Goal: Task Accomplishment & Management: Manage account settings

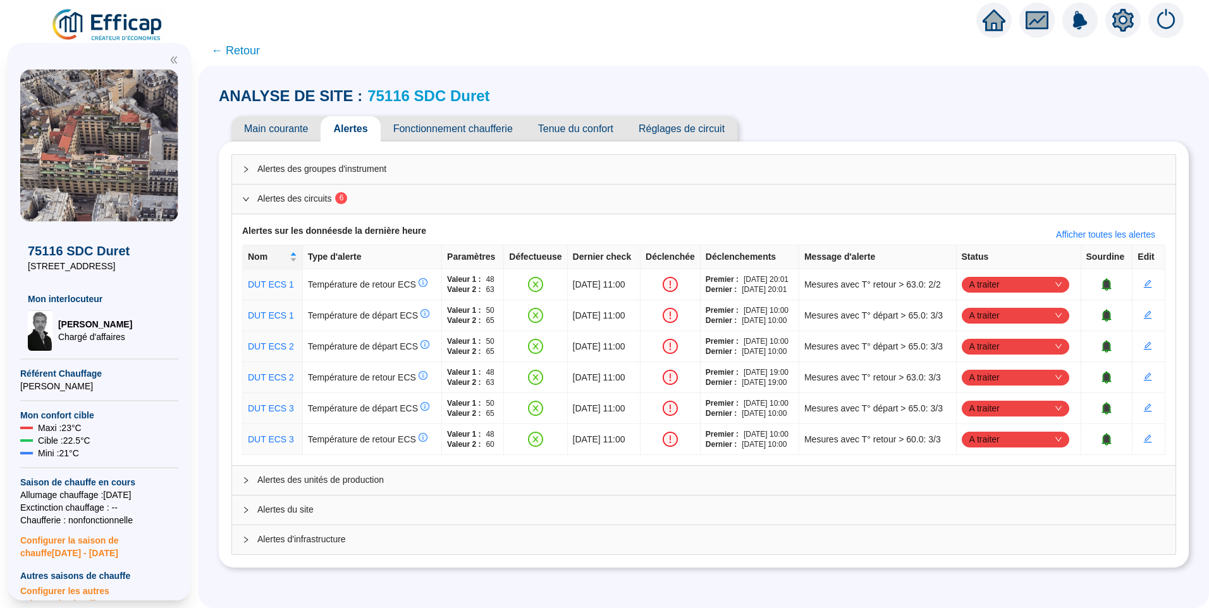
click at [680, 74] on div "ANALYSE DE SITE : 75116 SDC Duret Main courante Alertes Fonctionnement chauffer…" at bounding box center [704, 337] width 1010 height 542
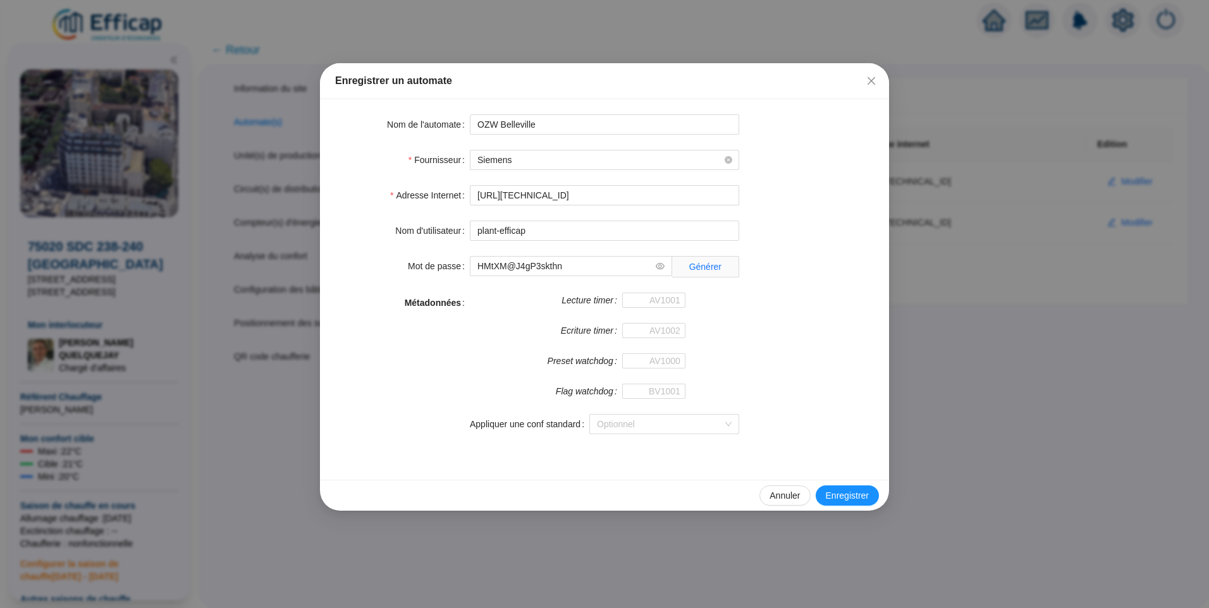
drag, startPoint x: 874, startPoint y: 81, endPoint x: 807, endPoint y: 79, distance: 67.7
click at [875, 81] on icon "close" at bounding box center [871, 81] width 10 height 10
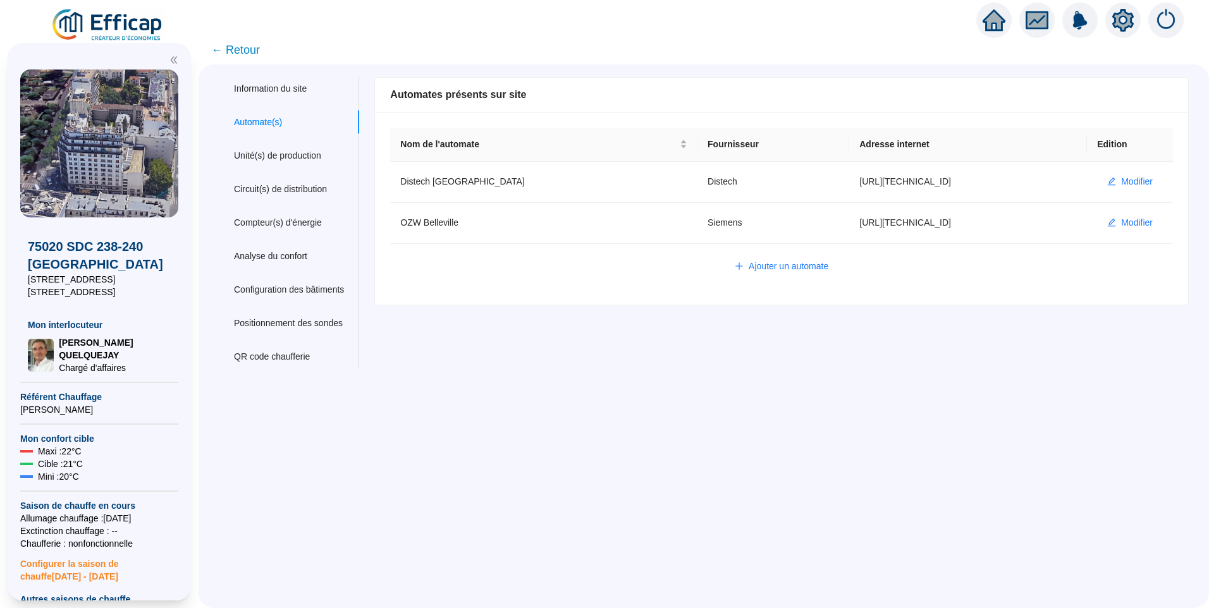
click at [259, 48] on span "← Retour" at bounding box center [235, 50] width 49 height 18
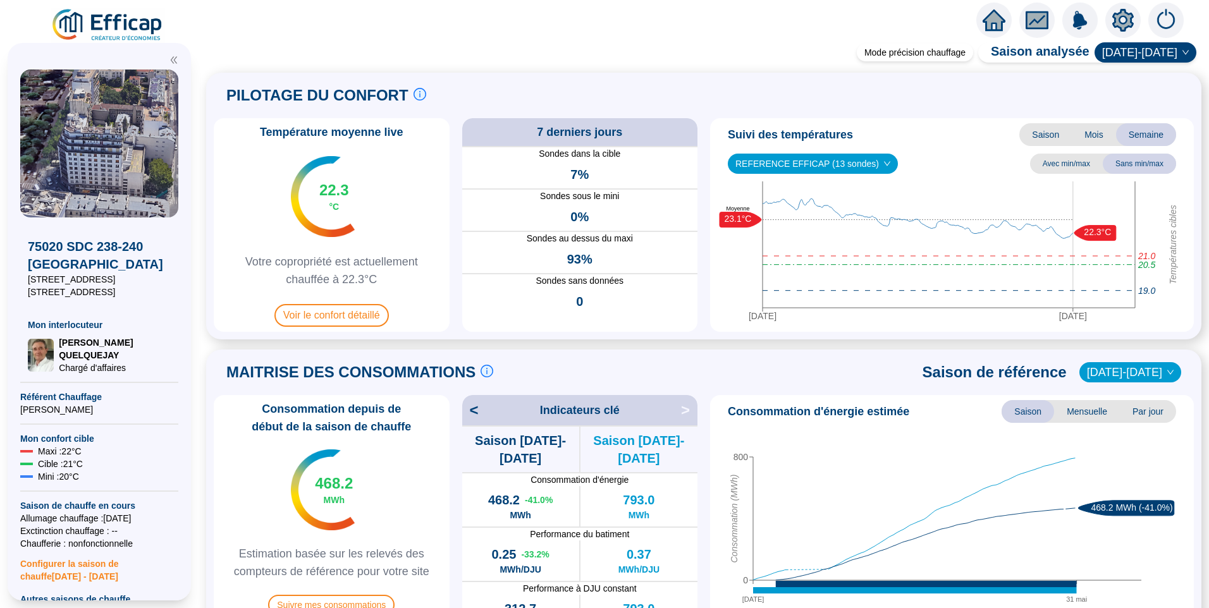
click at [138, 24] on img at bounding box center [108, 25] width 114 height 35
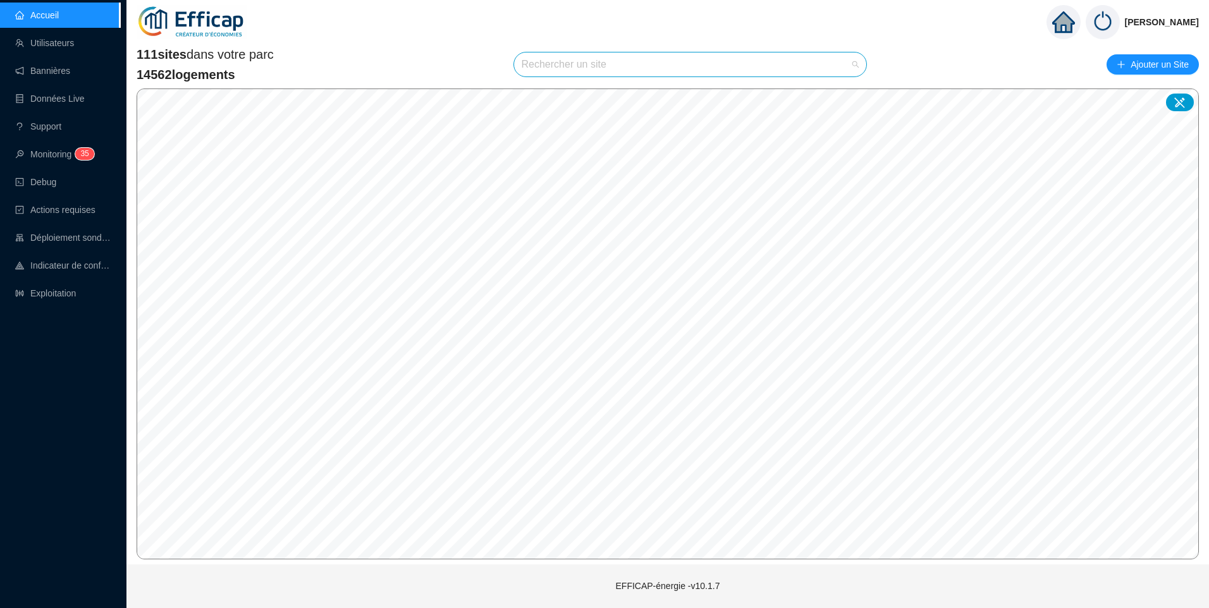
click at [592, 58] on input "search" at bounding box center [685, 64] width 326 height 24
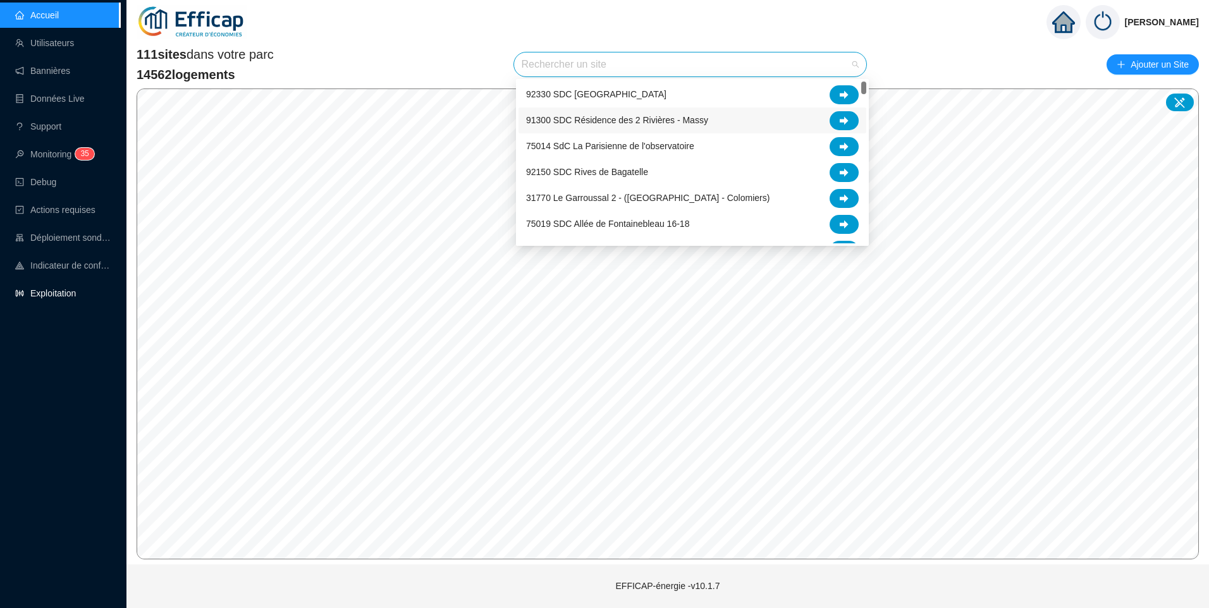
click at [54, 288] on link "Exploitation" at bounding box center [45, 293] width 61 height 10
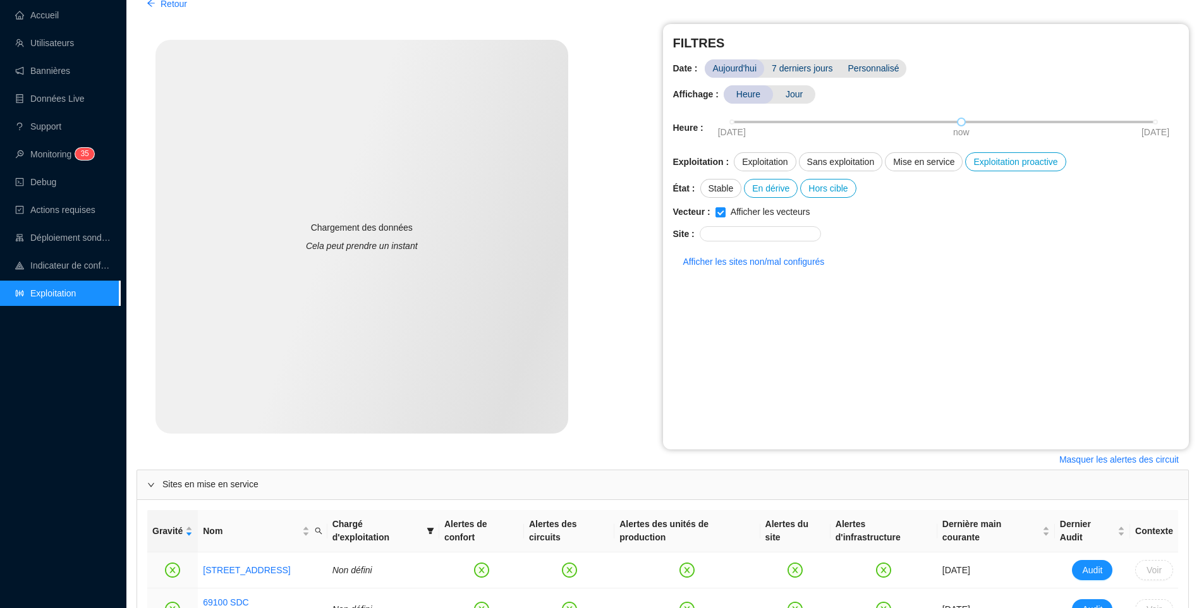
scroll to position [279, 0]
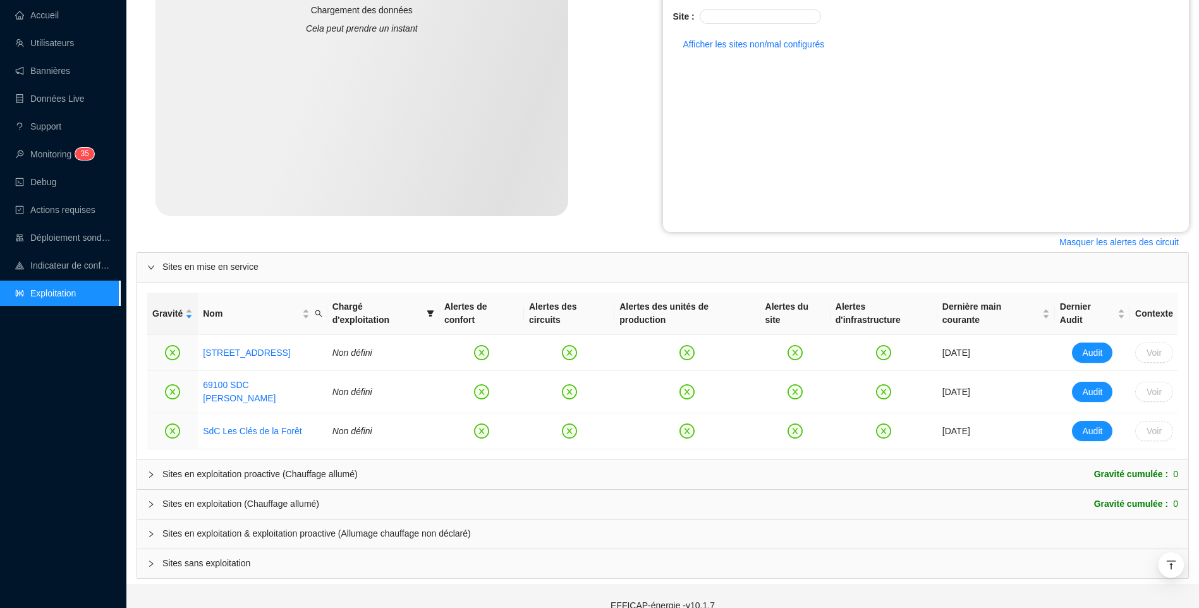
click at [246, 527] on span "Sites en exploitation & exploitation proactive (Allumage chauffage non déclaré)" at bounding box center [670, 533] width 1016 height 13
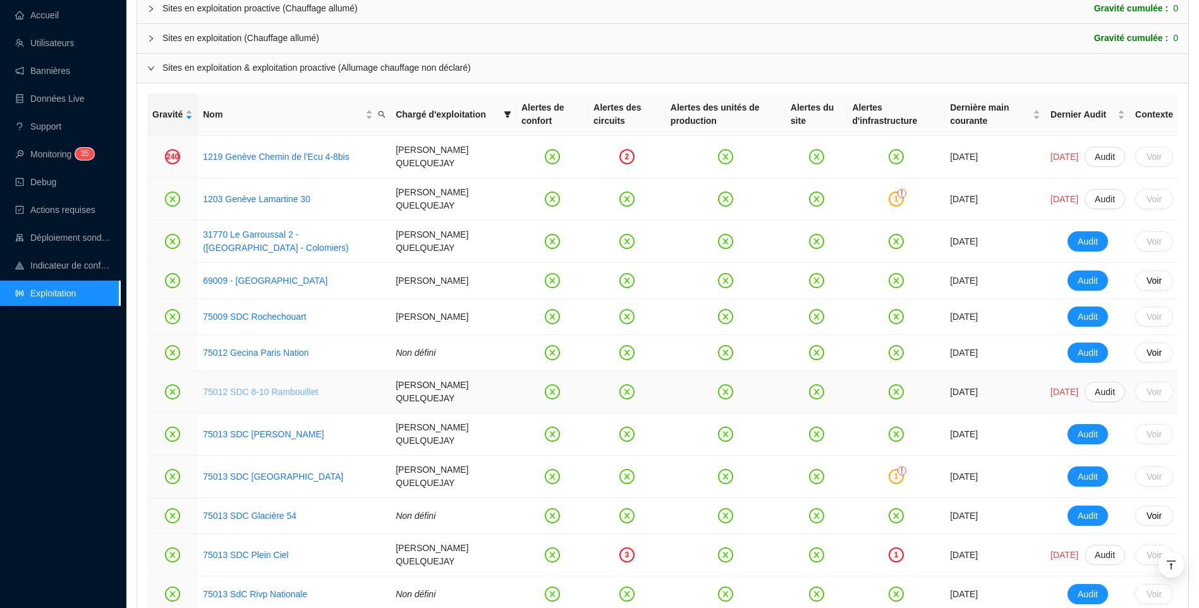
scroll to position [912, 0]
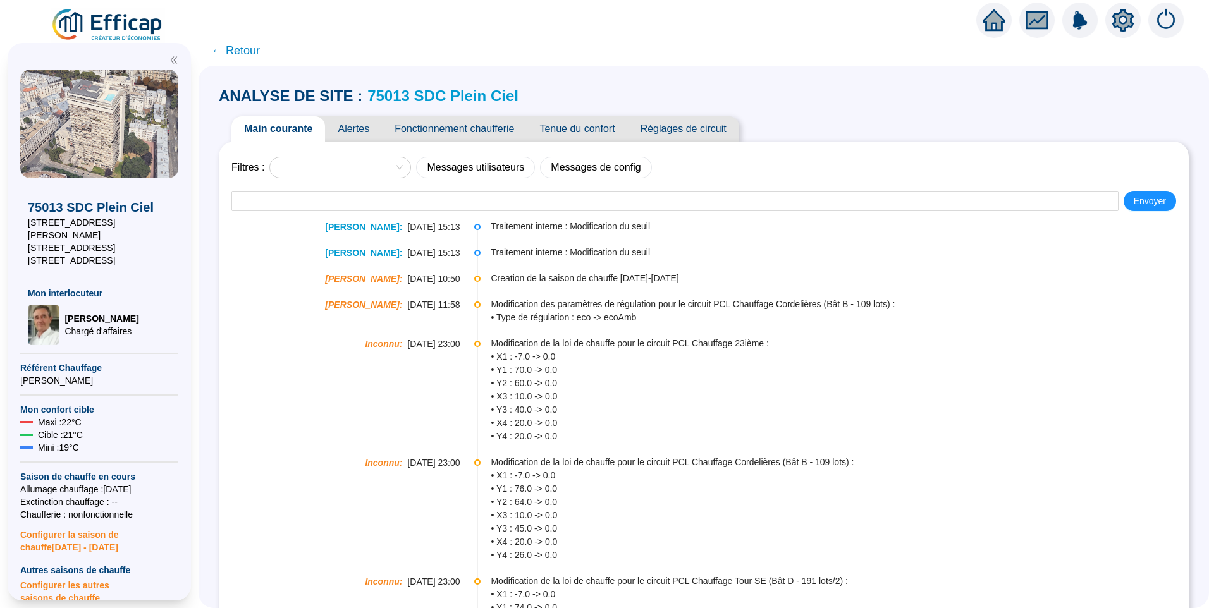
click at [363, 134] on span "Alertes" at bounding box center [353, 128] width 57 height 25
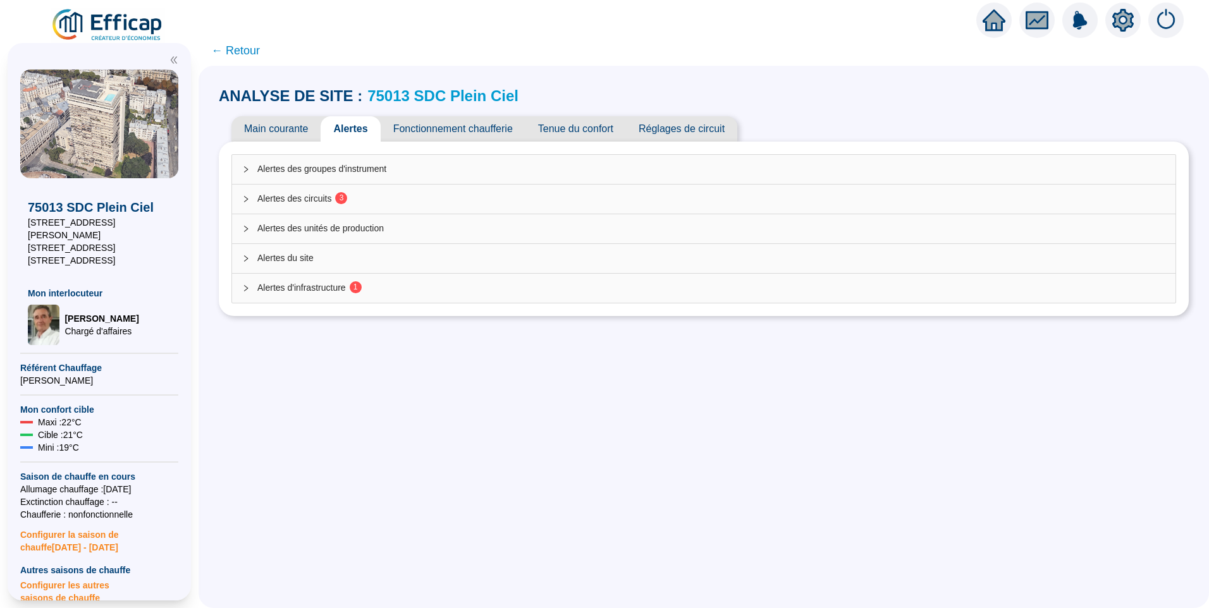
click at [331, 200] on span "Alertes des circuits 3" at bounding box center [711, 198] width 908 height 13
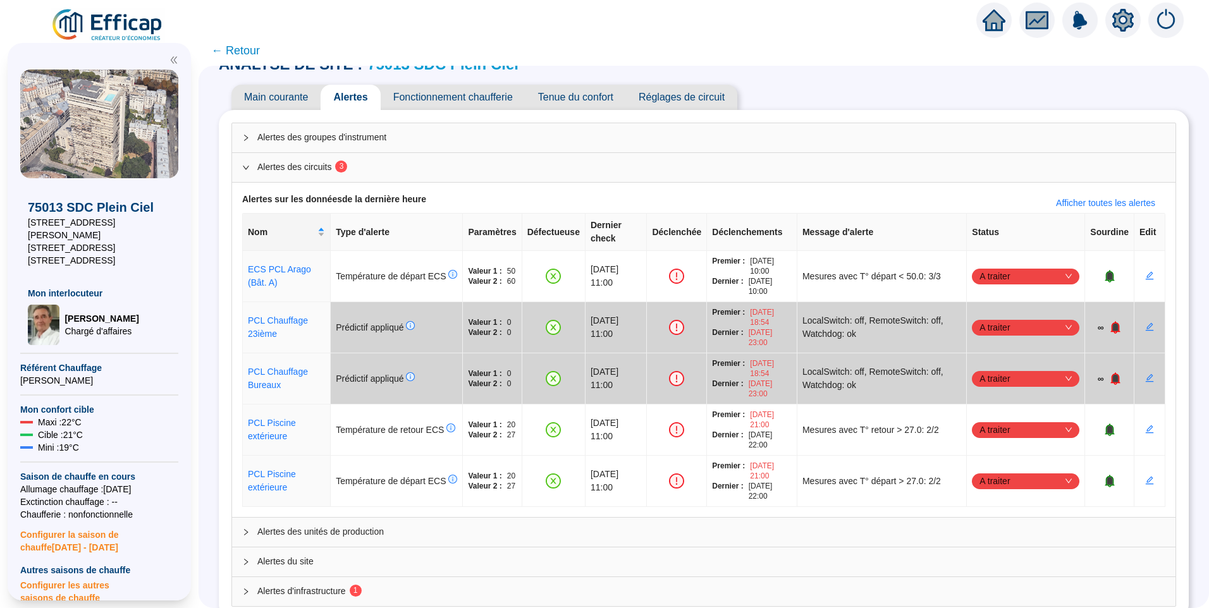
scroll to position [47, 0]
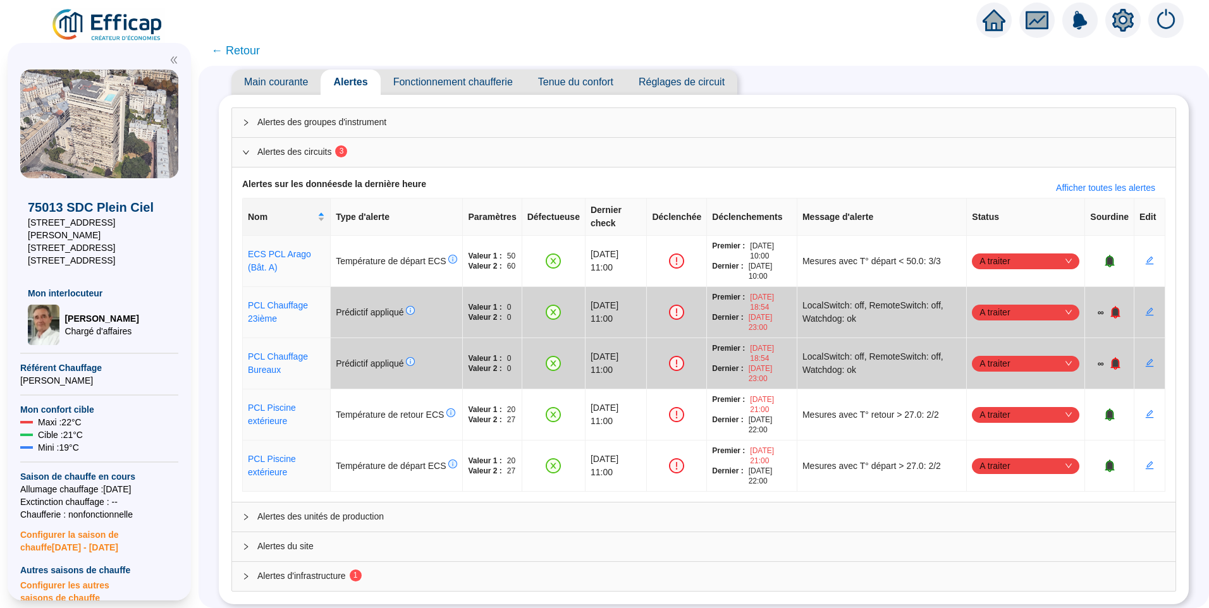
drag, startPoint x: 299, startPoint y: 566, endPoint x: 309, endPoint y: 540, distance: 28.4
click at [299, 570] on span "Alertes d'infrastructure 1" at bounding box center [711, 576] width 908 height 13
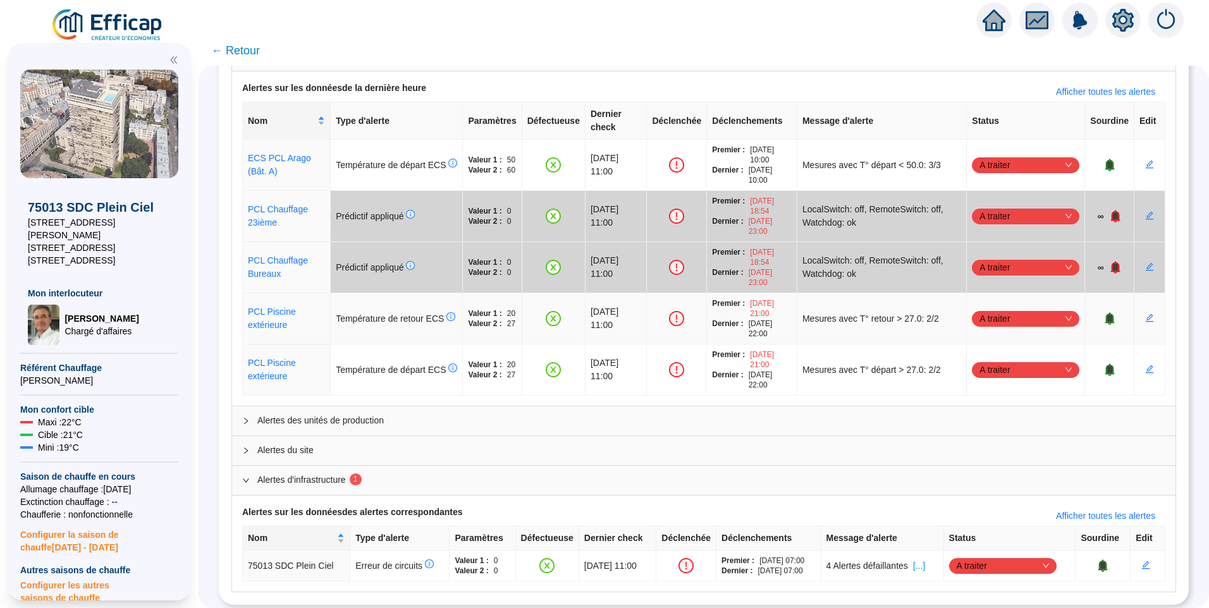
scroll to position [144, 0]
click at [927, 560] on td "4 Alertes défaillantes [...]" at bounding box center [882, 565] width 123 height 31
click at [925, 559] on span "[...]" at bounding box center [919, 565] width 12 height 13
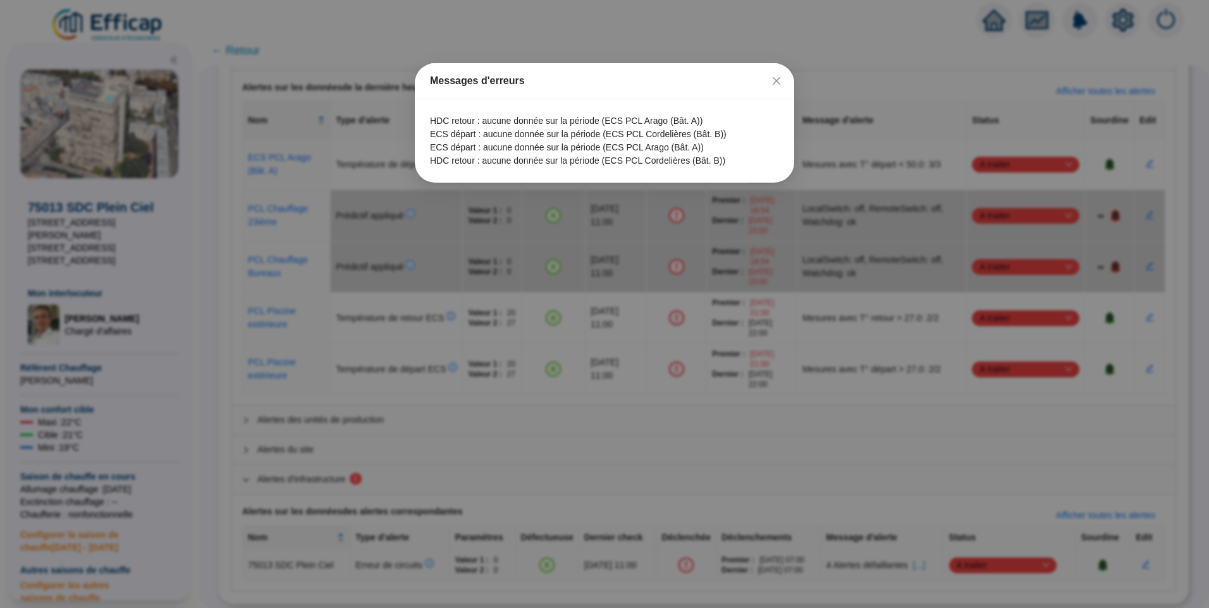
click at [927, 556] on div "Messages d'erreurs HDC retour : aucune donnée sur la période (ECS PCL Arago (Bâ…" at bounding box center [604, 304] width 1209 height 608
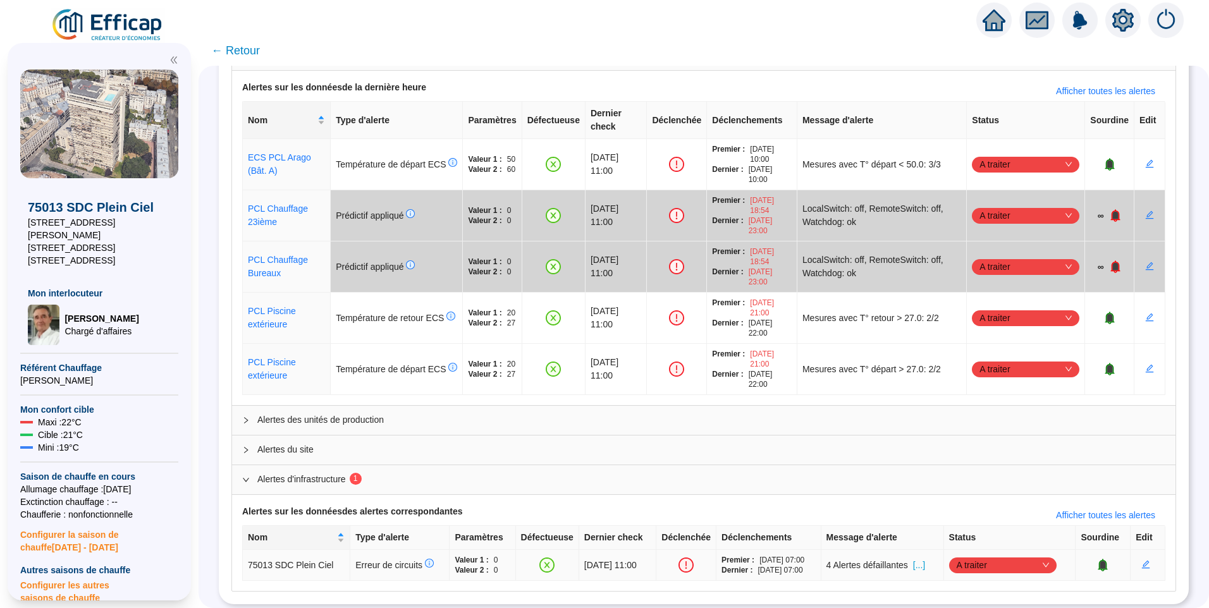
click at [981, 556] on span "A traiter" at bounding box center [1003, 565] width 92 height 19
click at [1015, 531] on div "Traité" at bounding box center [1005, 528] width 87 height 13
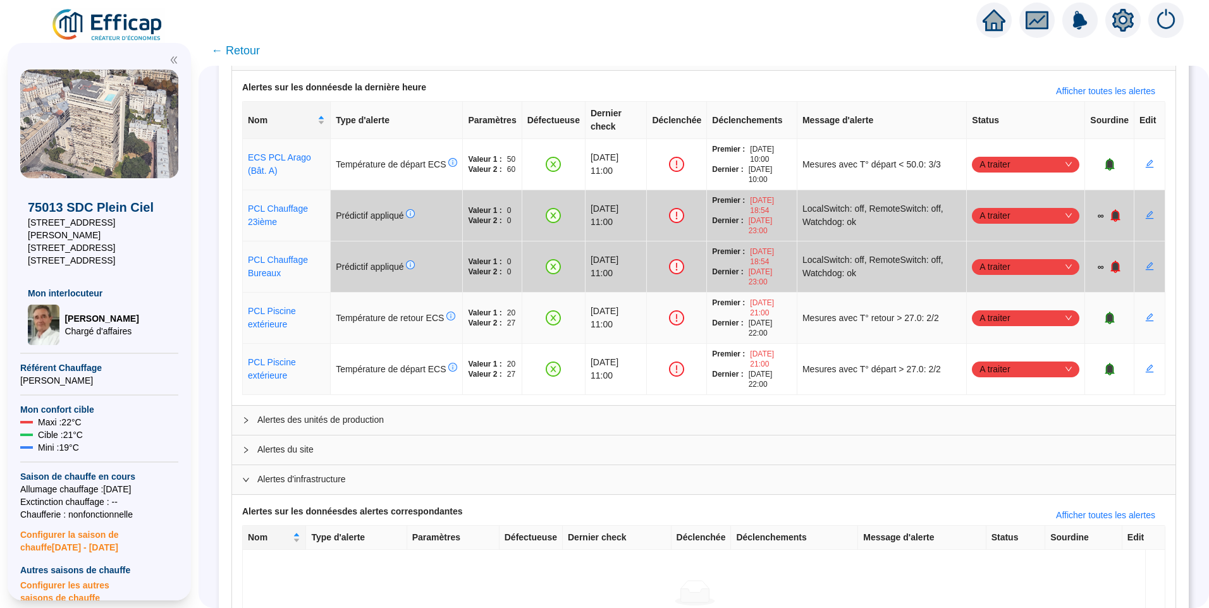
click at [1000, 309] on span "A traiter" at bounding box center [1025, 318] width 92 height 19
click at [996, 375] on div "Traité" at bounding box center [1018, 368] width 87 height 13
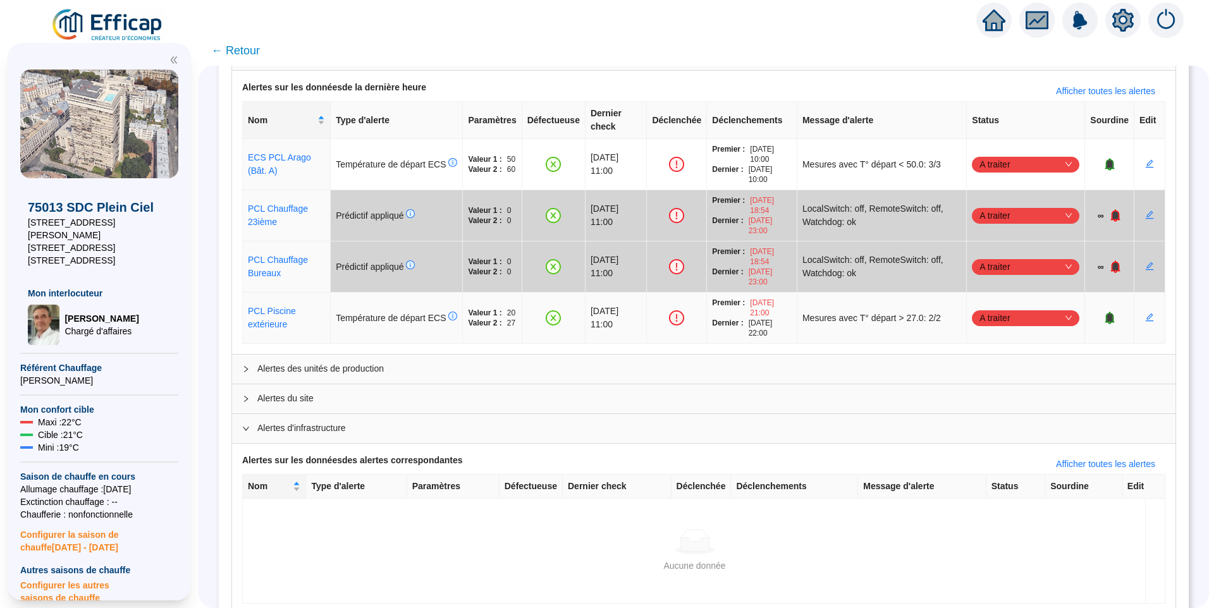
click at [989, 309] on span "A traiter" at bounding box center [1025, 318] width 92 height 19
click at [991, 369] on div "Traité" at bounding box center [1018, 368] width 87 height 13
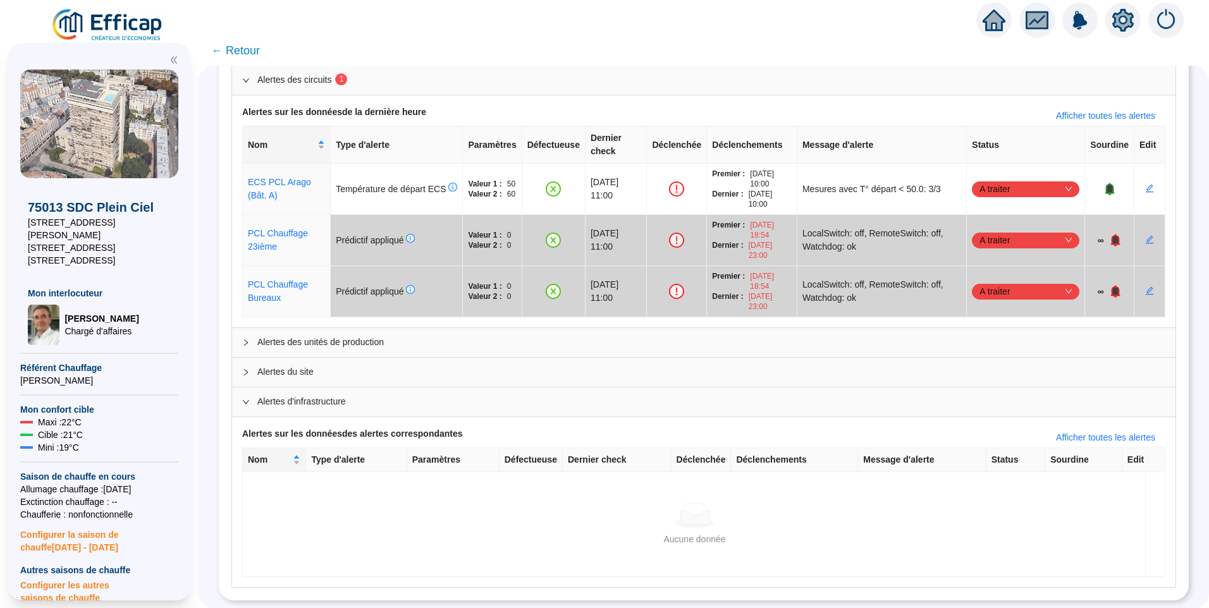
scroll to position [115, 0]
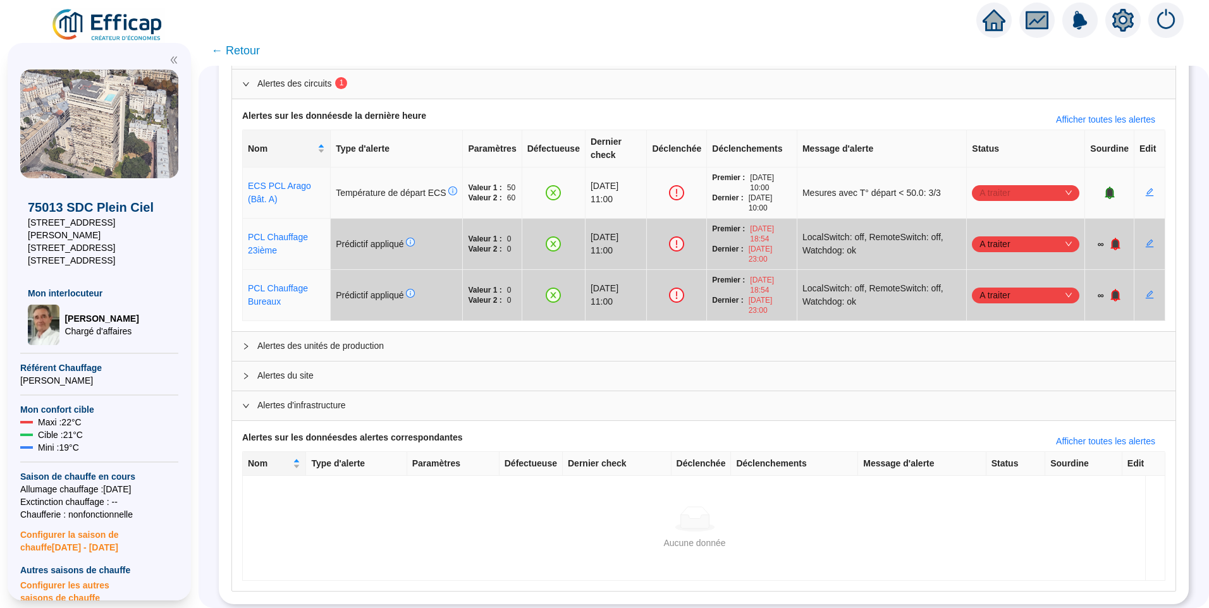
click at [1000, 183] on span "A traiter" at bounding box center [1025, 192] width 92 height 19
click at [982, 247] on div "Traité" at bounding box center [1018, 243] width 87 height 13
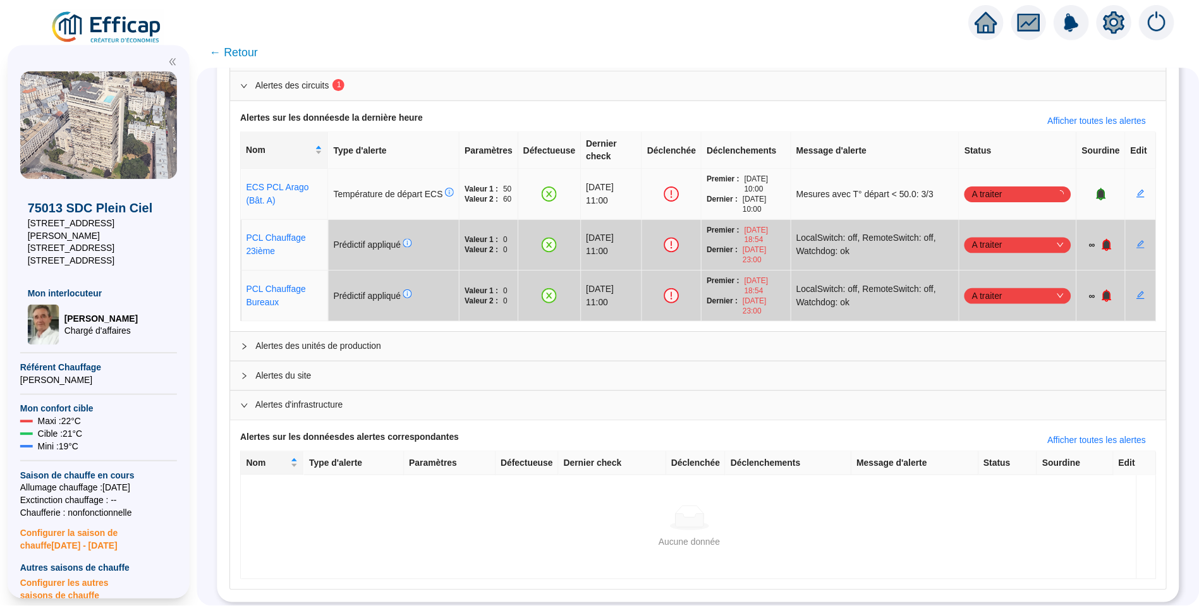
scroll to position [64, 0]
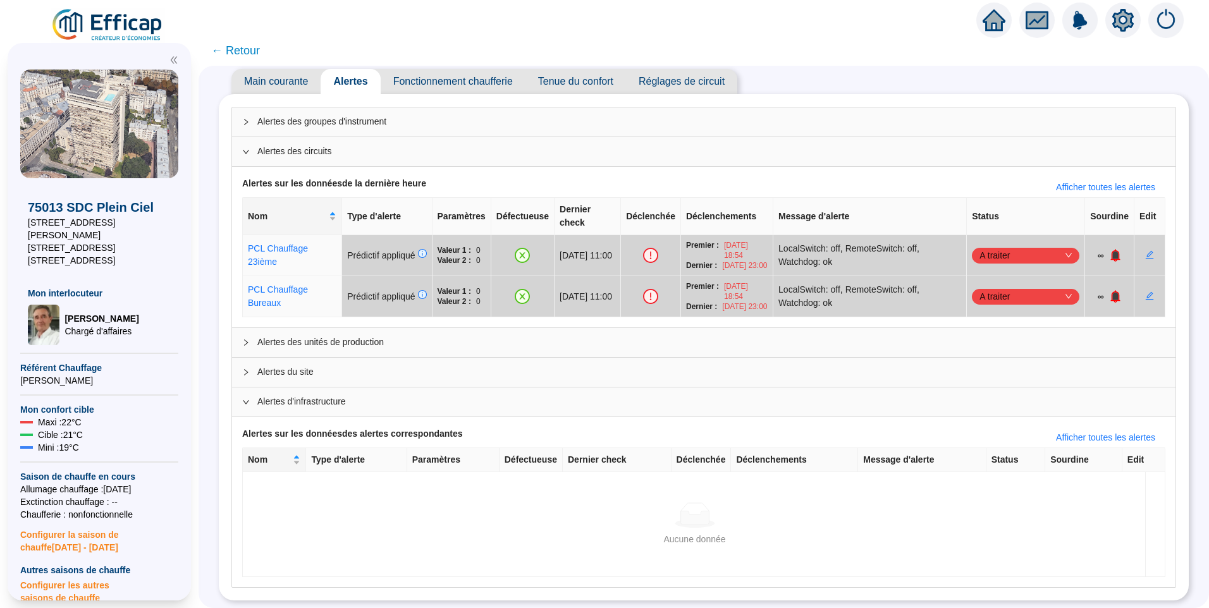
click at [240, 56] on span "← Retour" at bounding box center [235, 51] width 49 height 18
click at [239, 56] on span "← Retour" at bounding box center [235, 51] width 49 height 18
click at [258, 51] on span "← Retour" at bounding box center [235, 51] width 49 height 18
click at [102, 27] on img at bounding box center [108, 25] width 114 height 35
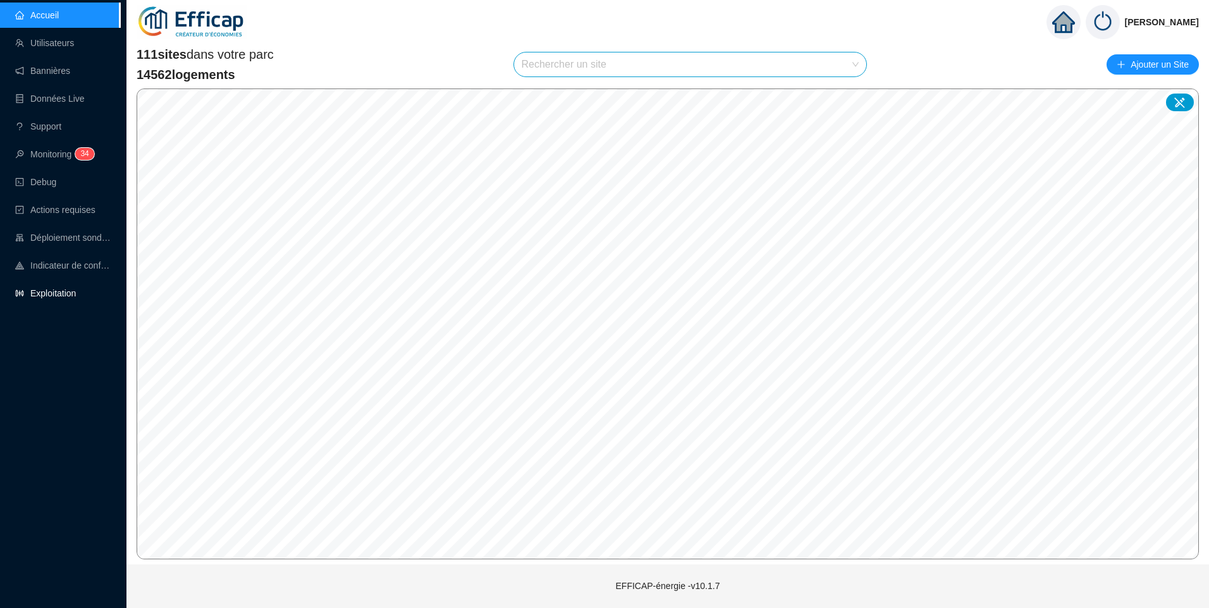
click at [54, 295] on link "Exploitation" at bounding box center [45, 293] width 61 height 10
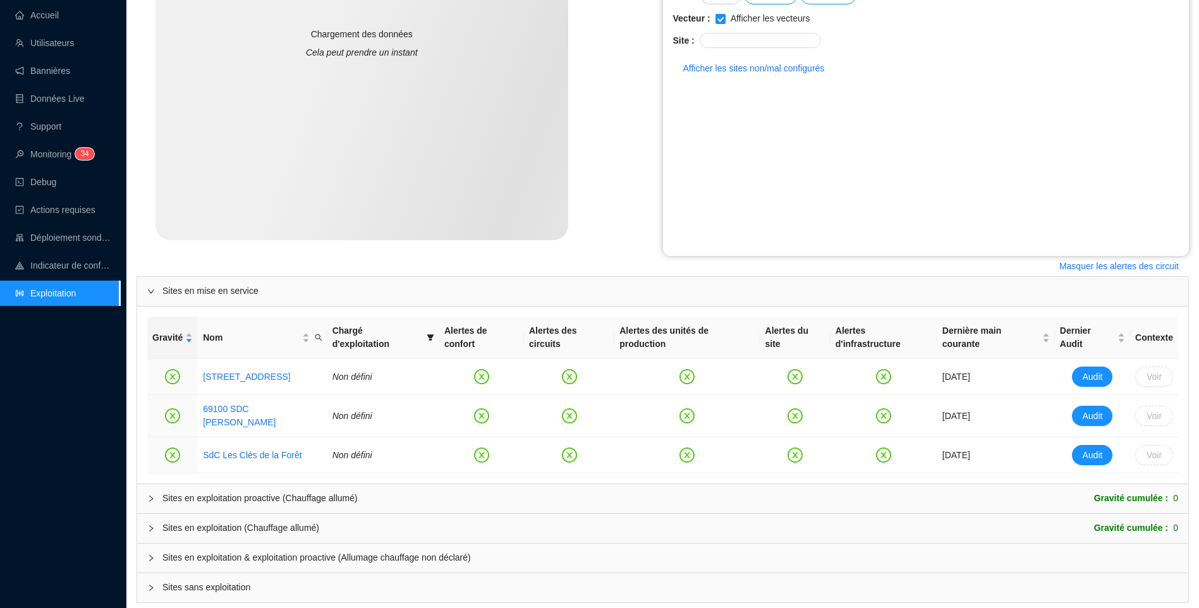
scroll to position [279, 0]
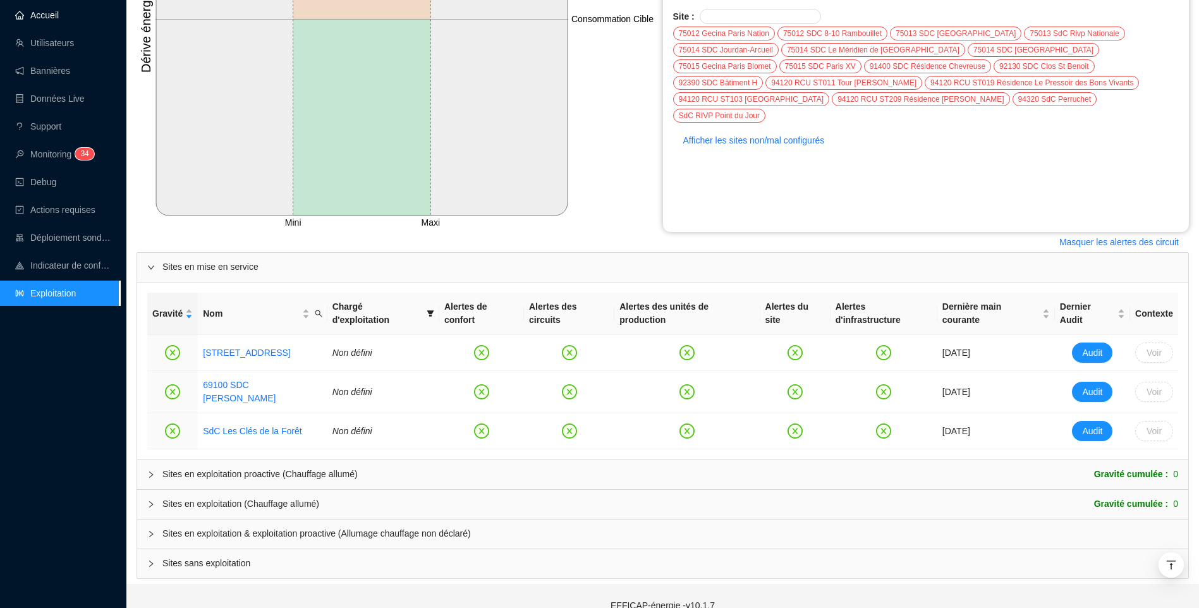
click at [52, 14] on link "Accueil" at bounding box center [37, 15] width 44 height 10
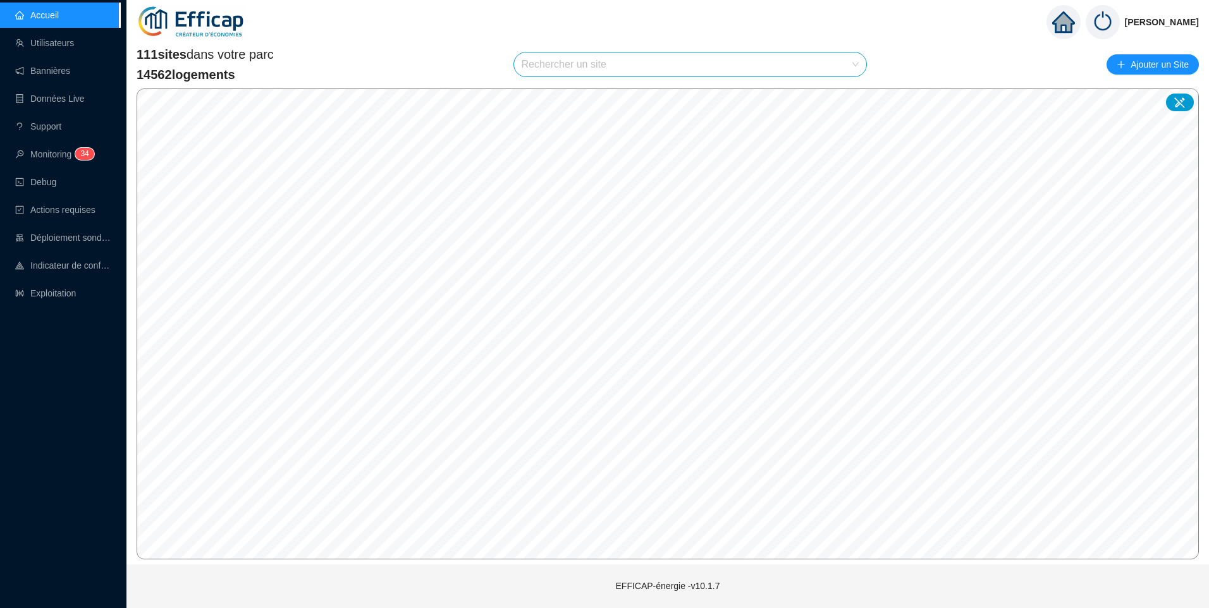
click at [578, 71] on input "search" at bounding box center [685, 64] width 326 height 24
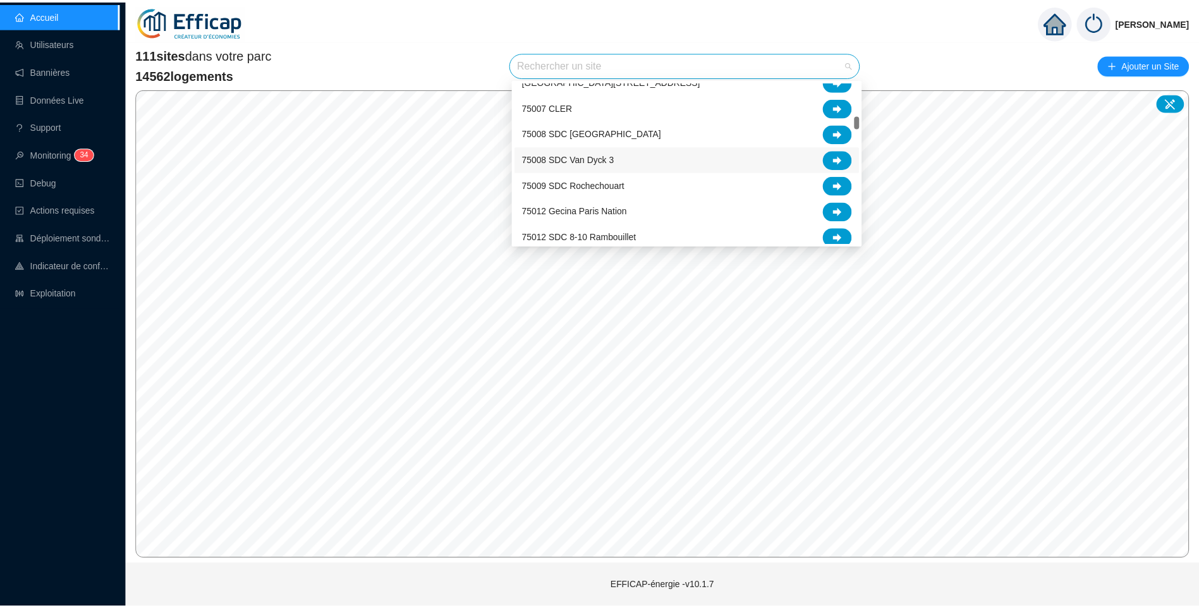
scroll to position [569, 0]
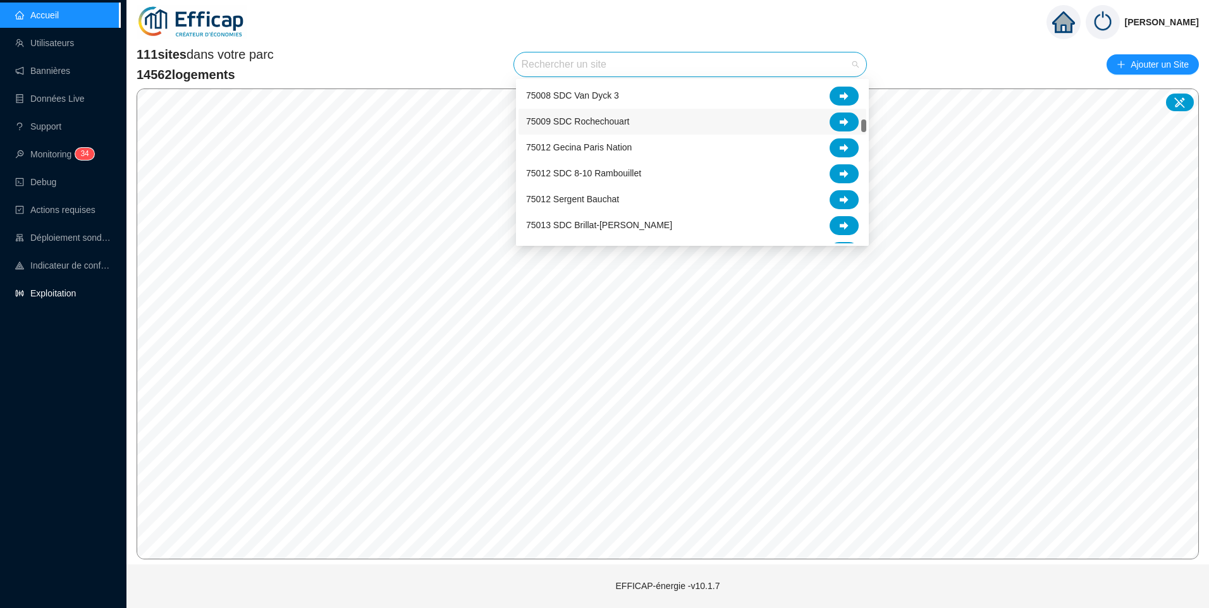
click at [63, 288] on link "Exploitation" at bounding box center [45, 293] width 61 height 10
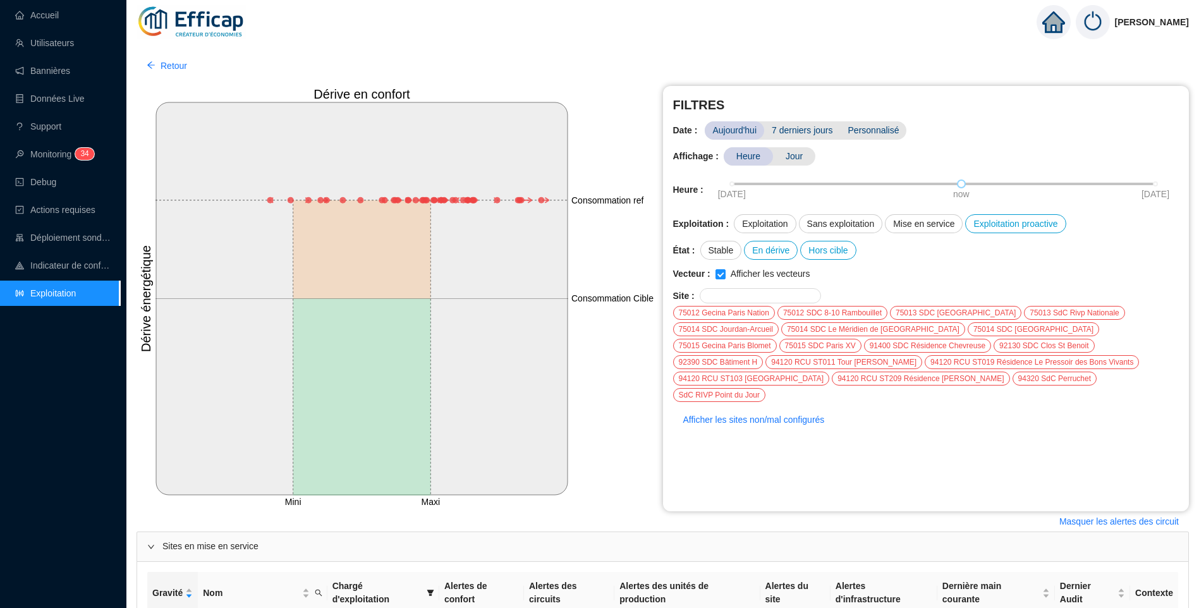
scroll to position [279, 0]
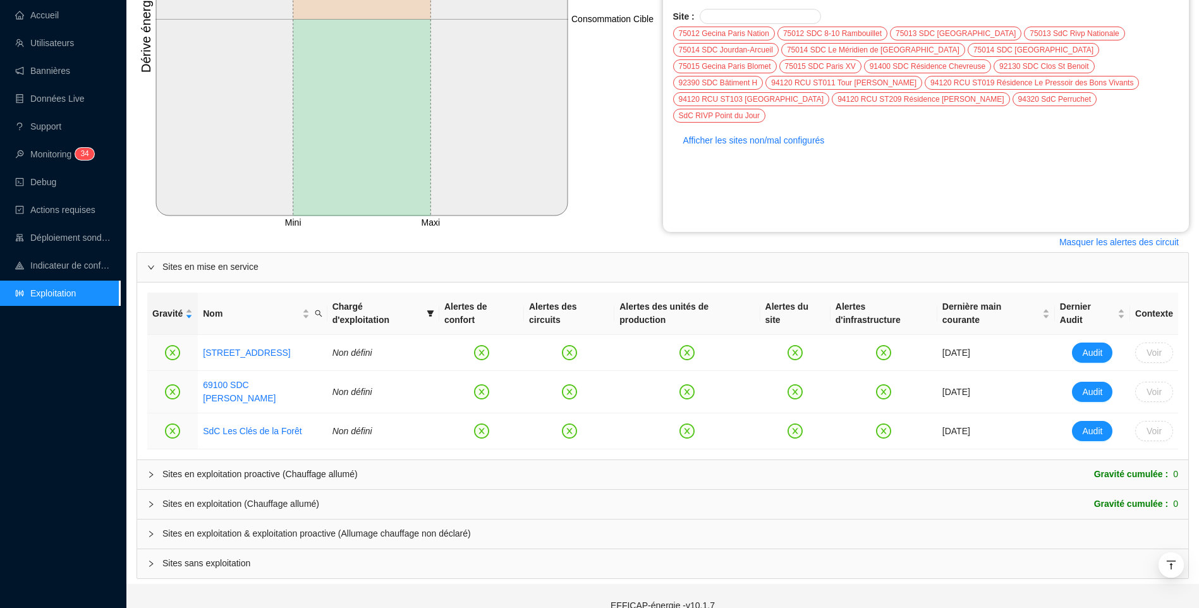
click at [216, 527] on span "Sites en exploitation & exploitation proactive (Allumage chauffage non déclaré)" at bounding box center [670, 533] width 1016 height 13
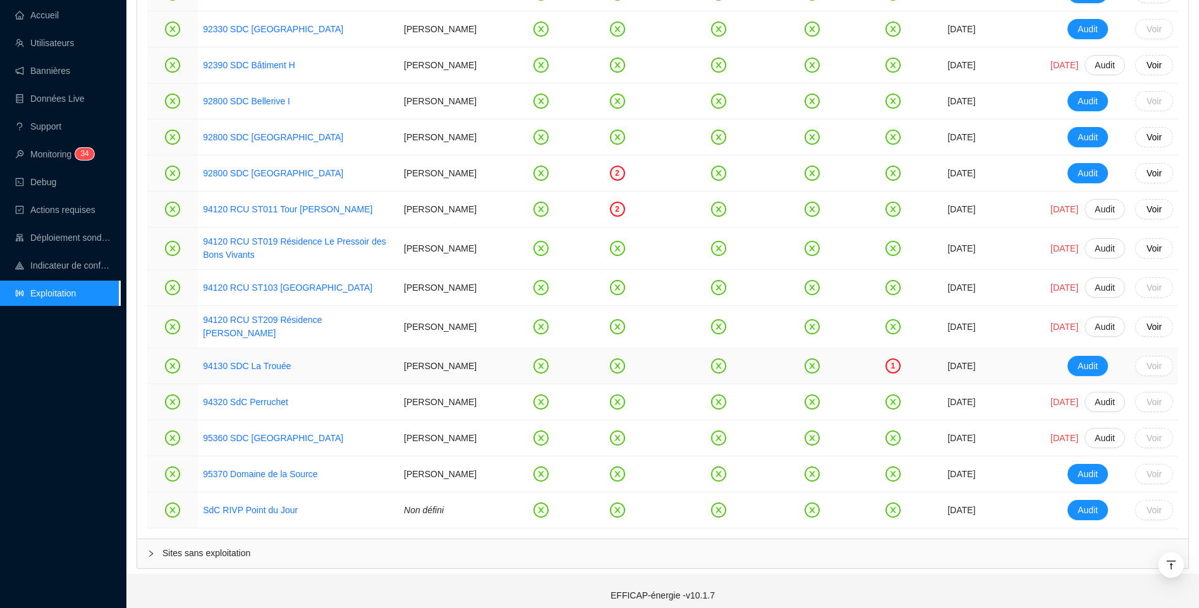
scroll to position [2786, 0]
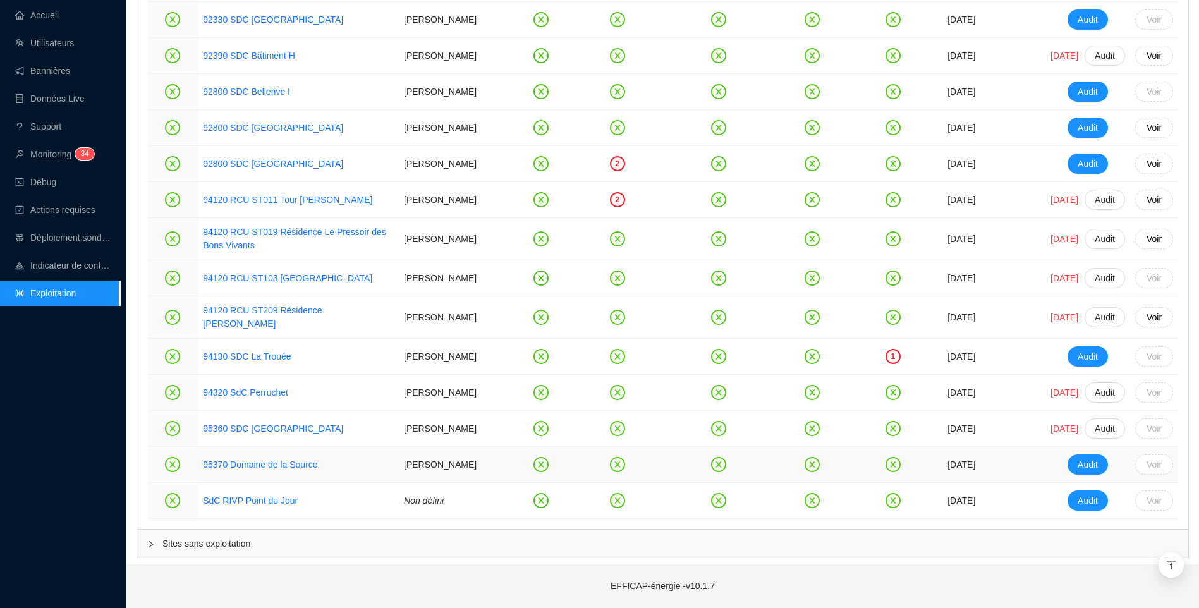
drag, startPoint x: 242, startPoint y: 466, endPoint x: 302, endPoint y: 558, distance: 109.8
click at [283, 586] on footer "EFFICAP-énergie - v10.1.7" at bounding box center [662, 587] width 1073 height 44
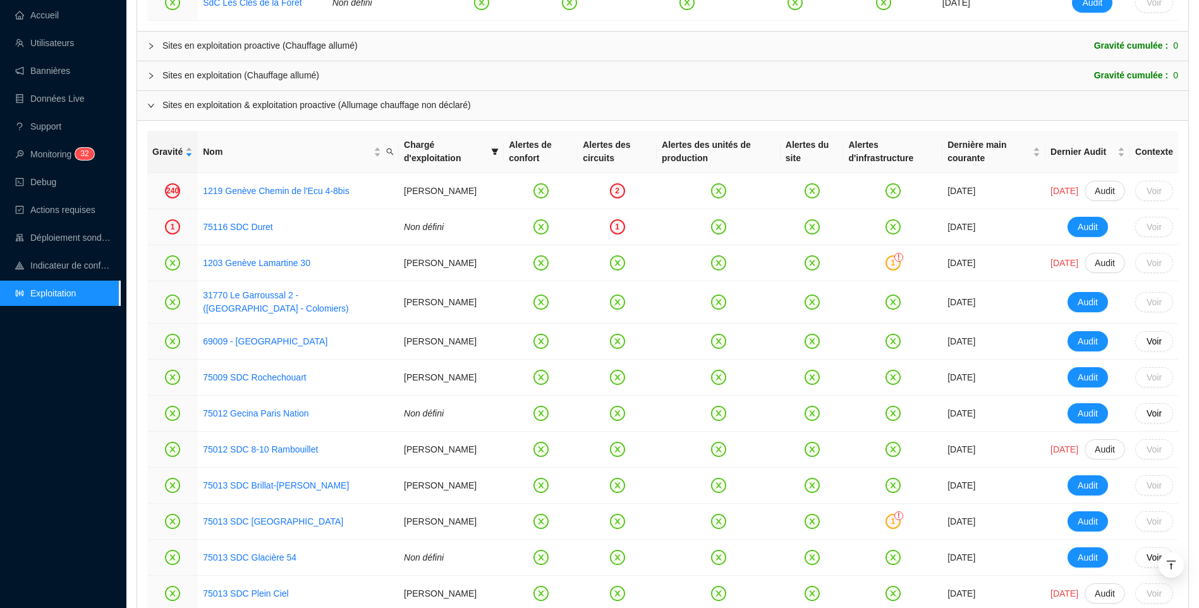
scroll to position [573, 0]
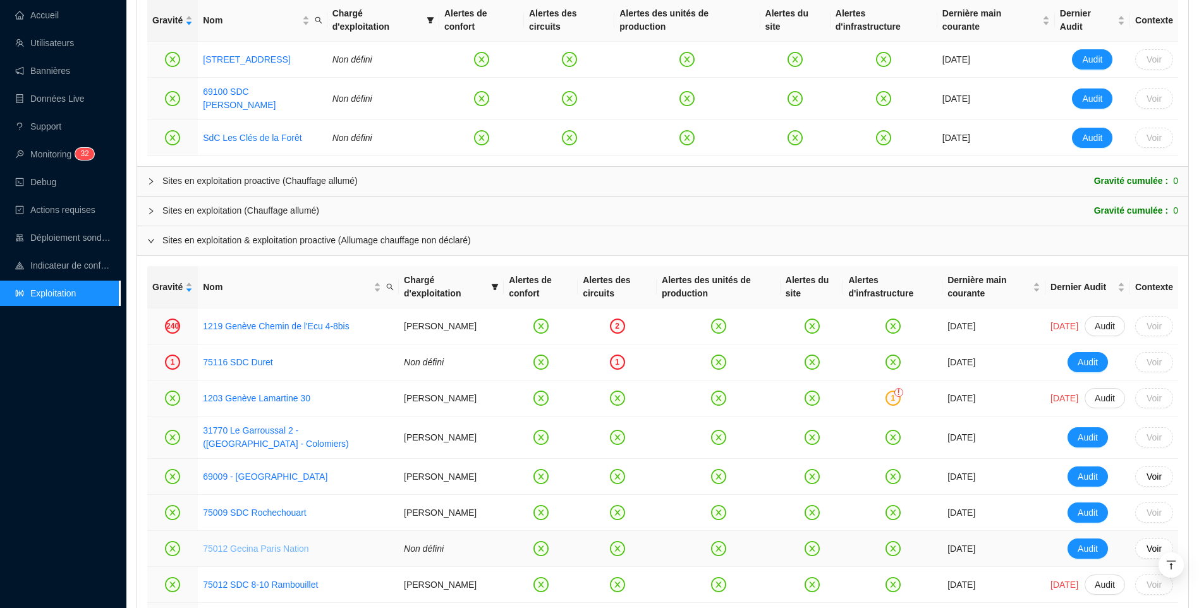
click at [284, 544] on link "75012 Gecina Paris Nation" at bounding box center [256, 549] width 106 height 10
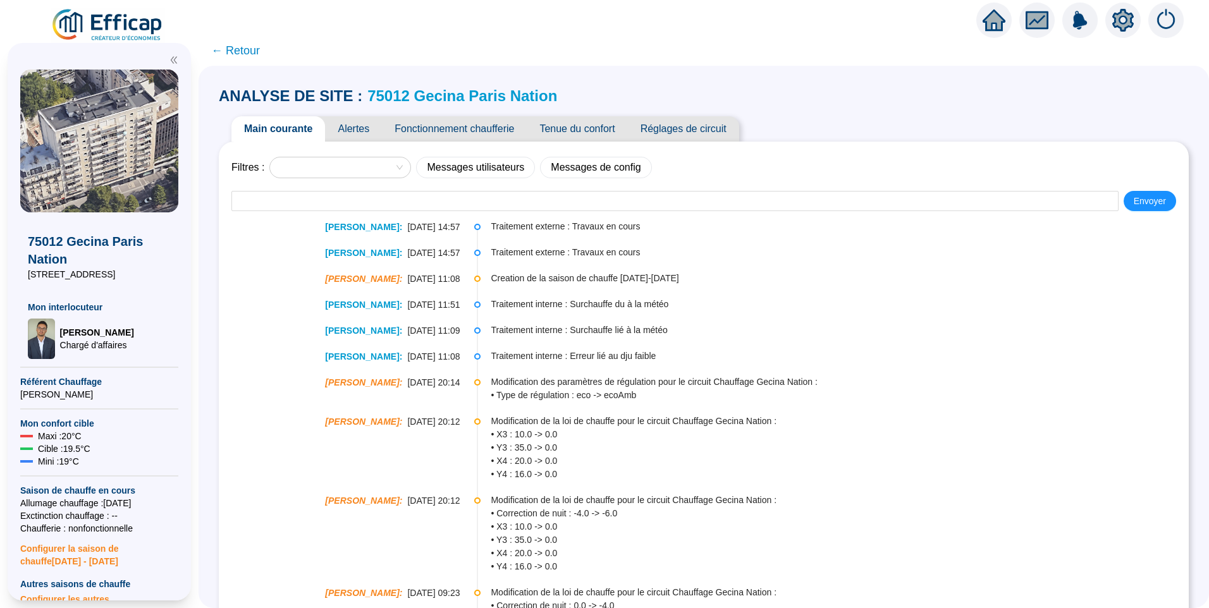
click at [420, 94] on link "75012 Gecina Paris Nation" at bounding box center [462, 95] width 190 height 17
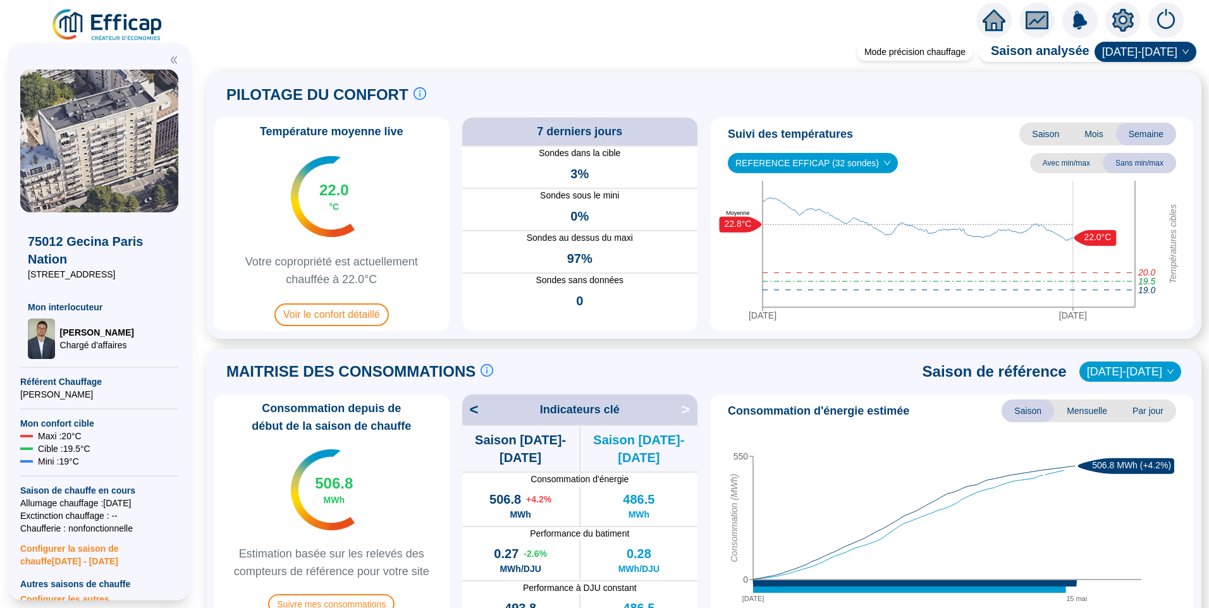
drag, startPoint x: 143, startPoint y: 274, endPoint x: 21, endPoint y: 271, distance: 121.4
click at [21, 271] on div "75012 Gecina Paris Nation 25 avenue de Saint Mandé Mon interlocuteur Raphaël MU…" at bounding box center [99, 285] width 158 height 147
copy span "25 avenue de Saint Mandé"
click at [100, 18] on img at bounding box center [108, 25] width 114 height 35
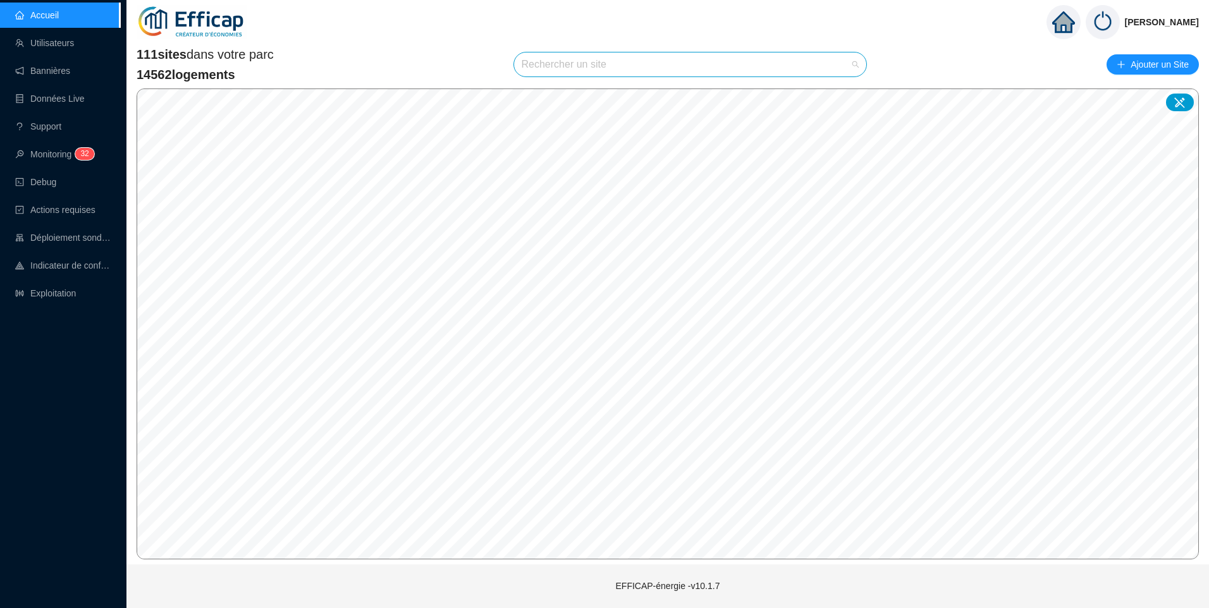
click at [638, 71] on input "search" at bounding box center [685, 64] width 326 height 24
type input "ramboui"
click at [852, 94] on div at bounding box center [843, 94] width 29 height 19
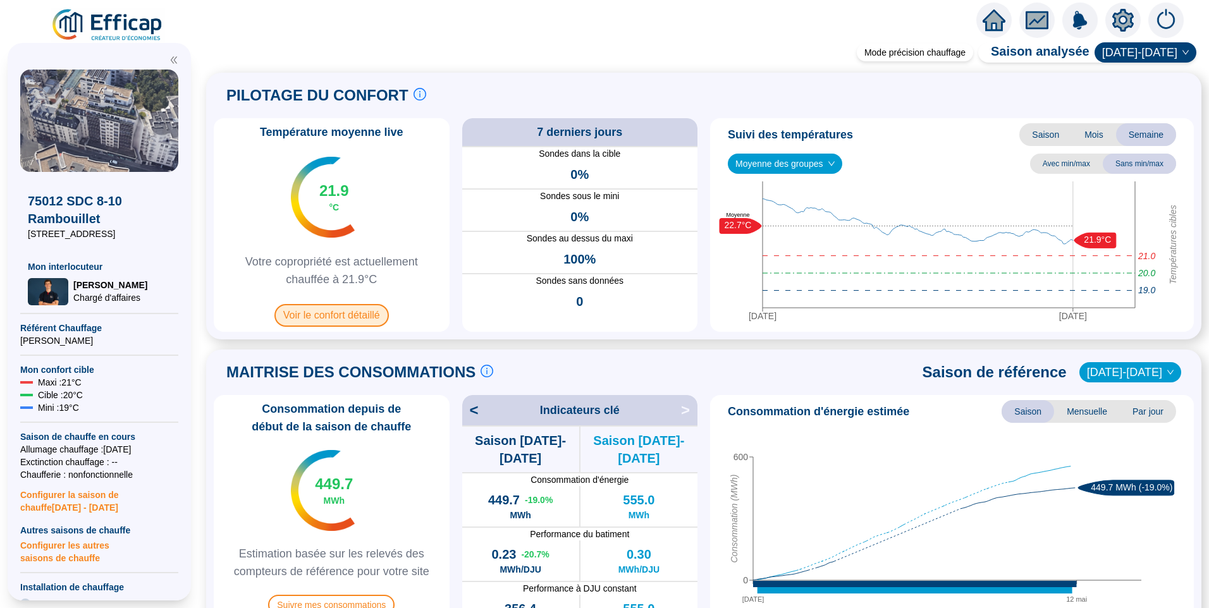
click at [349, 314] on span "Voir le confort détaillé" at bounding box center [331, 315] width 114 height 23
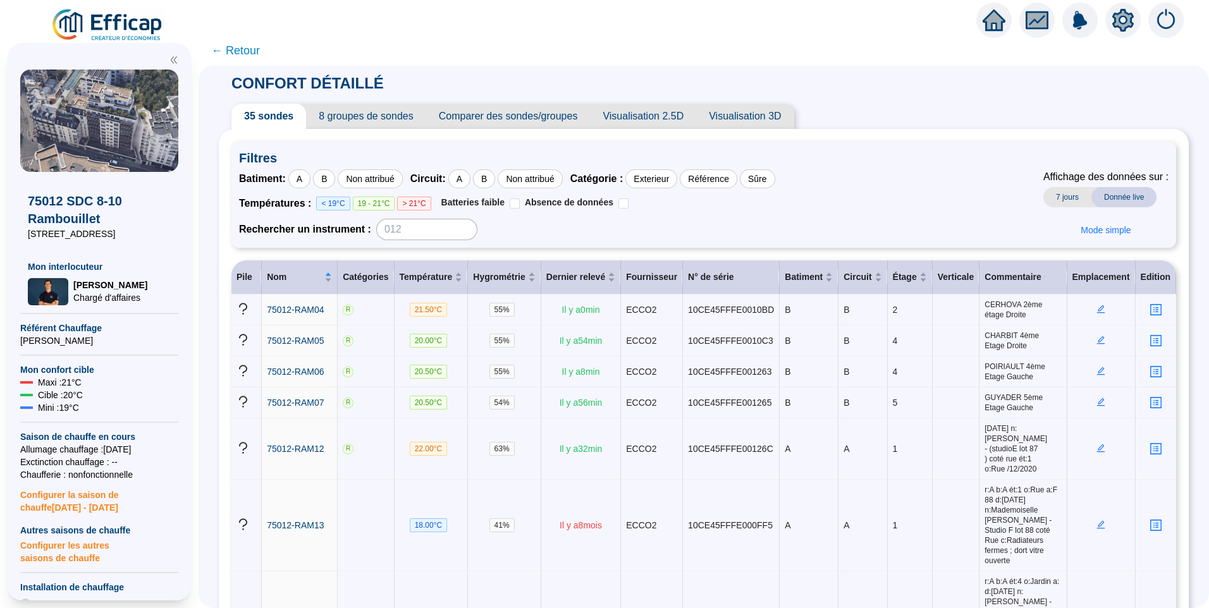
click at [1118, 20] on icon "setting" at bounding box center [1122, 19] width 21 height 20
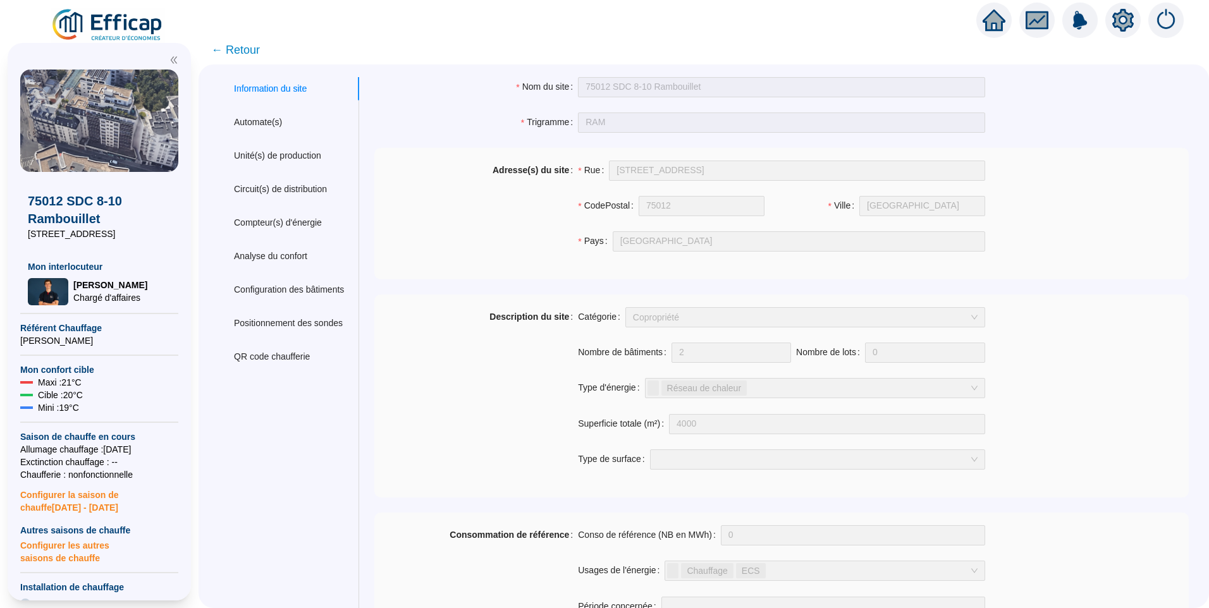
drag, startPoint x: 130, startPoint y: 236, endPoint x: 18, endPoint y: 231, distance: 112.6
click at [18, 231] on div "75012 SDC 8-10 Rambouillet 8-10 rue de Rambouillet Mon interlocuteur Hugo CORBI…" at bounding box center [99, 322] width 183 height 558
copy span "[STREET_ADDRESS]"
click at [291, 289] on div "Configuration des bâtiments" at bounding box center [289, 289] width 110 height 13
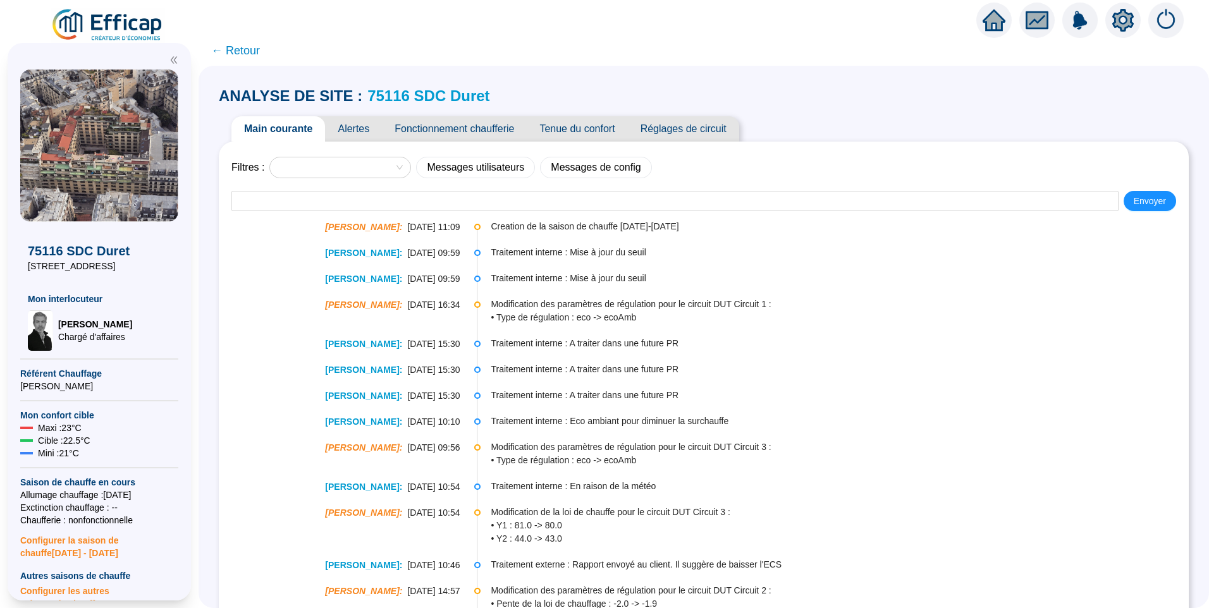
click at [375, 125] on span "Alertes" at bounding box center [353, 128] width 57 height 25
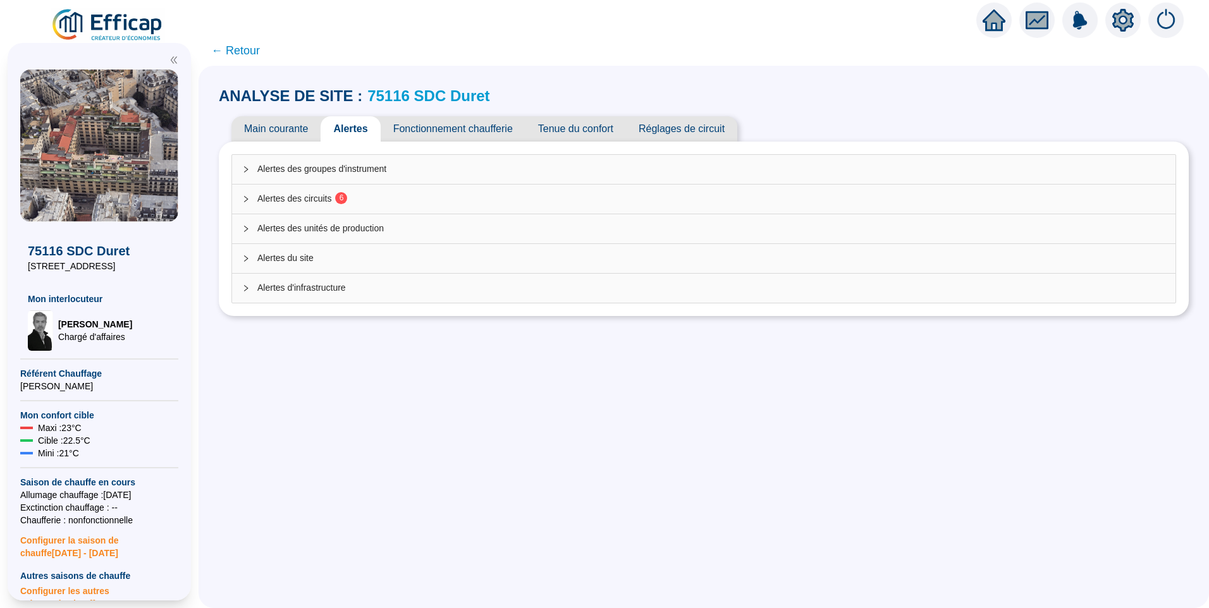
click at [379, 203] on span "Alertes des circuits 6" at bounding box center [711, 198] width 908 height 13
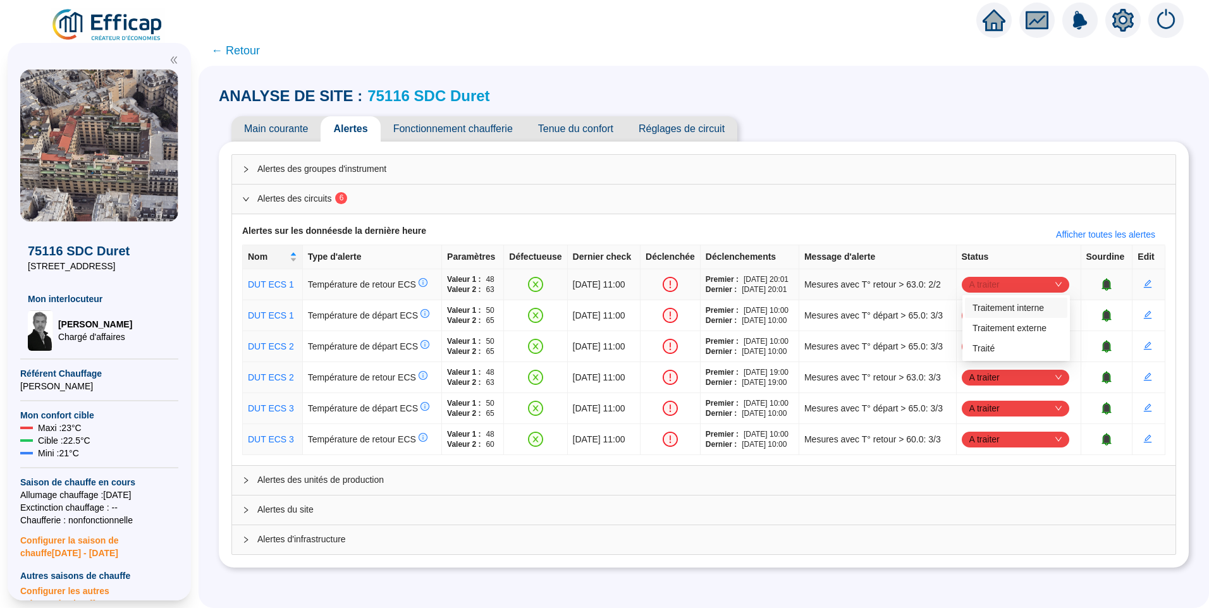
click at [1005, 283] on span "A traiter" at bounding box center [1015, 284] width 92 height 19
click at [986, 348] on div "Traité" at bounding box center [1015, 348] width 87 height 13
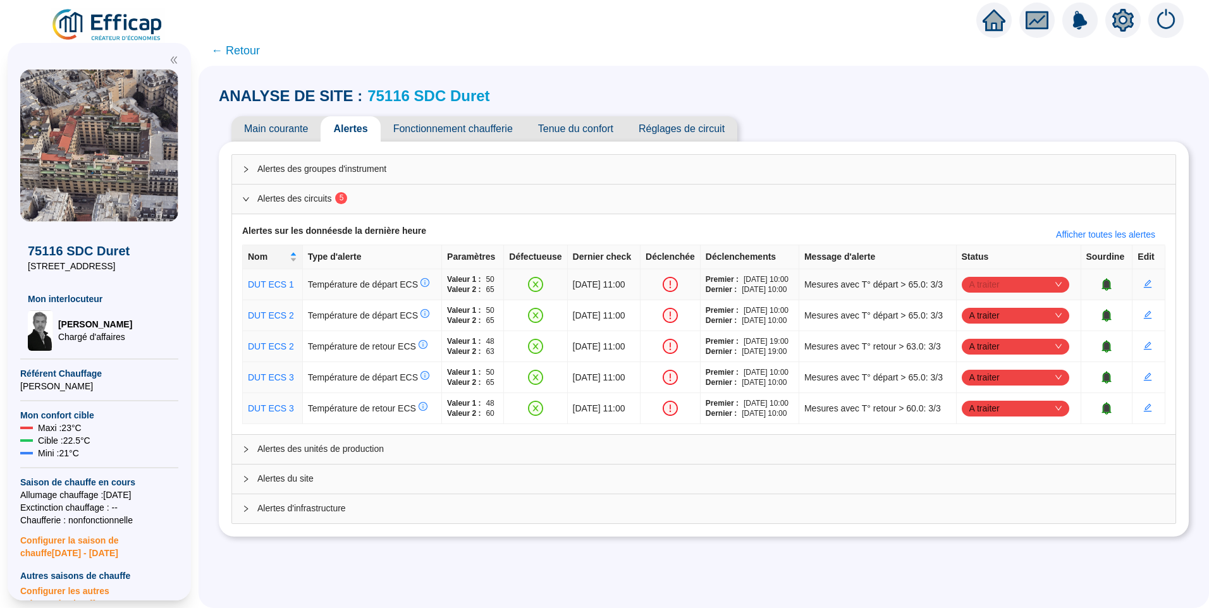
click at [977, 286] on span "A traiter" at bounding box center [1015, 284] width 92 height 19
click at [994, 348] on div "Traité" at bounding box center [1015, 348] width 87 height 13
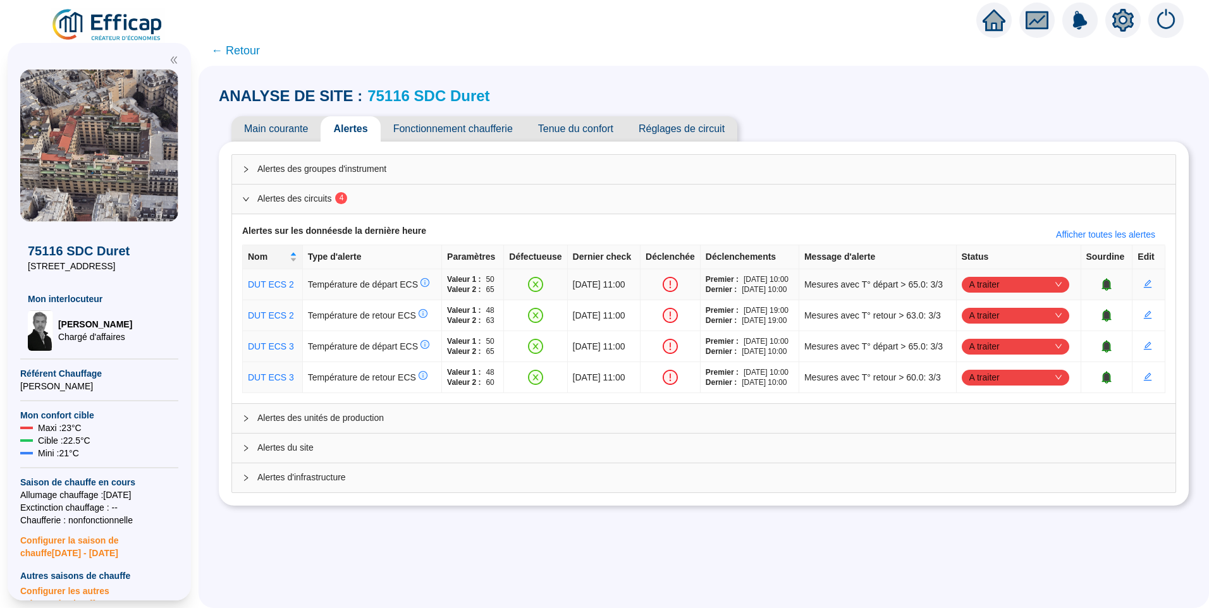
click at [983, 285] on span "A traiter" at bounding box center [1015, 284] width 92 height 19
click at [989, 354] on div "Traité" at bounding box center [1015, 348] width 87 height 13
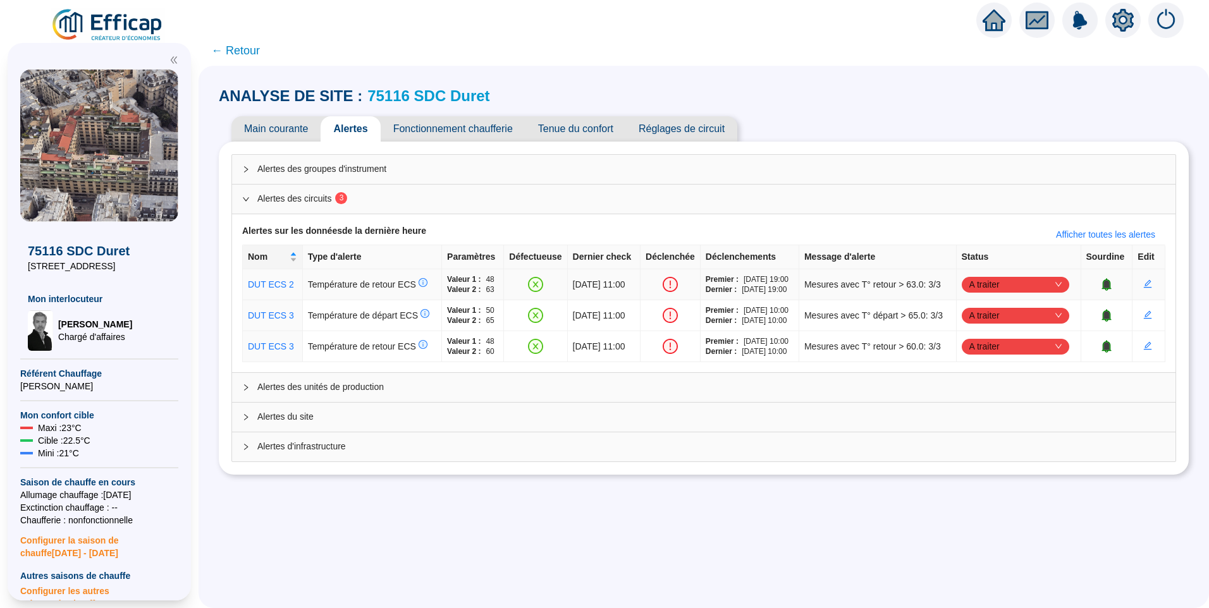
click at [986, 287] on span "A traiter" at bounding box center [1015, 284] width 92 height 19
click at [976, 345] on div "Traité" at bounding box center [1015, 348] width 87 height 13
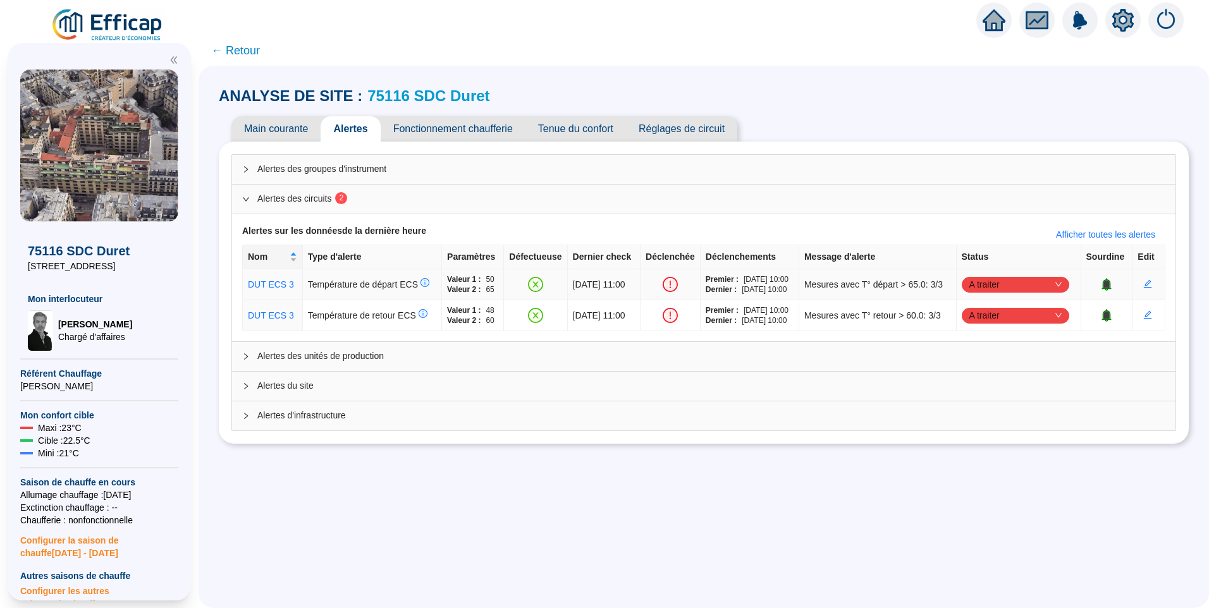
click at [977, 283] on span "A traiter" at bounding box center [1015, 284] width 92 height 19
click at [977, 343] on div "Traité" at bounding box center [1015, 348] width 87 height 13
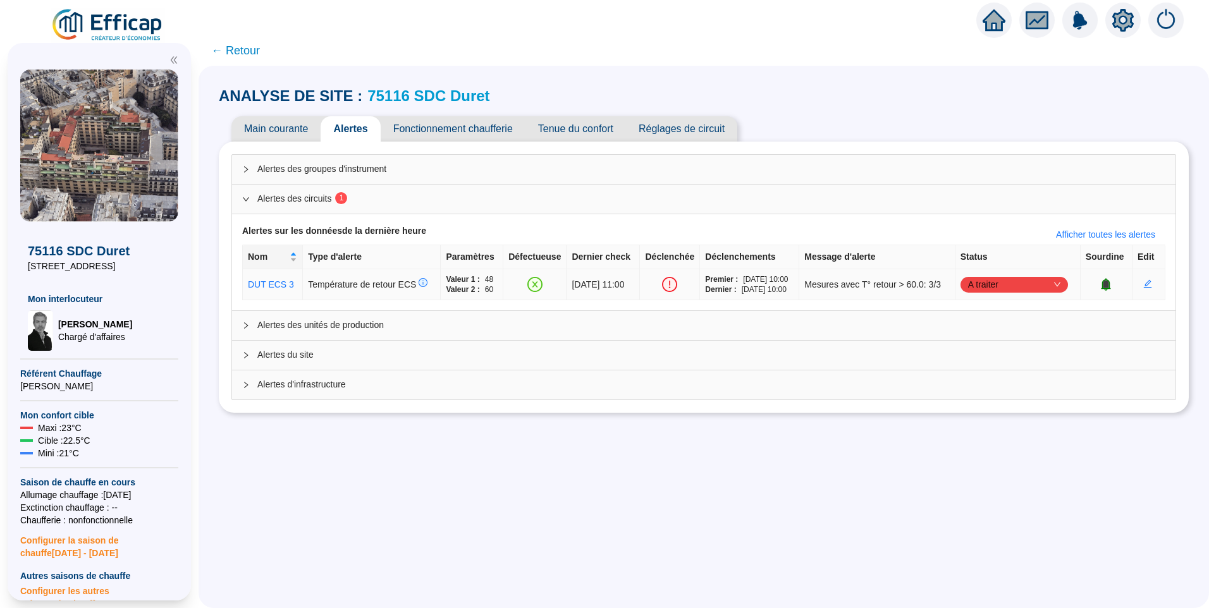
click at [994, 279] on span "A traiter" at bounding box center [1014, 284] width 92 height 19
click at [989, 347] on div "Traité" at bounding box center [1015, 348] width 87 height 13
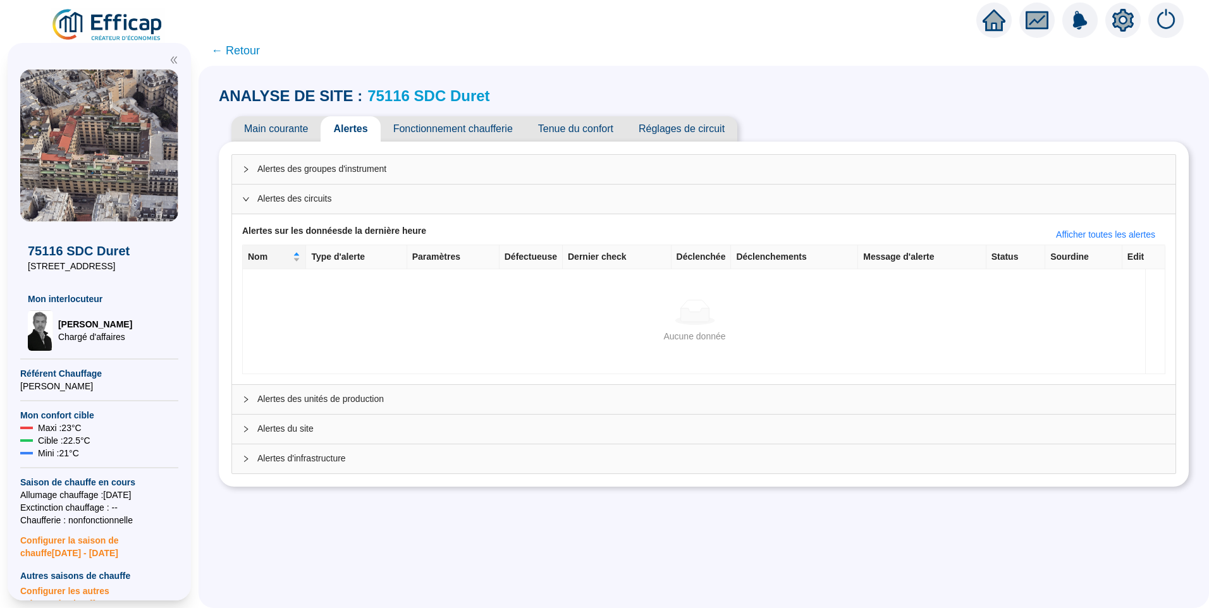
click at [250, 52] on span "← Retour" at bounding box center [235, 51] width 49 height 18
click at [237, 52] on span "← Retour" at bounding box center [235, 51] width 49 height 18
click at [244, 52] on span "← Retour" at bounding box center [235, 51] width 49 height 18
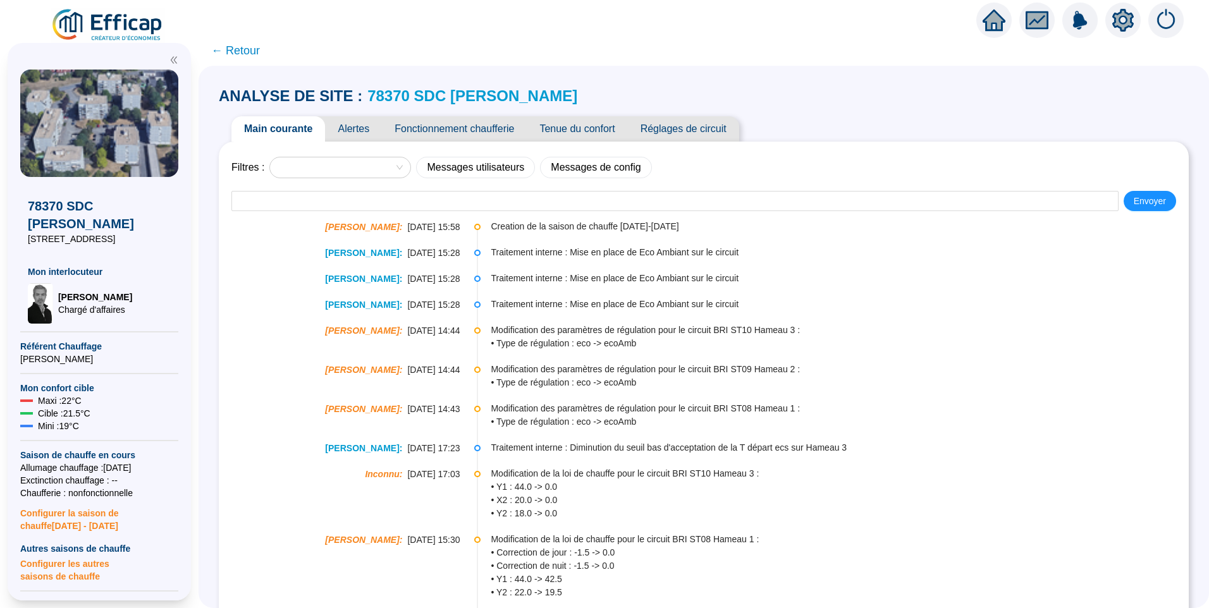
click at [353, 127] on span "Alertes" at bounding box center [353, 128] width 57 height 25
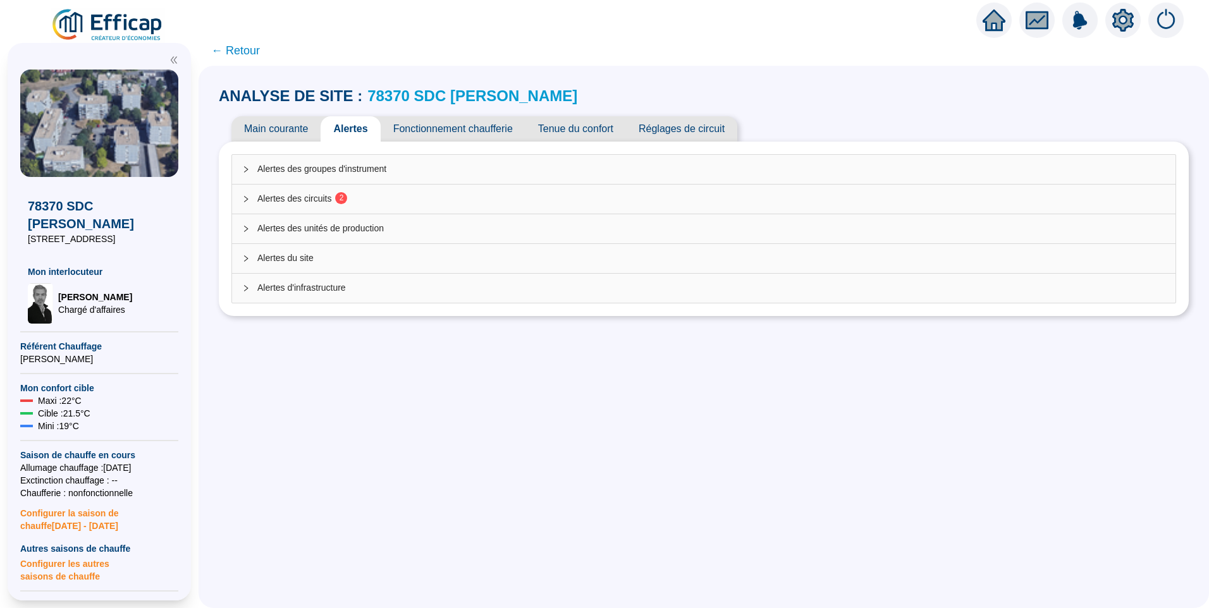
click at [326, 196] on span "Alertes des circuits 2" at bounding box center [711, 198] width 908 height 13
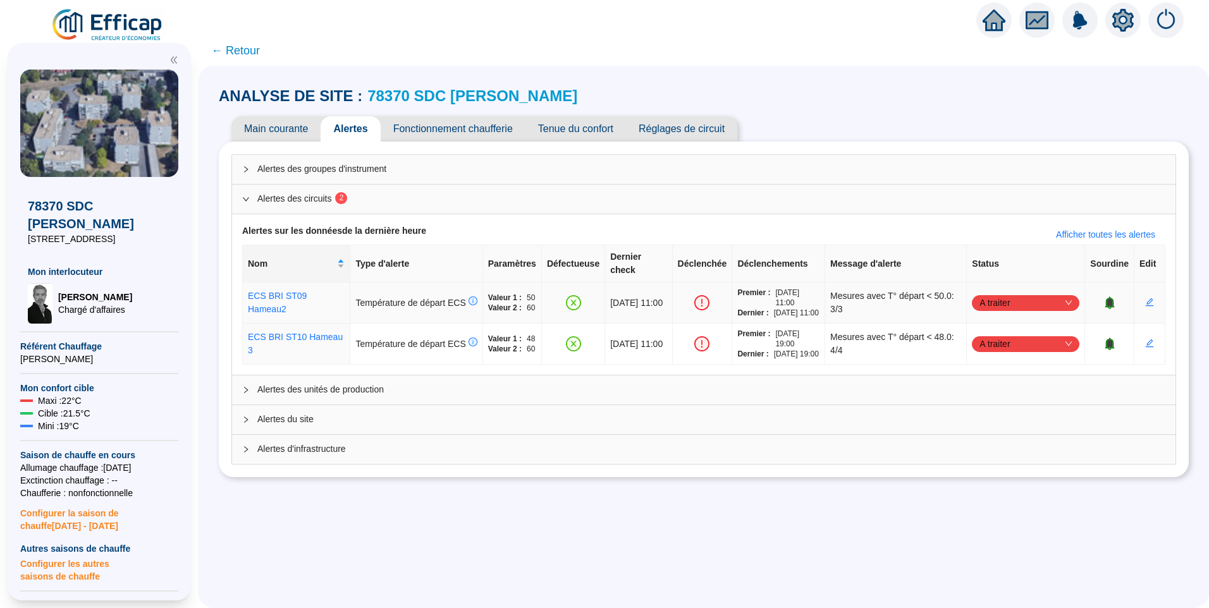
click at [1017, 293] on span "A traiter" at bounding box center [1025, 302] width 92 height 19
click at [994, 358] on div "Traité" at bounding box center [1018, 358] width 87 height 13
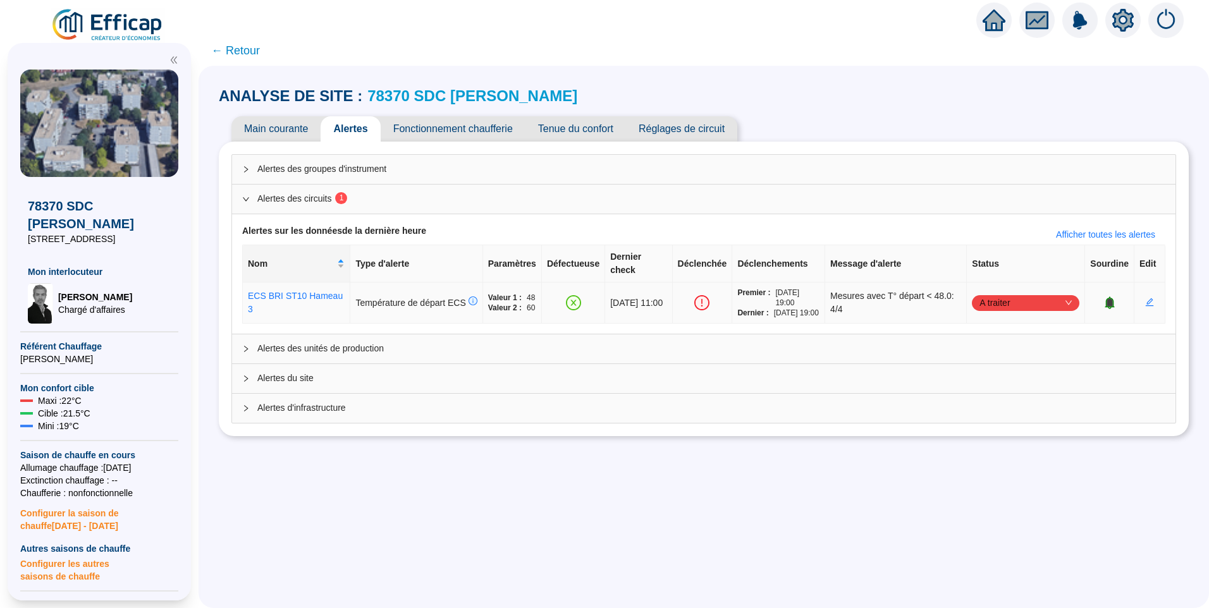
click at [996, 293] on span "A traiter" at bounding box center [1025, 302] width 92 height 19
click at [977, 353] on div "Traité" at bounding box center [1018, 358] width 87 height 13
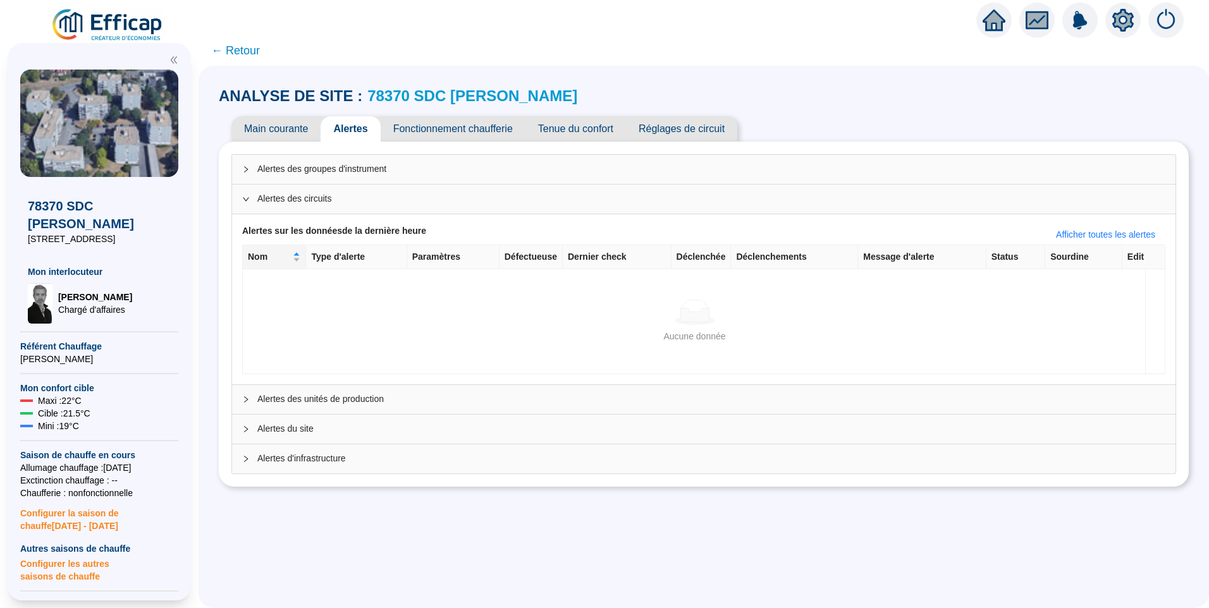
click at [240, 54] on span "← Retour" at bounding box center [235, 51] width 49 height 18
click at [252, 54] on span "← Retour" at bounding box center [235, 51] width 49 height 18
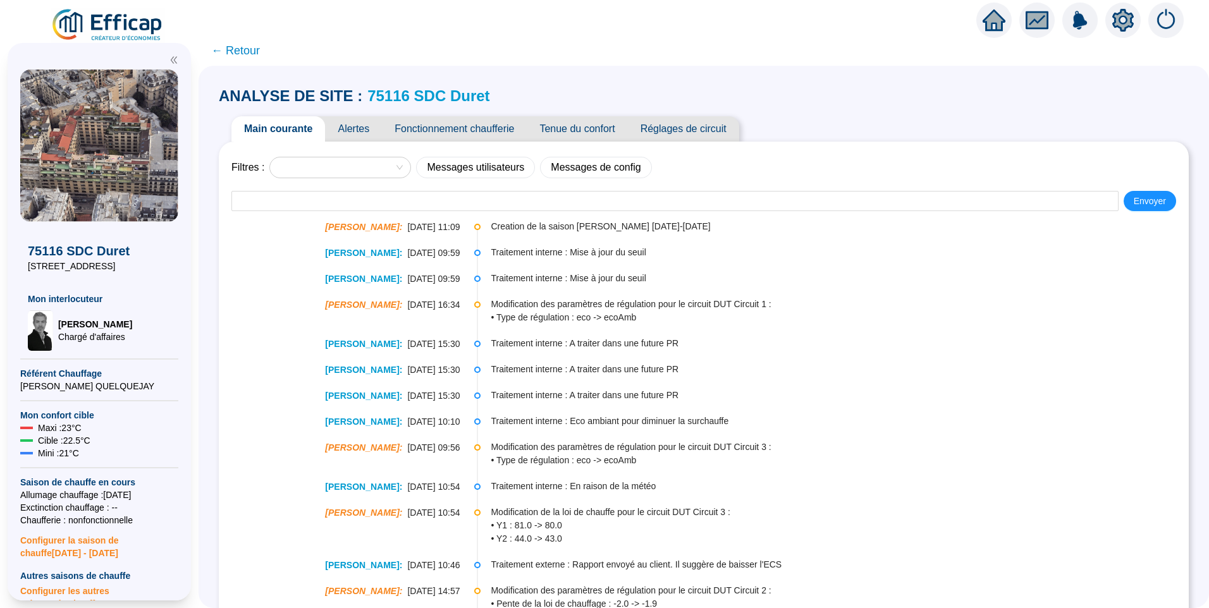
click at [365, 132] on span "Alertes" at bounding box center [353, 128] width 57 height 25
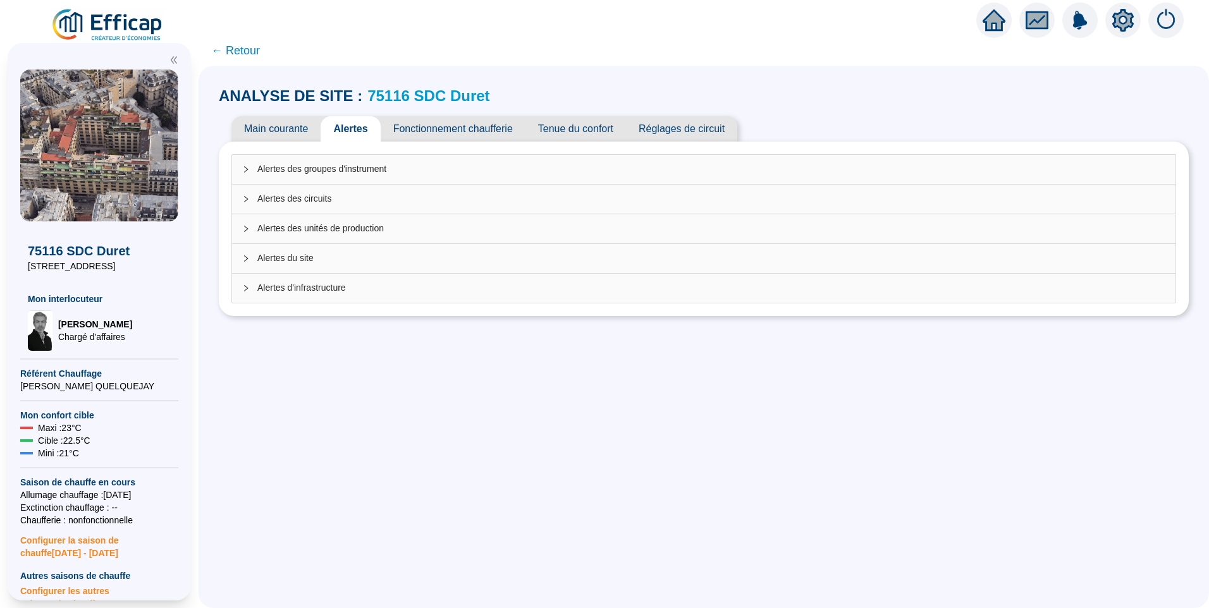
click at [319, 255] on span "Alertes du site" at bounding box center [711, 258] width 908 height 13
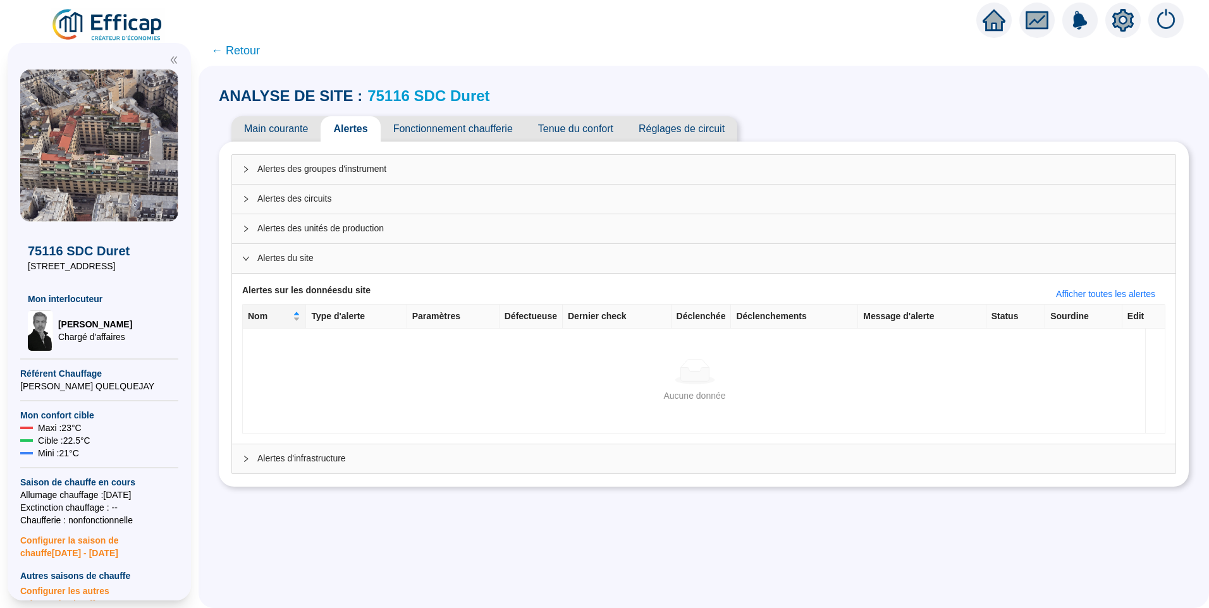
click at [310, 455] on span "Alertes d'infrastructure" at bounding box center [711, 458] width 908 height 13
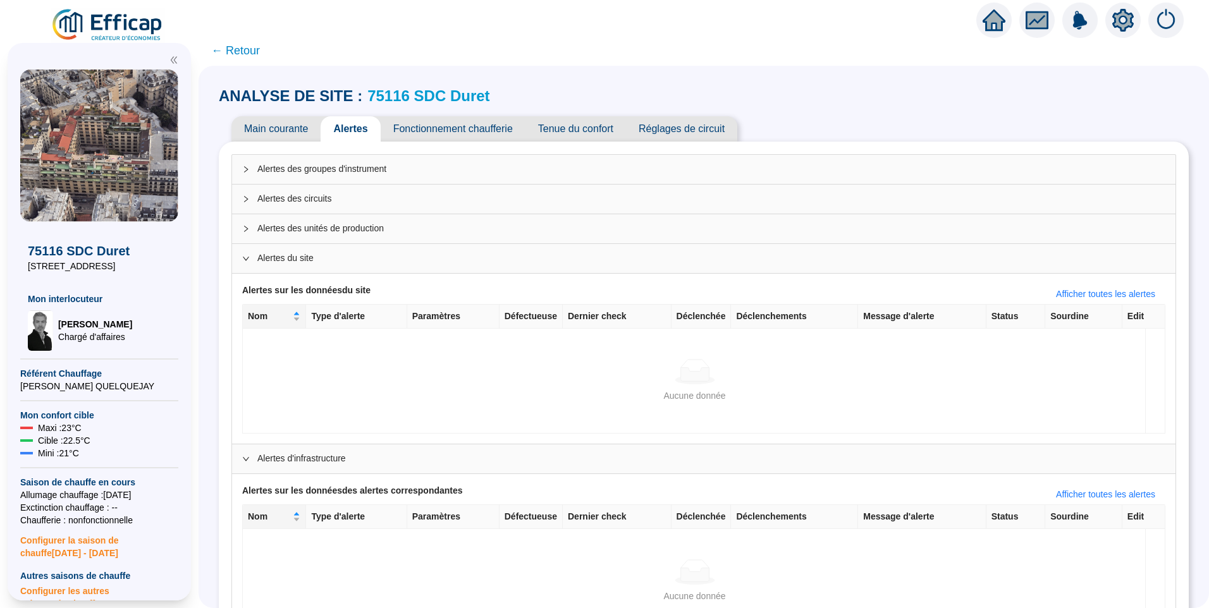
click at [327, 239] on div "Alertes des unités de production" at bounding box center [703, 228] width 943 height 29
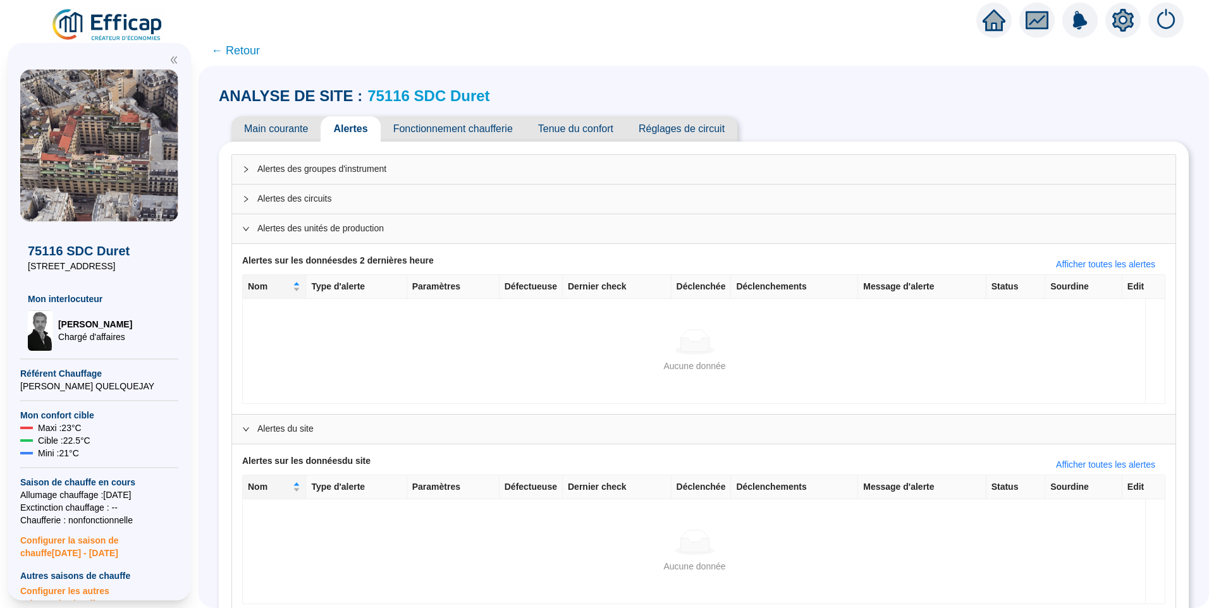
click at [320, 198] on span "Alertes des circuits" at bounding box center [711, 198] width 908 height 13
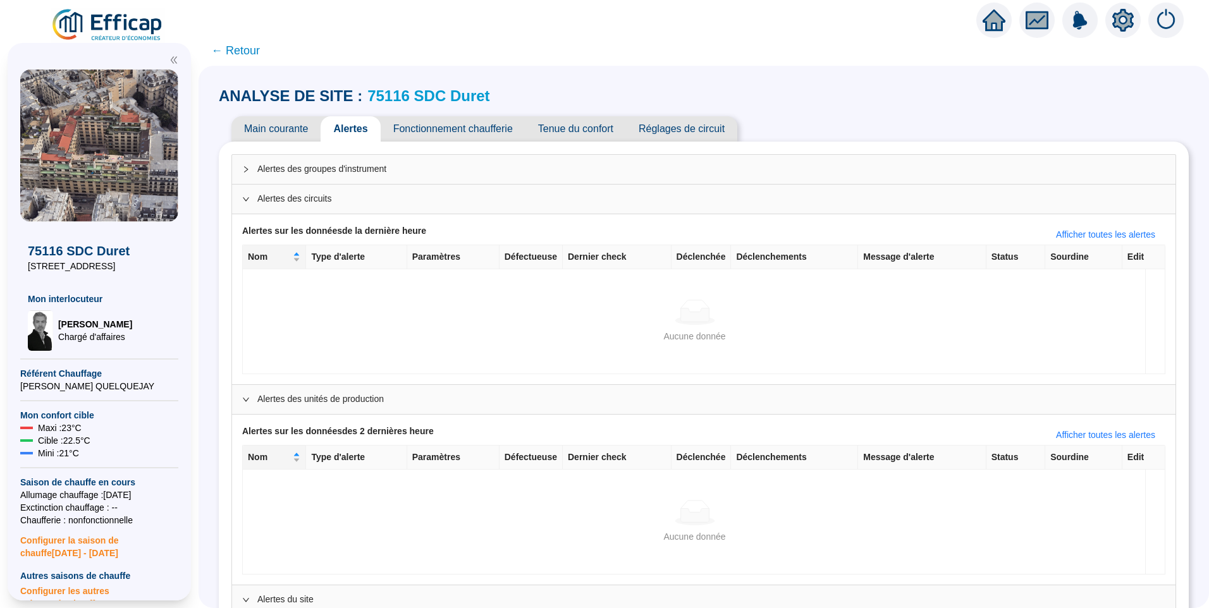
click at [321, 171] on span "Alertes des groupes d'instrument" at bounding box center [711, 168] width 908 height 13
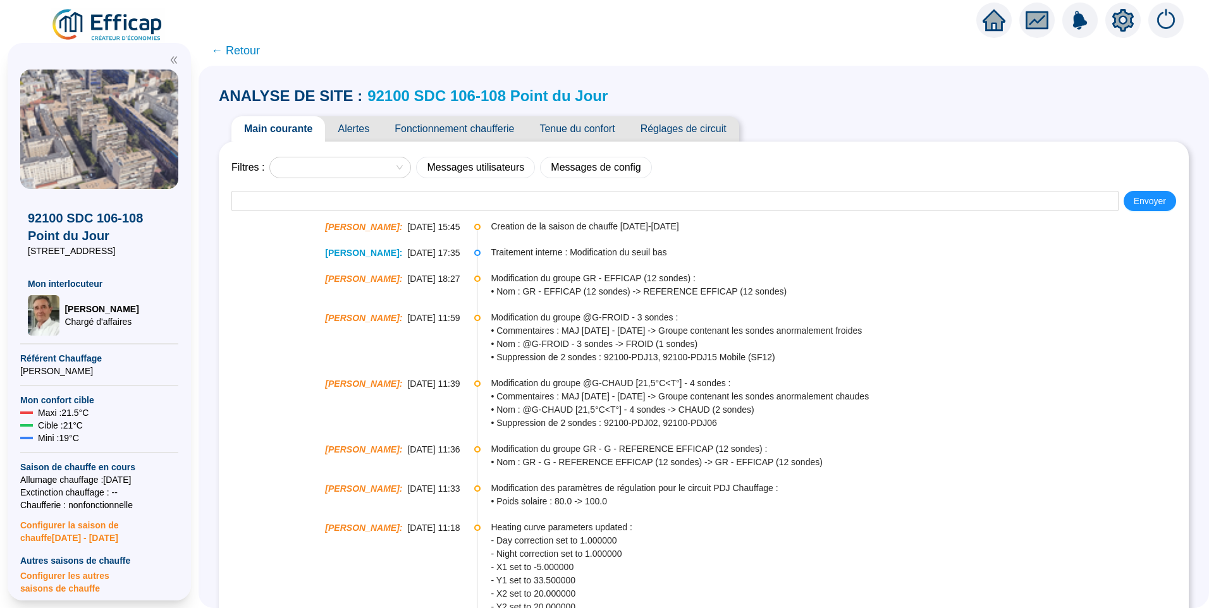
click at [379, 126] on span "Alertes" at bounding box center [353, 128] width 57 height 25
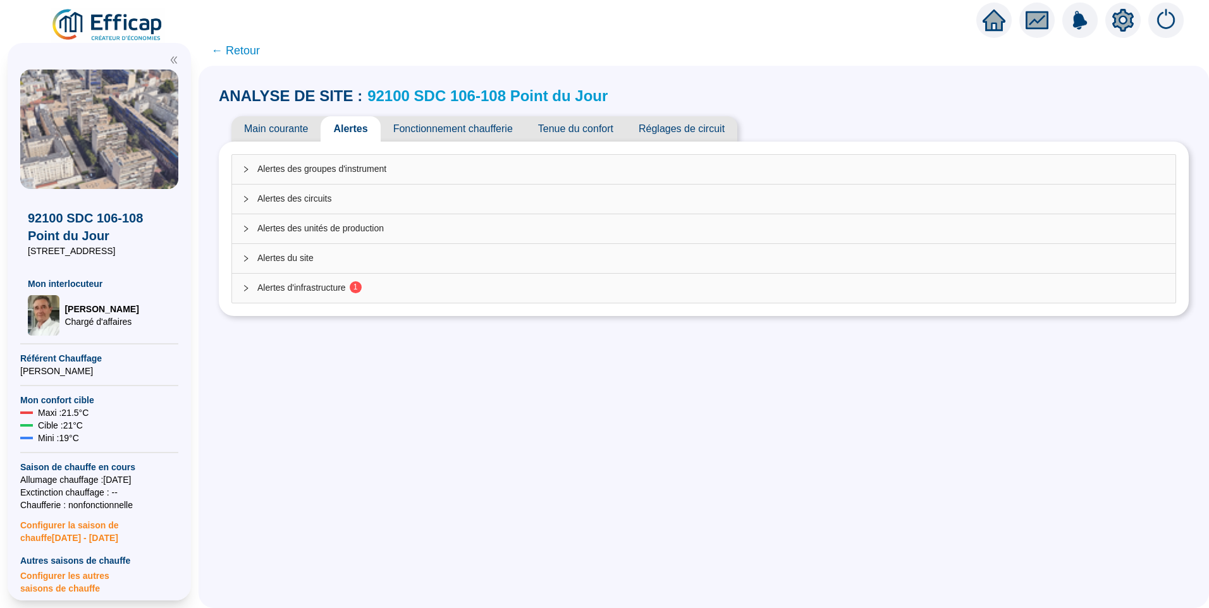
click at [336, 288] on span "Alertes d'infrastructure 1" at bounding box center [711, 287] width 908 height 13
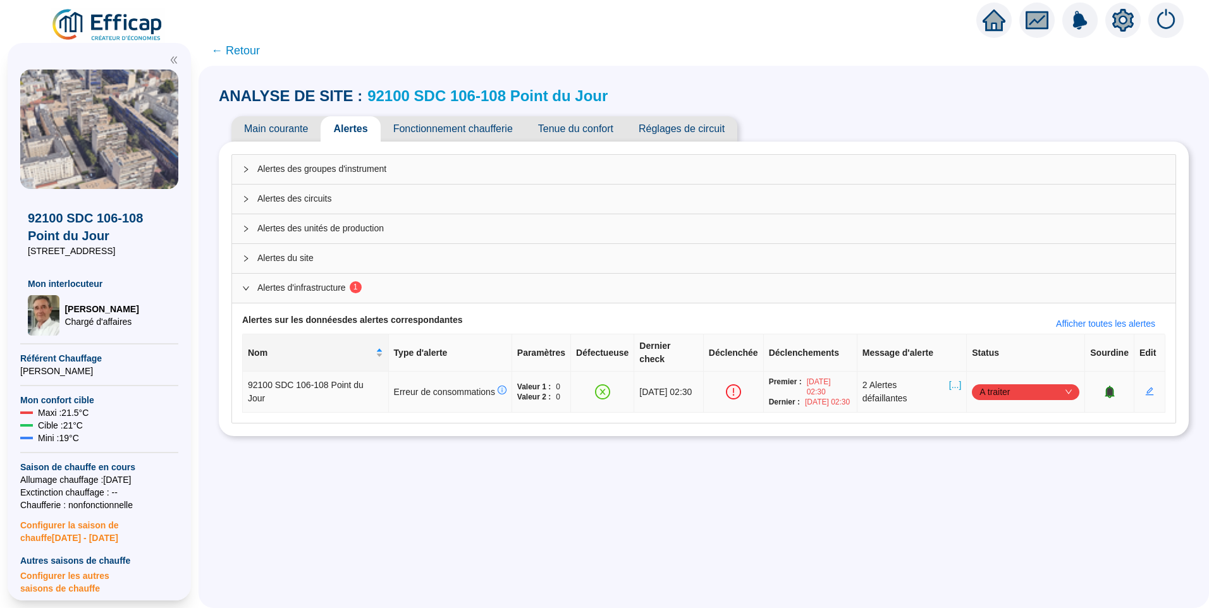
click at [982, 388] on span "A traiter" at bounding box center [1025, 391] width 92 height 19
click at [972, 443] on div "Traité" at bounding box center [1018, 448] width 102 height 20
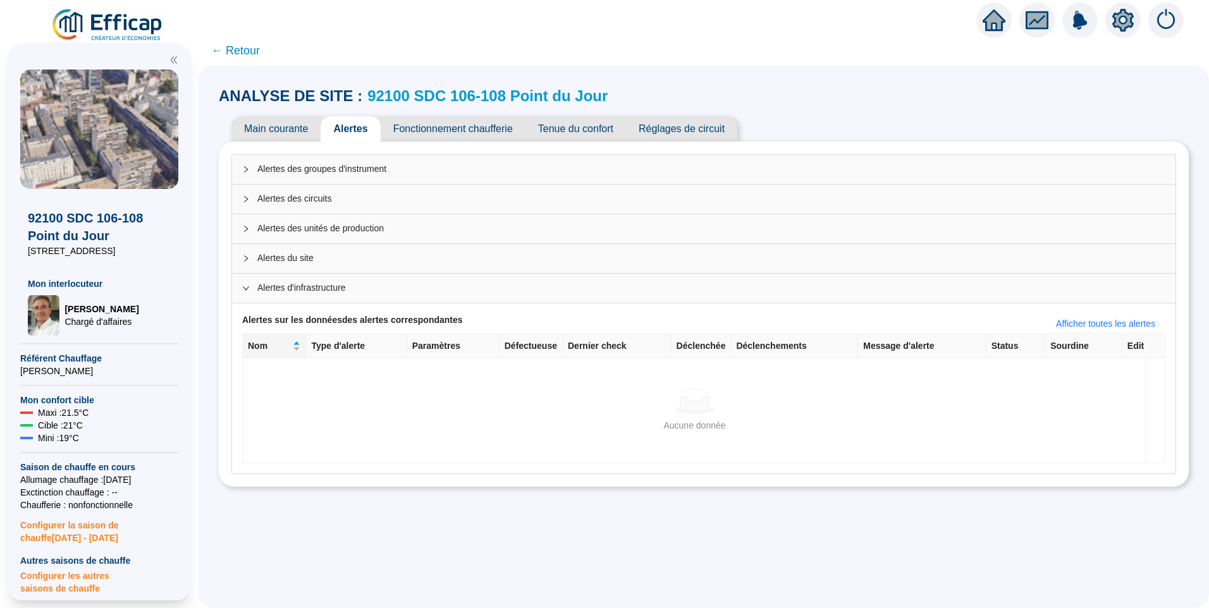
click at [248, 53] on span "← Retour" at bounding box center [235, 51] width 49 height 18
click at [254, 51] on span "← Retour" at bounding box center [235, 51] width 49 height 18
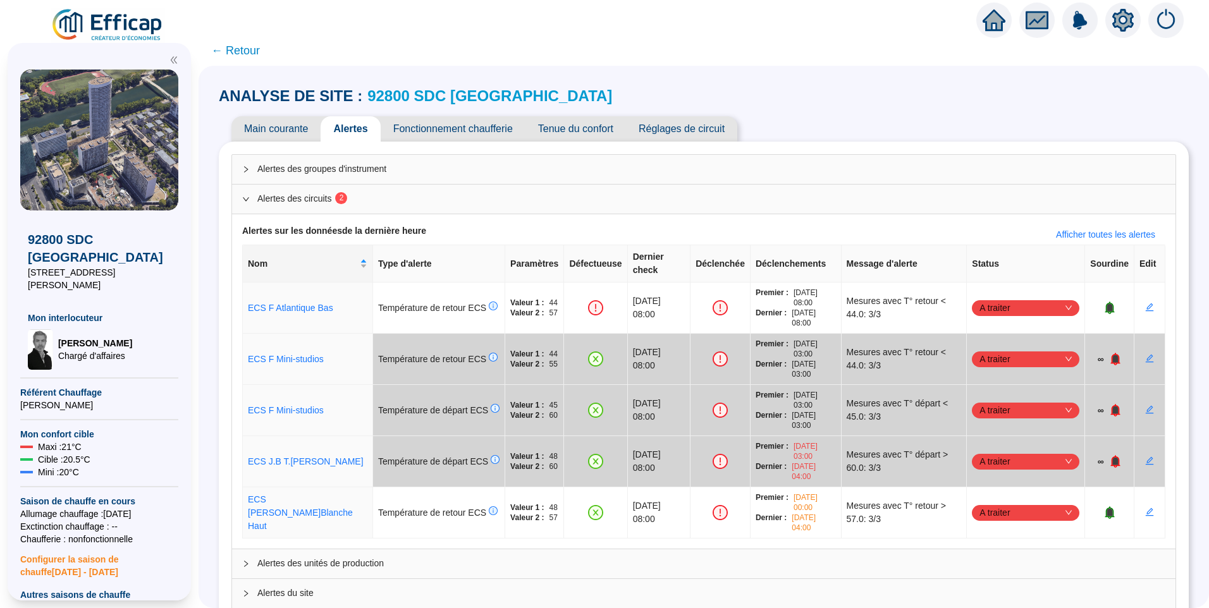
scroll to position [44, 0]
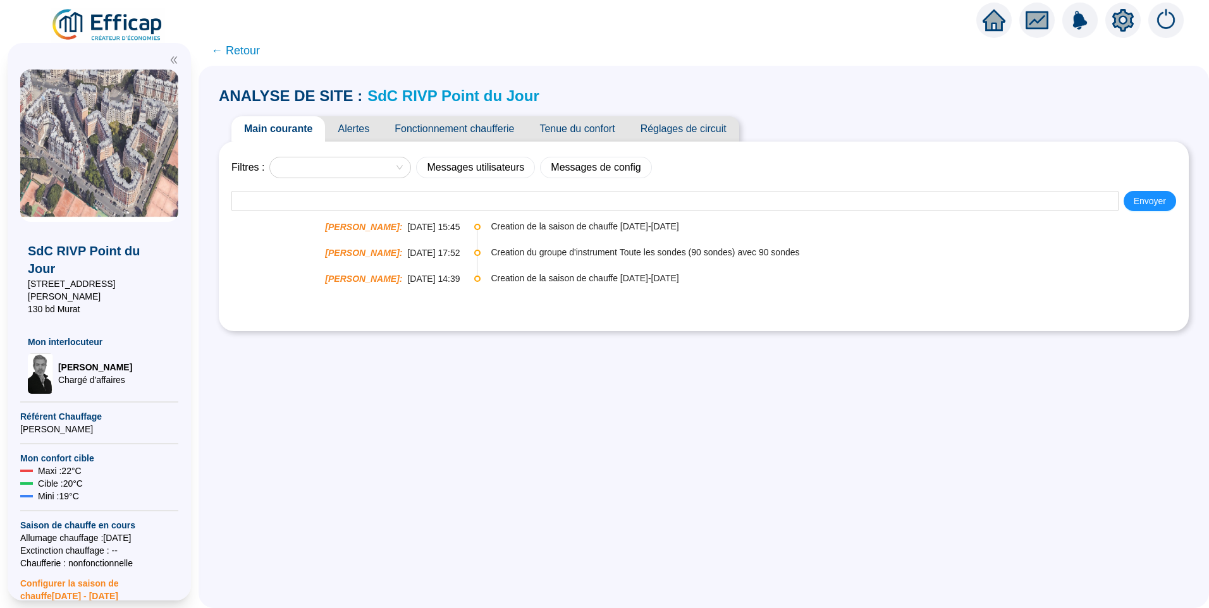
click at [111, 145] on img at bounding box center [99, 146] width 158 height 152
click at [365, 130] on span "Alertes" at bounding box center [353, 128] width 57 height 25
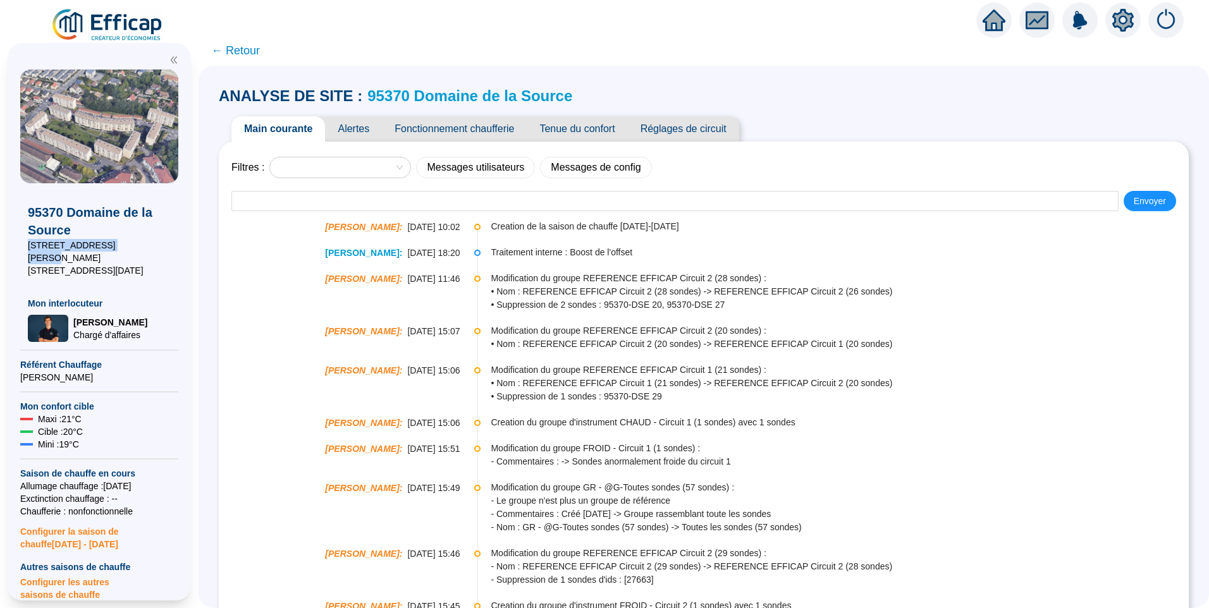
drag, startPoint x: 117, startPoint y: 248, endPoint x: 27, endPoint y: 243, distance: 89.9
click at [27, 243] on div "95370 Domaine de la Source [STREET_ADDRESS][PERSON_NAME] [STREET_ADDRESS][DATE]…" at bounding box center [99, 262] width 158 height 159
copy span "[STREET_ADDRESS][PERSON_NAME]"
drag, startPoint x: 100, startPoint y: 262, endPoint x: 27, endPoint y: 255, distance: 73.7
click at [27, 255] on div "95370 Domaine de la Source [STREET_ADDRESS][PERSON_NAME] [STREET_ADDRESS][DATE]…" at bounding box center [99, 262] width 158 height 159
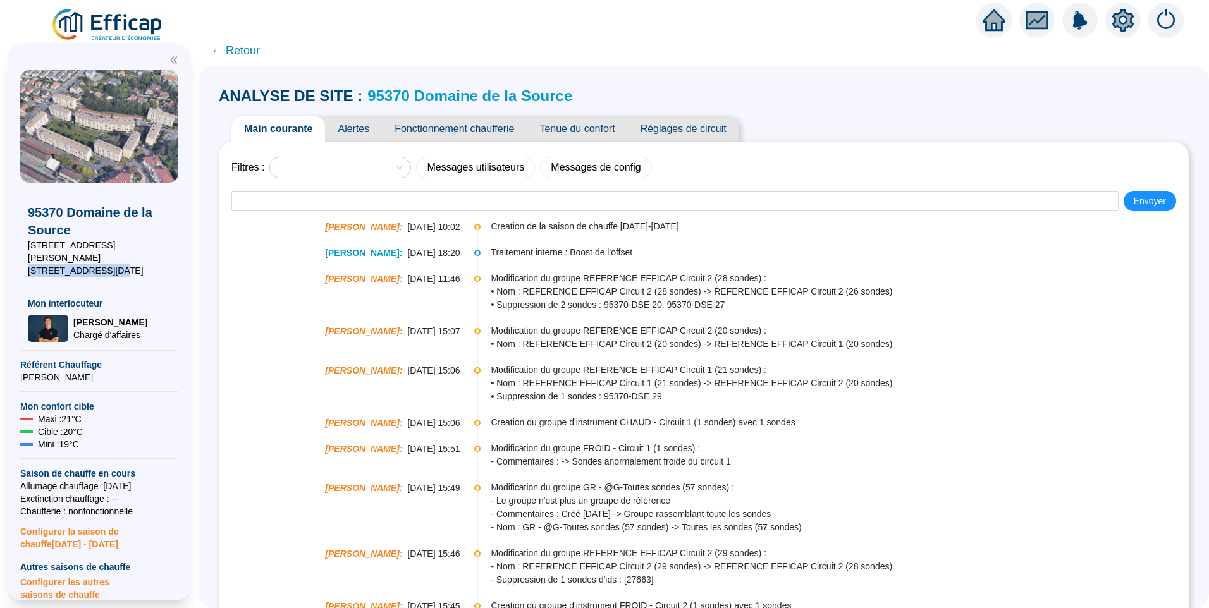
copy span "[STREET_ADDRESS][DATE]"
click at [461, 91] on link "95370 Domaine de la Source" at bounding box center [469, 95] width 205 height 17
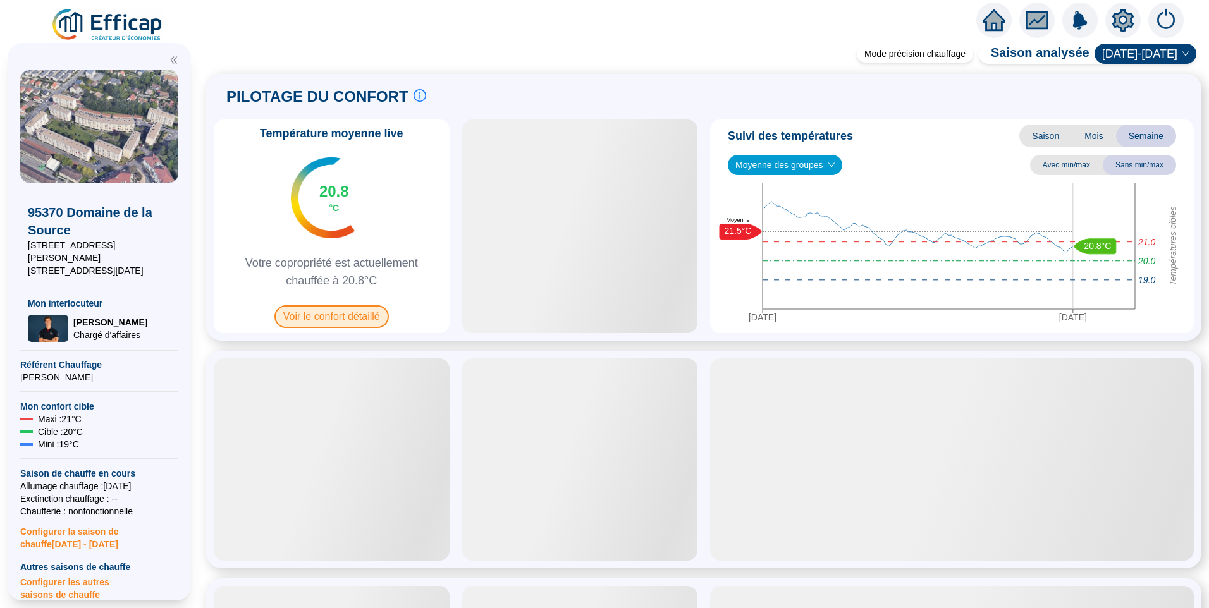
click at [369, 317] on span "Voir le confort détaillé" at bounding box center [331, 316] width 114 height 23
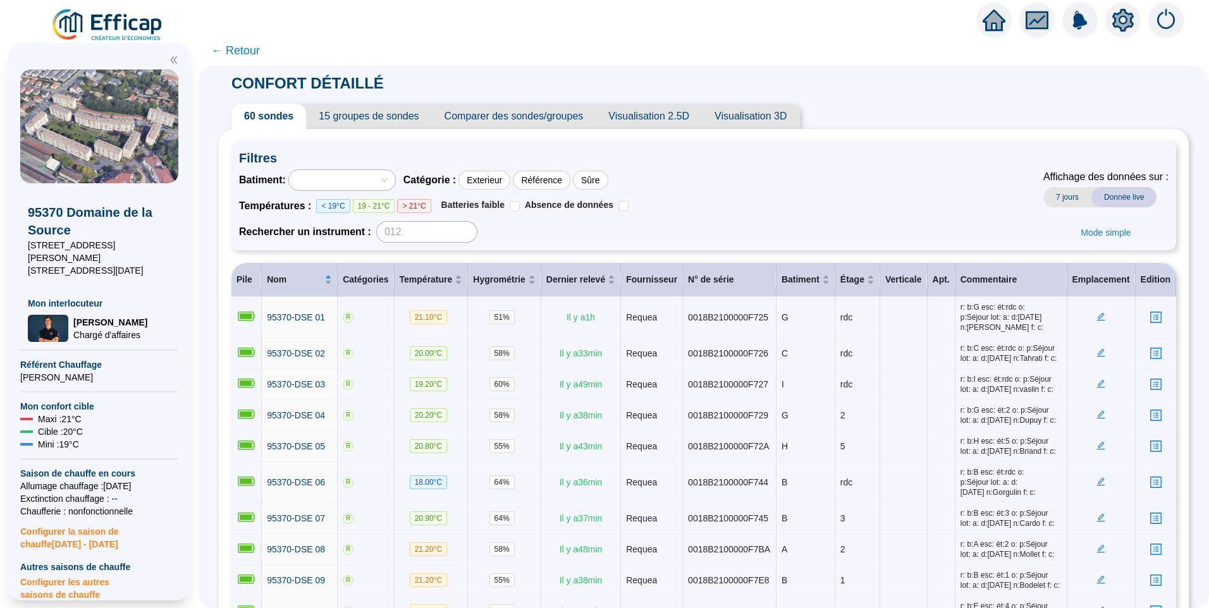
click at [359, 116] on span "15 groupes de sondes" at bounding box center [368, 116] width 125 height 25
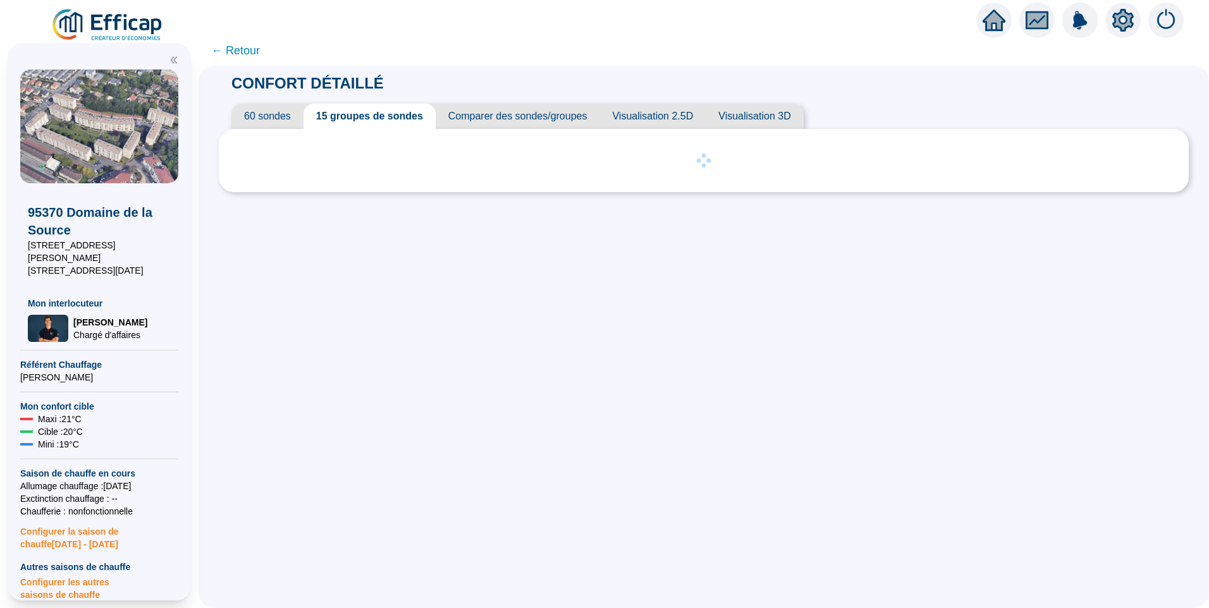
click at [272, 117] on span "60 sondes" at bounding box center [267, 116] width 72 height 25
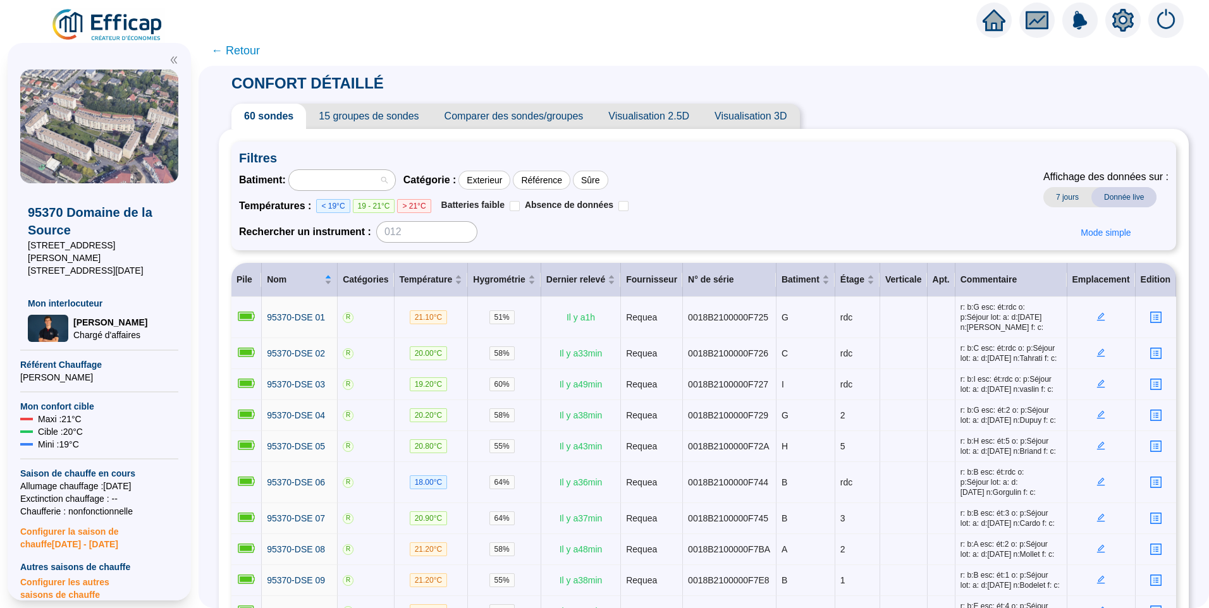
click at [371, 176] on div at bounding box center [335, 180] width 88 height 18
click at [722, 173] on div "Batiment : Catégorie : Exterieur Référence Sûre Températures : < 19°C 19 - 21°C…" at bounding box center [703, 205] width 929 height 73
drag, startPoint x: 118, startPoint y: 260, endPoint x: 16, endPoint y: 263, distance: 102.5
click at [16, 263] on div "95370 Domaine de la Source 13 rue Jacques Verniol 1 rue du 8 mai 1945 Mon inter…" at bounding box center [99, 322] width 183 height 558
copy span "1 rue du 8 mai 1945"
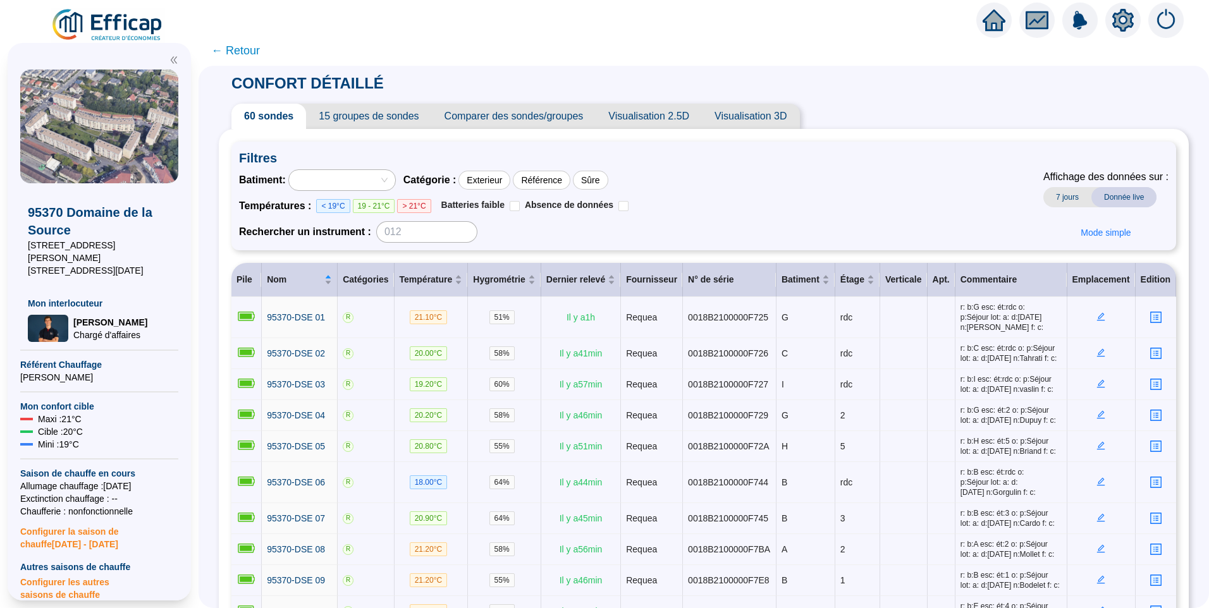
click at [117, 250] on span "13 rue Jacques Verniol" at bounding box center [99, 251] width 143 height 25
drag, startPoint x: 37, startPoint y: 260, endPoint x: 106, endPoint y: 258, distance: 69.0
click at [106, 264] on span "1 rue du 8 mai 1945" at bounding box center [99, 270] width 143 height 13
copy span "ue du 8 mai 1945"
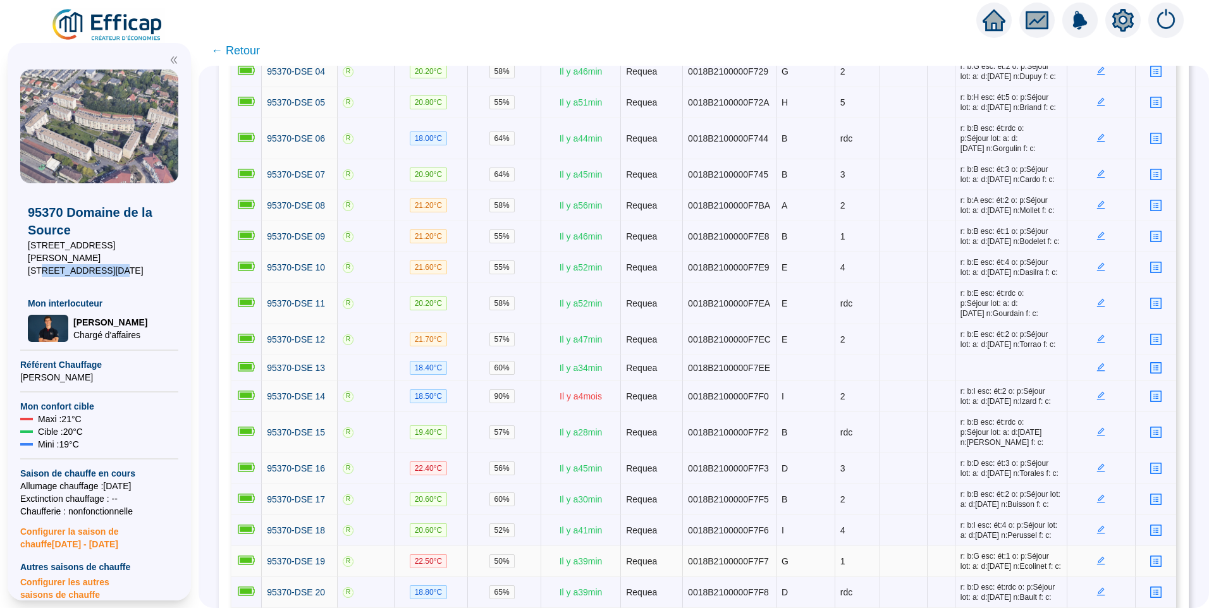
scroll to position [126, 0]
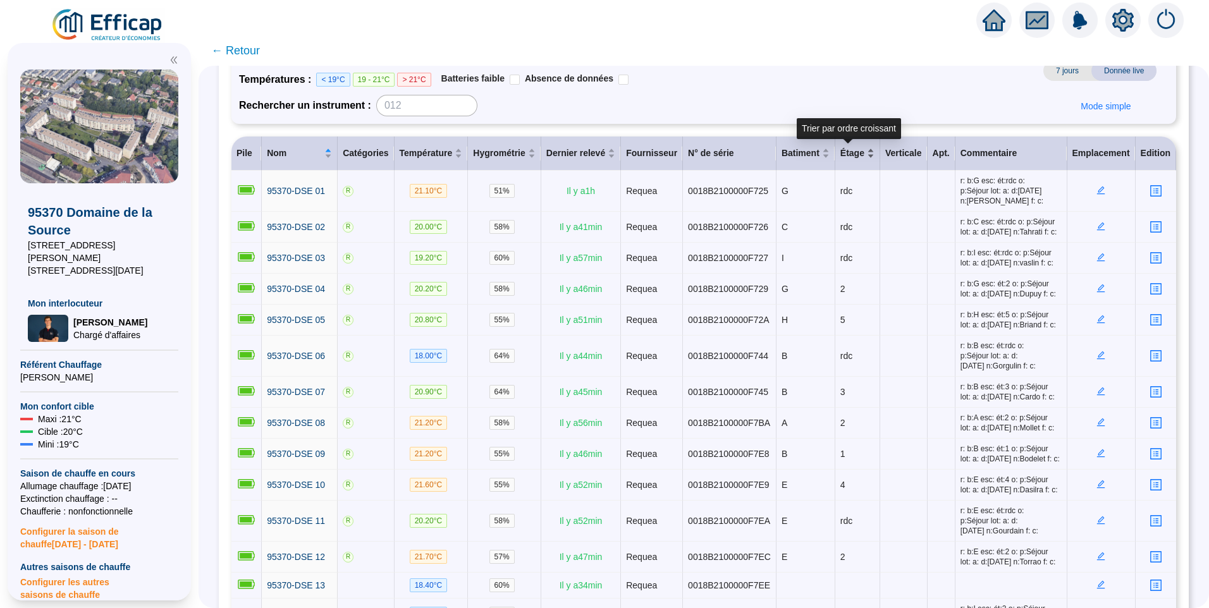
click at [864, 156] on div "Étage" at bounding box center [857, 153] width 34 height 13
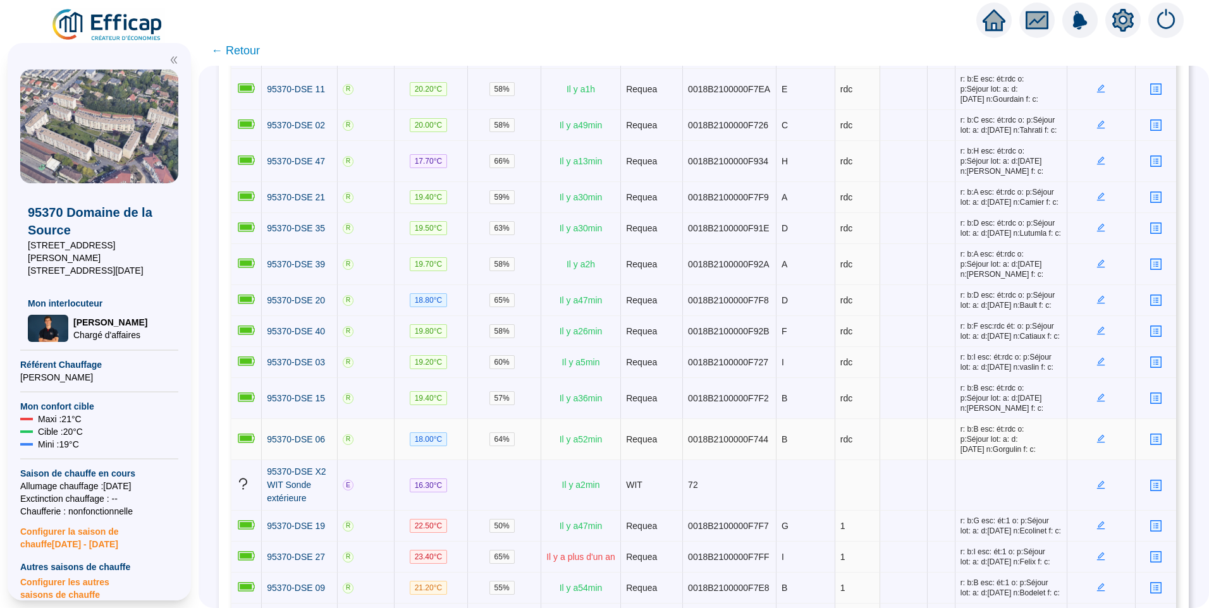
scroll to position [66, 0]
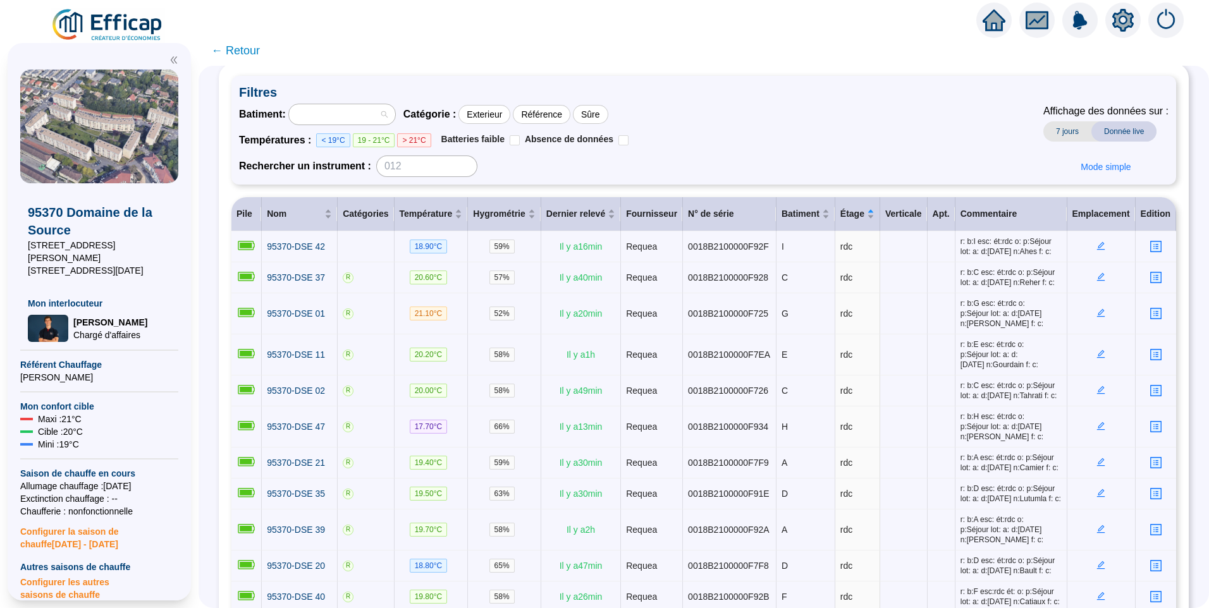
click at [379, 111] on div at bounding box center [335, 115] width 88 height 18
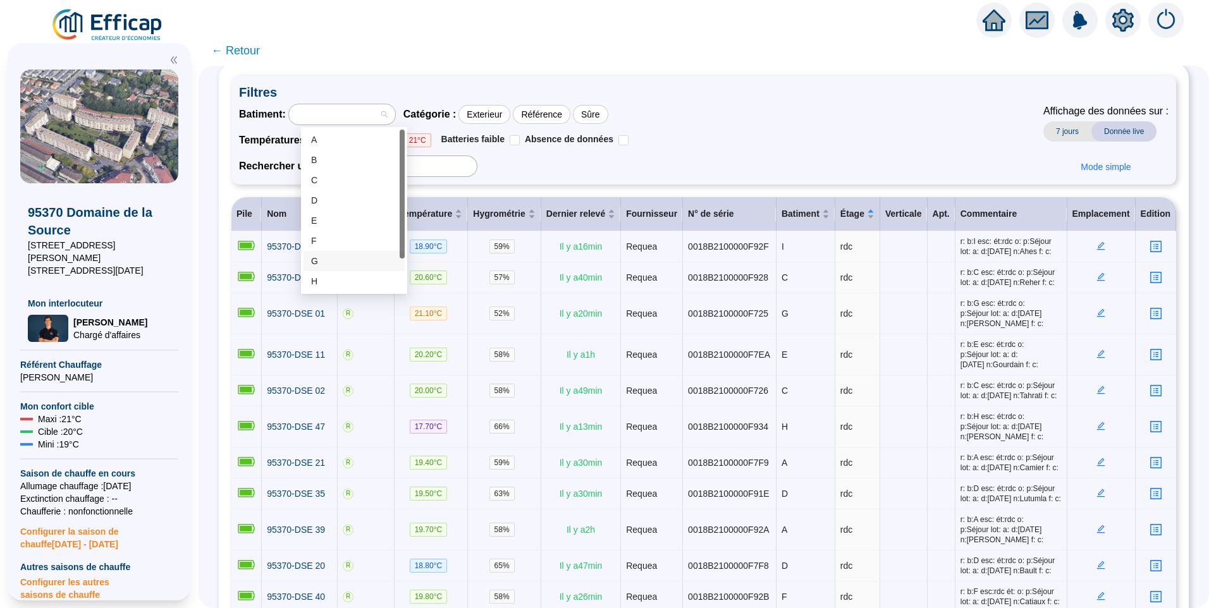
scroll to position [40, 0]
click at [341, 286] on div "Non attribué" at bounding box center [354, 281] width 86 height 13
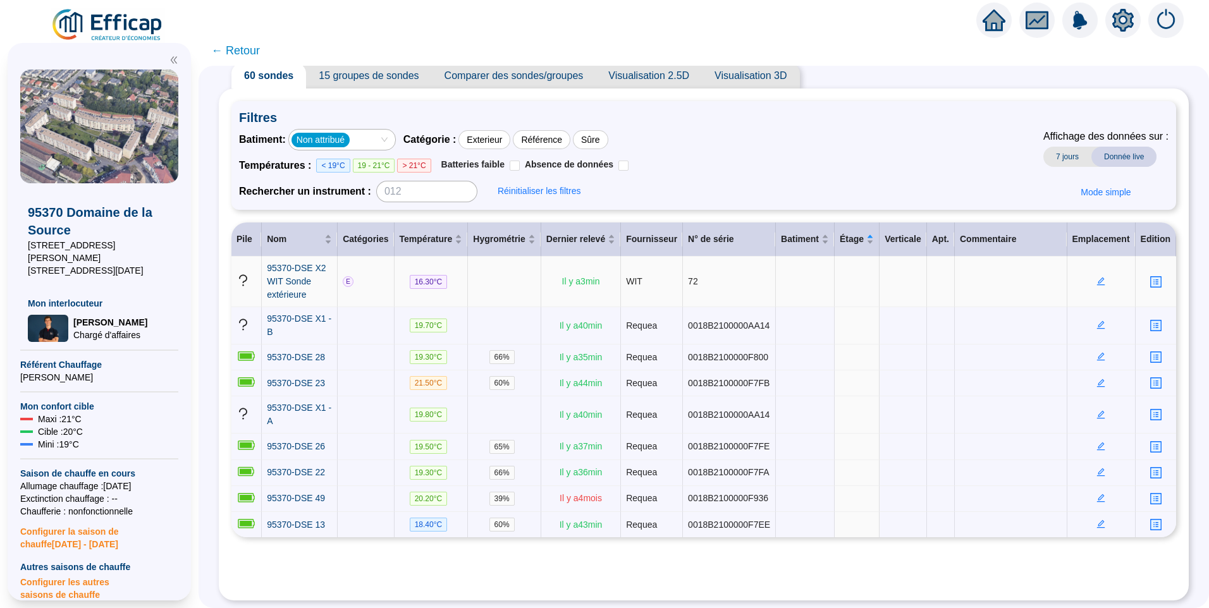
scroll to position [46, 0]
click at [1117, 23] on icon "setting" at bounding box center [1122, 19] width 21 height 20
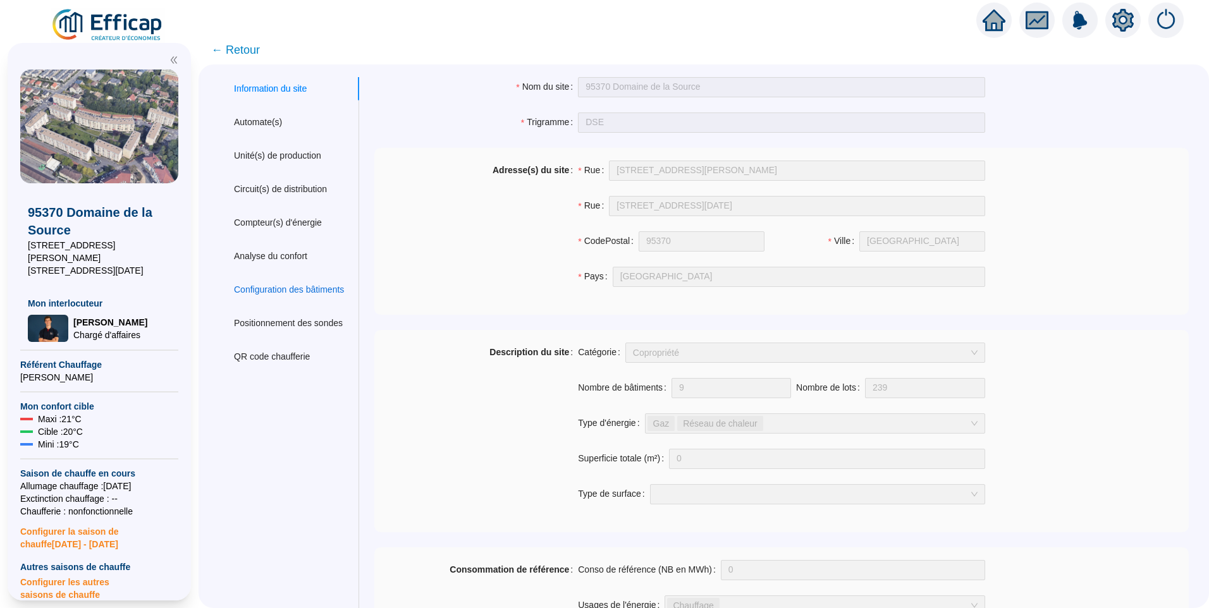
click at [291, 288] on div "Configuration des bâtiments" at bounding box center [289, 289] width 110 height 13
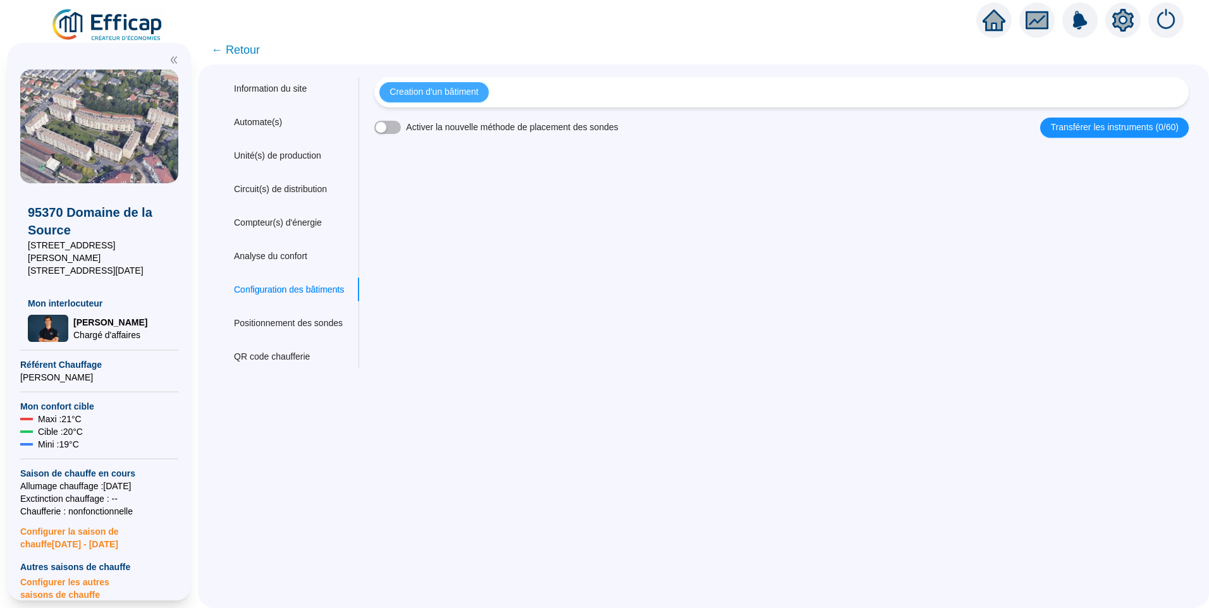
click at [458, 91] on span "Creation d'un bâtiment" at bounding box center [433, 91] width 89 height 13
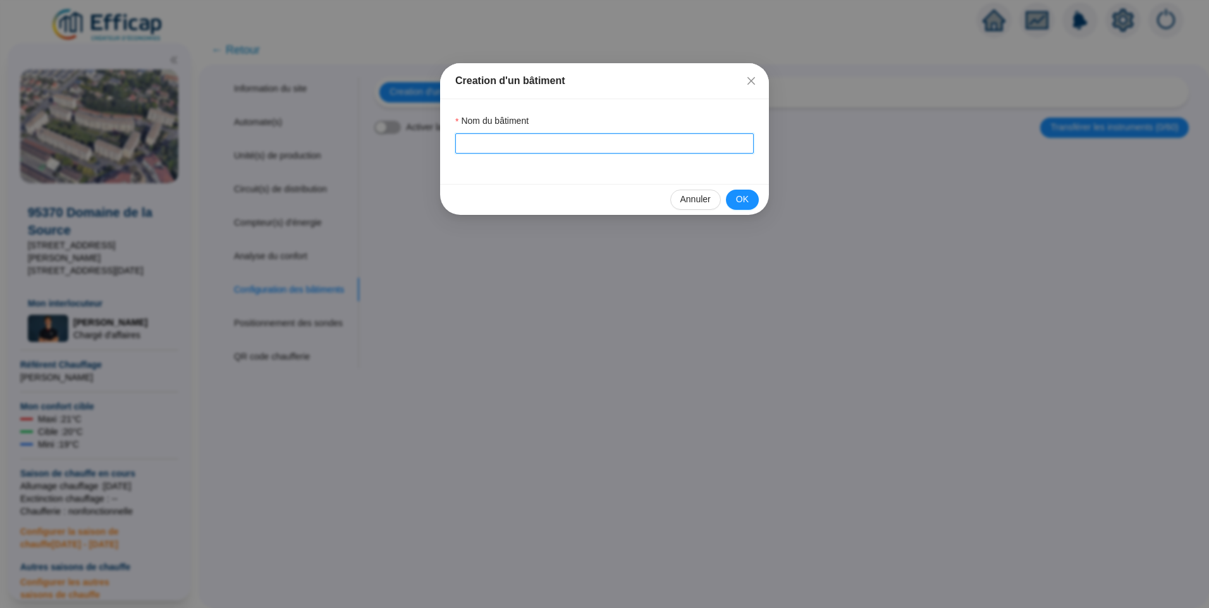
click at [482, 137] on input "Nom du bâtiment" at bounding box center [604, 143] width 298 height 20
click at [745, 196] on span "OK" at bounding box center [742, 199] width 13 height 13
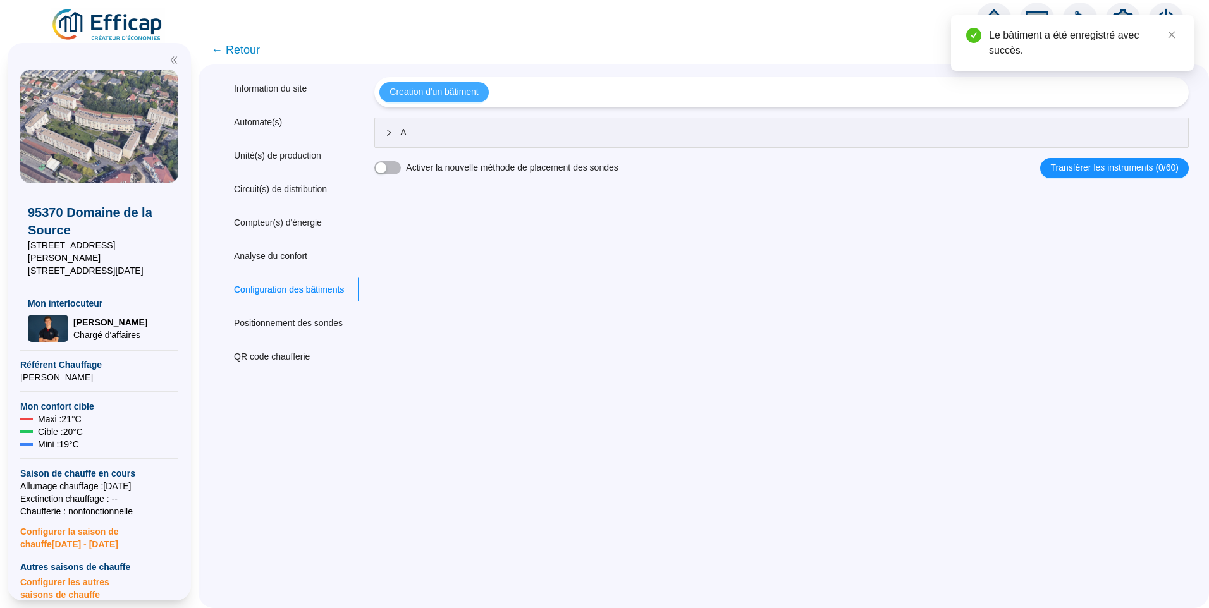
click at [453, 86] on span "Creation d'un bâtiment" at bounding box center [433, 91] width 89 height 13
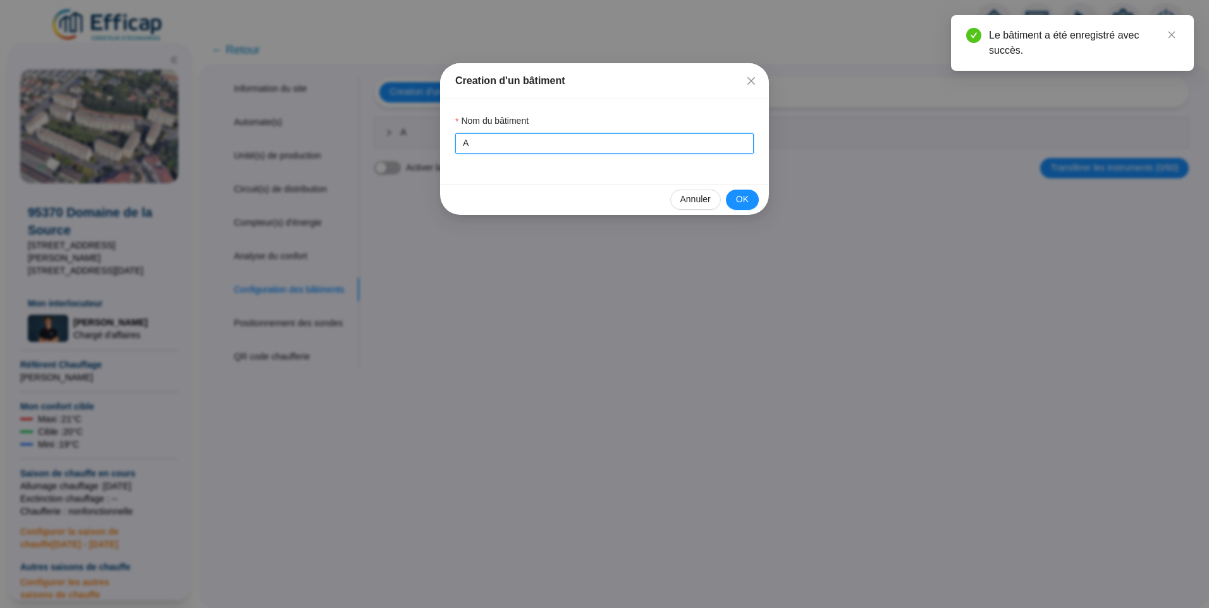
drag, startPoint x: 482, startPoint y: 149, endPoint x: 419, endPoint y: 139, distance: 63.9
click at [422, 139] on div "Creation d'un bâtiment Nom du bâtiment A Annuler OK" at bounding box center [604, 304] width 1209 height 608
click at [737, 200] on span "OK" at bounding box center [742, 199] width 13 height 13
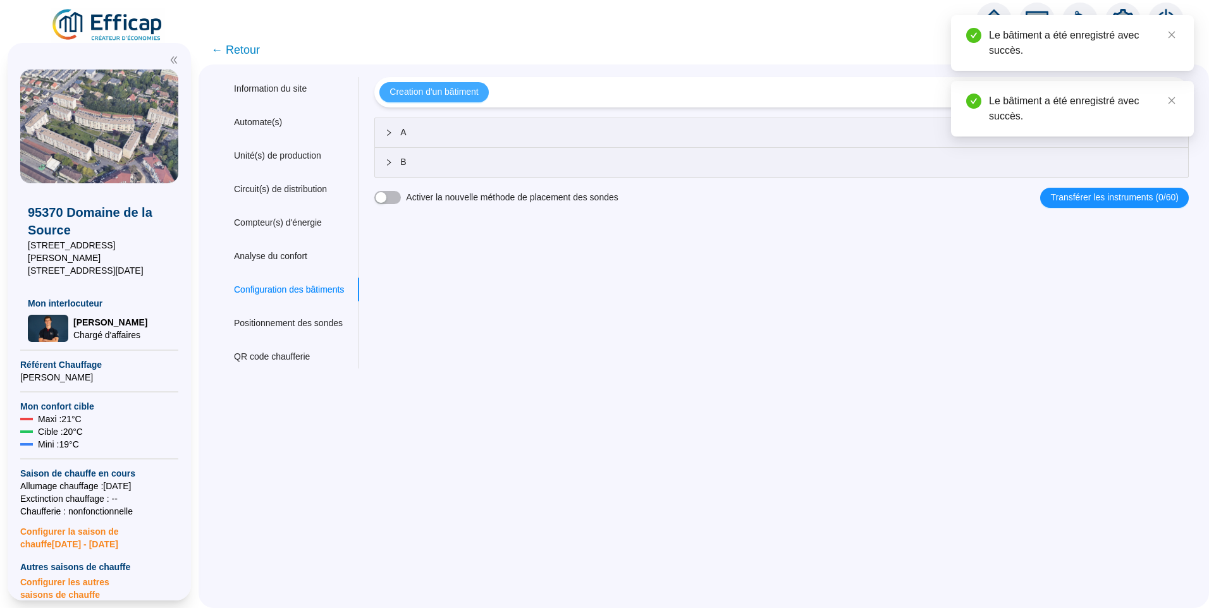
click at [459, 86] on span "Creation d'un bâtiment" at bounding box center [433, 91] width 89 height 13
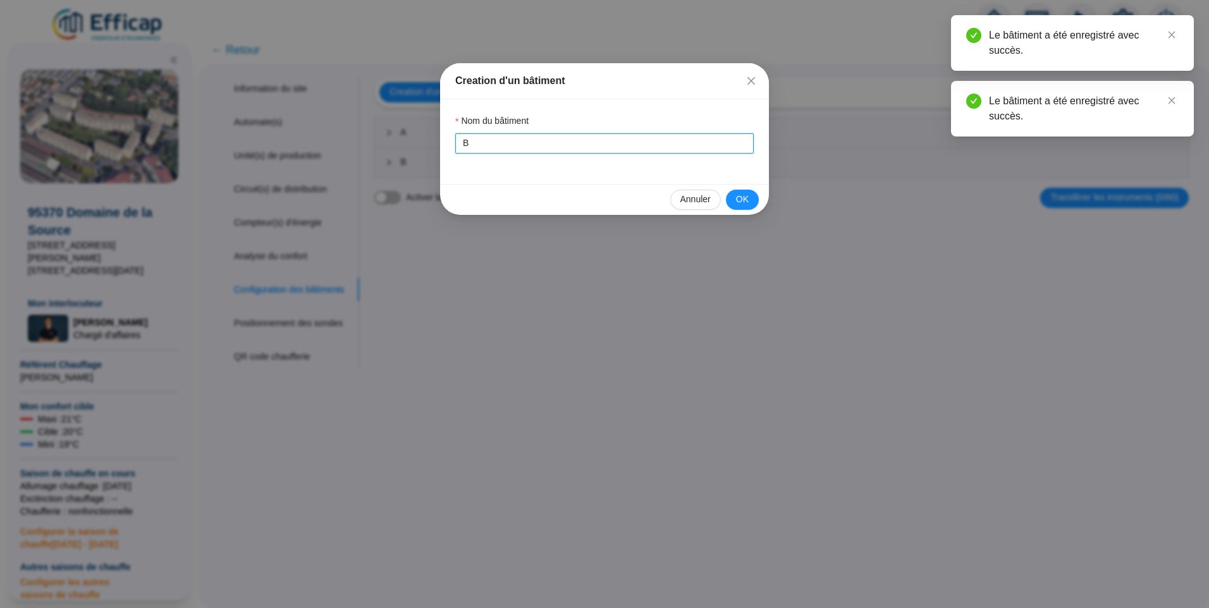
drag, startPoint x: 513, startPoint y: 148, endPoint x: 318, endPoint y: 139, distance: 195.6
click at [318, 139] on div "Creation d'un bâtiment Nom du bâtiment B Annuler OK" at bounding box center [604, 304] width 1209 height 608
click at [741, 192] on button "OK" at bounding box center [742, 200] width 33 height 20
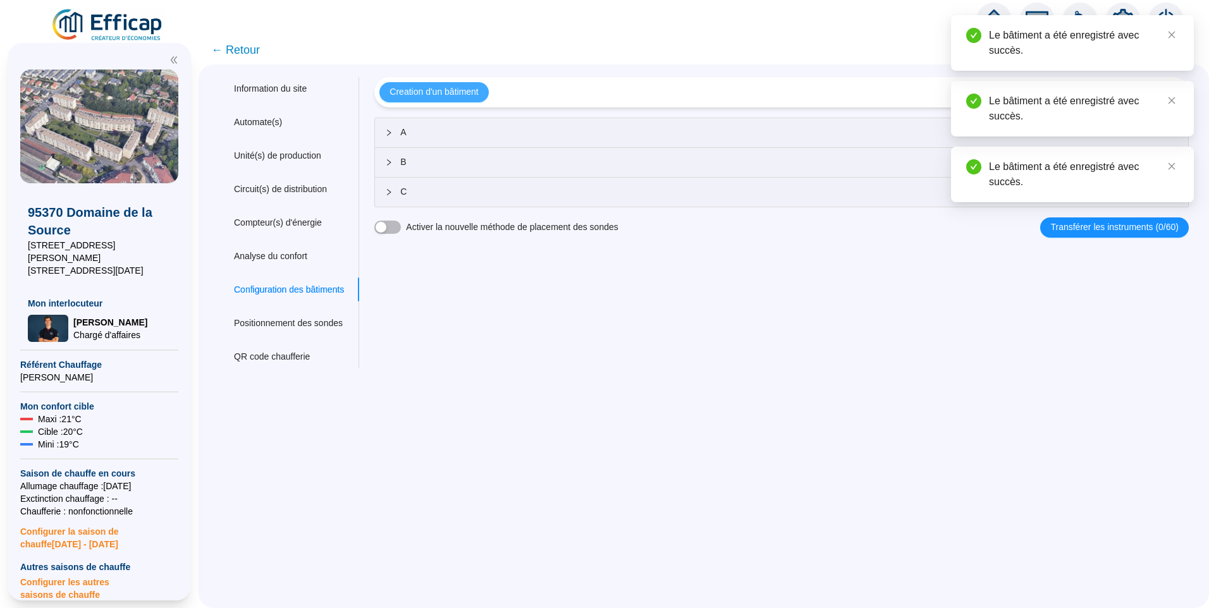
click at [454, 90] on span "Creation d'un bâtiment" at bounding box center [433, 91] width 89 height 13
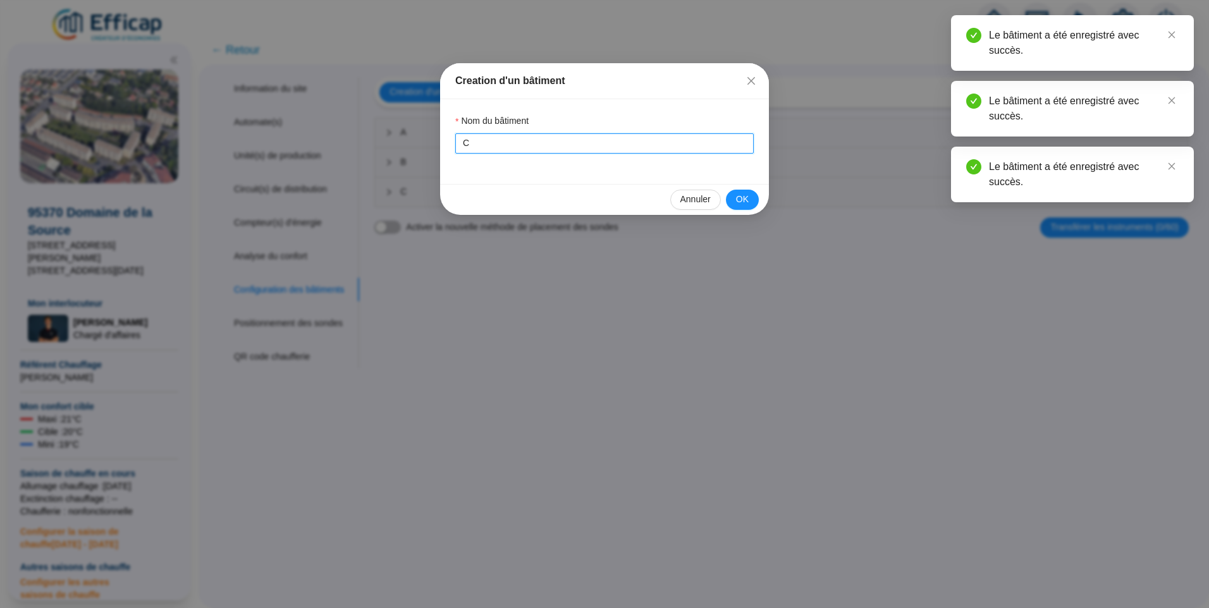
drag, startPoint x: 463, startPoint y: 144, endPoint x: 389, endPoint y: 141, distance: 74.0
click at [389, 141] on div "Creation d'un bâtiment Nom du bâtiment C Annuler OK" at bounding box center [604, 304] width 1209 height 608
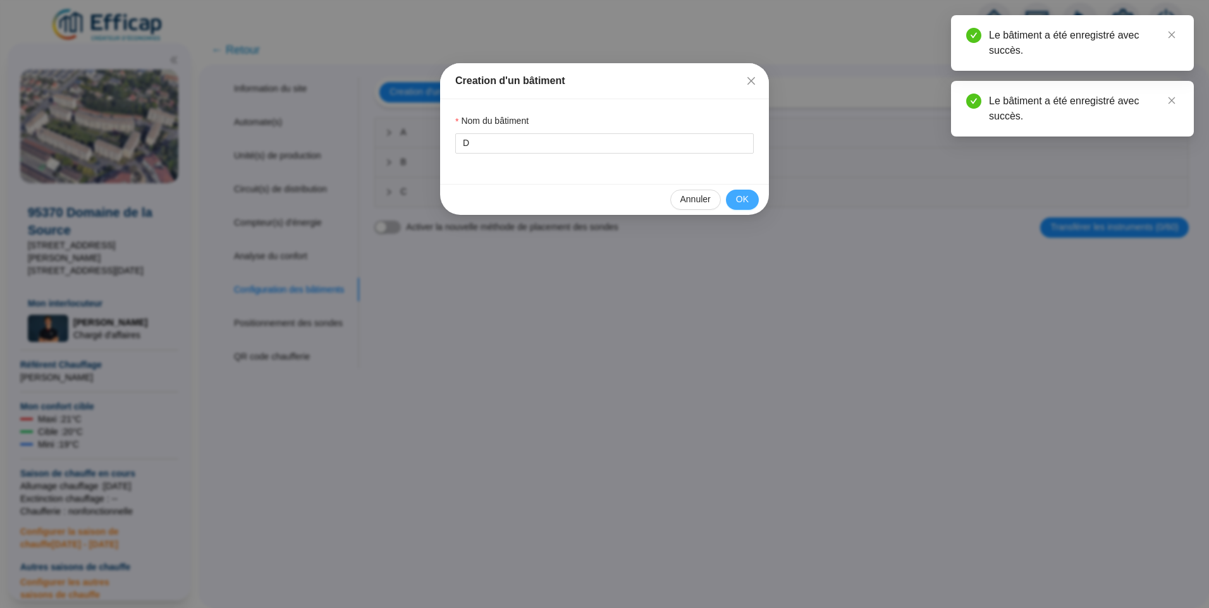
click at [747, 192] on button "OK" at bounding box center [742, 200] width 33 height 20
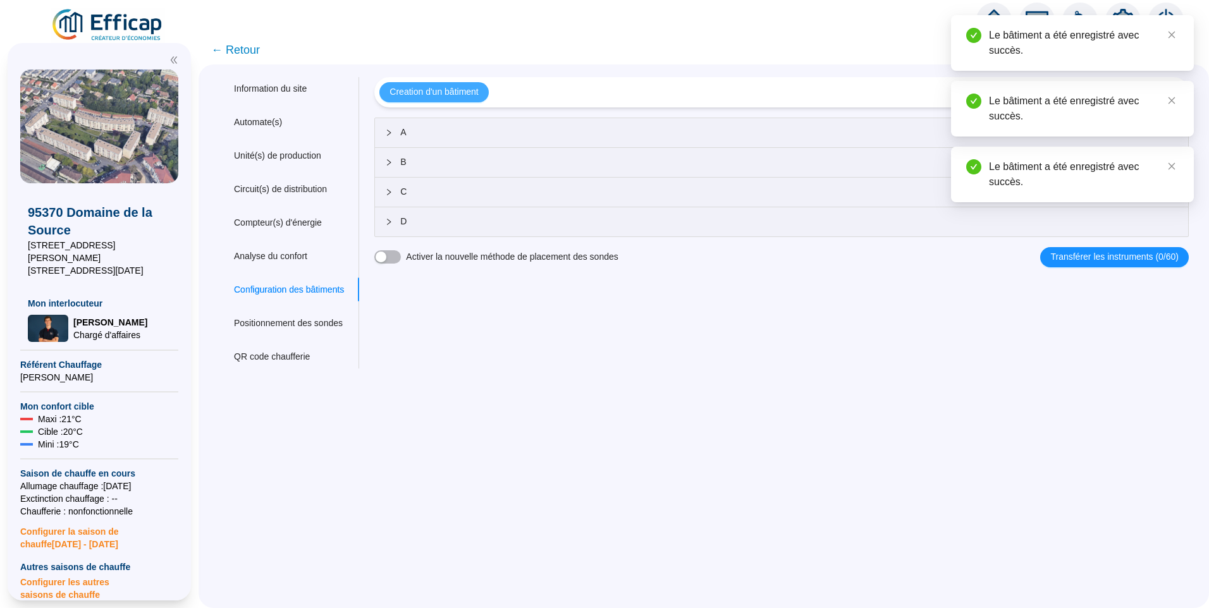
click at [451, 101] on button "Creation d'un bâtiment" at bounding box center [433, 92] width 109 height 20
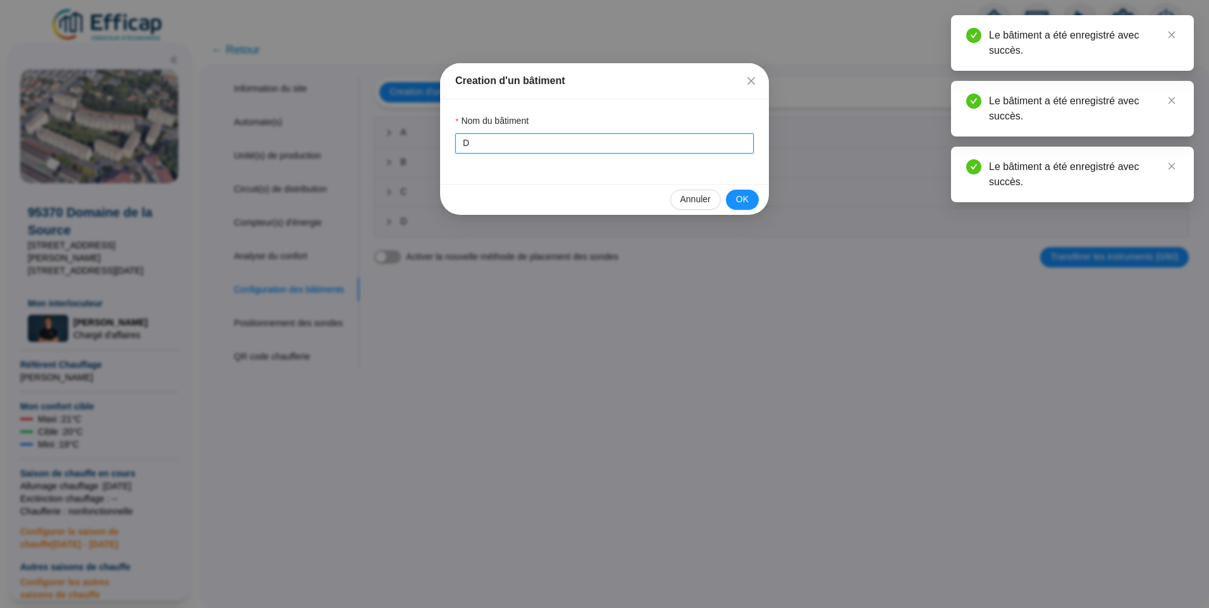
drag, startPoint x: 479, startPoint y: 144, endPoint x: 348, endPoint y: 133, distance: 131.3
click at [348, 133] on div "Creation d'un bâtiment Nom du bâtiment D Annuler OK" at bounding box center [604, 304] width 1209 height 608
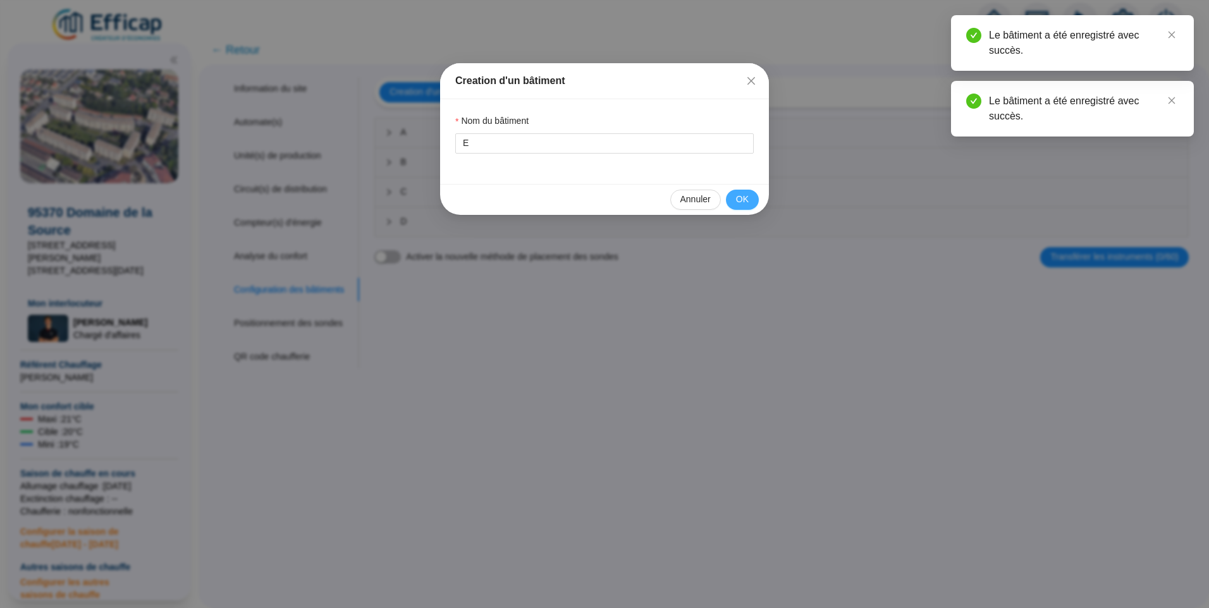
click at [731, 199] on button "OK" at bounding box center [742, 200] width 33 height 20
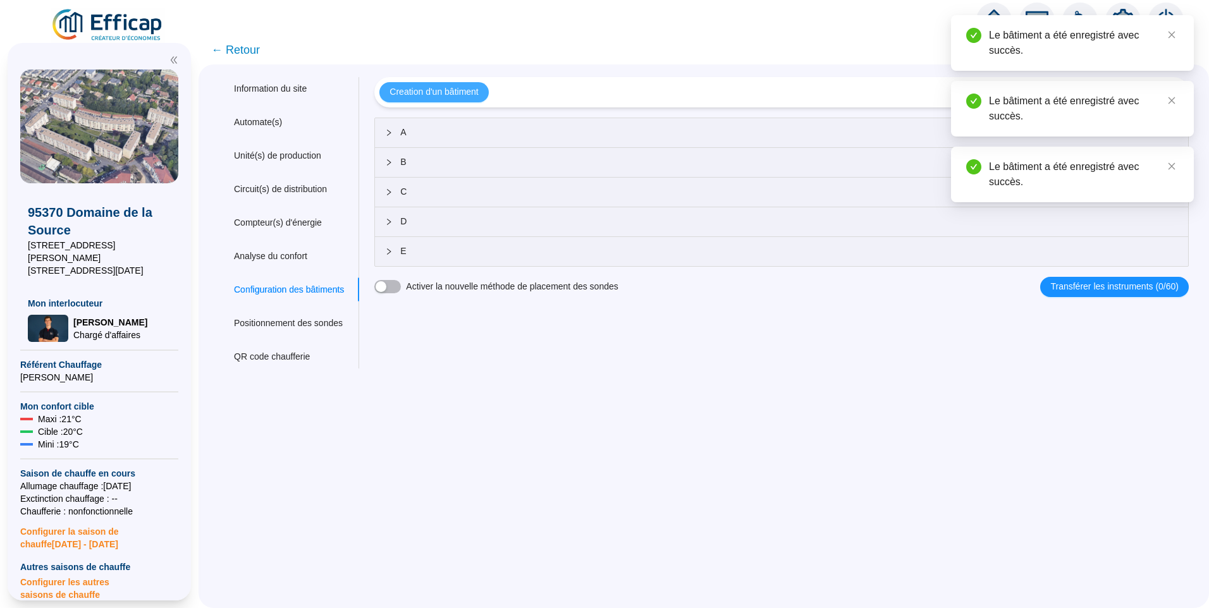
click at [476, 91] on span "Creation d'un bâtiment" at bounding box center [433, 91] width 89 height 13
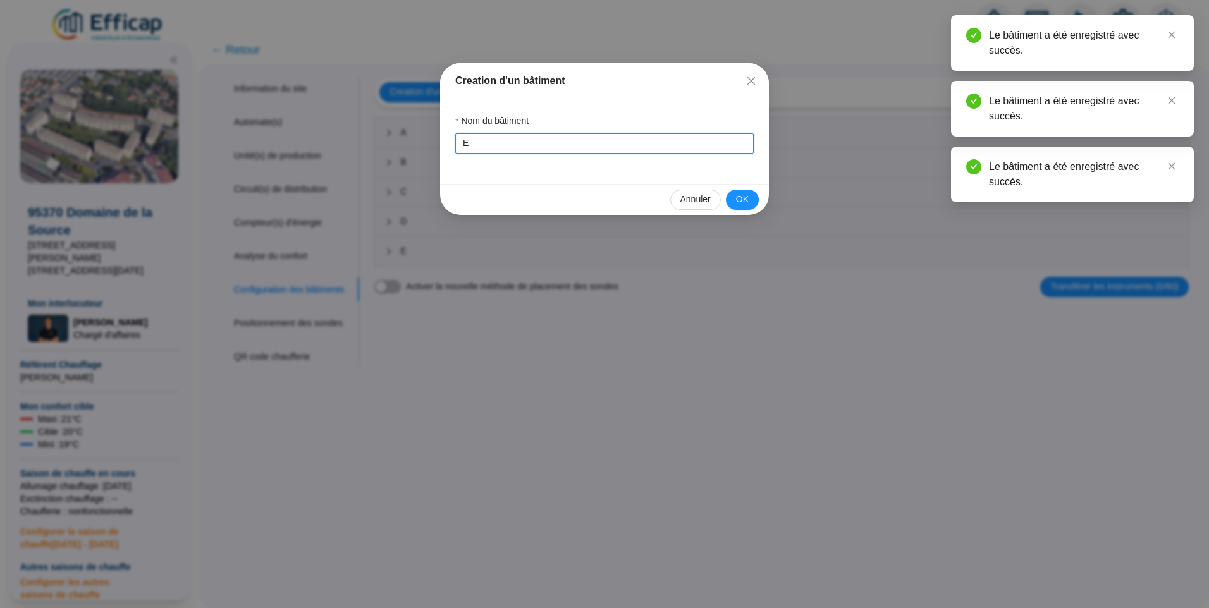
drag, startPoint x: 515, startPoint y: 139, endPoint x: 288, endPoint y: 142, distance: 227.0
click at [288, 142] on div "Creation d'un bâtiment Nom du bâtiment E Annuler OK" at bounding box center [604, 304] width 1209 height 608
click at [741, 202] on span "OK" at bounding box center [742, 199] width 13 height 13
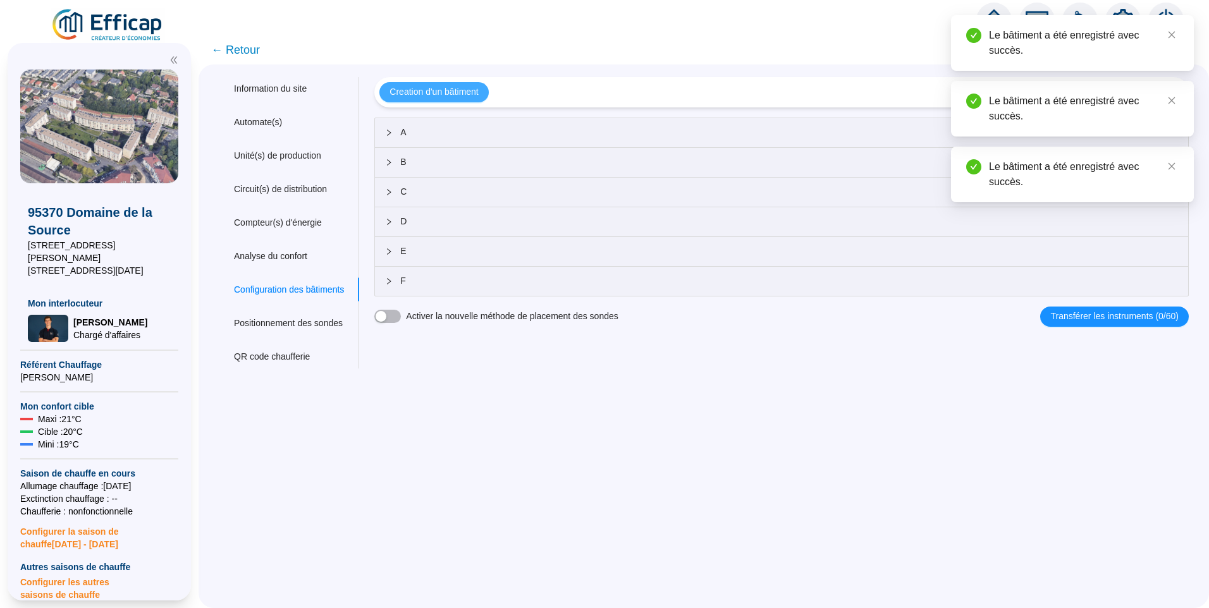
click at [473, 95] on span "Creation d'un bâtiment" at bounding box center [433, 91] width 89 height 13
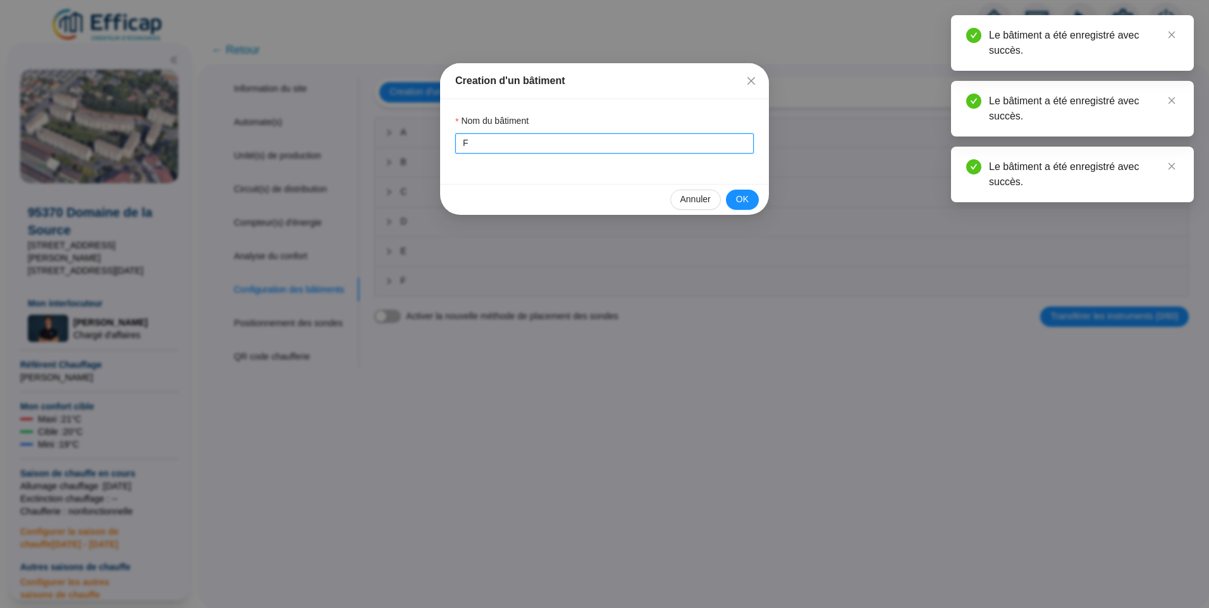
drag, startPoint x: 486, startPoint y: 151, endPoint x: 362, endPoint y: 145, distance: 124.1
click at [360, 145] on div "Creation d'un bâtiment Nom du bâtiment F Annuler OK" at bounding box center [604, 304] width 1209 height 608
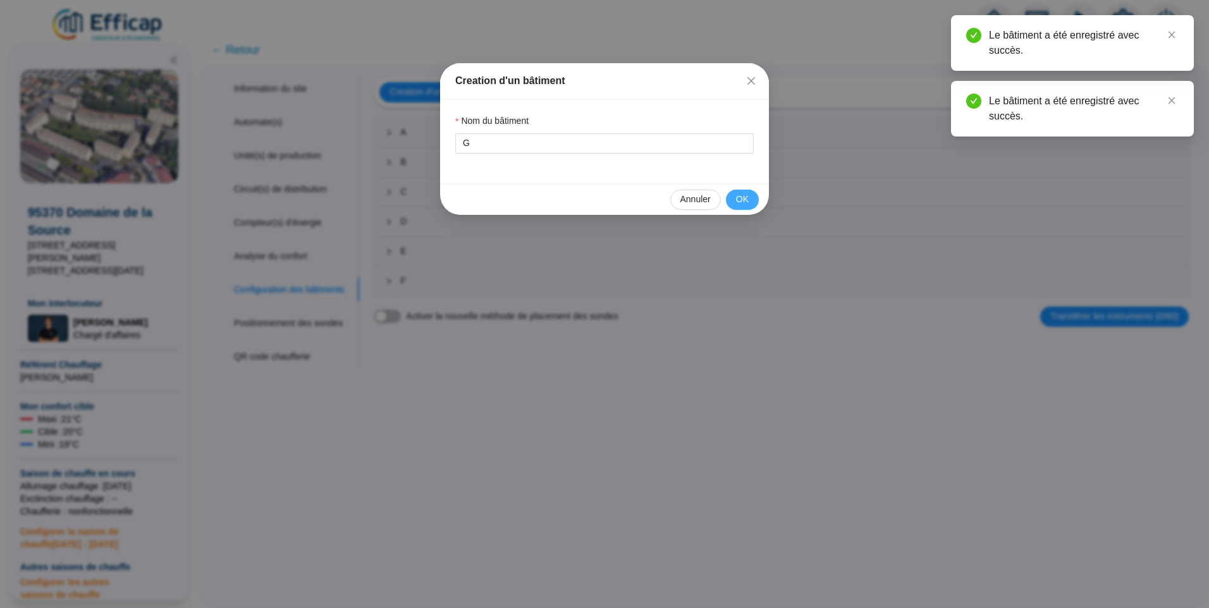
click at [747, 199] on span "OK" at bounding box center [742, 199] width 13 height 13
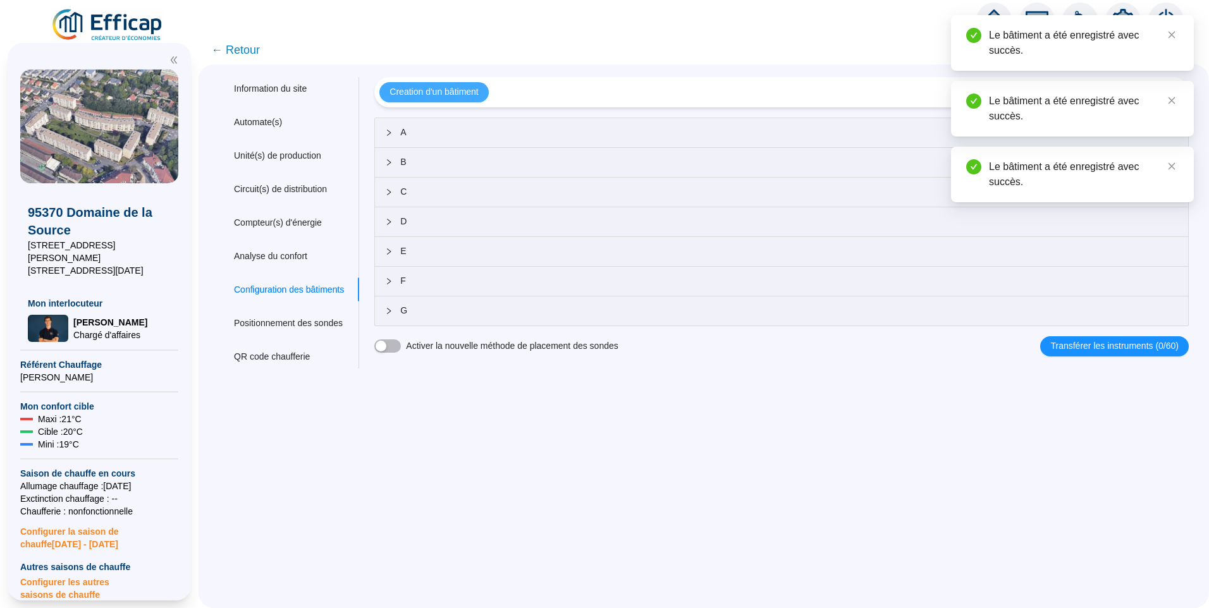
click at [425, 94] on span "Creation d'un bâtiment" at bounding box center [433, 91] width 89 height 13
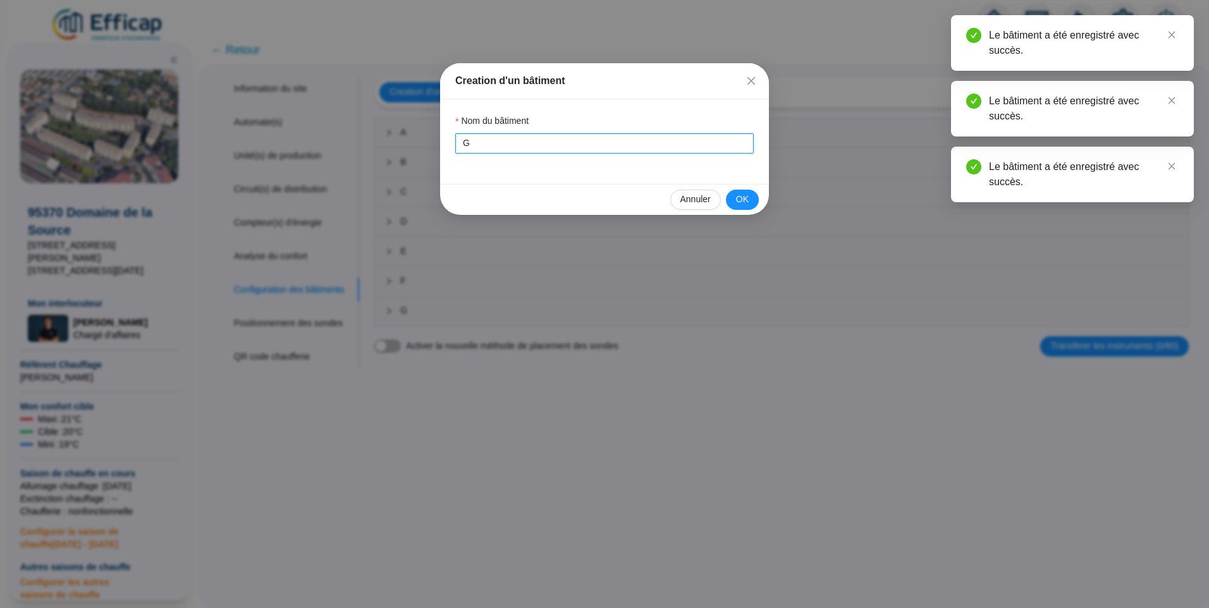
drag, startPoint x: 484, startPoint y: 136, endPoint x: 353, endPoint y: 134, distance: 130.9
click at [353, 134] on div "Creation d'un bâtiment Nom du bâtiment G Annuler OK" at bounding box center [604, 304] width 1209 height 608
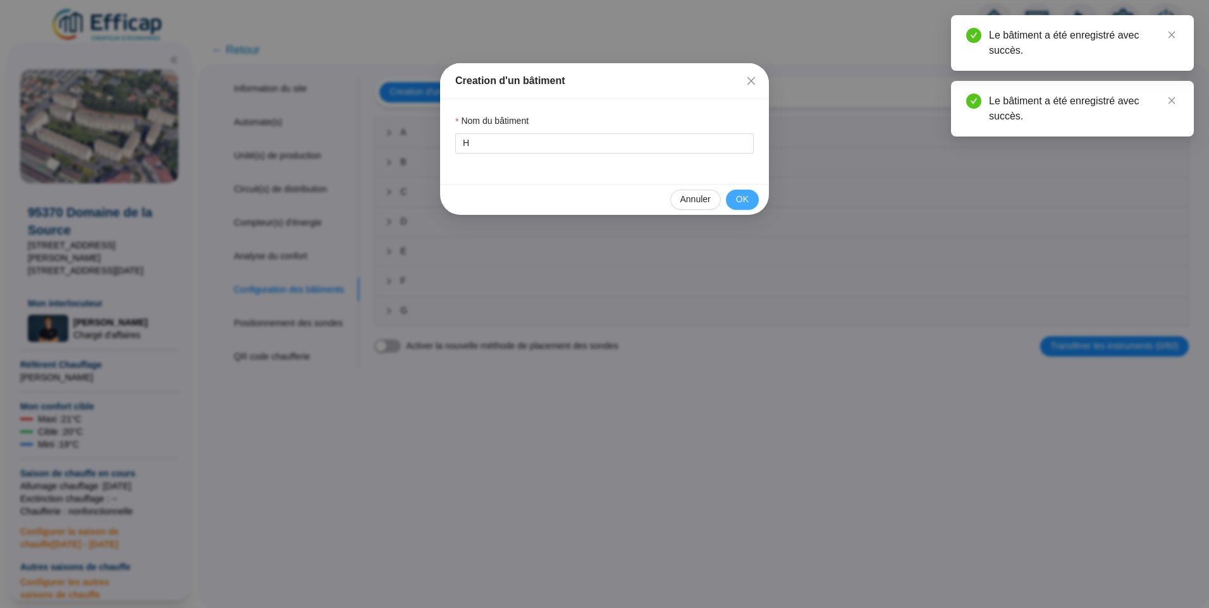
click at [742, 193] on span "OK" at bounding box center [742, 199] width 13 height 13
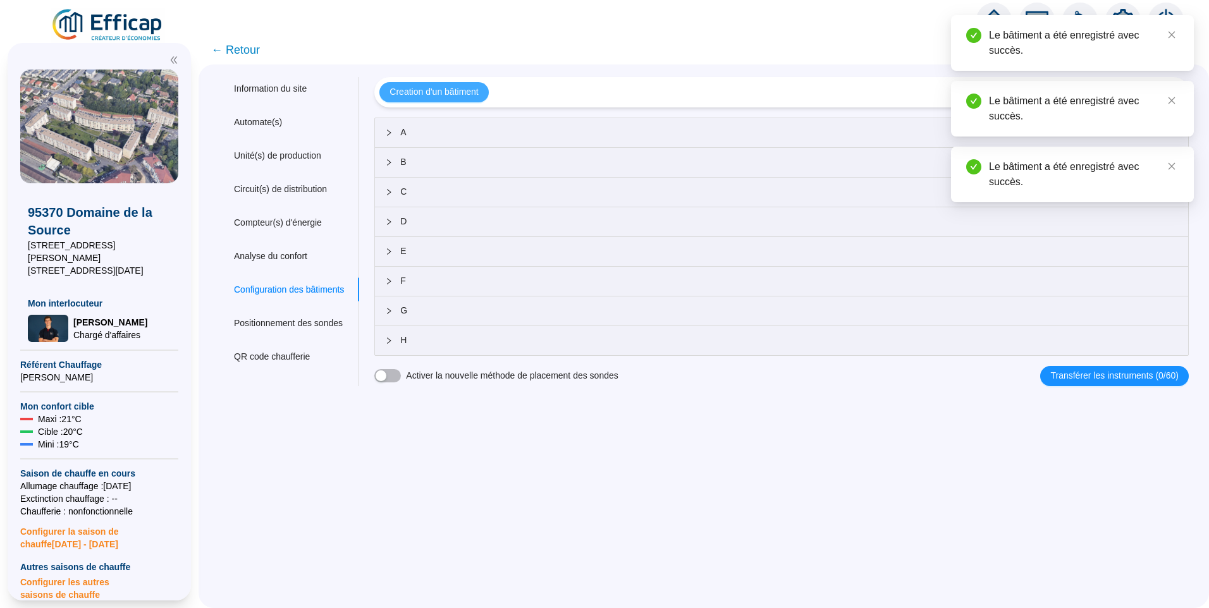
click at [460, 97] on span "Creation d'un bâtiment" at bounding box center [433, 91] width 89 height 13
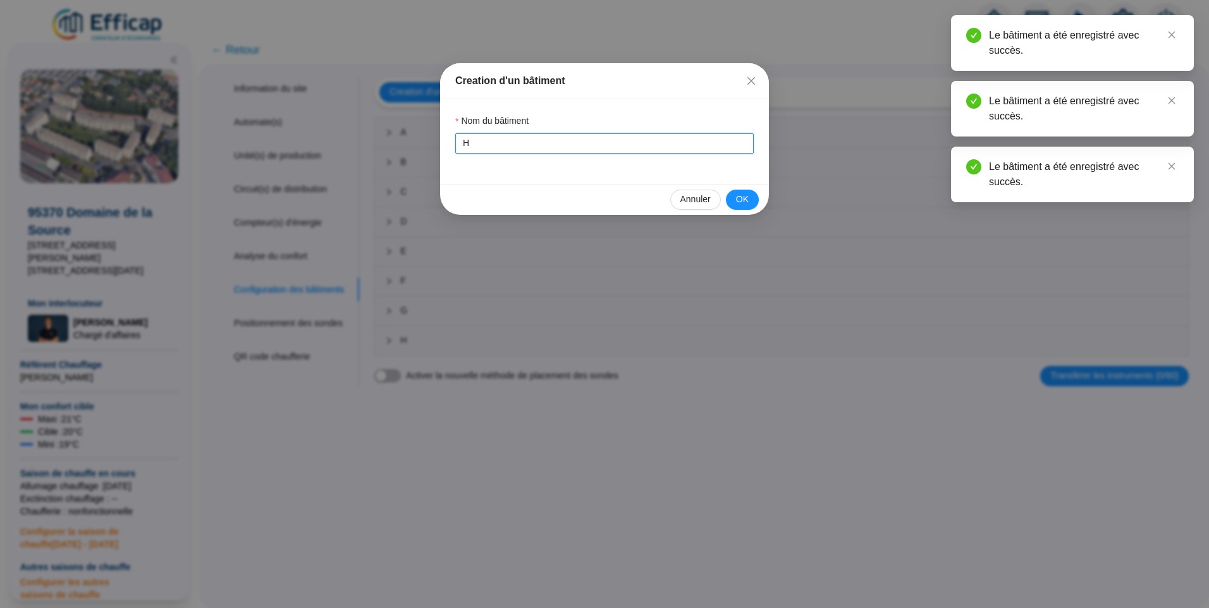
drag, startPoint x: 506, startPoint y: 146, endPoint x: 196, endPoint y: 146, distance: 309.8
click at [196, 146] on div "Creation d'un bâtiment Nom du bâtiment H Annuler OK" at bounding box center [604, 304] width 1209 height 608
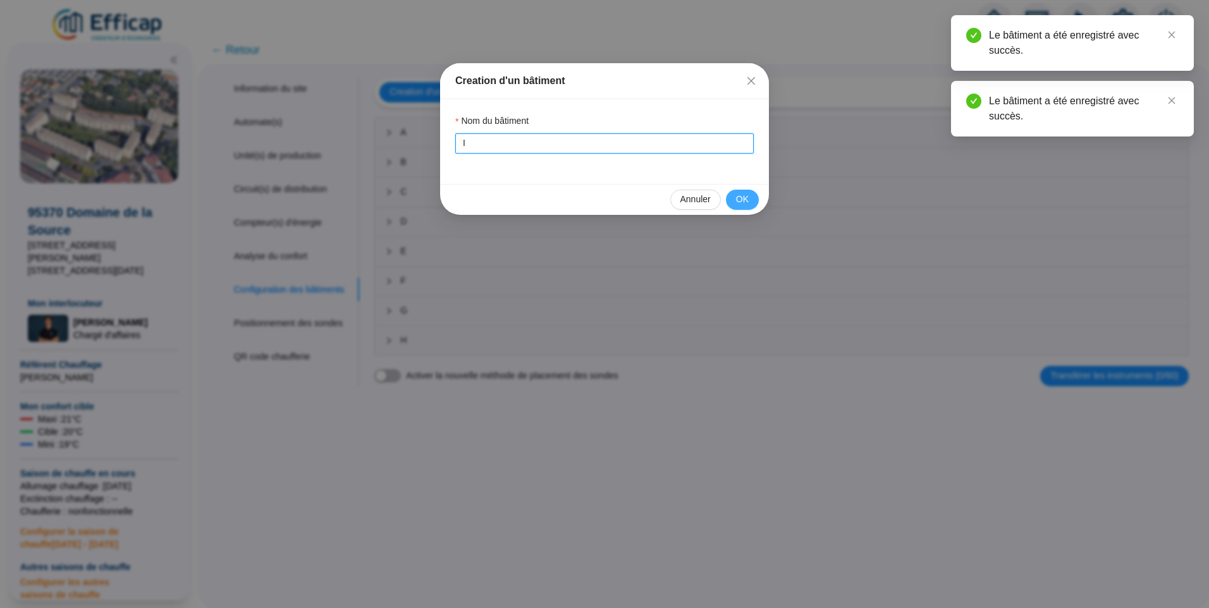
type input "I"
click at [749, 200] on button "OK" at bounding box center [742, 200] width 33 height 20
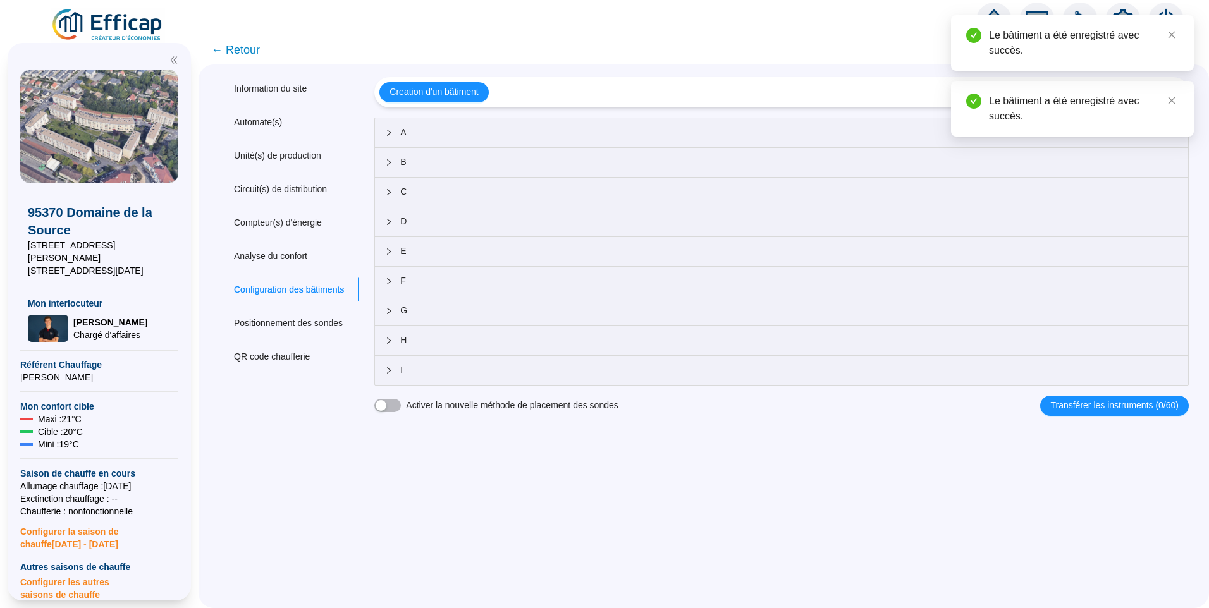
click at [260, 46] on span "← Retour" at bounding box center [235, 50] width 49 height 18
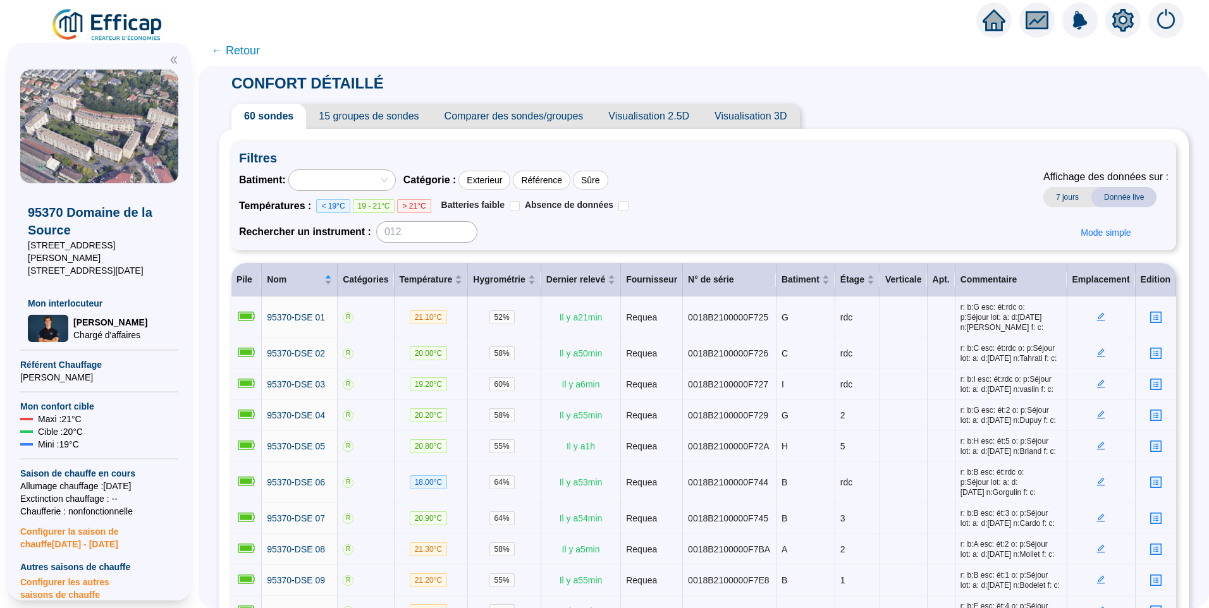
click at [256, 48] on span "← Retour" at bounding box center [235, 51] width 49 height 18
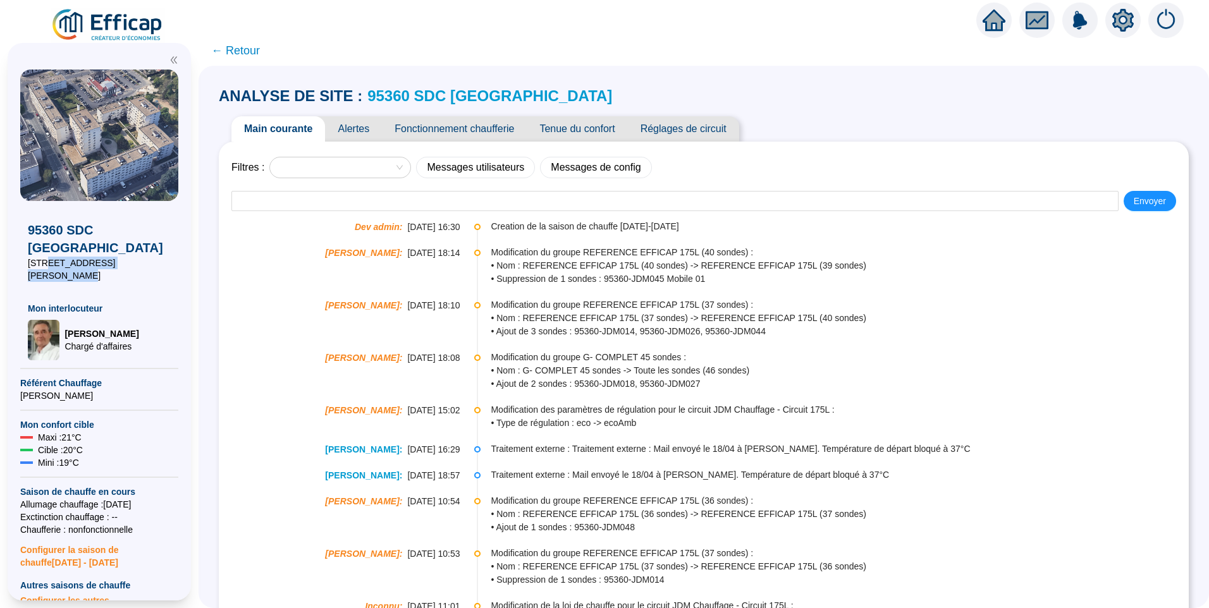
drag, startPoint x: 140, startPoint y: 264, endPoint x: 43, endPoint y: 258, distance: 97.5
click at [43, 258] on span "1 à 23, rue Maurice Berteaux" at bounding box center [99, 269] width 143 height 25
copy span "23, rue Maurice Berteaux"
click at [1120, 20] on icon "setting" at bounding box center [1122, 20] width 9 height 9
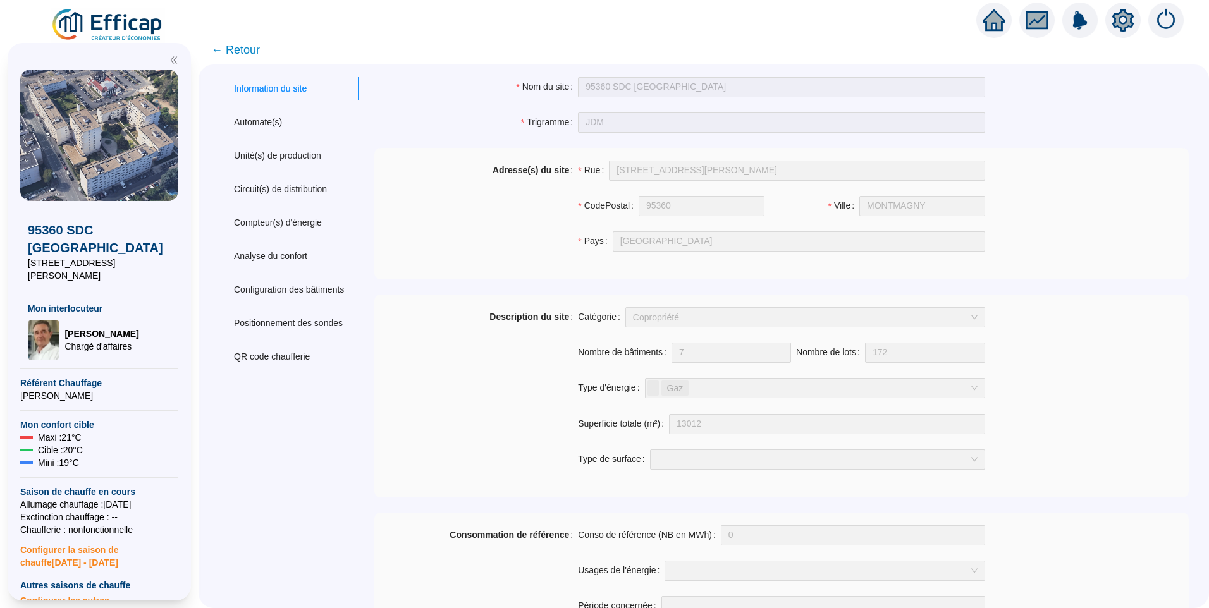
click at [260, 53] on span "← Retour" at bounding box center [235, 50] width 49 height 18
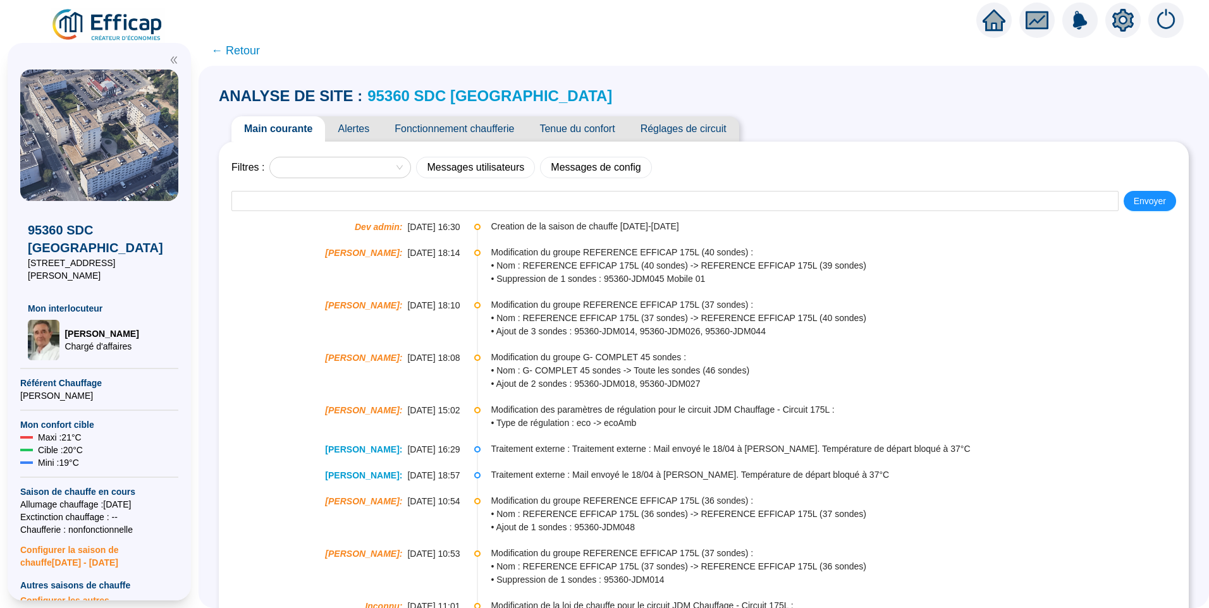
click at [440, 101] on link "95360 SDC Jardins de Montmagny" at bounding box center [489, 95] width 245 height 17
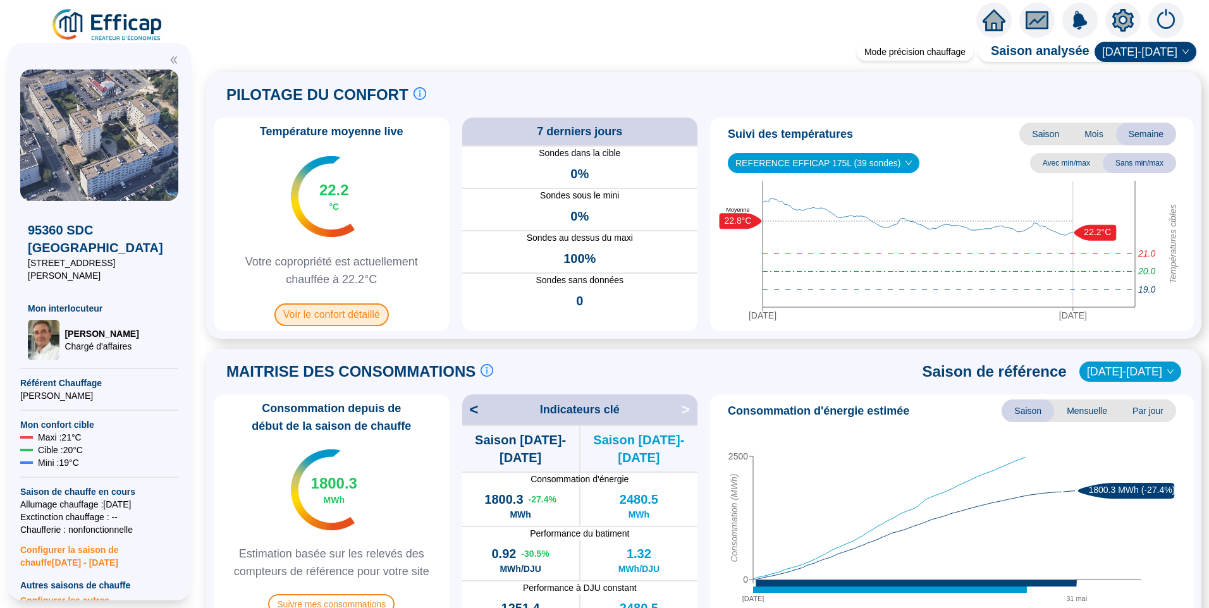
click at [340, 315] on span "Voir le confort détaillé" at bounding box center [331, 314] width 114 height 23
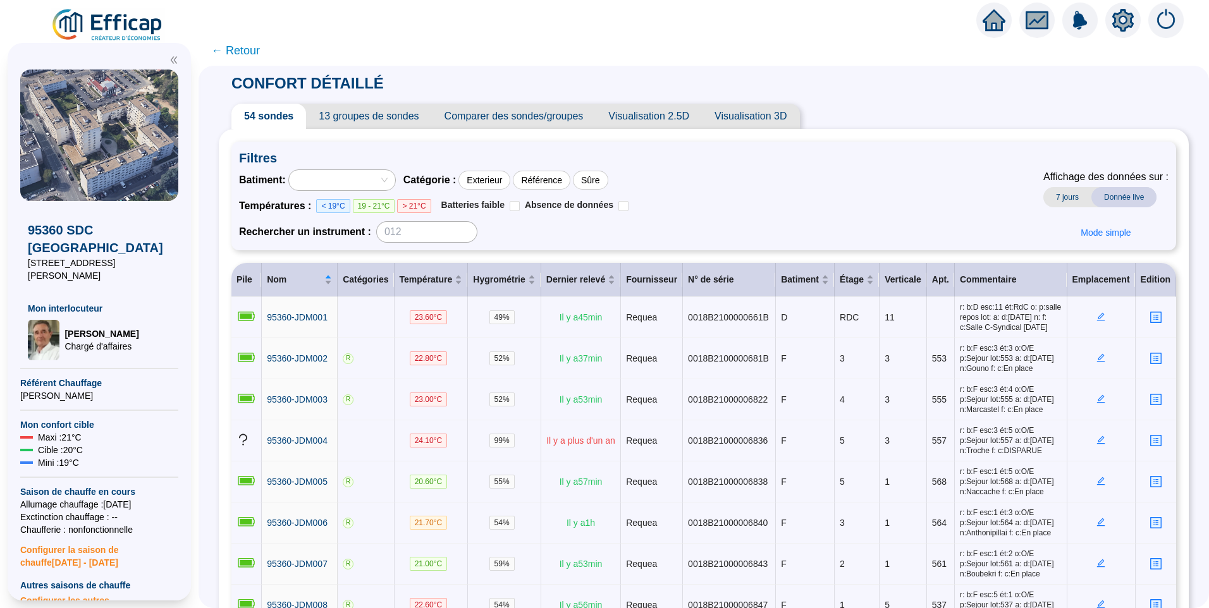
click at [349, 178] on div at bounding box center [335, 180] width 88 height 18
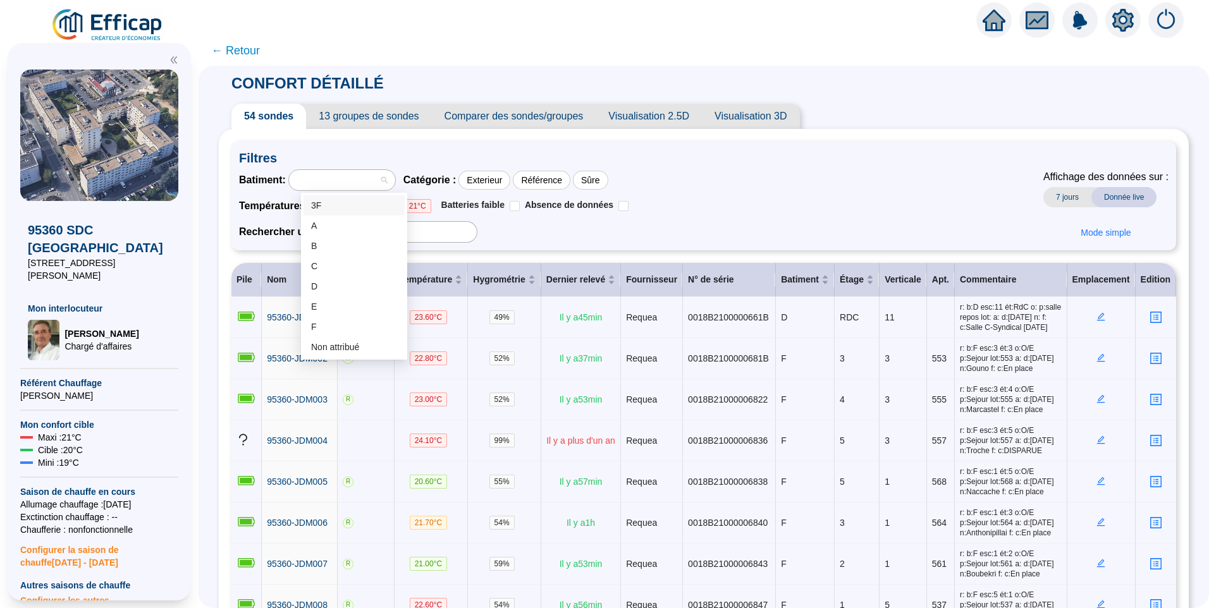
click at [700, 192] on div "Batiment : Catégorie : Exterieur Référence Sûre Températures : < 19°C 19 - 21°C…" at bounding box center [703, 205] width 929 height 73
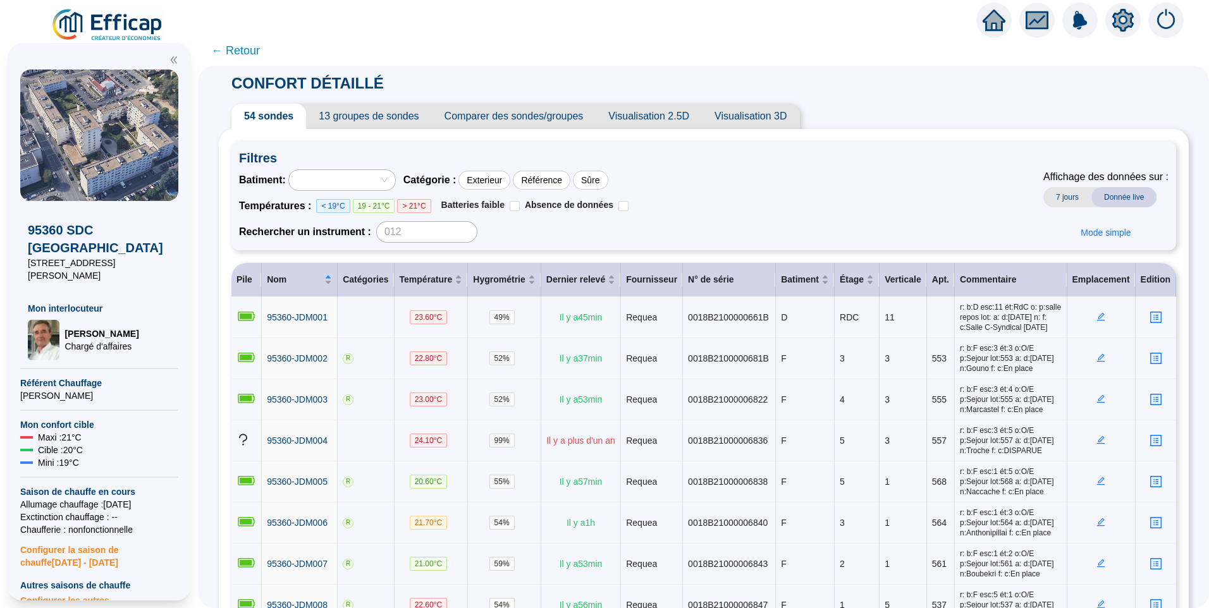
click at [243, 51] on span "← Retour" at bounding box center [235, 51] width 49 height 18
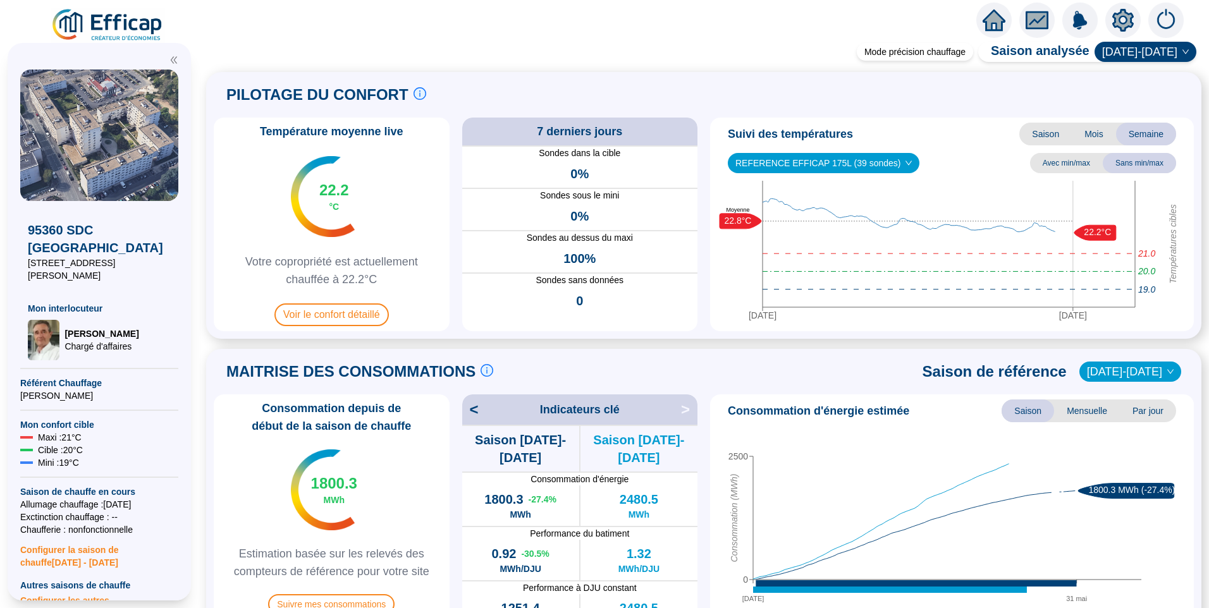
click at [99, 26] on img at bounding box center [108, 25] width 114 height 35
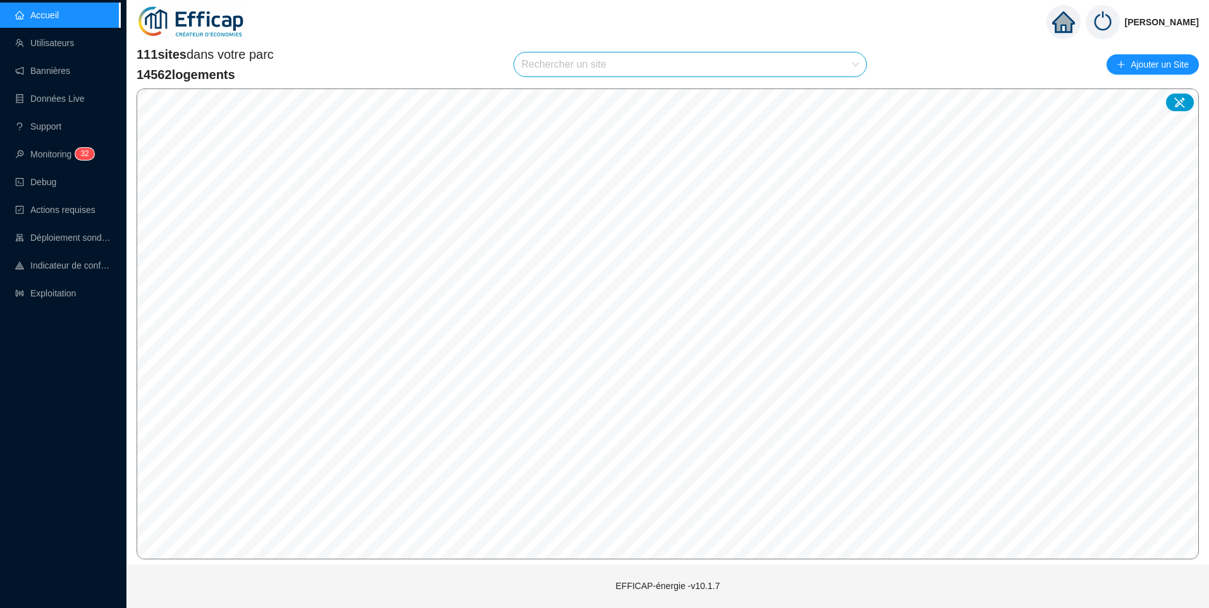
click at [594, 70] on input "search" at bounding box center [685, 64] width 326 height 24
type input "blomet"
click at [646, 94] on div "75015 Gecina Paris Blomet" at bounding box center [692, 94] width 333 height 19
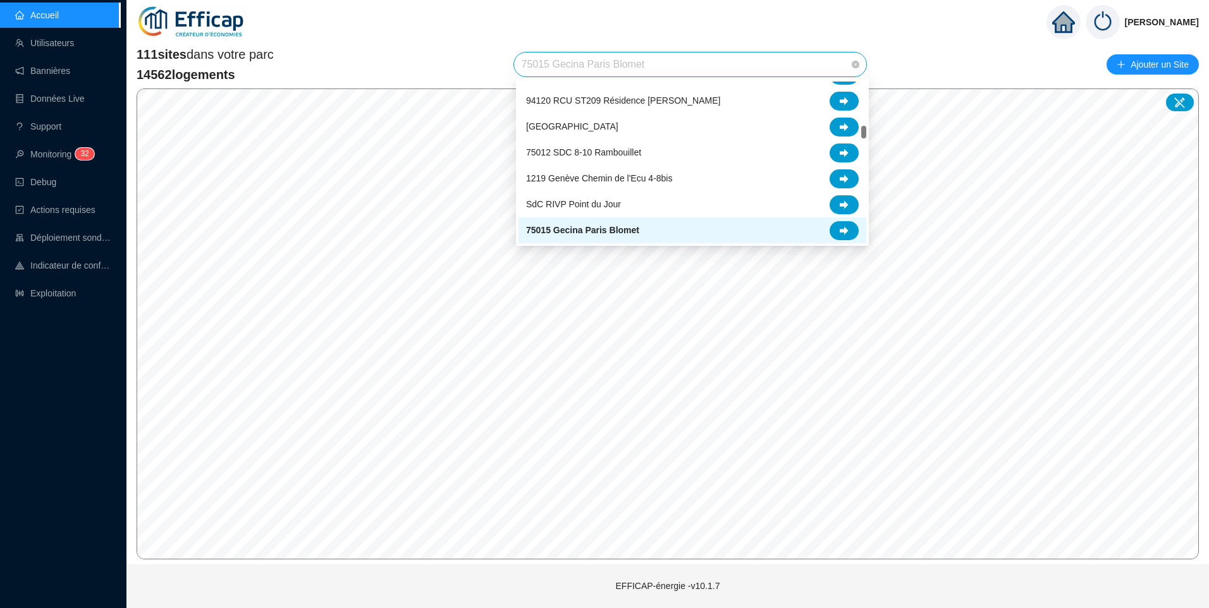
drag, startPoint x: 668, startPoint y: 65, endPoint x: 474, endPoint y: 56, distance: 194.3
click at [474, 56] on div "111 sites dans votre parc 14562 logements 75015 Gecina Paris Blomet Ajouter un …" at bounding box center [668, 65] width 1062 height 38
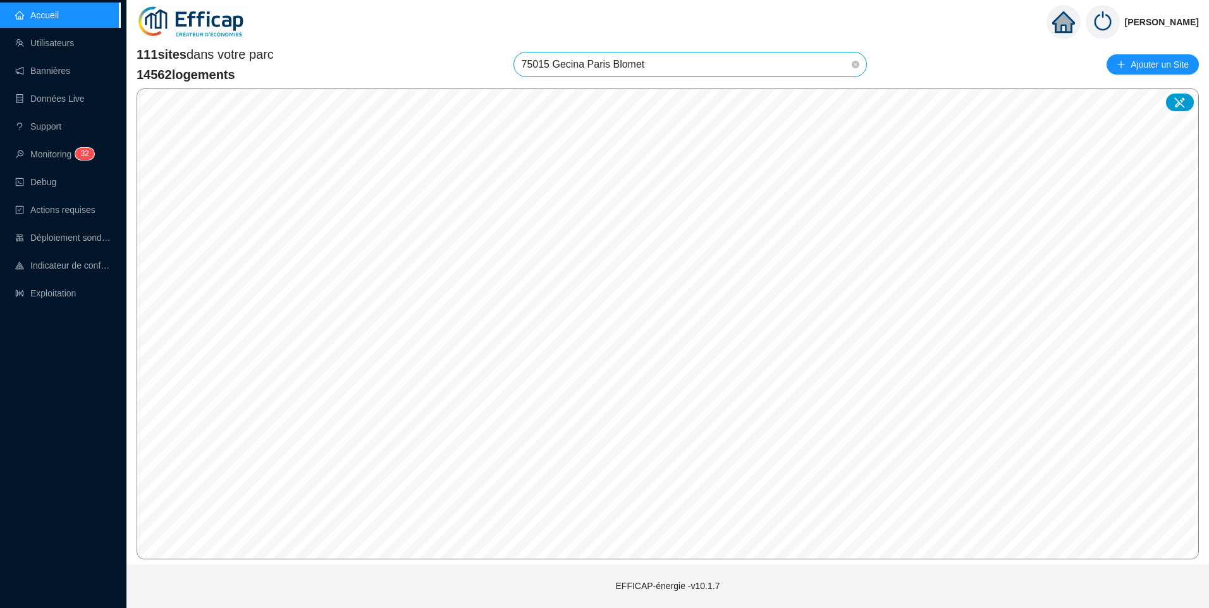
click at [575, 70] on span "75015 Gecina Paris Blomet" at bounding box center [691, 64] width 338 height 24
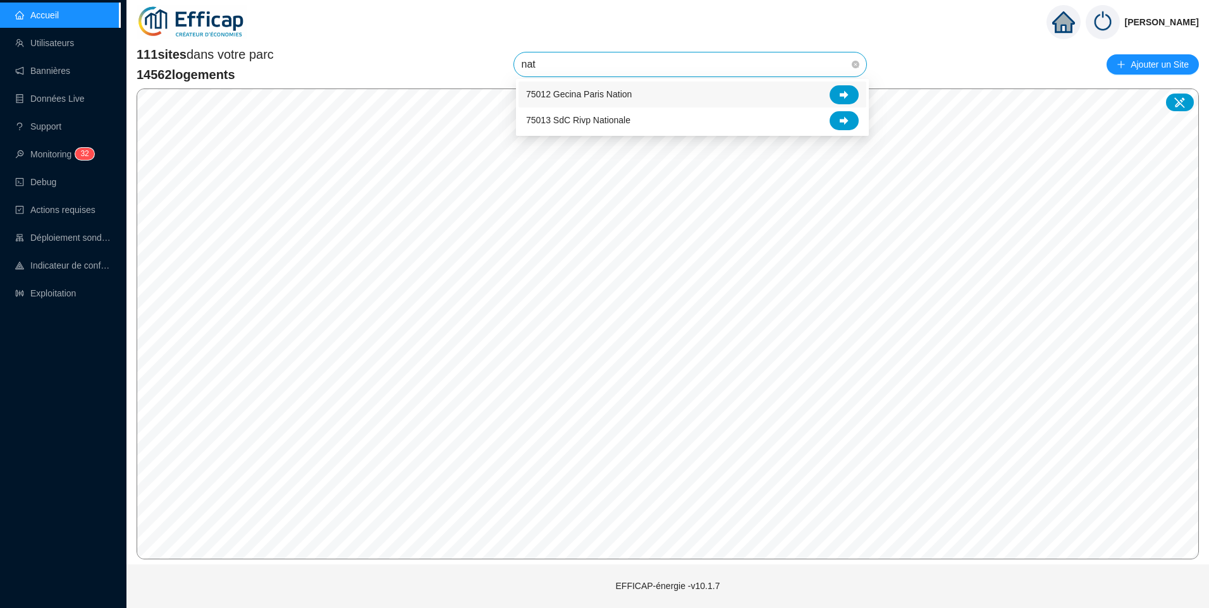
scroll to position [0, 0]
type input "nation"
click at [845, 89] on div at bounding box center [843, 94] width 29 height 19
click at [592, 67] on input "search" at bounding box center [685, 64] width 326 height 24
type input "nation"
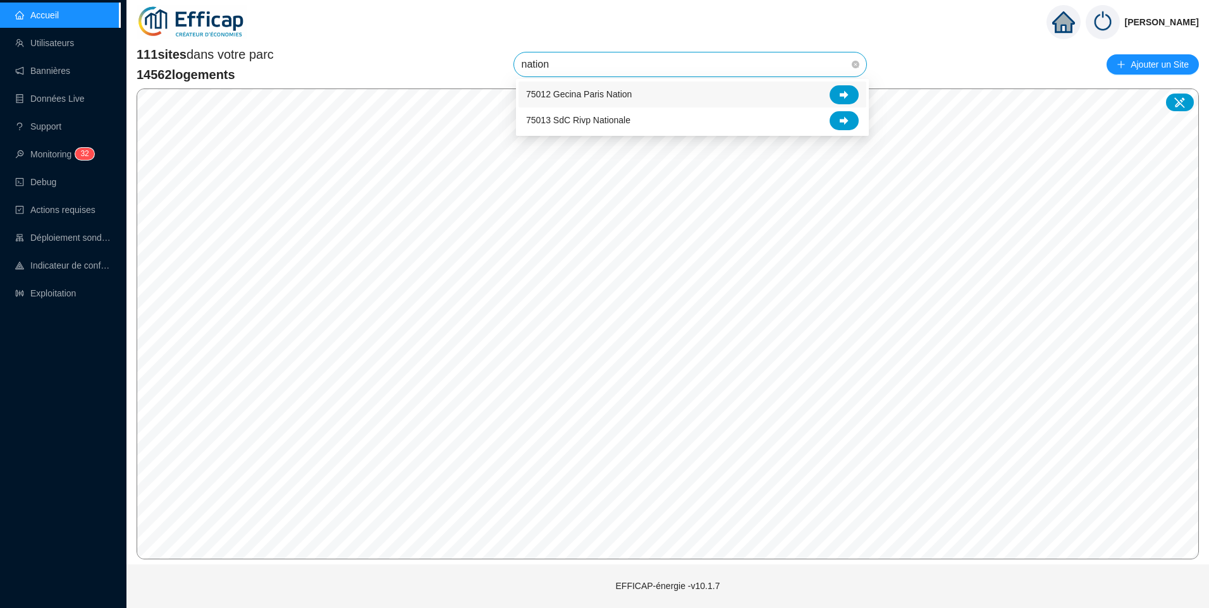
click at [597, 89] on span "75012 Gecina Paris Nation" at bounding box center [579, 94] width 106 height 13
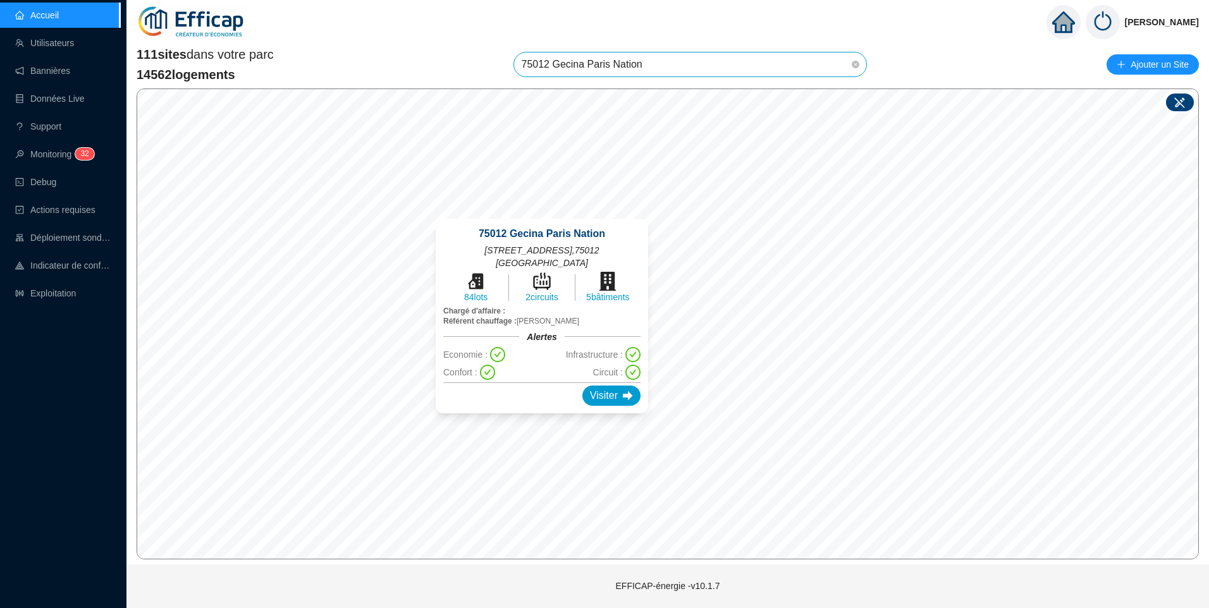
click at [1173, 102] on icon at bounding box center [1179, 102] width 13 height 13
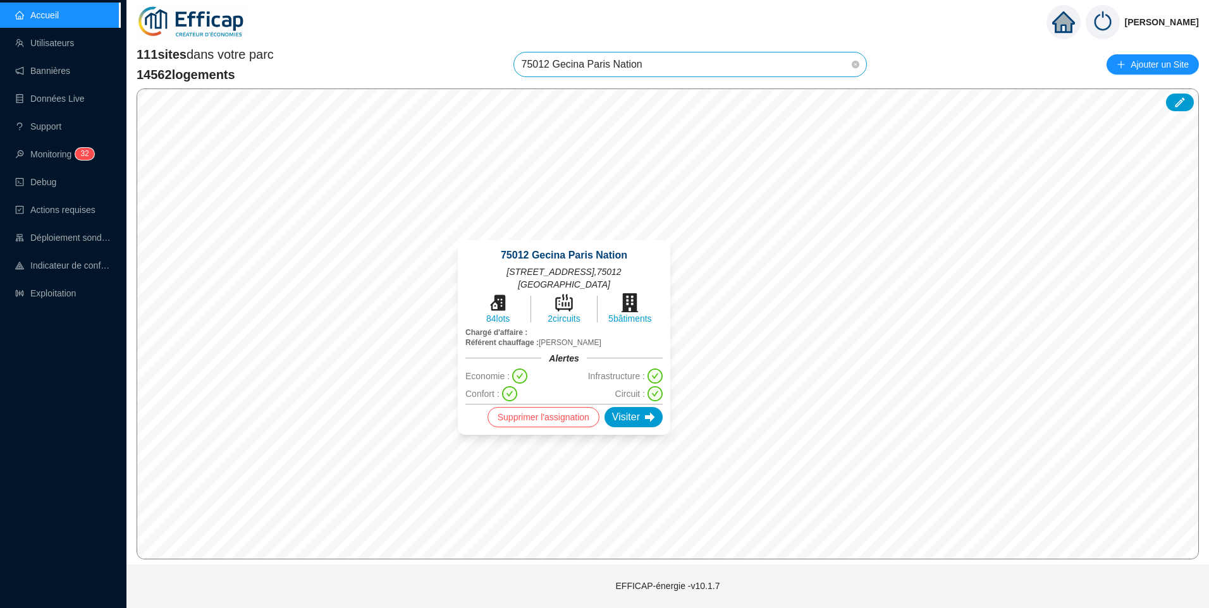
click at [565, 443] on div "75012 Gecina Paris Nation 25 avenue de Saint Mandé , 75012 PARIS 84 lots 2 circ…" at bounding box center [564, 337] width 243 height 225
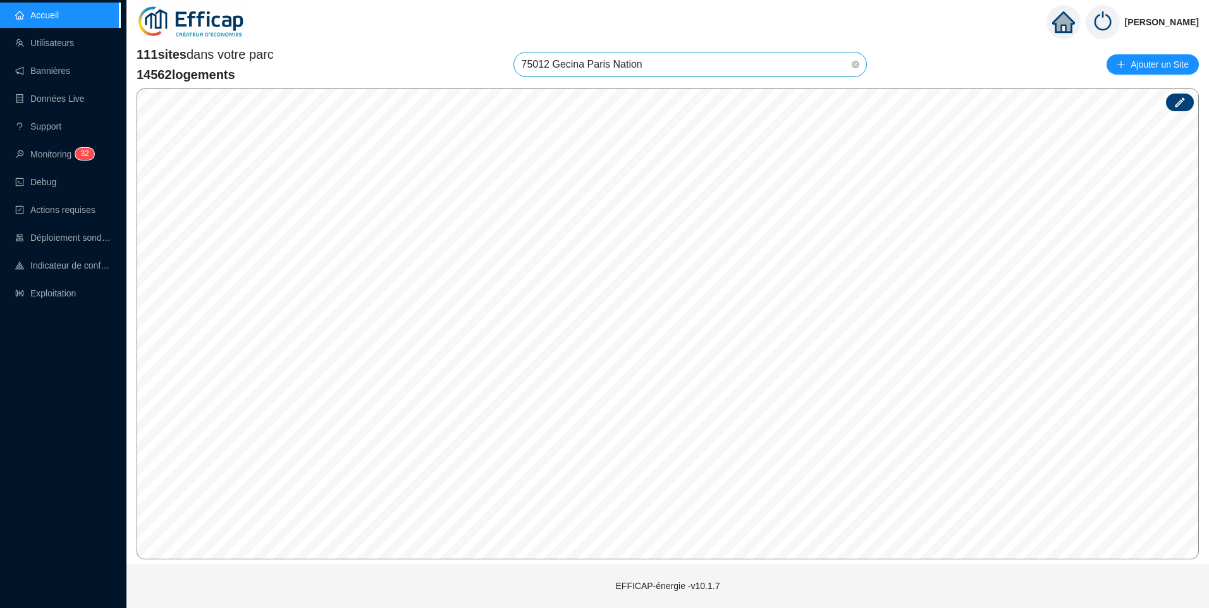
click at [1182, 104] on icon at bounding box center [1179, 102] width 13 height 13
click at [1182, 102] on icon at bounding box center [1179, 102] width 11 height 11
click at [768, 402] on icon "down" at bounding box center [771, 403] width 6 height 4
click at [769, 403] on icon "down" at bounding box center [771, 404] width 8 height 8
click at [705, 401] on input "search" at bounding box center [715, 403] width 94 height 19
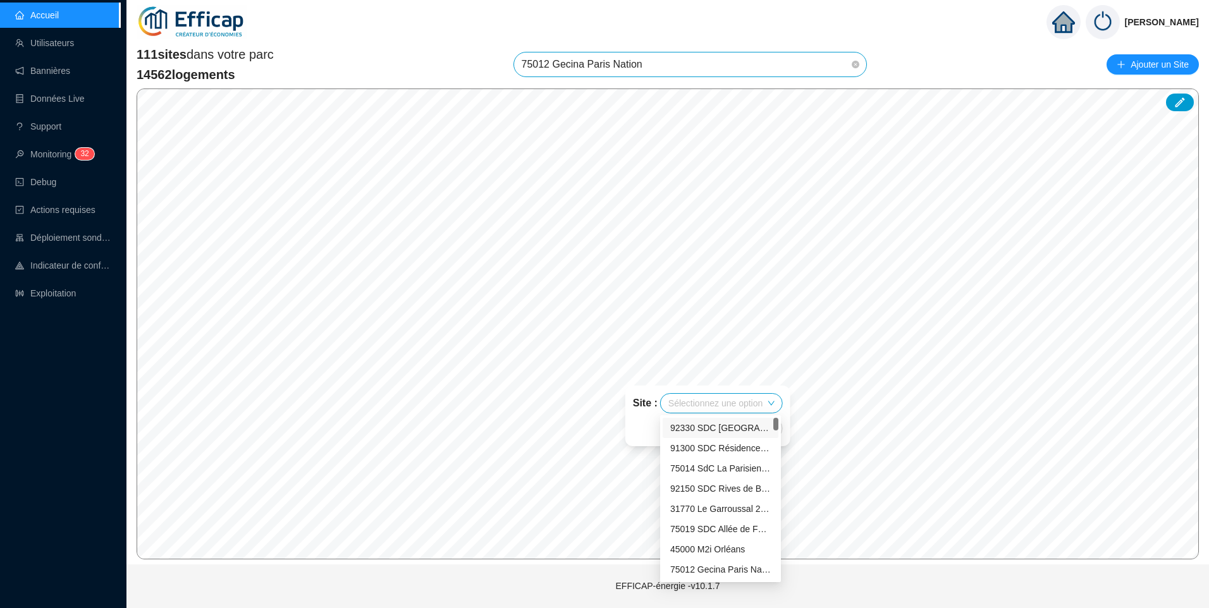
click at [721, 431] on div "92330 SDC [GEOGRAPHIC_DATA]" at bounding box center [720, 428] width 101 height 13
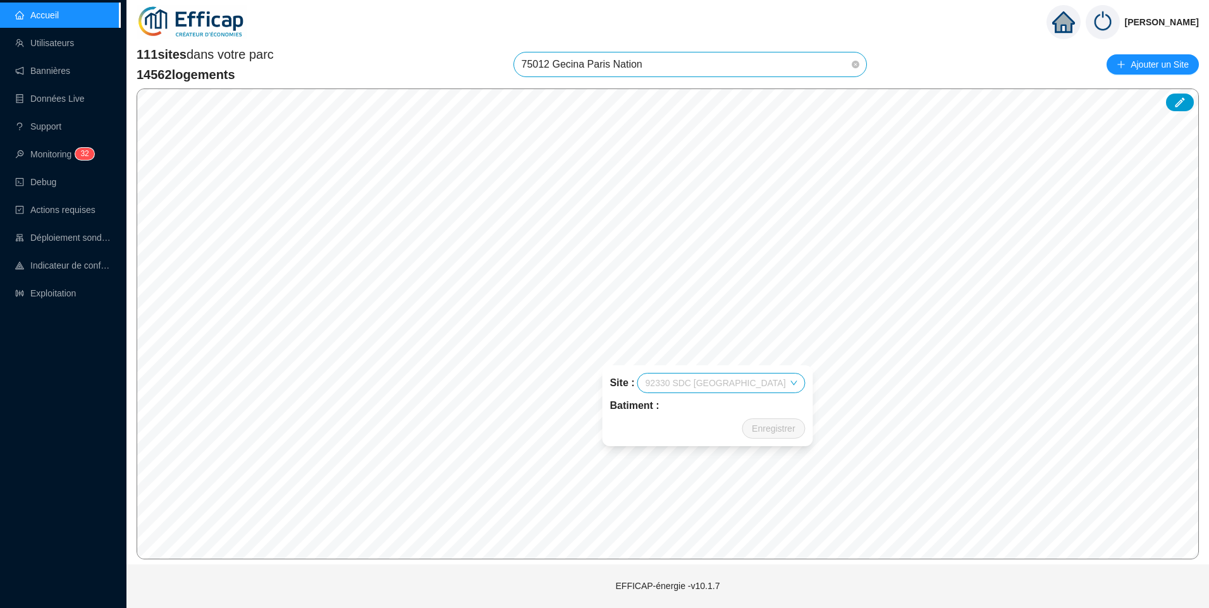
click at [732, 389] on span "92330 SDC [GEOGRAPHIC_DATA]" at bounding box center [722, 383] width 152 height 19
click at [788, 395] on icon "down" at bounding box center [788, 392] width 8 height 8
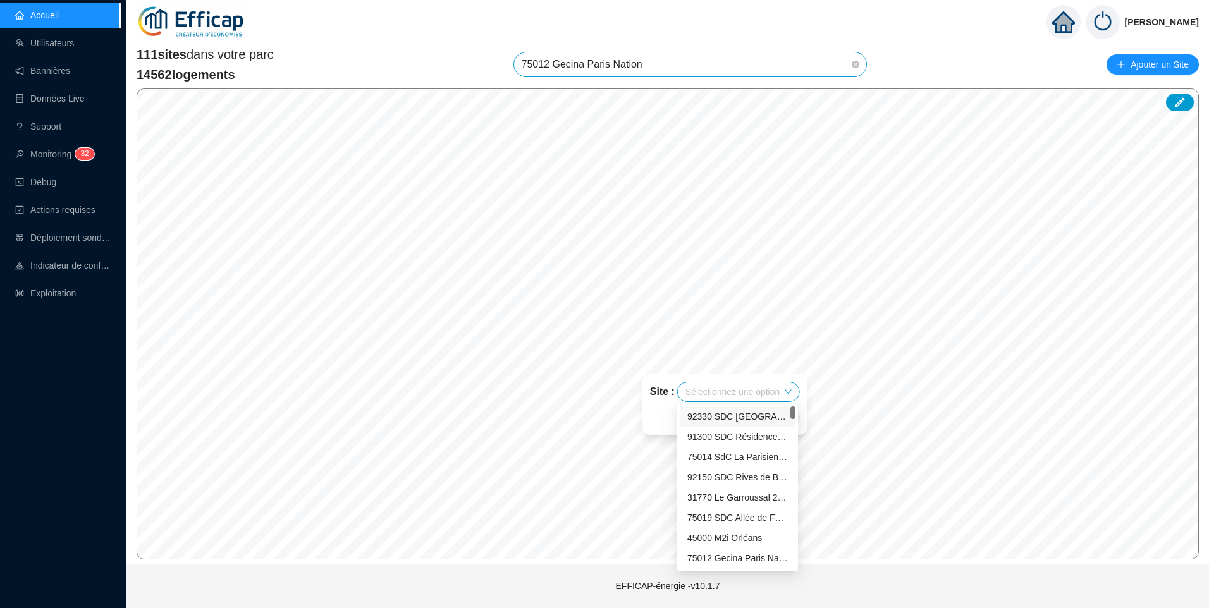
click at [731, 394] on input "search" at bounding box center [732, 391] width 94 height 19
type input "na"
click at [722, 417] on div "75012 Gecina Paris Nation" at bounding box center [737, 416] width 101 height 13
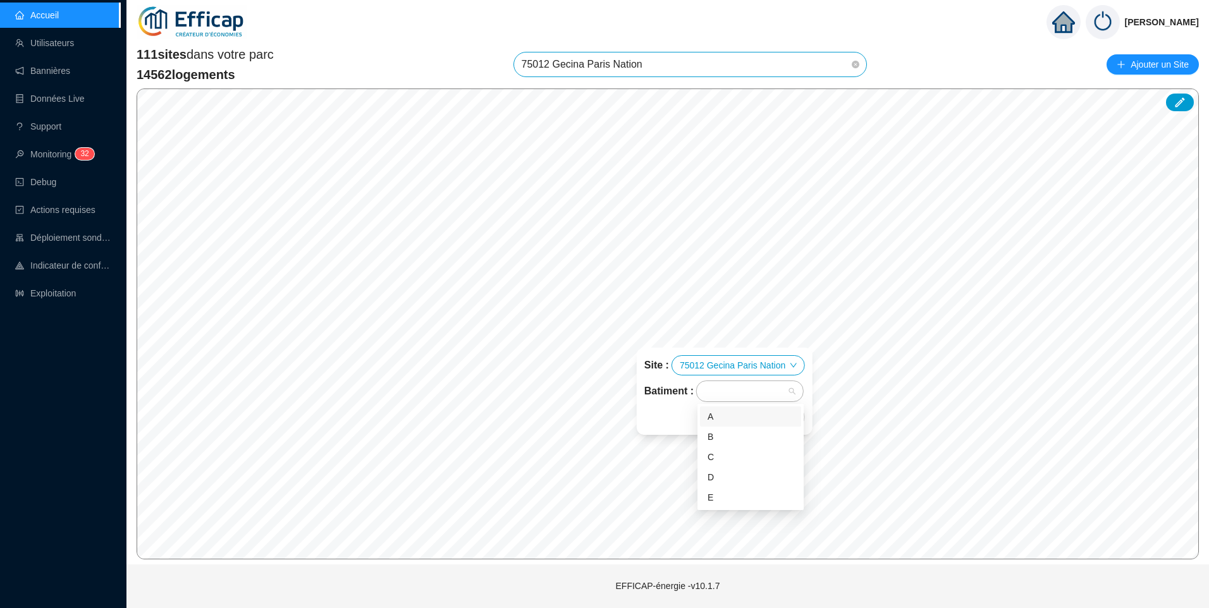
click at [742, 395] on div at bounding box center [743, 391] width 88 height 18
click at [728, 441] on div "B" at bounding box center [750, 437] width 86 height 13
click at [747, 393] on div "B" at bounding box center [743, 391] width 88 height 18
click at [667, 417] on div "Enregistrer" at bounding box center [724, 417] width 161 height 20
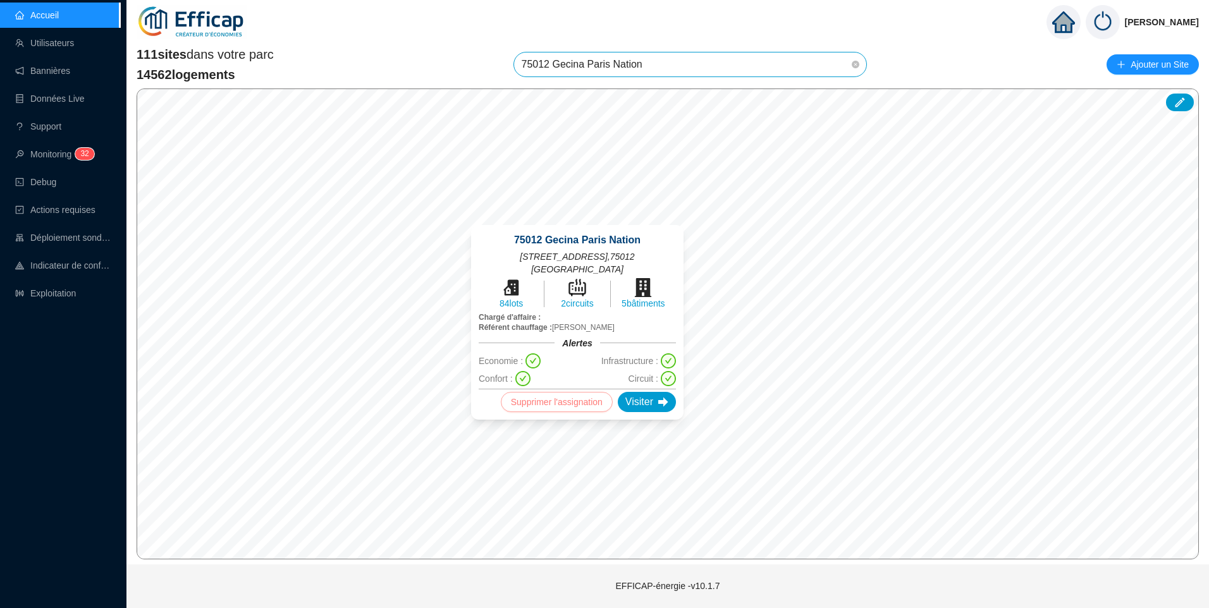
click at [546, 400] on span "Supprimer l'assignation" at bounding box center [557, 402] width 92 height 15
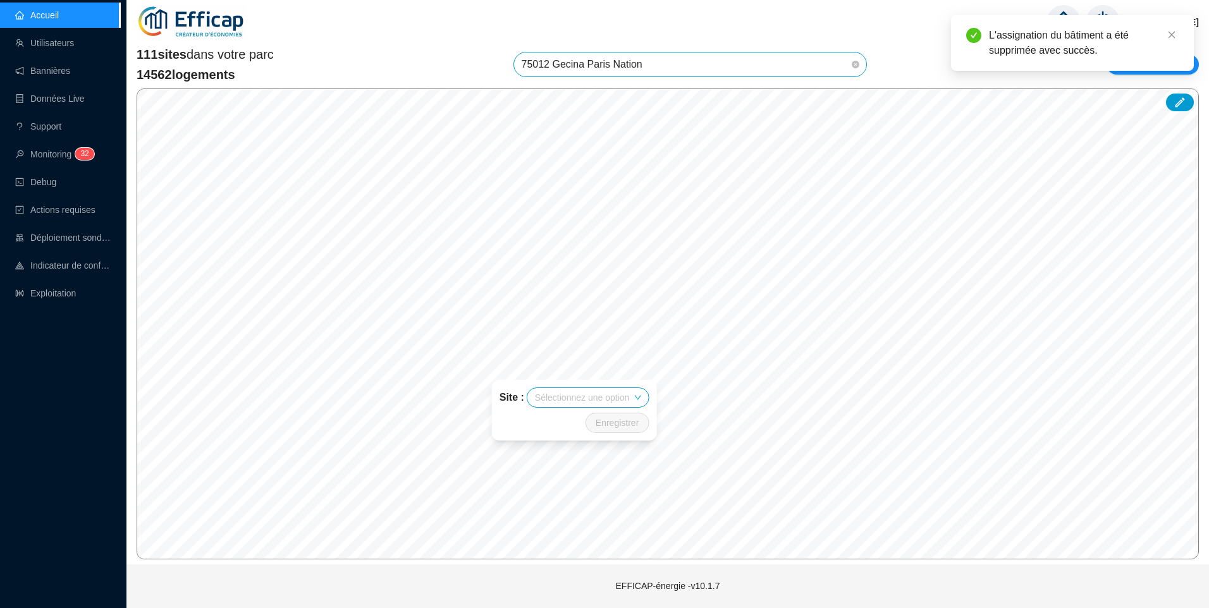
click at [638, 398] on icon "down" at bounding box center [637, 398] width 6 height 4
click at [572, 398] on input "search" at bounding box center [582, 397] width 94 height 19
type input "nation"
click at [591, 421] on div "75012 Gecina Paris Nation" at bounding box center [587, 422] width 101 height 13
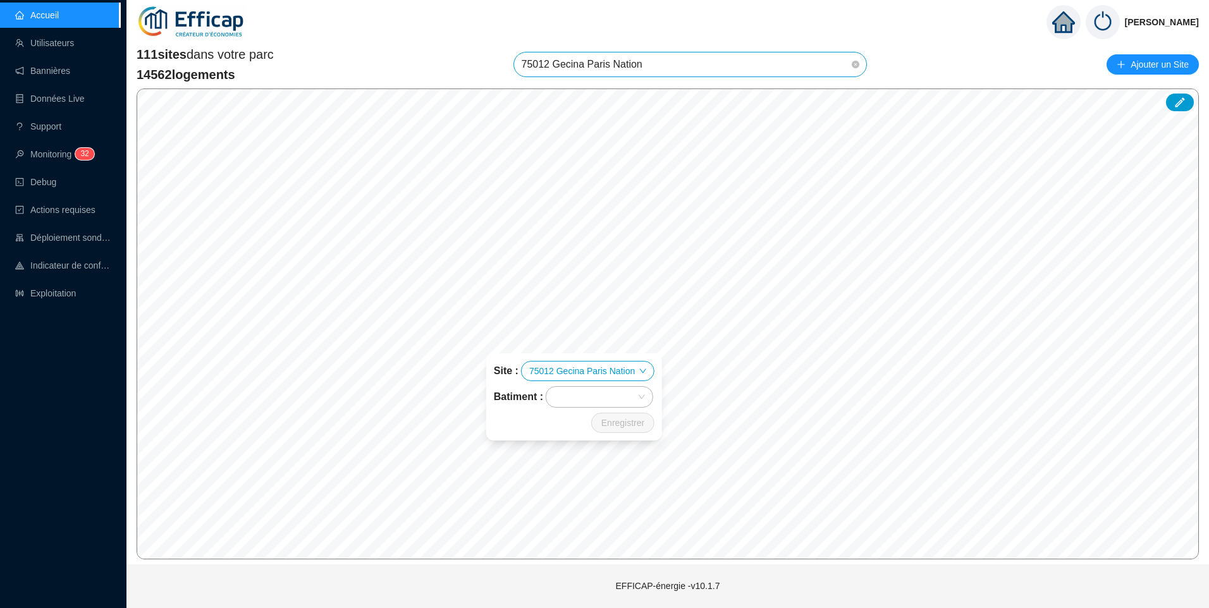
click at [642, 398] on div at bounding box center [599, 397] width 106 height 20
click at [585, 418] on div "A" at bounding box center [600, 422] width 86 height 13
click at [587, 394] on div "A" at bounding box center [593, 397] width 88 height 18
click at [580, 439] on div "B" at bounding box center [600, 442] width 86 height 13
click at [605, 400] on div "A B" at bounding box center [593, 397] width 88 height 18
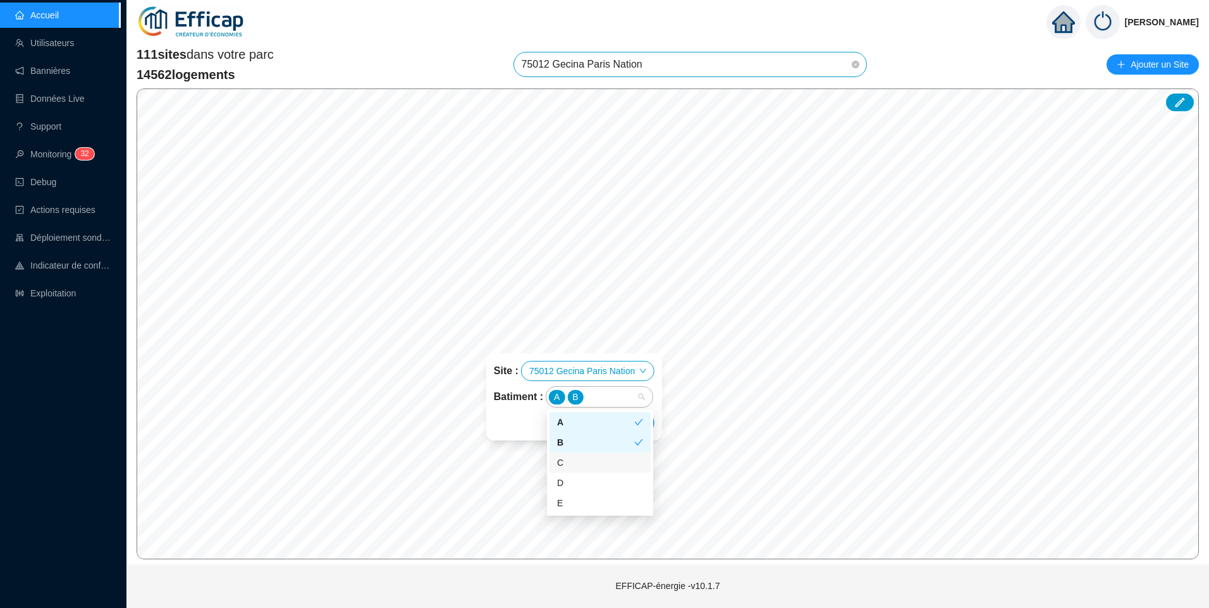
click at [579, 466] on div "C" at bounding box center [600, 462] width 86 height 13
click at [625, 395] on div "A B C" at bounding box center [593, 397] width 88 height 18
click at [566, 484] on div "D" at bounding box center [600, 483] width 86 height 13
click at [632, 398] on div "A B C D" at bounding box center [593, 397] width 88 height 18
click at [563, 499] on div "E" at bounding box center [600, 503] width 86 height 13
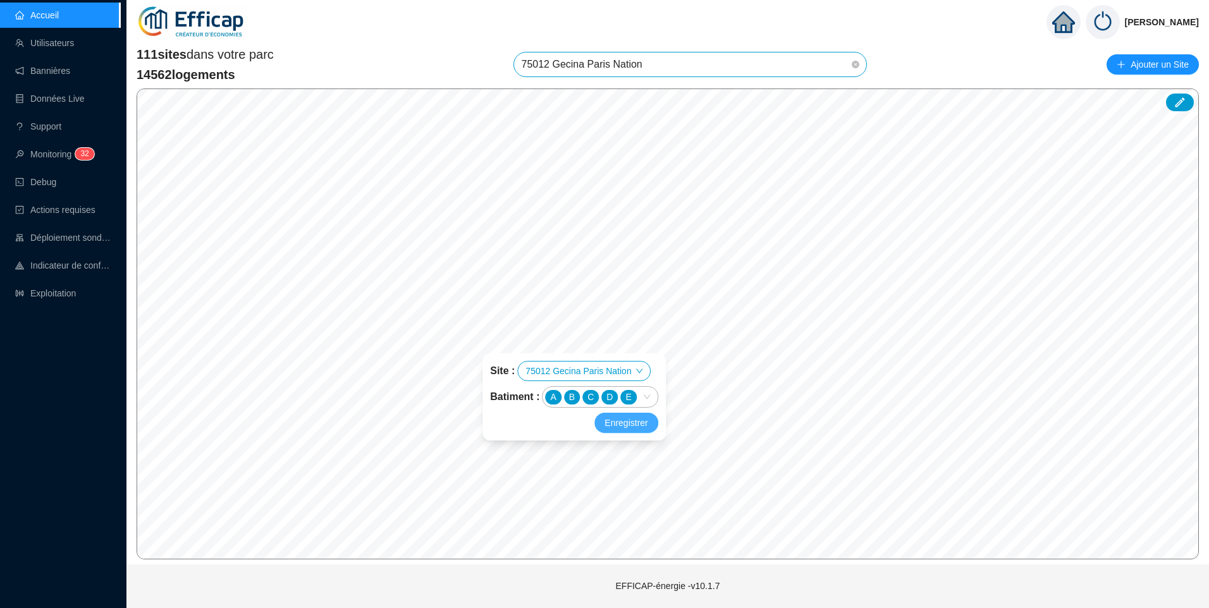
click at [630, 432] on button "Enregistrer" at bounding box center [625, 423] width 63 height 20
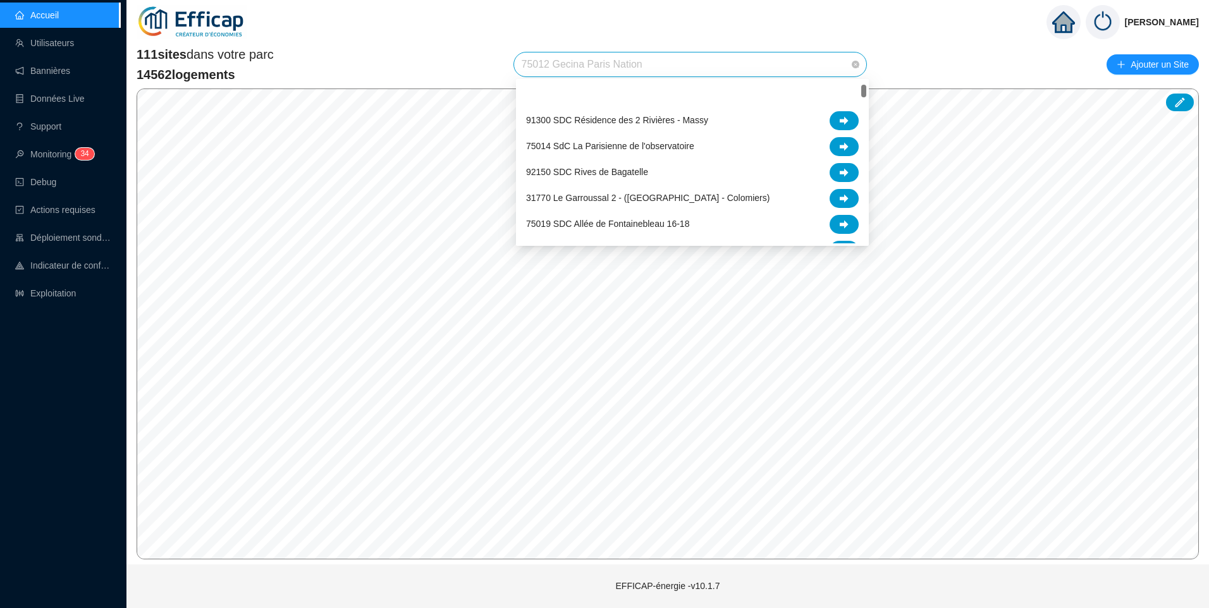
scroll to position [46, 0]
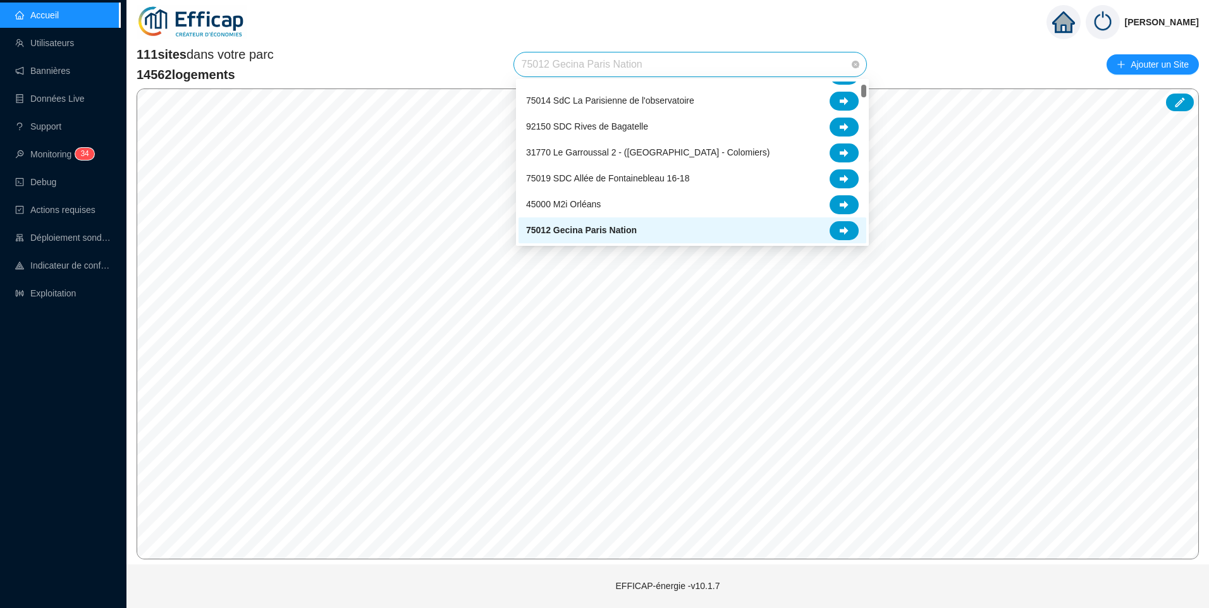
drag, startPoint x: 684, startPoint y: 69, endPoint x: 663, endPoint y: 67, distance: 20.9
click at [663, 67] on span "75012 Gecina Paris Nation" at bounding box center [691, 64] width 338 height 24
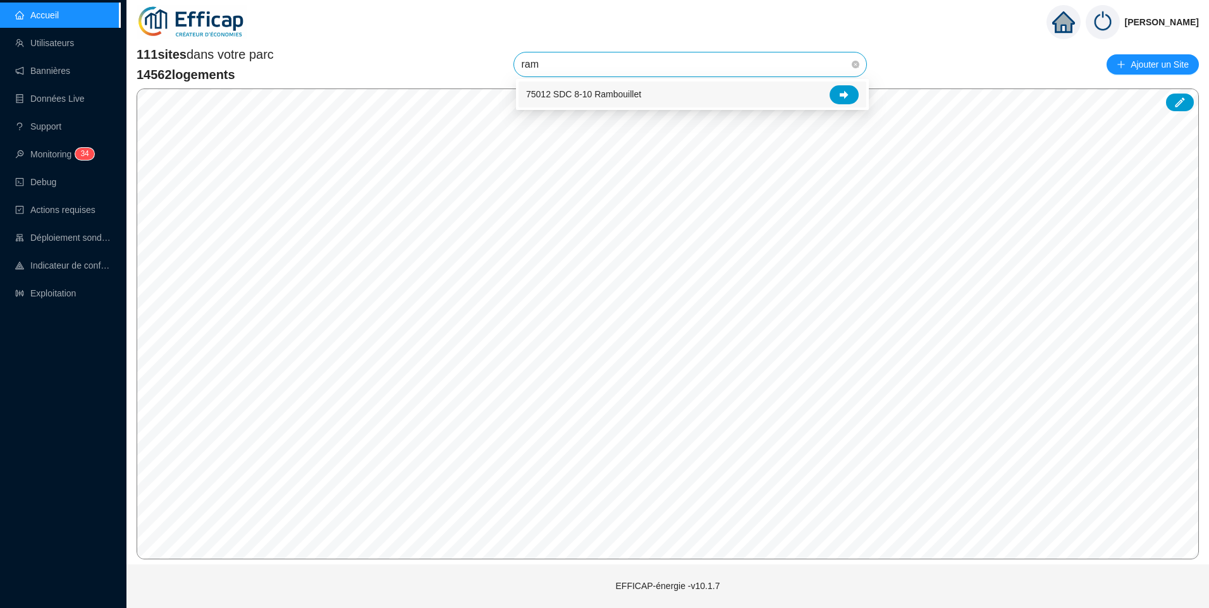
scroll to position [0, 0]
type input "ramb"
click at [697, 89] on div "75012 SDC 8-10 Rambouillet" at bounding box center [692, 94] width 333 height 19
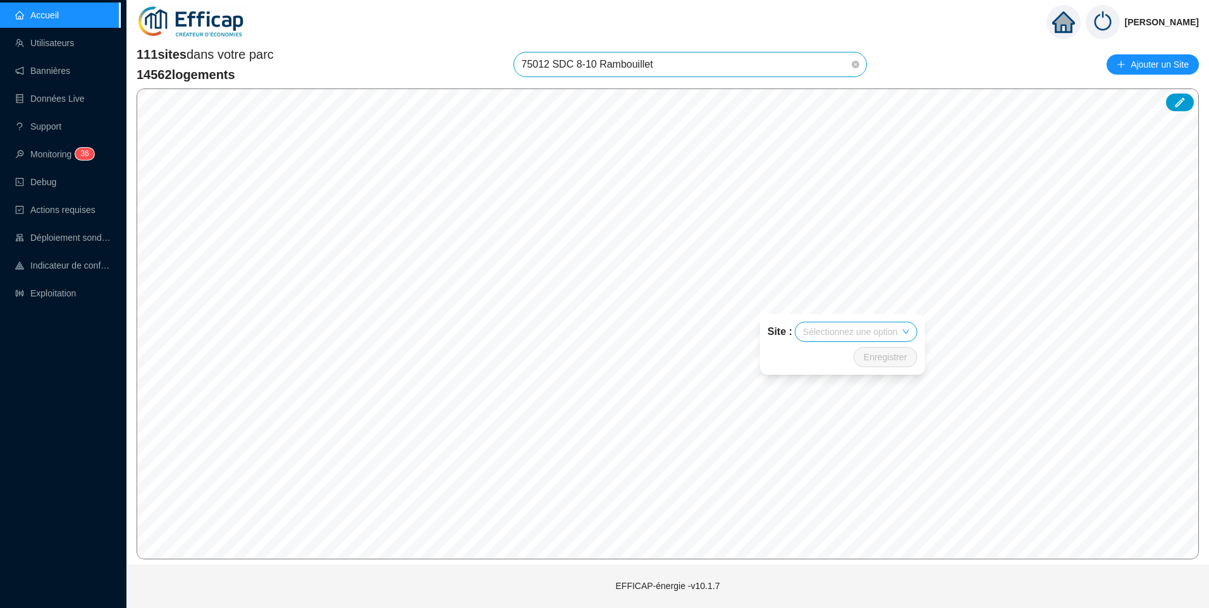
click at [872, 339] on input "search" at bounding box center [850, 331] width 94 height 19
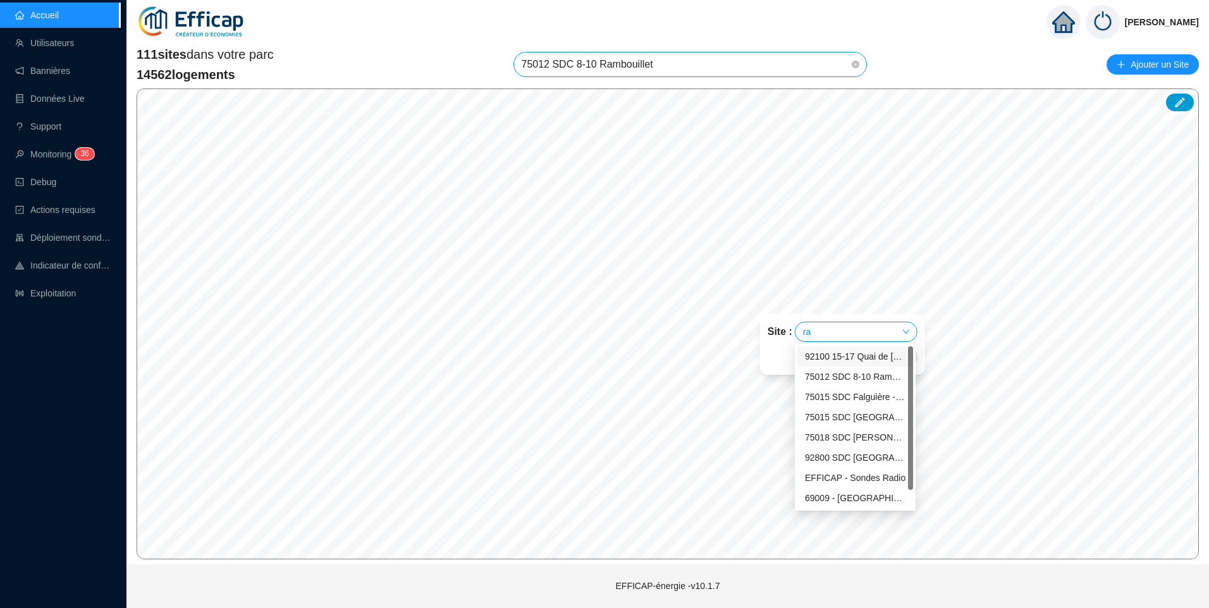
type input "ram"
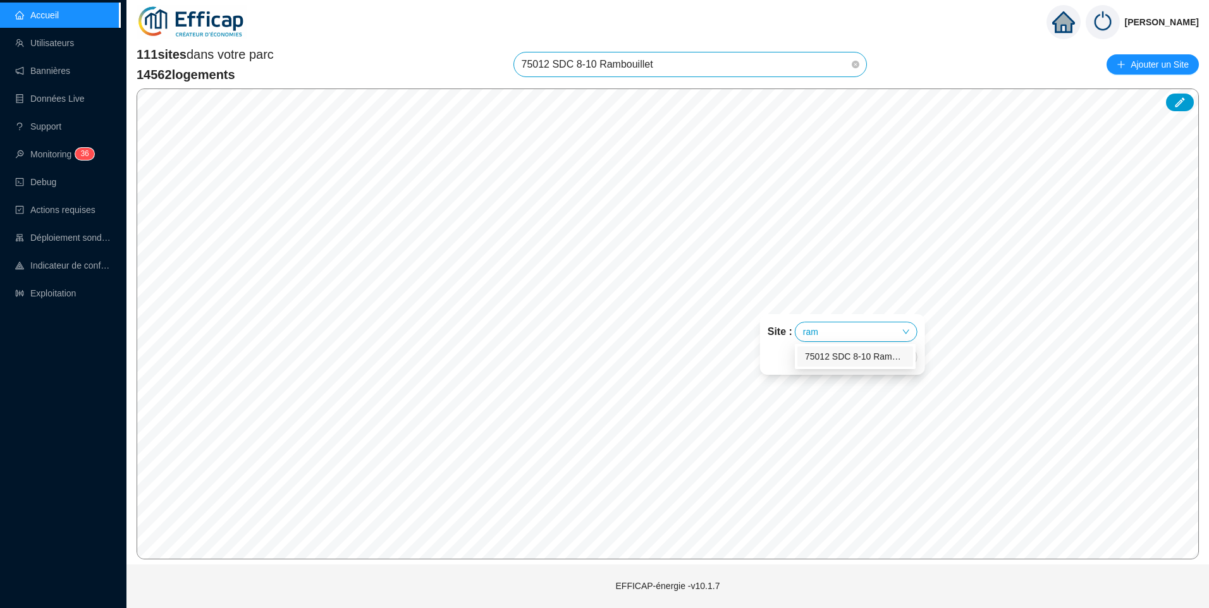
click at [866, 357] on div "75012 SDC 8-10 Rambouillet" at bounding box center [855, 356] width 101 height 13
click at [821, 358] on div "A" at bounding box center [820, 356] width 22 height 19
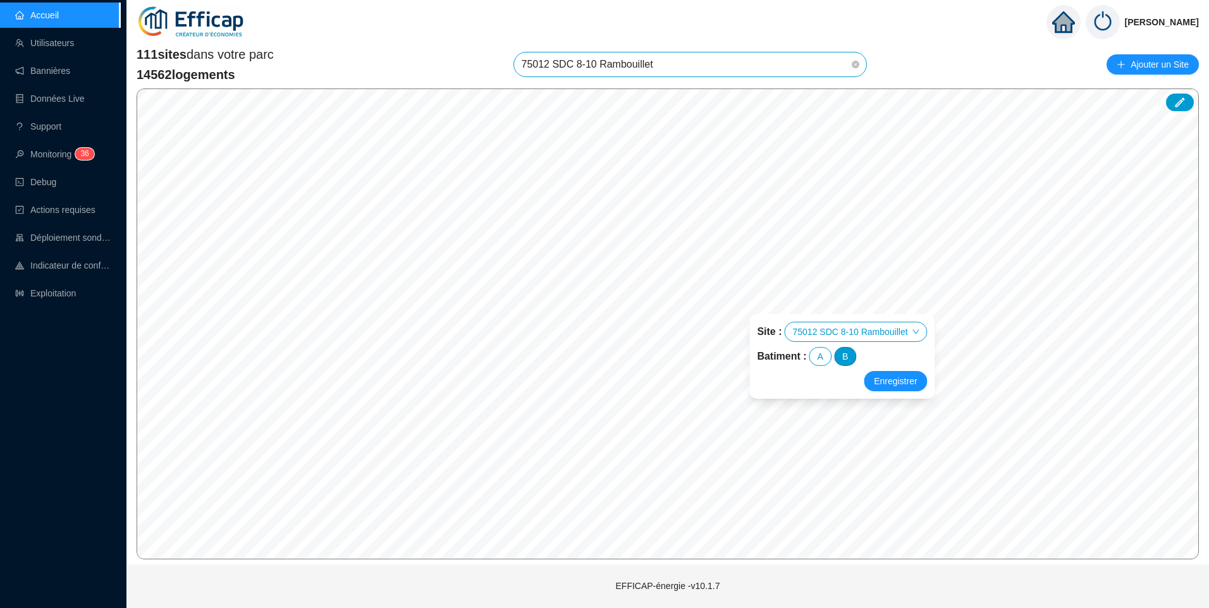
click at [848, 357] on div "B" at bounding box center [845, 356] width 22 height 19
click at [890, 377] on span "Enregistrer" at bounding box center [895, 381] width 43 height 15
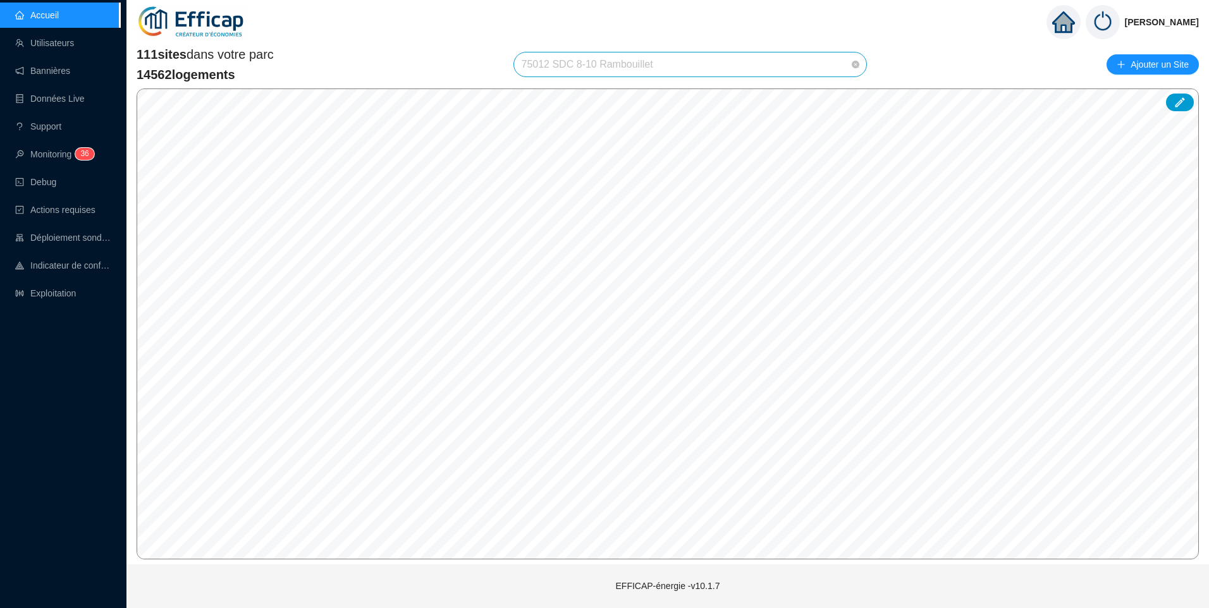
click at [704, 63] on span "75012 SDC 8-10 Rambouillet" at bounding box center [691, 64] width 338 height 24
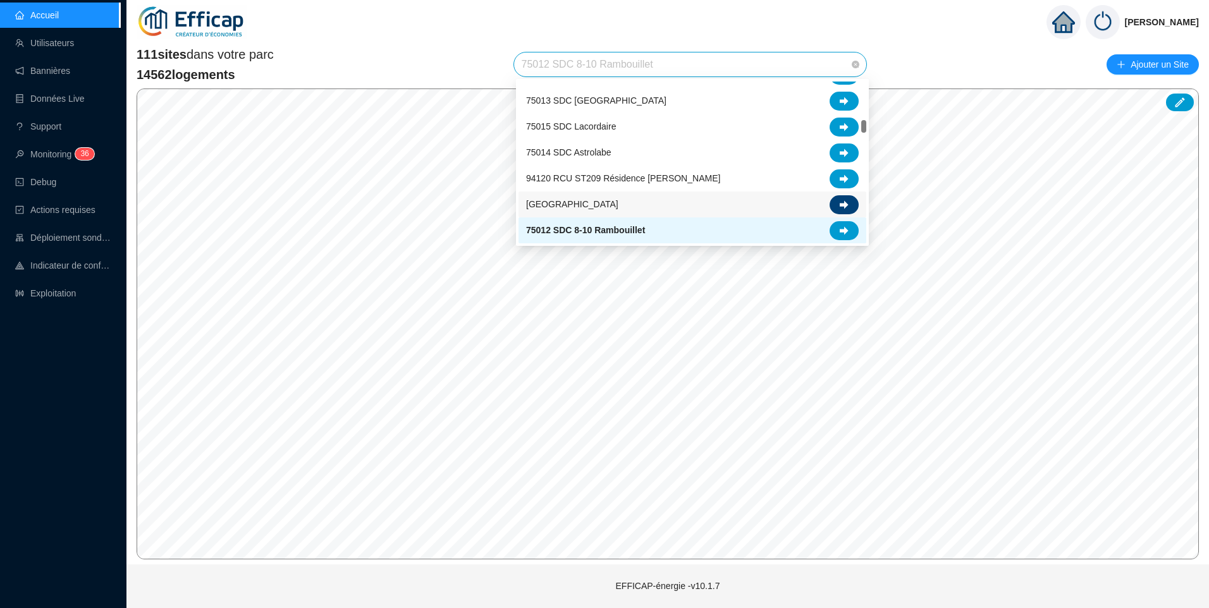
click at [841, 204] on icon at bounding box center [844, 204] width 9 height 8
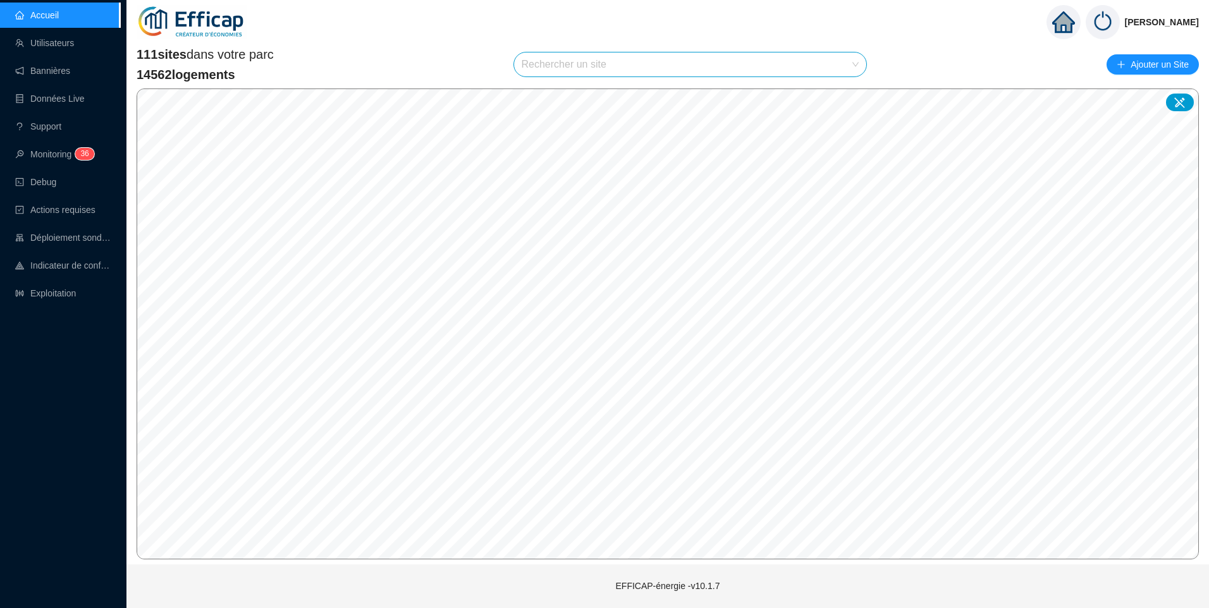
click at [561, 68] on input "search" at bounding box center [685, 64] width 326 height 24
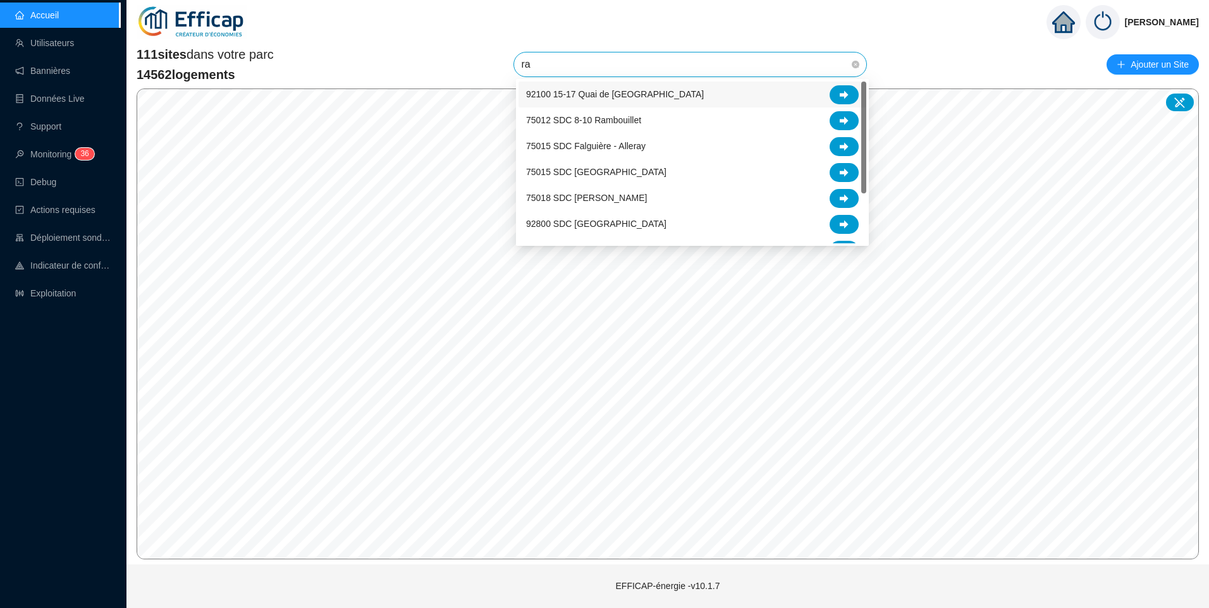
type input "ram"
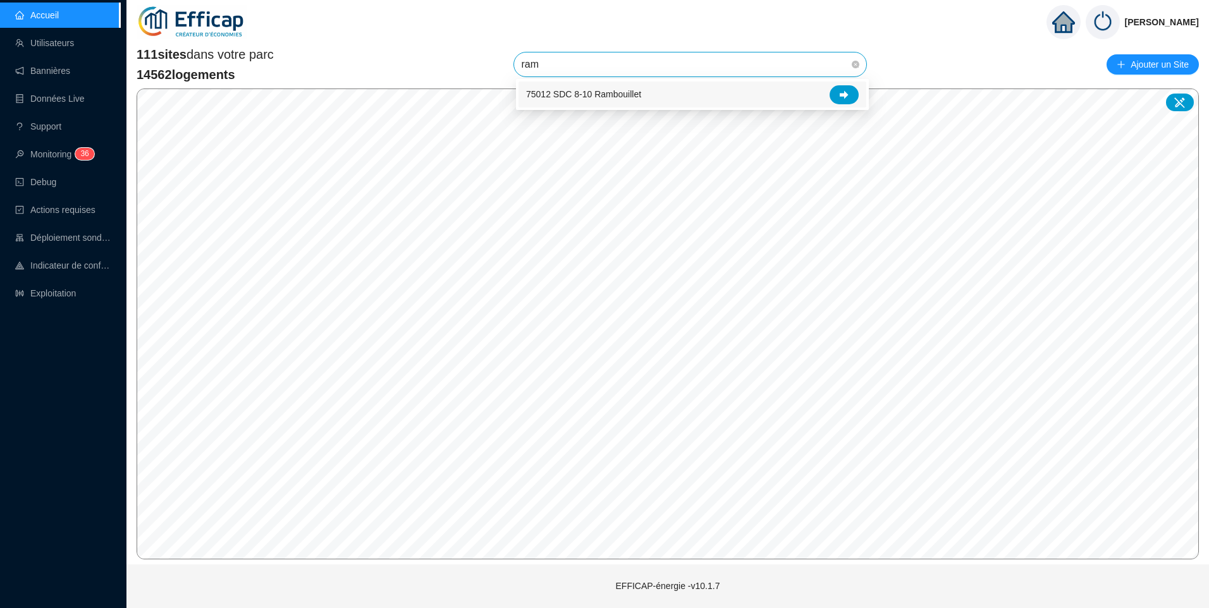
click at [667, 92] on div "75012 SDC 8-10 Rambouillet" at bounding box center [692, 94] width 333 height 19
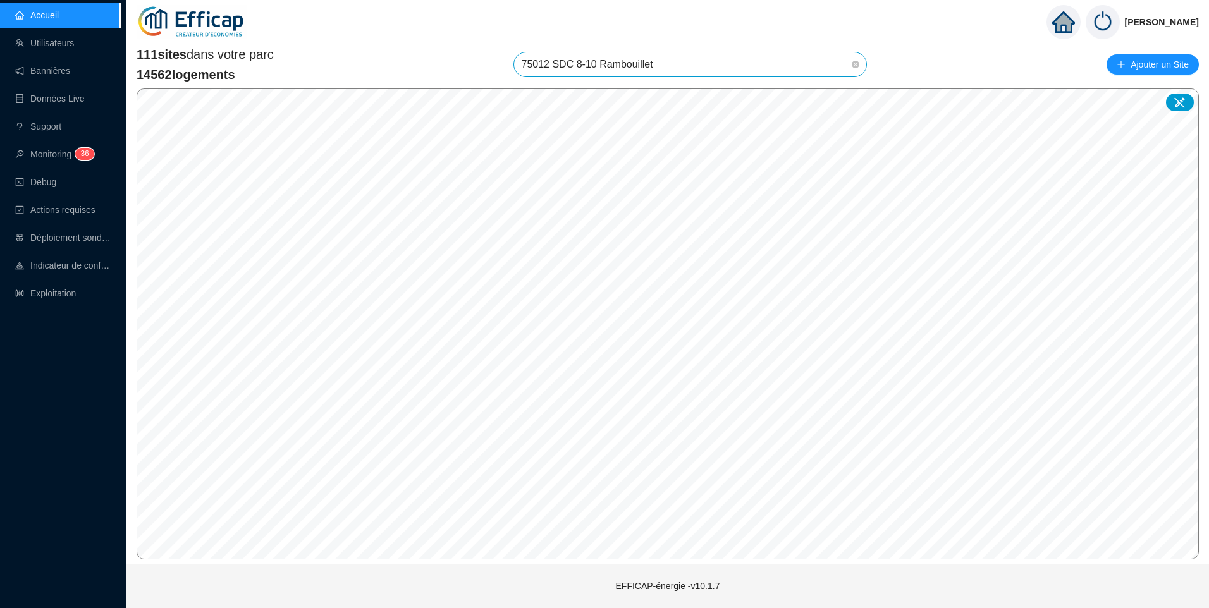
click at [700, 70] on span "75012 SDC 8-10 Rambouillet" at bounding box center [691, 64] width 338 height 24
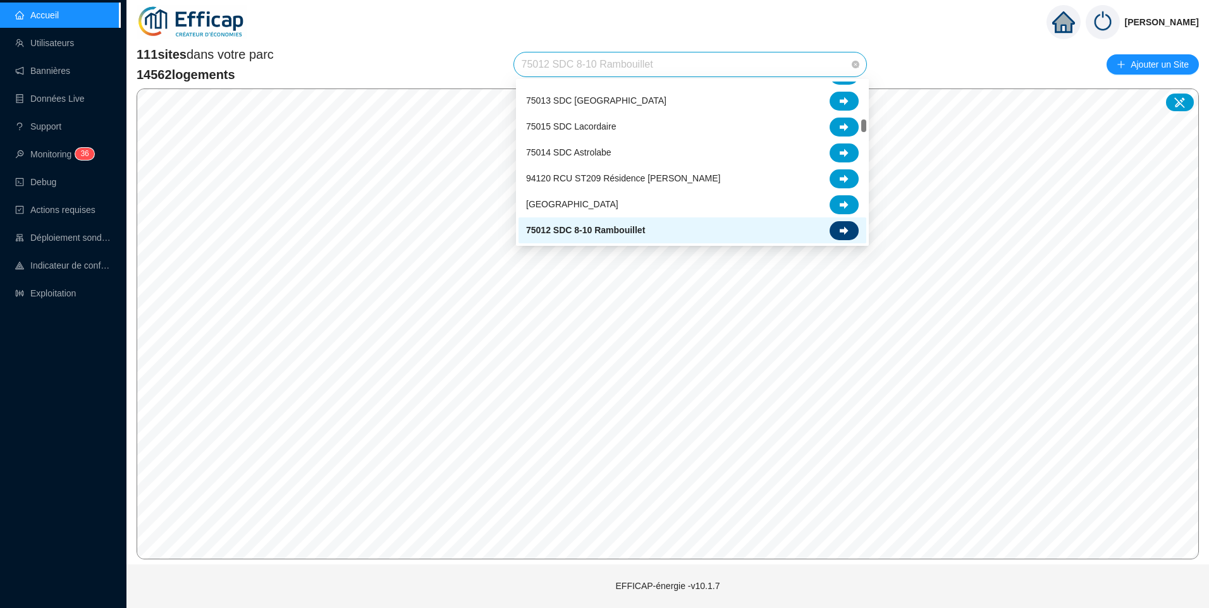
click at [843, 238] on div at bounding box center [843, 230] width 29 height 19
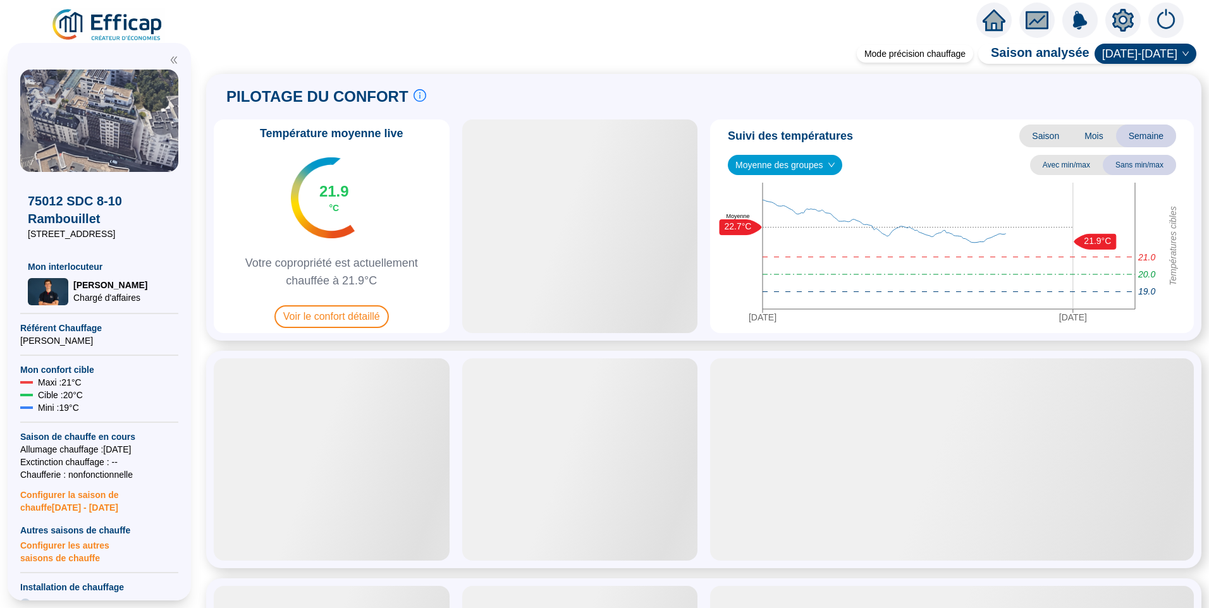
click at [1117, 15] on icon "setting" at bounding box center [1122, 20] width 21 height 23
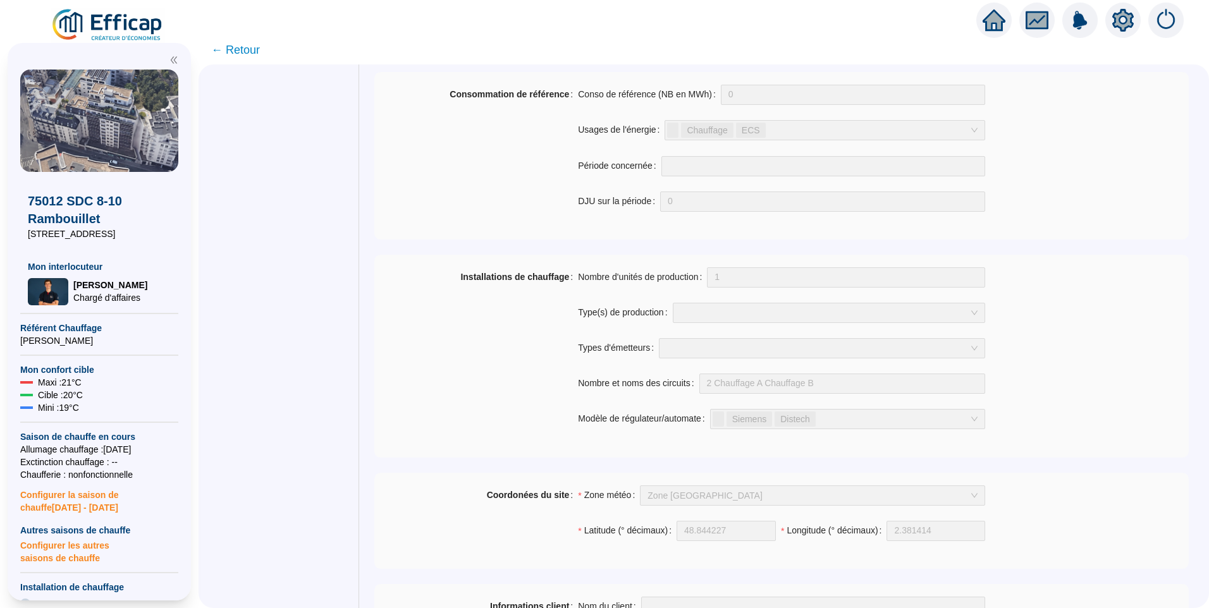
scroll to position [695, 0]
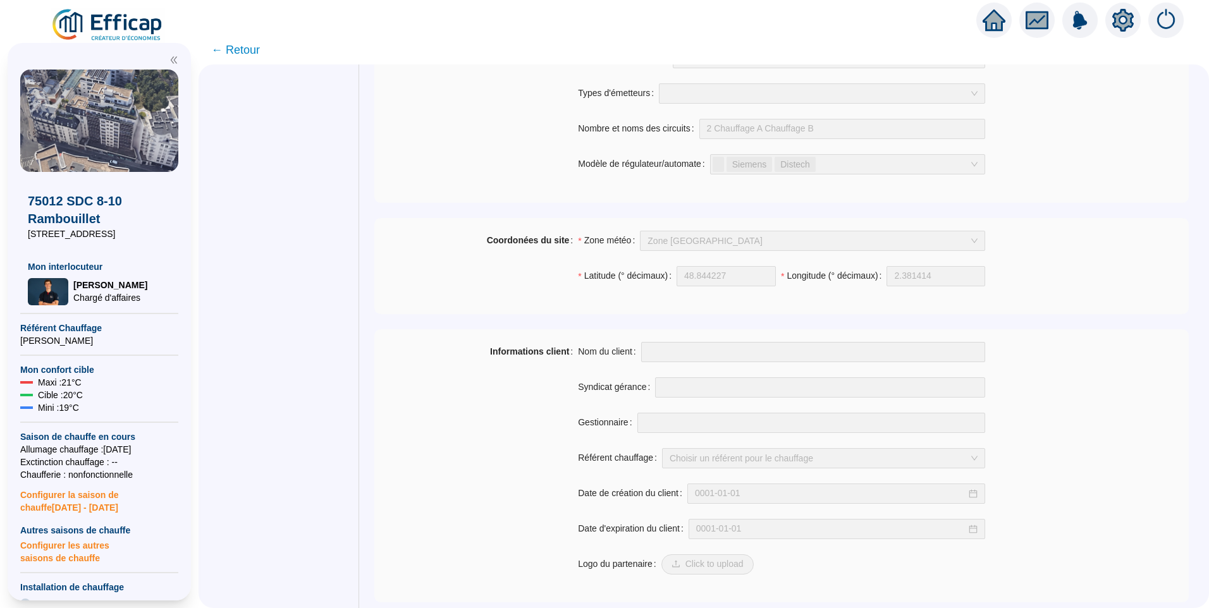
click at [1120, 25] on icon "setting" at bounding box center [1122, 19] width 21 height 20
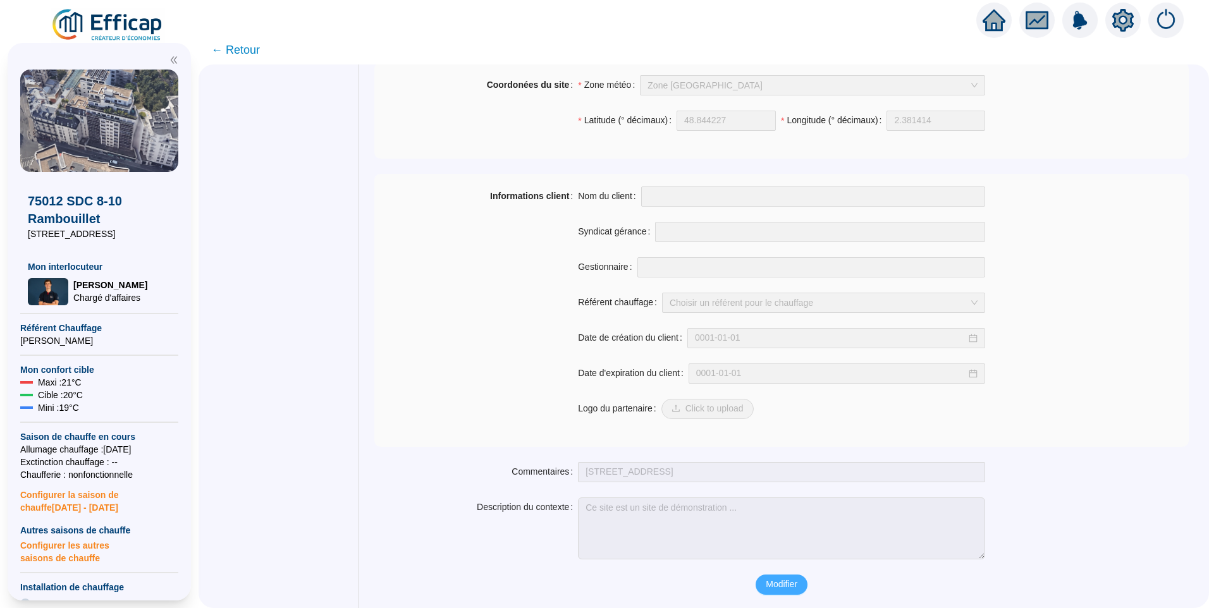
click at [790, 584] on span "Modifier" at bounding box center [782, 584] width 32 height 13
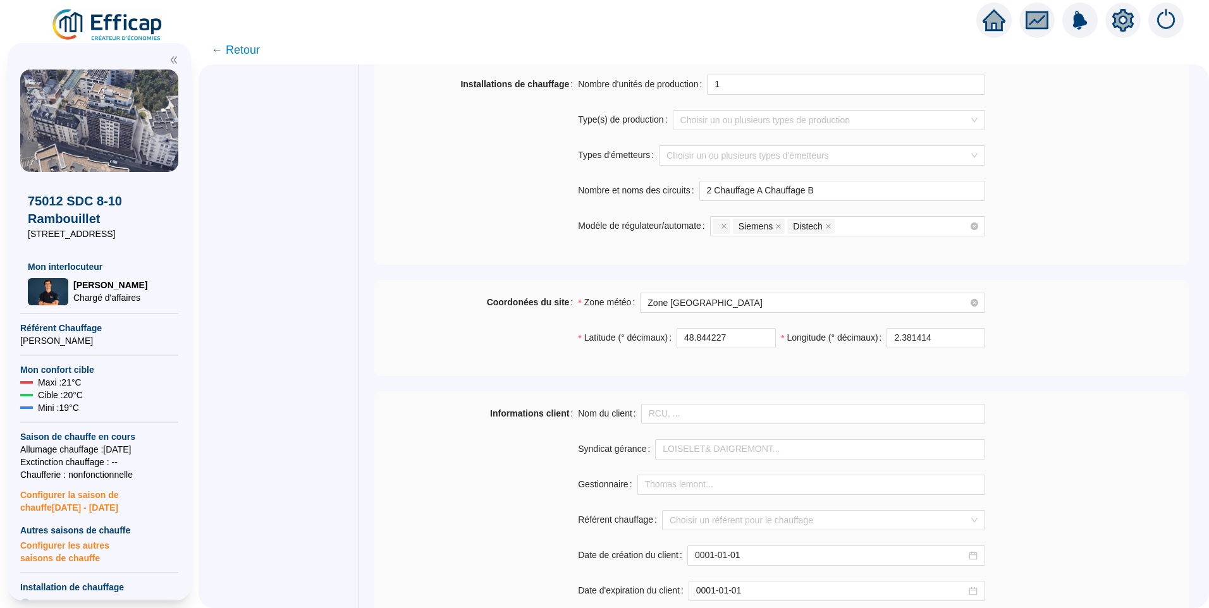
scroll to position [661, 0]
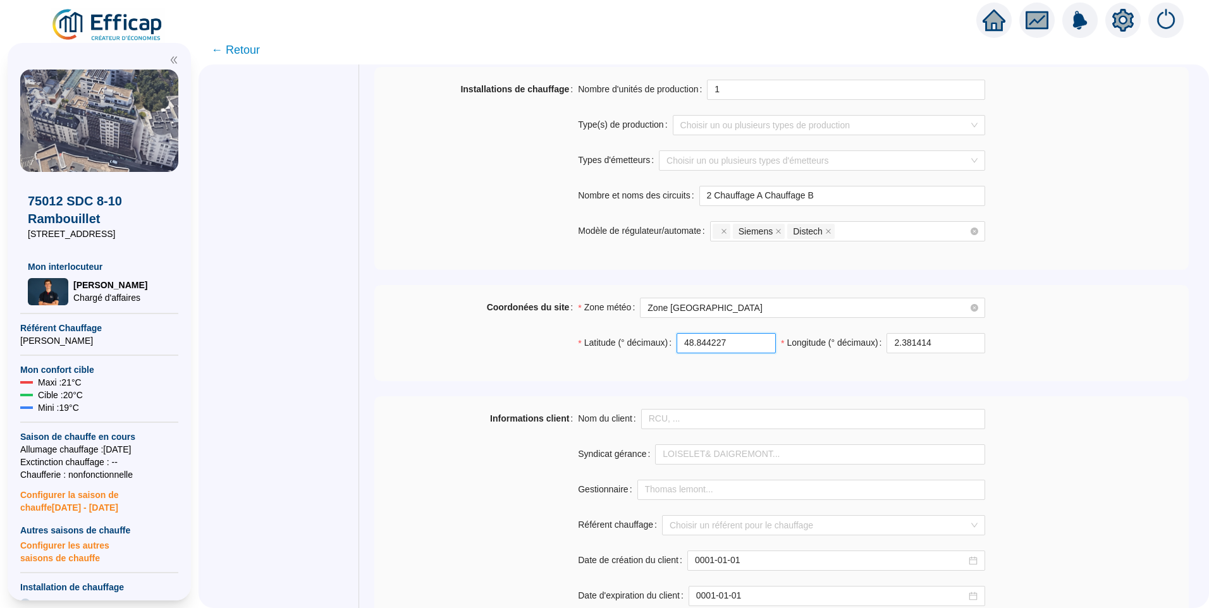
drag, startPoint x: 750, startPoint y: 347, endPoint x: 613, endPoint y: 332, distance: 138.7
click at [613, 333] on div "Latitude (° décimaux) 48.844227" at bounding box center [677, 343] width 198 height 20
paste input "49199527672, 2.382477948598372"
drag, startPoint x: 690, startPoint y: 345, endPoint x: 815, endPoint y: 338, distance: 125.4
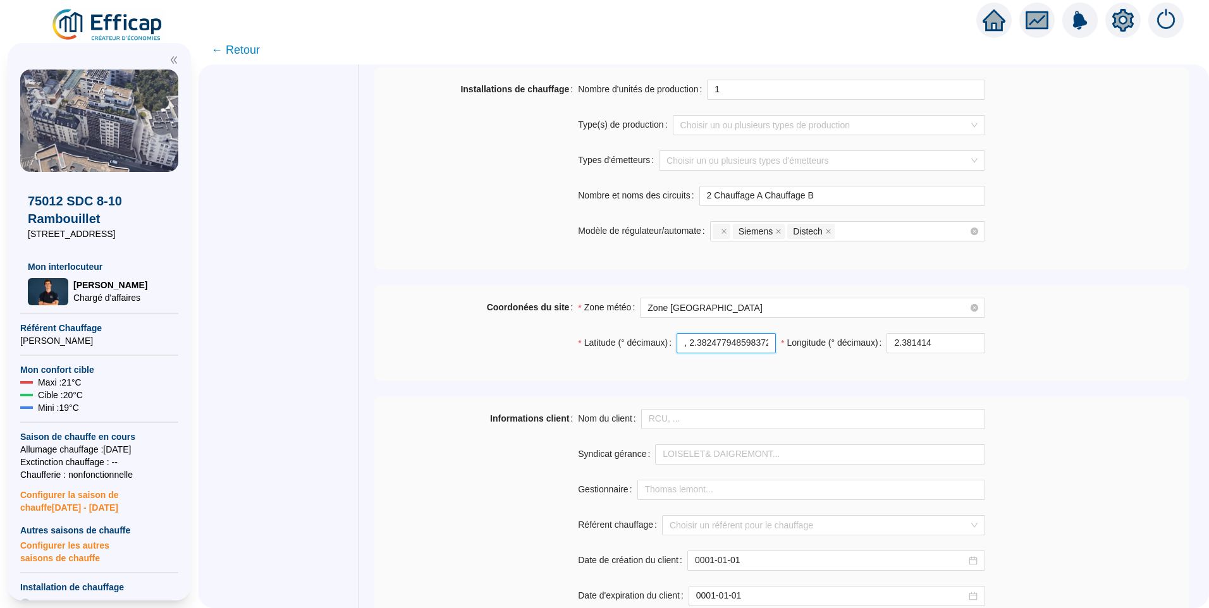
click at [815, 338] on div "Latitude (° décimaux) 48.84449199527672, 2.382477948598372 Longitude (° décimau…" at bounding box center [781, 350] width 407 height 35
type input "48.84449199527672"
drag, startPoint x: 942, startPoint y: 338, endPoint x: 884, endPoint y: 341, distance: 57.6
click at [884, 341] on div "Longitude (° décimaux) 2.381414" at bounding box center [883, 343] width 204 height 20
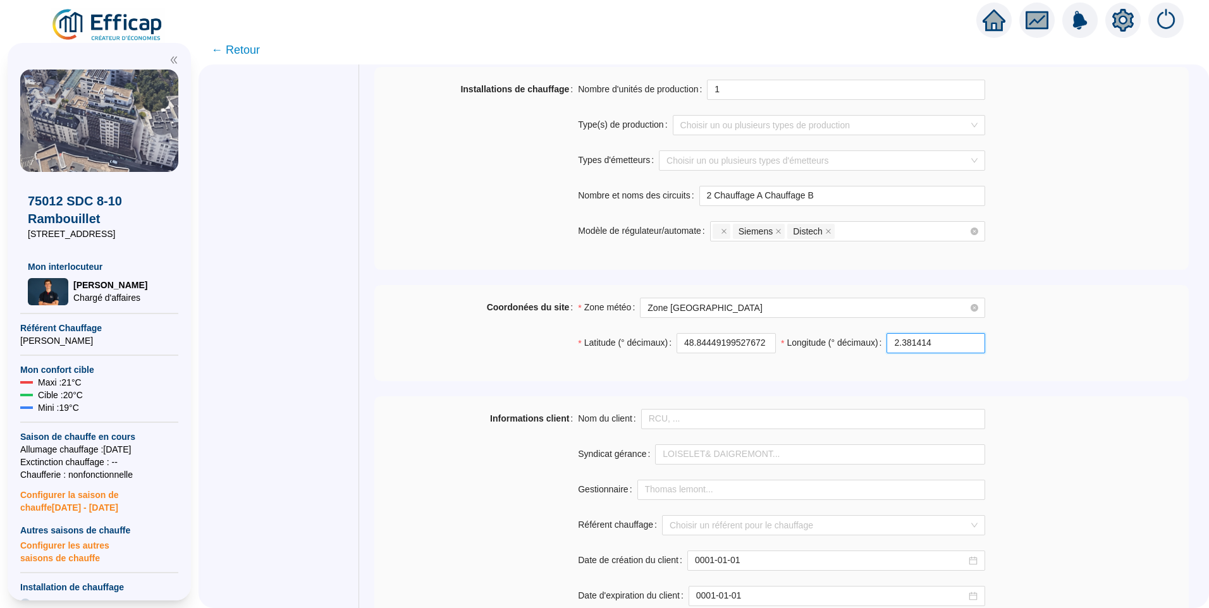
paste input "48.84449199527672, 2.382477948598372"
drag, startPoint x: 897, startPoint y: 345, endPoint x: 856, endPoint y: 340, distance: 41.3
click at [856, 340] on div "Longitude (° décimaux) 48.84449199527672, 2.382477948598372" at bounding box center [883, 343] width 204 height 20
drag, startPoint x: 896, startPoint y: 341, endPoint x: 1015, endPoint y: 332, distance: 119.9
click at [1015, 332] on div "Coordonées du site Zone météo Zone Paris Latitude (° décimaux) 48.8444919952767…" at bounding box center [781, 333] width 814 height 71
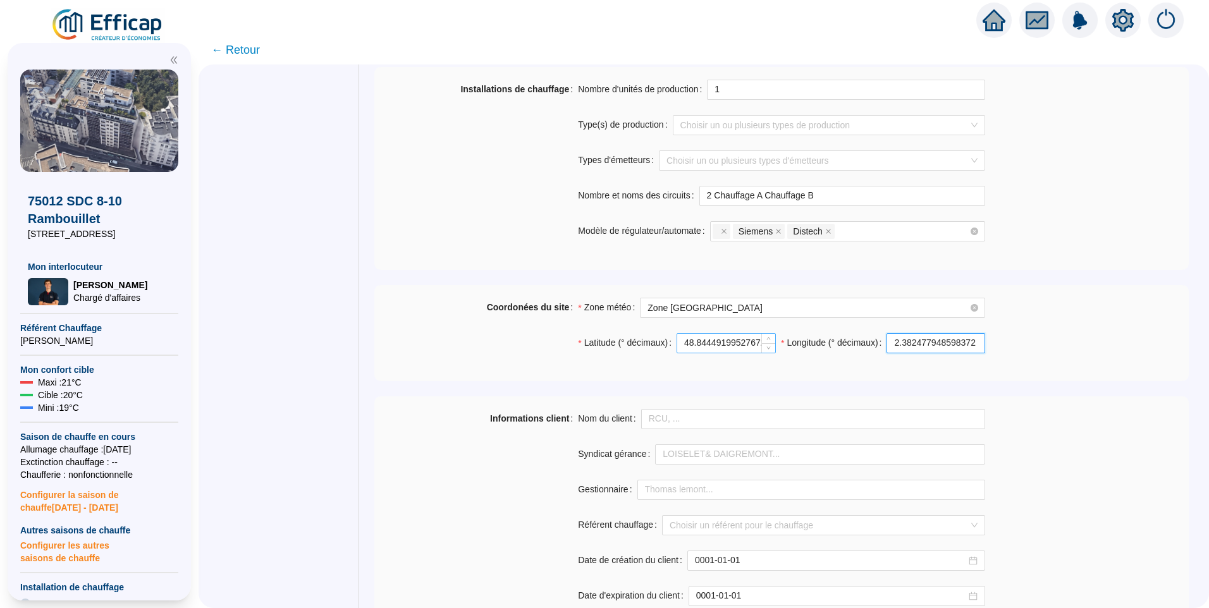
type input "2.382477948598372"
drag, startPoint x: 731, startPoint y: 338, endPoint x: 658, endPoint y: 340, distance: 73.4
click at [658, 340] on div "Latitude (° décimaux) 48.84449199527672" at bounding box center [677, 343] width 198 height 20
click at [726, 340] on input "48.84449199527672" at bounding box center [726, 343] width 98 height 19
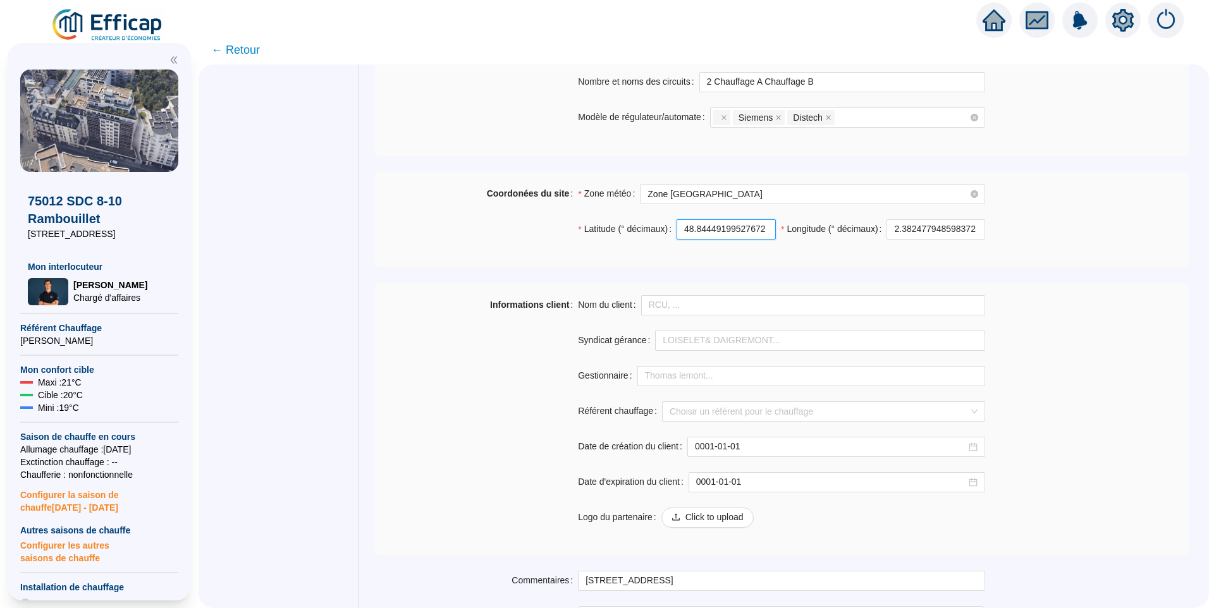
scroll to position [884, 0]
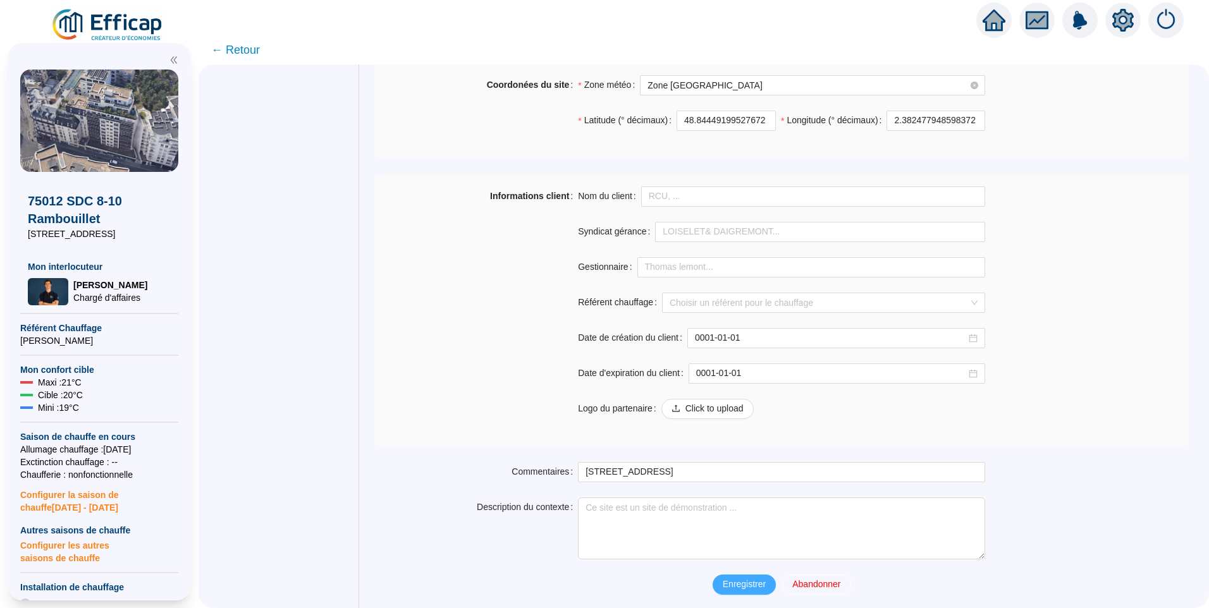
click at [740, 584] on span "Enregistrer" at bounding box center [744, 584] width 43 height 13
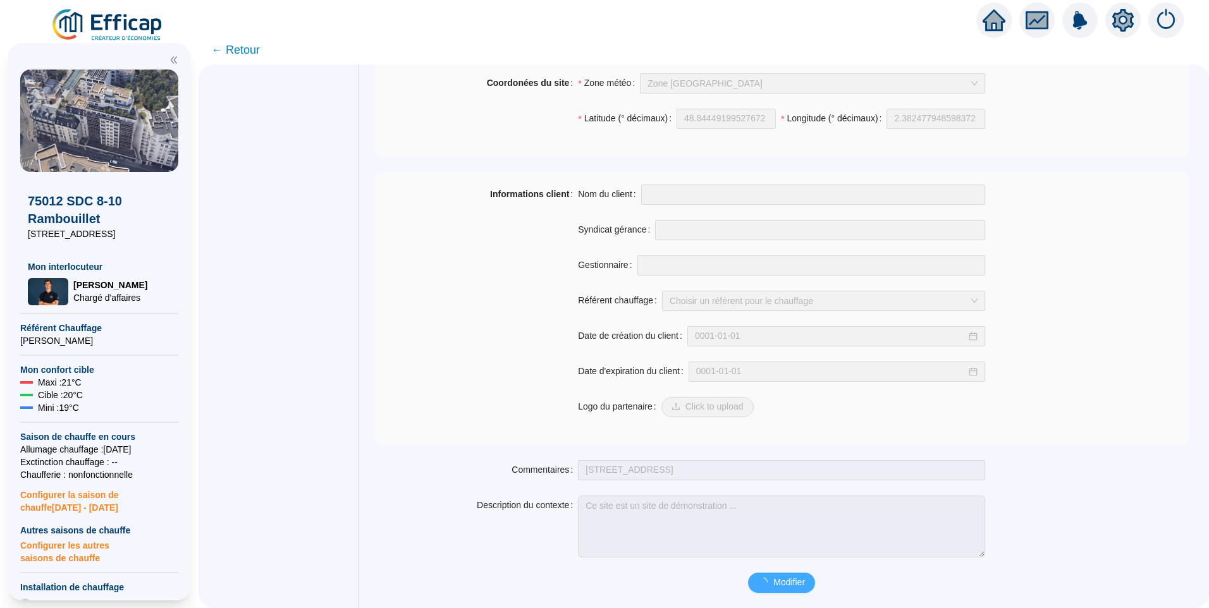
scroll to position [851, 0]
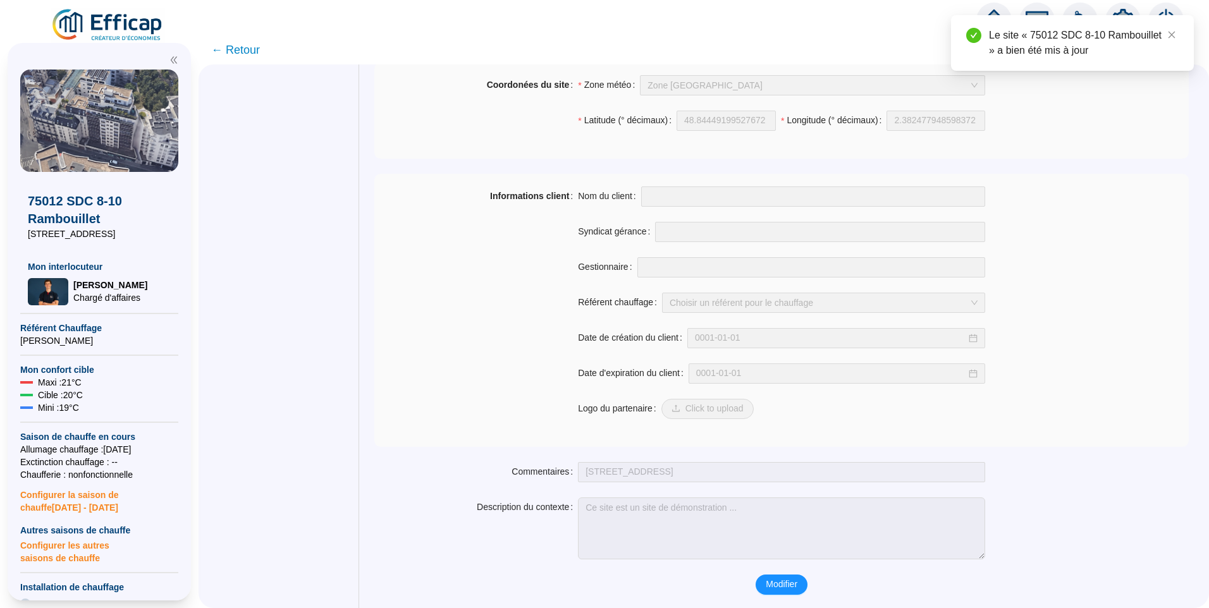
click at [241, 50] on span "← Retour" at bounding box center [235, 50] width 49 height 18
click at [240, 54] on span "← Retour" at bounding box center [235, 50] width 49 height 18
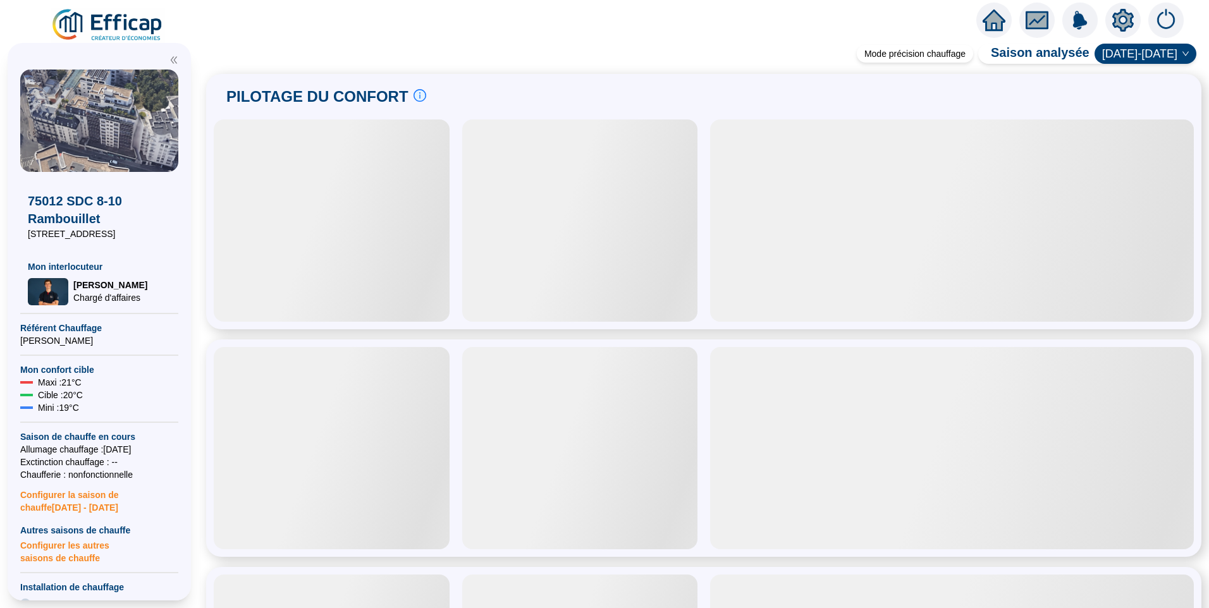
click at [123, 29] on img at bounding box center [108, 25] width 114 height 35
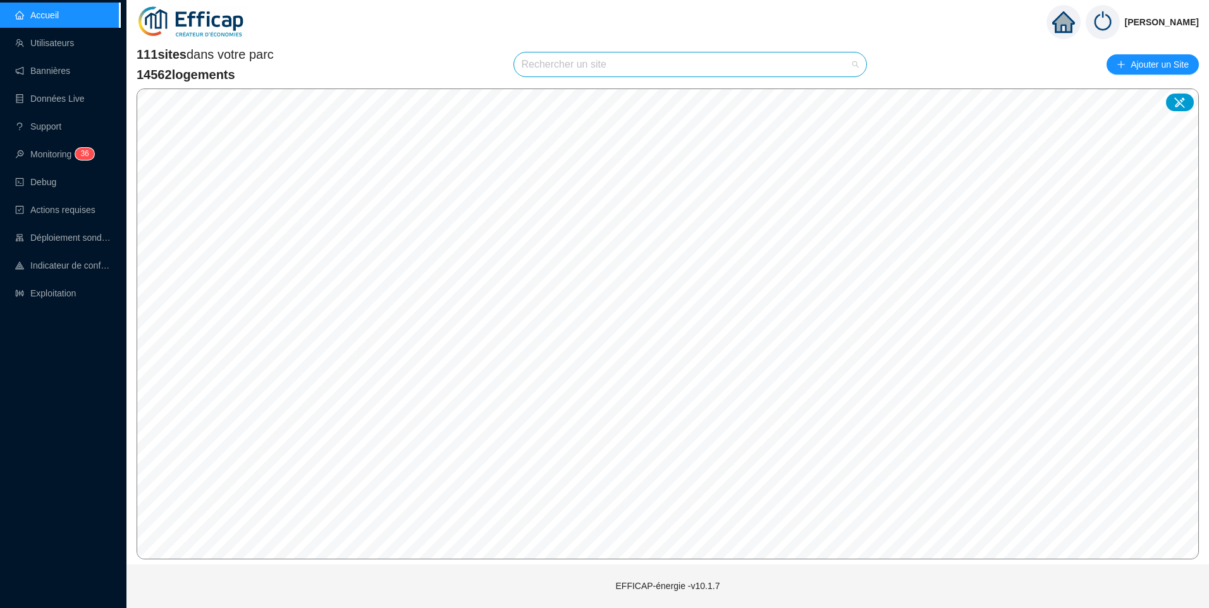
click at [580, 71] on input "search" at bounding box center [685, 64] width 326 height 24
type input "ramb"
click at [723, 101] on div "75012 SDC 8-10 Rambouillet" at bounding box center [692, 94] width 333 height 19
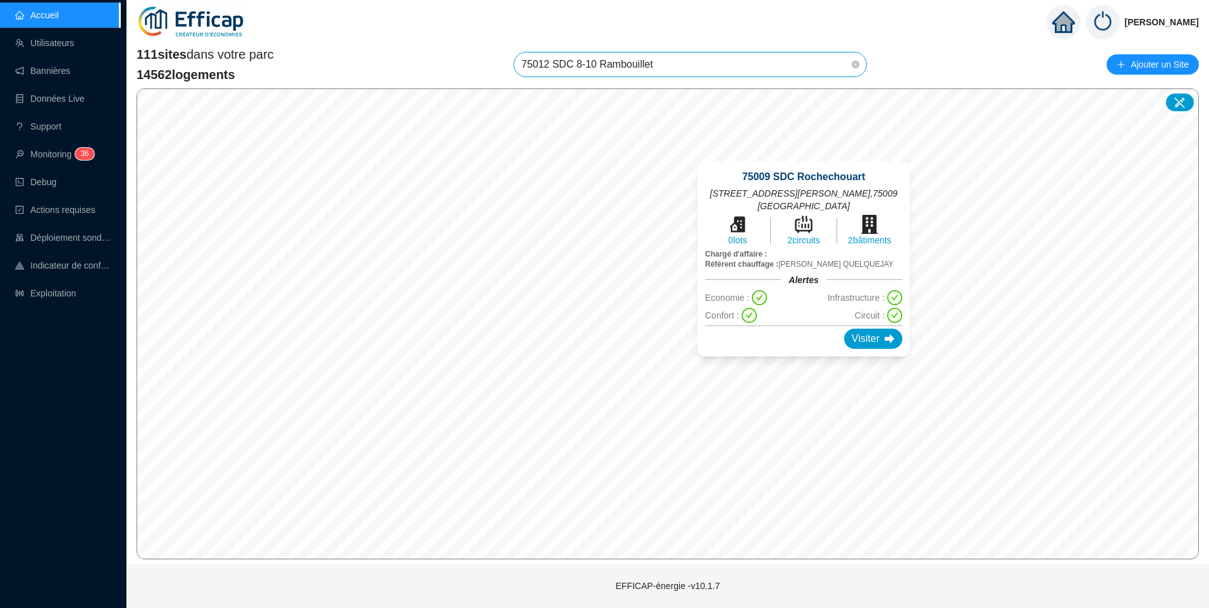
click at [803, 366] on div "75009 SDC Rochechouart [STREET_ADDRESS][PERSON_NAME] 0 lots 2 circuits 2 bâtime…" at bounding box center [803, 259] width 243 height 225
click at [857, 340] on div "Visiter" at bounding box center [873, 339] width 58 height 20
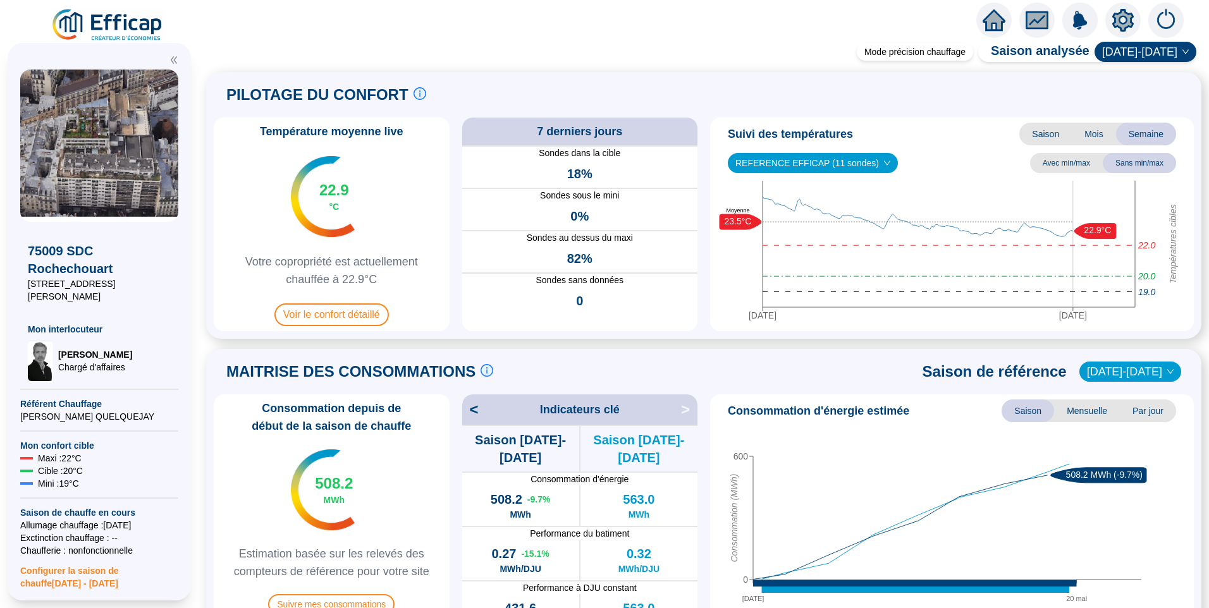
drag, startPoint x: 168, startPoint y: 282, endPoint x: 154, endPoint y: 282, distance: 14.5
click at [154, 282] on span "[STREET_ADDRESS][PERSON_NAME]" at bounding box center [99, 290] width 143 height 25
click at [1117, 20] on icon "setting" at bounding box center [1122, 19] width 21 height 20
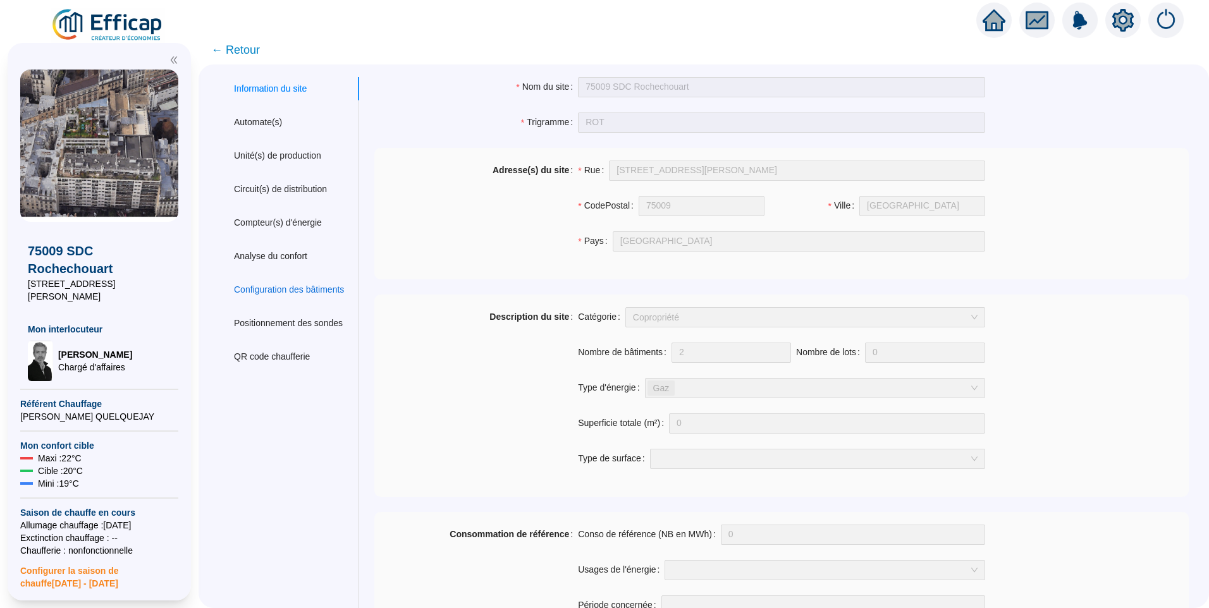
click at [331, 289] on div "Configuration des bâtiments" at bounding box center [289, 289] width 110 height 13
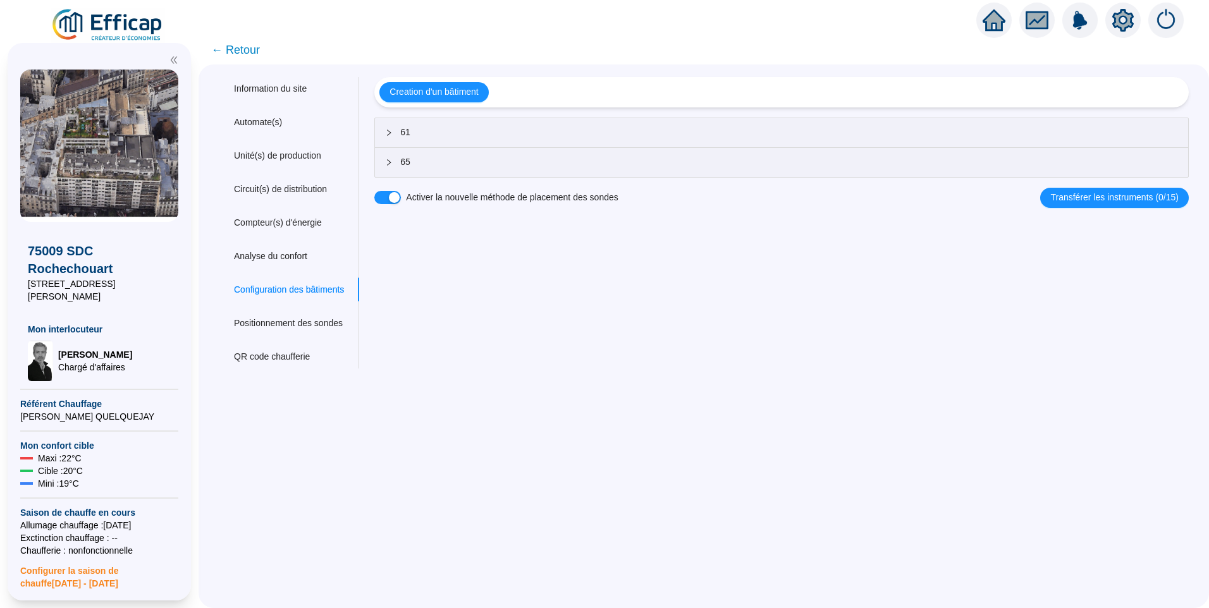
click at [238, 52] on span "← Retour" at bounding box center [235, 50] width 49 height 18
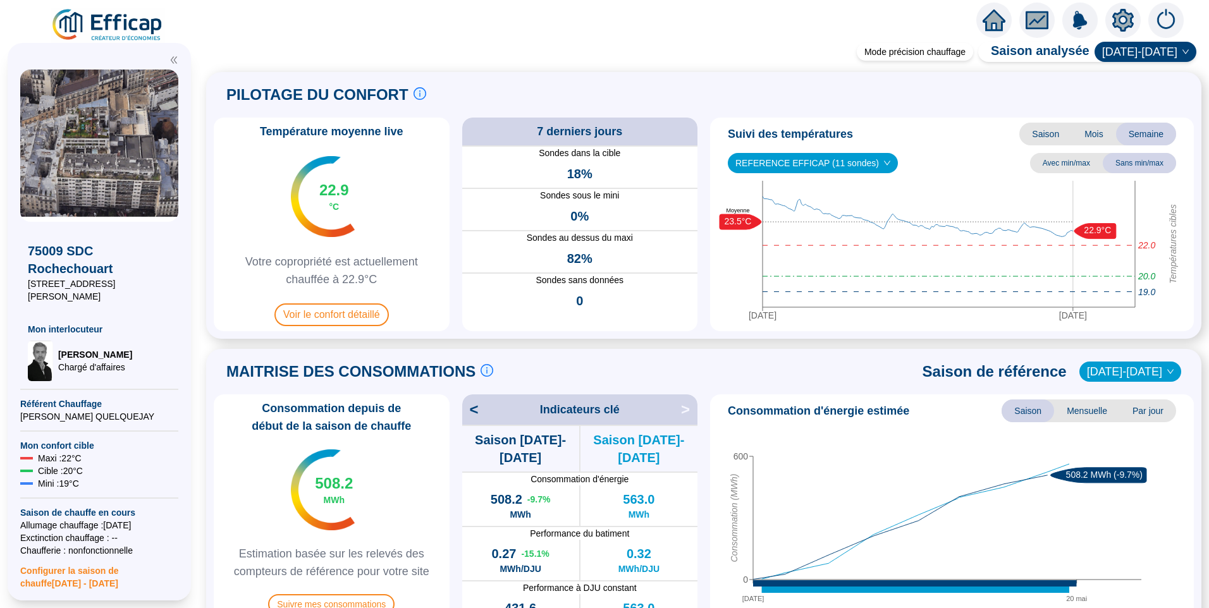
drag, startPoint x: 171, startPoint y: 282, endPoint x: 41, endPoint y: 283, distance: 129.6
click at [41, 283] on div "75009 SDC Rochechouart [STREET_ADDRESS] Mon interlocuteur [PERSON_NAME] d'affai…" at bounding box center [99, 301] width 158 height 159
copy span "[STREET_ADDRESS][PERSON_NAME]"
click at [119, 31] on img at bounding box center [108, 25] width 114 height 35
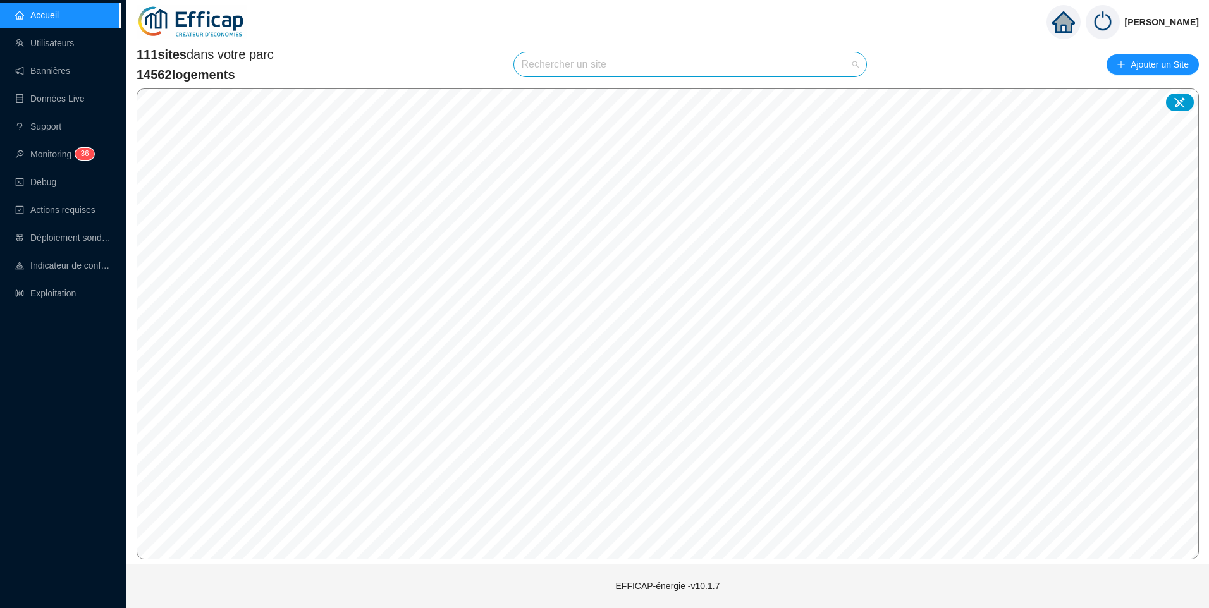
click at [552, 63] on input "search" at bounding box center [685, 64] width 326 height 24
type input "[PERSON_NAME]"
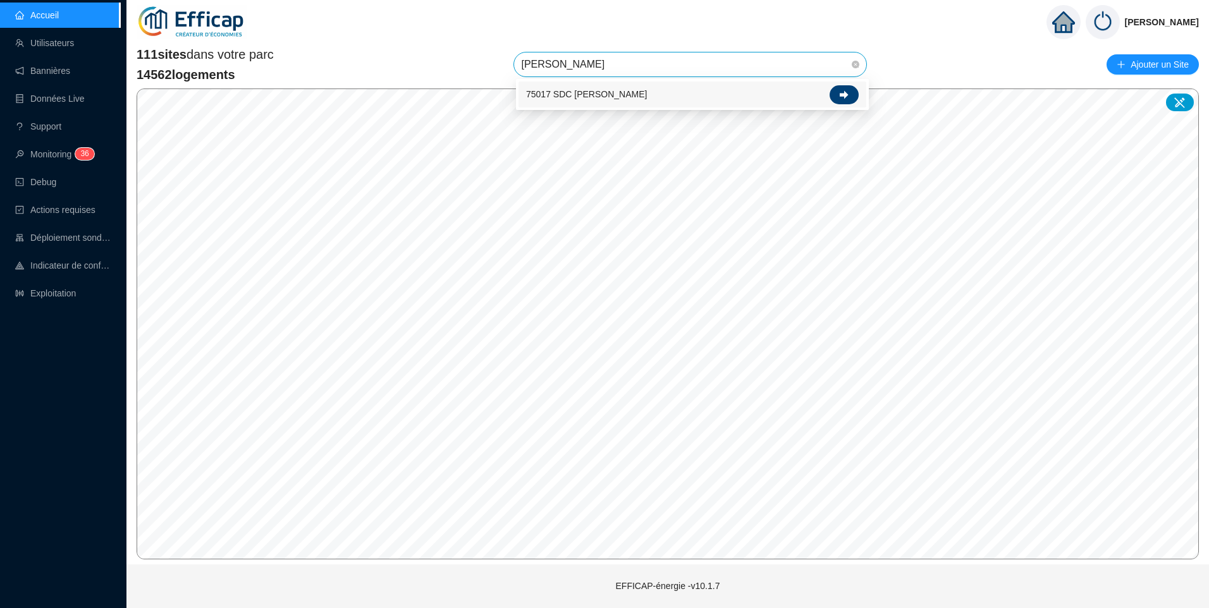
click at [852, 93] on div at bounding box center [843, 94] width 29 height 19
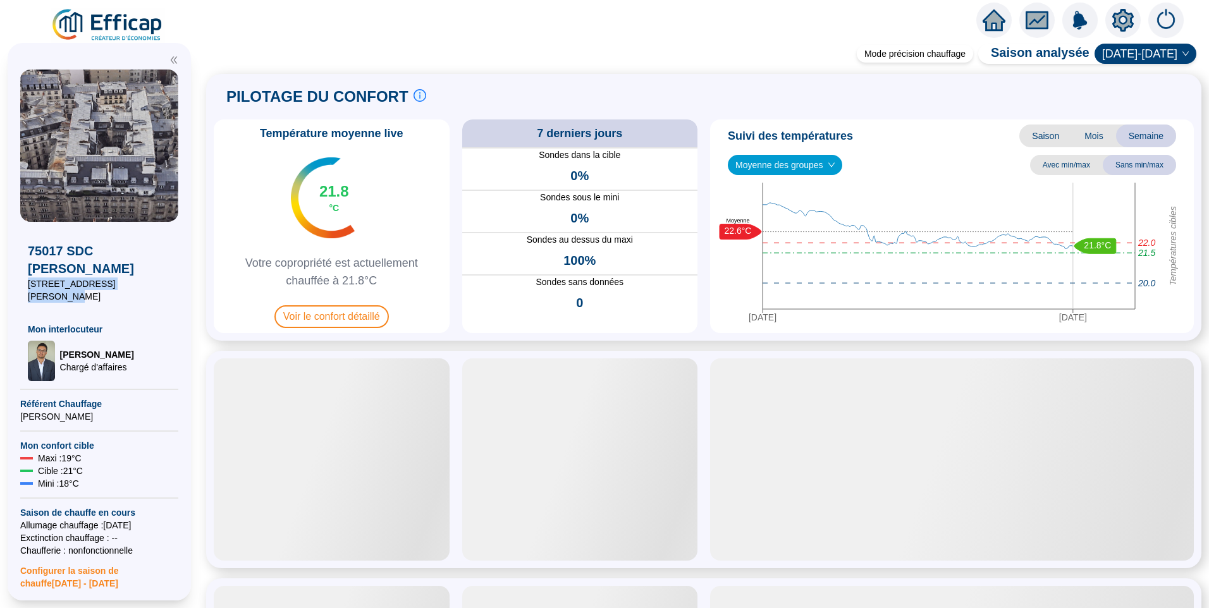
drag, startPoint x: 141, startPoint y: 284, endPoint x: 4, endPoint y: 286, distance: 137.2
click at [4, 286] on div "75017 SDC [PERSON_NAME] [STREET_ADDRESS][PERSON_NAME] Mon interlocuteur [PERSON…" at bounding box center [99, 321] width 199 height 573
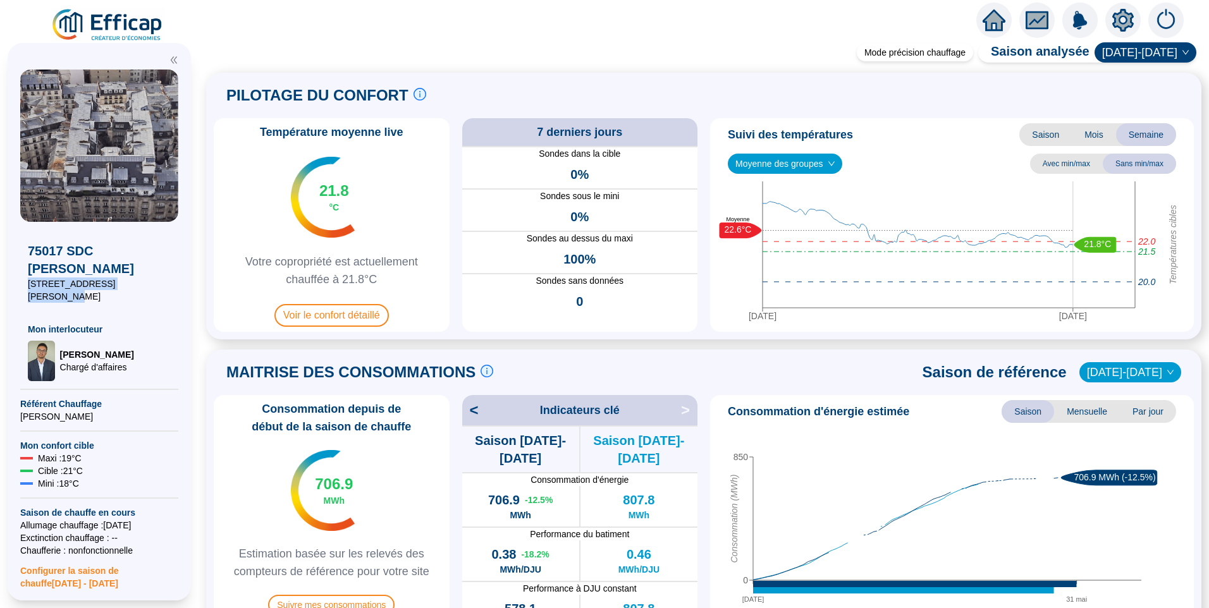
copy span "[STREET_ADDRESS][PERSON_NAME]"
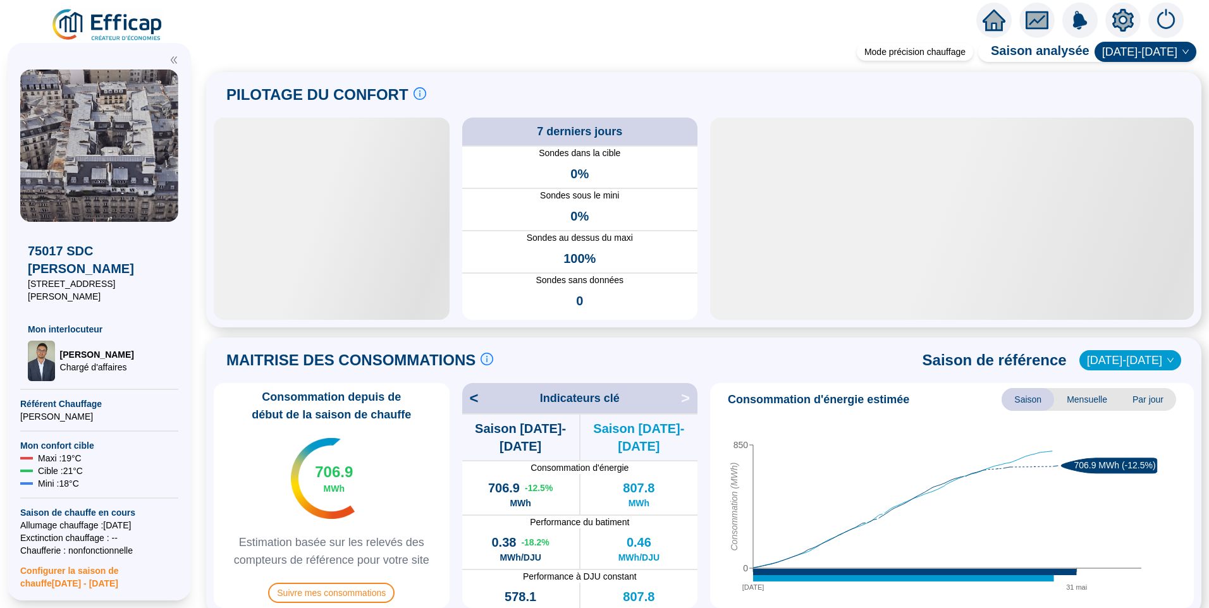
click at [671, 80] on div "PILOTAGE DU CONFORT Le pilotage du confort est fondamental pour le confort de t…" at bounding box center [704, 95] width 980 height 30
click at [1120, 21] on icon "setting" at bounding box center [1122, 20] width 9 height 9
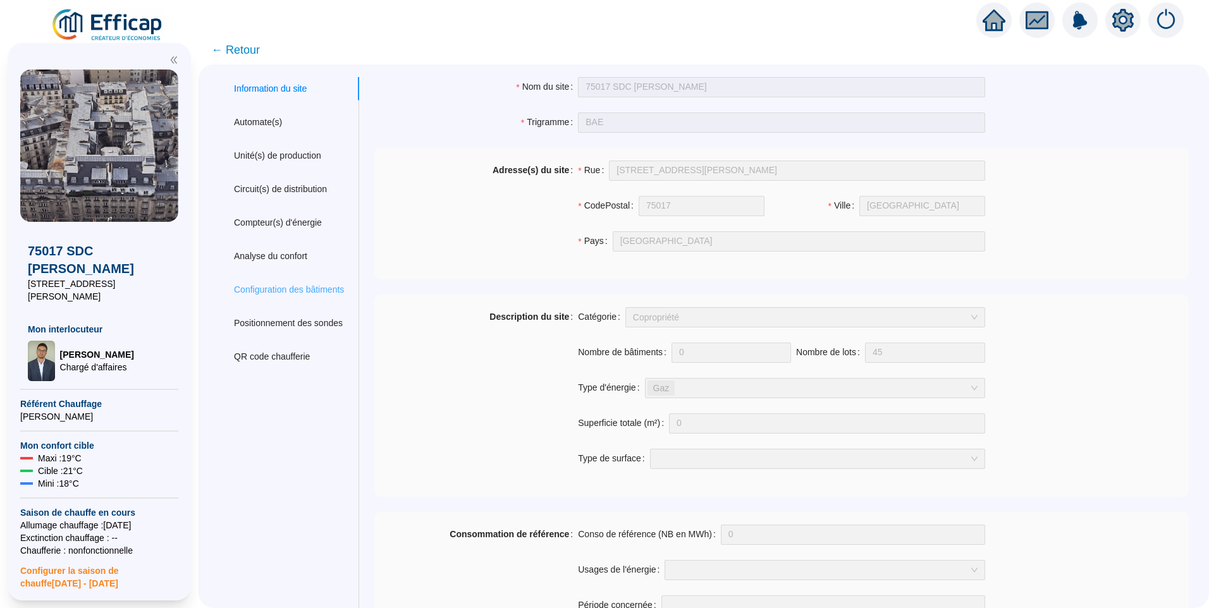
click at [328, 297] on div "Configuration des bâtiments" at bounding box center [289, 289] width 140 height 23
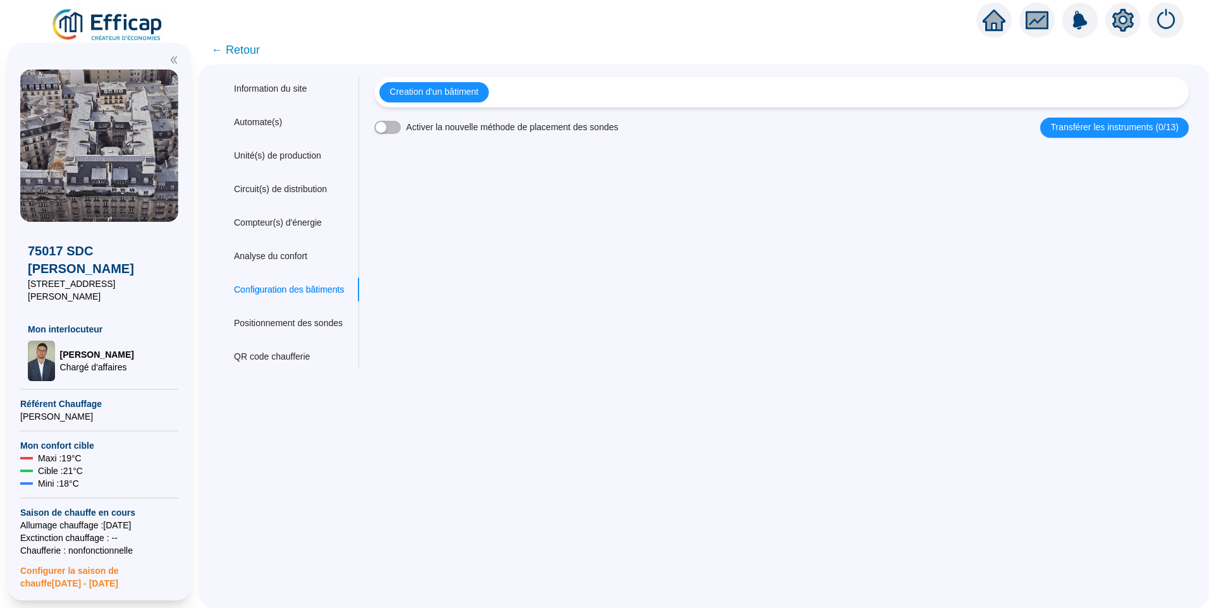
click at [254, 57] on span "← Retour" at bounding box center [235, 50] width 49 height 18
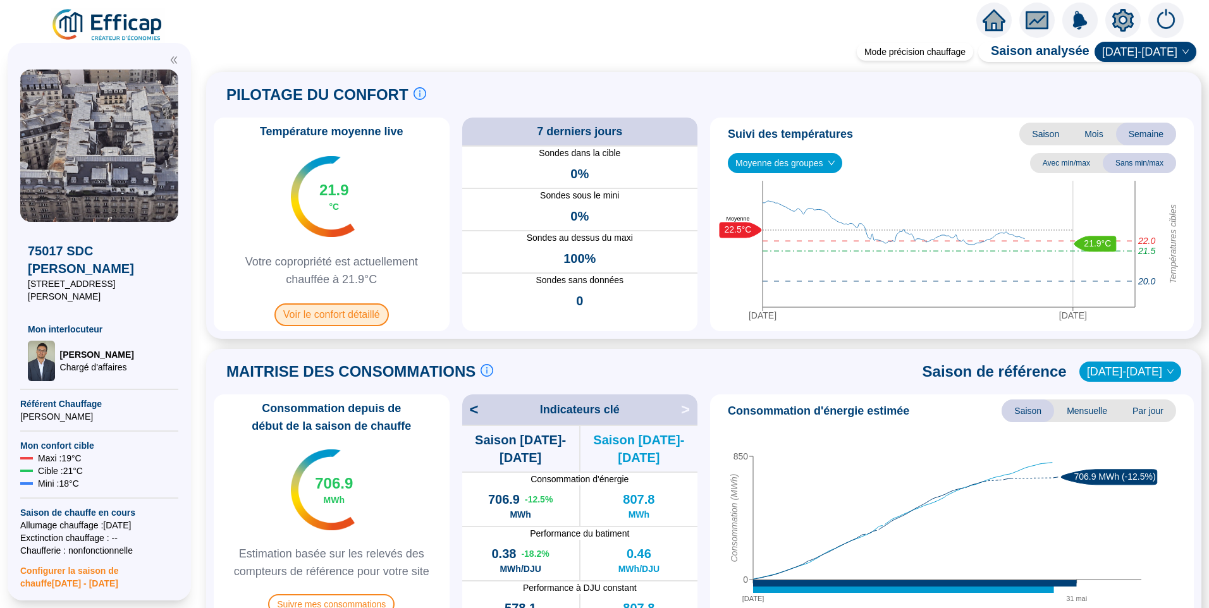
click at [358, 305] on span "Voir le confort détaillé" at bounding box center [331, 314] width 114 height 23
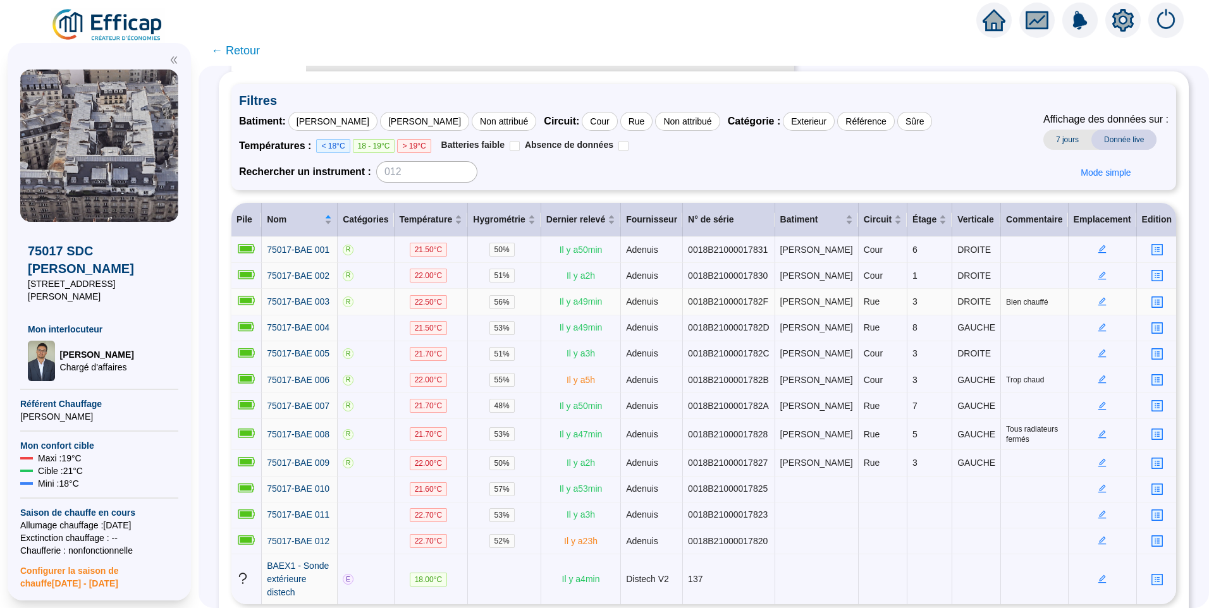
scroll to position [127, 0]
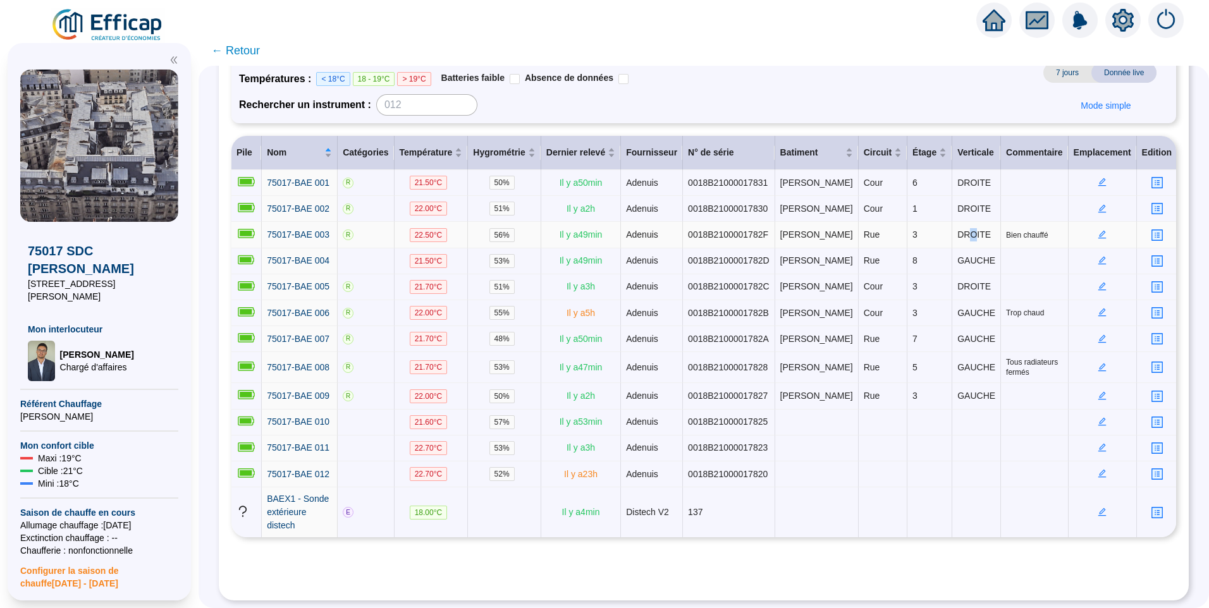
drag, startPoint x: 952, startPoint y: 230, endPoint x: 959, endPoint y: 230, distance: 7.6
click at [959, 230] on span "DROITE" at bounding box center [974, 234] width 34 height 10
drag, startPoint x: 726, startPoint y: 235, endPoint x: 762, endPoint y: 234, distance: 36.0
click at [762, 234] on td "0018B2100001782F" at bounding box center [729, 235] width 92 height 26
click at [793, 229] on span "[PERSON_NAME]" at bounding box center [816, 234] width 73 height 10
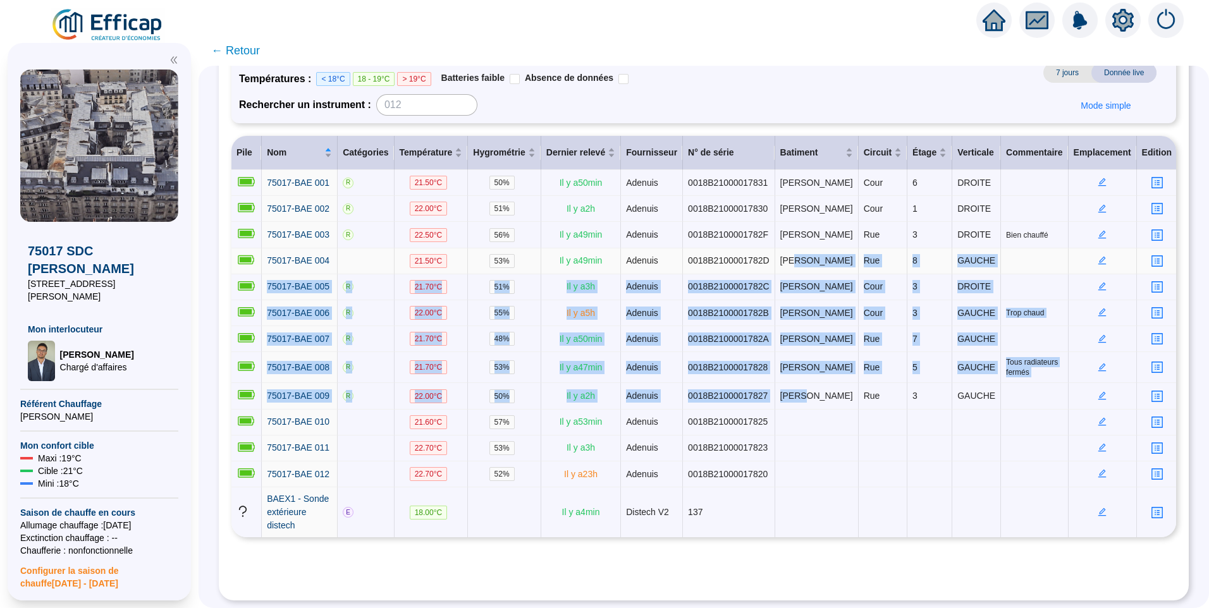
drag, startPoint x: 791, startPoint y: 367, endPoint x: 790, endPoint y: 257, distance: 109.4
click at [790, 257] on tbody "75017-BAE 001 R 21.50 °C 50 % Il y a 50 min Adenuis 0018B21000017831 [PERSON_NA…" at bounding box center [704, 353] width 946 height 367
click at [119, 23] on img at bounding box center [108, 25] width 114 height 35
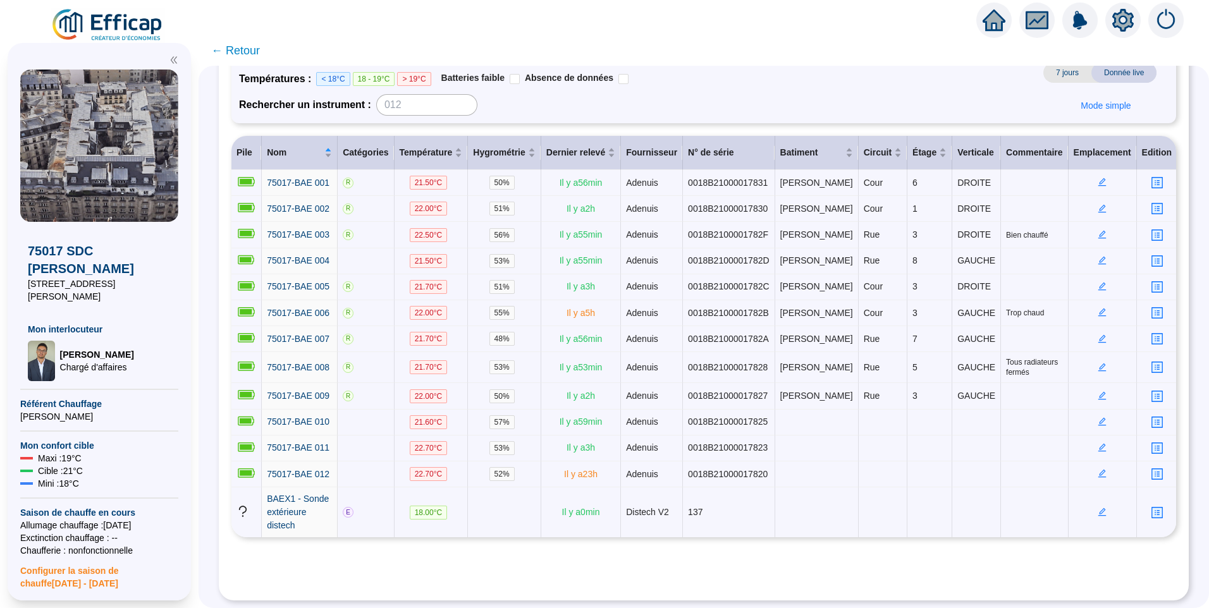
click at [683, 85] on div "Batiment : [PERSON_NAME] [PERSON_NAME] Non attribué Circuit : Cour Rue Non attr…" at bounding box center [585, 80] width 693 height 71
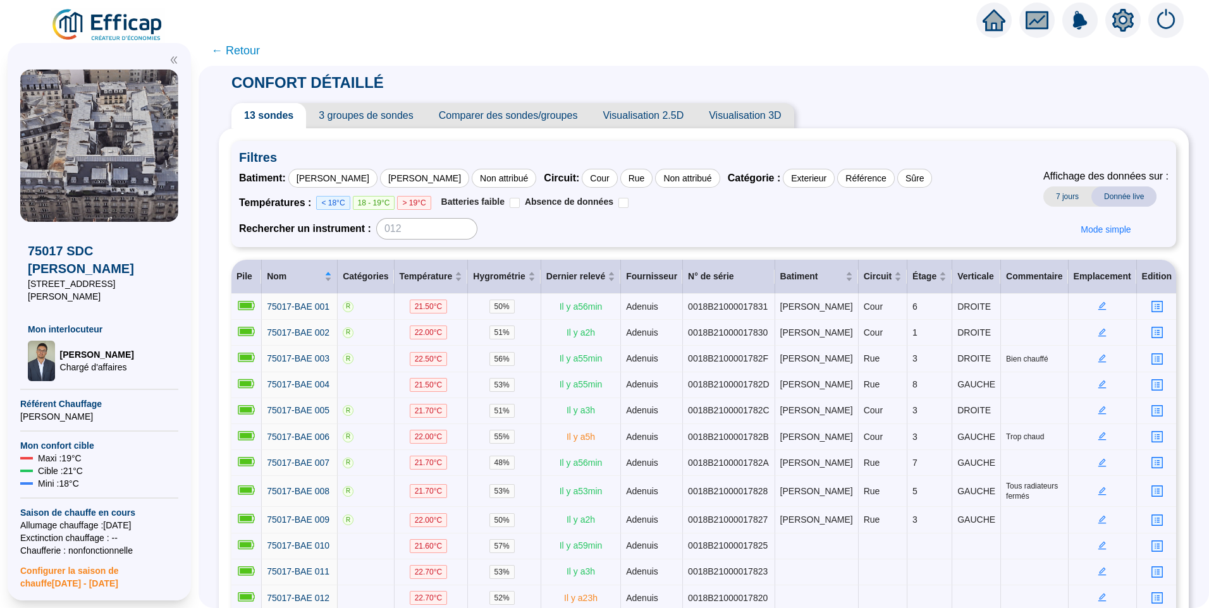
scroll to position [0, 0]
drag, startPoint x: 1023, startPoint y: 123, endPoint x: 985, endPoint y: 113, distance: 39.1
click at [985, 113] on div "13 sondes 3 groupes de sondes Comparer des sondes/groupes Visualisation 2.5D Vi…" at bounding box center [704, 116] width 970 height 25
click at [809, 221] on div "Rechercher un instrument :" at bounding box center [585, 229] width 693 height 21
click at [818, 219] on div "Rechercher un instrument :" at bounding box center [585, 229] width 693 height 21
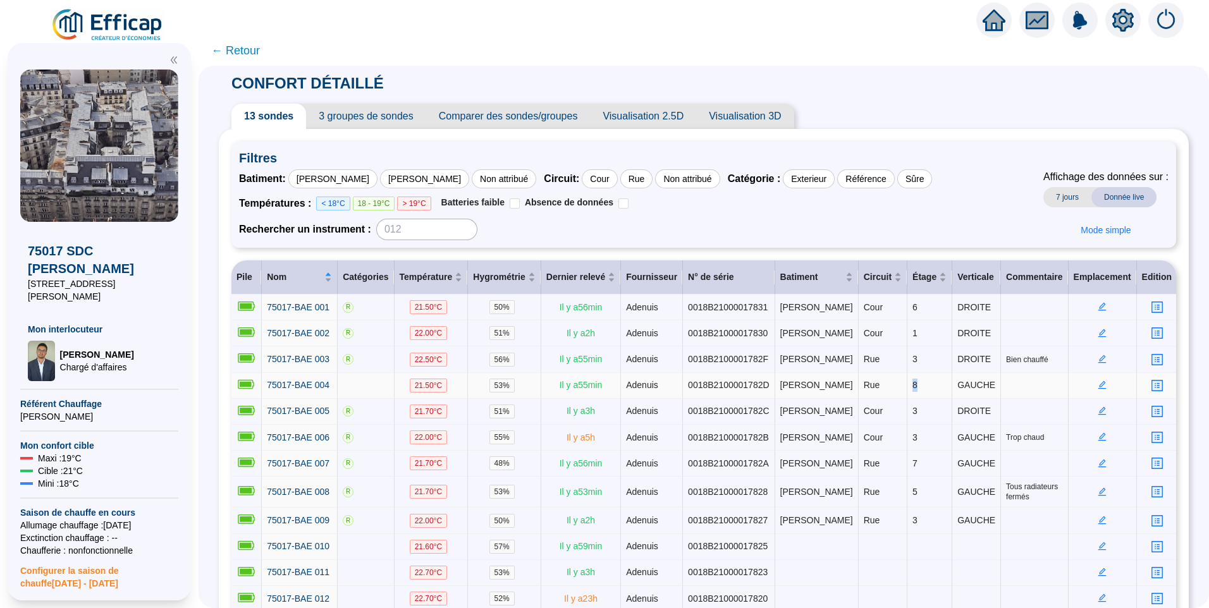
click at [907, 382] on td "8" at bounding box center [929, 386] width 45 height 26
click at [1121, 20] on icon "setting" at bounding box center [1122, 20] width 23 height 23
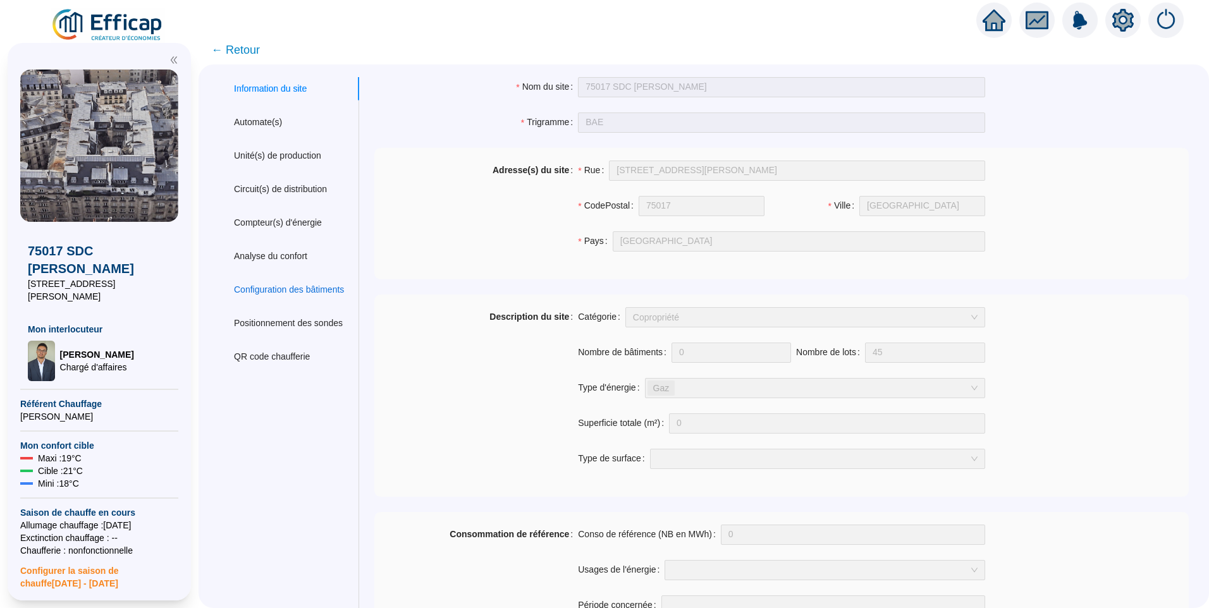
click at [315, 289] on div "Configuration des bâtiments" at bounding box center [289, 289] width 110 height 13
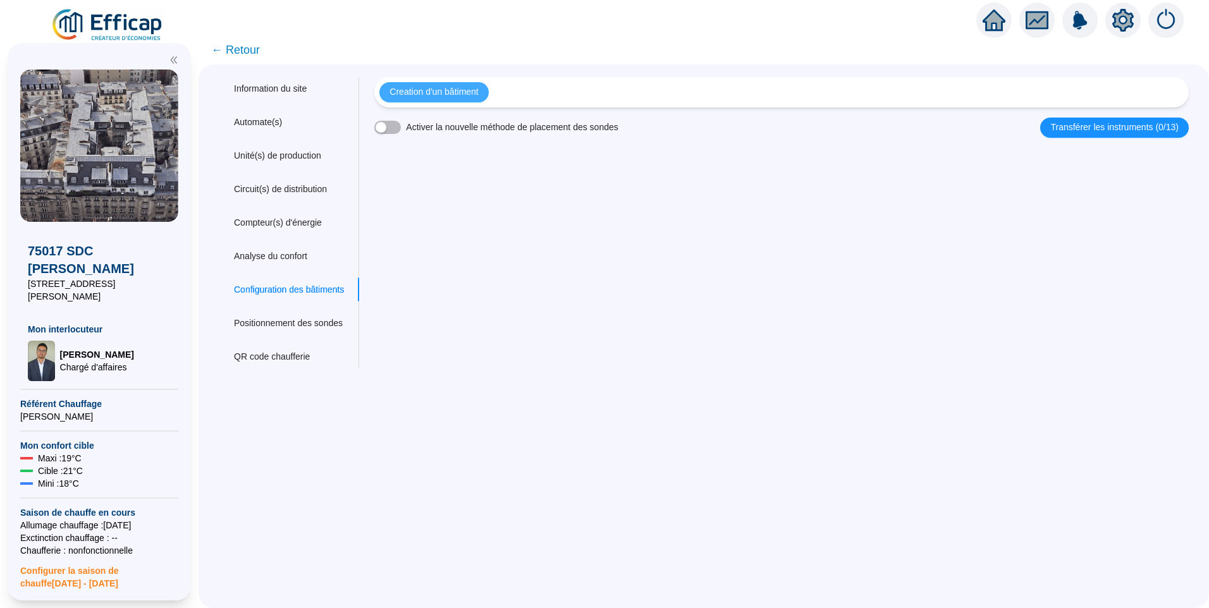
click at [435, 85] on button "Creation d'un bâtiment" at bounding box center [433, 92] width 109 height 20
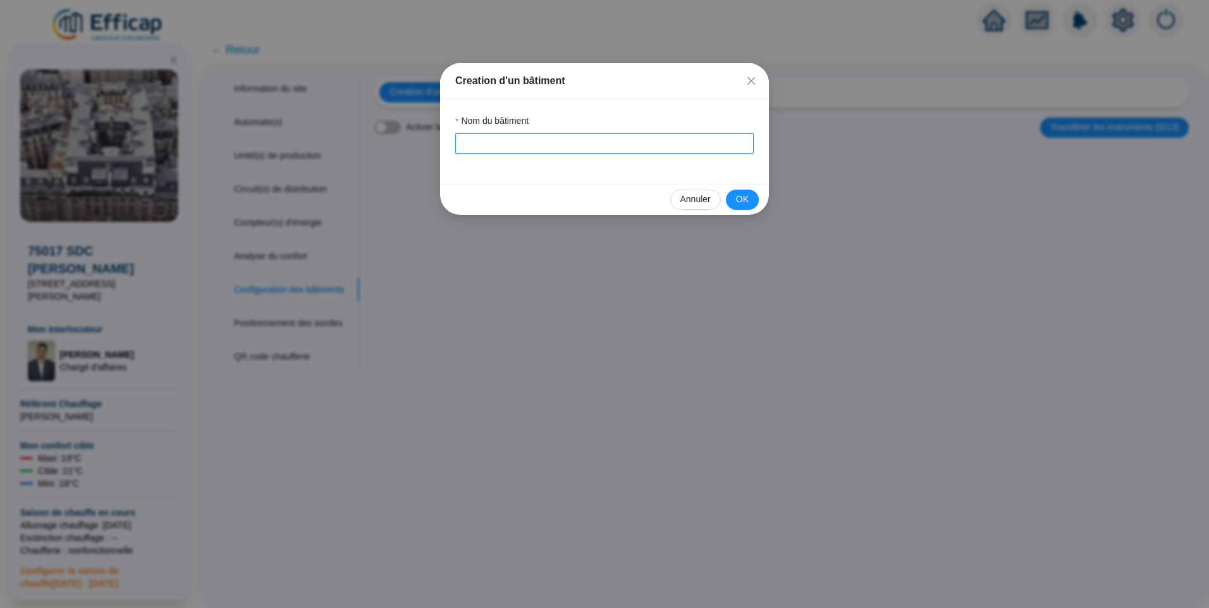
click at [505, 147] on input "Nom du bâtiment" at bounding box center [604, 143] width 298 height 20
click at [751, 204] on button "OK" at bounding box center [742, 200] width 33 height 20
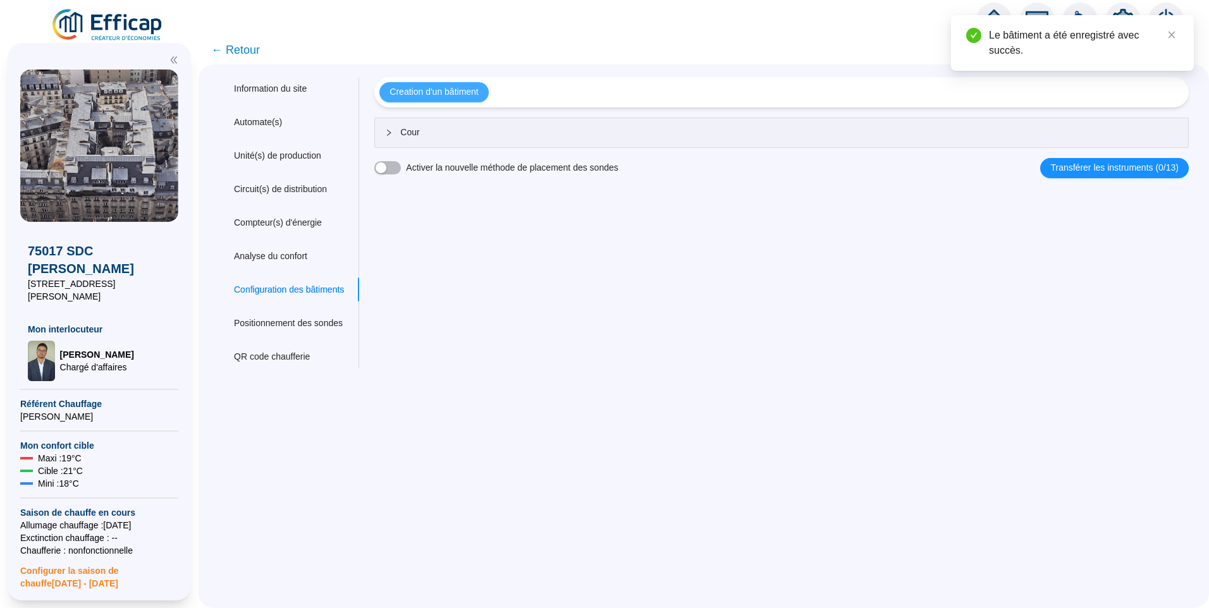
click at [478, 90] on span "Creation d'un bâtiment" at bounding box center [433, 91] width 89 height 13
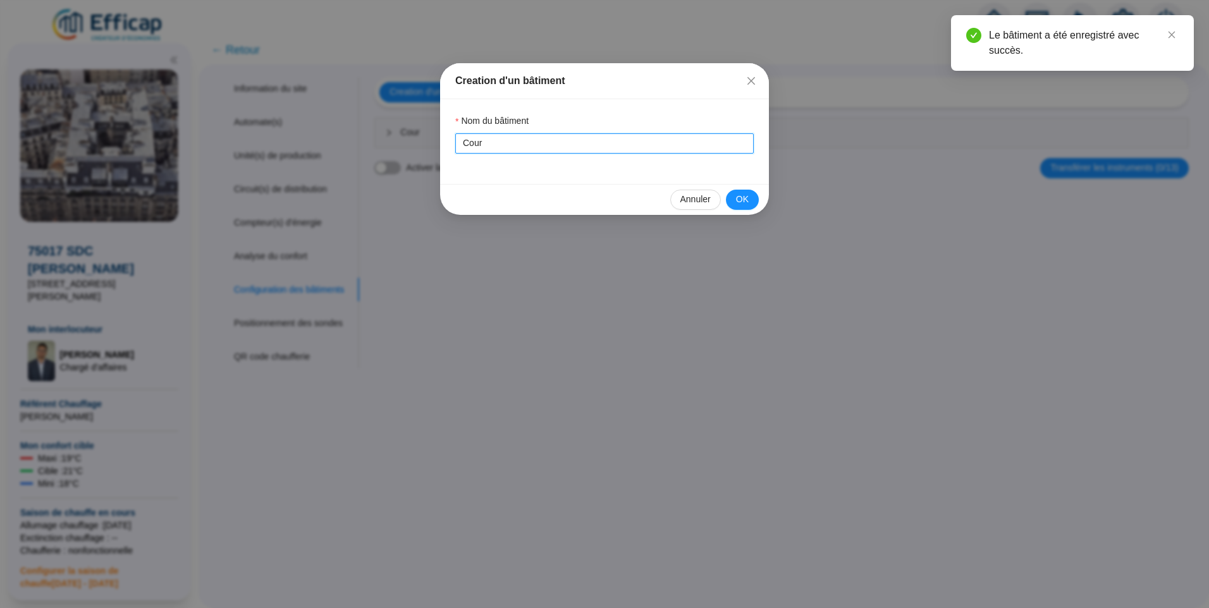
drag, startPoint x: 490, startPoint y: 147, endPoint x: 393, endPoint y: 145, distance: 96.7
click at [393, 145] on div "Creation d'un bâtiment Nom du bâtiment Cour Annuler OK" at bounding box center [604, 304] width 1209 height 608
type input "Rue"
click at [734, 204] on button "OK" at bounding box center [742, 200] width 33 height 20
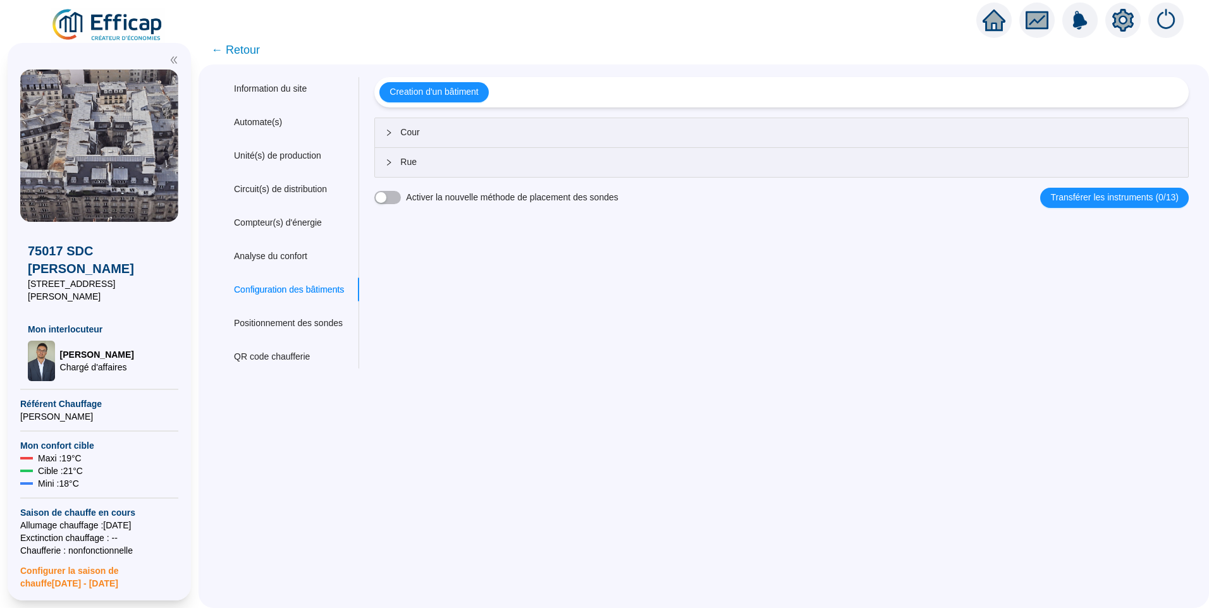
click at [250, 47] on span "← Retour" at bounding box center [235, 50] width 49 height 18
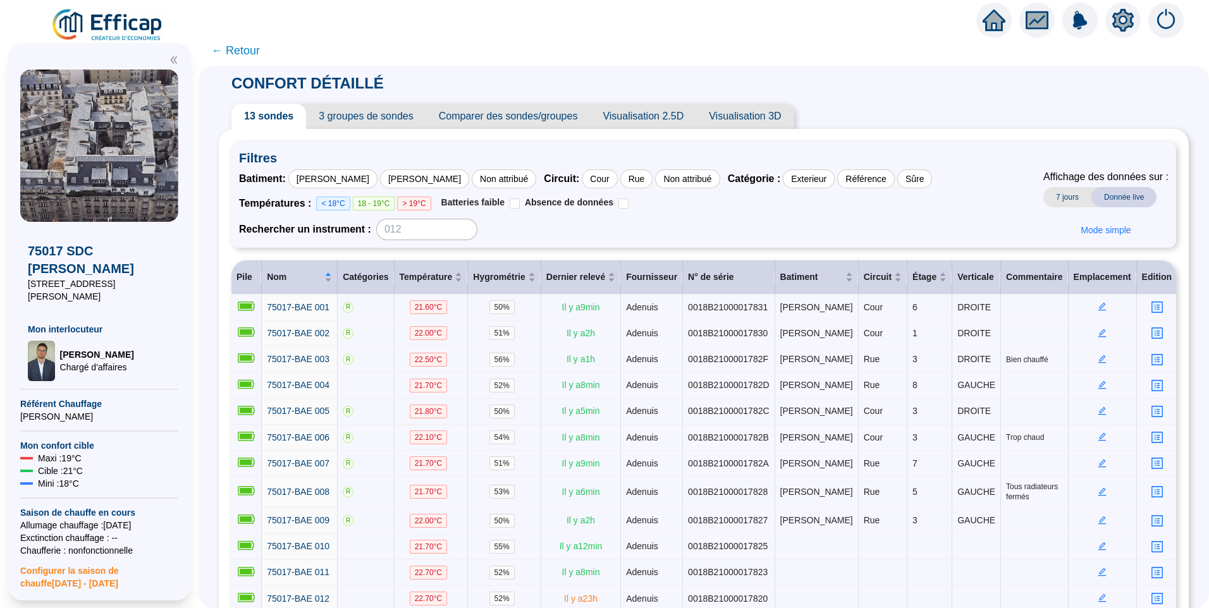
click at [1120, 26] on icon "setting" at bounding box center [1122, 19] width 21 height 20
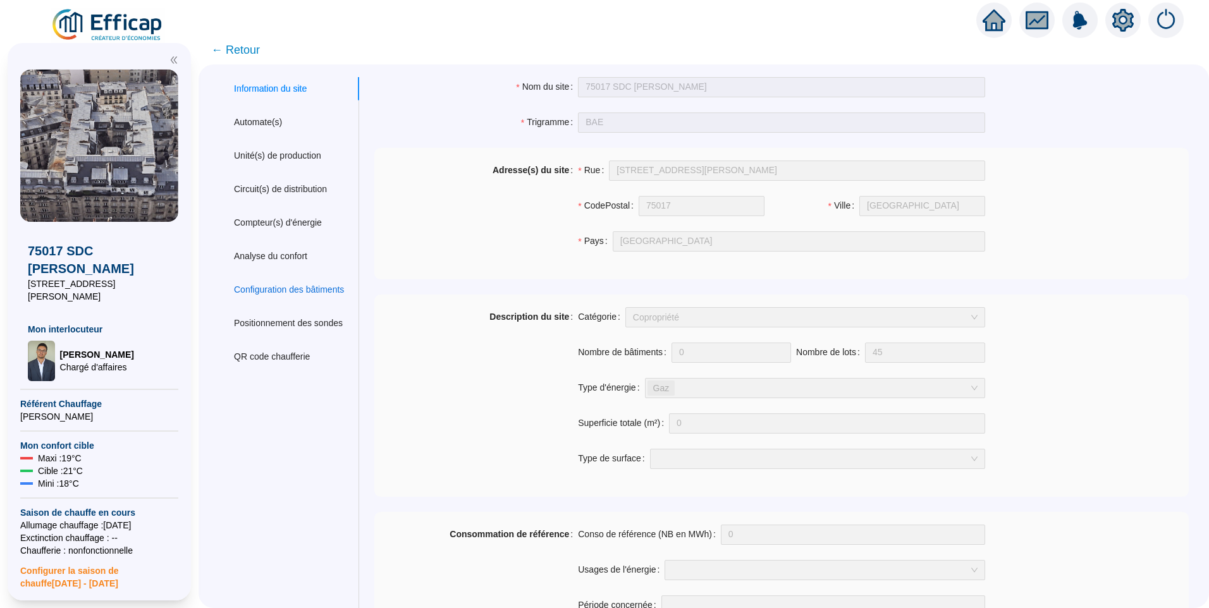
click at [278, 288] on div "Configuration des bâtiments" at bounding box center [289, 289] width 110 height 13
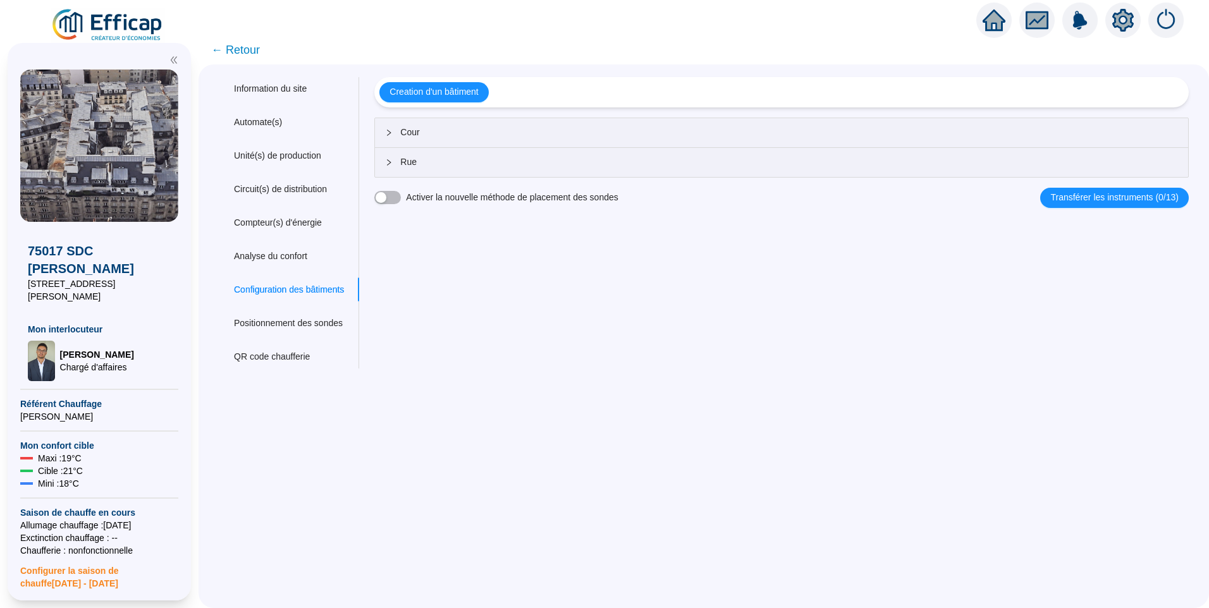
click at [250, 54] on span "← Retour" at bounding box center [235, 50] width 49 height 18
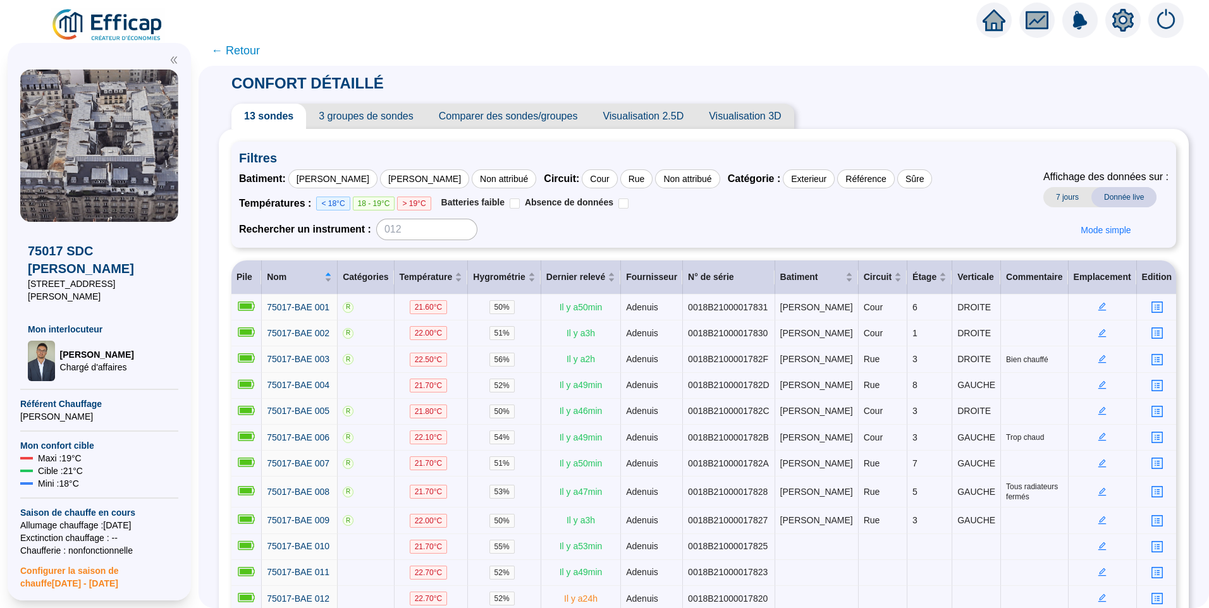
click at [1117, 27] on icon "setting" at bounding box center [1122, 20] width 21 height 23
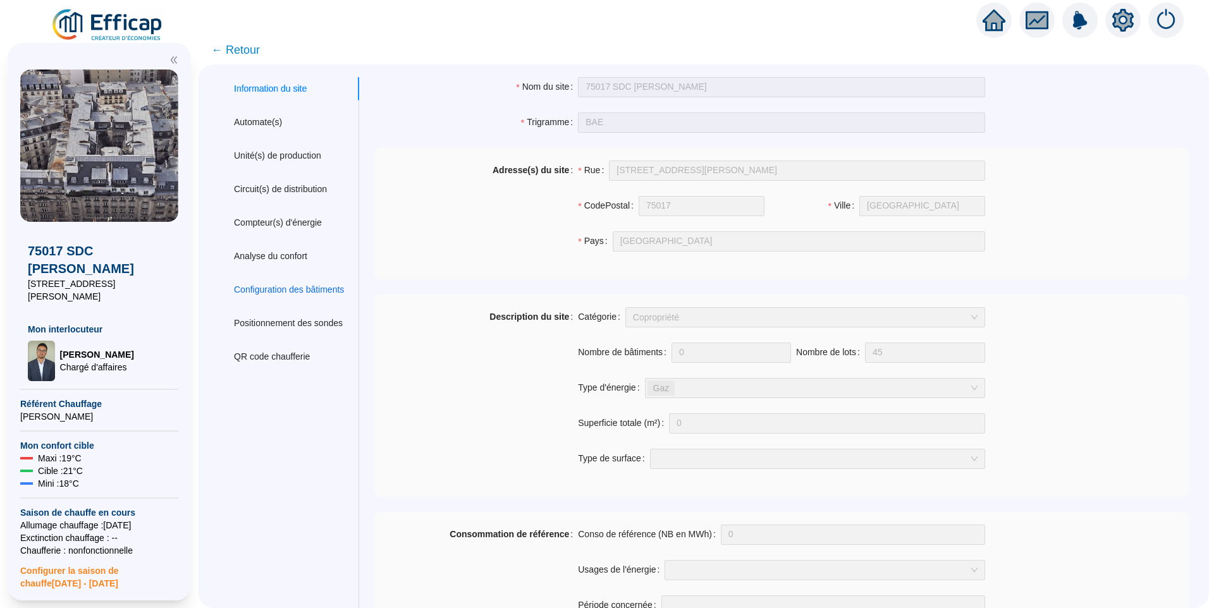
click at [297, 289] on div "Configuration des bâtiments" at bounding box center [289, 289] width 110 height 13
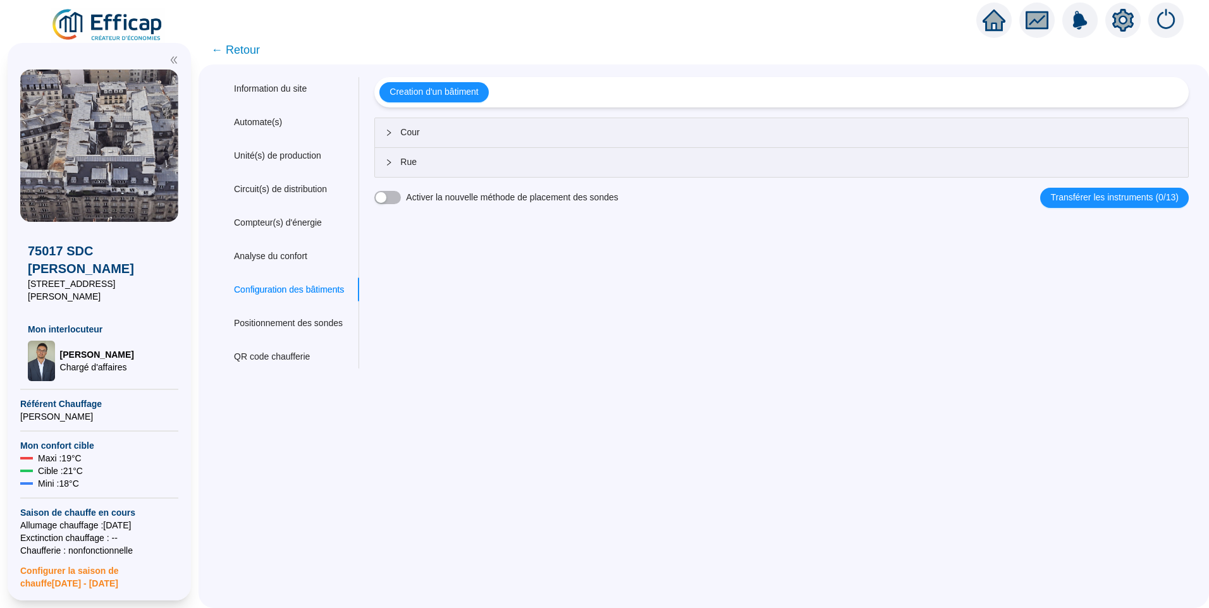
click at [443, 137] on span "Cour" at bounding box center [789, 132] width 778 height 13
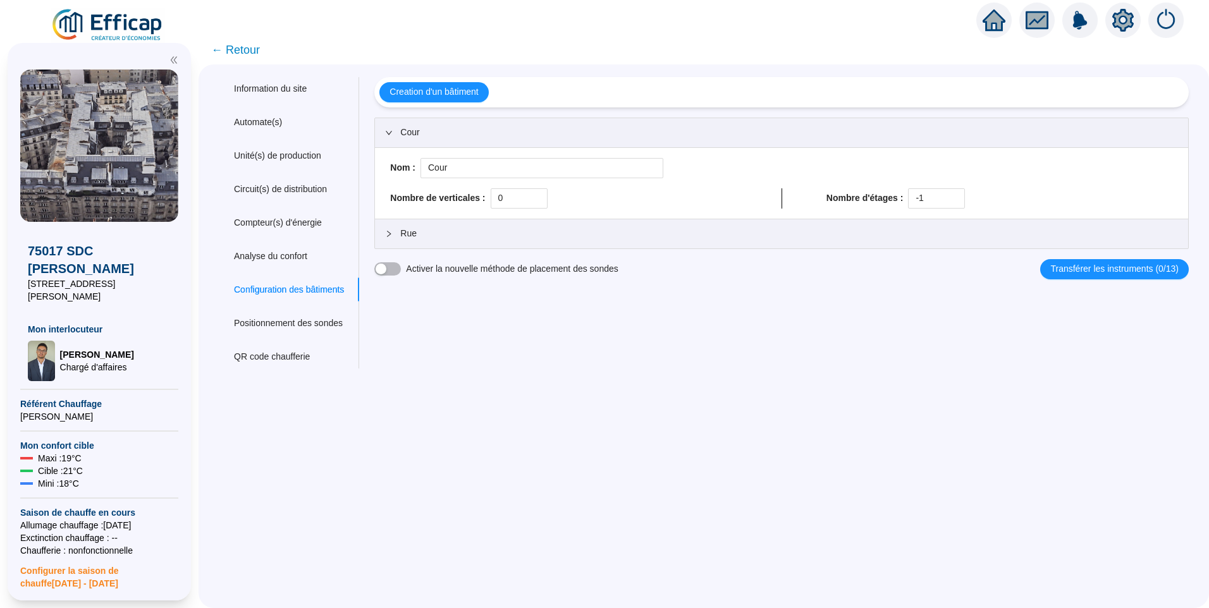
click at [542, 243] on div "Rue" at bounding box center [781, 233] width 813 height 29
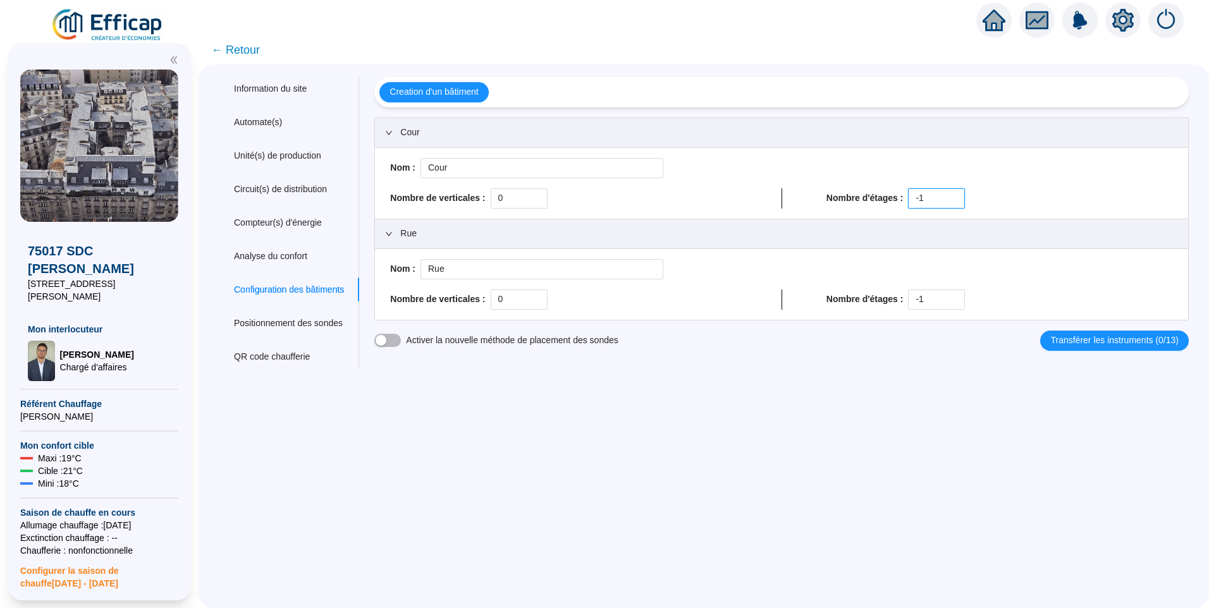
drag, startPoint x: 939, startPoint y: 197, endPoint x: 759, endPoint y: 197, distance: 179.6
click at [759, 197] on div "Nombre de verticales : 0 Nombre d'étages : -1" at bounding box center [781, 198] width 793 height 20
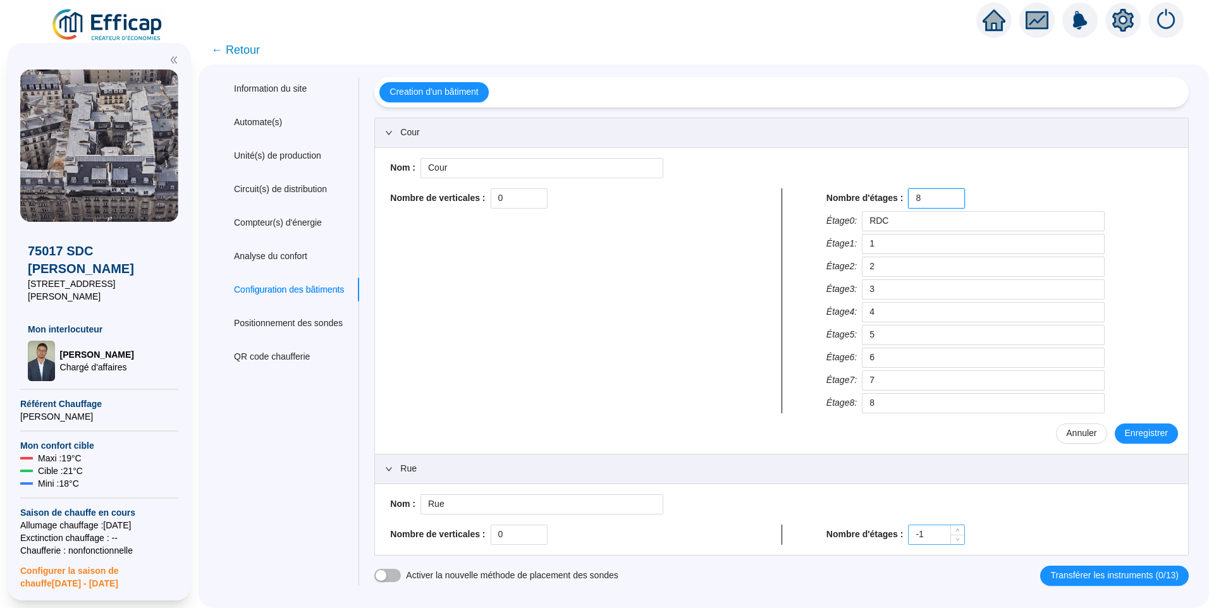
type input "8"
drag, startPoint x: 924, startPoint y: 539, endPoint x: 879, endPoint y: 539, distance: 45.5
click at [879, 539] on div "Nombre d'étages : -1" at bounding box center [999, 535] width 346 height 20
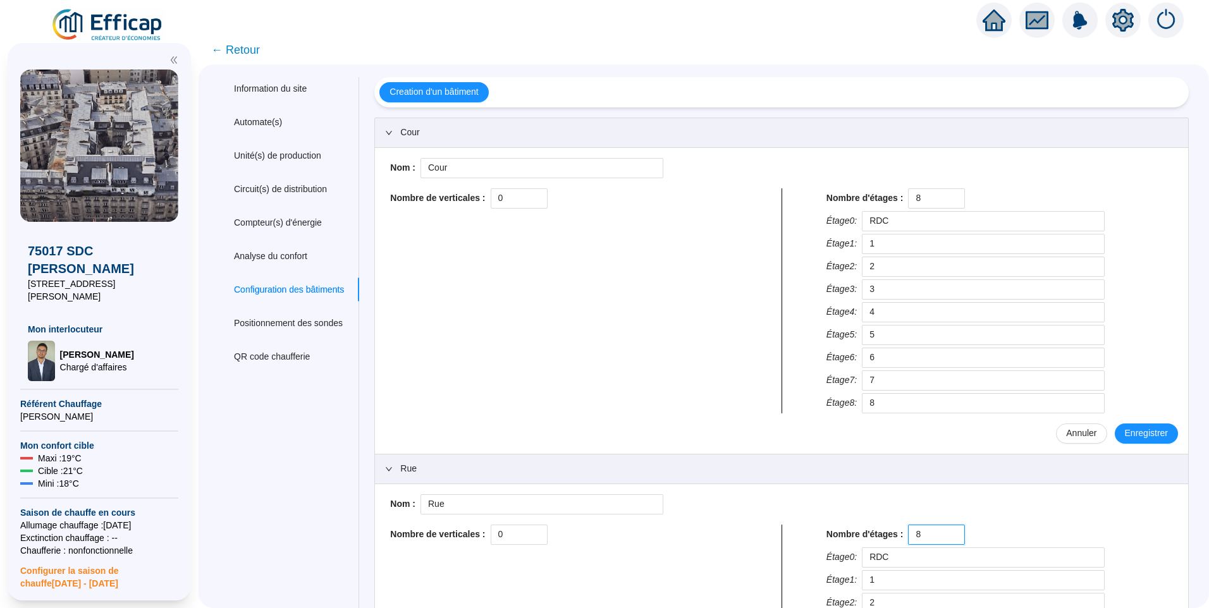
scroll to position [63, 0]
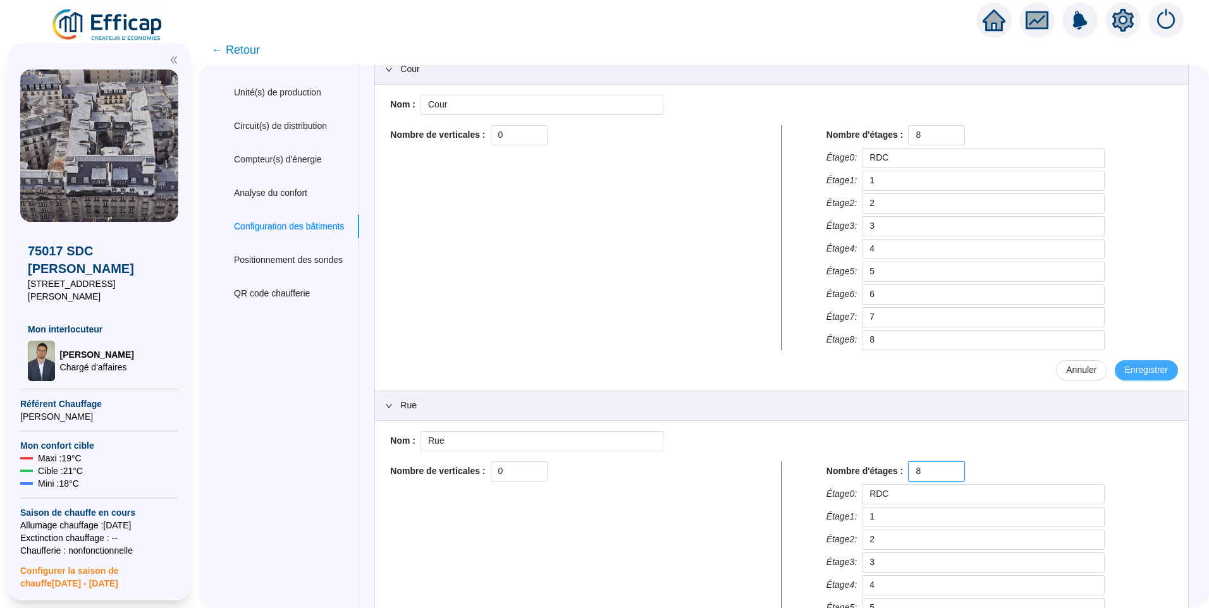
type input "8"
click at [1139, 365] on span "Enregistrer" at bounding box center [1146, 370] width 43 height 13
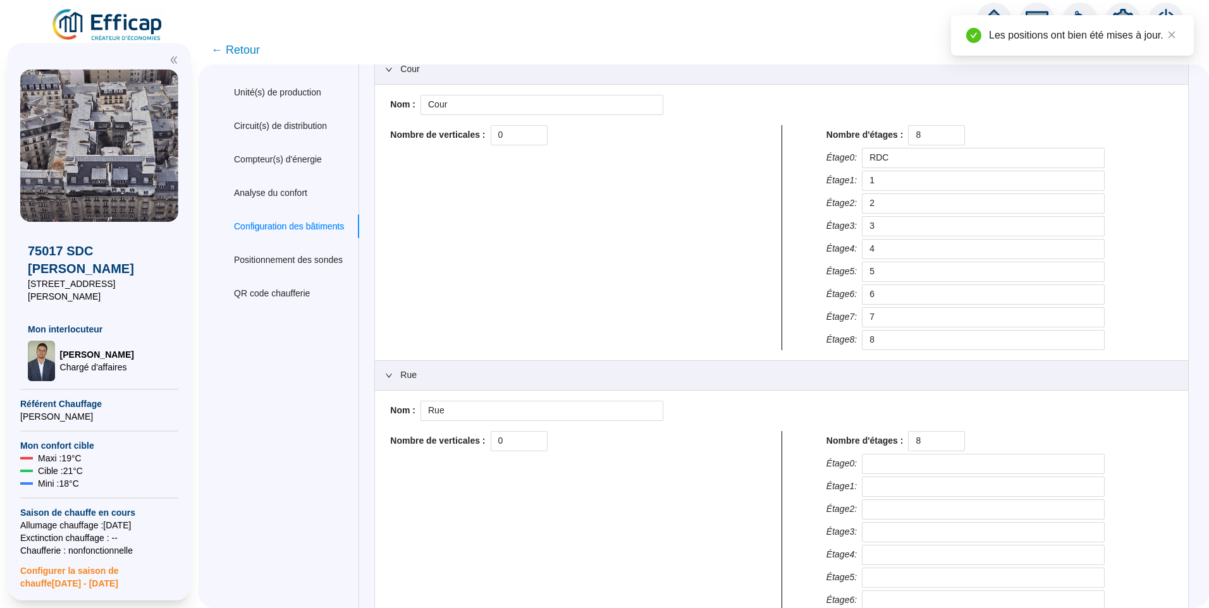
scroll to position [183, 0]
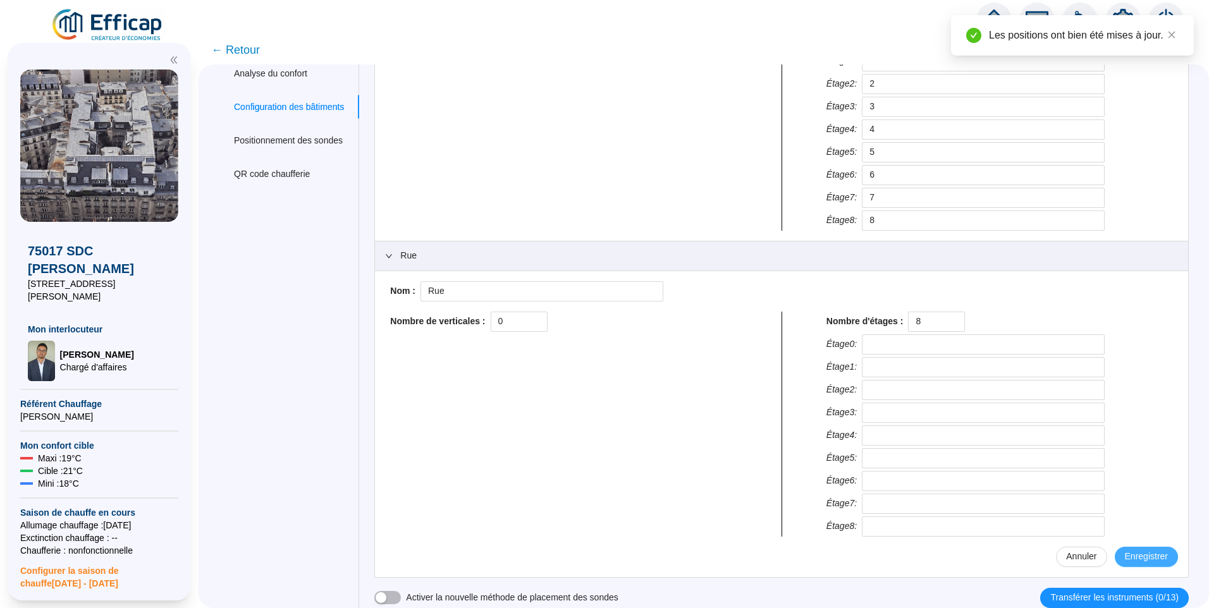
click at [1144, 553] on span "Enregistrer" at bounding box center [1146, 556] width 43 height 13
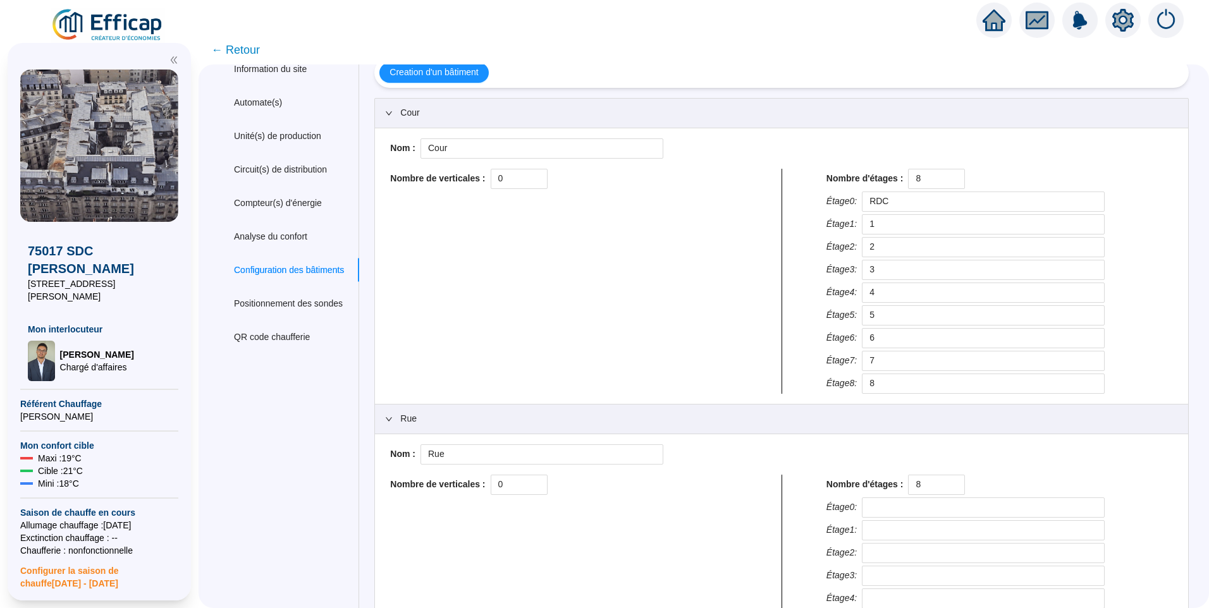
scroll to position [0, 0]
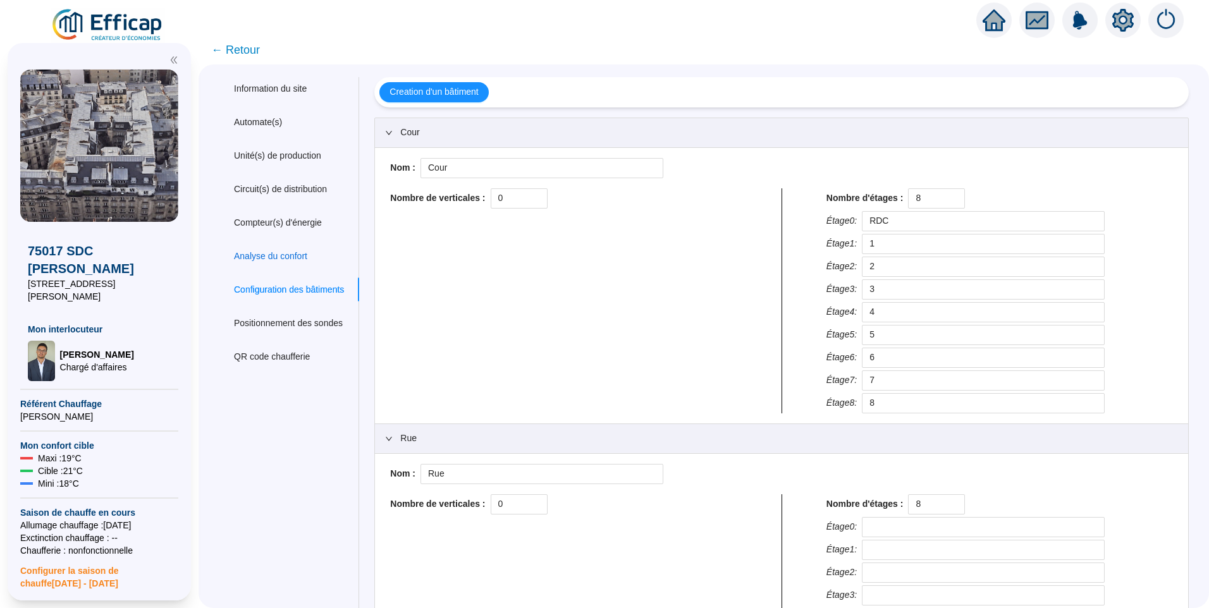
click at [305, 258] on div "Analyse du confort" at bounding box center [270, 256] width 73 height 13
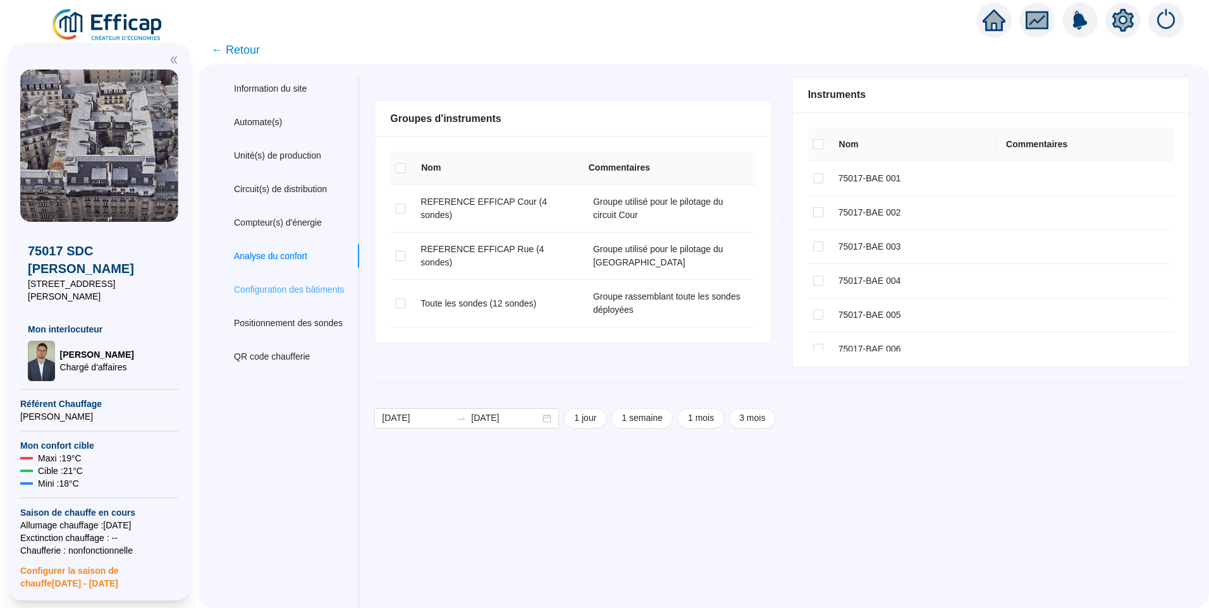
checkbox input "true"
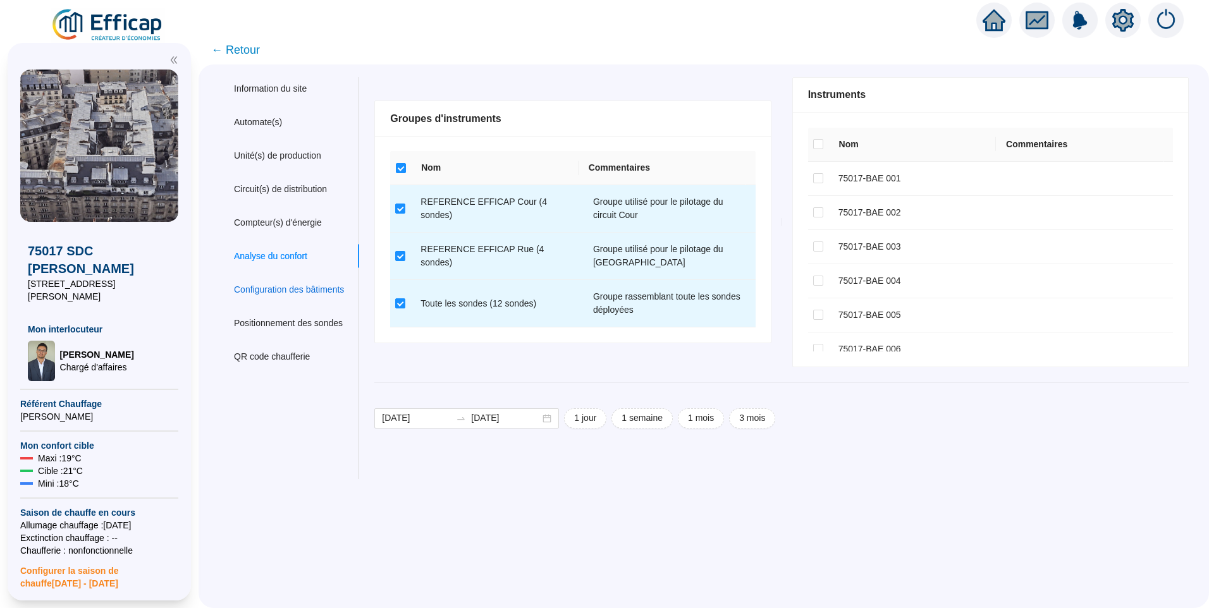
click at [303, 291] on div "Configuration des bâtiments" at bounding box center [289, 289] width 110 height 13
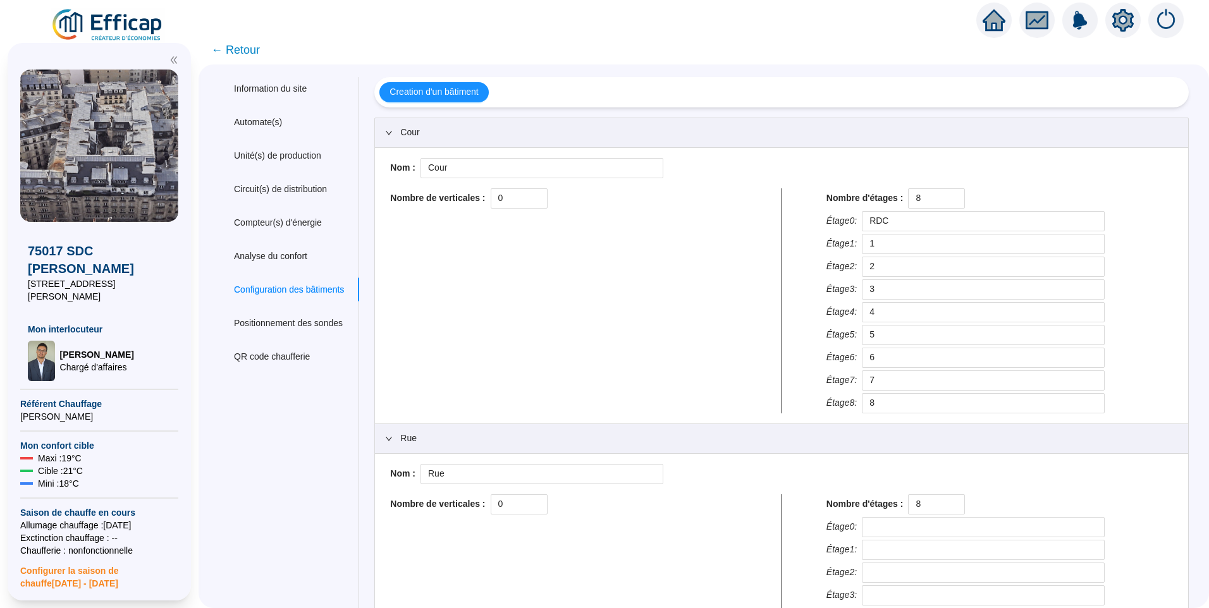
click at [243, 49] on span "← Retour" at bounding box center [235, 50] width 49 height 18
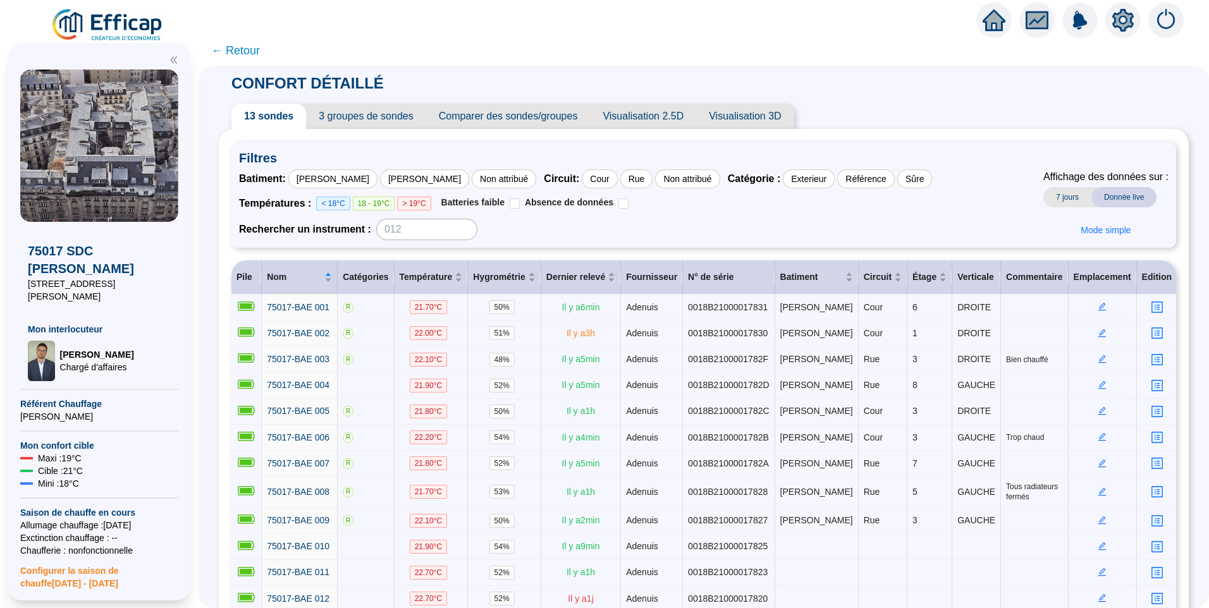
click at [128, 21] on img at bounding box center [108, 25] width 114 height 35
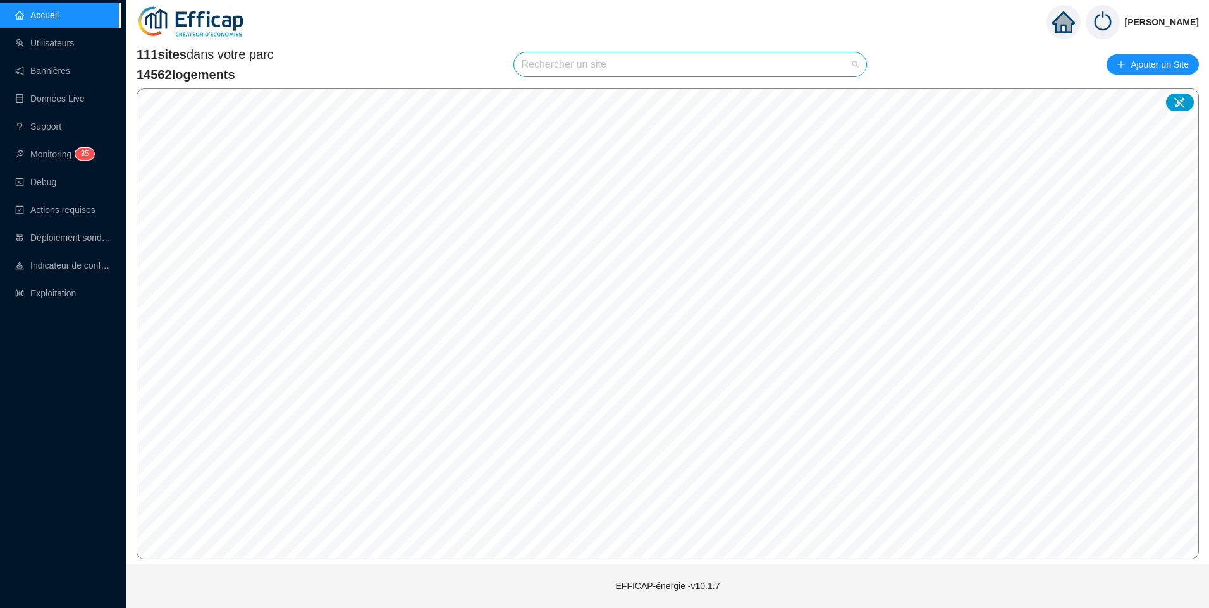
click at [546, 65] on input "search" at bounding box center [685, 64] width 326 height 24
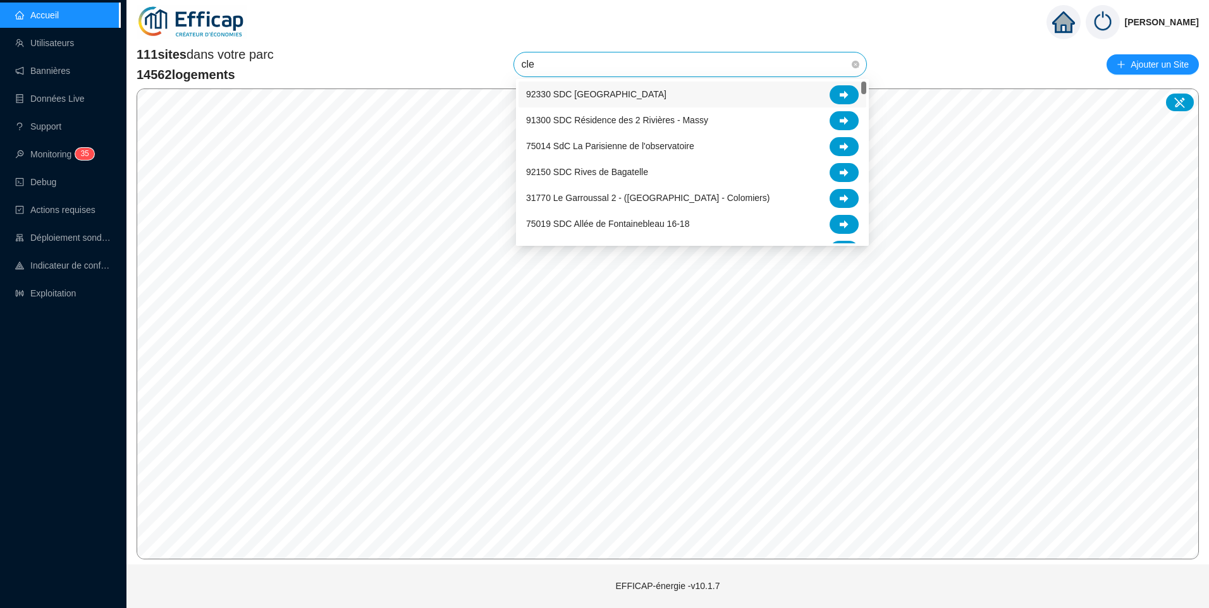
type input "cler"
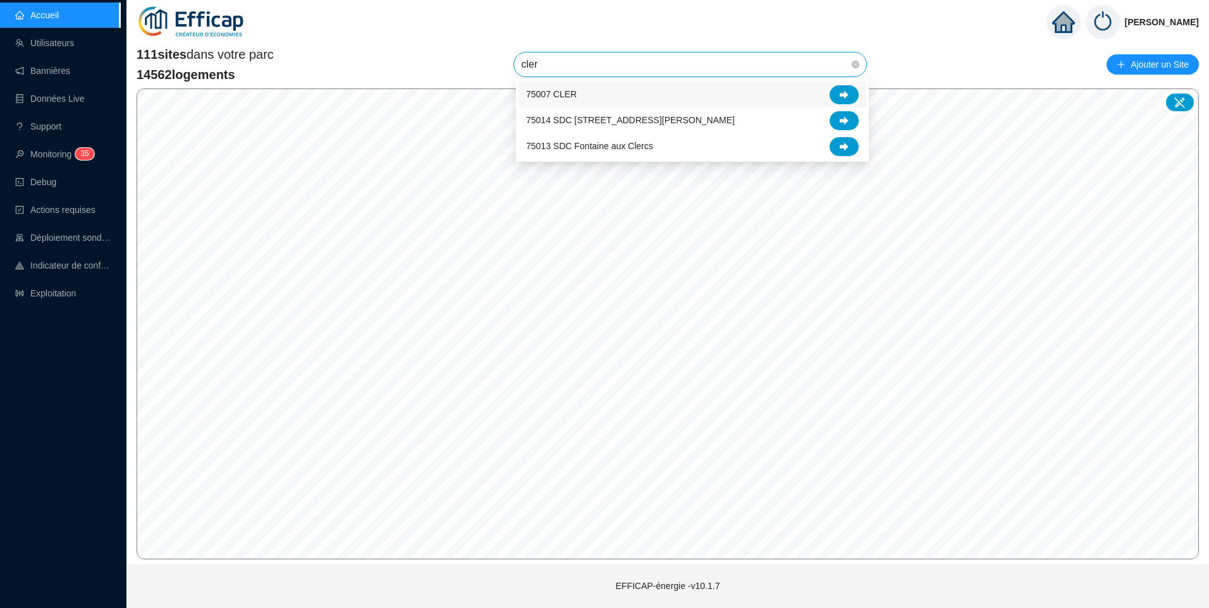
click at [564, 88] on span "75007 CLER" at bounding box center [551, 94] width 51 height 13
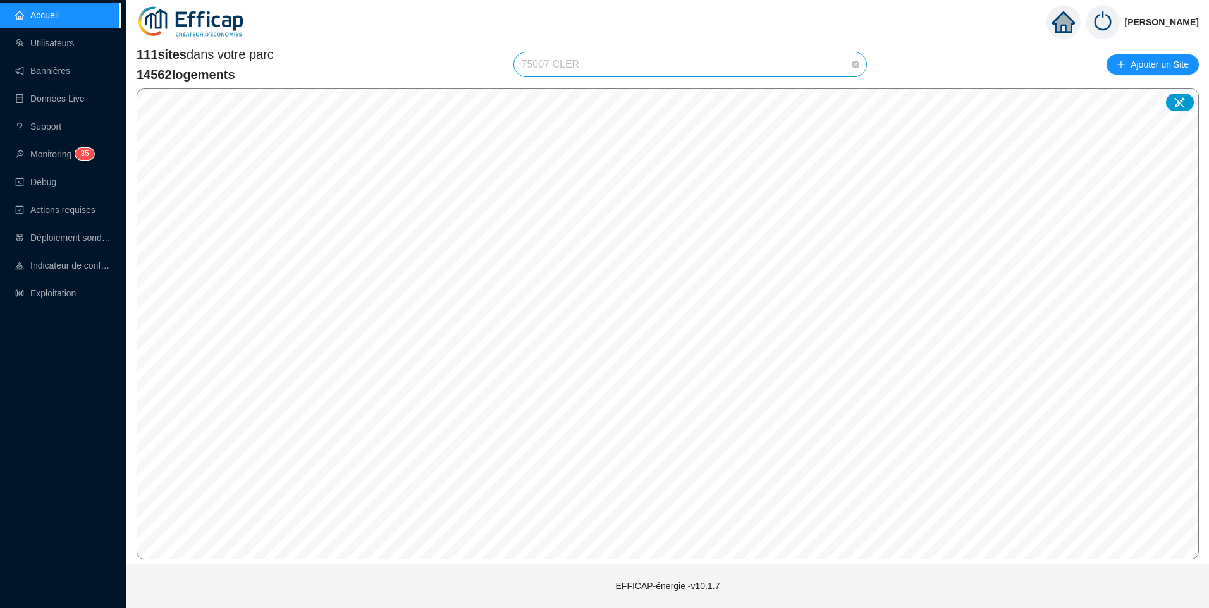
click at [681, 65] on span "75007 CLER" at bounding box center [691, 64] width 338 height 24
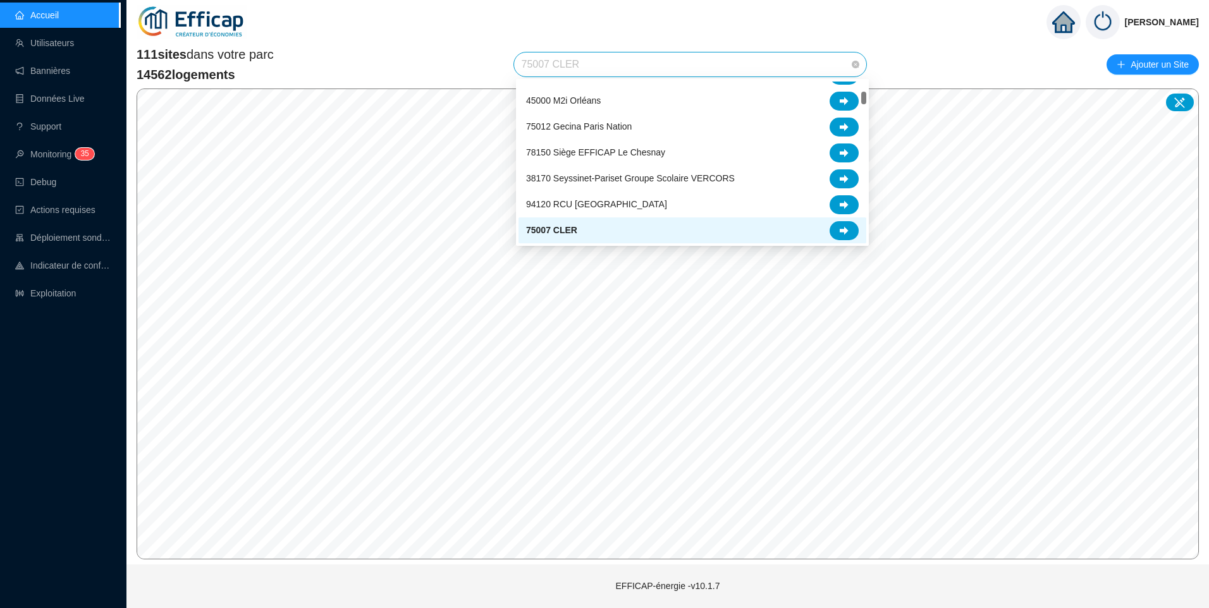
click at [590, 61] on span "75007 CLER" at bounding box center [691, 64] width 338 height 24
click at [840, 226] on icon at bounding box center [844, 230] width 9 height 9
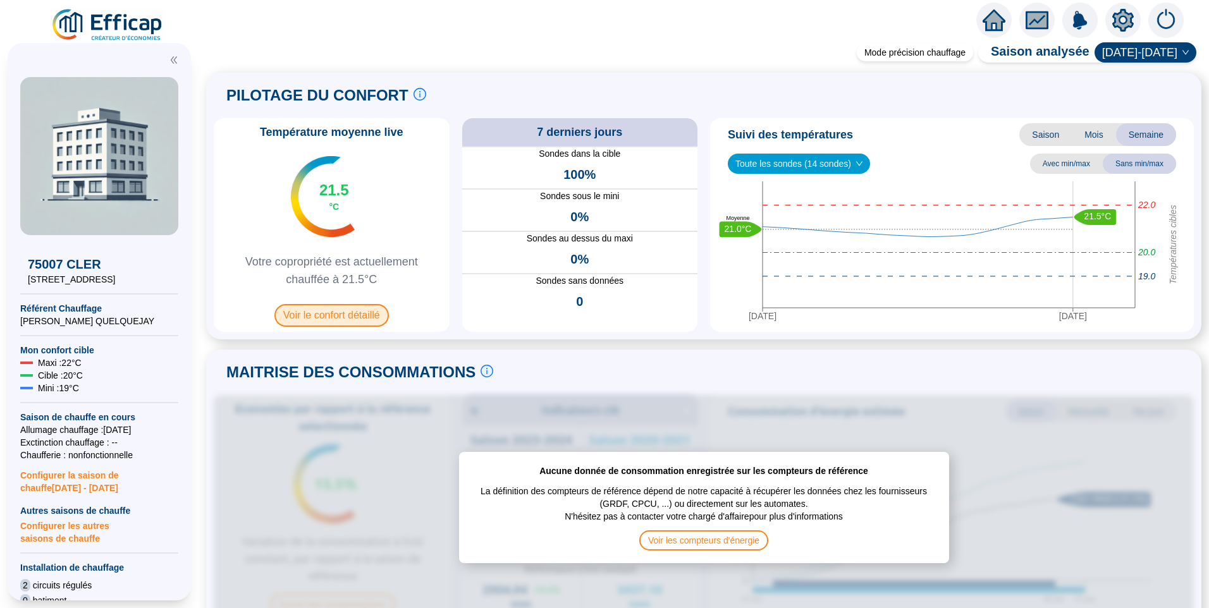
click at [328, 312] on span "Voir le confort détaillé" at bounding box center [331, 315] width 114 height 23
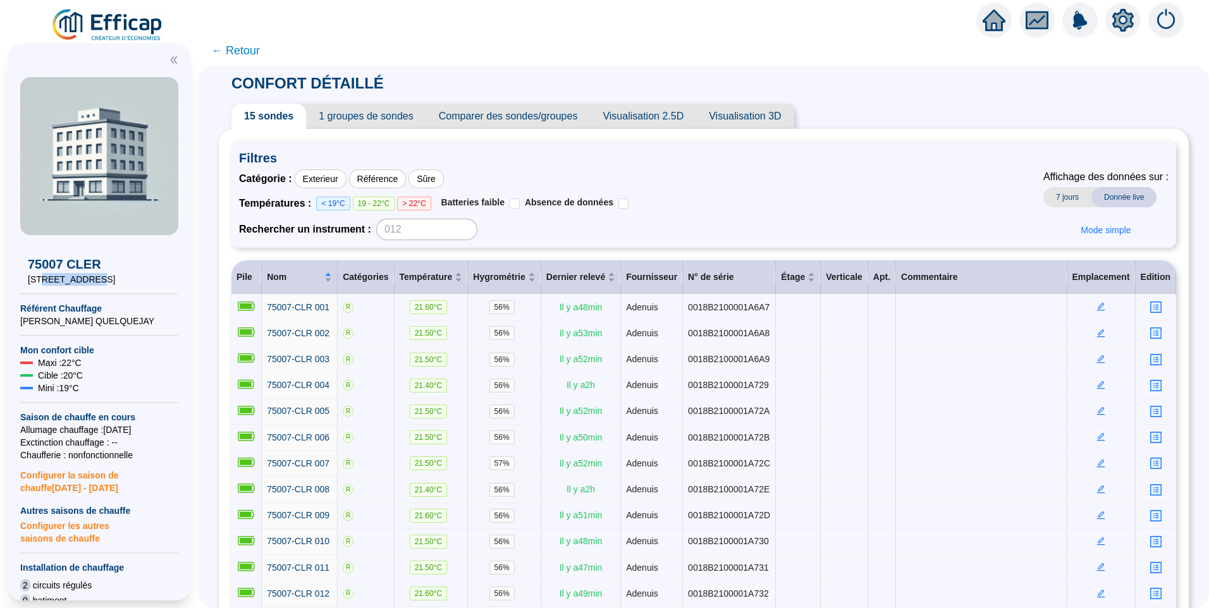
drag, startPoint x: 94, startPoint y: 282, endPoint x: 40, endPoint y: 282, distance: 54.4
click at [40, 282] on span "15/17 rue Cler" at bounding box center [99, 279] width 143 height 13
copy span "17 rue Cler"
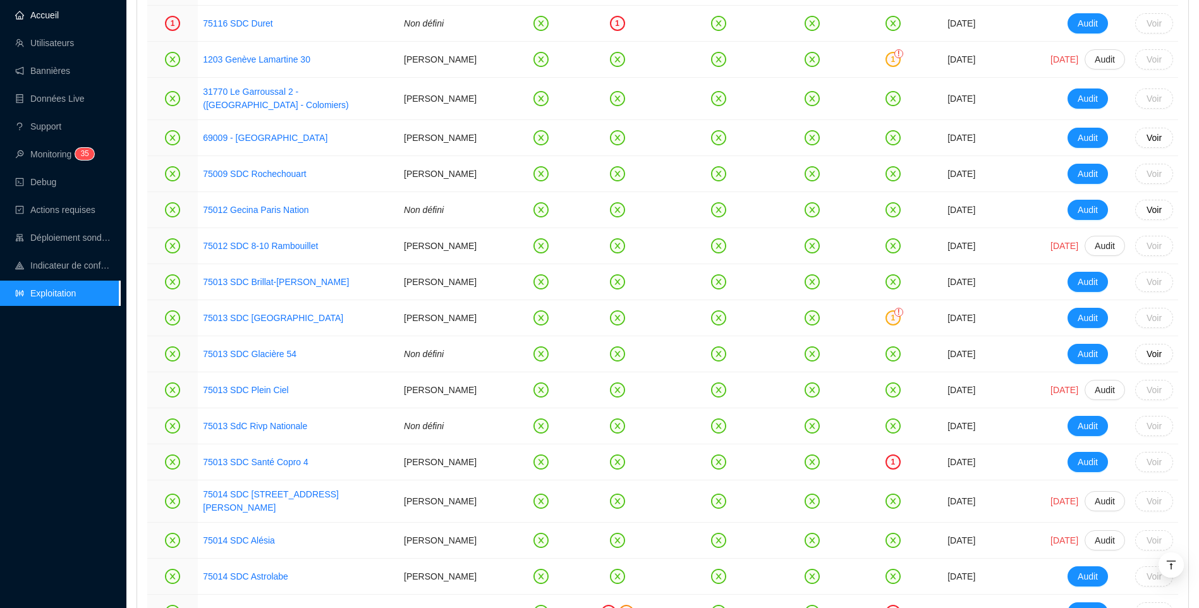
scroll to position [912, 0]
click at [59, 10] on link "Accueil" at bounding box center [37, 15] width 44 height 10
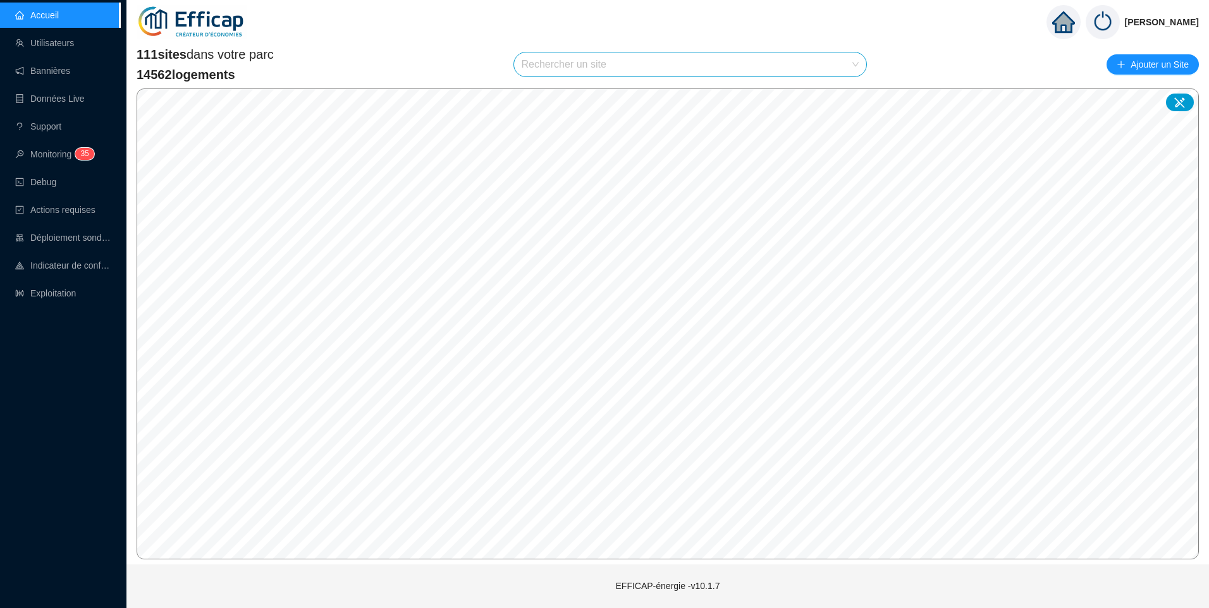
click at [541, 72] on input "search" at bounding box center [685, 64] width 326 height 24
type input "rochechou"
click at [596, 93] on span "75009 SDC Rochechouart" at bounding box center [577, 94] width 103 height 13
click at [1178, 106] on icon at bounding box center [1179, 102] width 11 height 11
click at [596, 386] on input "search" at bounding box center [575, 385] width 94 height 19
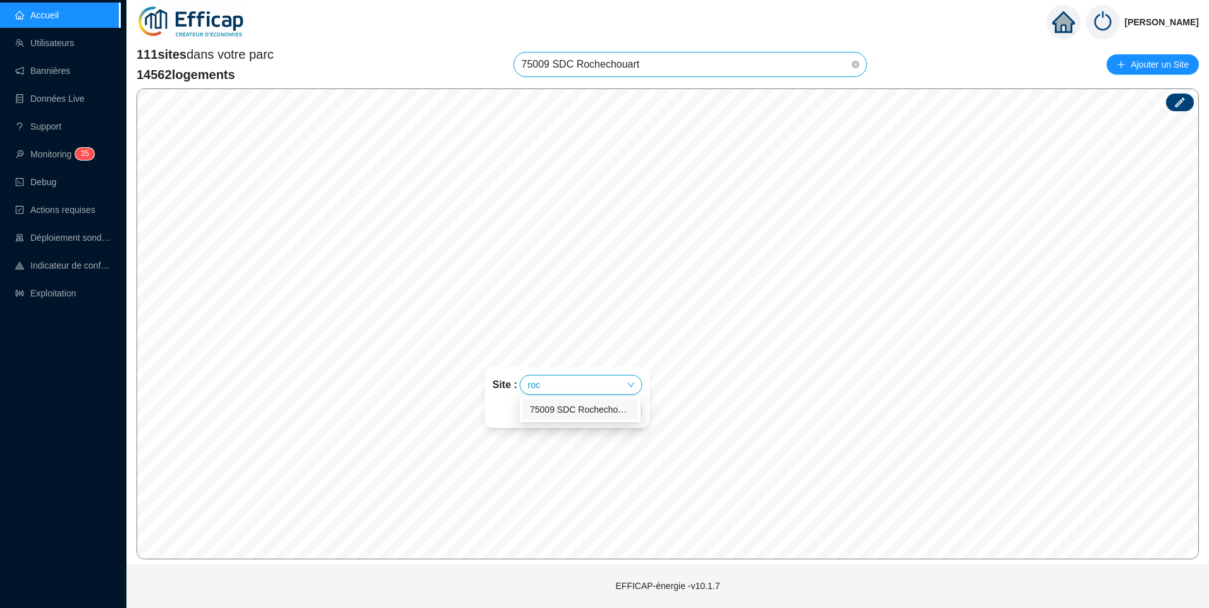
type input "roch"
click at [594, 411] on div "75009 SDC Rochechouart" at bounding box center [580, 409] width 101 height 13
click at [553, 389] on div "61" at bounding box center [553, 385] width 27 height 19
click at [586, 386] on div "65" at bounding box center [582, 385] width 27 height 19
click at [614, 403] on span "Enregistrer" at bounding box center [614, 410] width 43 height 15
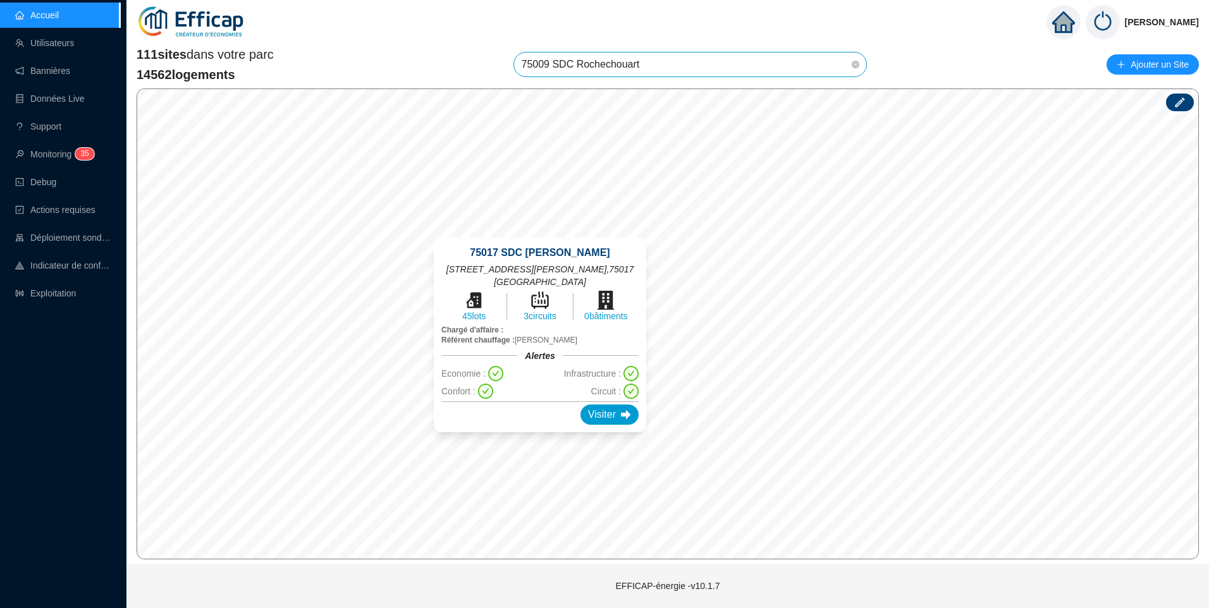
click at [542, 231] on div "75017 SDC [PERSON_NAME] [STREET_ADDRESS][PERSON_NAME] 45 lots 3 circuits 0 bâti…" at bounding box center [540, 335] width 243 height 225
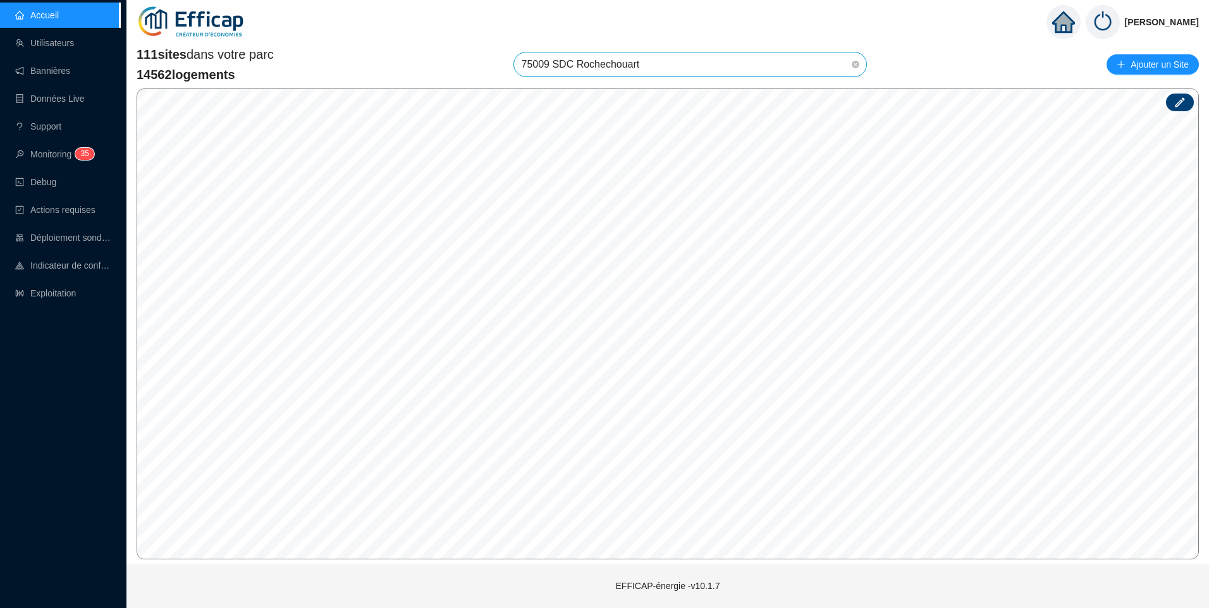
scroll to position [1844, 0]
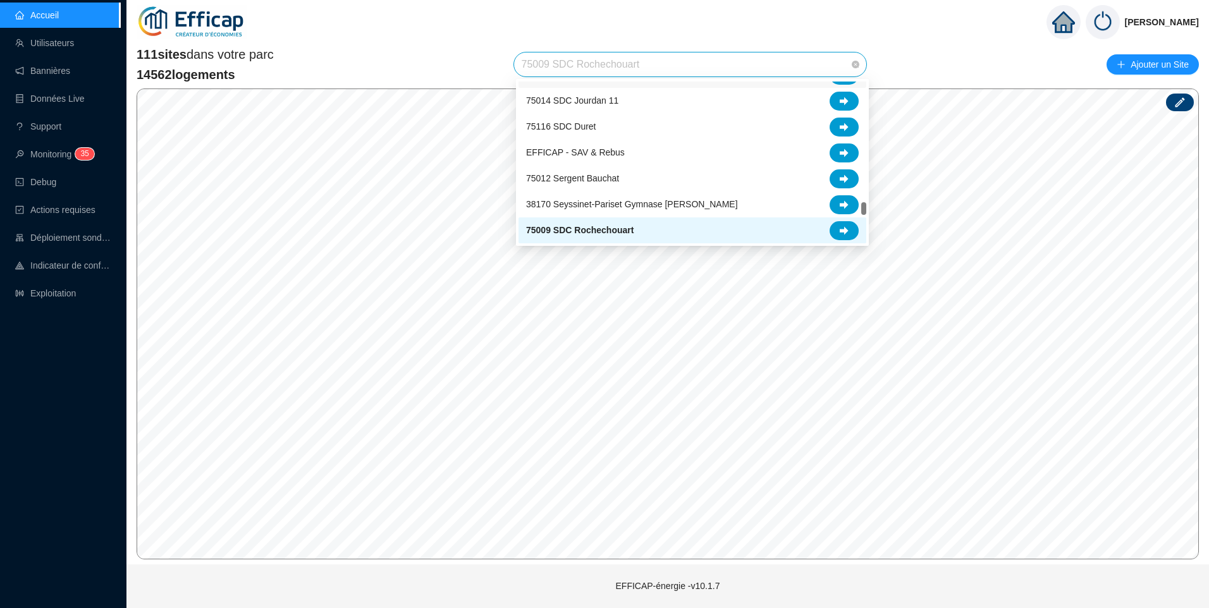
drag, startPoint x: 654, startPoint y: 76, endPoint x: 607, endPoint y: 82, distance: 47.8
click at [601, 79] on body "Accueil Utilisateurs Bannières Données Live Support Monitoring 3 5 Debug Action…" at bounding box center [604, 304] width 1209 height 608
click at [577, 56] on span "75009 SDC Rochechouart" at bounding box center [691, 64] width 338 height 24
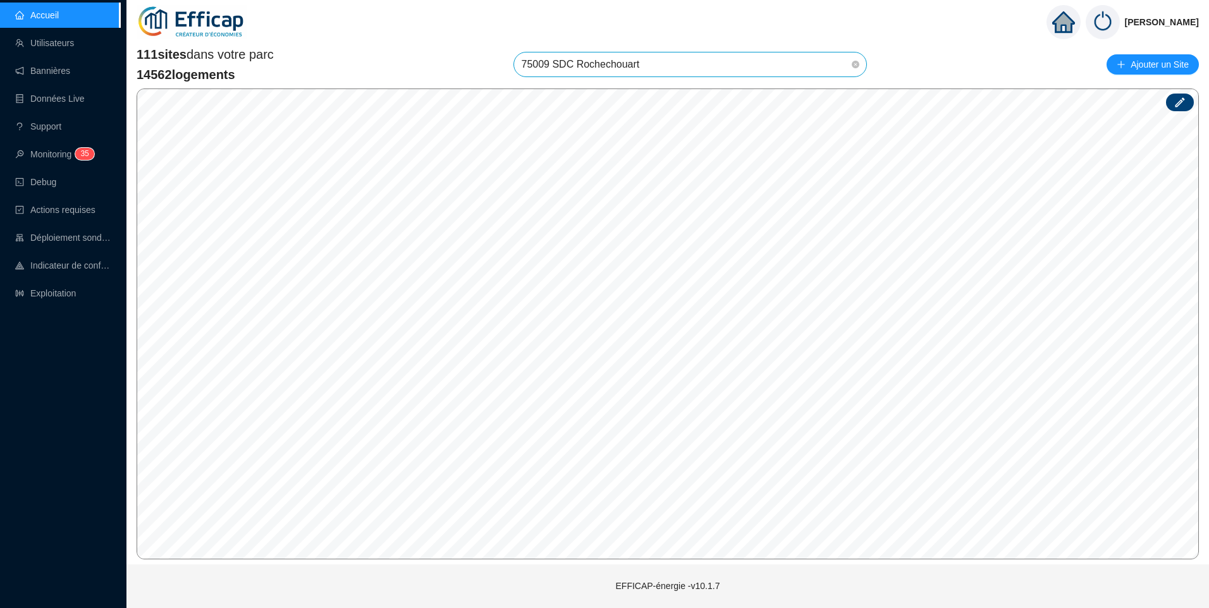
click at [577, 61] on span "75009 SDC Rochechouart" at bounding box center [691, 64] width 338 height 24
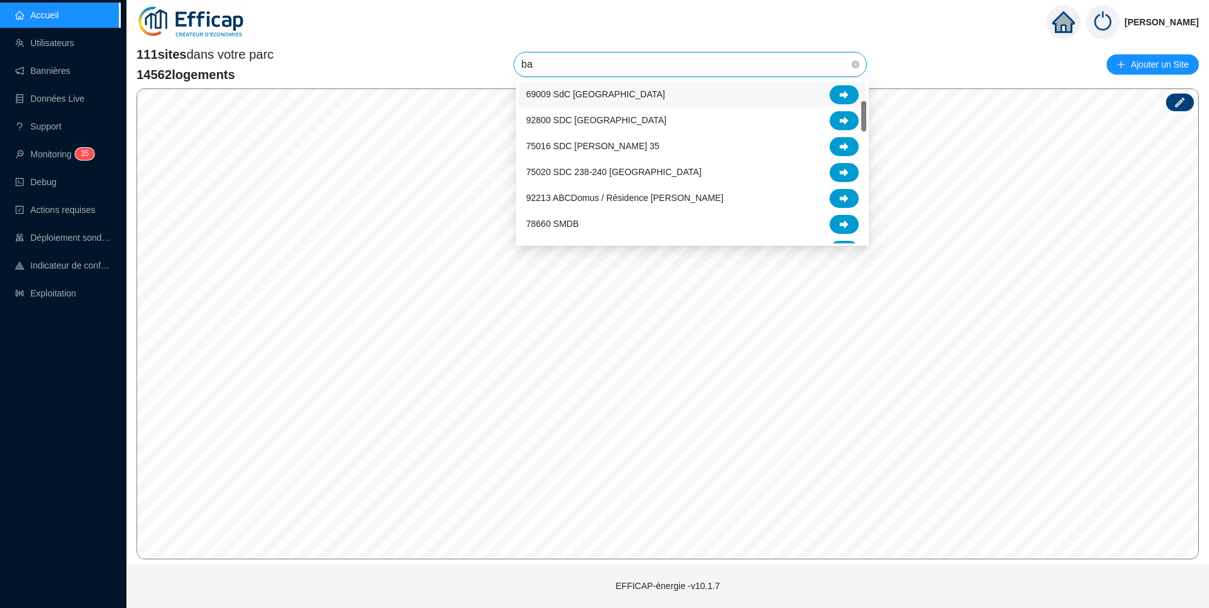
scroll to position [0, 0]
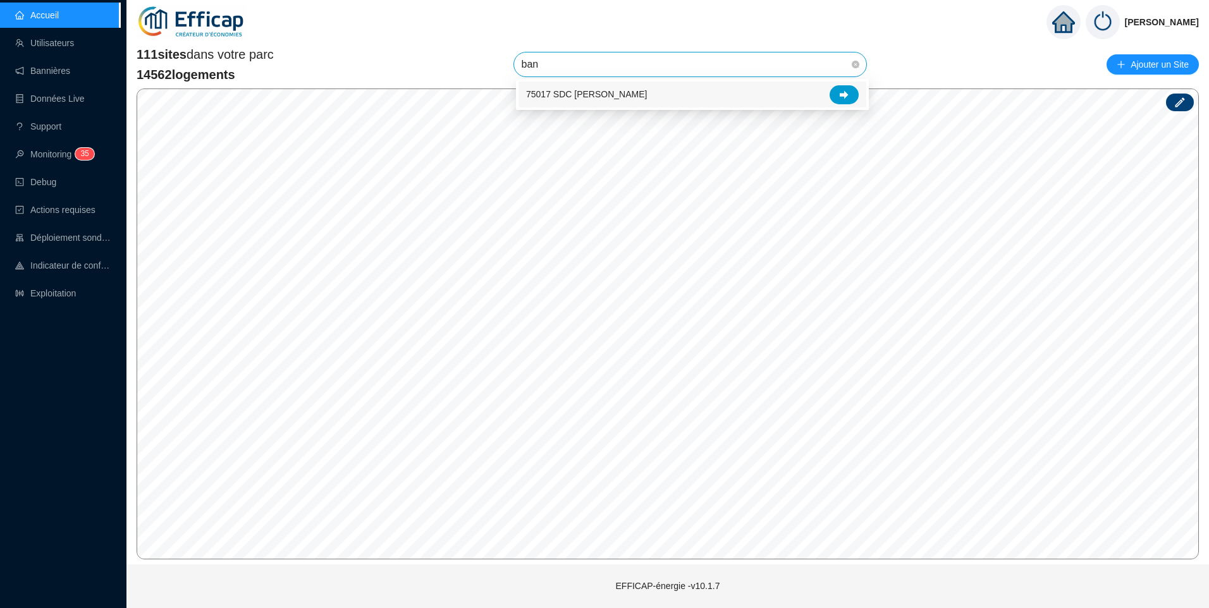
type input "banv"
click at [601, 94] on span "75017 SDC [PERSON_NAME]" at bounding box center [586, 94] width 121 height 13
click at [667, 70] on span "75017 SDC [PERSON_NAME]" at bounding box center [691, 64] width 338 height 24
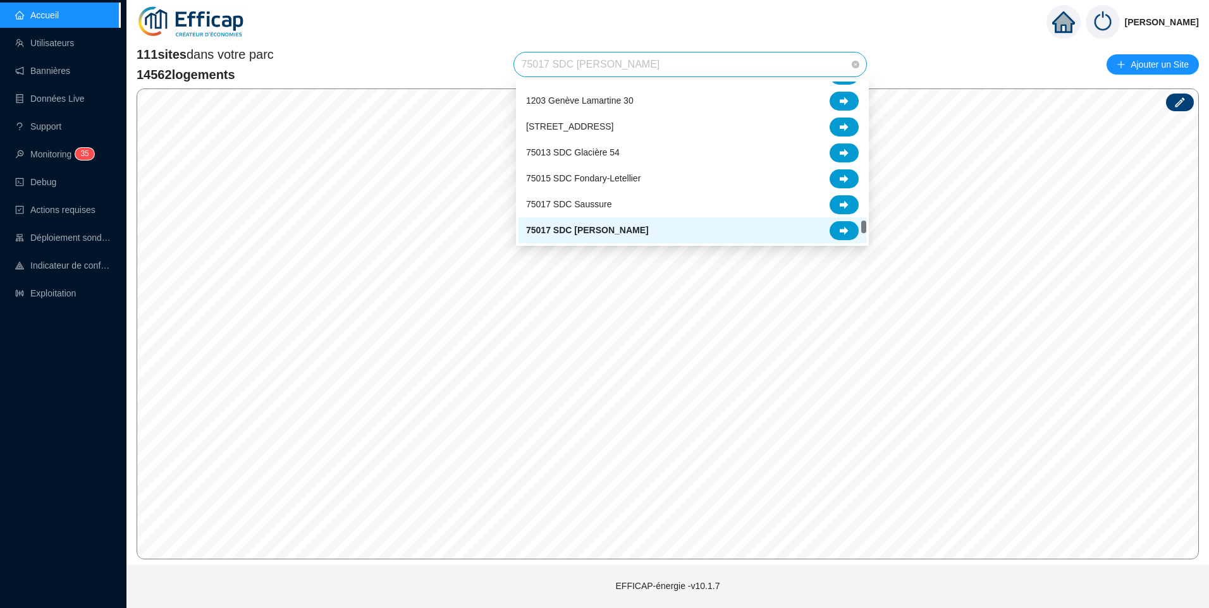
click at [685, 60] on span "75017 SDC [PERSON_NAME]" at bounding box center [691, 64] width 338 height 24
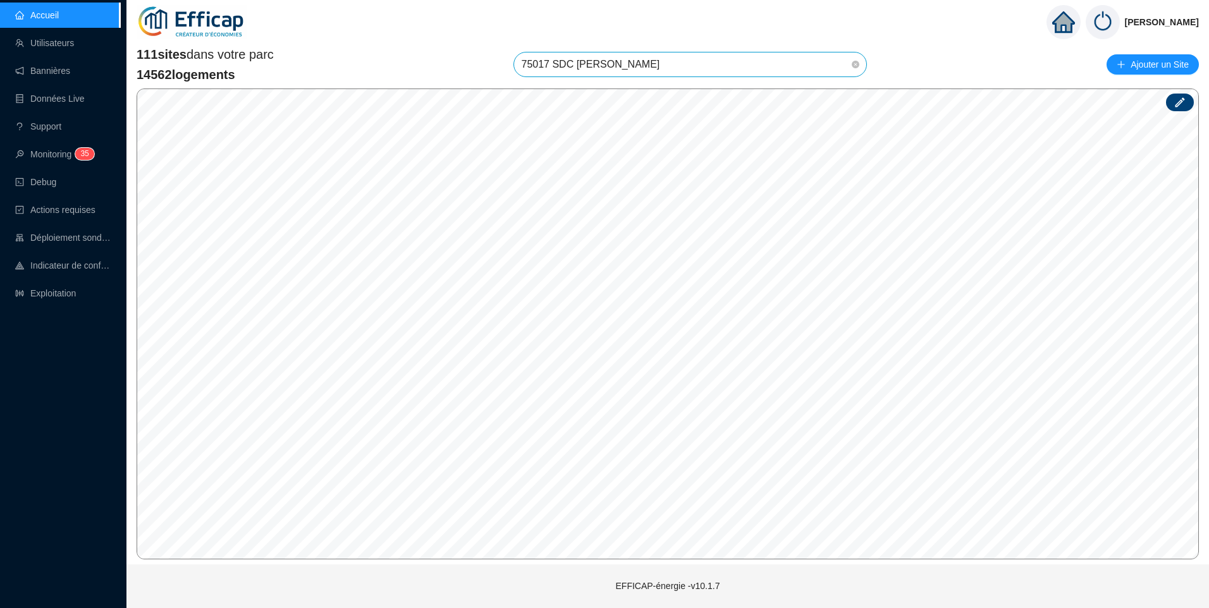
click at [680, 61] on span "75017 SDC [PERSON_NAME]" at bounding box center [691, 64] width 338 height 24
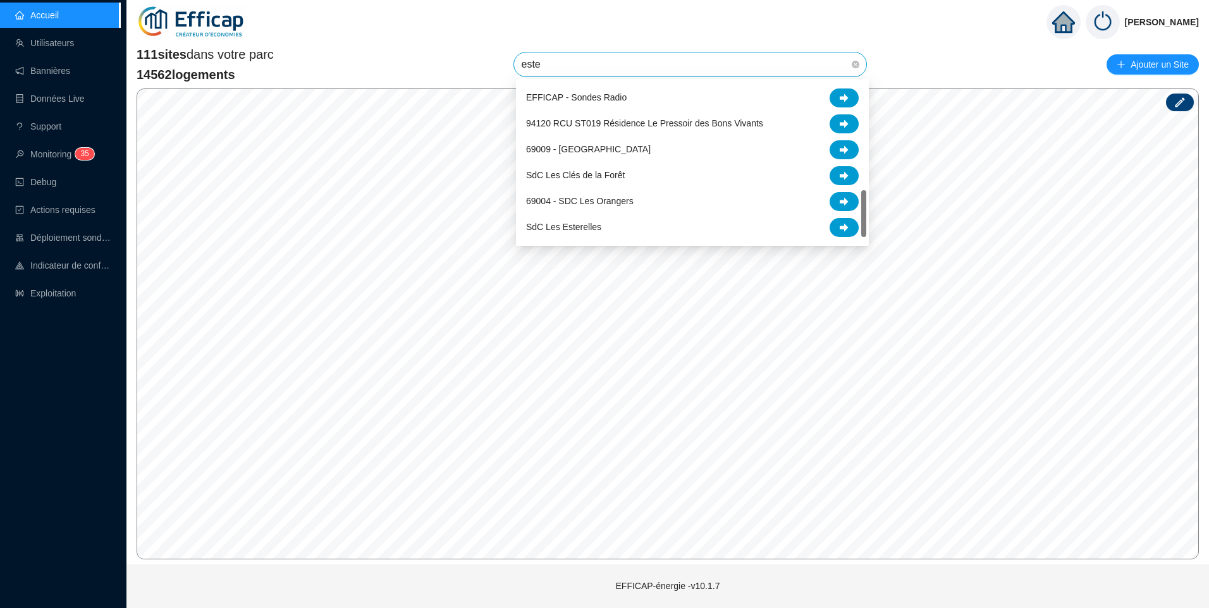
scroll to position [0, 0]
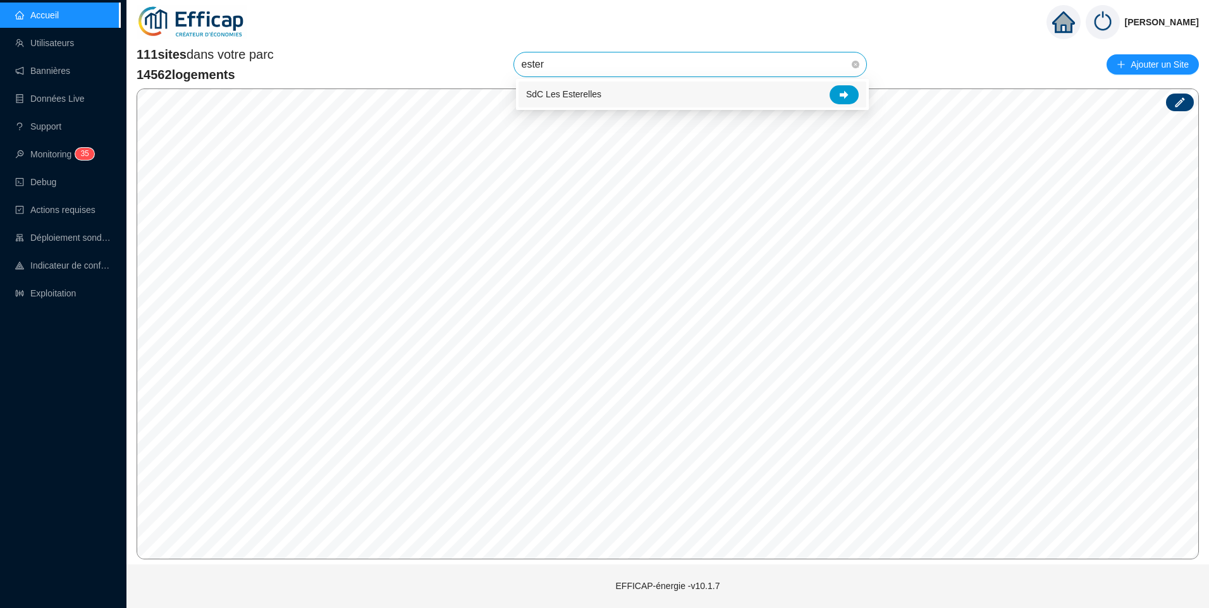
type input "estere"
click at [850, 100] on div at bounding box center [843, 94] width 29 height 19
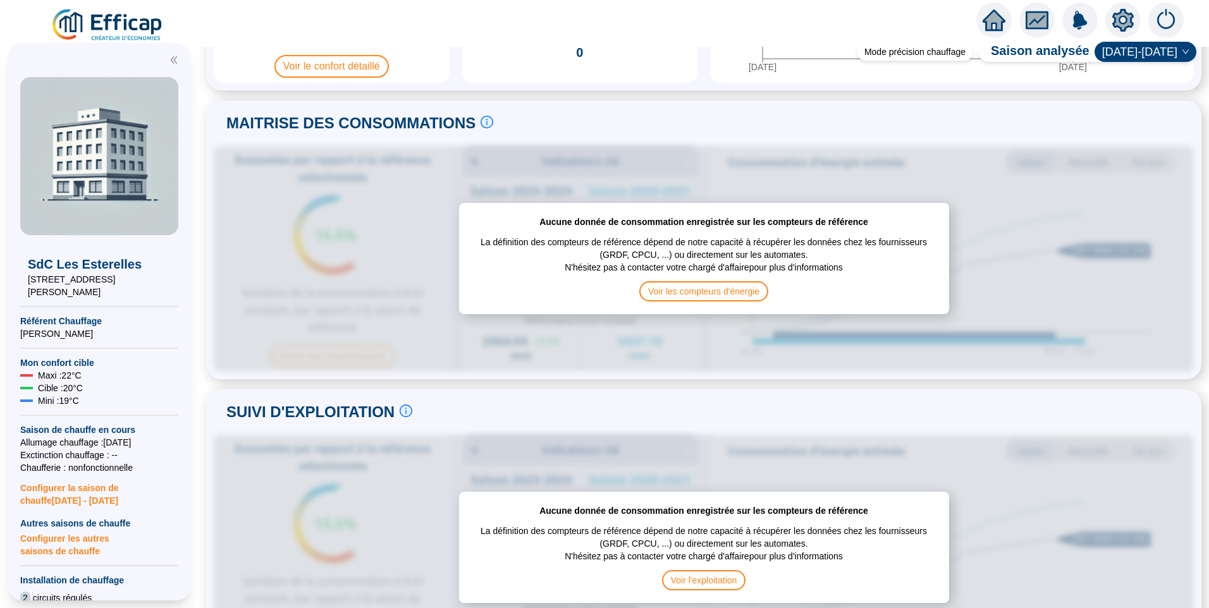
scroll to position [316, 0]
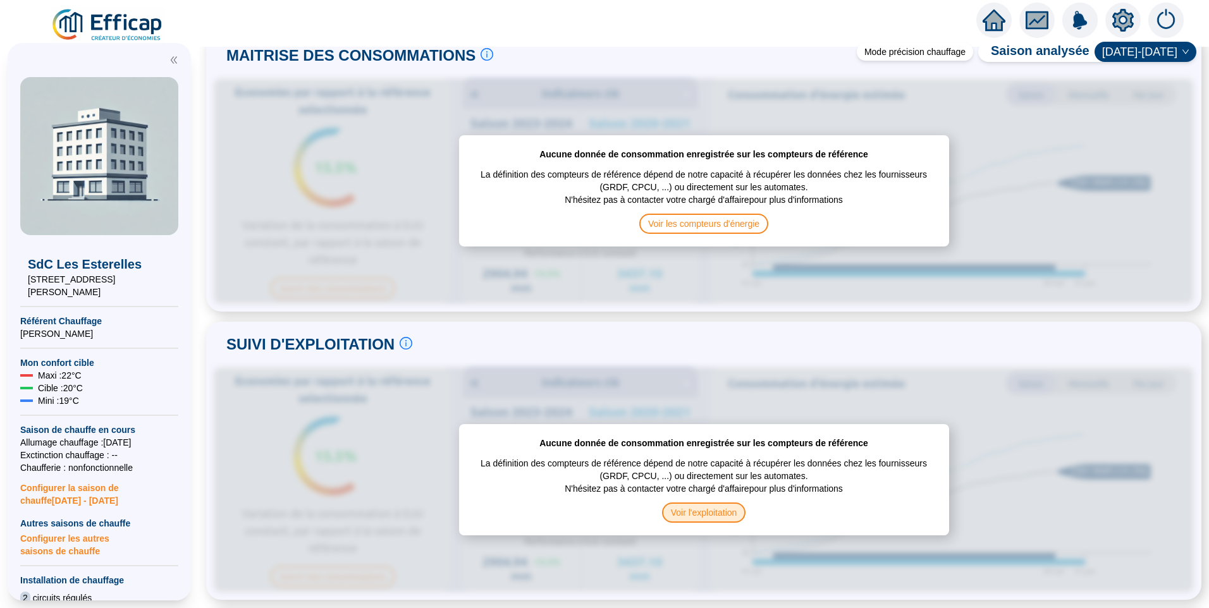
click at [688, 508] on span "Voir l'exploitation" at bounding box center [704, 513] width 84 height 20
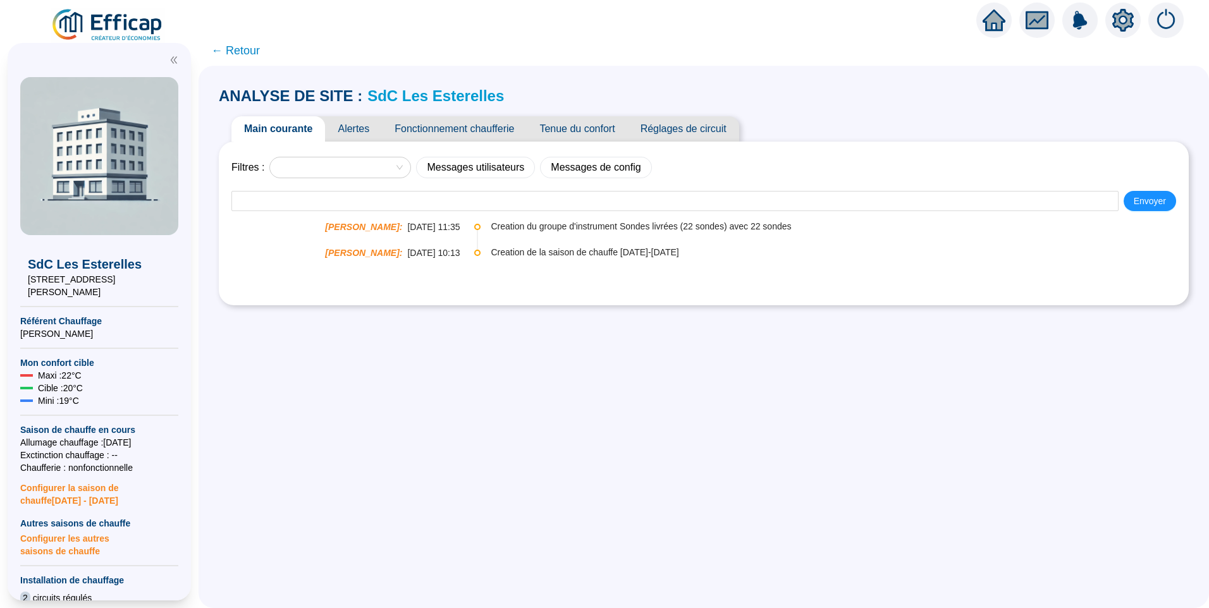
click at [465, 123] on span "Fonctionnement chaufferie" at bounding box center [454, 128] width 145 height 25
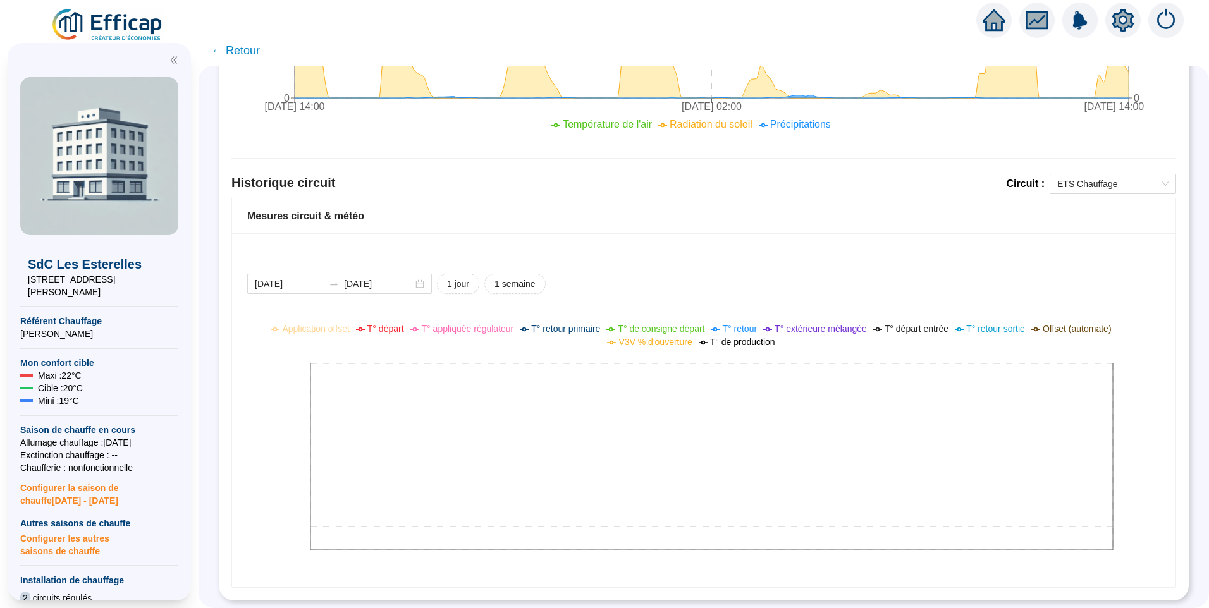
scroll to position [760, 0]
click at [1088, 177] on span "ETS Chauffage" at bounding box center [1112, 183] width 111 height 19
click at [1072, 220] on div "ETS ECS" at bounding box center [1103, 220] width 106 height 13
click at [866, 236] on div "[DATE] [DATE] 1 jour 1 semaine Application offset T° départ T° appliquée régula…" at bounding box center [703, 410] width 943 height 354
click at [1099, 174] on span "ETS ECS" at bounding box center [1112, 183] width 111 height 19
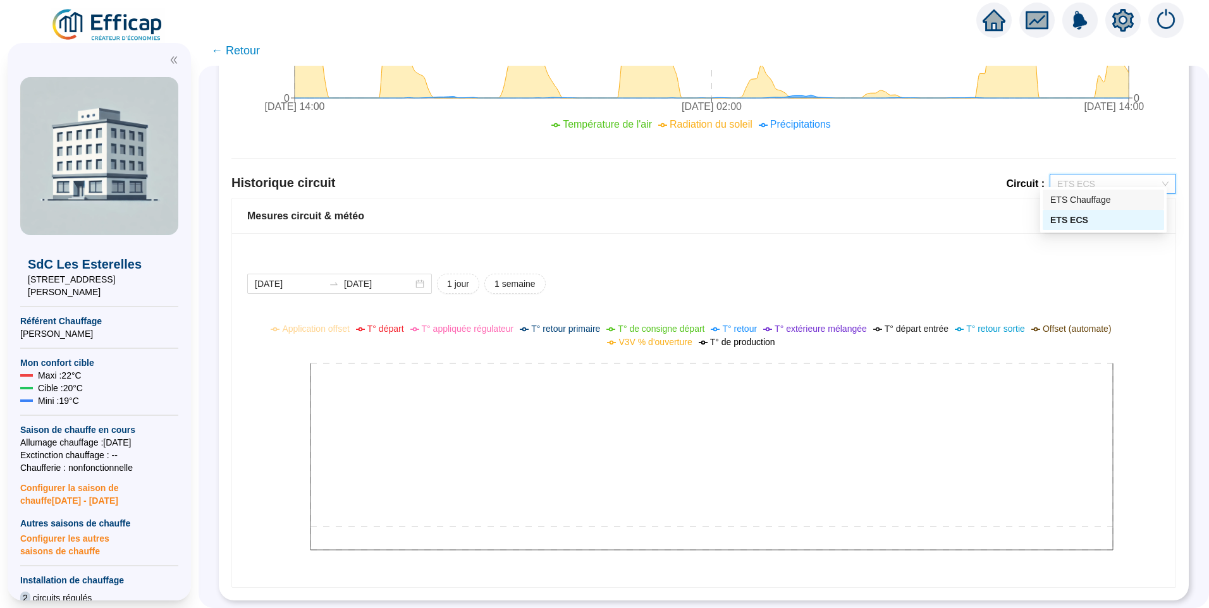
click at [1085, 204] on div "ETS Chauffage" at bounding box center [1103, 199] width 106 height 13
click at [901, 244] on div "2025-09-15 2025-09-16 1 jour 1 semaine Application offset T° départ T° appliqué…" at bounding box center [703, 410] width 943 height 354
click at [863, 274] on div "2025-09-15 2025-09-16 1 jour 1 semaine" at bounding box center [703, 284] width 913 height 20
click at [869, 238] on div "2025-09-15 2025-09-16 1 jour 1 semaine Application offset T° départ T° appliqué…" at bounding box center [703, 410] width 943 height 354
click at [872, 238] on div "2025-09-15 2025-09-16 1 jour 1 semaine Application offset T° départ T° appliqué…" at bounding box center [703, 410] width 943 height 354
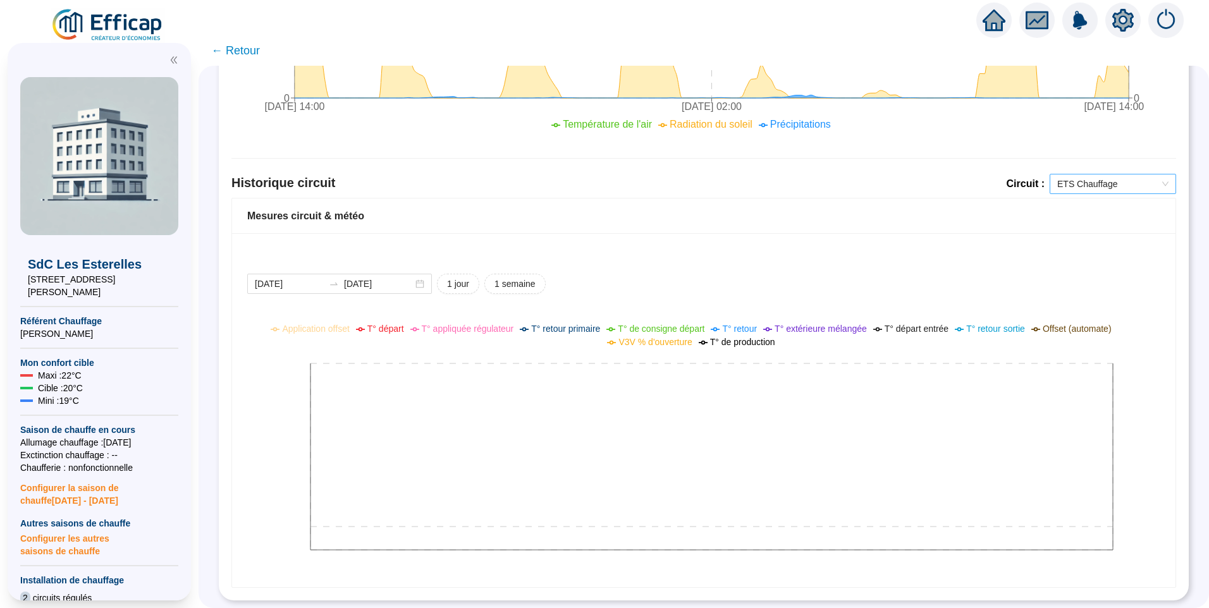
click at [1079, 181] on span "ETS Chauffage" at bounding box center [1112, 183] width 111 height 19
click at [947, 256] on div "2025-09-15 2025-09-16 1 jour 1 semaine Application offset T° départ T° appliqué…" at bounding box center [703, 410] width 943 height 354
click at [983, 258] on div "2025-09-15 2025-09-16 1 jour 1 semaine Application offset T° départ T° appliqué…" at bounding box center [703, 410] width 943 height 354
click at [980, 255] on div "2025-09-15 2025-09-16 1 jour 1 semaine Application offset T° départ T° appliqué…" at bounding box center [703, 410] width 943 height 354
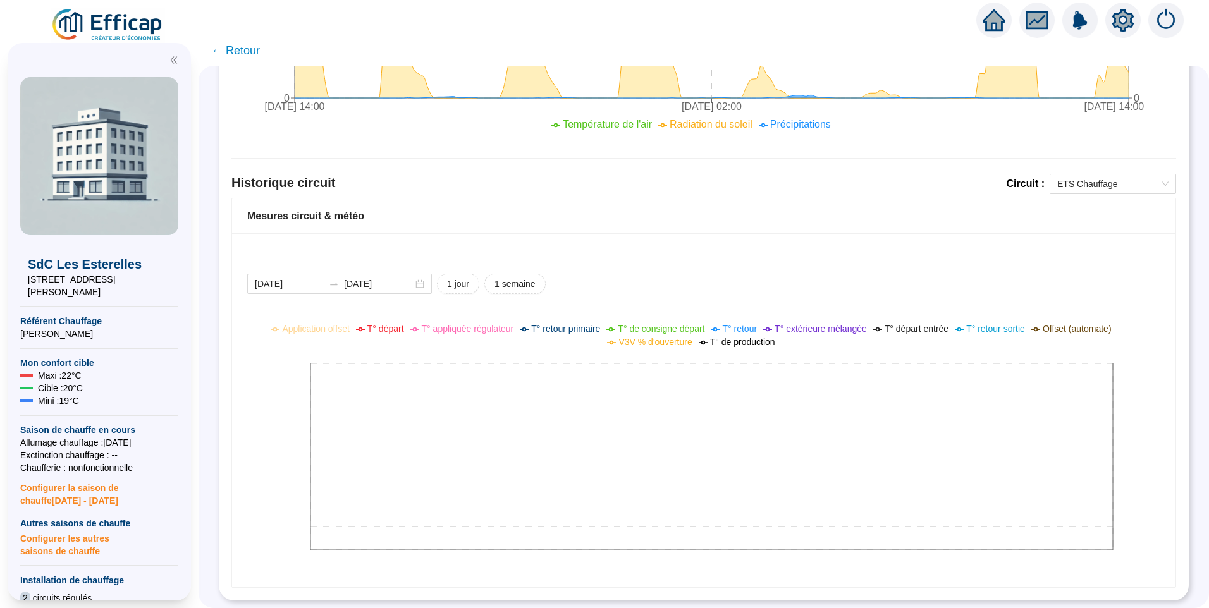
drag, startPoint x: 976, startPoint y: 255, endPoint x: 977, endPoint y: 262, distance: 7.8
click at [976, 263] on div "2025-09-15 2025-09-16 1 jour 1 semaine Application offset T° départ T° appliqué…" at bounding box center [703, 410] width 943 height 354
click at [1089, 174] on span "ETS Chauffage" at bounding box center [1112, 183] width 111 height 19
click at [1092, 200] on div "ETS Chauffage" at bounding box center [1103, 199] width 106 height 13
click at [965, 238] on div "2025-09-15 2025-09-16 1 jour 1 semaine Application offset T° départ T° appliqué…" at bounding box center [703, 410] width 943 height 354
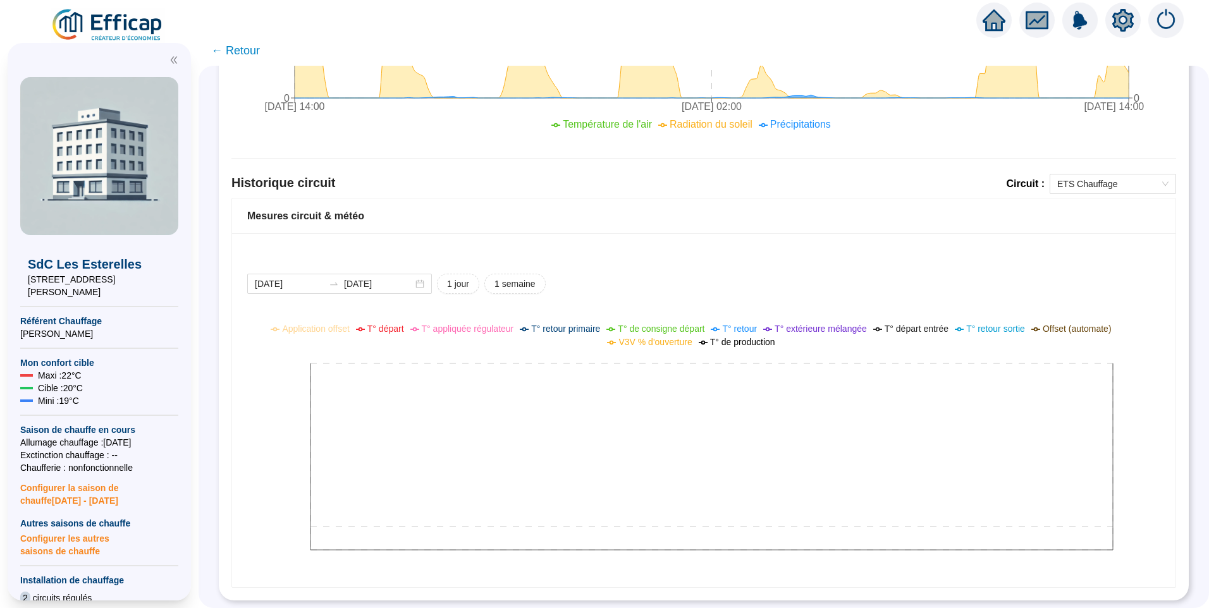
click at [1127, 25] on icon "setting" at bounding box center [1122, 19] width 21 height 20
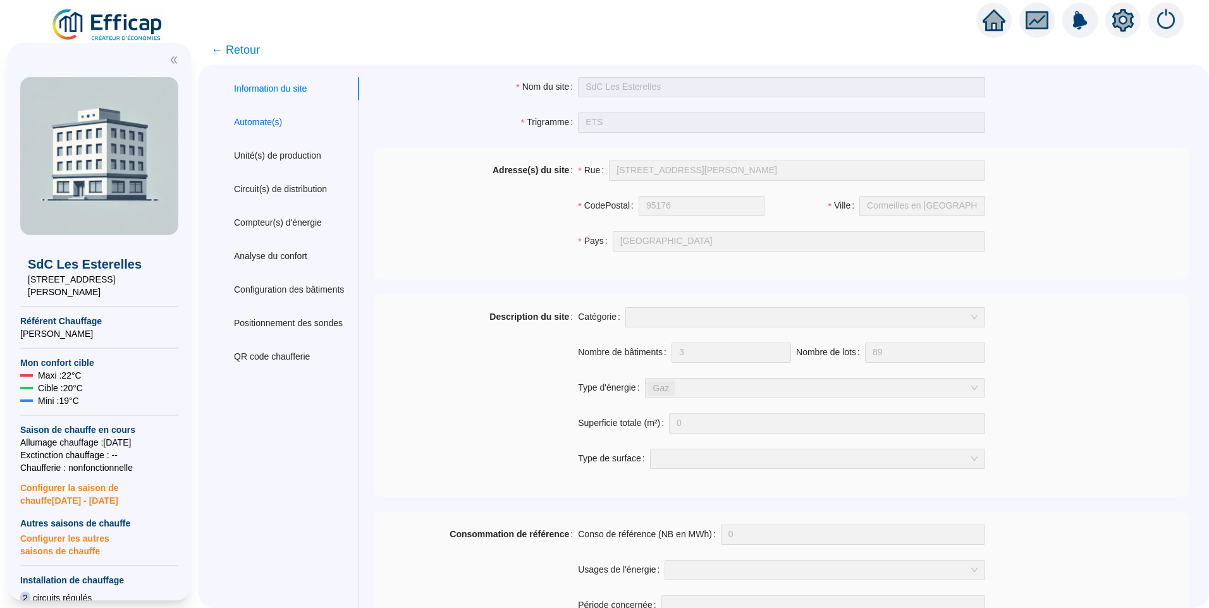
click at [282, 123] on div "Automate(s)" at bounding box center [258, 122] width 48 height 13
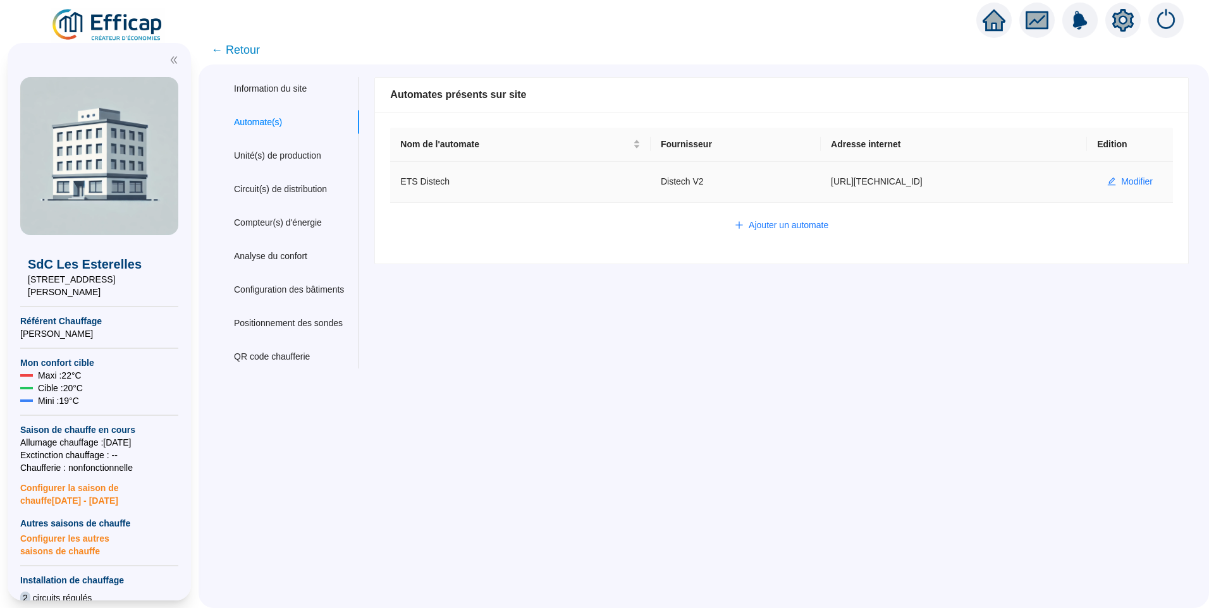
click at [441, 183] on td "ETS Distech" at bounding box center [520, 182] width 260 height 41
click at [821, 173] on td "http://10.132.0.2:8080/esterelle" at bounding box center [954, 182] width 266 height 41
click at [651, 187] on td "Distech V2" at bounding box center [736, 182] width 170 height 41
drag, startPoint x: 780, startPoint y: 185, endPoint x: 869, endPoint y: 184, distance: 89.1
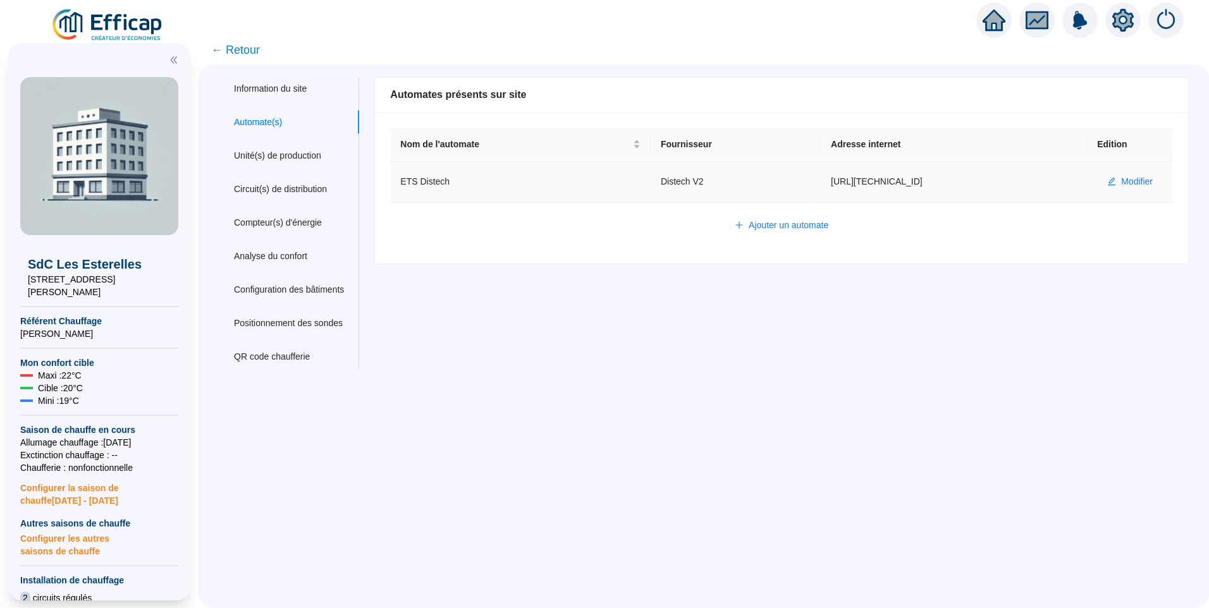
click at [869, 184] on td "http://10.132.0.2:8080/esterelle" at bounding box center [954, 182] width 266 height 41
click at [291, 187] on div "Circuit(s) de distribution" at bounding box center [280, 189] width 93 height 13
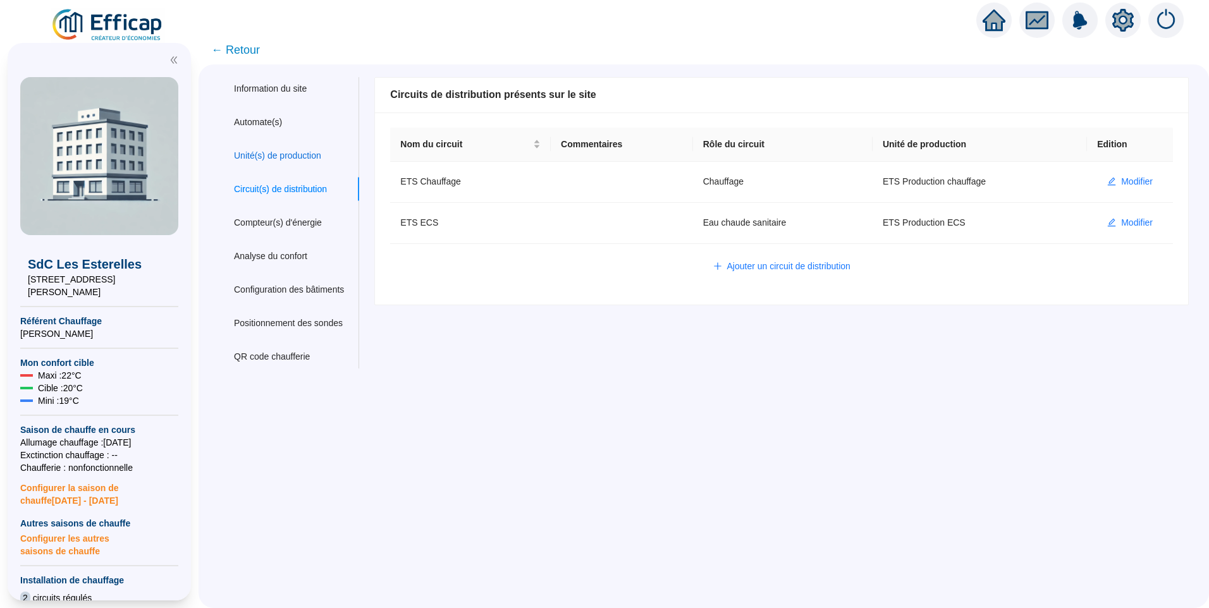
click at [293, 150] on div "Unité(s) de production" at bounding box center [277, 155] width 87 height 13
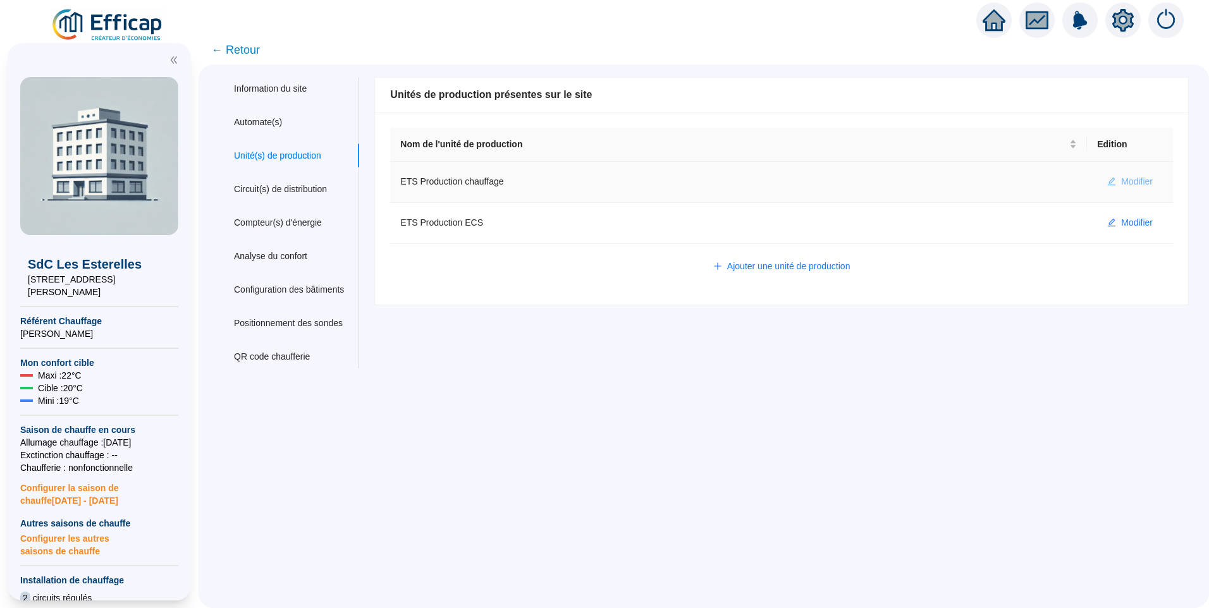
click at [1126, 176] on span "Modifier" at bounding box center [1137, 181] width 32 height 13
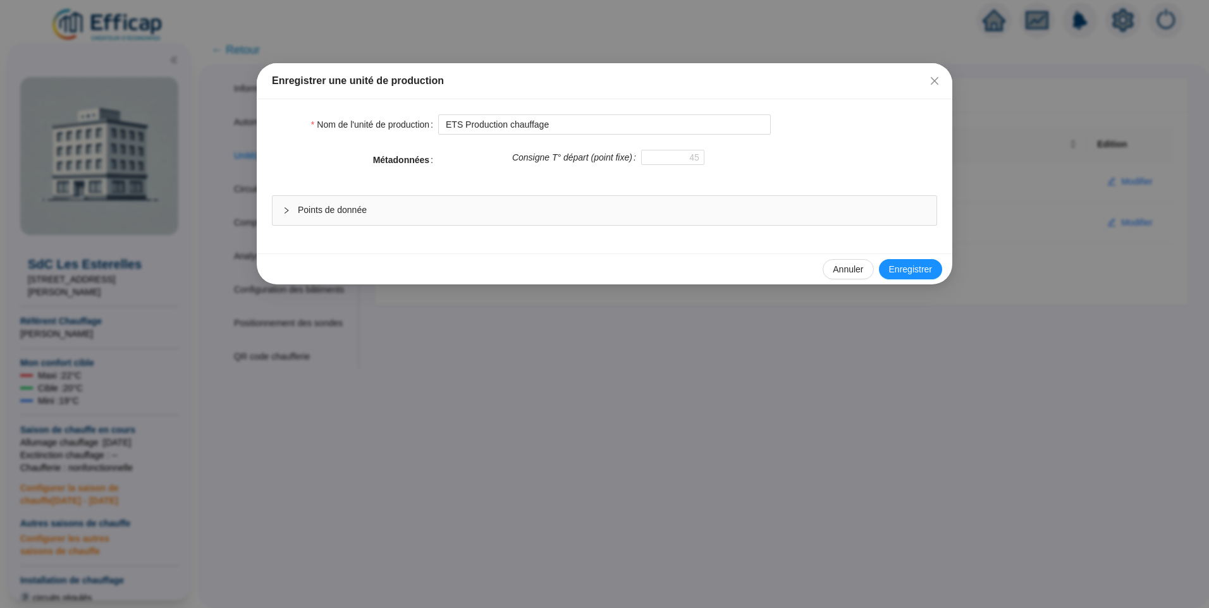
click at [389, 219] on div "Points de donnée" at bounding box center [604, 210] width 664 height 29
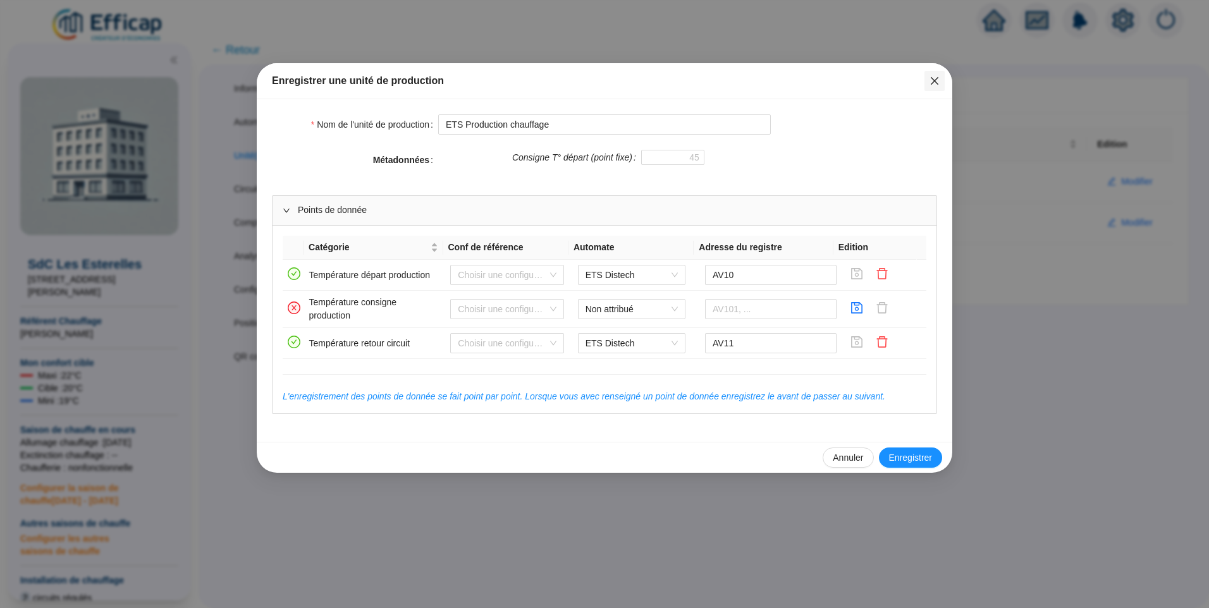
click at [933, 84] on icon "close" at bounding box center [934, 81] width 10 height 10
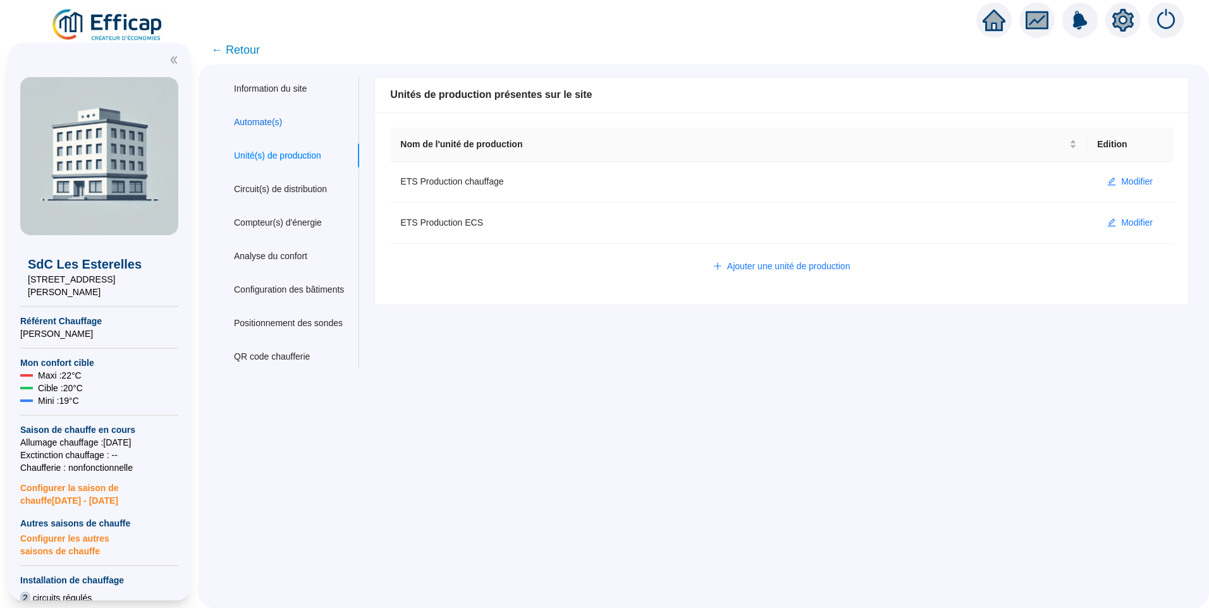
click at [262, 122] on div "Automate(s)" at bounding box center [258, 122] width 48 height 13
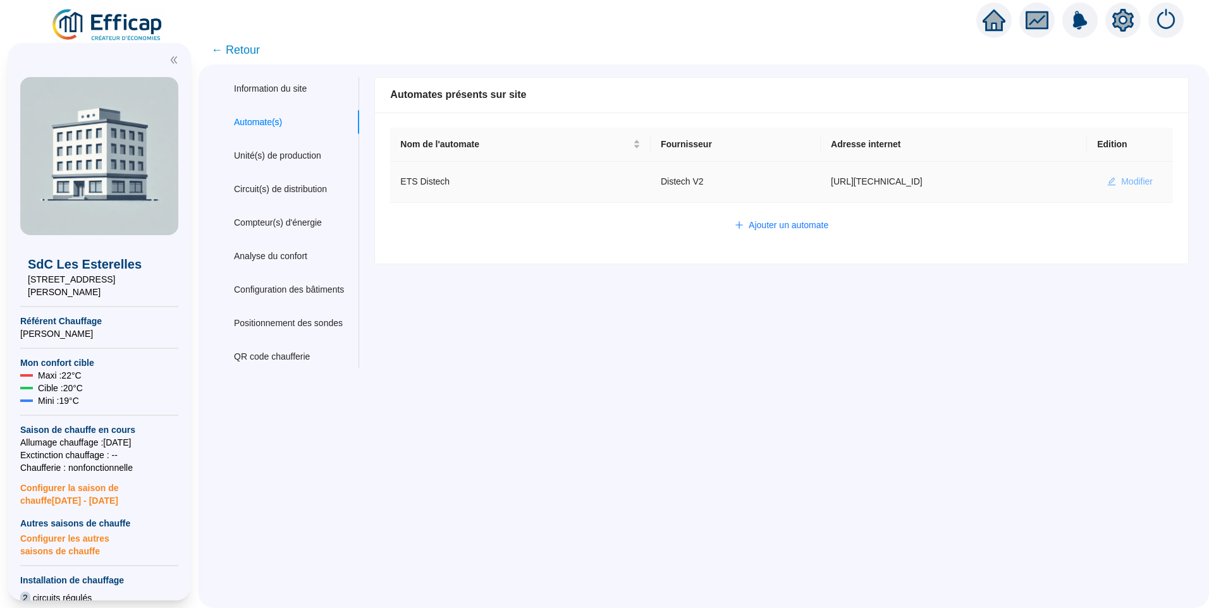
click at [1123, 177] on span "Modifier" at bounding box center [1137, 181] width 32 height 13
type input "ETS Distech"
type input "http://10.132.0.2:8080/esterelle"
type input "admin-efficap"
type input "AV1001"
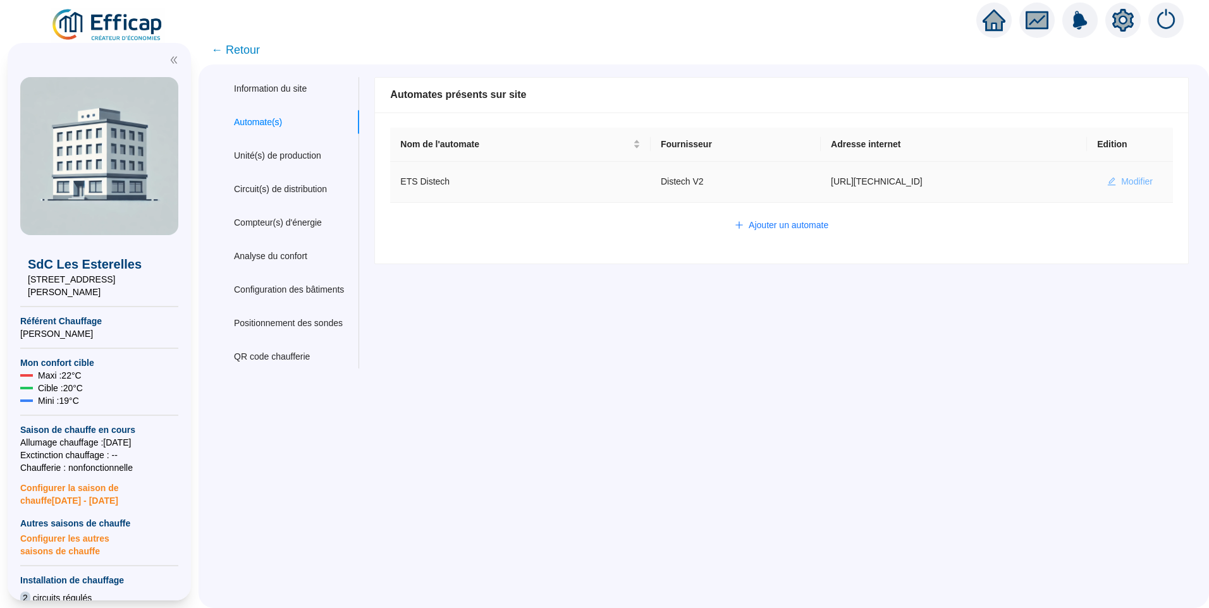
type input "AV1002"
type input "AV1000"
type input "BV1000"
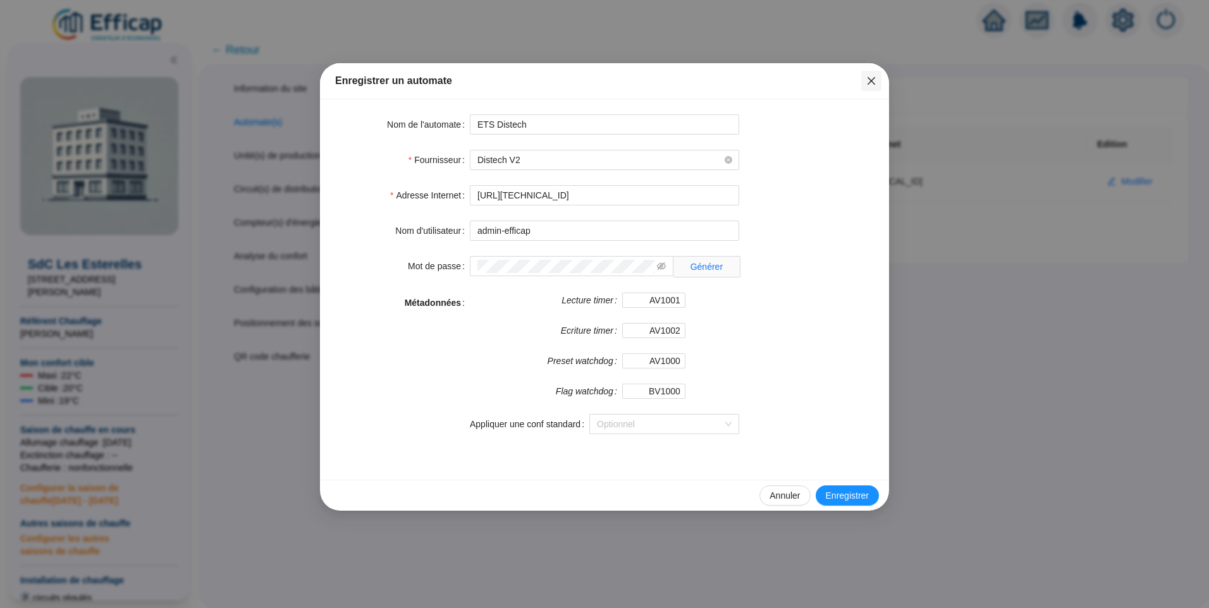
click at [873, 86] on button "Close" at bounding box center [871, 81] width 20 height 20
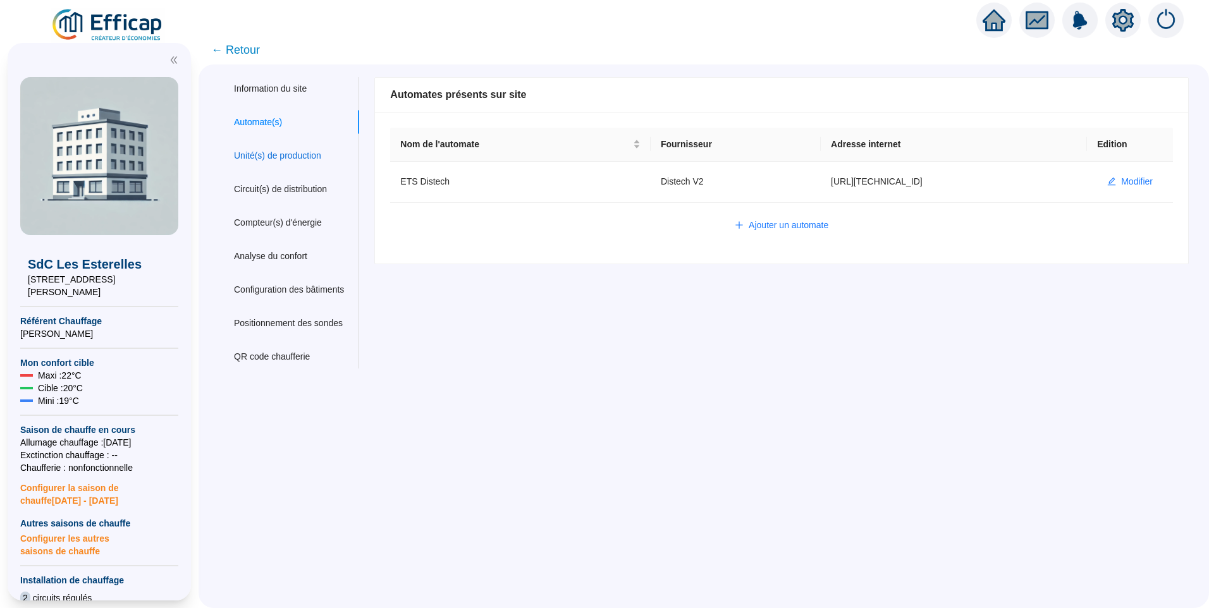
click at [300, 154] on div "Unité(s) de production" at bounding box center [277, 155] width 87 height 13
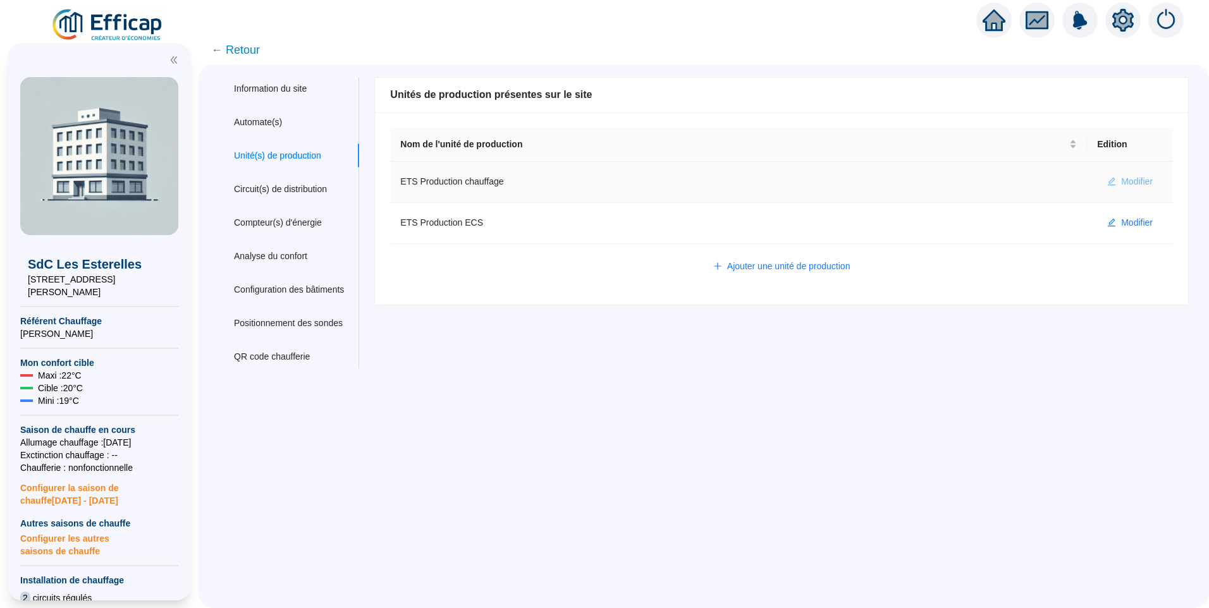
click at [1121, 180] on span "Modifier" at bounding box center [1137, 181] width 32 height 13
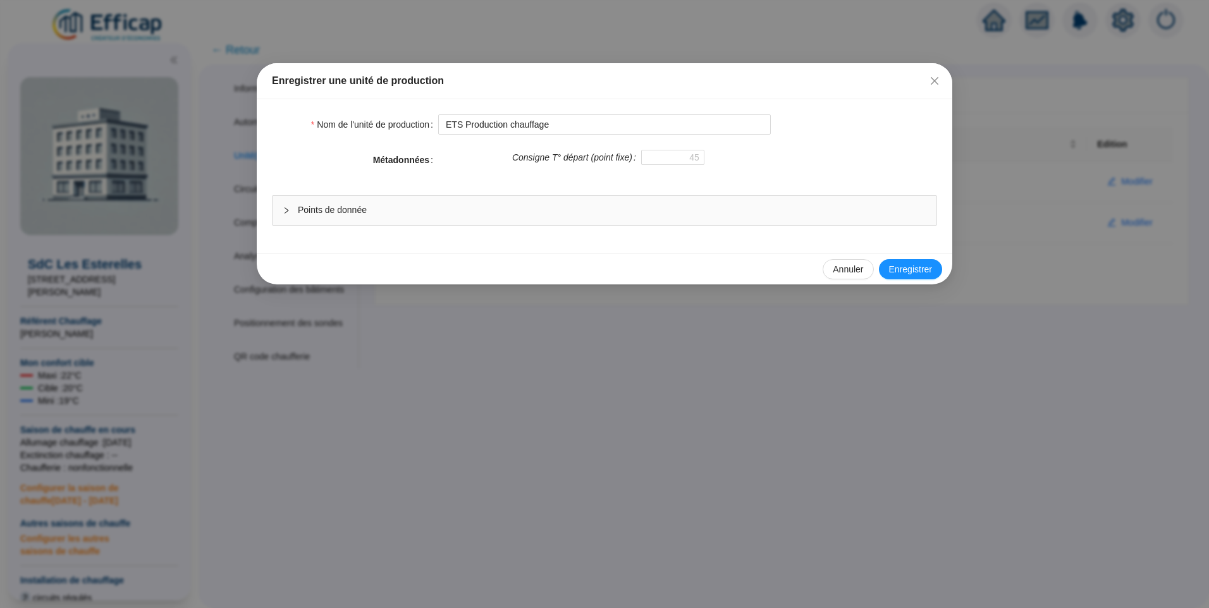
click at [517, 220] on div "Points de donnée" at bounding box center [604, 210] width 664 height 29
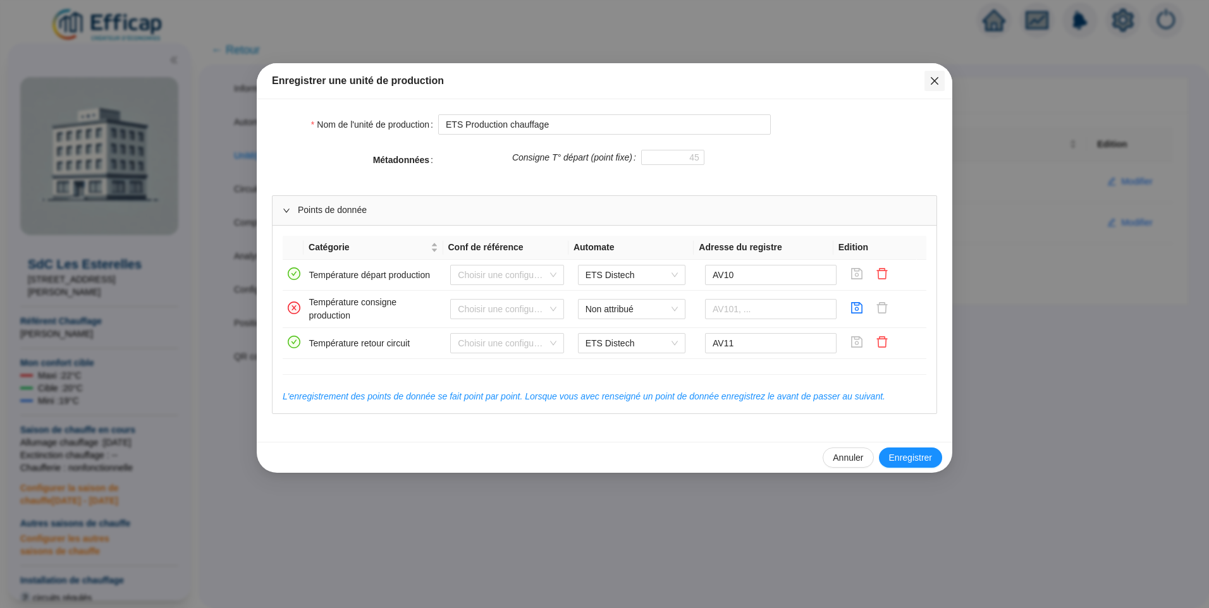
click at [934, 83] on icon "close" at bounding box center [934, 81] width 10 height 10
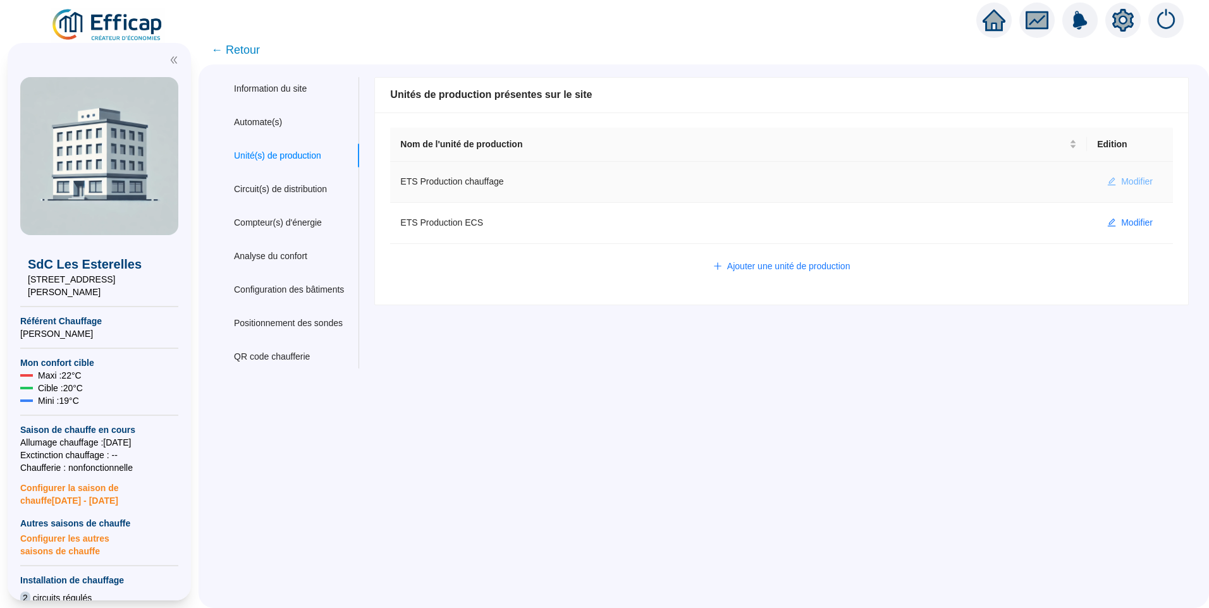
click at [1121, 187] on span "Modifier" at bounding box center [1137, 181] width 32 height 13
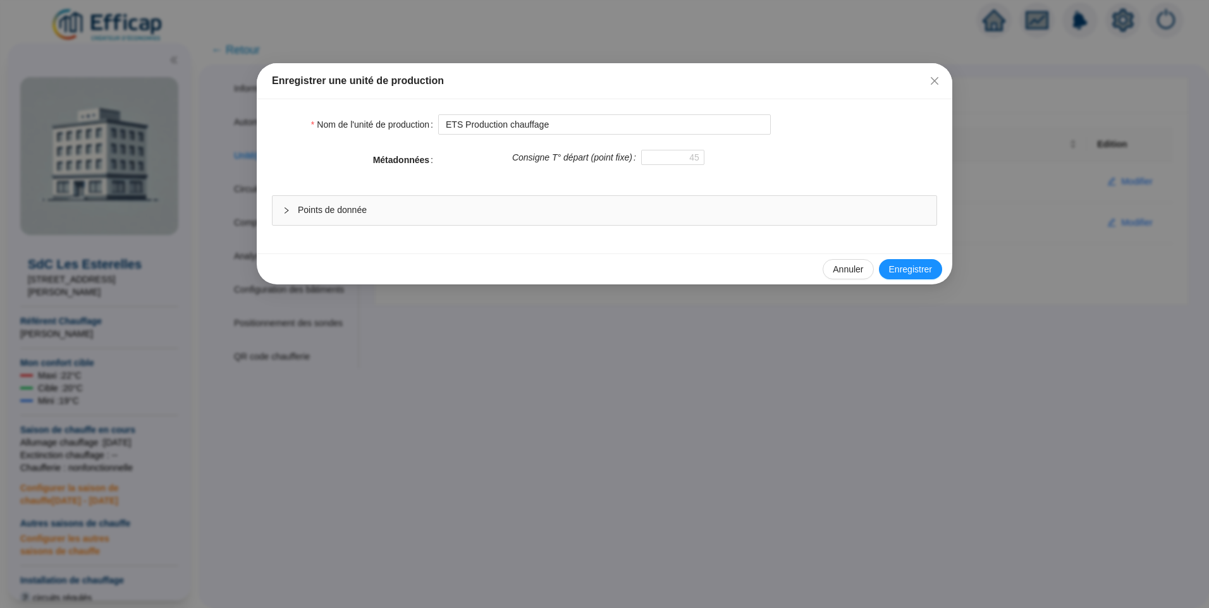
click at [470, 205] on span "Points de donnée" at bounding box center [612, 210] width 628 height 13
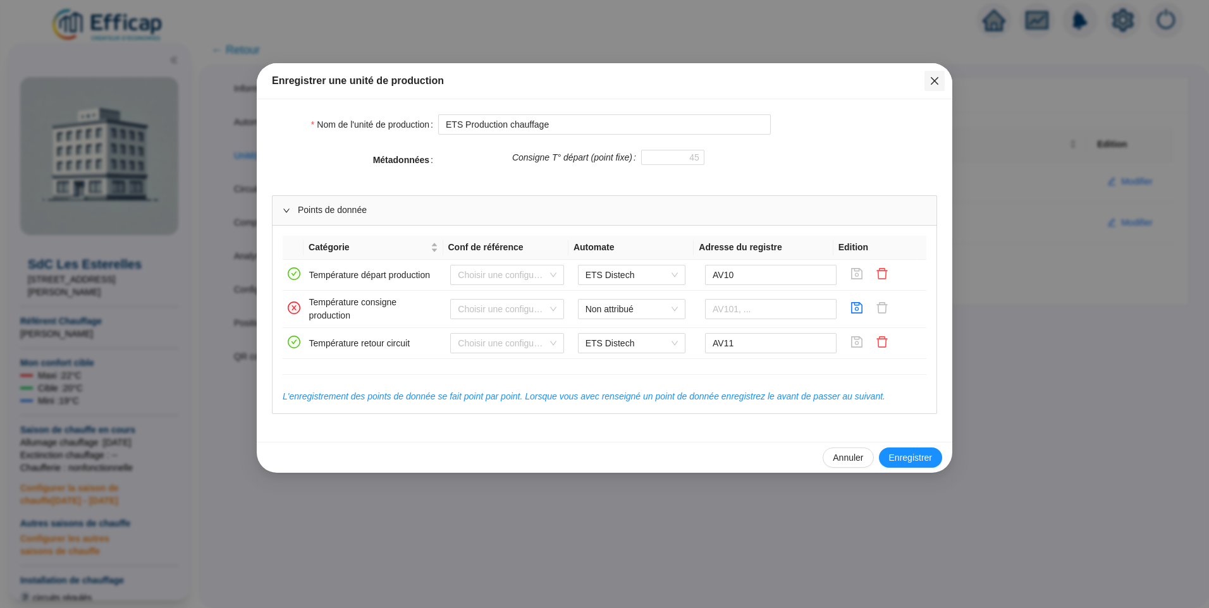
click at [927, 83] on span "Fermer" at bounding box center [934, 81] width 20 height 10
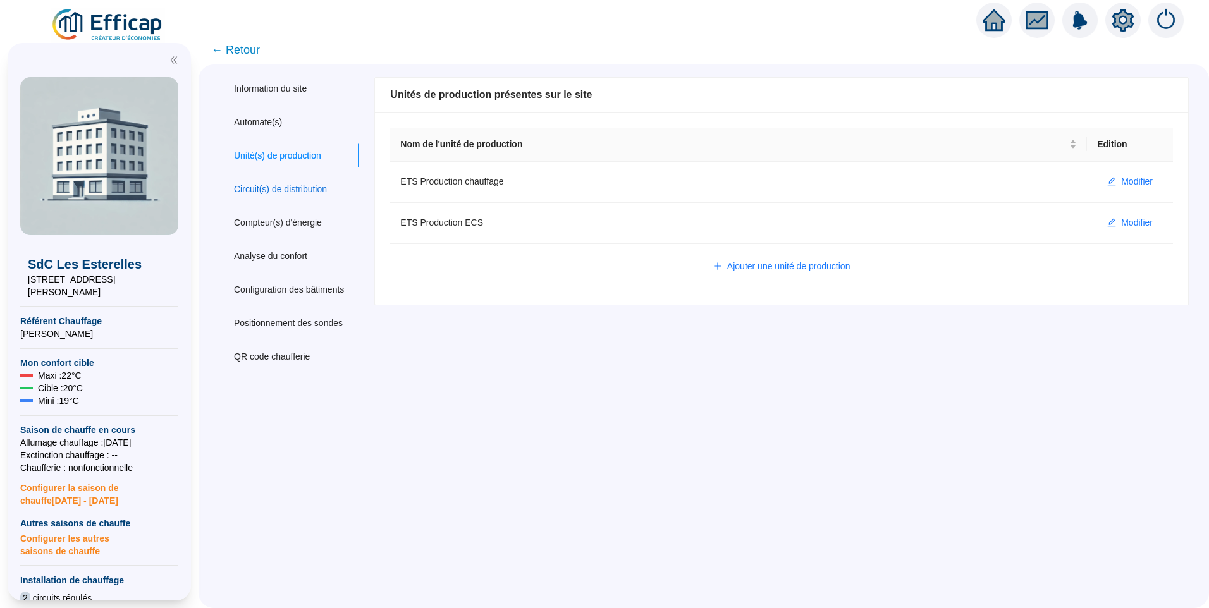
click at [285, 183] on div "Circuit(s) de distribution" at bounding box center [280, 189] width 93 height 13
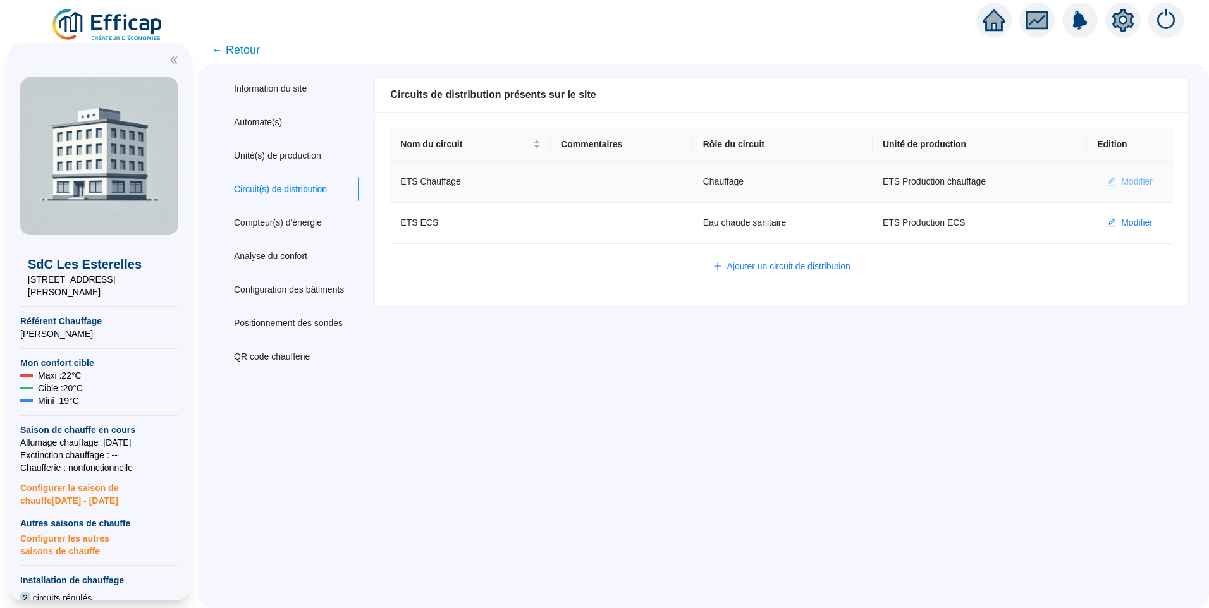
click at [1131, 178] on span "Modifier" at bounding box center [1137, 181] width 32 height 13
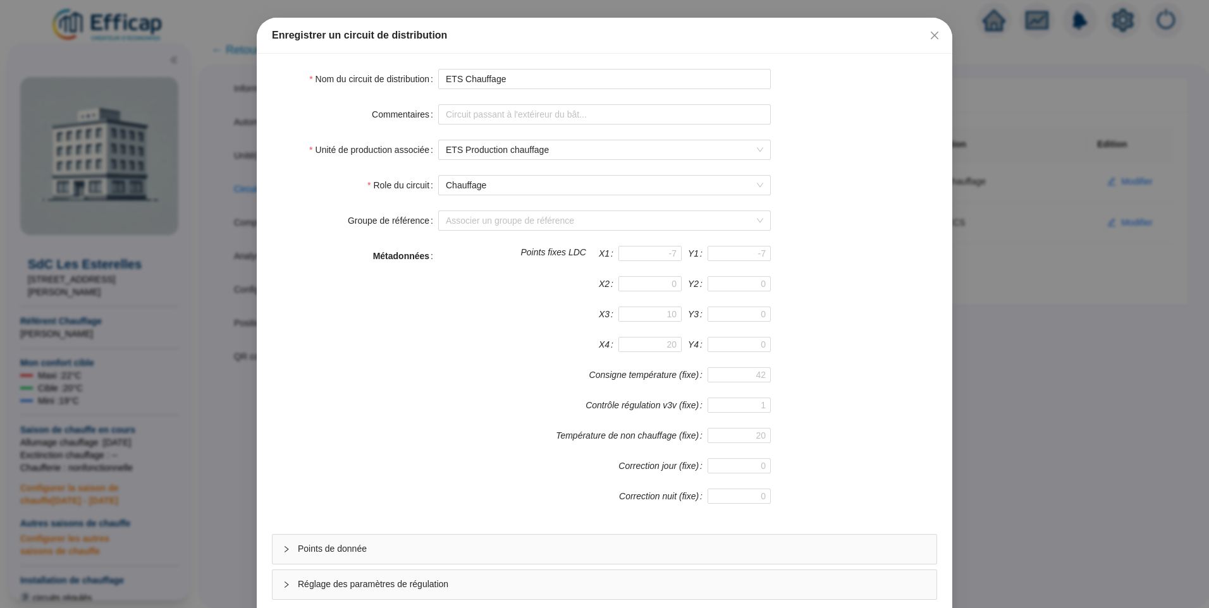
scroll to position [111, 0]
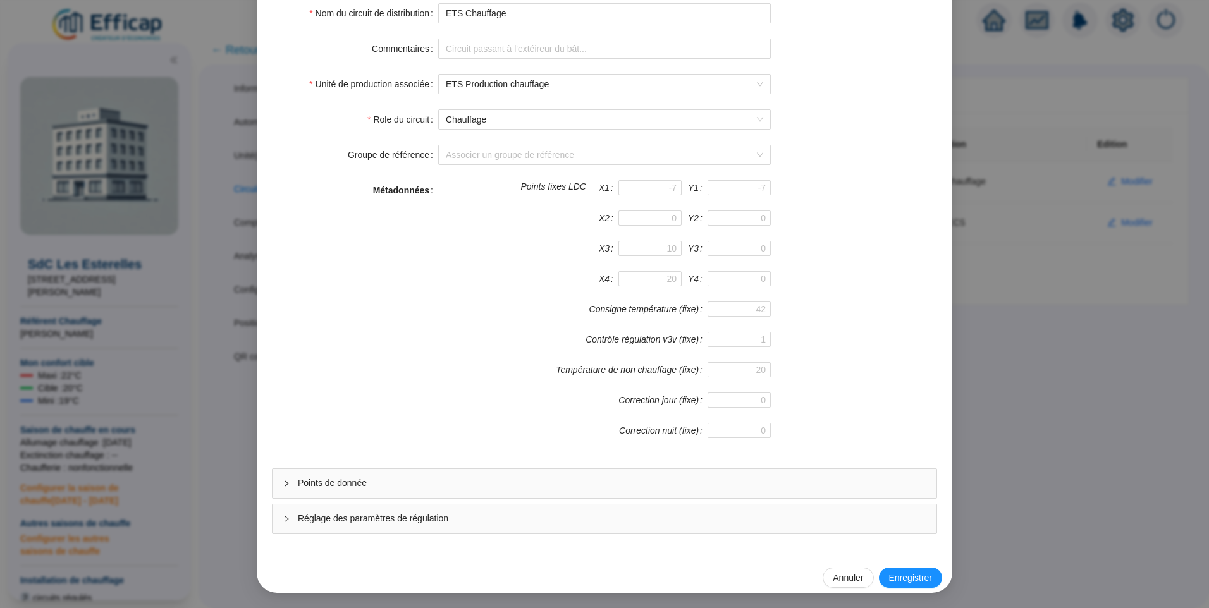
click at [420, 484] on span "Points de donnée" at bounding box center [612, 483] width 628 height 13
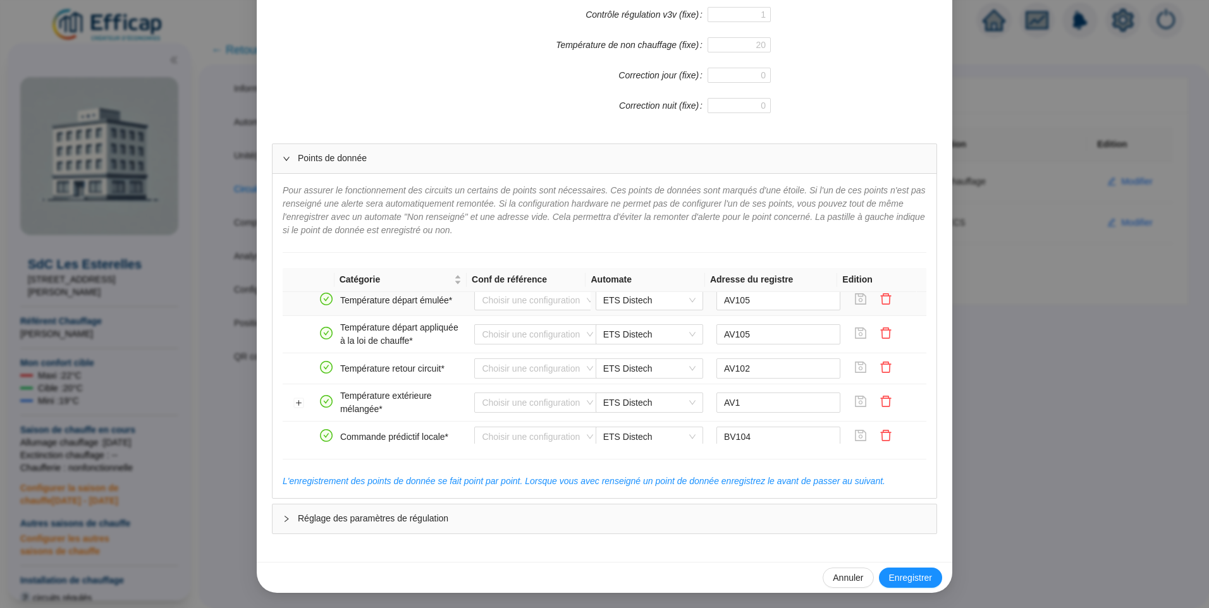
scroll to position [253, 0]
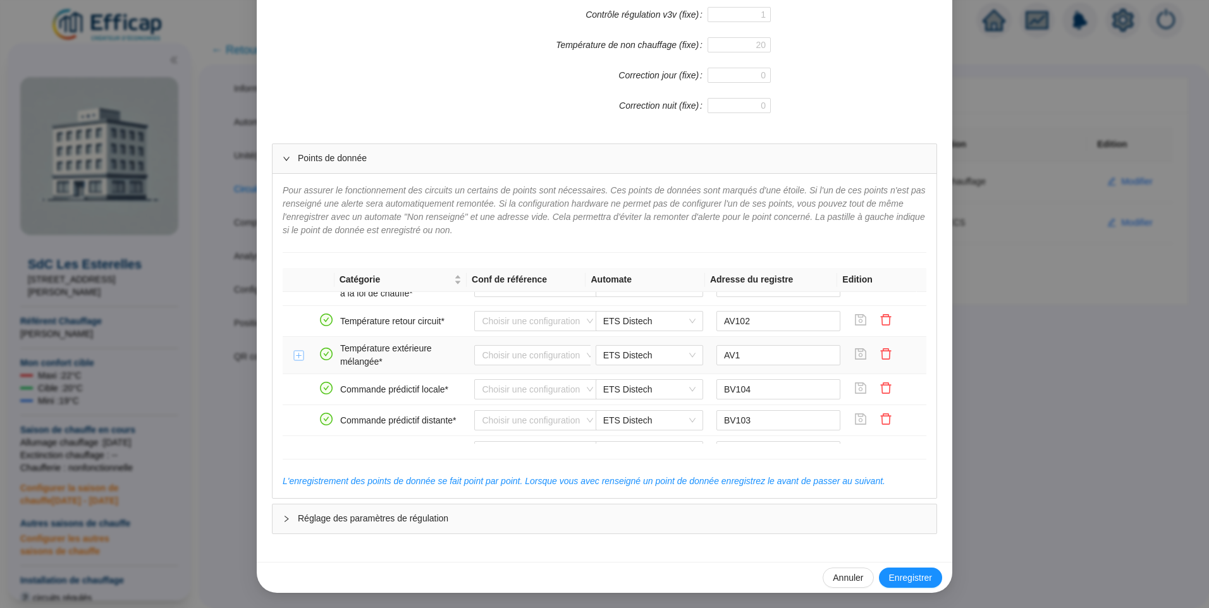
click at [294, 360] on button "Développer la ligne" at bounding box center [299, 356] width 10 height 10
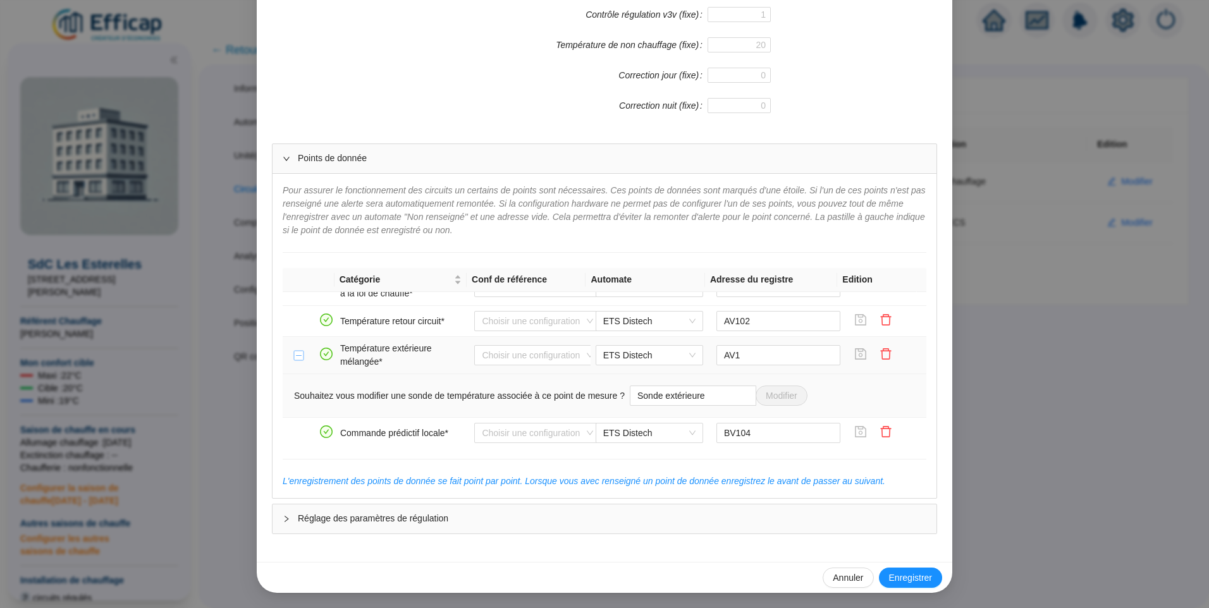
click at [294, 360] on button "Réduire la ligne" at bounding box center [299, 356] width 10 height 10
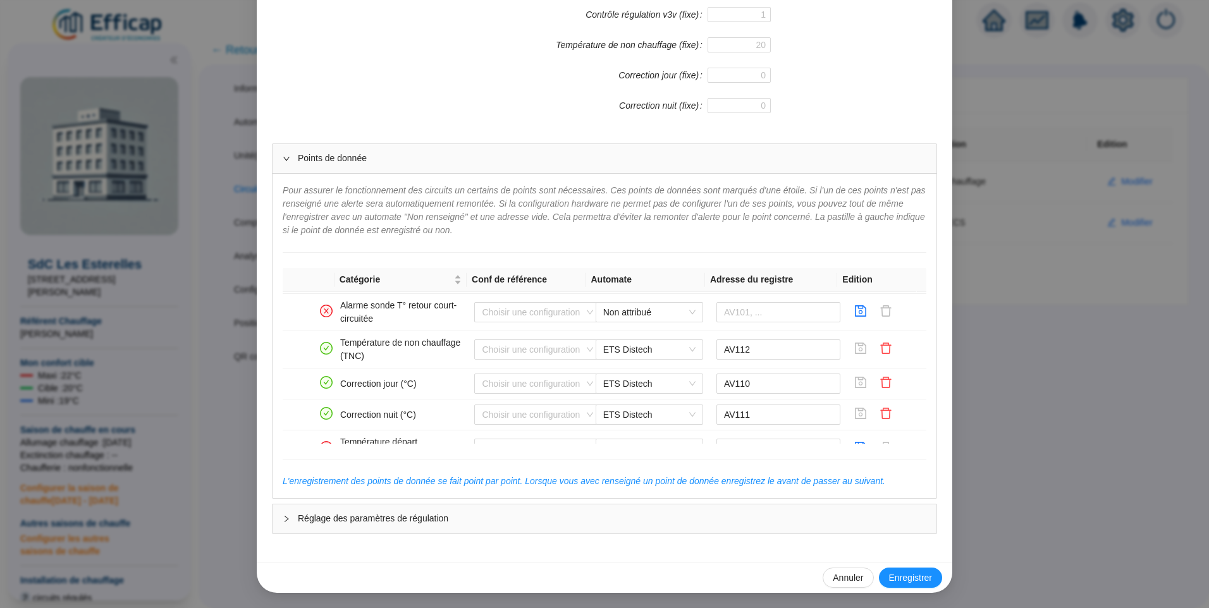
scroll to position [847, 0]
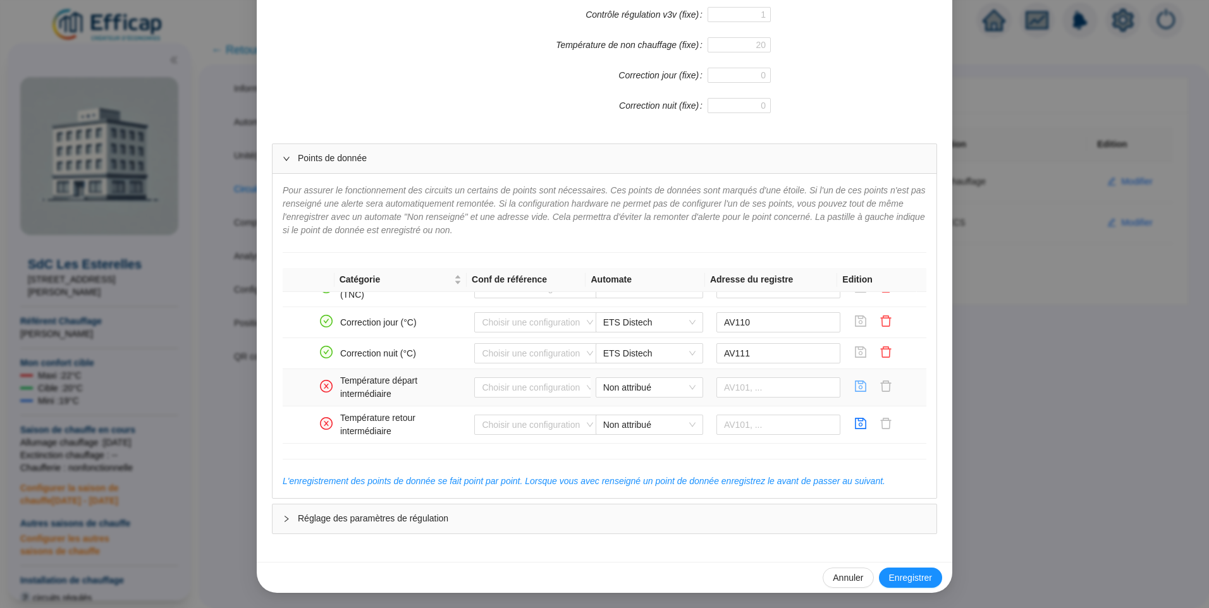
click at [855, 389] on icon "save" at bounding box center [860, 386] width 11 height 11
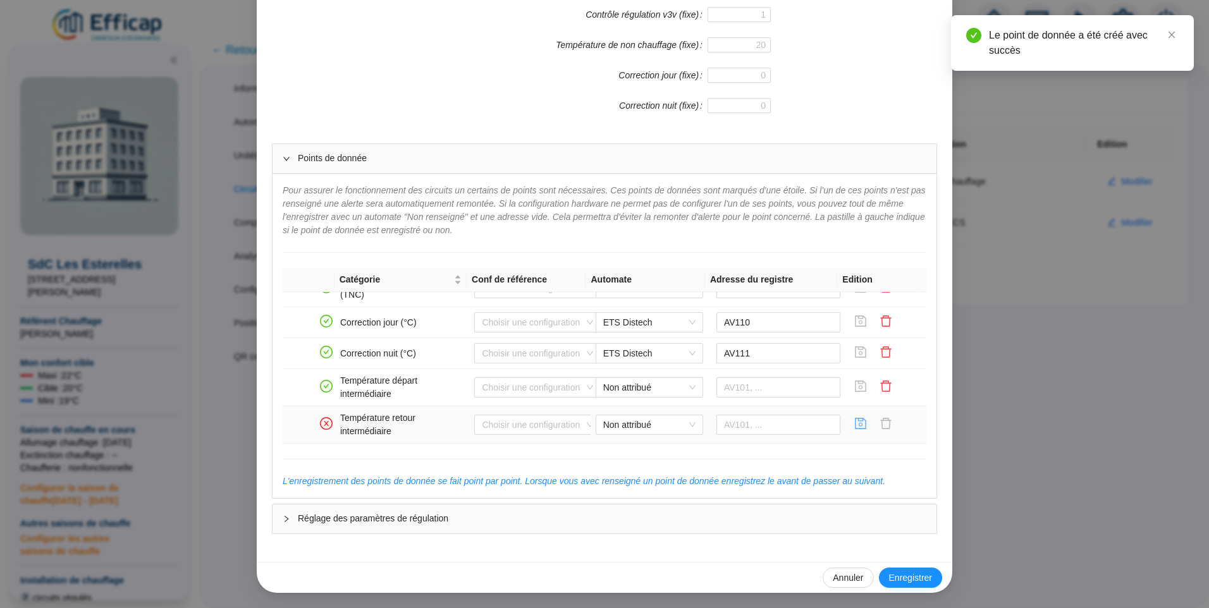
click at [855, 426] on icon "save" at bounding box center [860, 423] width 11 height 11
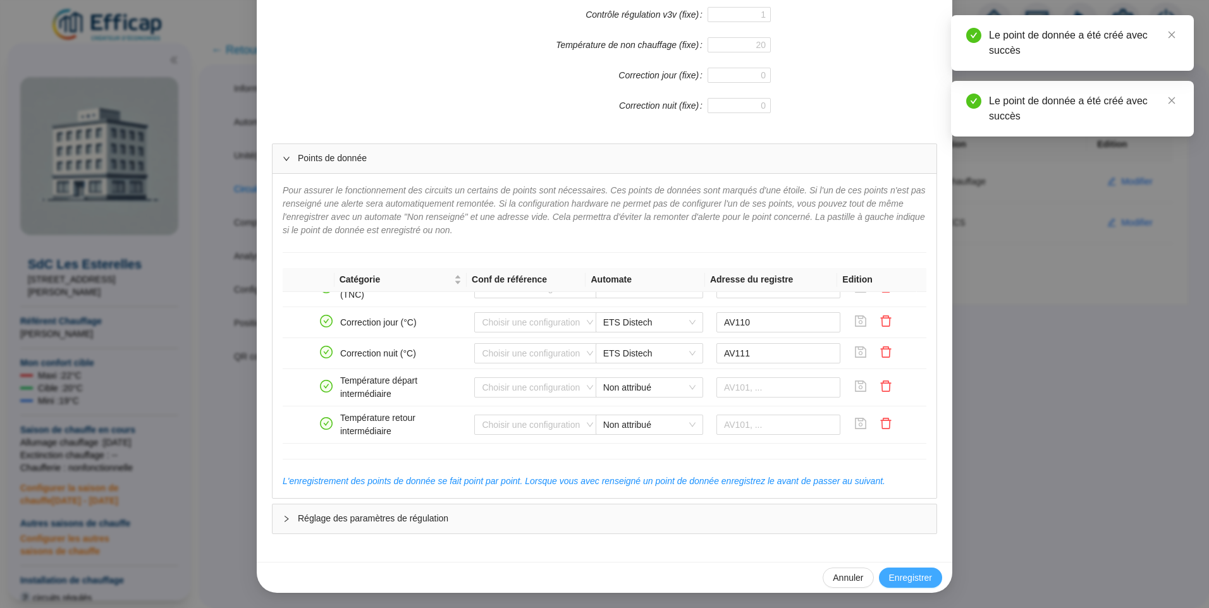
click at [914, 577] on span "Enregistrer" at bounding box center [910, 578] width 43 height 13
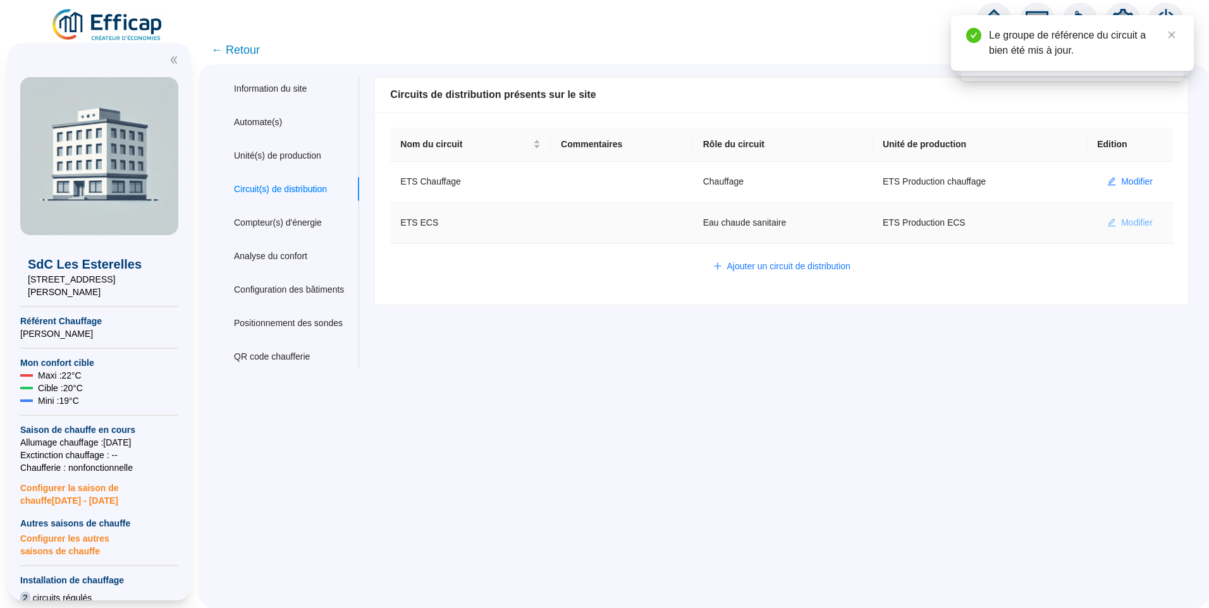
click at [1125, 221] on span "Modifier" at bounding box center [1137, 222] width 32 height 13
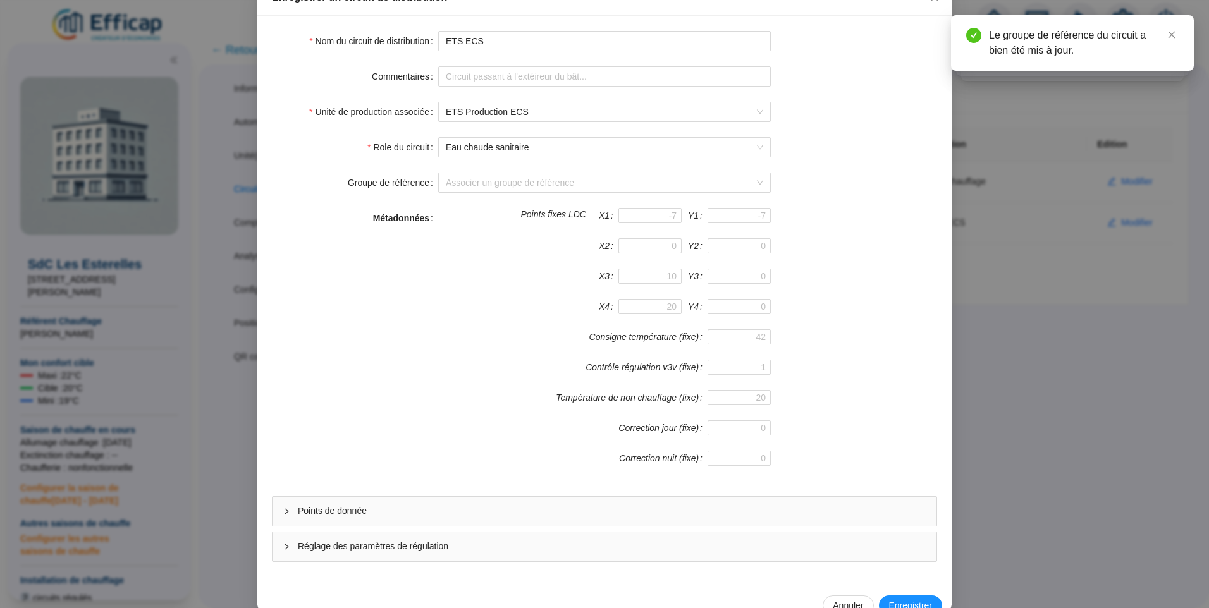
scroll to position [111, 0]
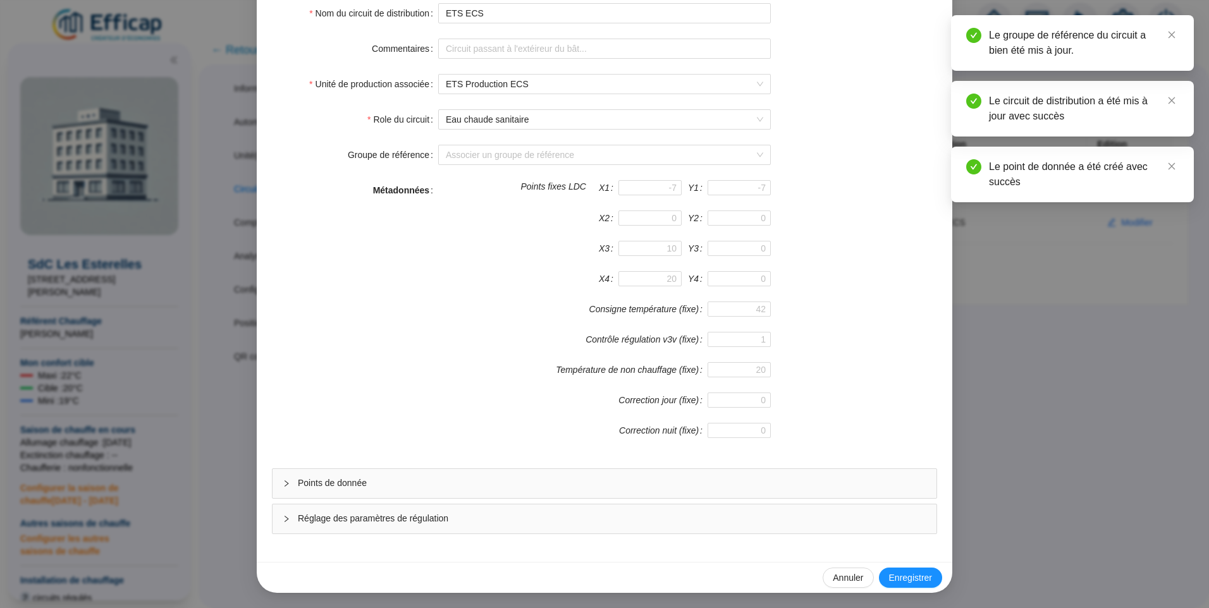
click at [378, 485] on span "Points de donnée" at bounding box center [612, 483] width 628 height 13
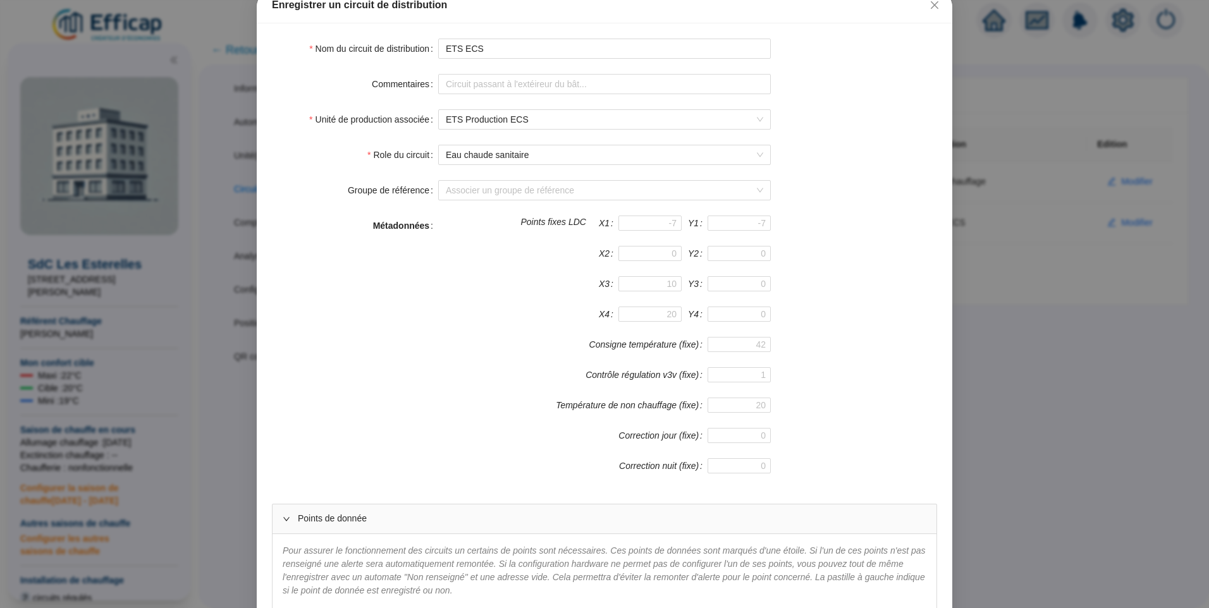
scroll to position [0, 0]
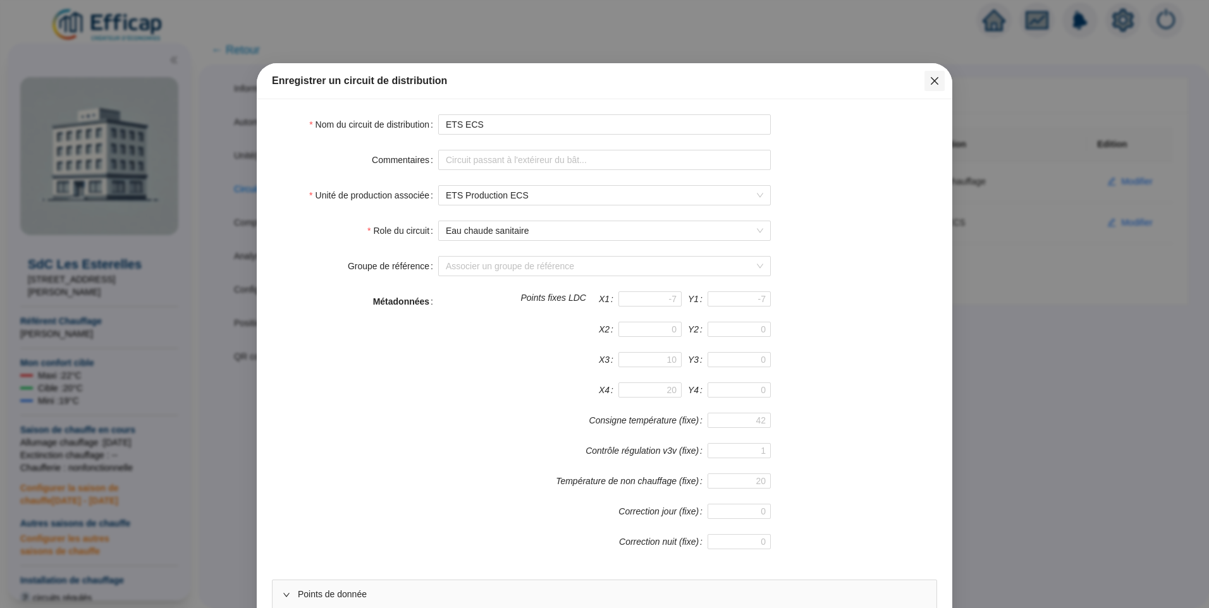
click at [930, 80] on icon "close" at bounding box center [934, 81] width 10 height 10
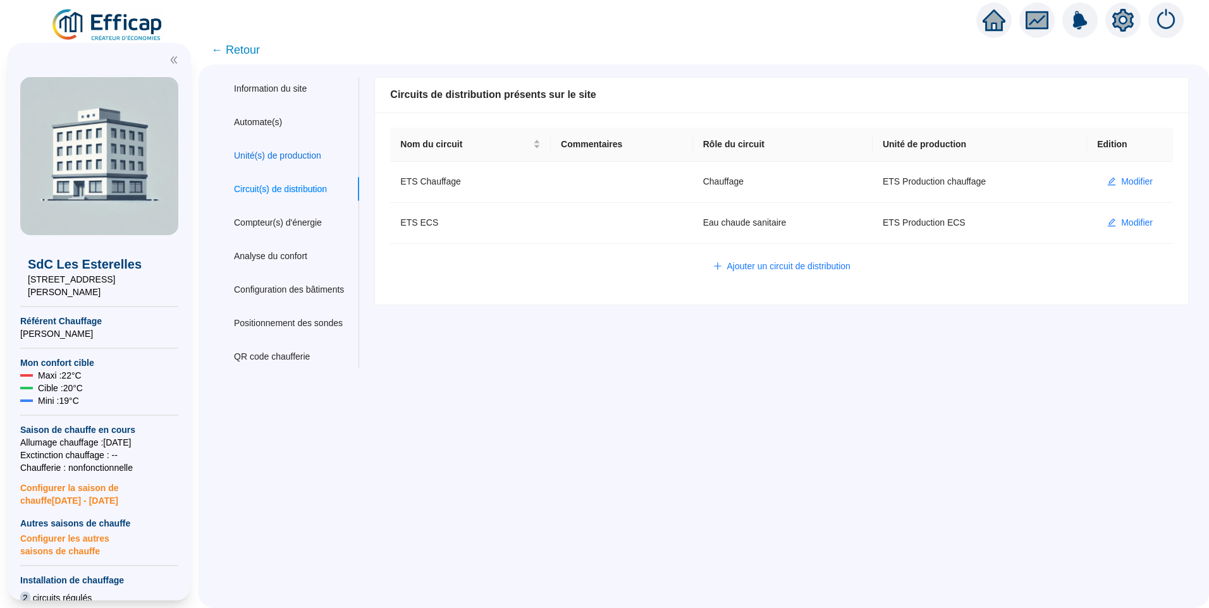
click at [278, 151] on div "Unité(s) de production" at bounding box center [277, 155] width 87 height 13
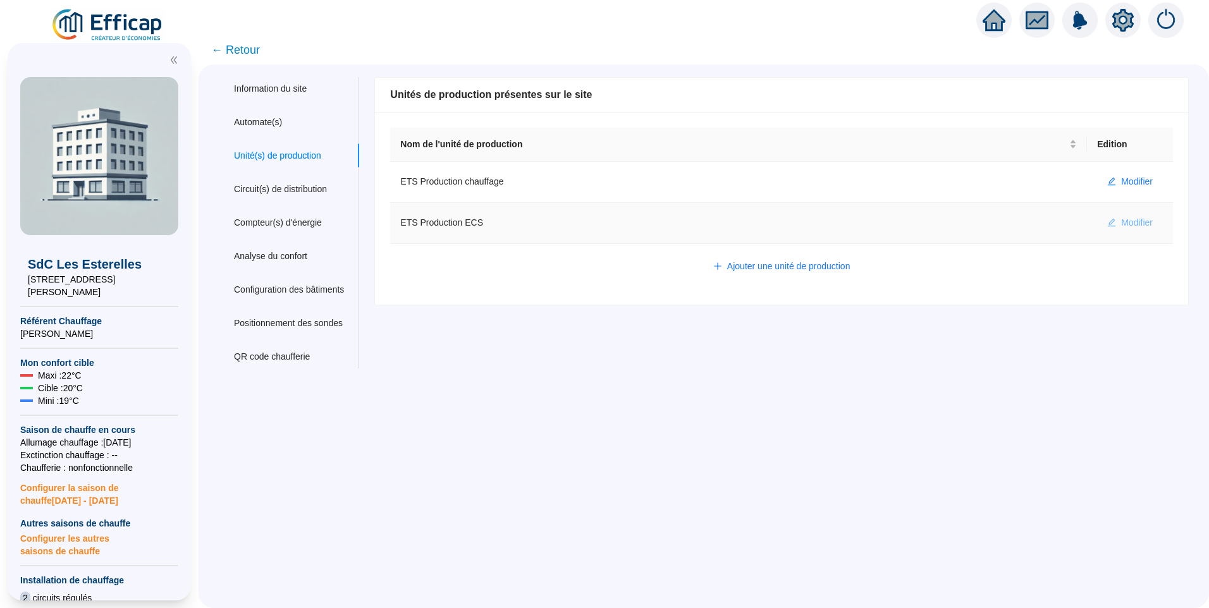
click at [1146, 220] on button "Modifier" at bounding box center [1130, 223] width 66 height 20
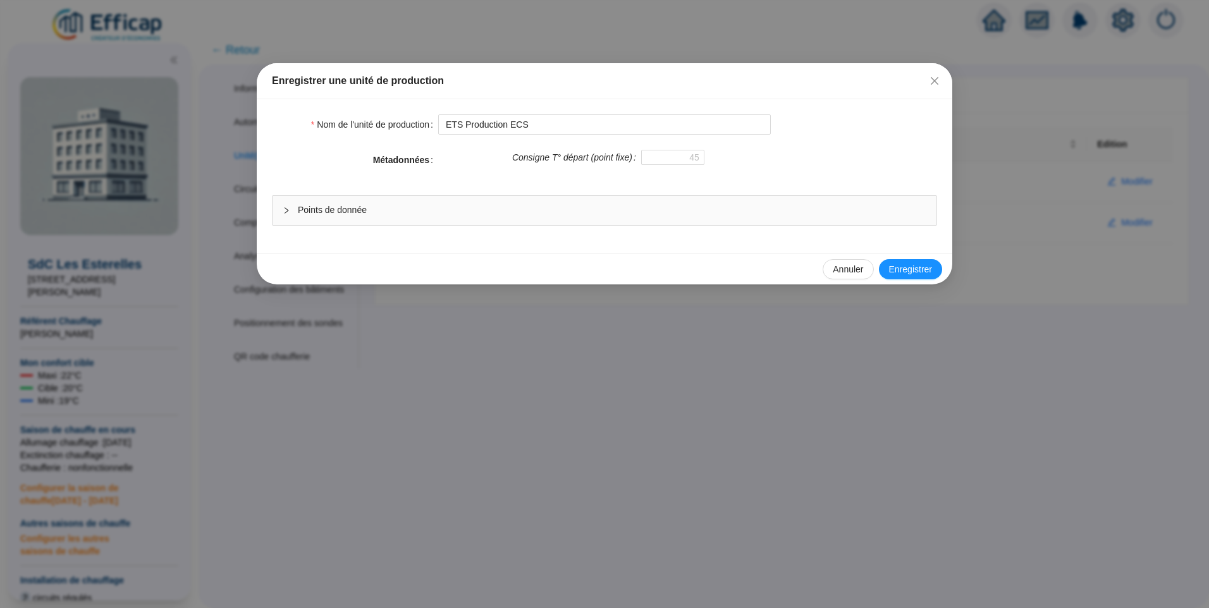
click at [522, 200] on div "Points de donnée" at bounding box center [604, 210] width 664 height 29
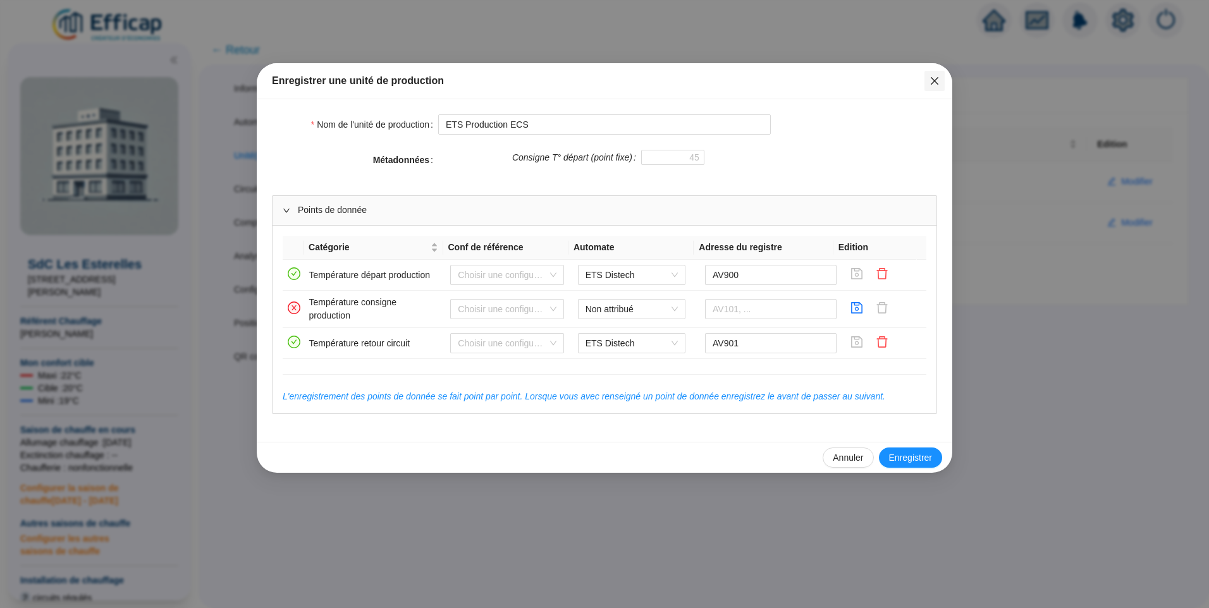
click at [936, 87] on button "Close" at bounding box center [934, 81] width 20 height 20
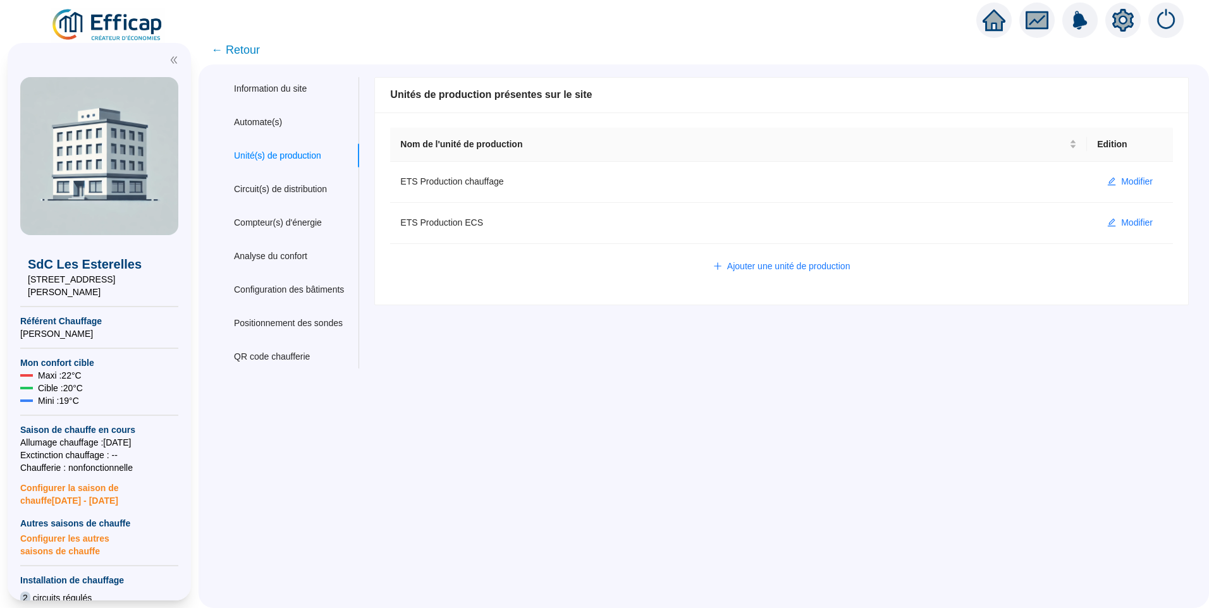
click at [242, 49] on span "← Retour" at bounding box center [235, 50] width 49 height 18
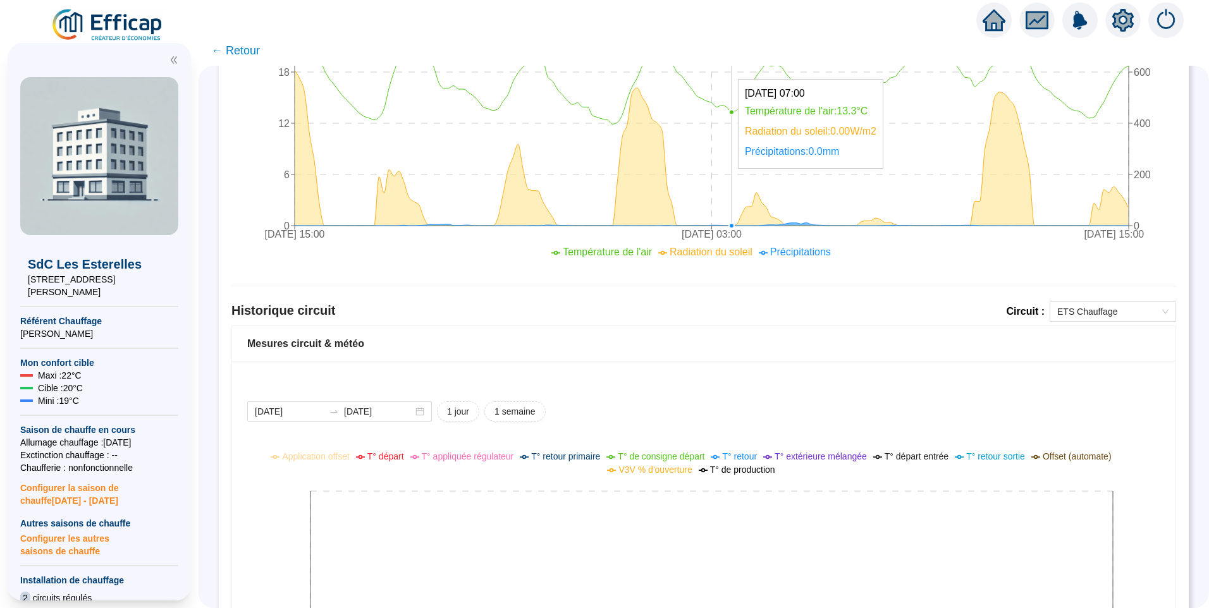
scroll to position [723, 0]
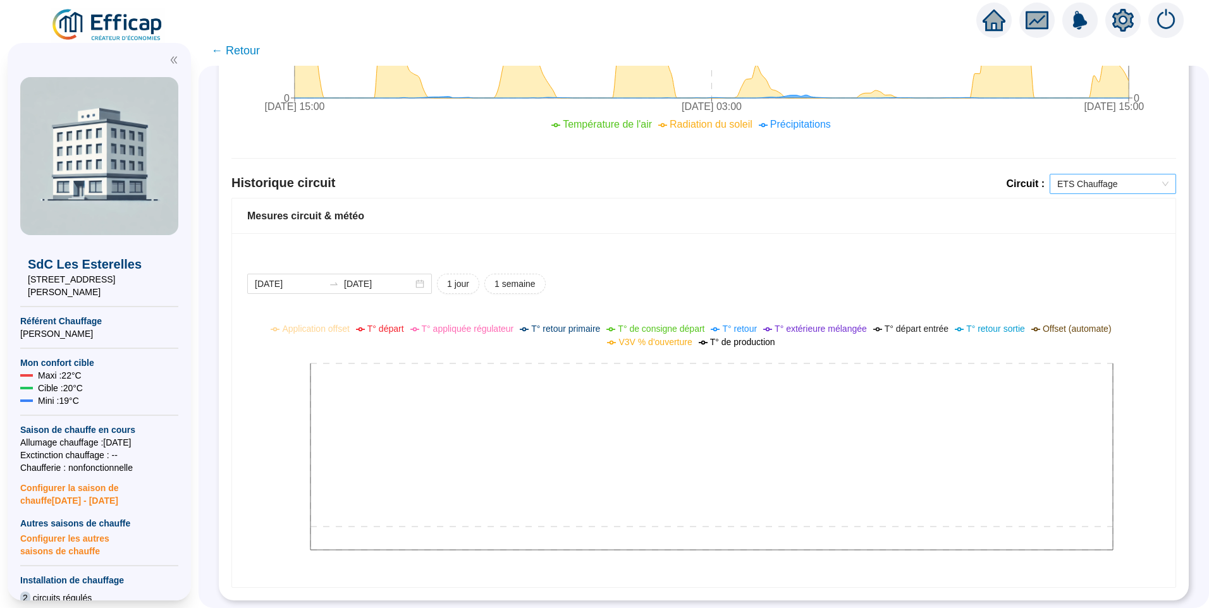
click at [1111, 174] on span "ETS Chauffage" at bounding box center [1112, 183] width 111 height 19
click at [873, 274] on div "2025-09-15 2025-09-16 1 jour 1 semaine" at bounding box center [703, 284] width 913 height 20
click at [1122, 25] on icon "setting" at bounding box center [1122, 19] width 21 height 20
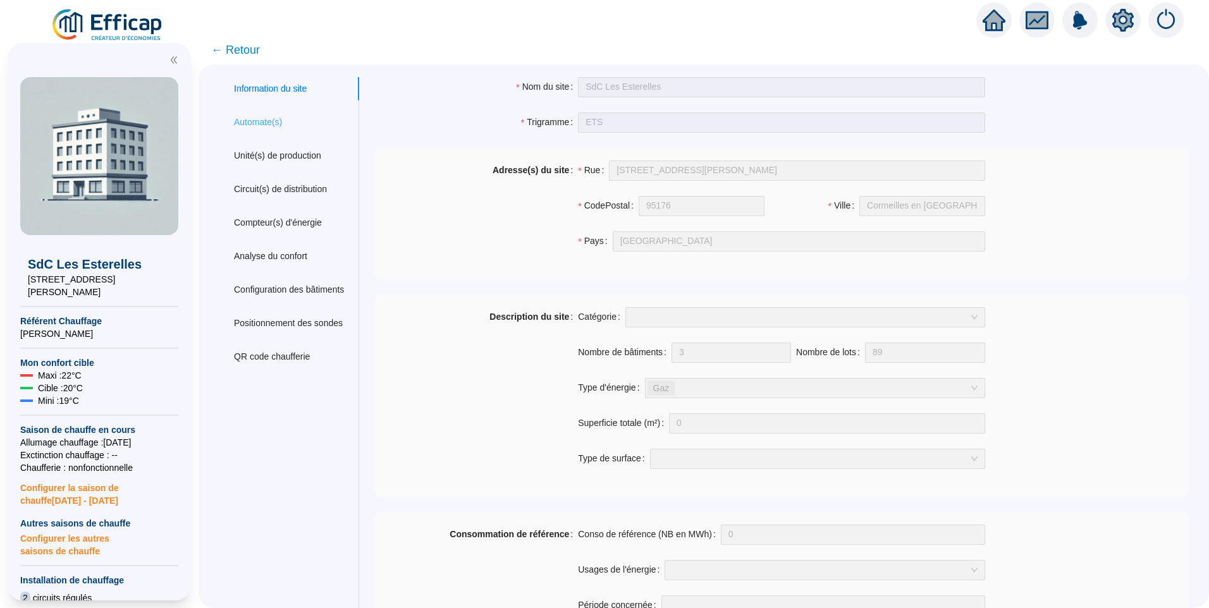
click at [309, 117] on div "Automate(s)" at bounding box center [289, 122] width 140 height 23
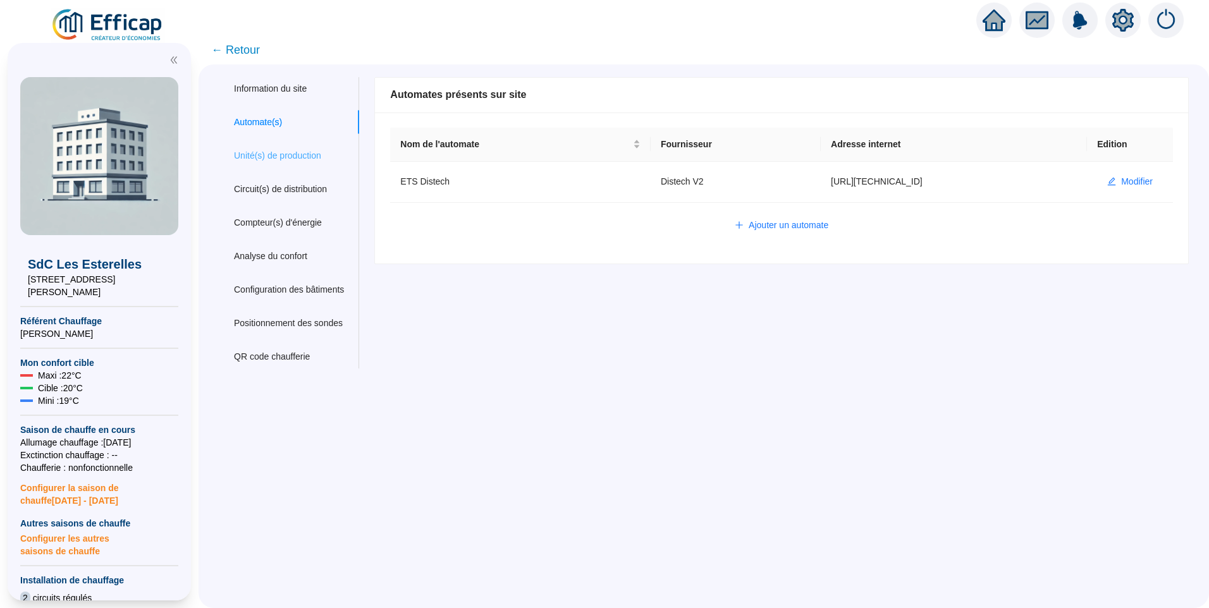
click at [305, 163] on div "Unité(s) de production" at bounding box center [289, 155] width 140 height 23
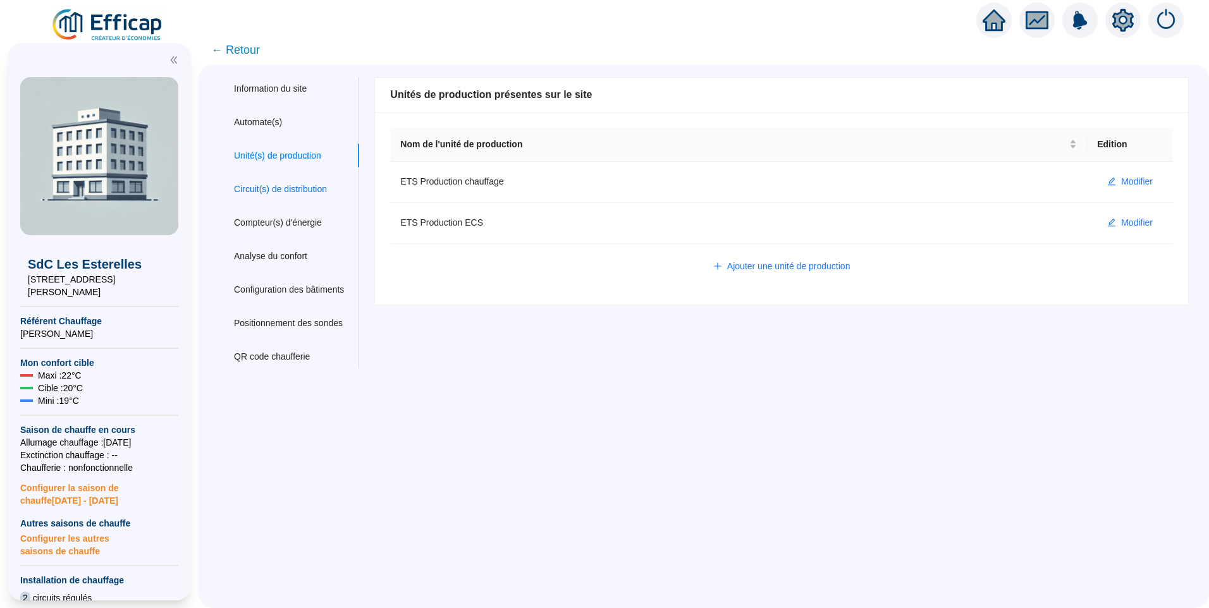
click at [269, 184] on div "Circuit(s) de distribution" at bounding box center [280, 189] width 93 height 13
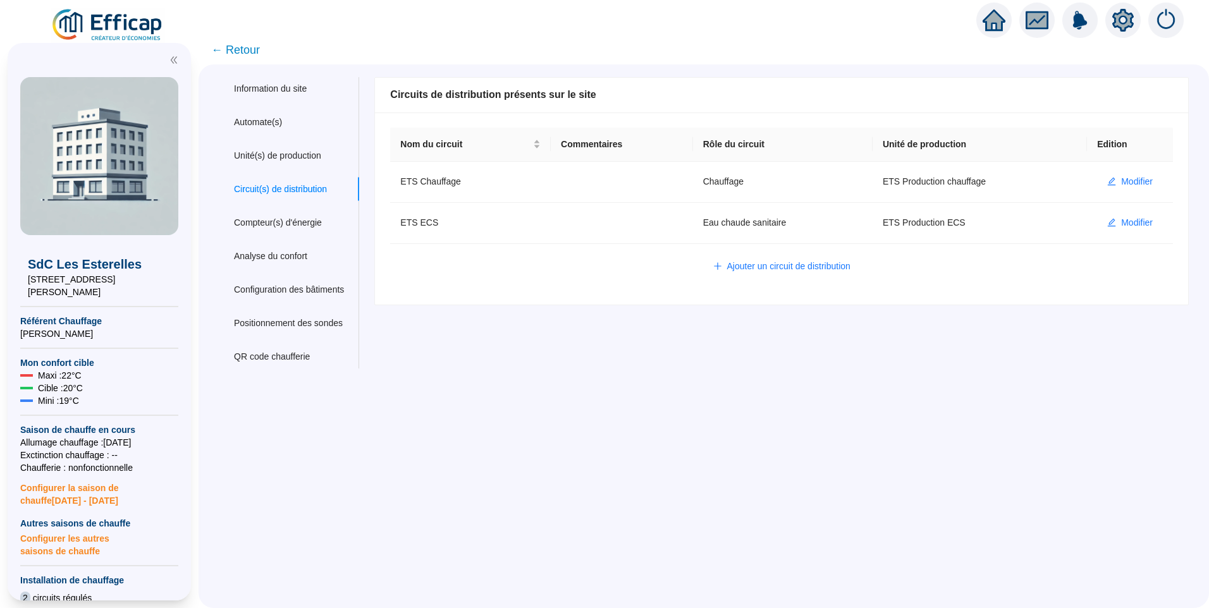
click at [245, 49] on span "← Retour" at bounding box center [235, 50] width 49 height 18
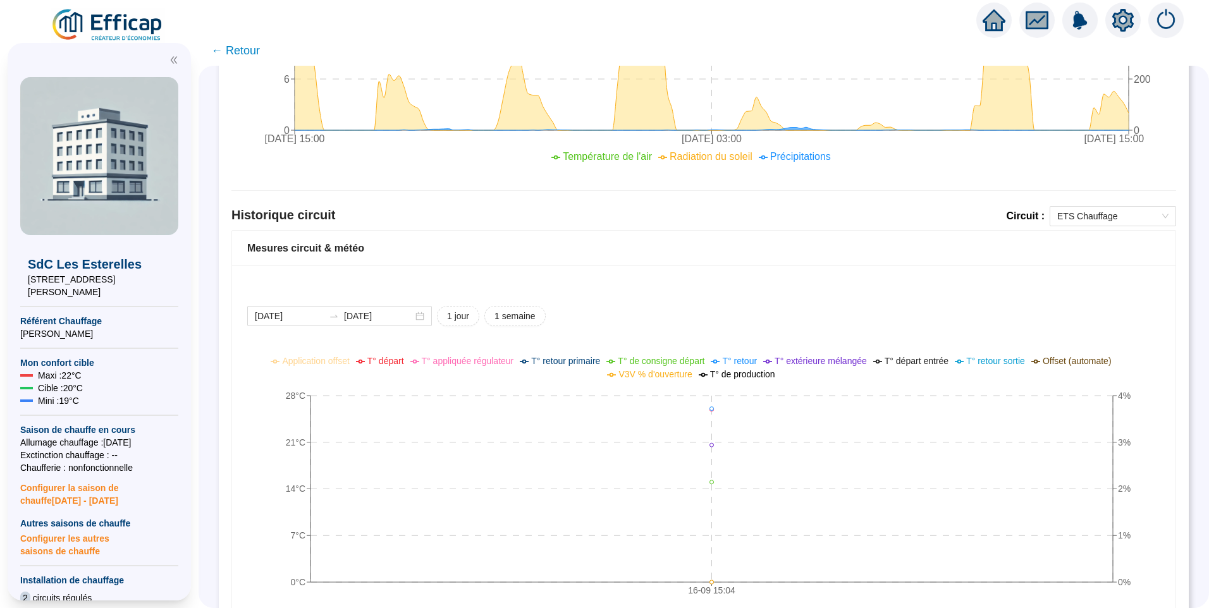
scroll to position [723, 0]
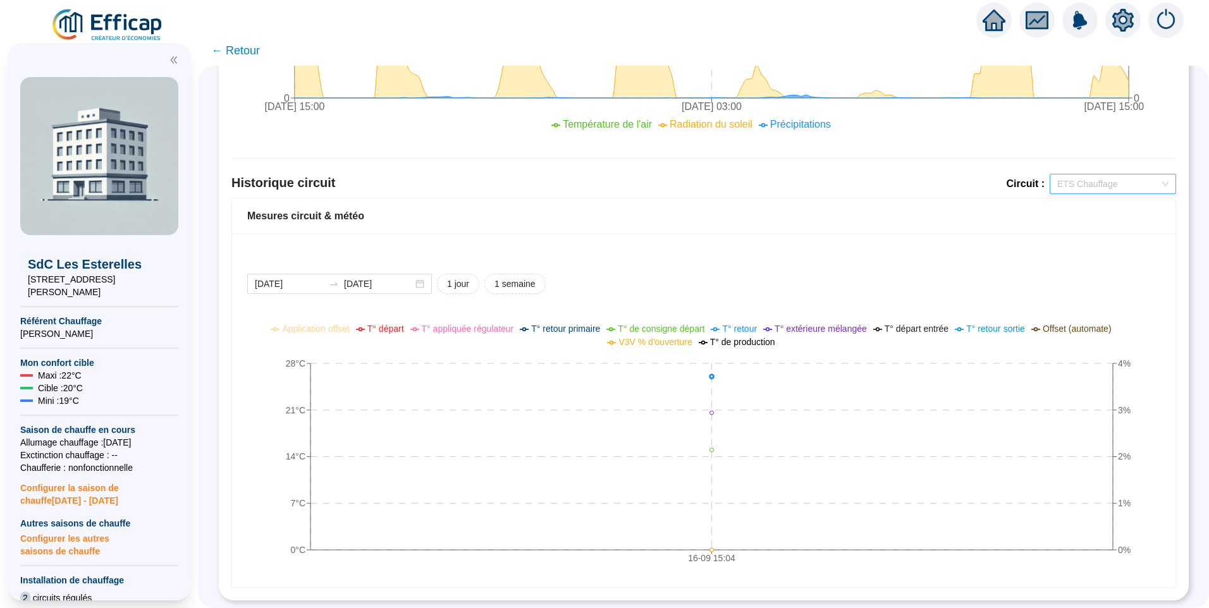
click at [1086, 180] on span "ETS Chauffage" at bounding box center [1112, 183] width 111 height 19
click at [1091, 219] on div "ETS ECS" at bounding box center [1103, 220] width 106 height 13
click at [1115, 174] on span "ETS ECS" at bounding box center [1112, 183] width 111 height 19
click at [1091, 203] on div "ETS Chauffage" at bounding box center [1103, 199] width 106 height 13
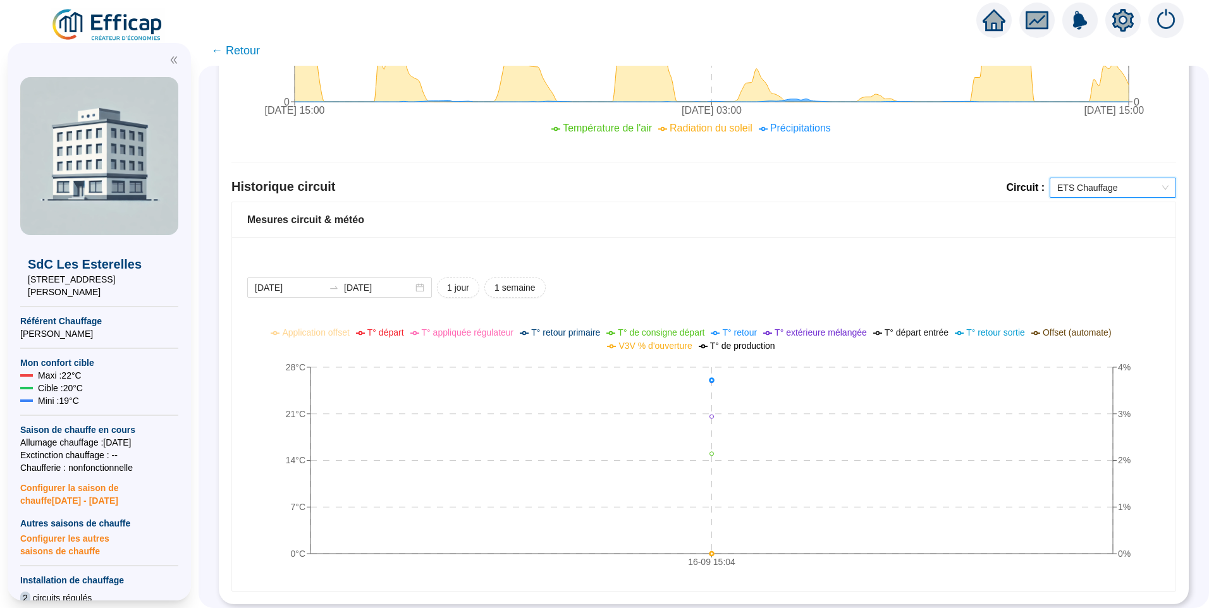
scroll to position [761, 0]
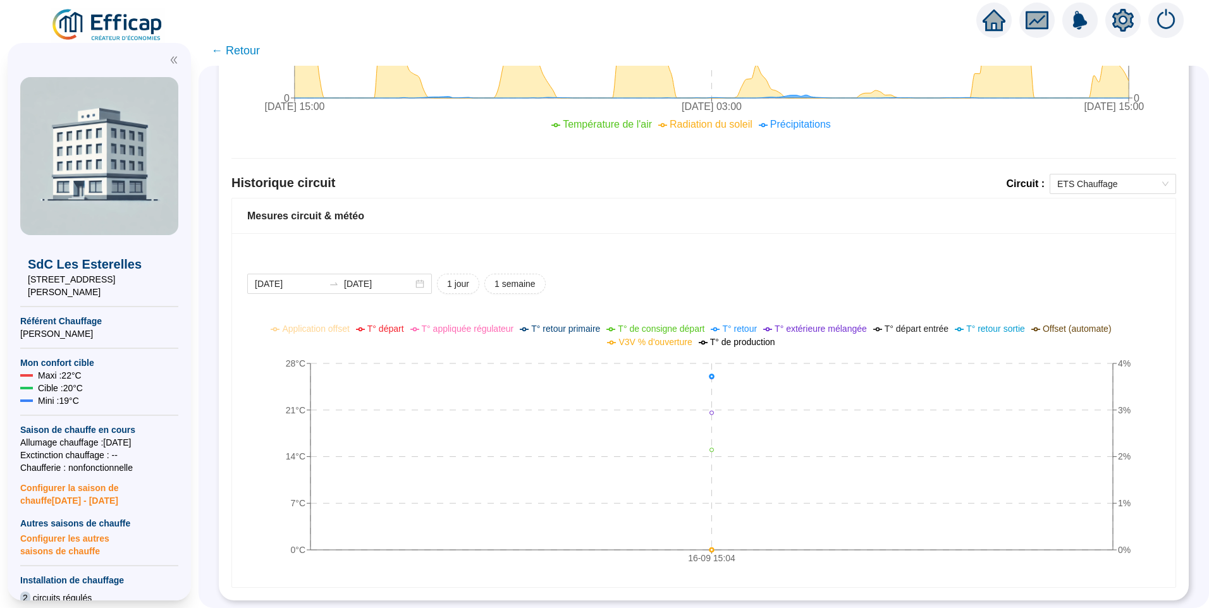
click at [765, 220] on div "Mesures circuit & météo" at bounding box center [703, 216] width 943 height 35
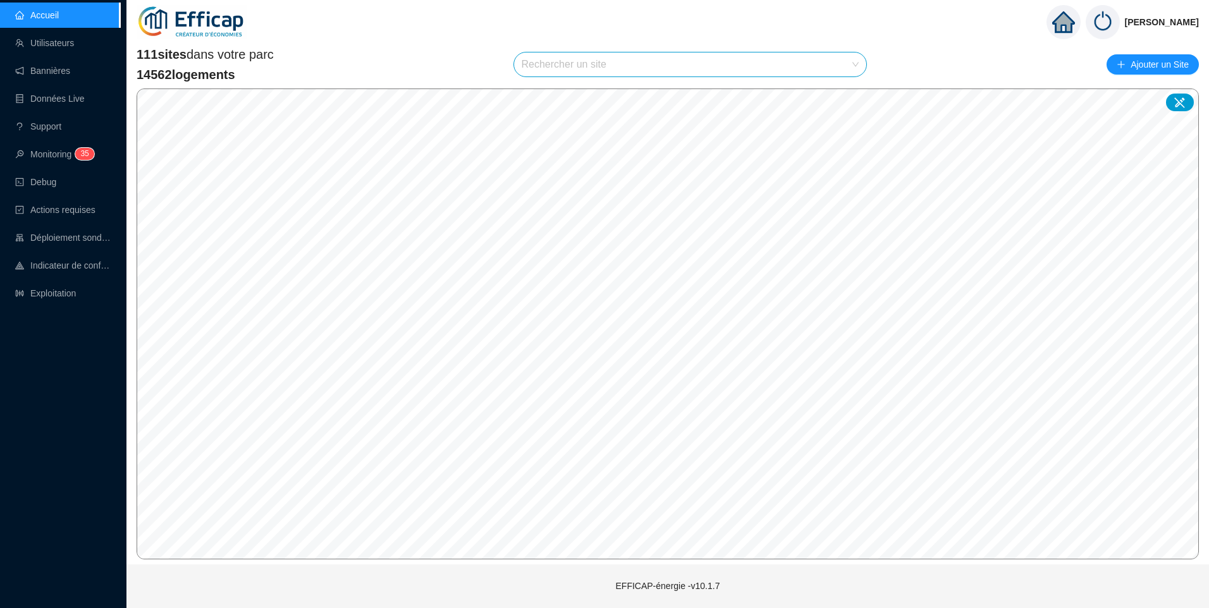
click at [590, 71] on input "search" at bounding box center [685, 64] width 326 height 24
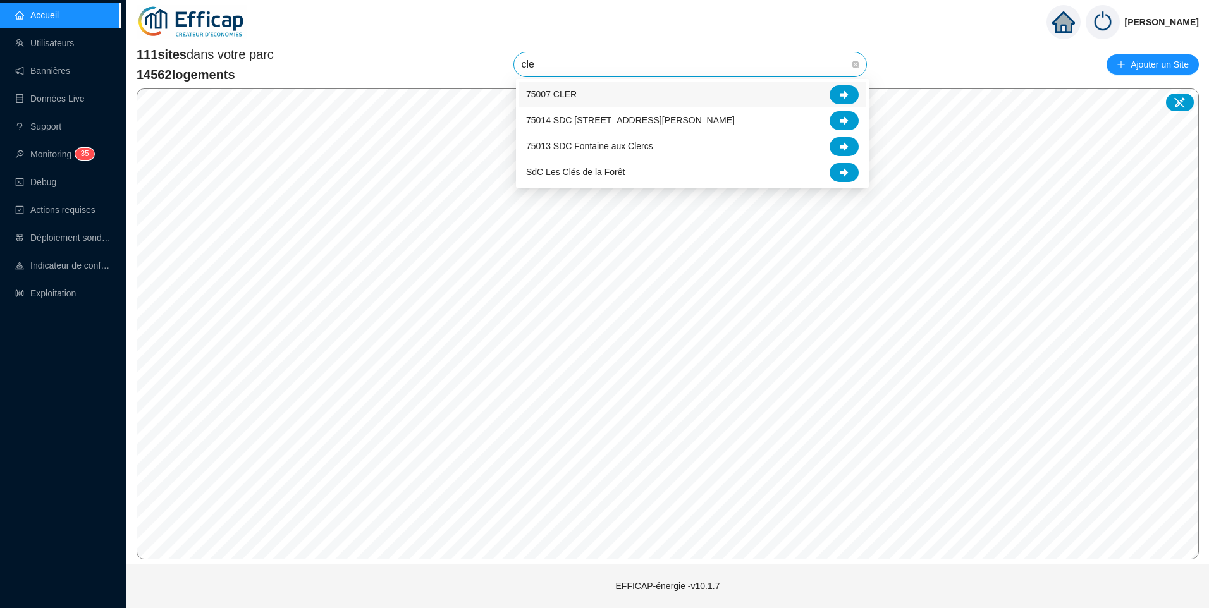
type input "cler"
click at [847, 95] on icon at bounding box center [844, 94] width 9 height 8
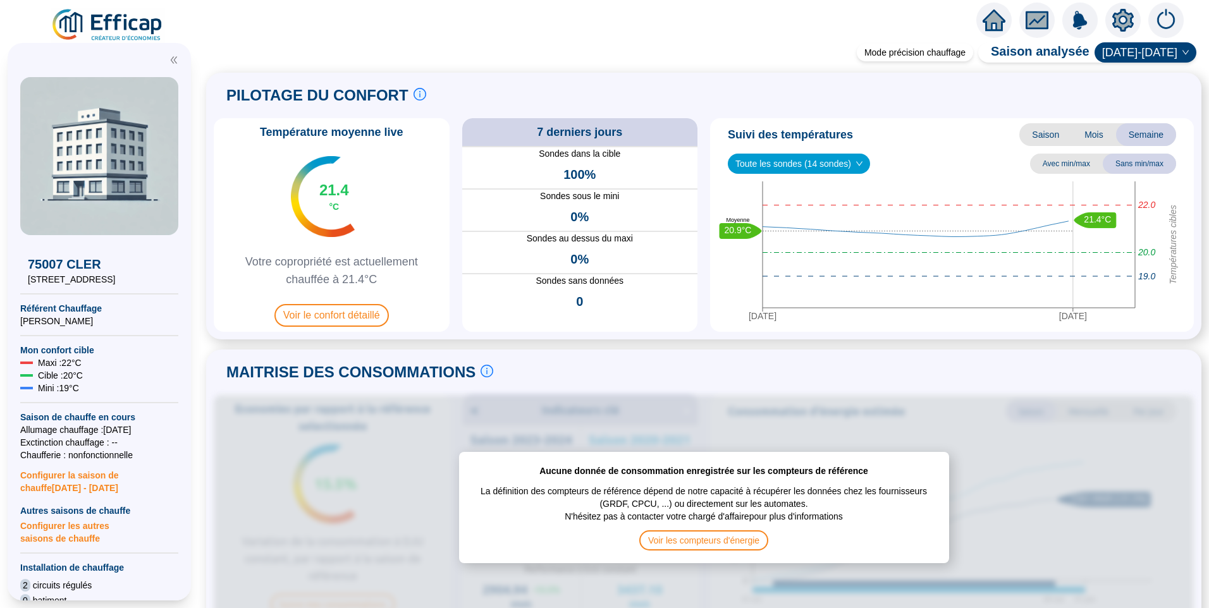
click at [1112, 17] on icon "setting" at bounding box center [1122, 20] width 23 height 23
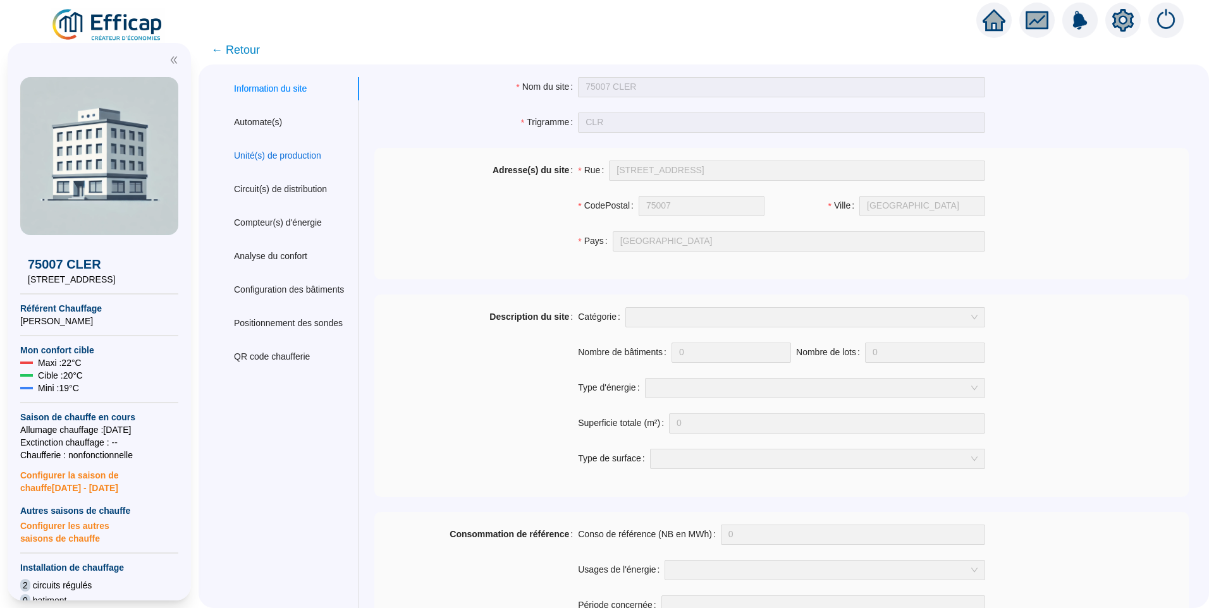
click at [293, 161] on div "Unité(s) de production" at bounding box center [277, 155] width 87 height 13
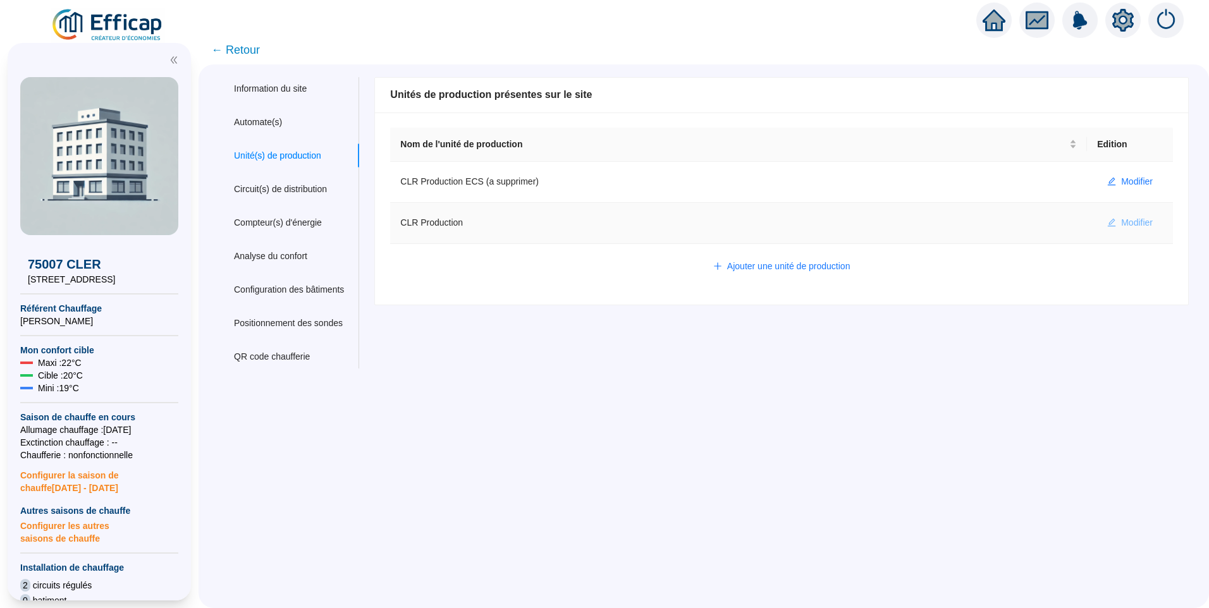
click at [1125, 223] on span "Modifier" at bounding box center [1137, 222] width 32 height 13
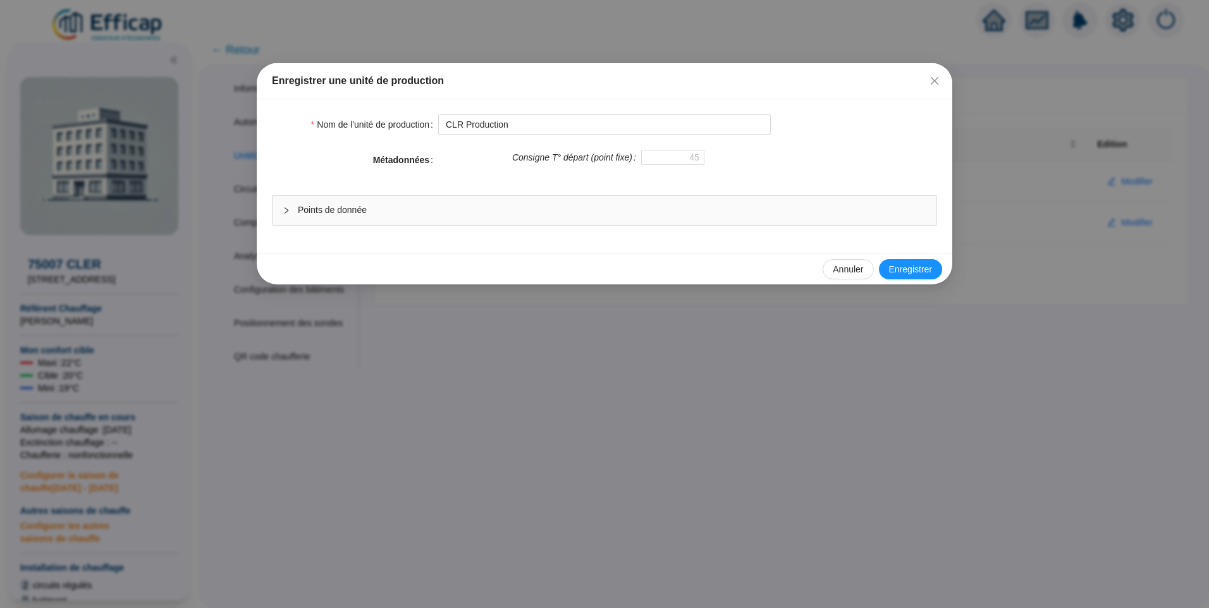
click at [688, 216] on span "Points de donnée" at bounding box center [612, 210] width 628 height 13
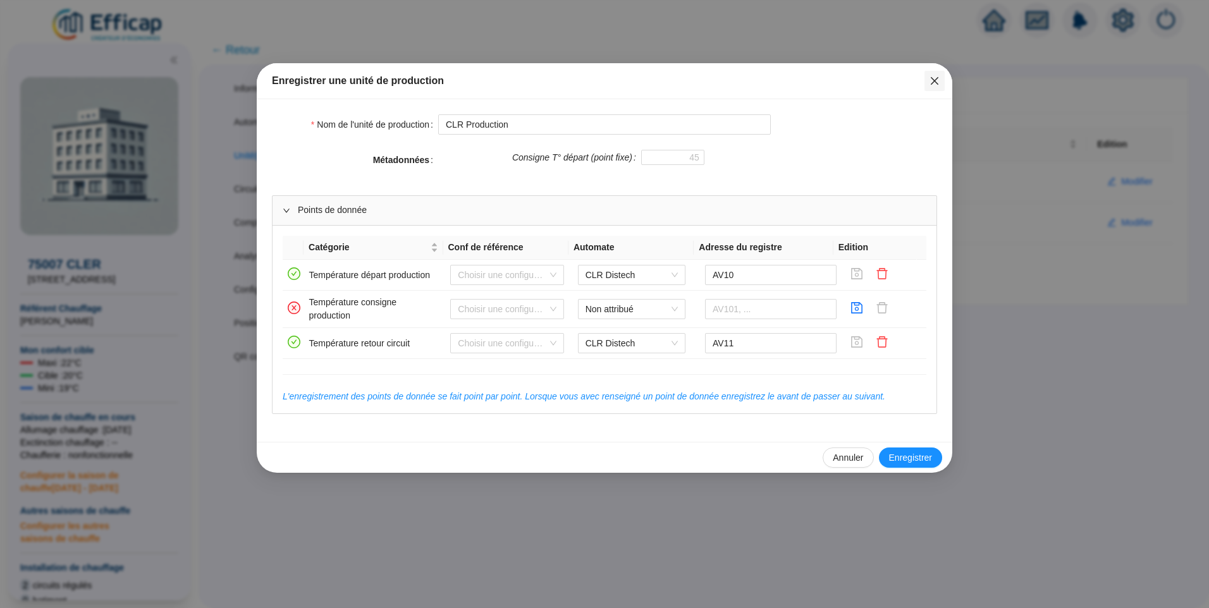
click at [936, 85] on icon "close" at bounding box center [934, 81] width 10 height 10
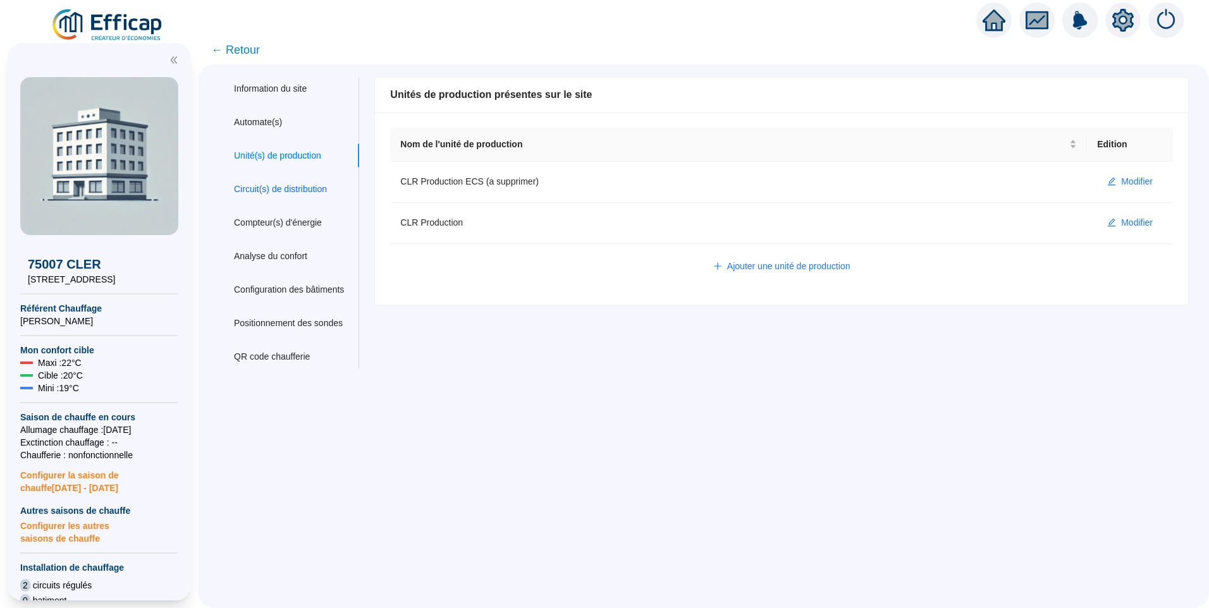
click at [309, 195] on div "Circuit(s) de distribution" at bounding box center [280, 189] width 93 height 13
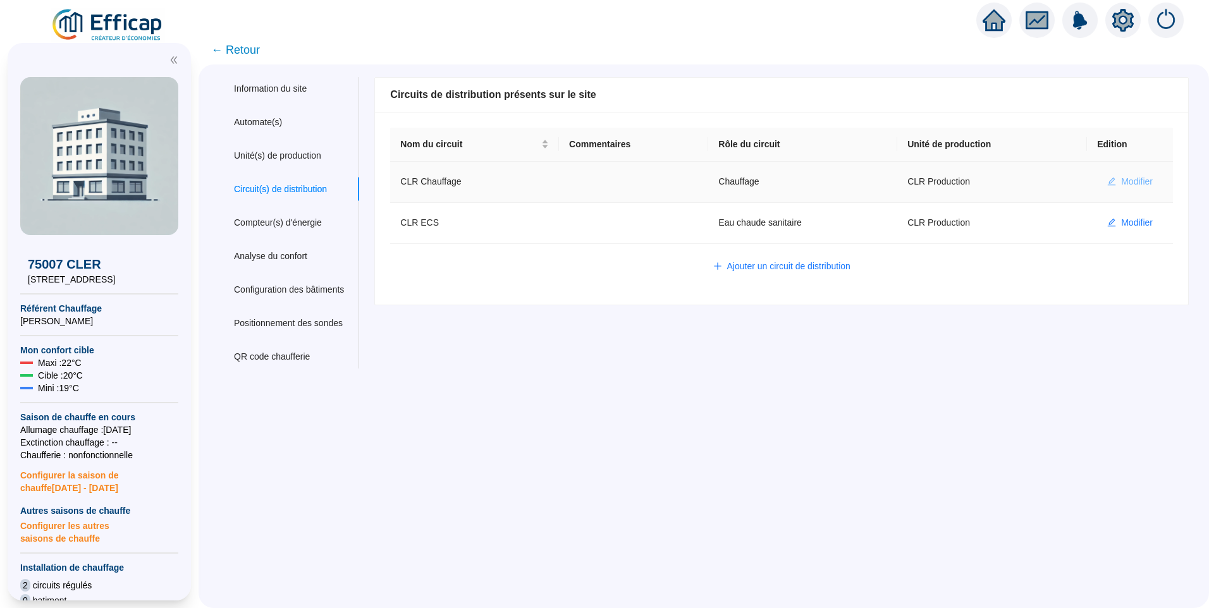
click at [1128, 182] on span "Modifier" at bounding box center [1137, 181] width 32 height 13
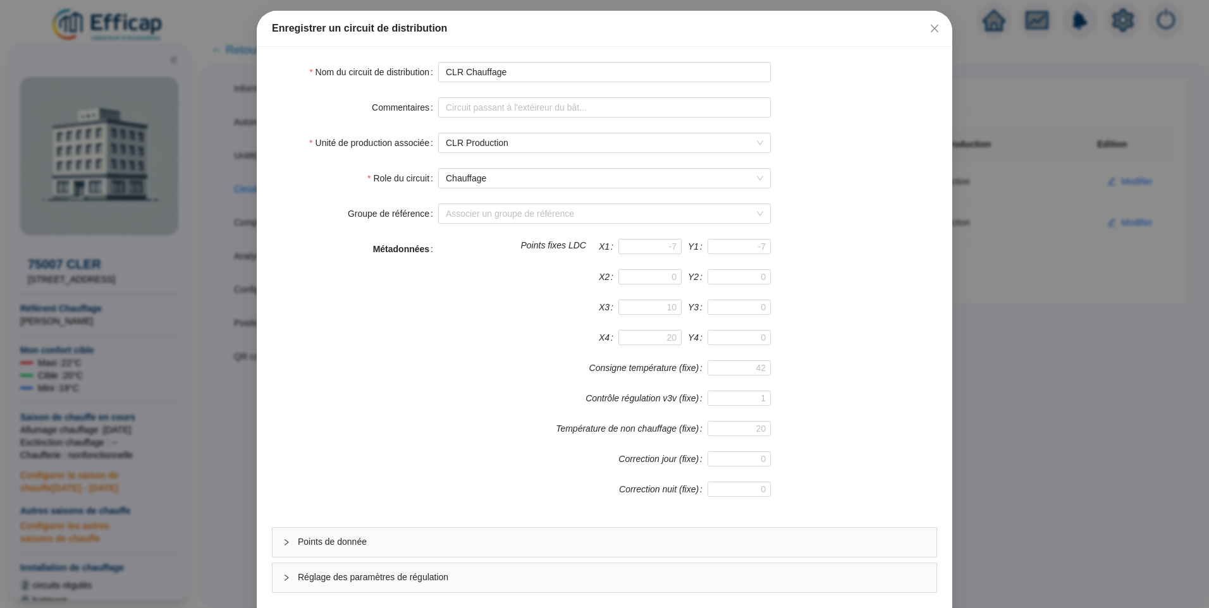
scroll to position [111, 0]
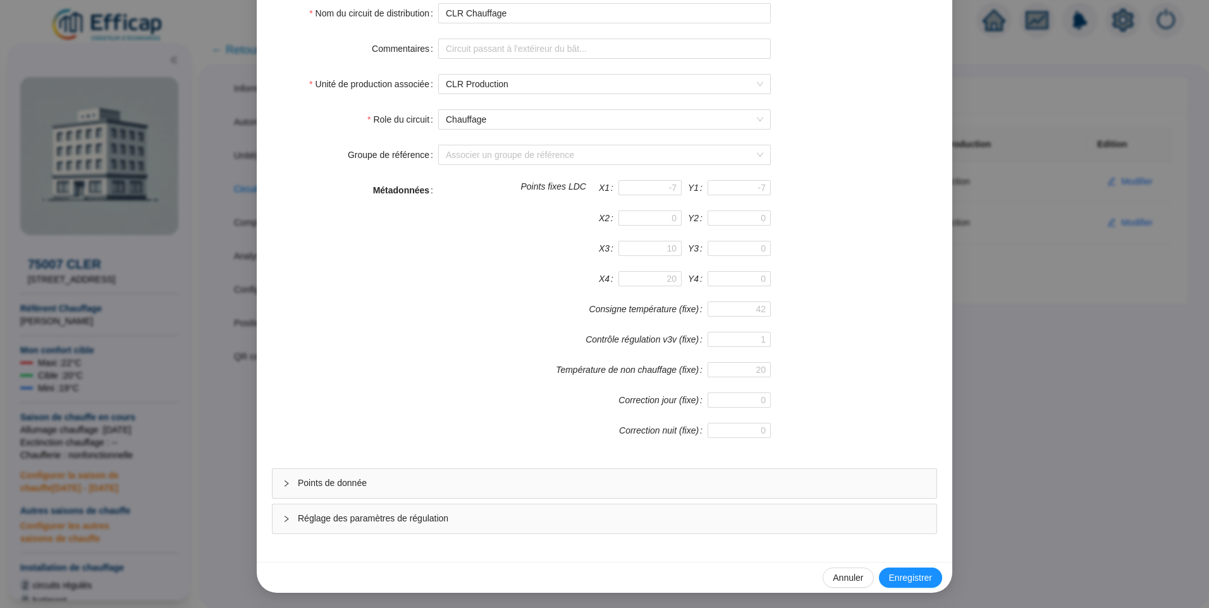
click at [458, 480] on span "Points de donnée" at bounding box center [612, 483] width 628 height 13
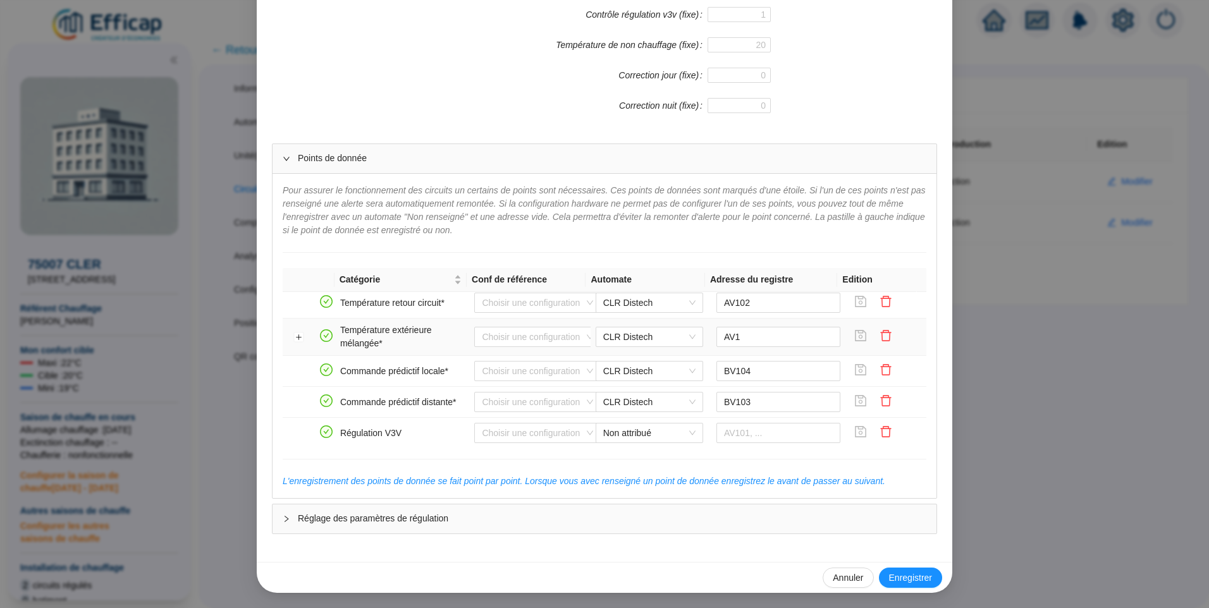
scroll to position [253, 0]
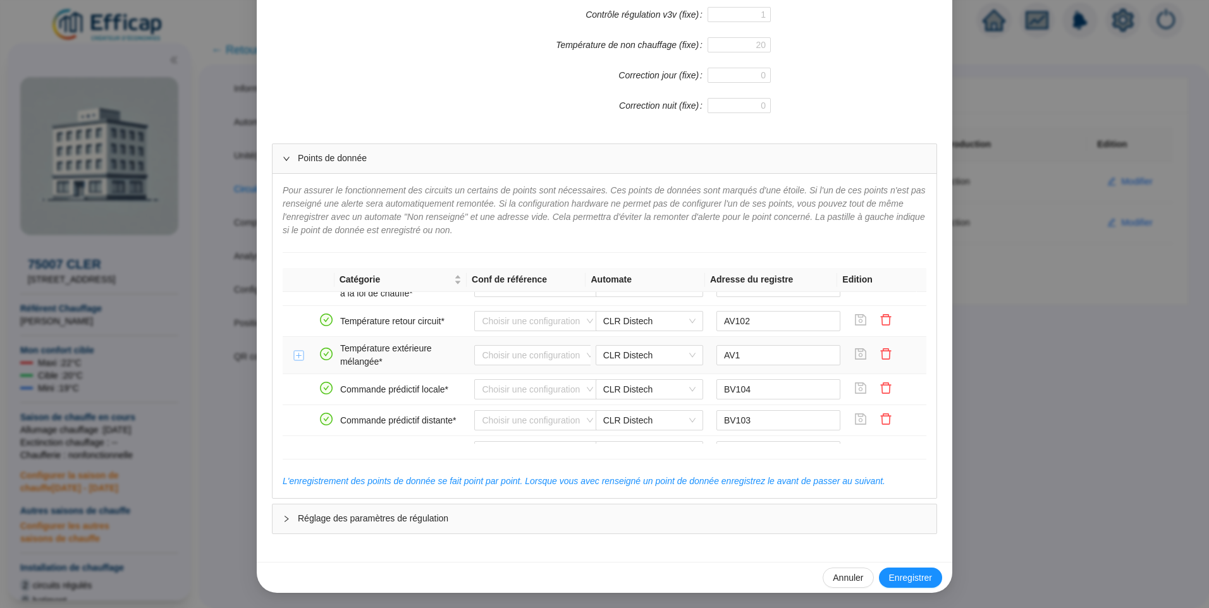
click at [294, 358] on button "Développer la ligne" at bounding box center [299, 356] width 10 height 10
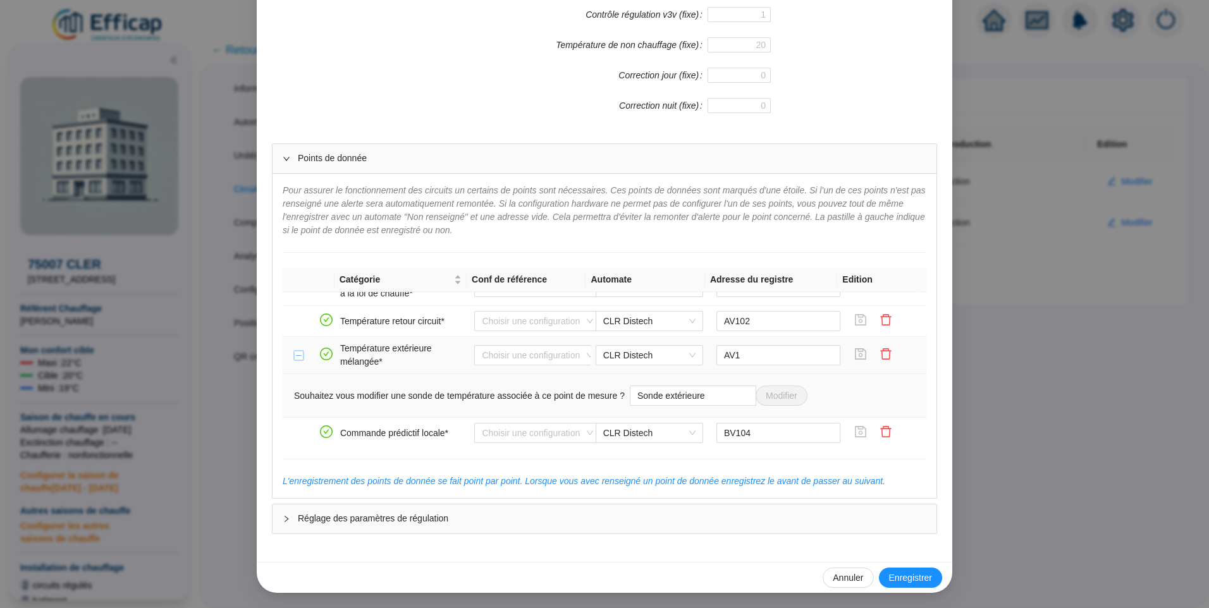
click at [294, 358] on button "Réduire la ligne" at bounding box center [299, 356] width 10 height 10
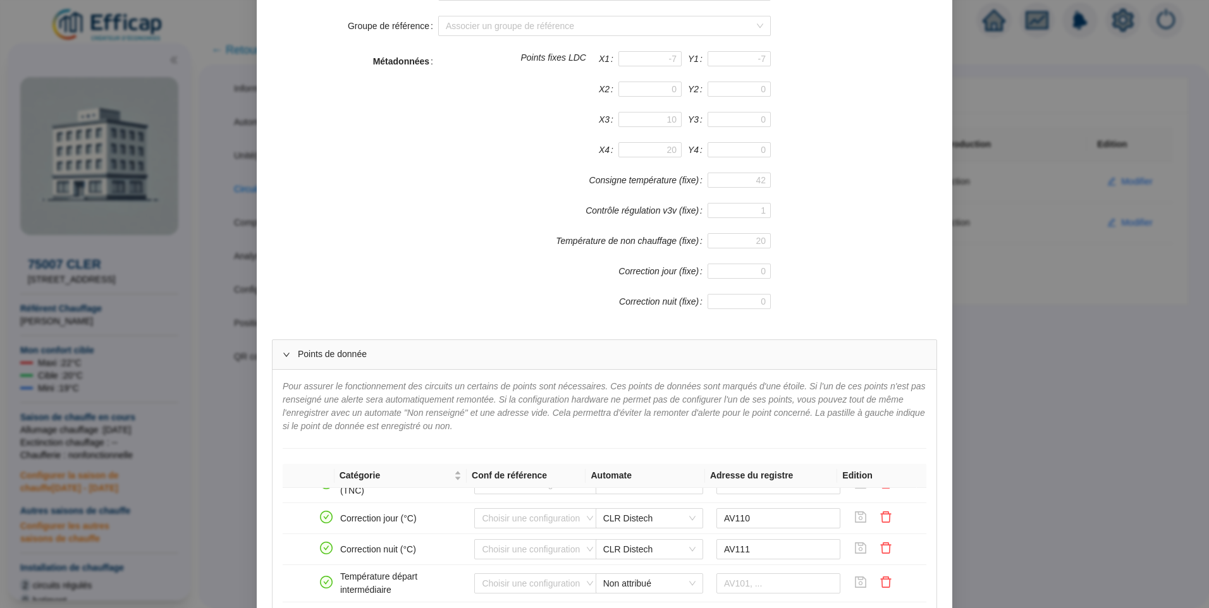
scroll to position [0, 0]
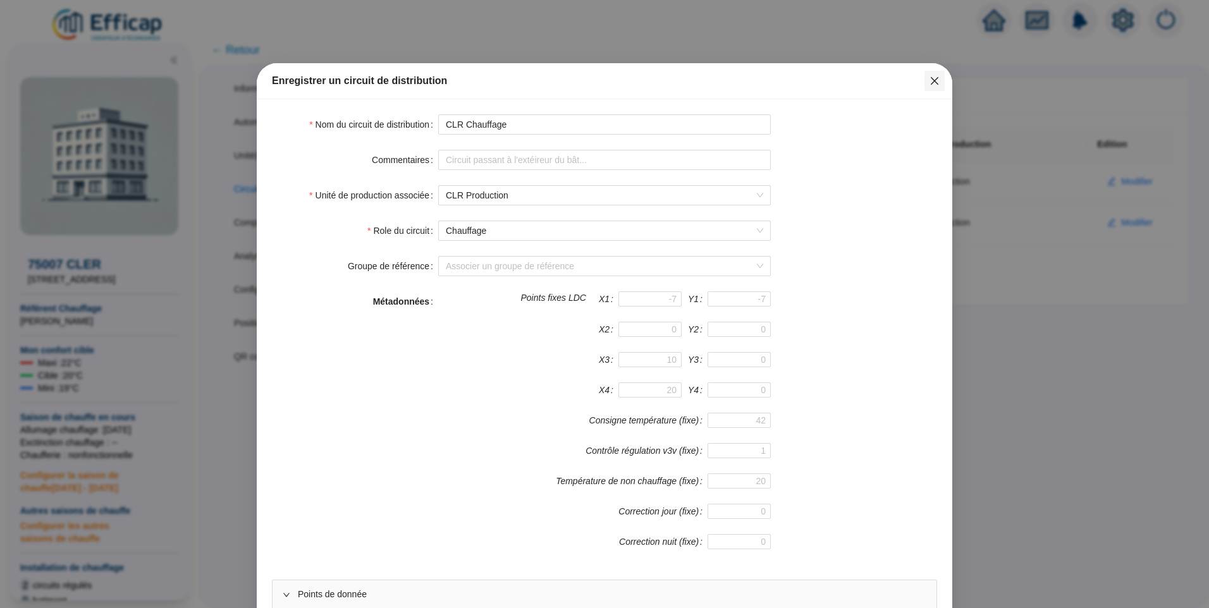
click at [929, 85] on icon "close" at bounding box center [934, 81] width 10 height 10
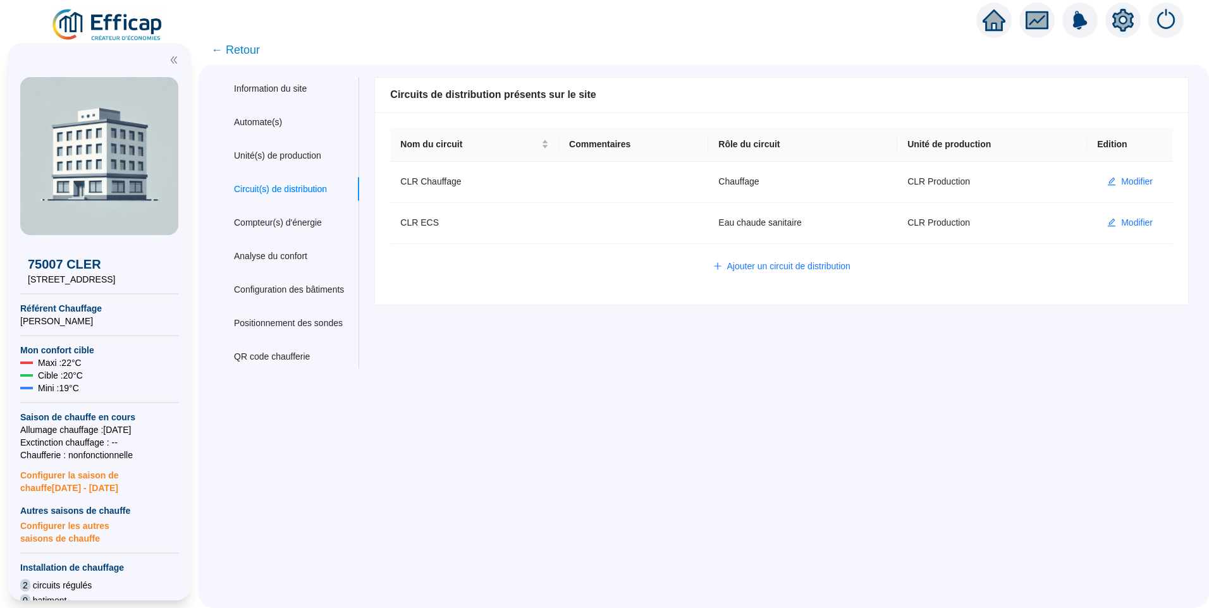
drag, startPoint x: 571, startPoint y: 389, endPoint x: 560, endPoint y: 383, distance: 12.7
click at [568, 389] on div "Information du site Automate(s) Unité(s) de production Circuit(s) de distributi…" at bounding box center [704, 336] width 1010 height 544
drag, startPoint x: 527, startPoint y: 364, endPoint x: 523, endPoint y: 303, distance: 60.2
click at [527, 355] on div "Nom du site 75007 CLER Trigramme CLR Adresse(s) du site Rue 15/17 rue Cler Code…" at bounding box center [773, 222] width 830 height 291
click at [755, 499] on div "Information du site Automate(s) Unité(s) de production Circuit(s) de distributi…" at bounding box center [704, 336] width 1010 height 544
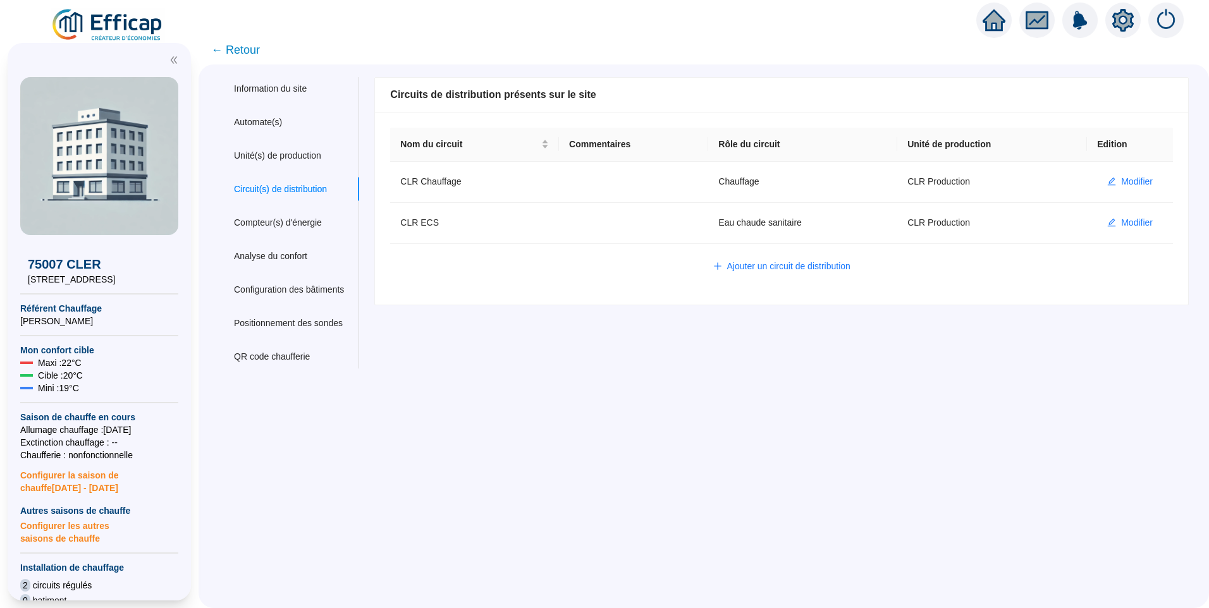
click at [817, 377] on div "Information du site Automate(s) Unité(s) de production Circuit(s) de distributi…" at bounding box center [704, 336] width 1010 height 544
drag, startPoint x: 504, startPoint y: 440, endPoint x: 474, endPoint y: 384, distance: 63.9
click at [506, 434] on div "Information du site Automate(s) Unité(s) de production Circuit(s) de distributi…" at bounding box center [704, 336] width 1010 height 544
click at [248, 54] on span "← Retour" at bounding box center [235, 50] width 49 height 18
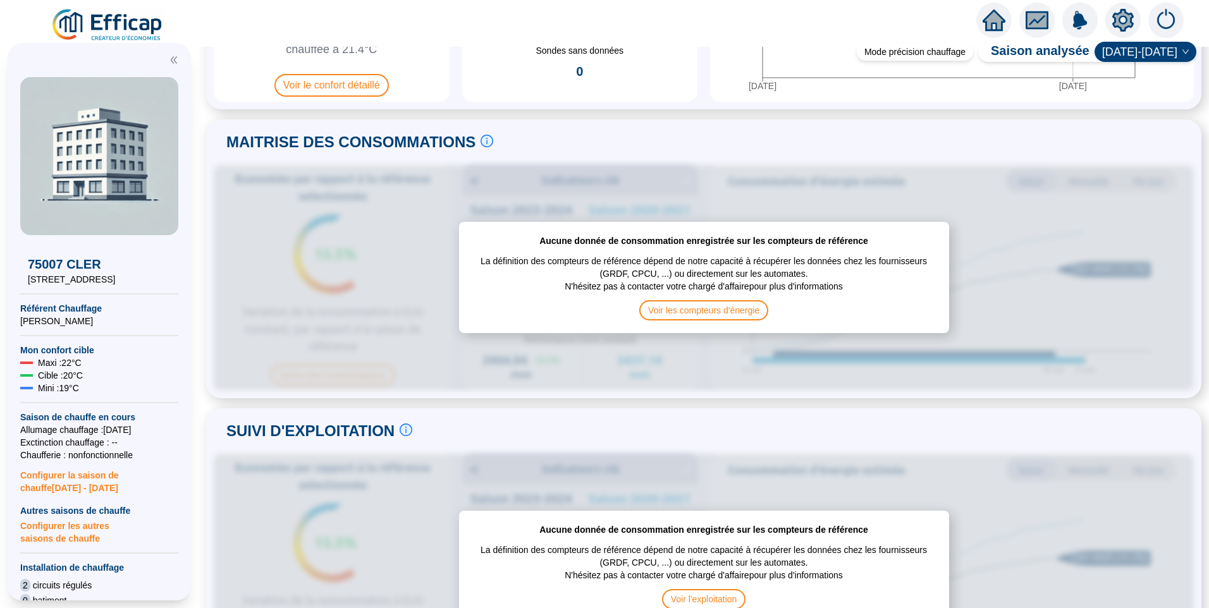
scroll to position [443, 0]
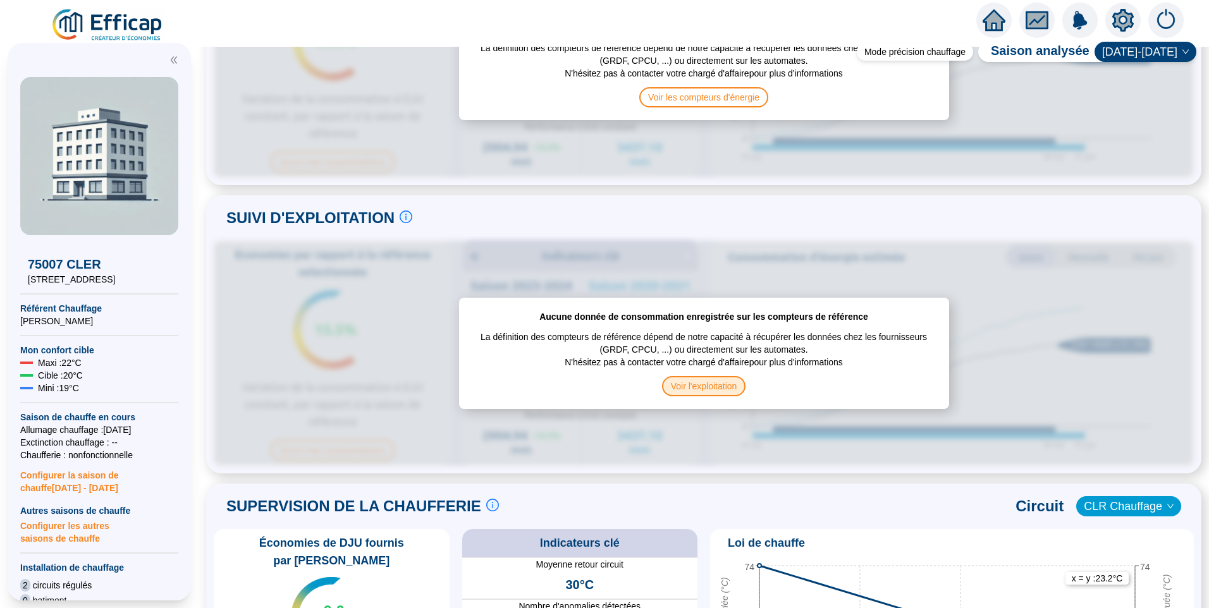
click at [707, 378] on span "Voir l'exploitation" at bounding box center [704, 386] width 84 height 20
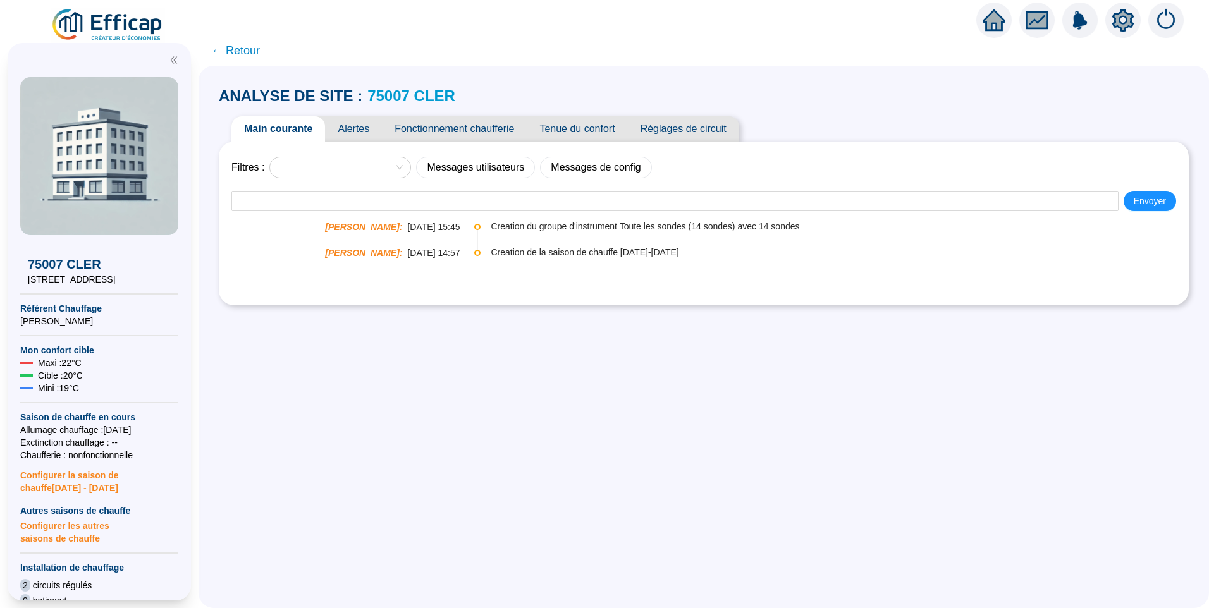
click at [709, 125] on span "Réglages de circuit" at bounding box center [683, 128] width 111 height 25
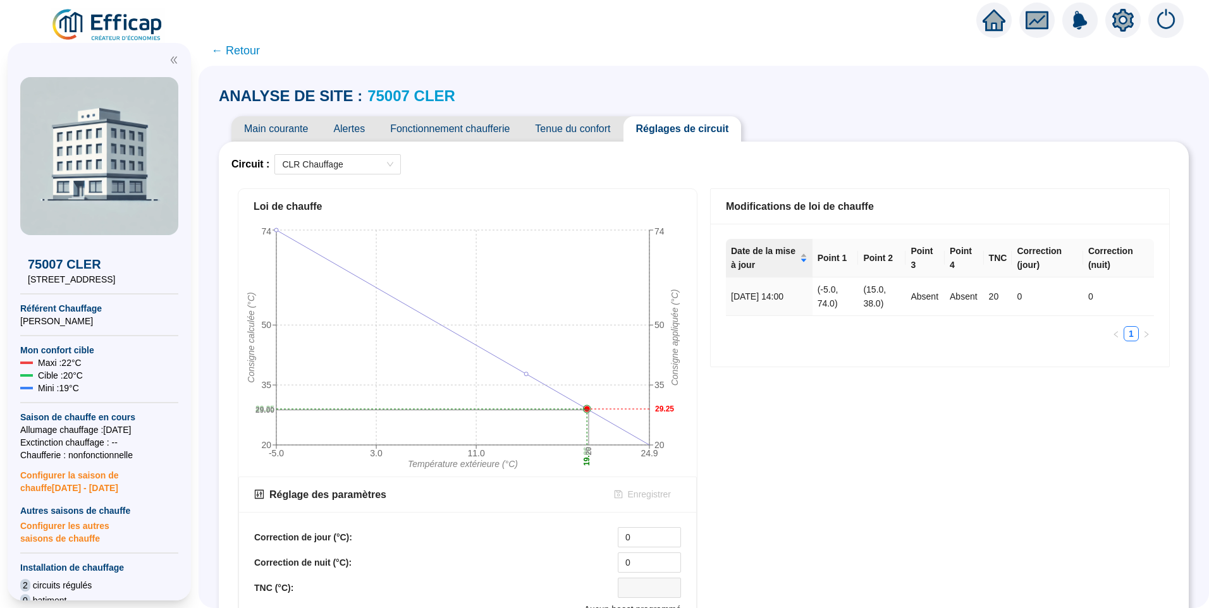
click at [1115, 19] on icon "setting" at bounding box center [1122, 20] width 21 height 23
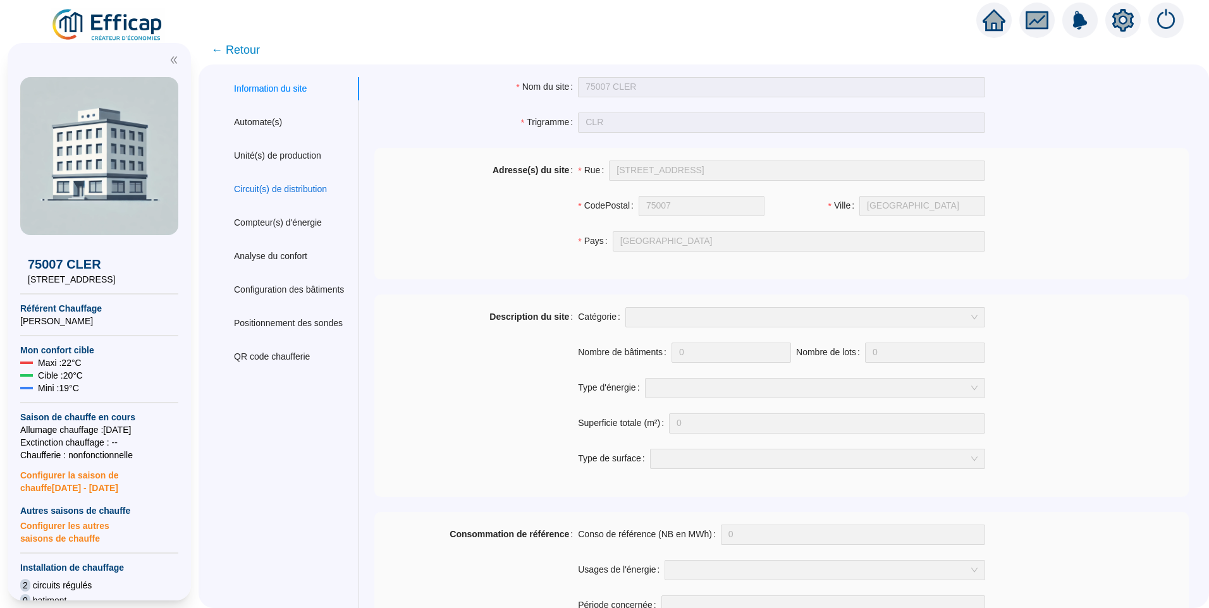
click at [275, 187] on div "Circuit(s) de distribution" at bounding box center [280, 189] width 93 height 13
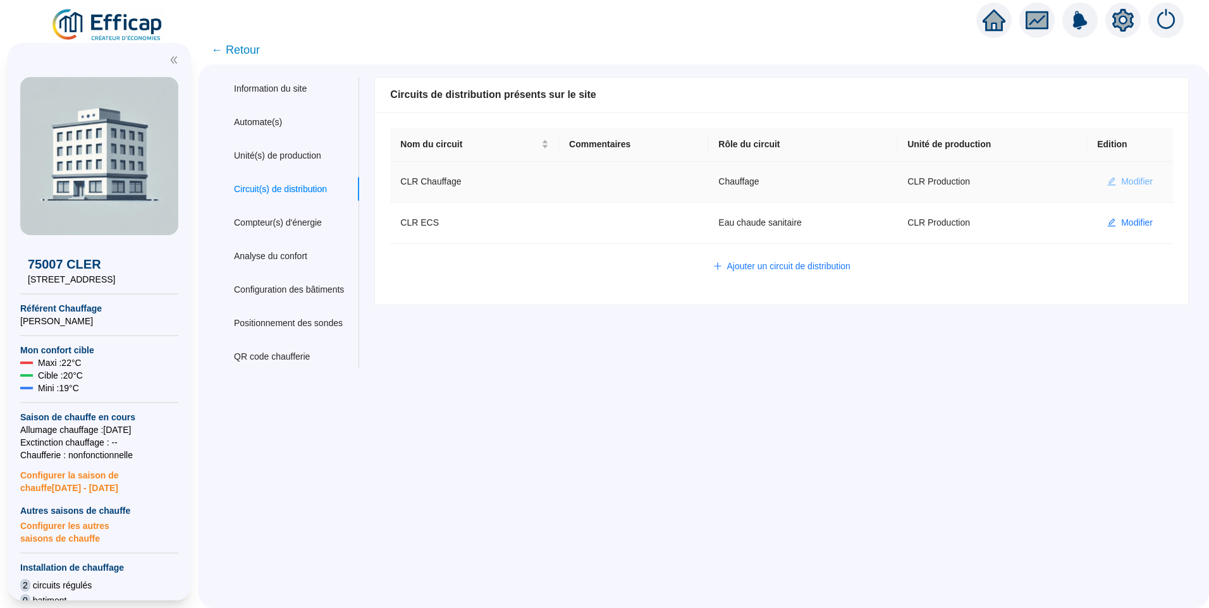
click at [1121, 182] on span "Modifier" at bounding box center [1137, 181] width 32 height 13
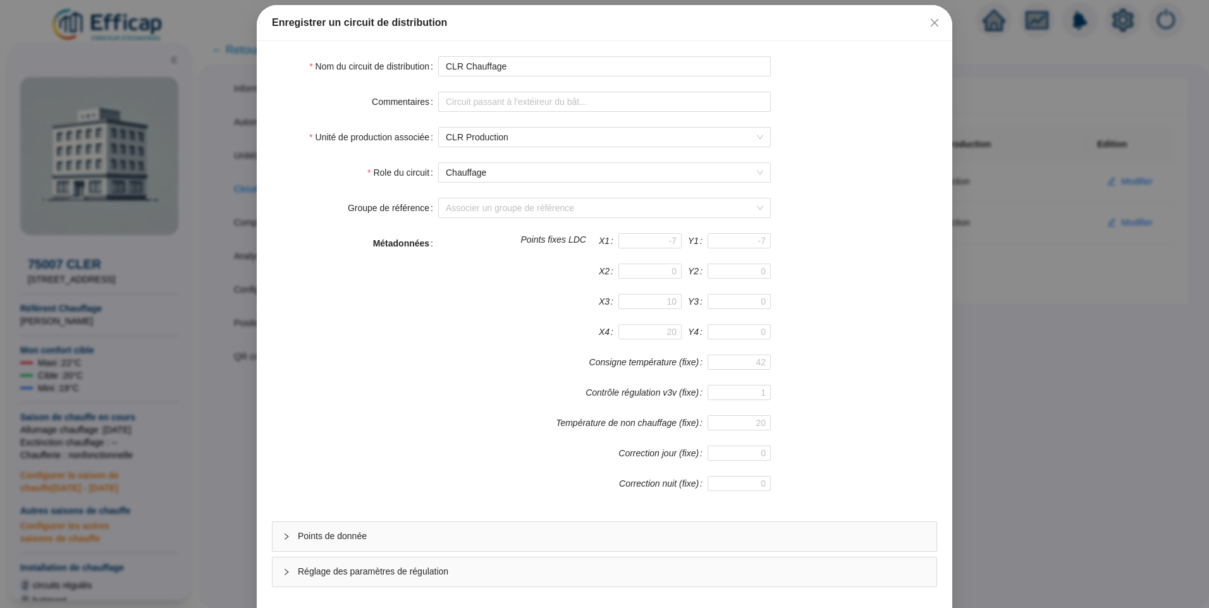
scroll to position [111, 0]
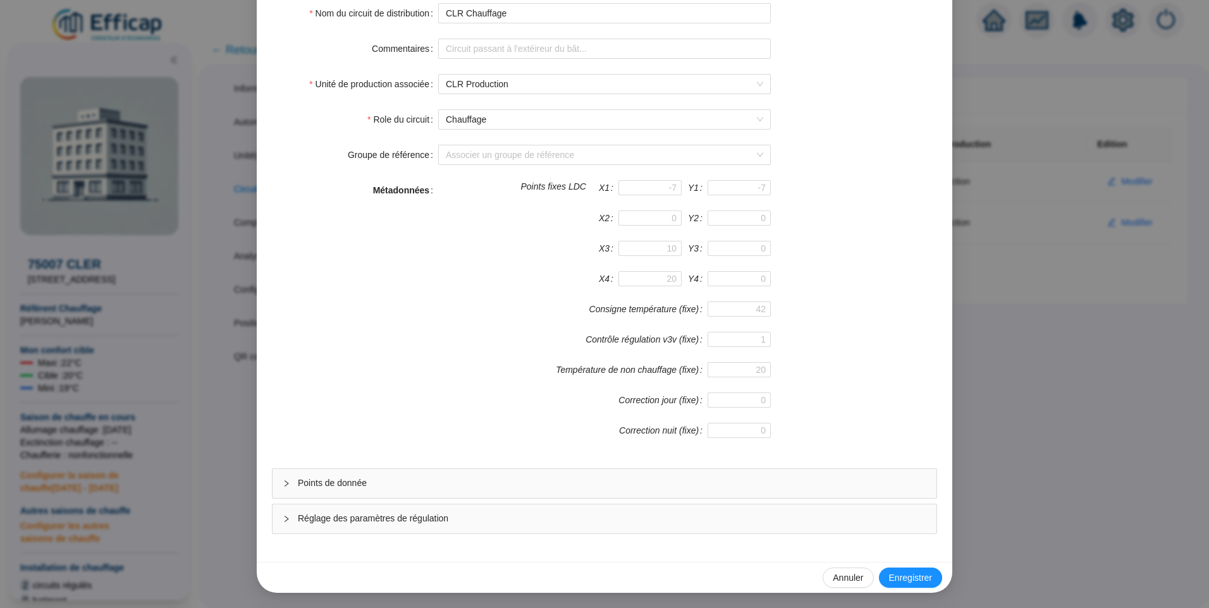
click at [363, 471] on div "Points de donnée" at bounding box center [604, 483] width 664 height 29
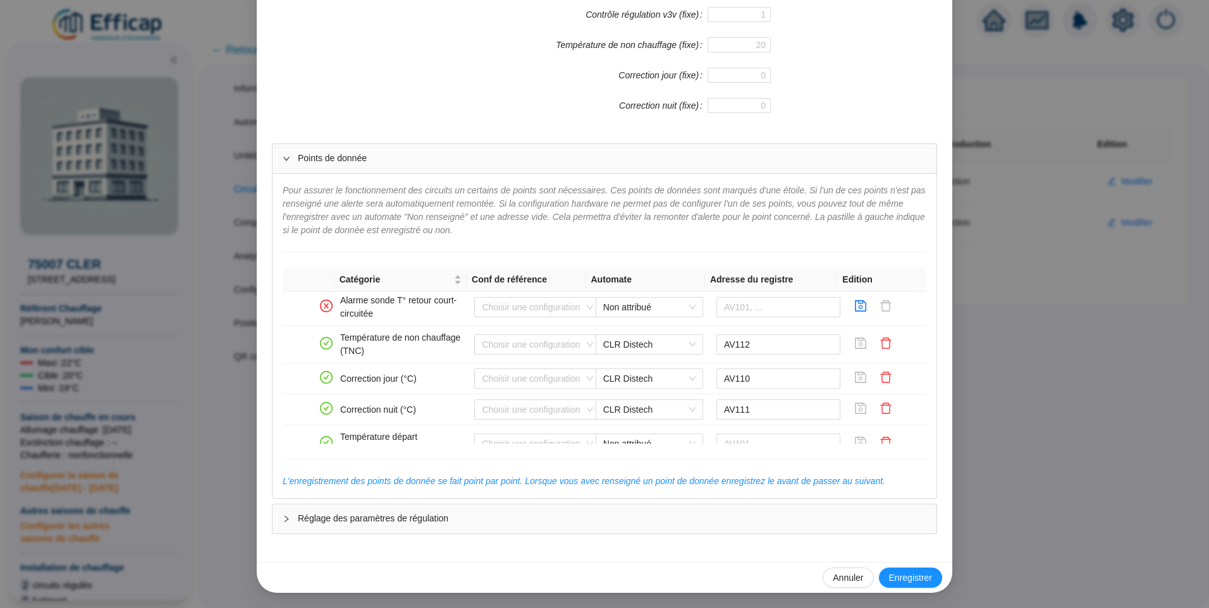
scroll to position [796, 0]
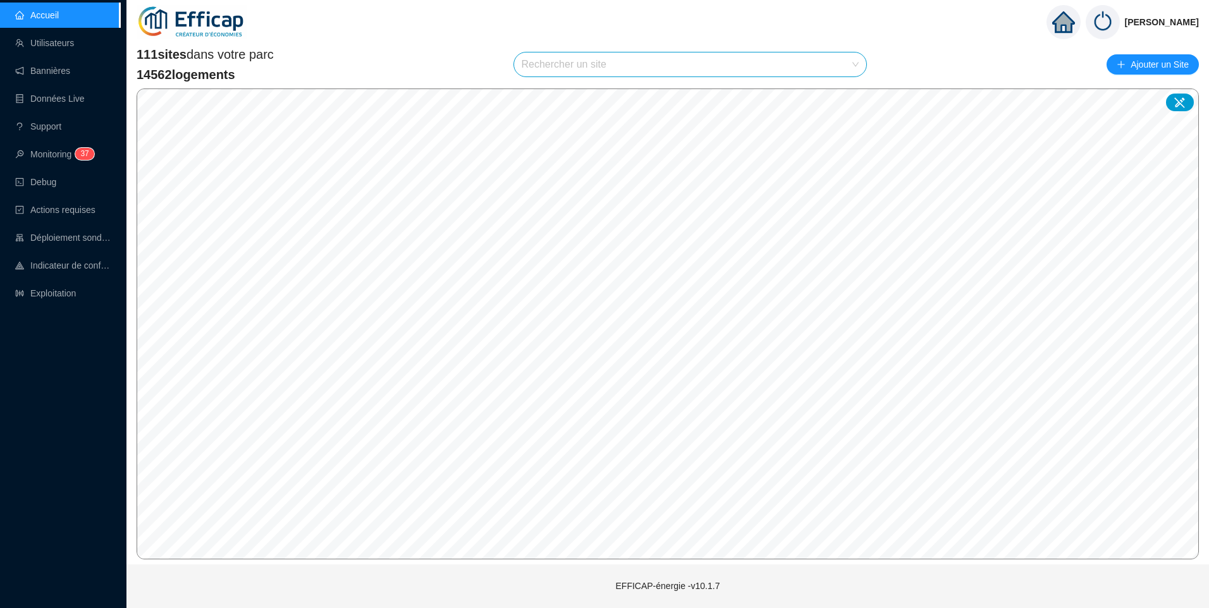
click at [542, 70] on input "search" at bounding box center [685, 64] width 326 height 24
type input "banv"
click at [653, 92] on div "75017 SDC [PERSON_NAME]" at bounding box center [692, 94] width 333 height 19
click at [1185, 104] on icon at bounding box center [1179, 102] width 13 height 13
click at [705, 468] on input "search" at bounding box center [701, 467] width 94 height 19
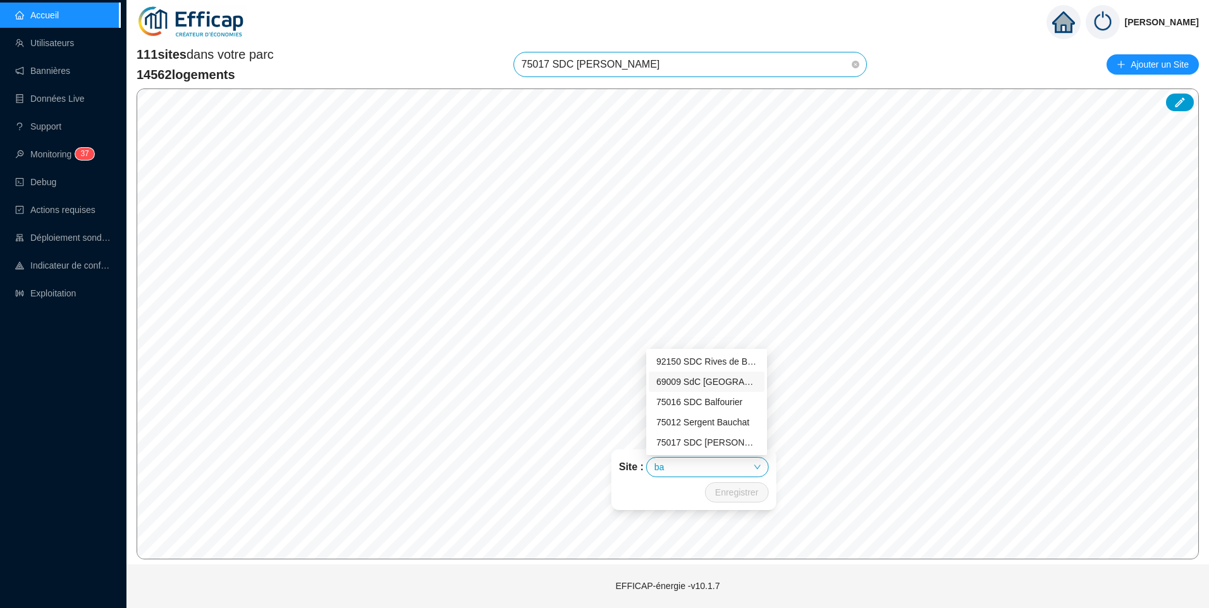
type input "ba"
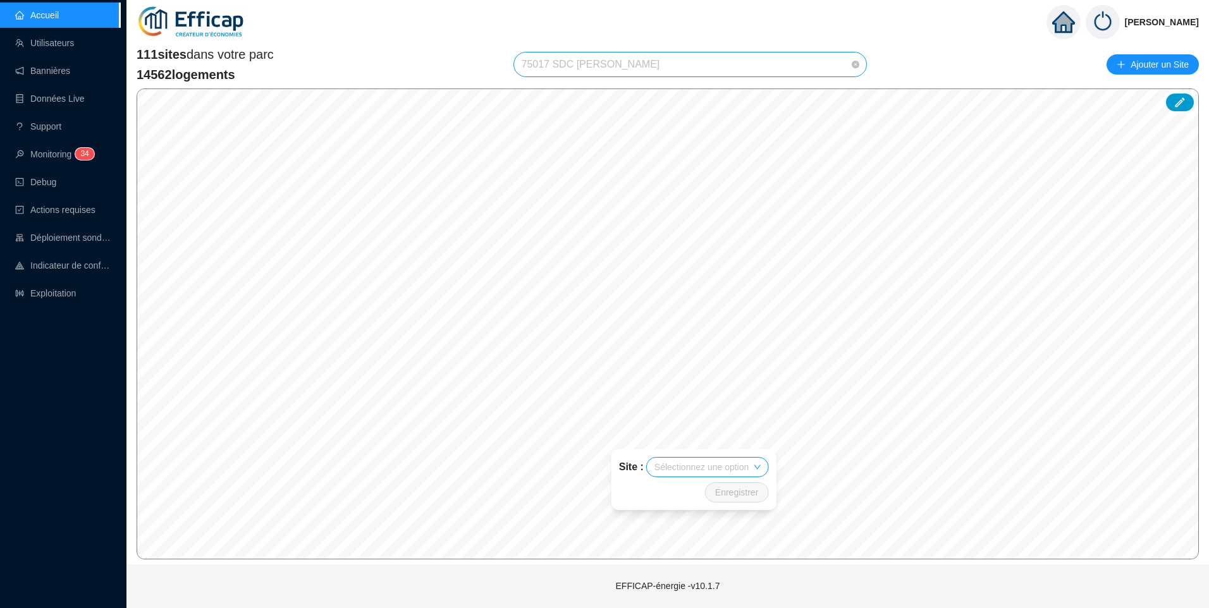
click at [685, 66] on span "75017 SDC [PERSON_NAME]" at bounding box center [691, 64] width 338 height 24
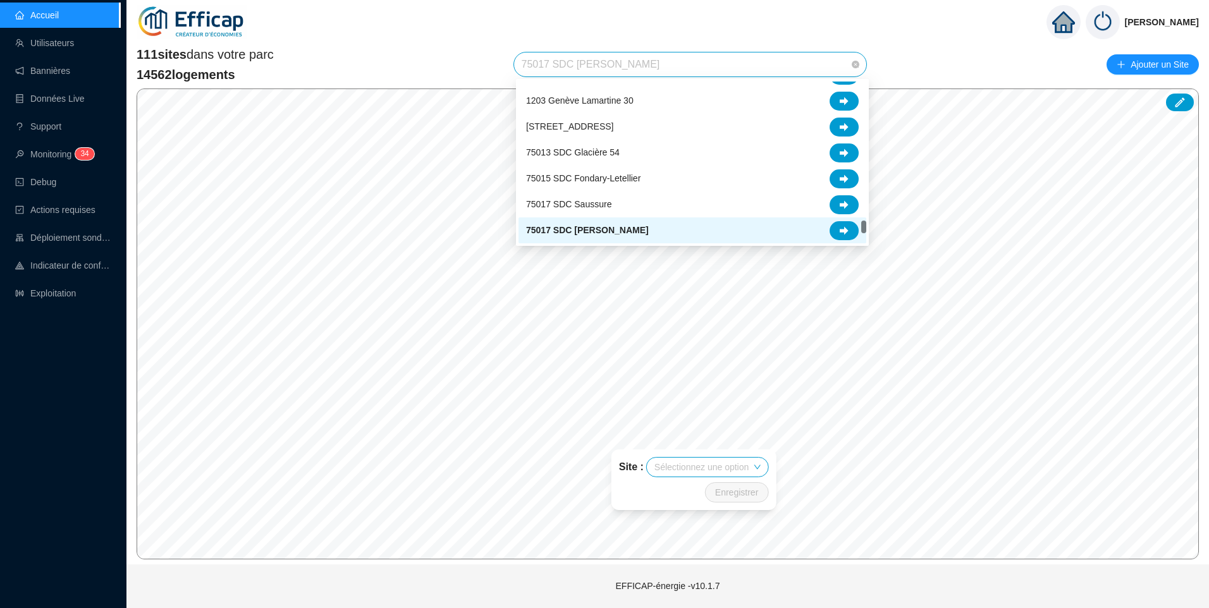
click at [590, 231] on span "75017 SDC [PERSON_NAME]" at bounding box center [587, 230] width 123 height 13
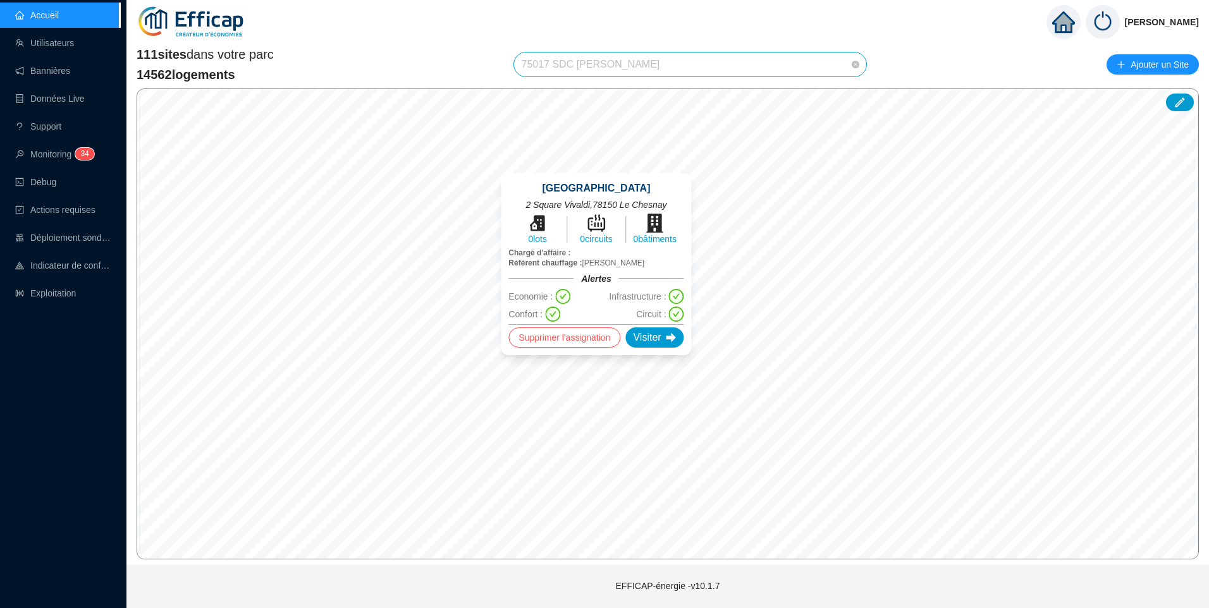
click at [669, 68] on span "75017 SDC [PERSON_NAME]" at bounding box center [691, 64] width 338 height 24
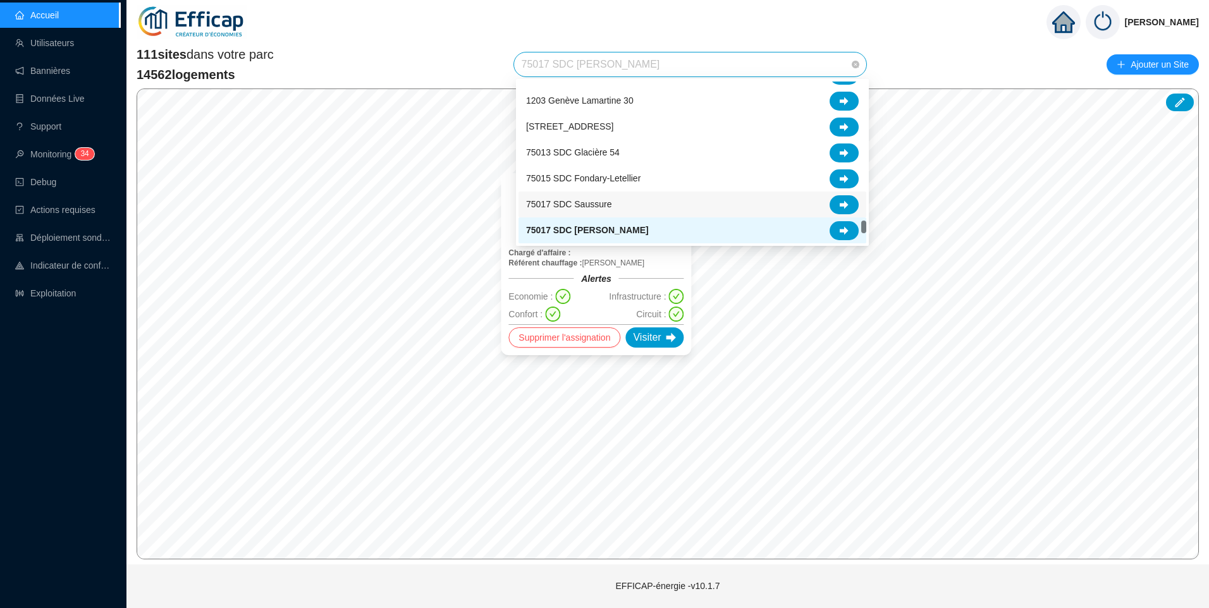
click at [576, 210] on span "75017 SDC Saussure" at bounding box center [568, 204] width 85 height 13
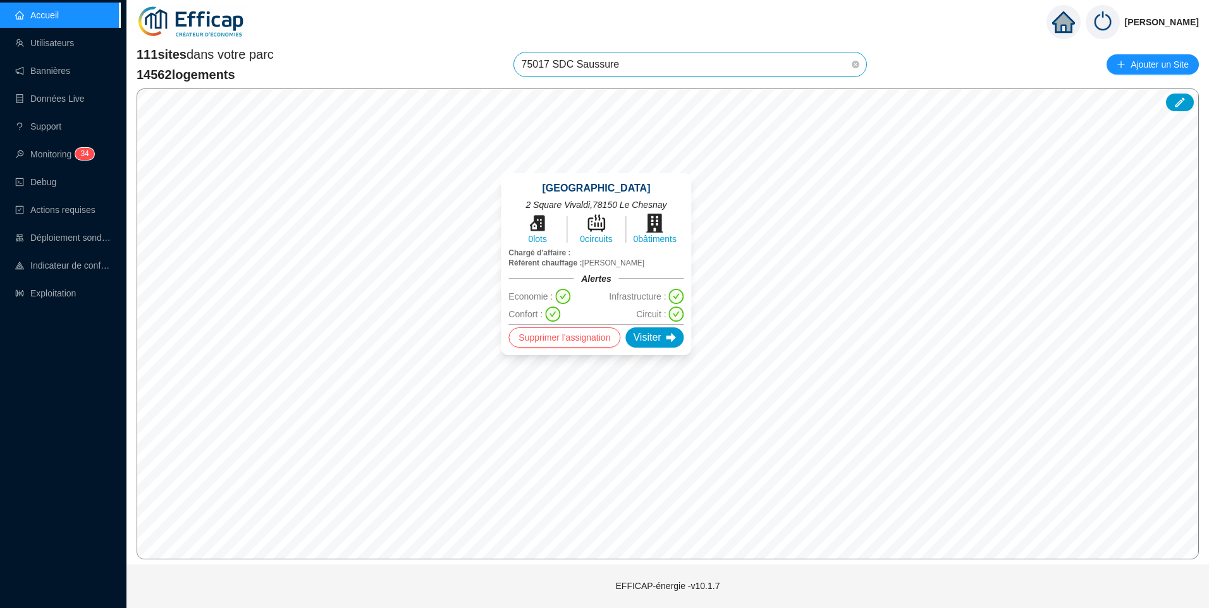
click at [684, 62] on span "75017 SDC Saussure" at bounding box center [691, 64] width 338 height 24
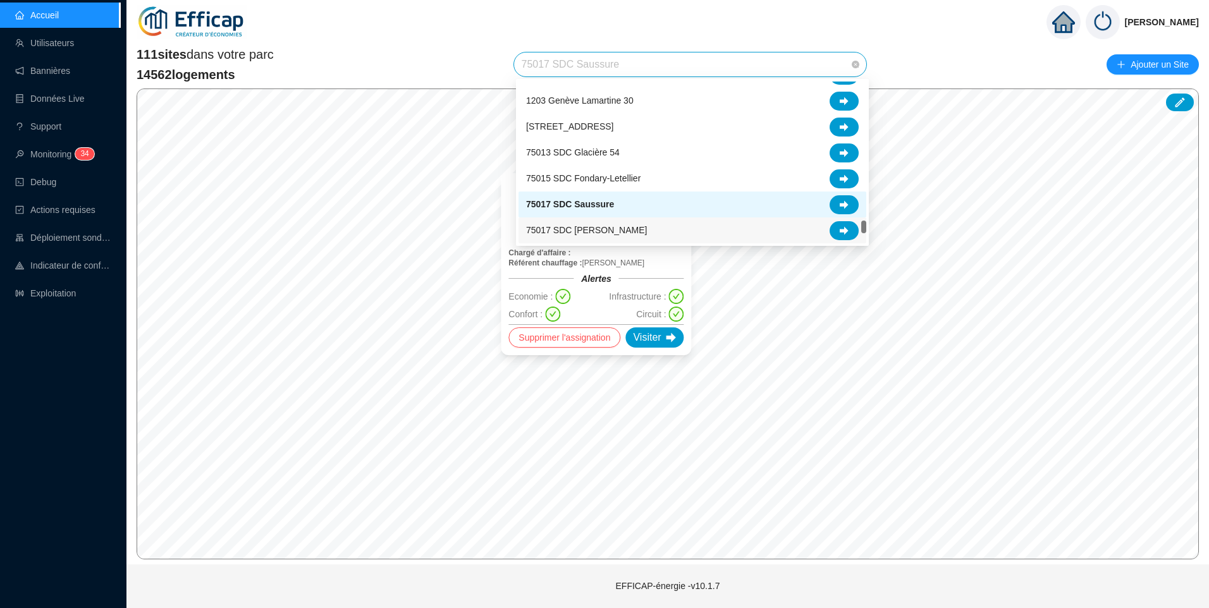
click at [613, 229] on span "75017 SDC [PERSON_NAME]" at bounding box center [586, 230] width 121 height 13
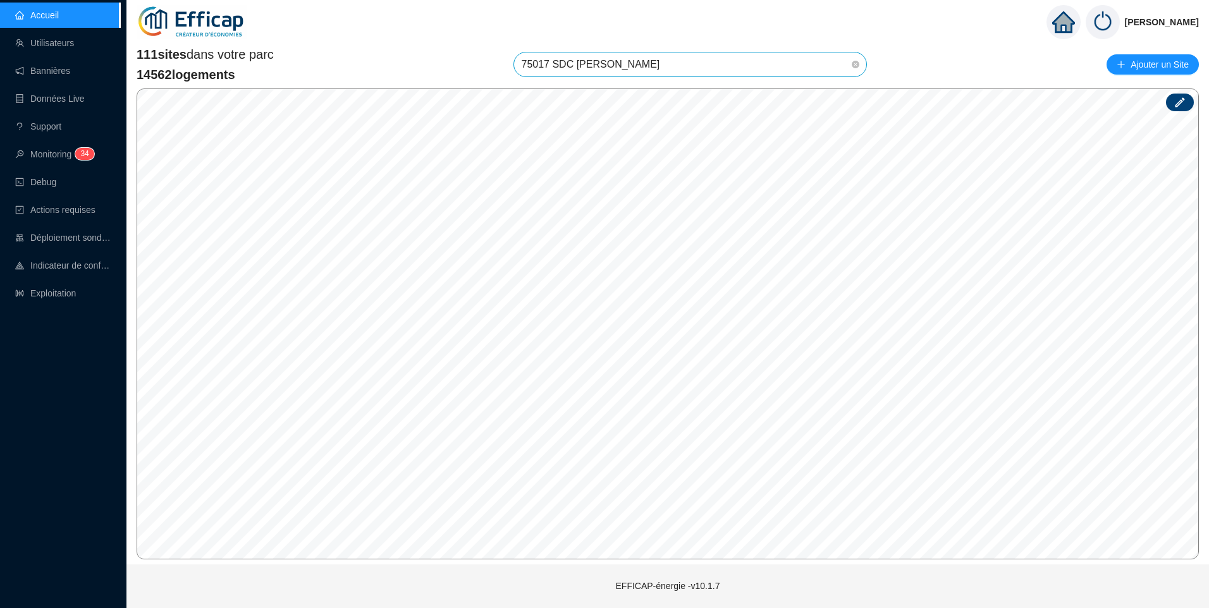
click at [1178, 106] on icon at bounding box center [1179, 102] width 13 height 13
click at [1184, 101] on icon at bounding box center [1179, 102] width 13 height 13
click at [695, 386] on input "search" at bounding box center [724, 378] width 94 height 19
type input "banv"
click at [707, 407] on div "75017 SDC [PERSON_NAME]" at bounding box center [729, 402] width 101 height 13
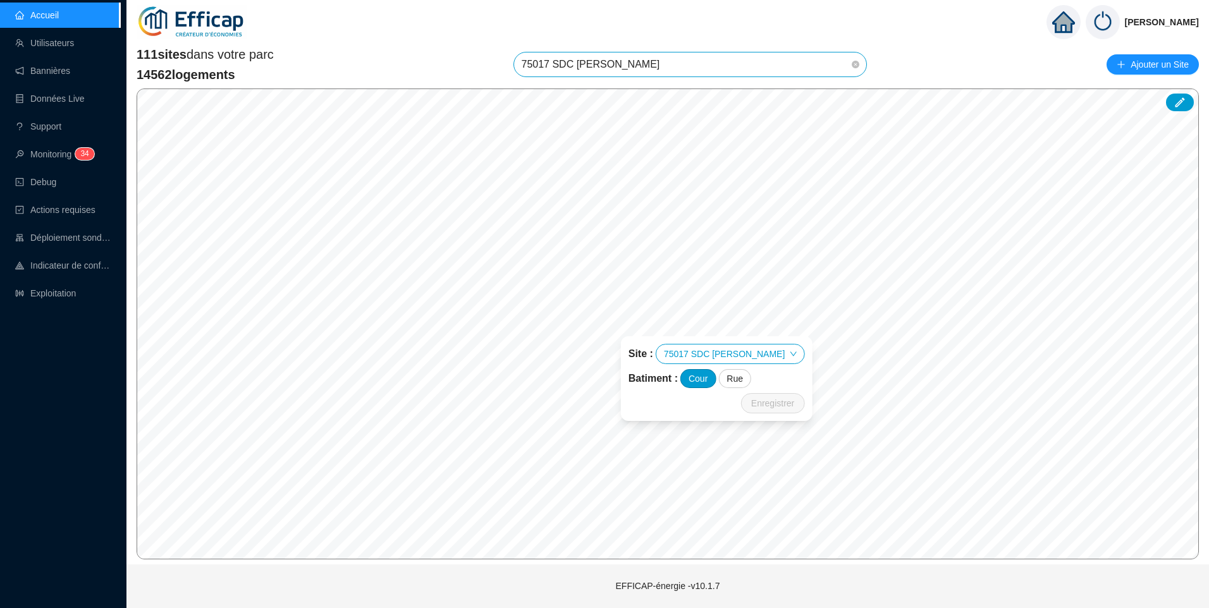
click at [704, 381] on div "Cour" at bounding box center [697, 378] width 35 height 19
click at [730, 382] on div "Rue" at bounding box center [734, 378] width 33 height 19
click at [756, 400] on span "Enregistrer" at bounding box center [772, 403] width 43 height 15
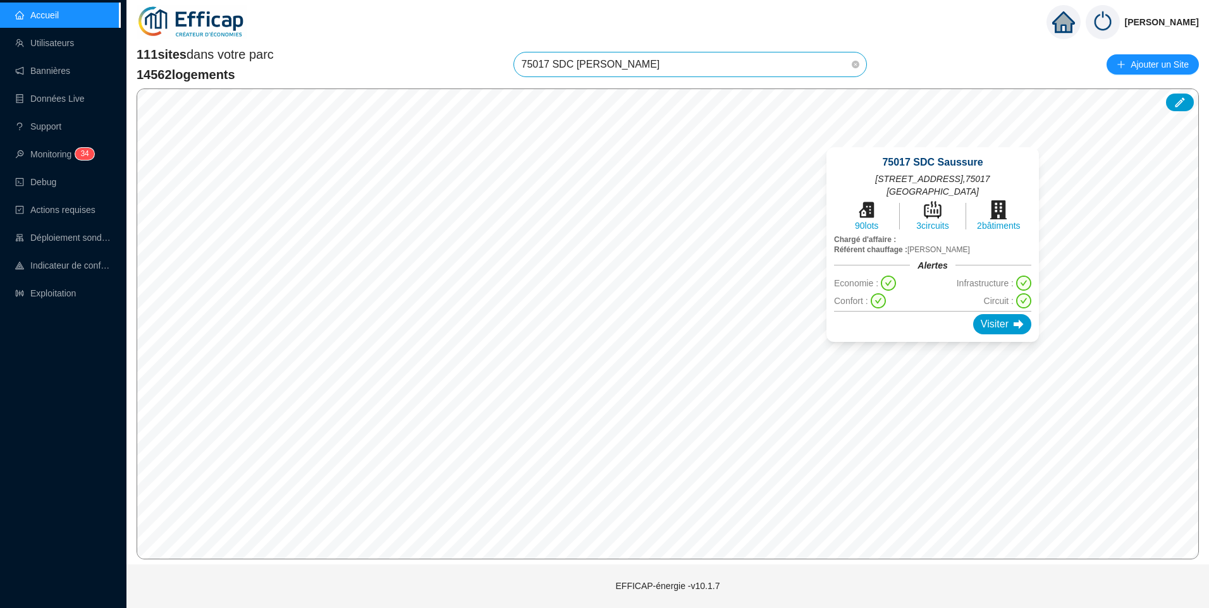
click at [933, 350] on div "75017 SDC Saussure [STREET_ADDRESS] 90 lots 3 circuits 2 bâtiments Chargé d'aff…" at bounding box center [932, 244] width 243 height 225
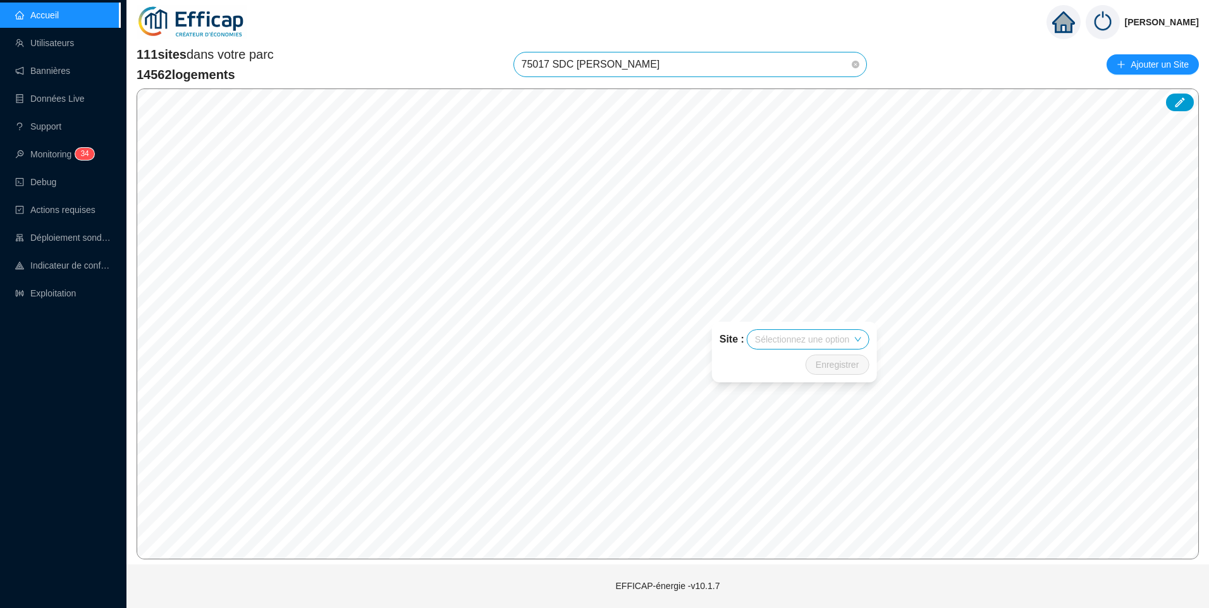
click at [790, 344] on input "search" at bounding box center [802, 339] width 94 height 19
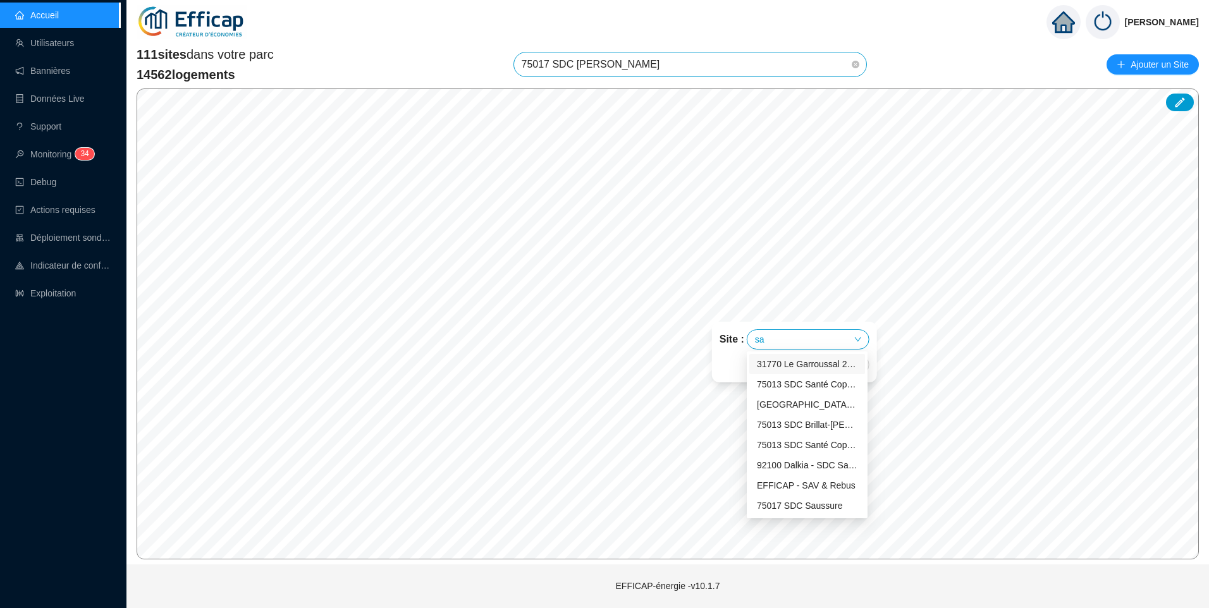
type input "sau"
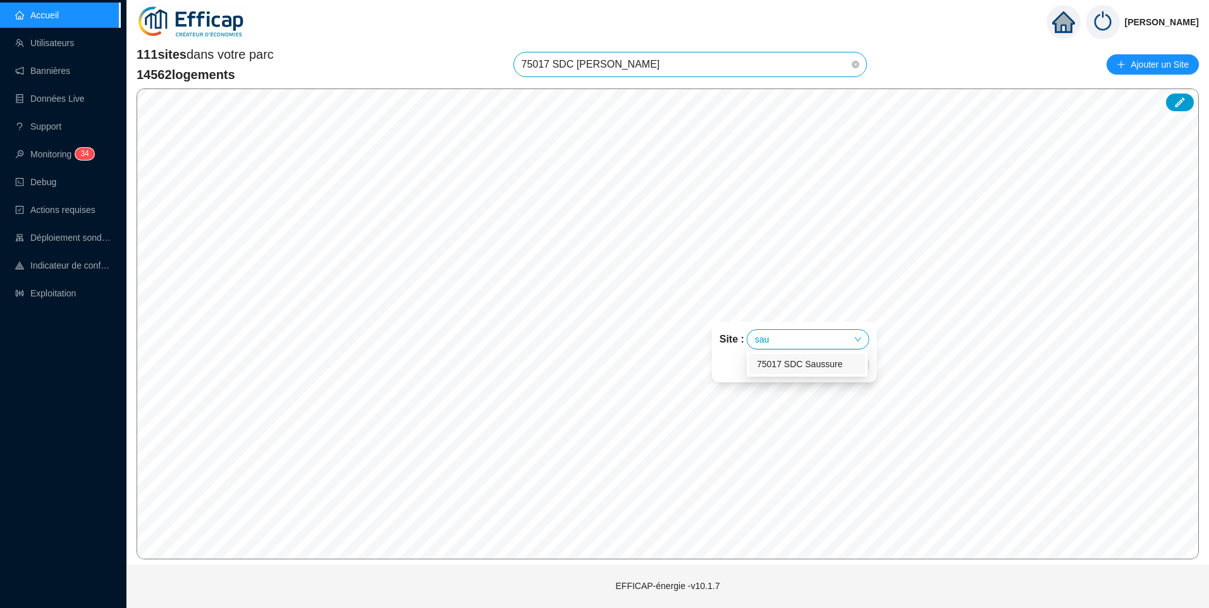
click at [803, 365] on div "75017 SDC Saussure" at bounding box center [807, 364] width 101 height 13
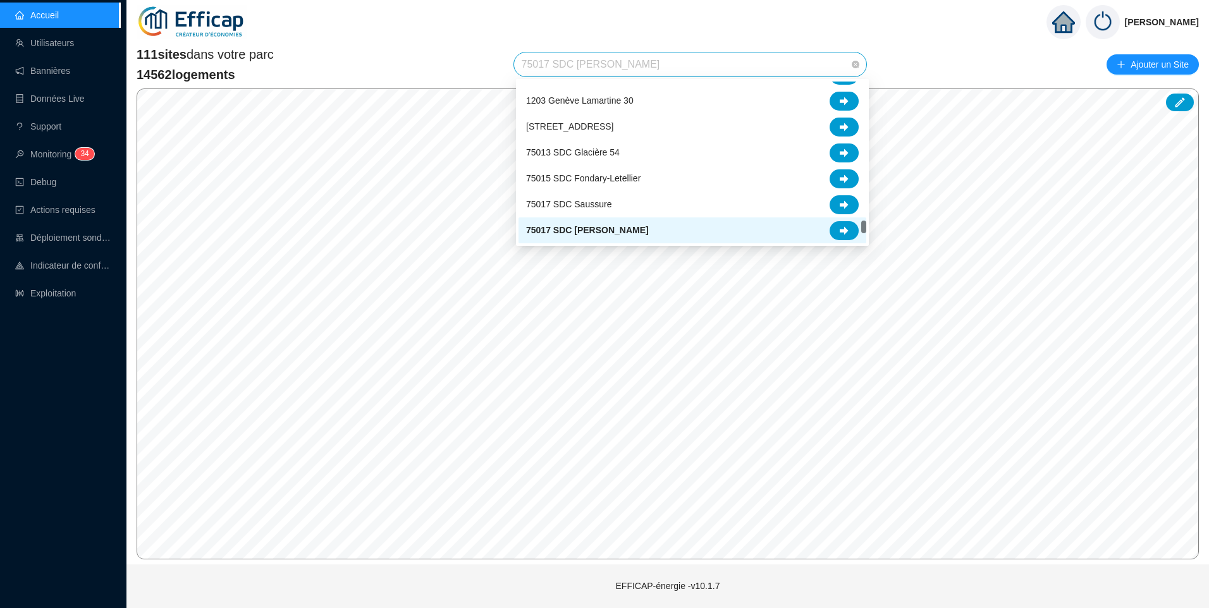
drag, startPoint x: 676, startPoint y: 73, endPoint x: 628, endPoint y: 71, distance: 47.5
click at [628, 71] on span "75017 SDC [PERSON_NAME]" at bounding box center [691, 64] width 338 height 24
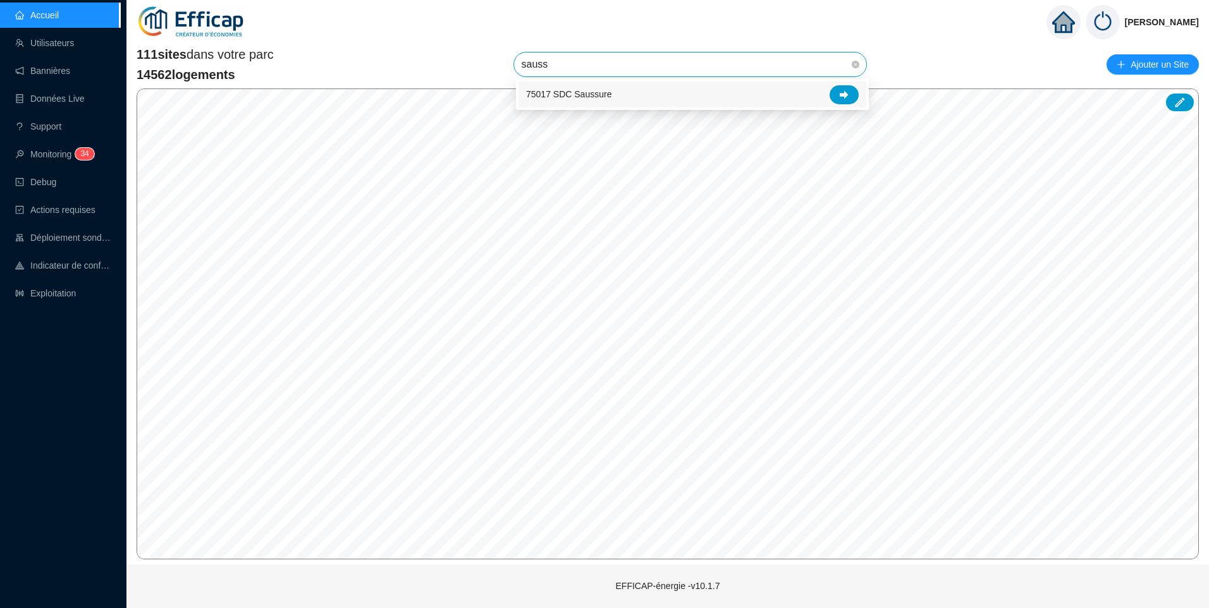
type input "saussu"
click at [600, 95] on span "75017 SDC Saussure" at bounding box center [568, 94] width 85 height 13
click at [623, 62] on span "75017 SDC Saussure" at bounding box center [691, 64] width 338 height 24
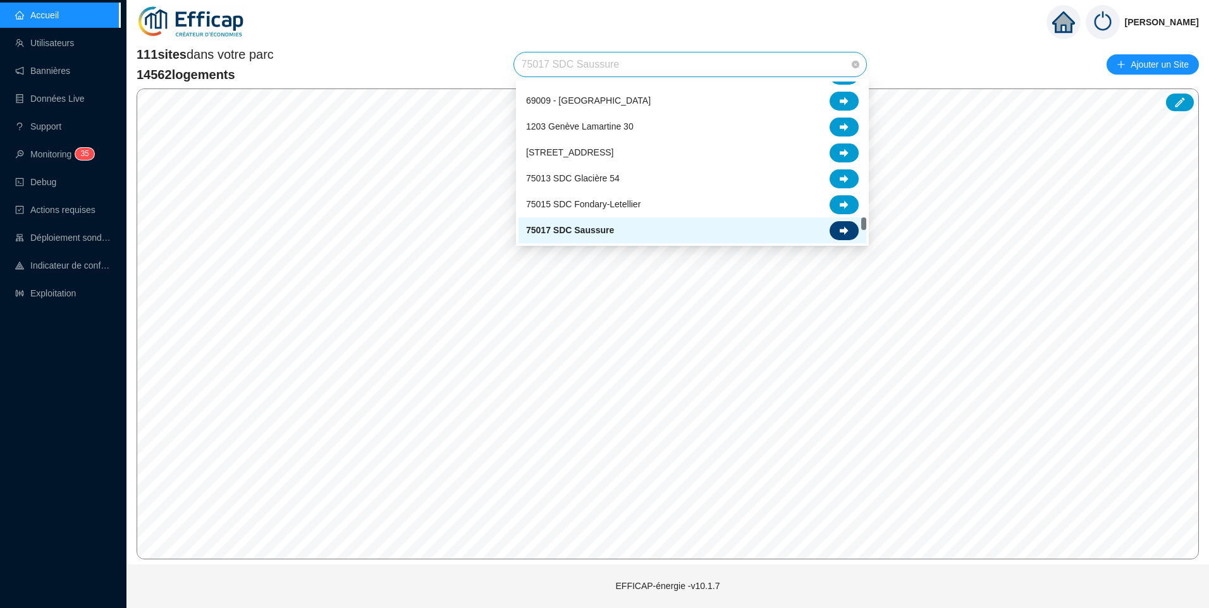
click at [845, 232] on icon at bounding box center [844, 230] width 9 height 8
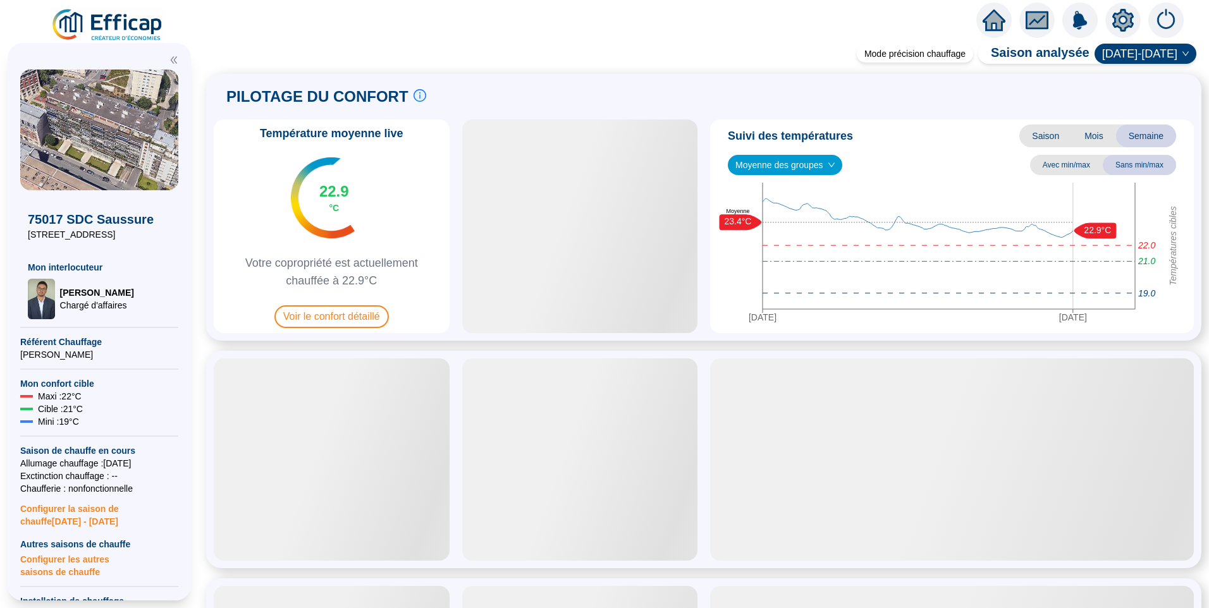
click at [1123, 25] on icon "setting" at bounding box center [1122, 19] width 21 height 20
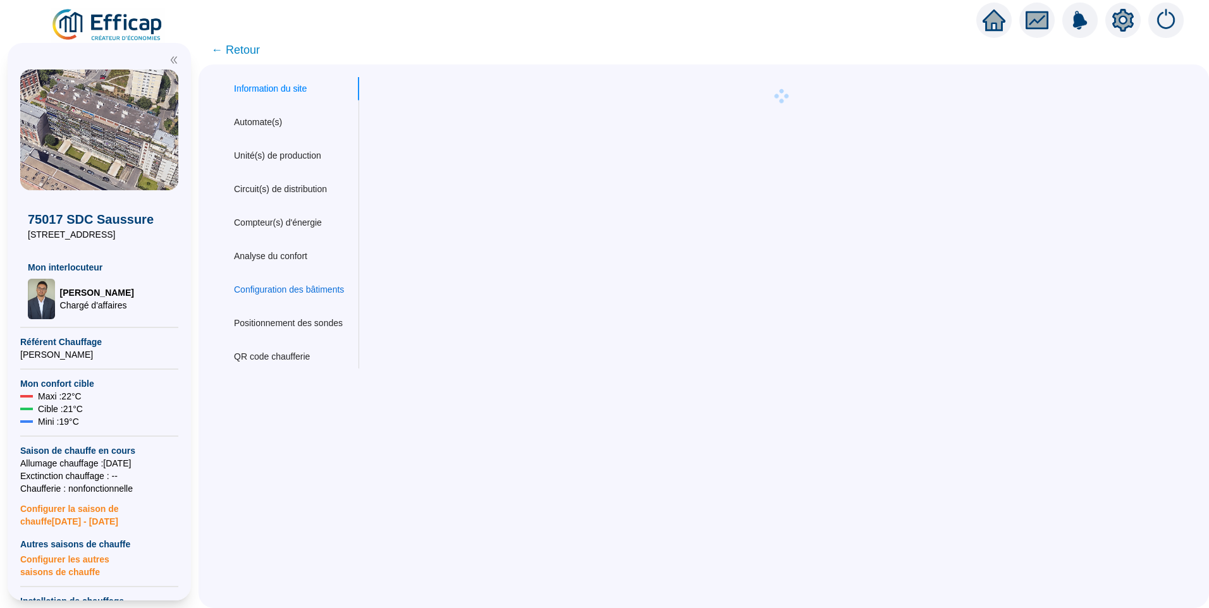
click at [280, 294] on div "Configuration des bâtiments" at bounding box center [289, 289] width 110 height 13
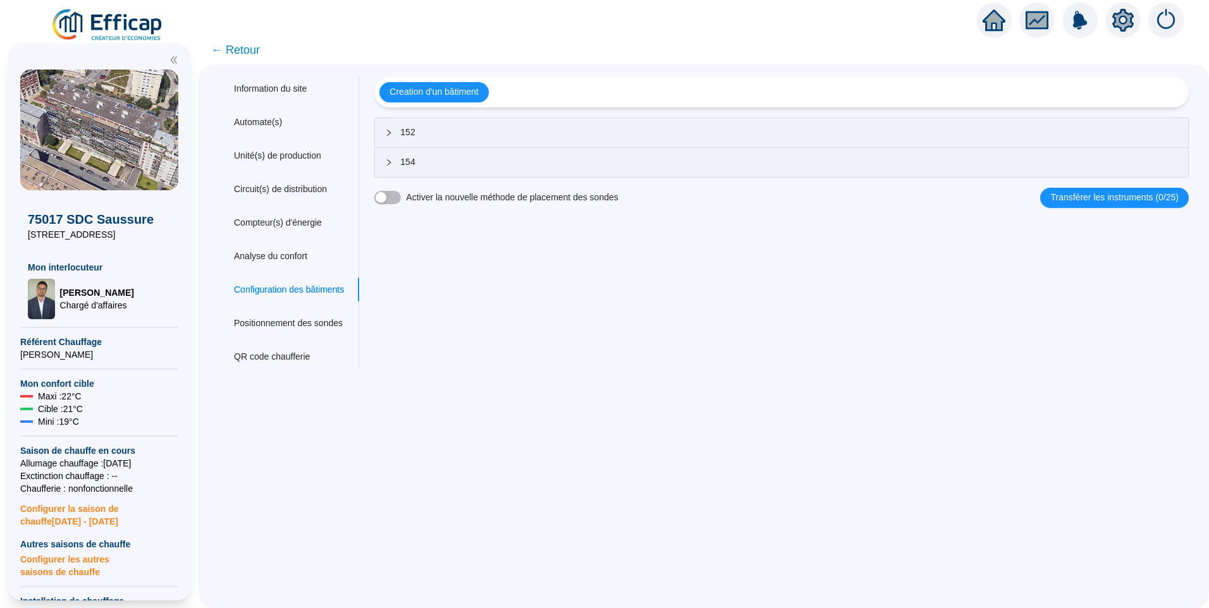
drag, startPoint x: 125, startPoint y: 233, endPoint x: 46, endPoint y: 242, distance: 78.8
click at [46, 242] on div "75017 SDC Saussure [STREET_ADDRESS] Mon interlocuteur [PERSON_NAME] d'affaires" at bounding box center [99, 254] width 158 height 129
copy span "[STREET_ADDRESS]"
click at [450, 121] on div "152" at bounding box center [781, 132] width 813 height 29
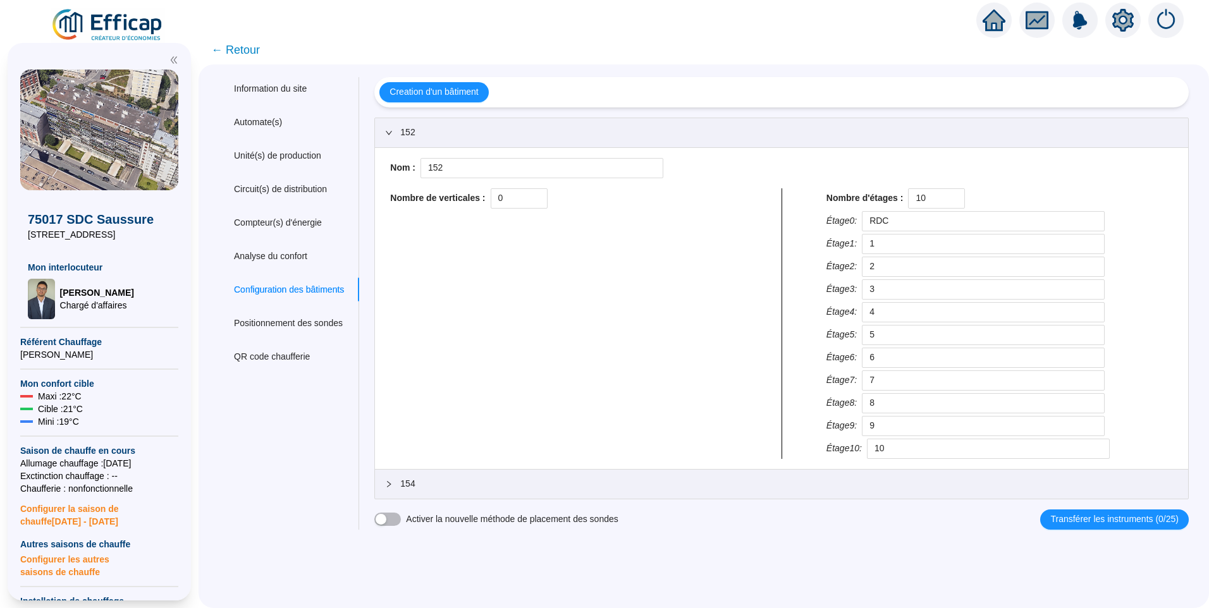
click at [450, 121] on div "152" at bounding box center [781, 132] width 813 height 29
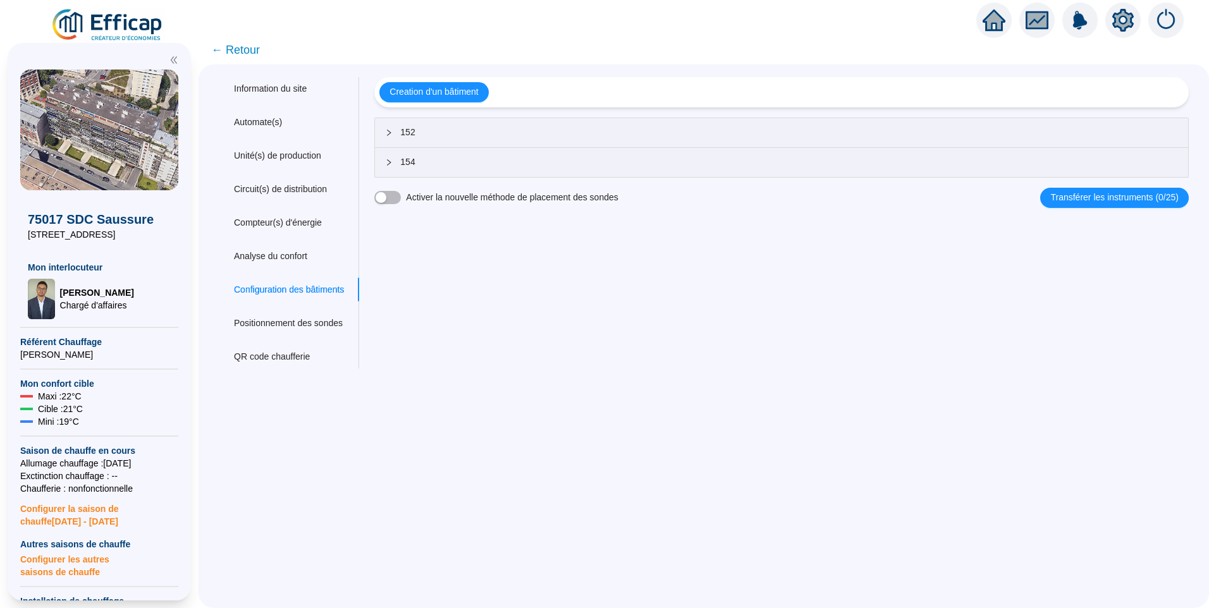
click at [439, 156] on span "154" at bounding box center [789, 162] width 778 height 13
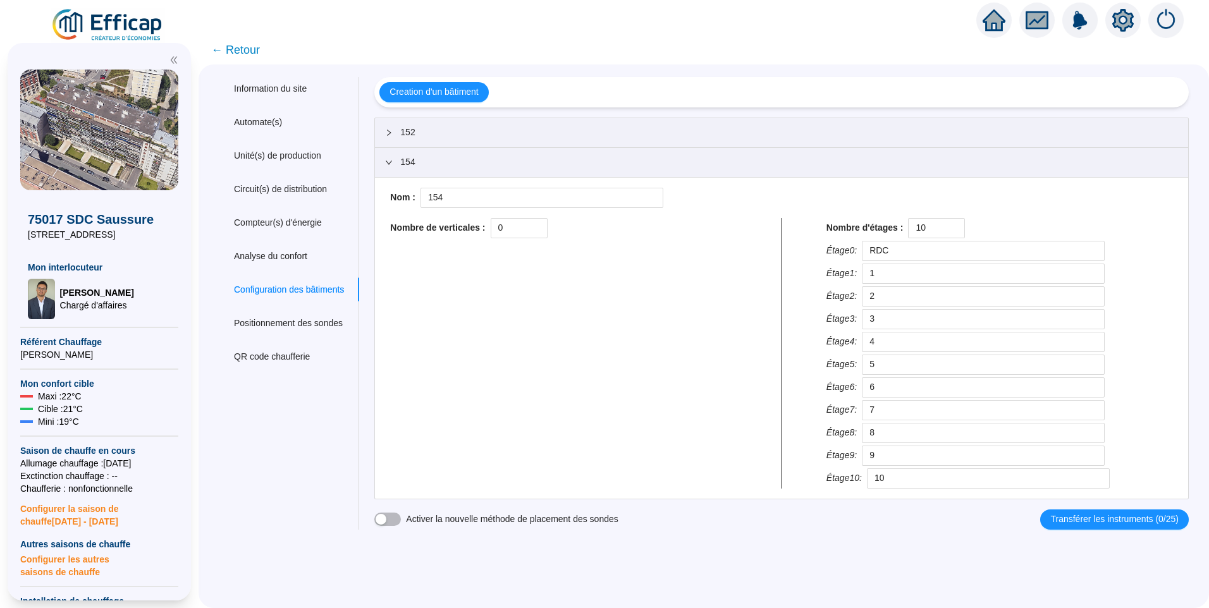
click at [439, 156] on span "154" at bounding box center [789, 162] width 778 height 13
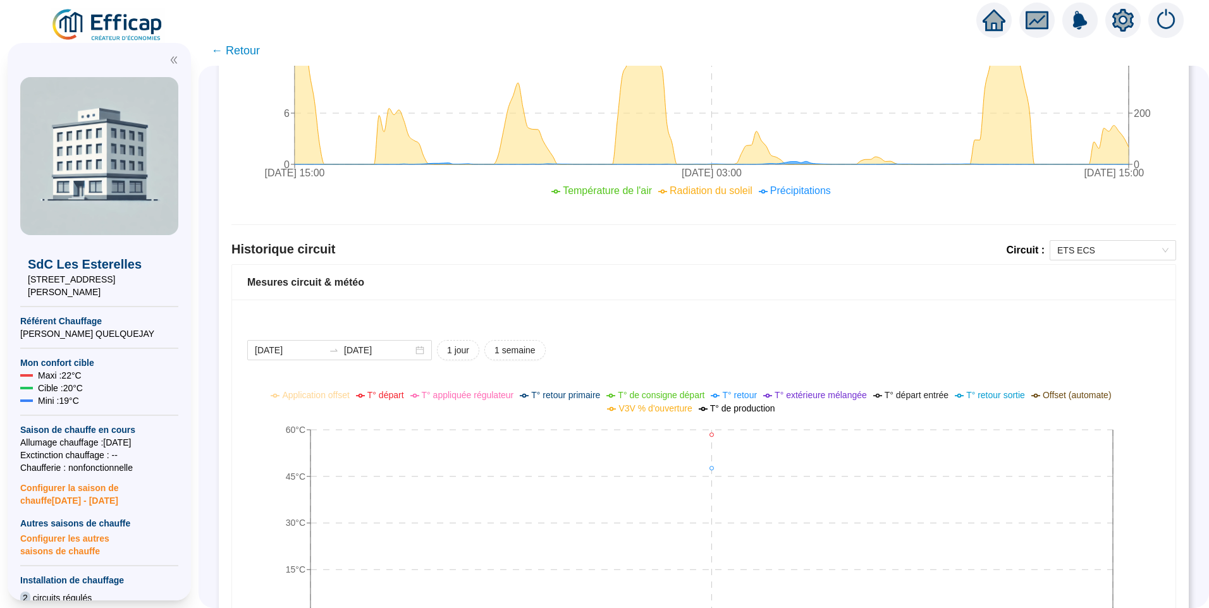
scroll to position [761, 0]
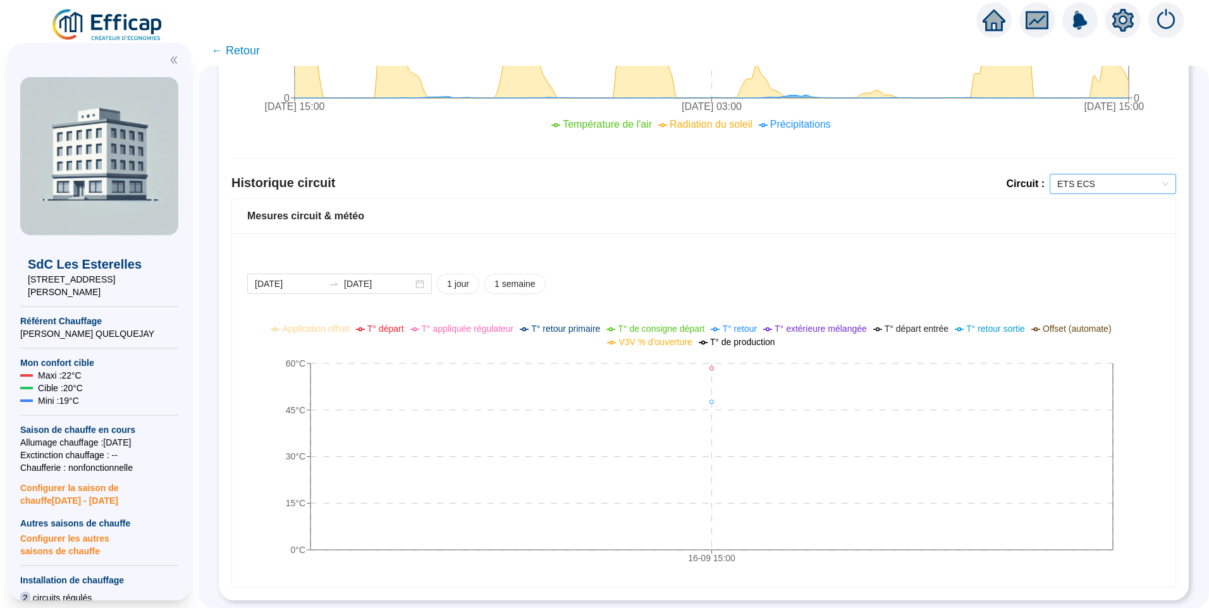
click at [1092, 180] on span "ETS ECS" at bounding box center [1112, 183] width 111 height 19
click at [1077, 223] on div "ETS Chauffage" at bounding box center [1103, 220] width 106 height 13
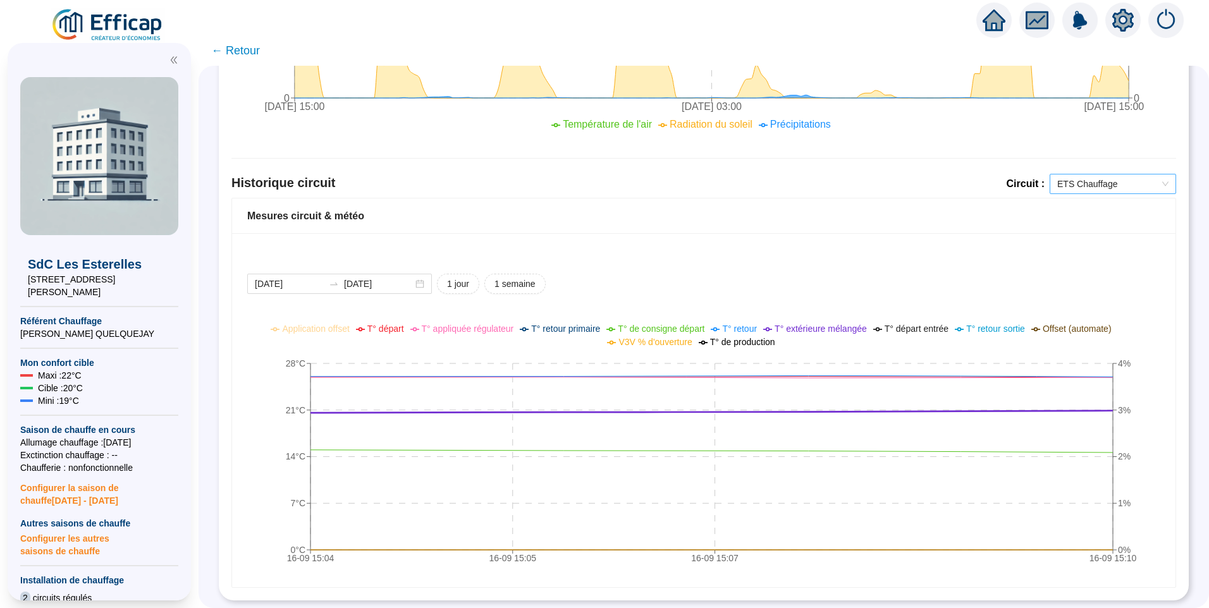
click at [1076, 180] on span "ETS Chauffage" at bounding box center [1112, 183] width 111 height 19
click at [1068, 198] on div "ETS ECS" at bounding box center [1103, 199] width 106 height 13
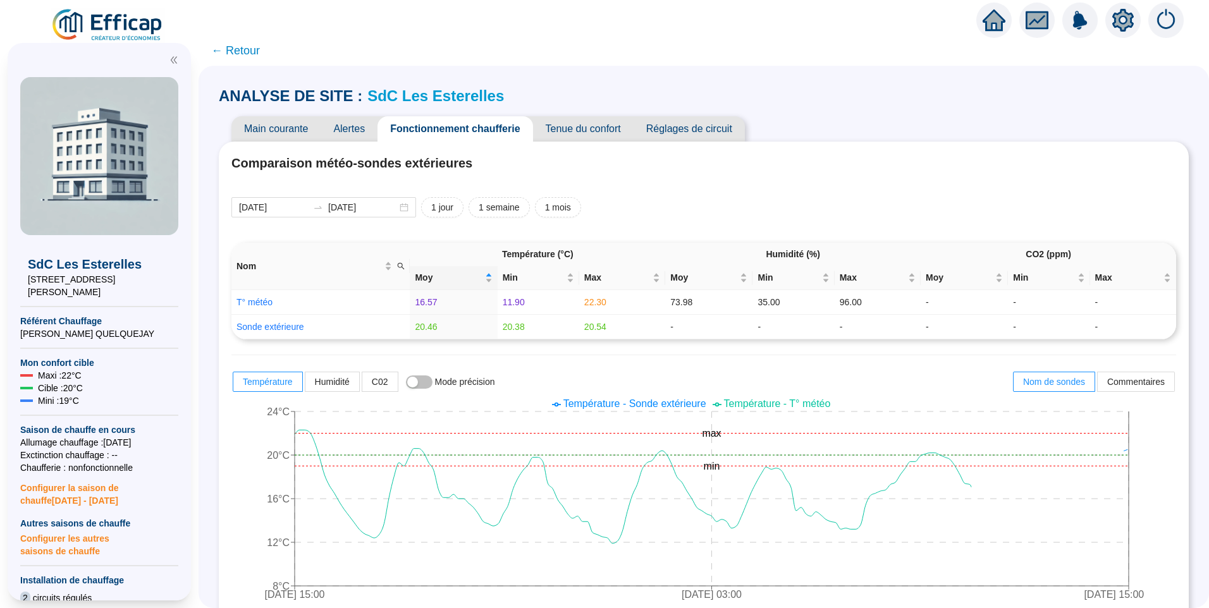
click at [1120, 20] on icon "setting" at bounding box center [1122, 20] width 9 height 9
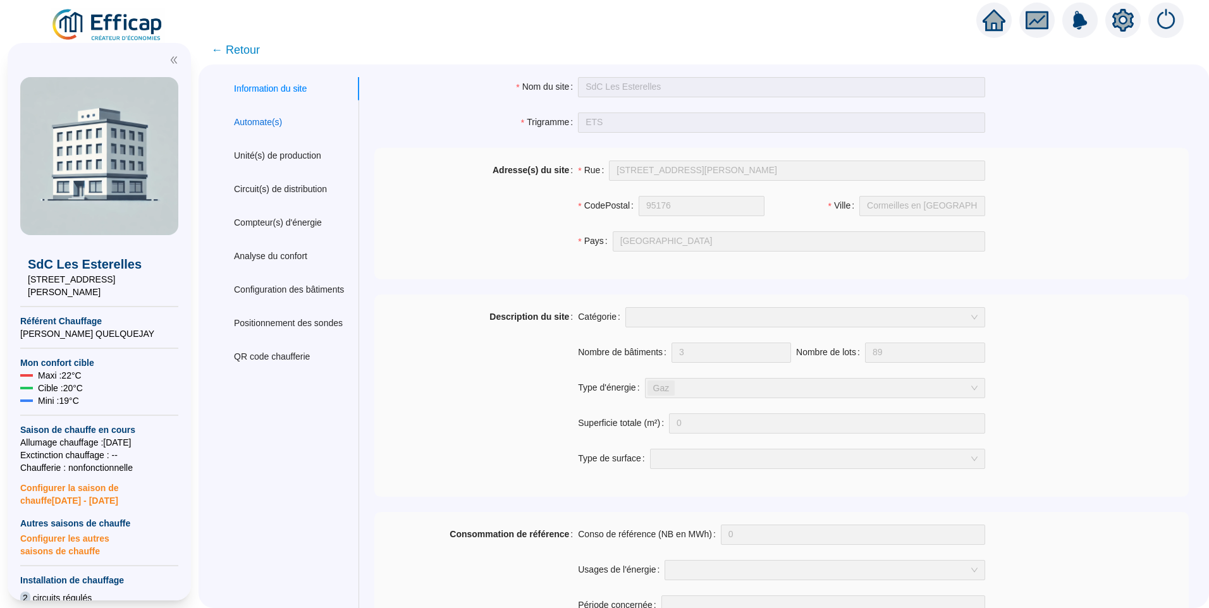
click at [276, 123] on div "Automate(s)" at bounding box center [258, 122] width 48 height 13
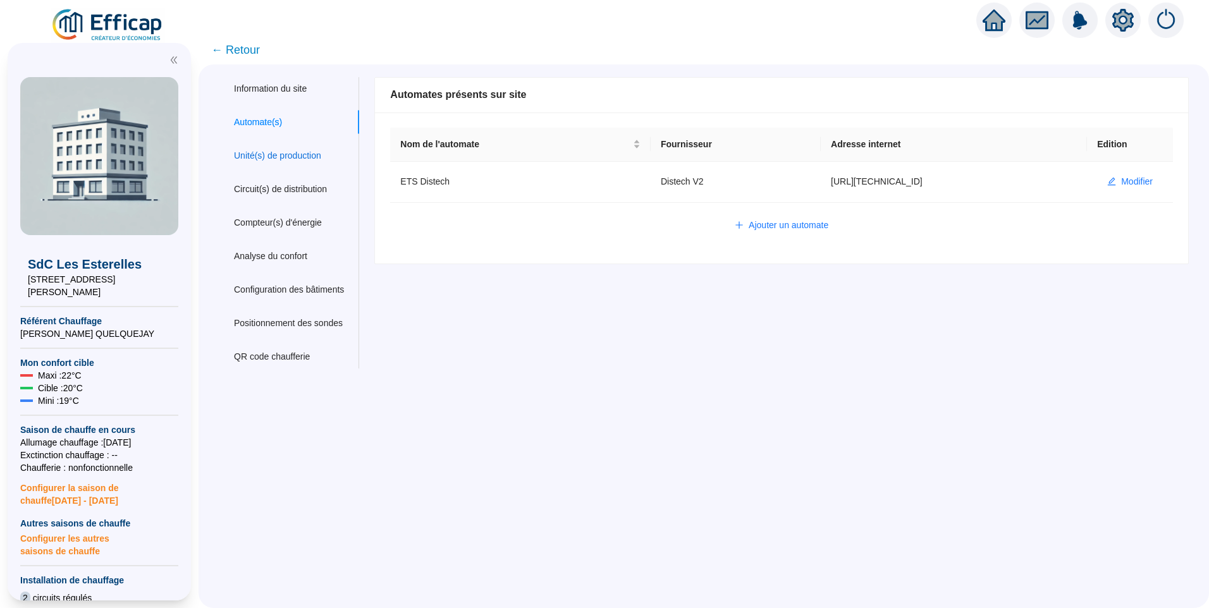
click at [293, 157] on div "Unité(s) de production" at bounding box center [277, 155] width 87 height 13
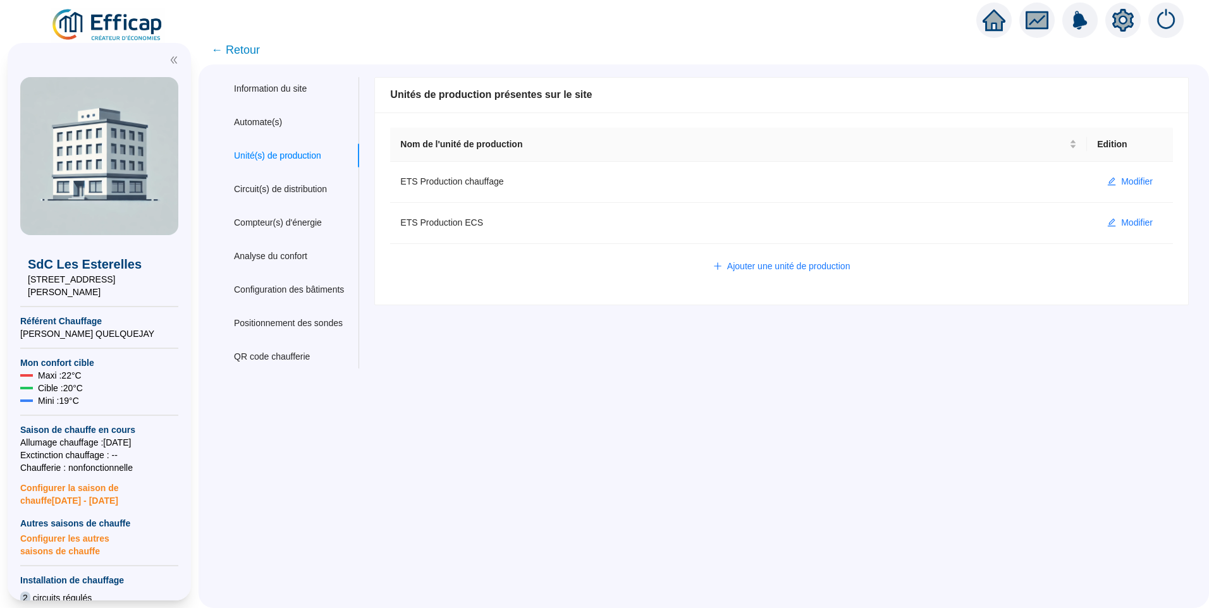
click at [258, 46] on span "← Retour" at bounding box center [235, 50] width 49 height 18
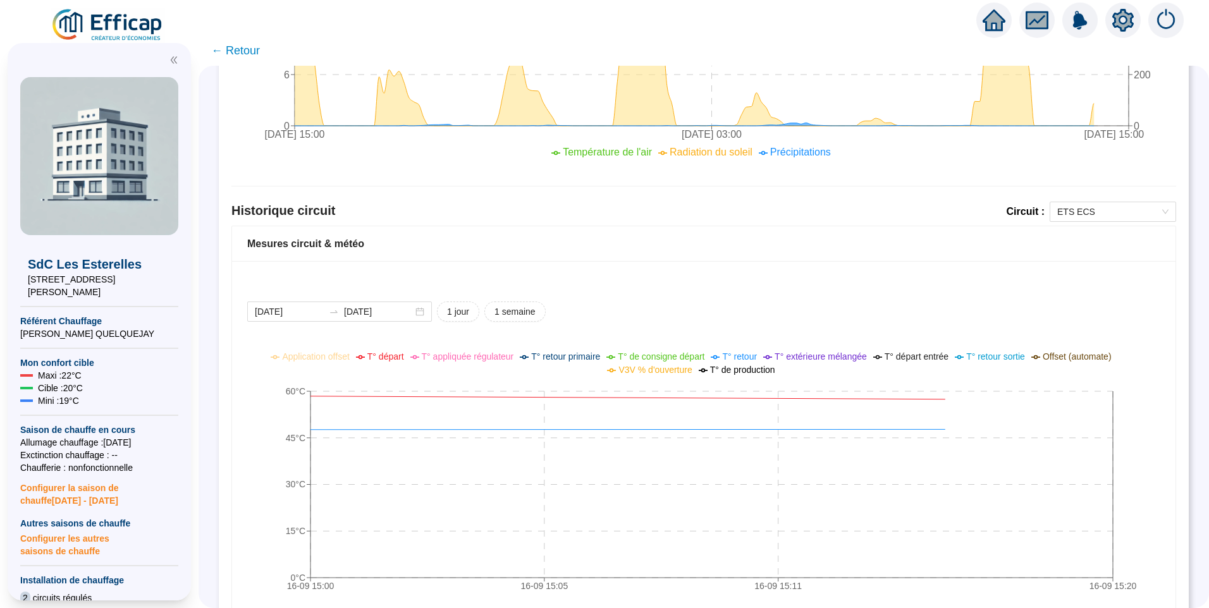
scroll to position [761, 0]
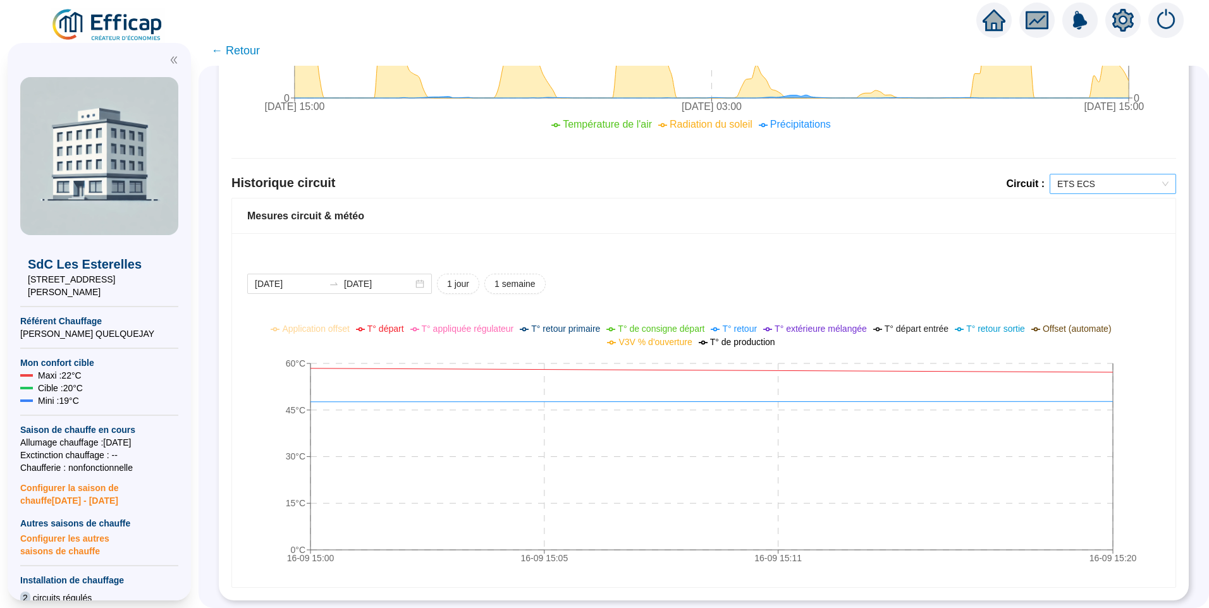
click at [1092, 174] on span "ETS ECS" at bounding box center [1112, 183] width 111 height 19
click at [1089, 221] on div "ETS Chauffage" at bounding box center [1103, 220] width 106 height 13
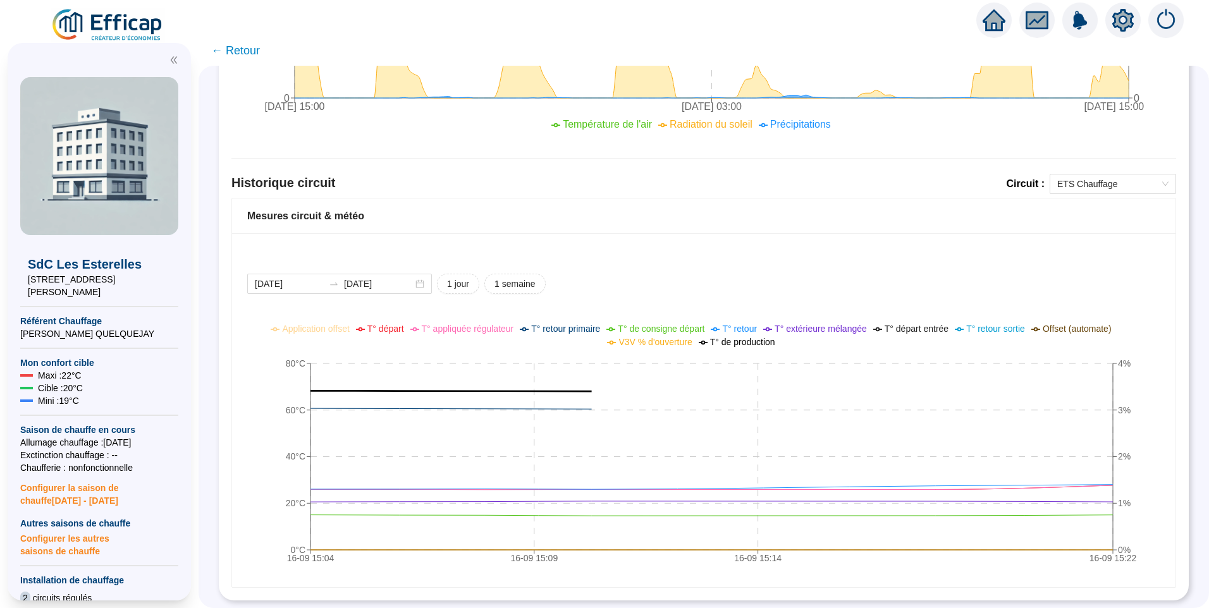
click at [737, 337] on span "T° de production" at bounding box center [742, 342] width 65 height 10
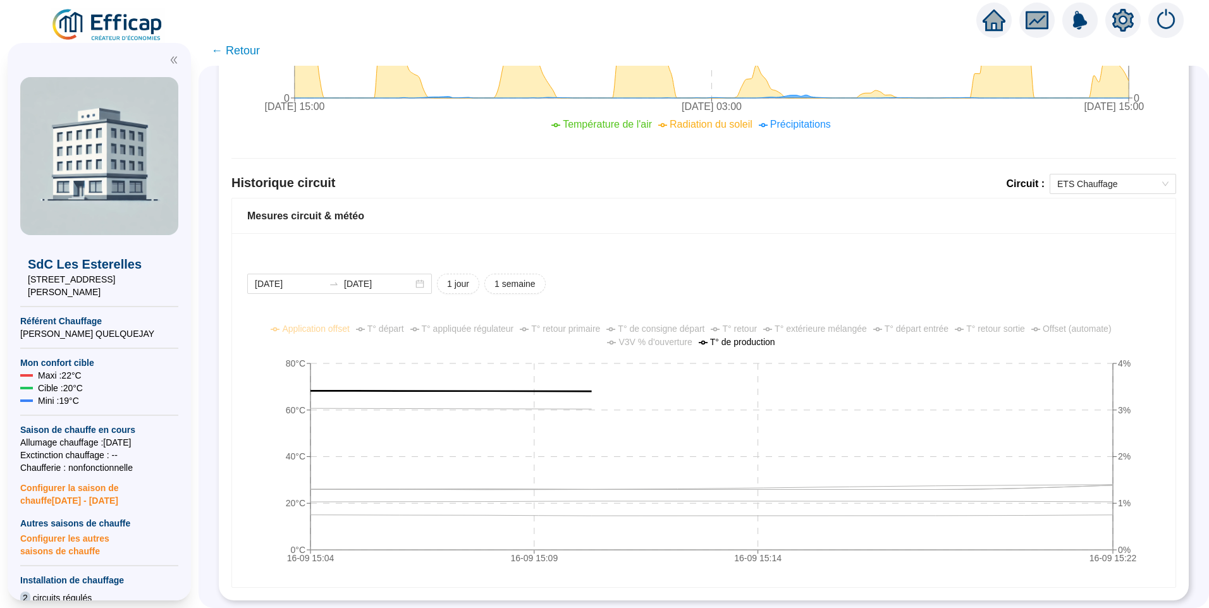
click at [590, 324] on span "T° retour primaire" at bounding box center [565, 329] width 69 height 10
click at [404, 324] on span "T° départ" at bounding box center [385, 329] width 37 height 10
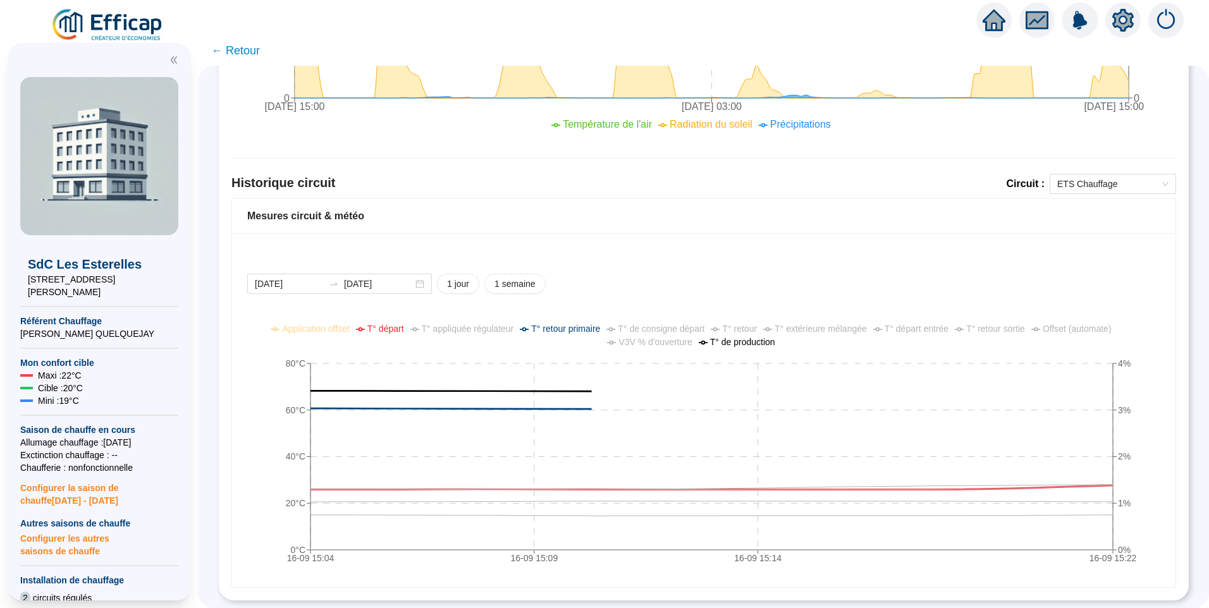
click at [757, 324] on span "T° retour" at bounding box center [739, 329] width 35 height 10
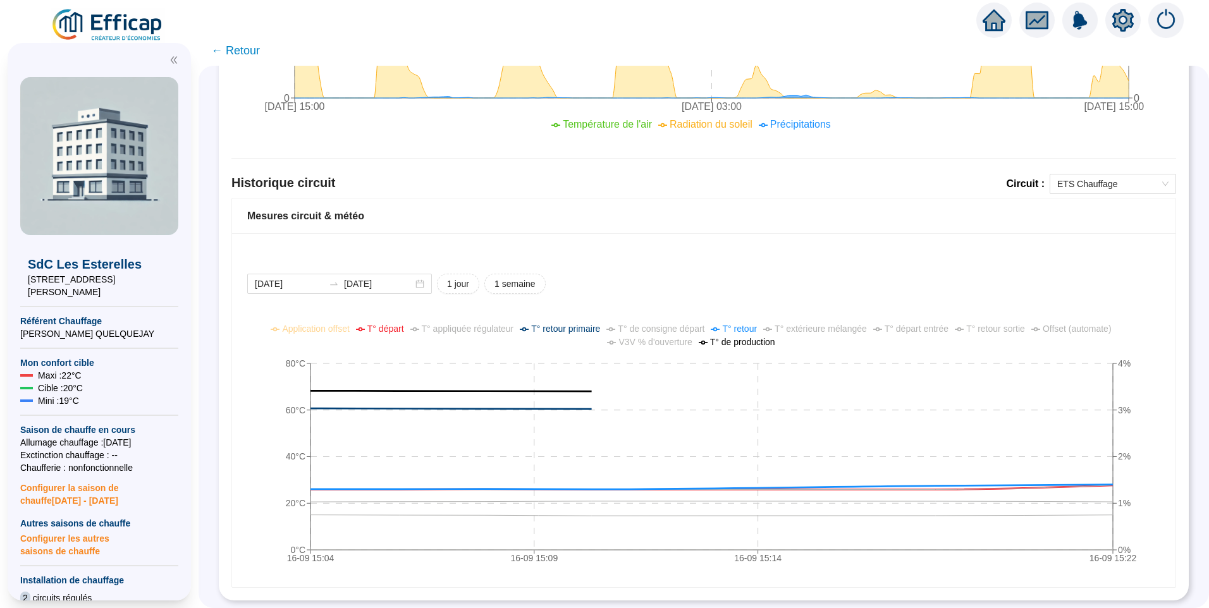
click at [738, 217] on div "Mesures circuit & météo" at bounding box center [703, 216] width 943 height 35
click at [1085, 174] on span "ETS Chauffage" at bounding box center [1112, 183] width 111 height 19
click at [1072, 203] on div "ETS ECS" at bounding box center [1103, 199] width 106 height 13
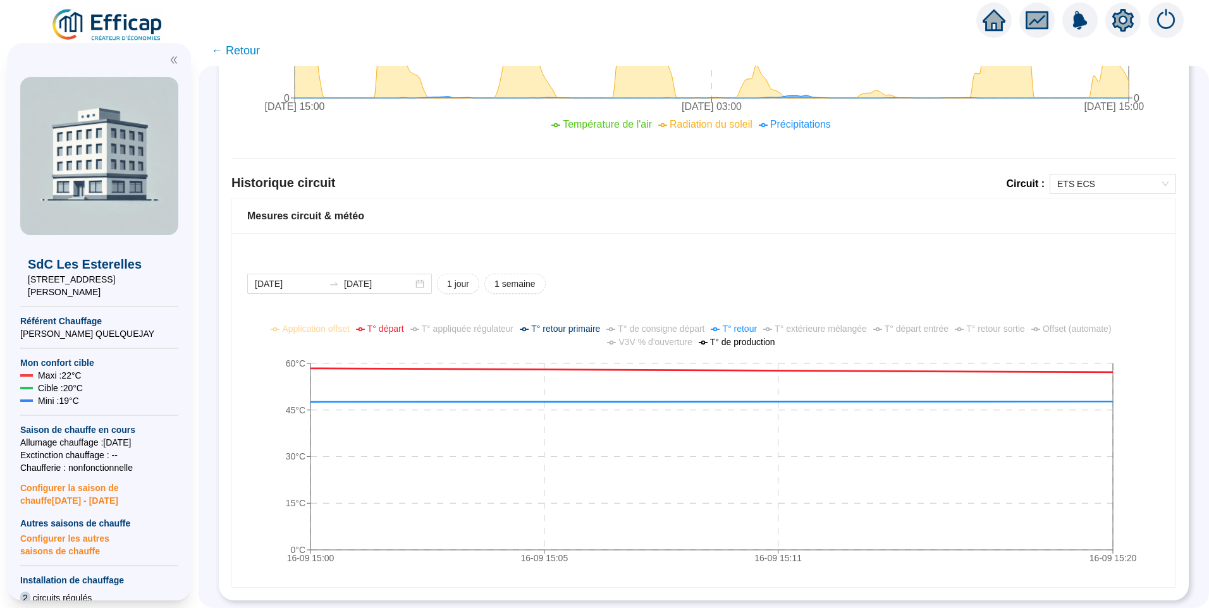
click at [805, 251] on div "[DATE] [DATE] 1 jour 1 semaine 16-09 15:[PHONE_NUMBER]:[PHONE_NUMBER]:[PHONE_NU…" at bounding box center [703, 410] width 943 height 354
click at [1106, 174] on span "ETS ECS" at bounding box center [1112, 183] width 111 height 19
click at [1078, 219] on div "ETS Chauffage" at bounding box center [1103, 220] width 106 height 13
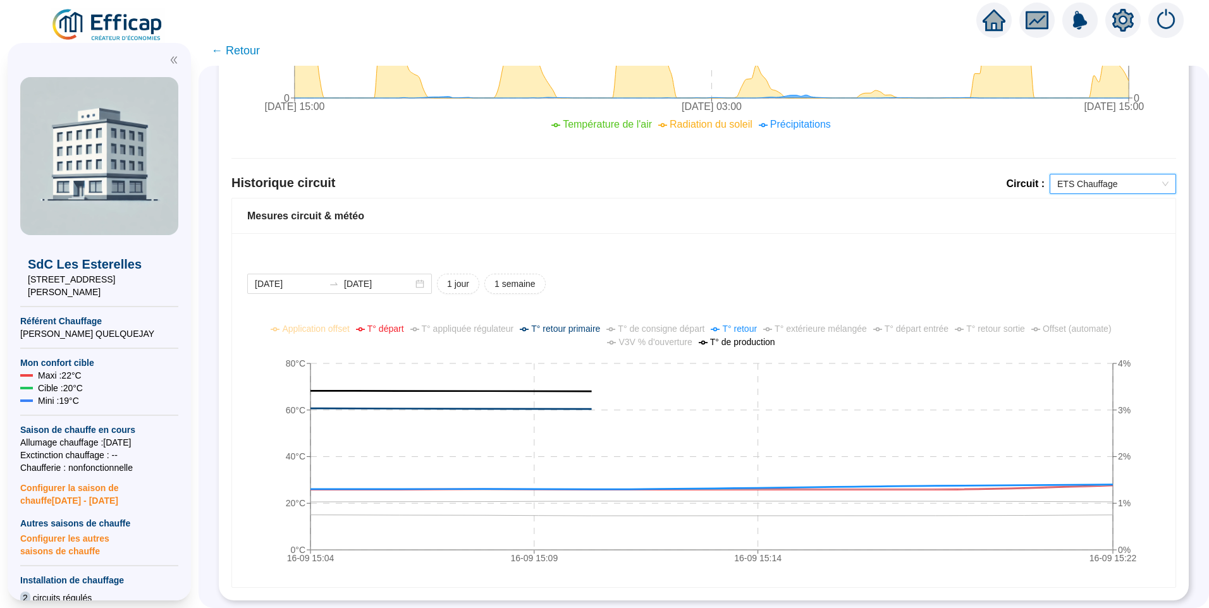
click at [657, 337] on span "V3V % d'ouverture" at bounding box center [654, 342] width 73 height 10
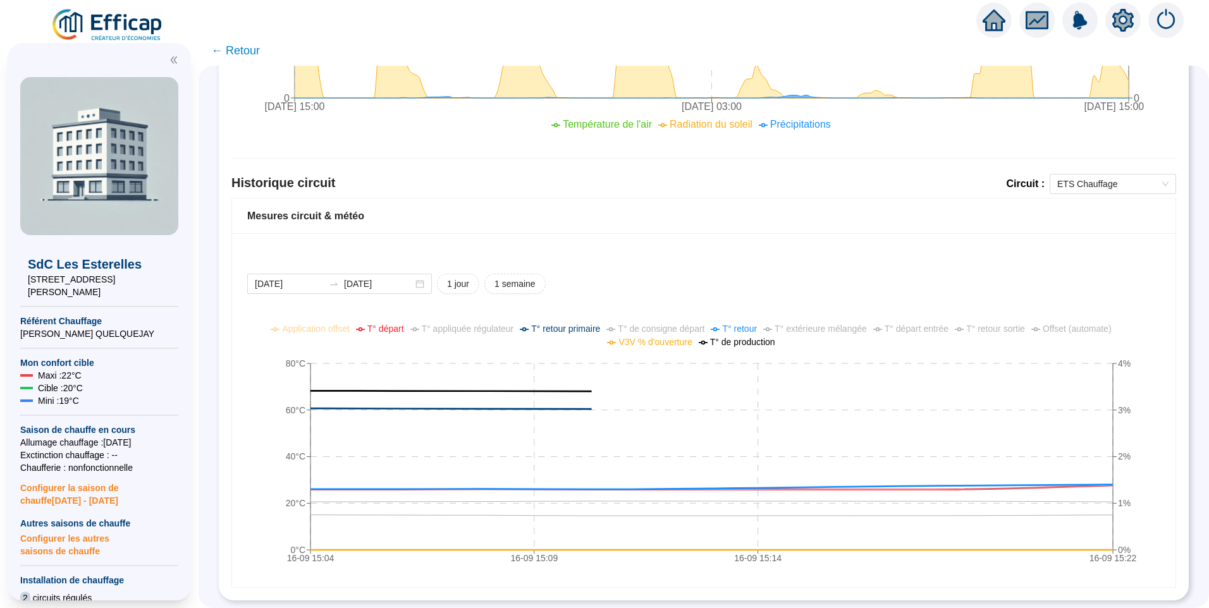
click at [1074, 274] on div "[DATE] [DATE] 1 jour 1 semaine" at bounding box center [703, 284] width 913 height 20
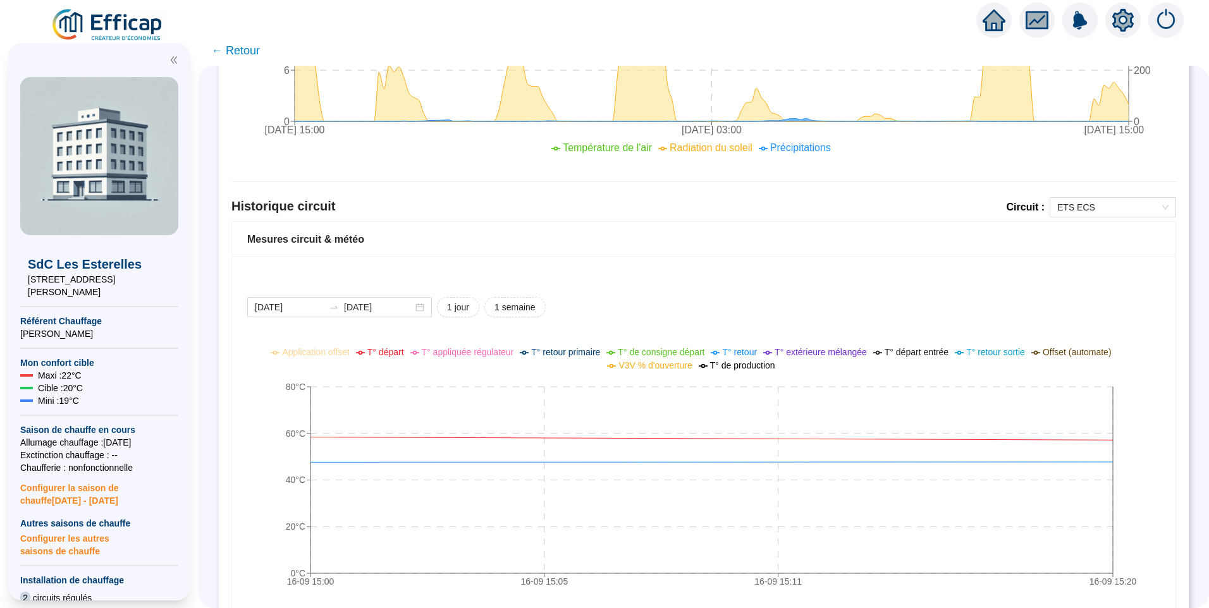
scroll to position [761, 0]
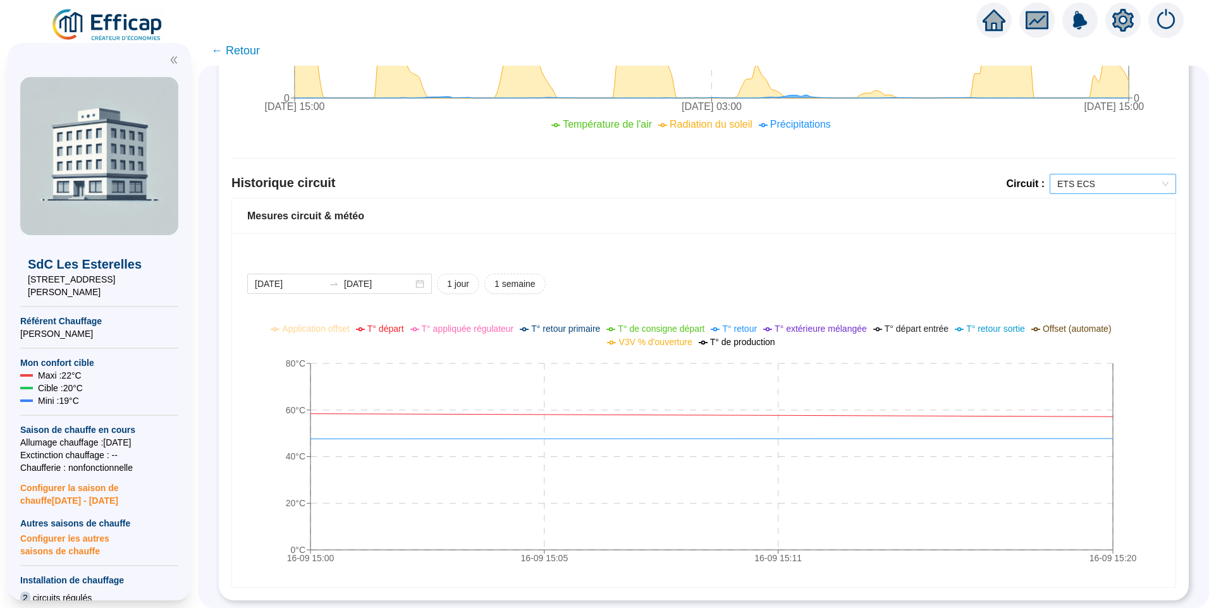
click at [1103, 178] on span "ETS ECS" at bounding box center [1112, 183] width 111 height 19
click at [1087, 224] on div "ETS Chauffage" at bounding box center [1103, 220] width 106 height 13
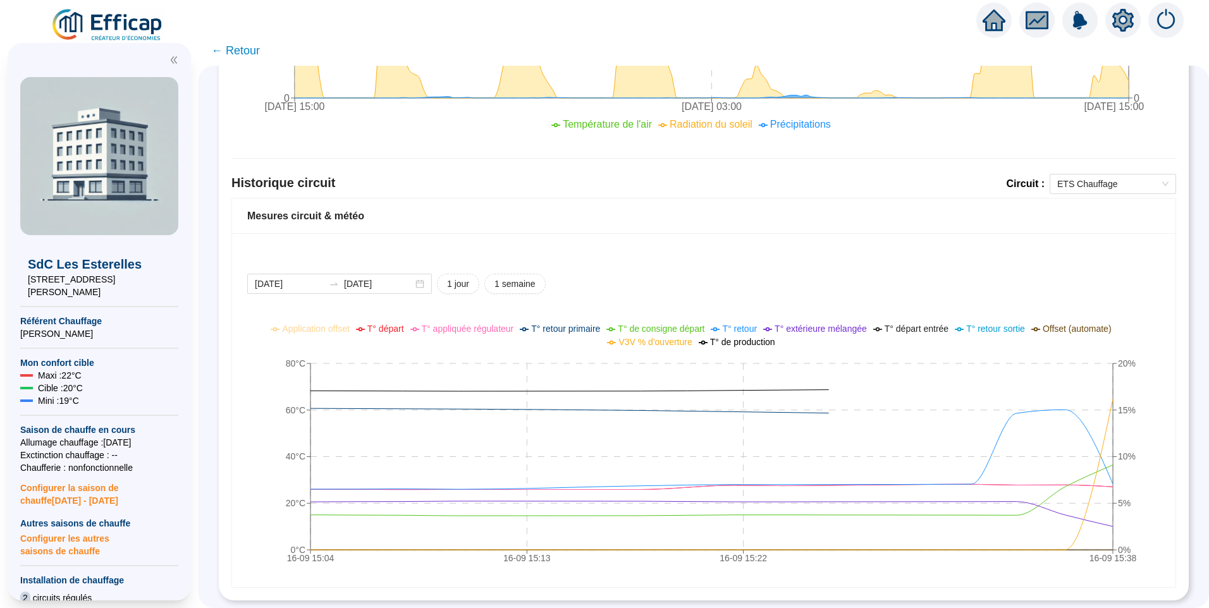
click at [1015, 324] on span "T° retour sortie" at bounding box center [995, 329] width 59 height 10
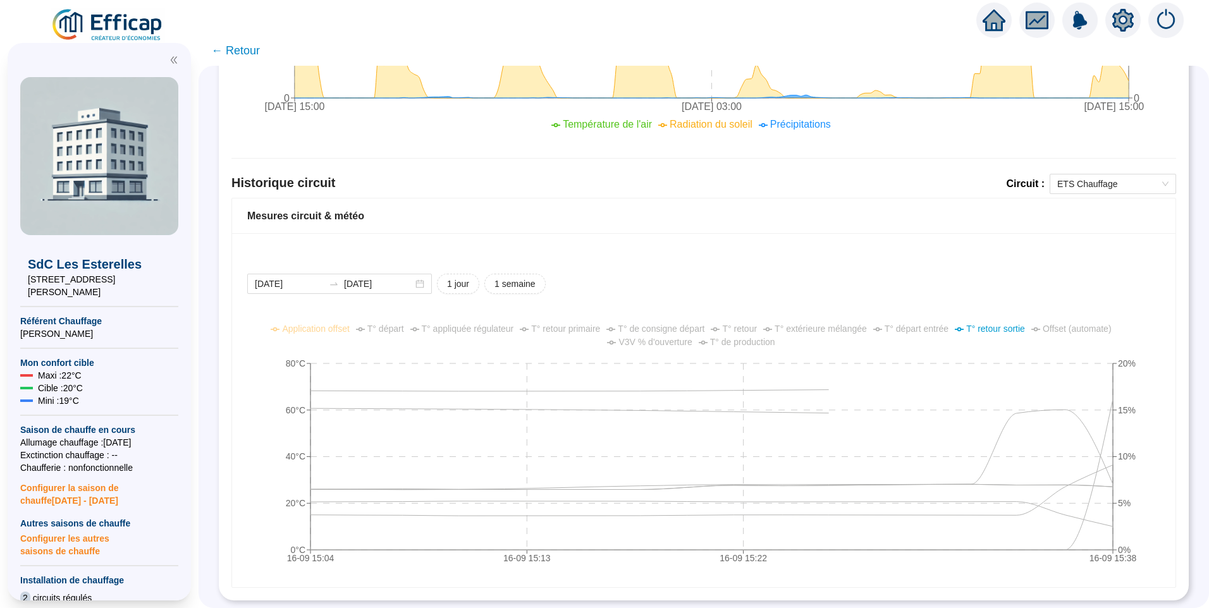
click at [1015, 324] on span "T° retour sortie" at bounding box center [995, 329] width 59 height 10
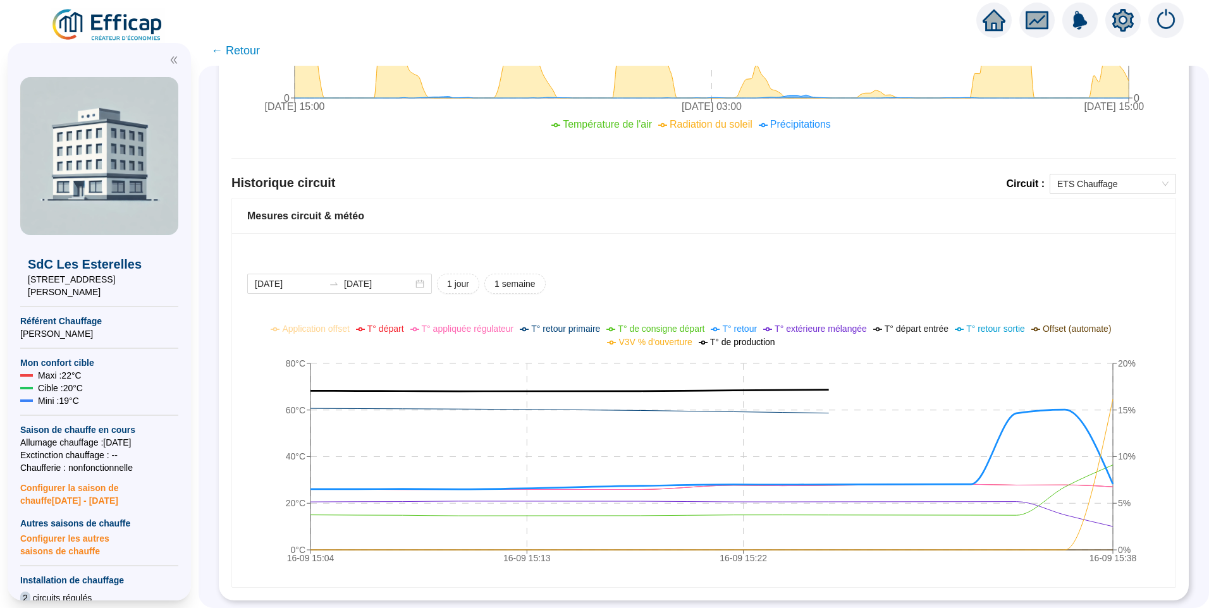
click at [755, 324] on span "T° retour" at bounding box center [739, 329] width 35 height 10
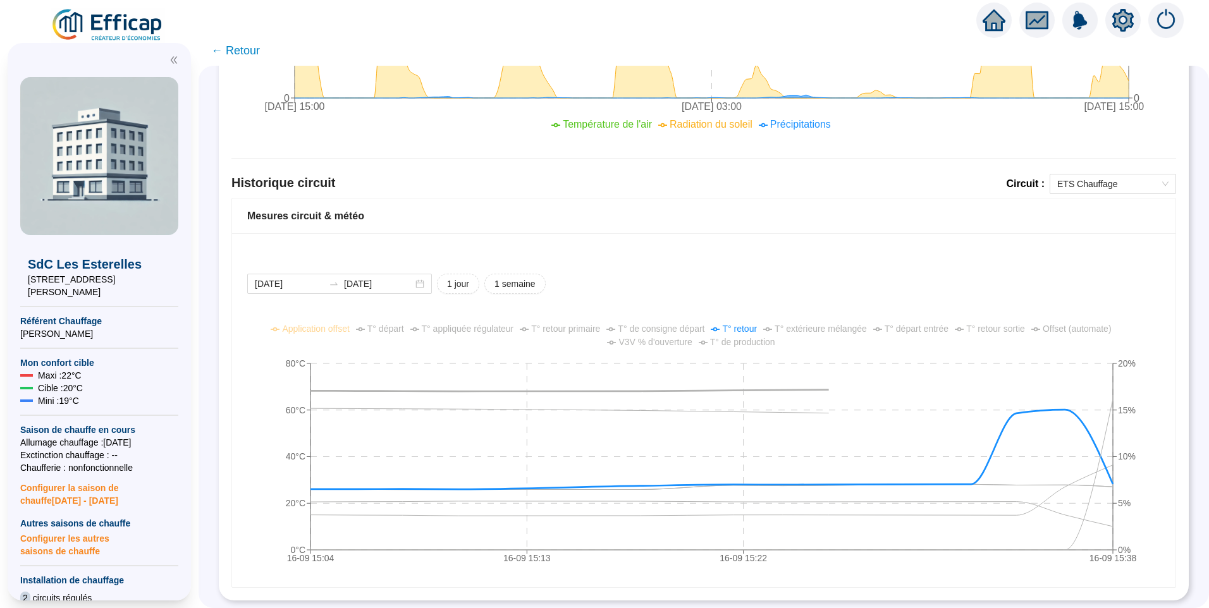
click at [755, 324] on span "T° retour" at bounding box center [739, 329] width 35 height 10
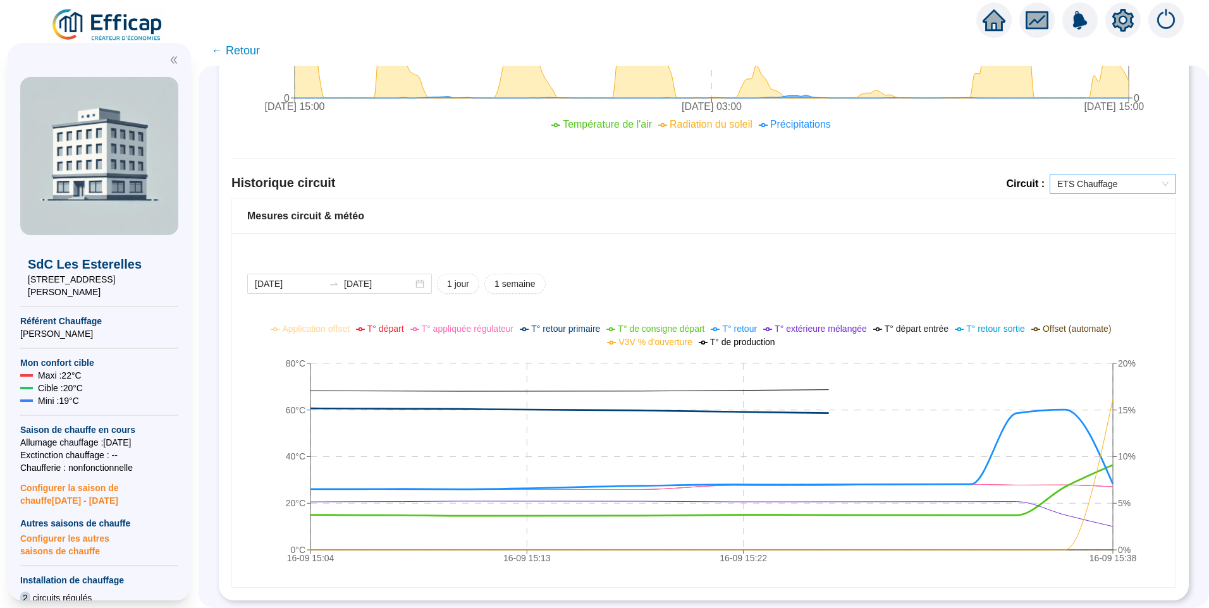
click at [1077, 174] on span "ETS Chauffage" at bounding box center [1112, 183] width 111 height 19
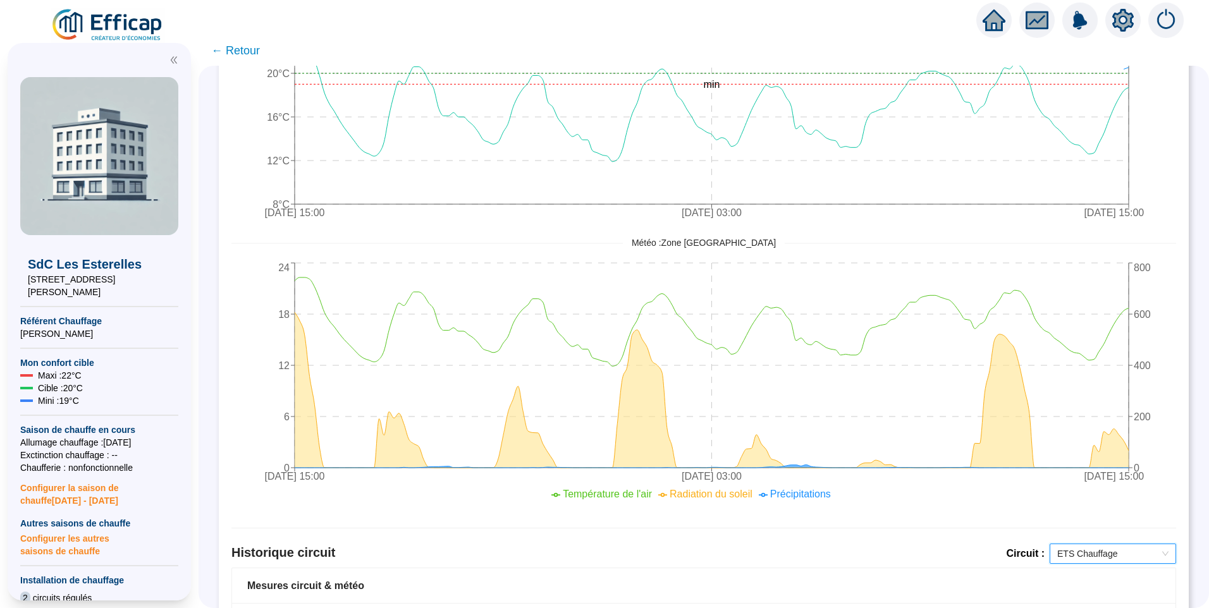
click at [258, 50] on span "← Retour" at bounding box center [235, 51] width 49 height 18
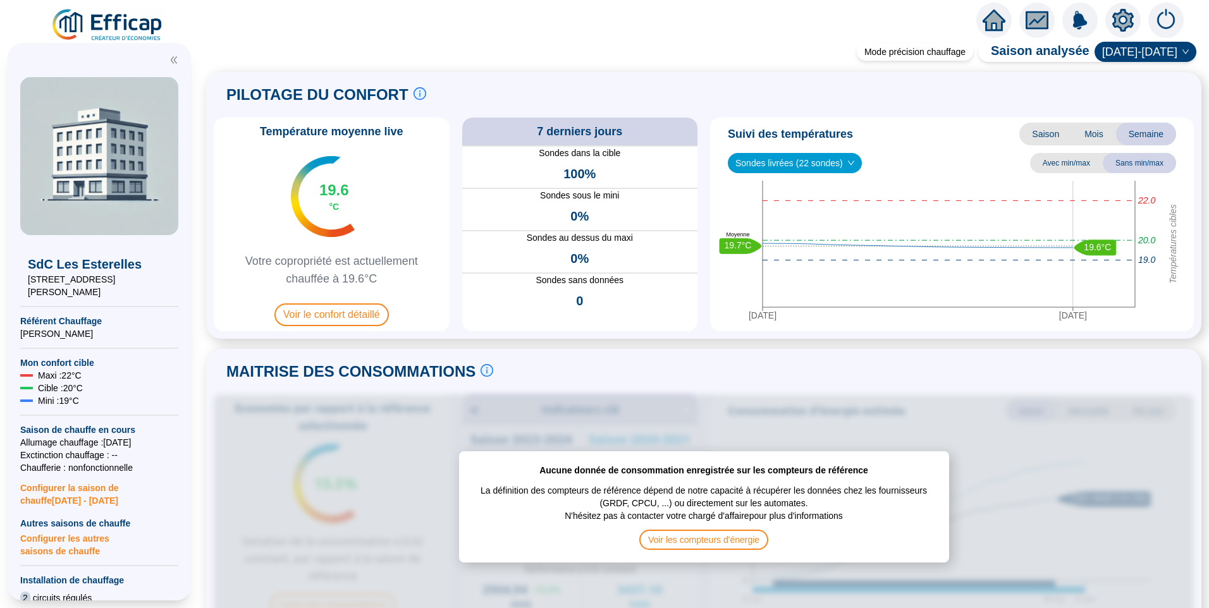
scroll to position [569, 0]
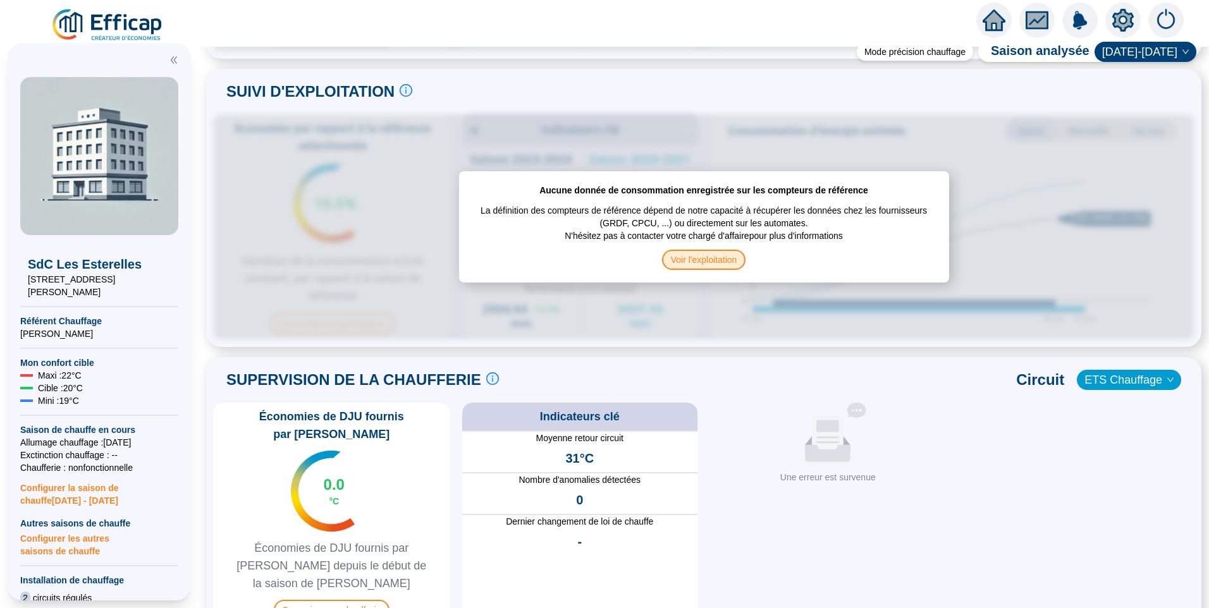
click at [697, 252] on span "Voir l'exploitation" at bounding box center [704, 260] width 84 height 20
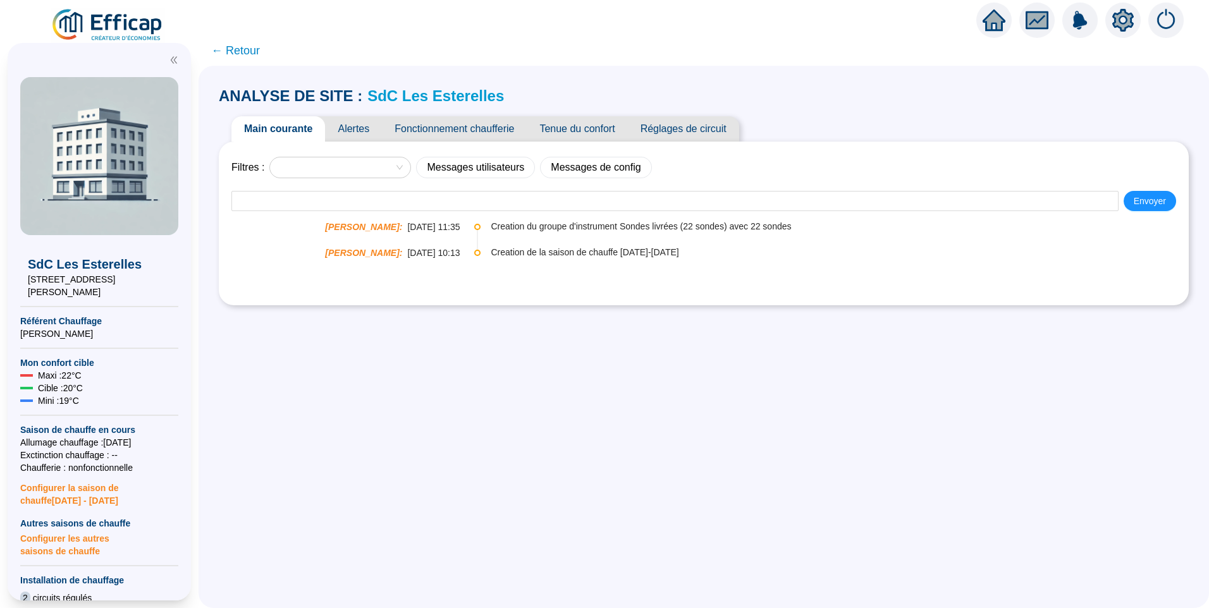
click at [470, 132] on span "Fonctionnement chaufferie" at bounding box center [454, 128] width 145 height 25
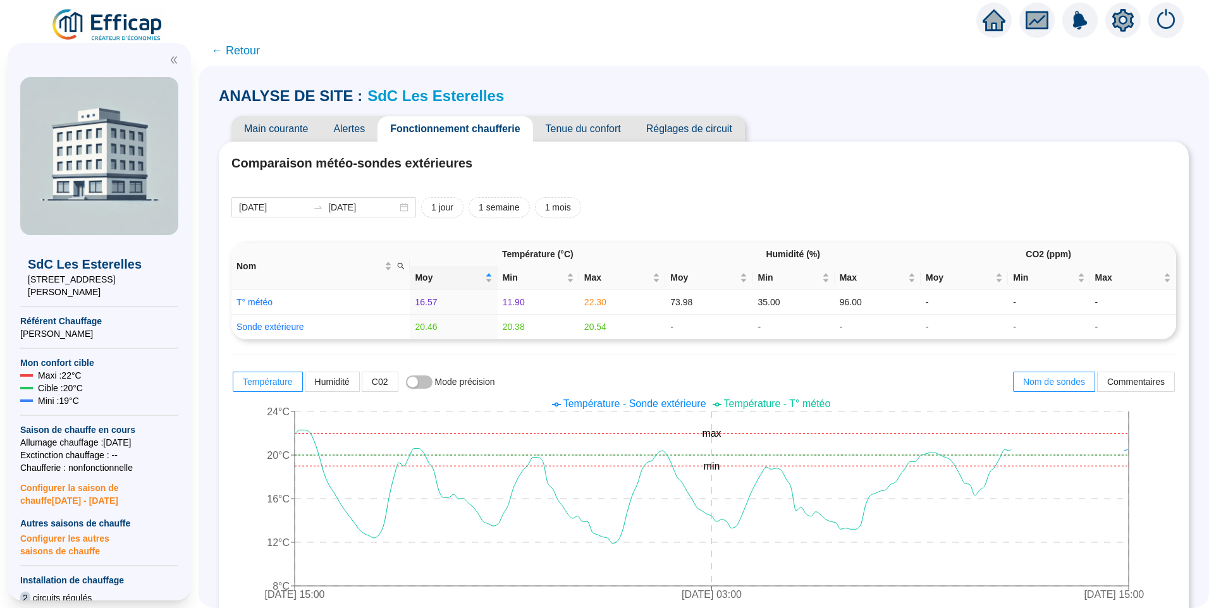
click at [694, 130] on span "Réglages de circuit" at bounding box center [688, 128] width 111 height 25
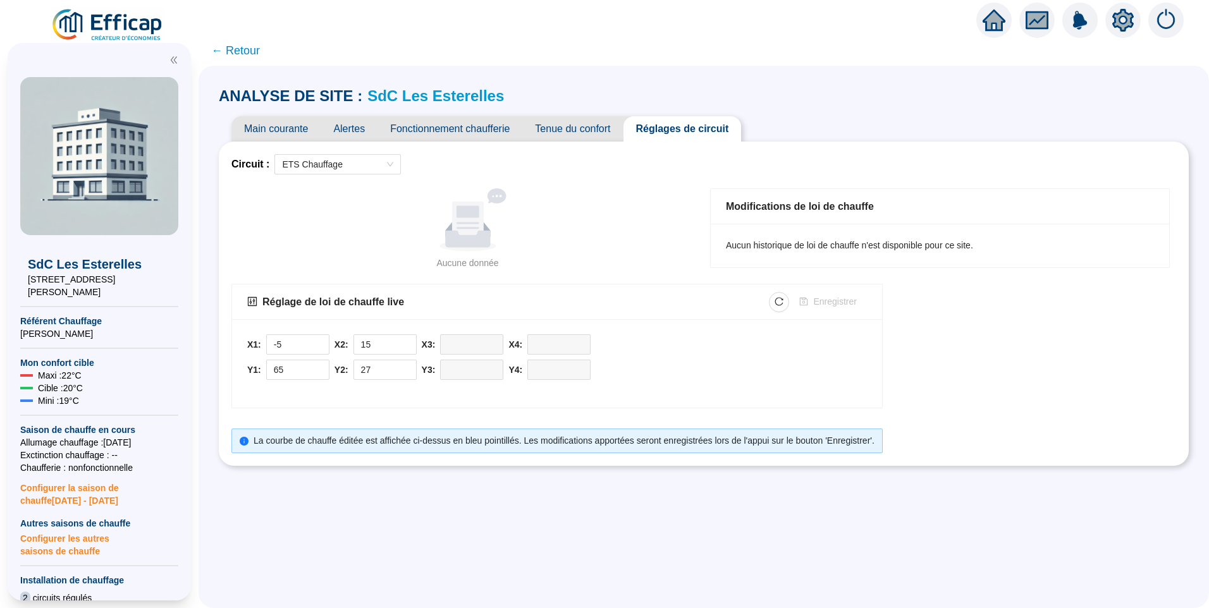
click at [639, 229] on div "Aucune donnée" at bounding box center [468, 219] width 450 height 63
click at [635, 226] on div "Aucune donnée" at bounding box center [468, 219] width 450 height 63
click at [350, 168] on span "ETS Chauffage" at bounding box center [337, 164] width 111 height 19
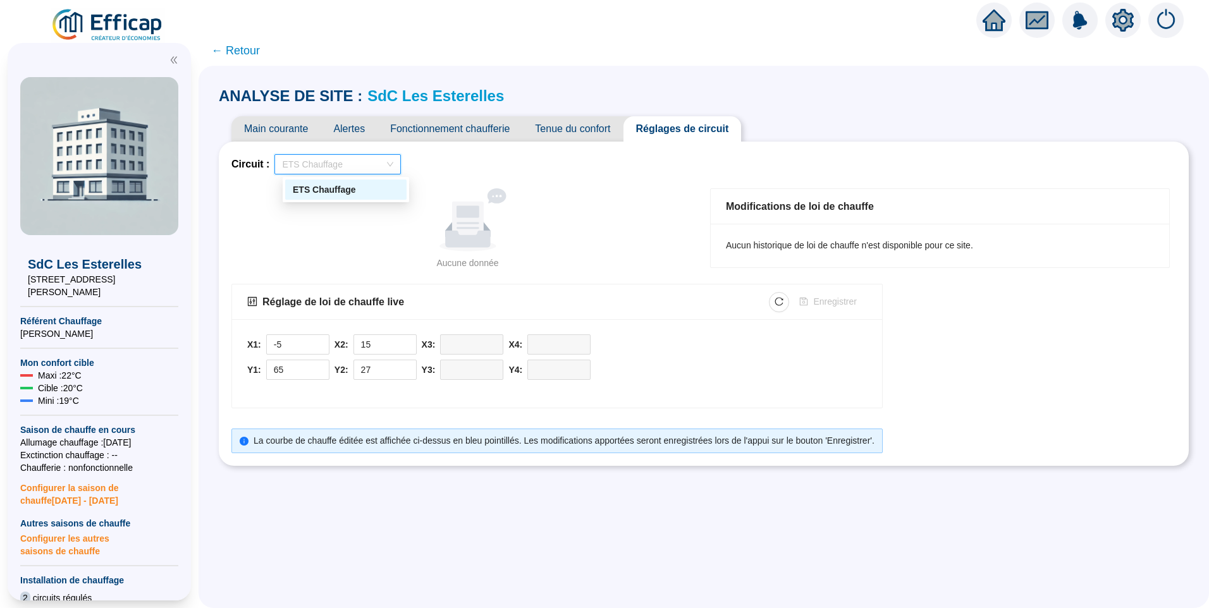
click at [596, 231] on div "Aucune donnée" at bounding box center [468, 219] width 450 height 63
click at [1119, 24] on icon "setting" at bounding box center [1122, 19] width 21 height 20
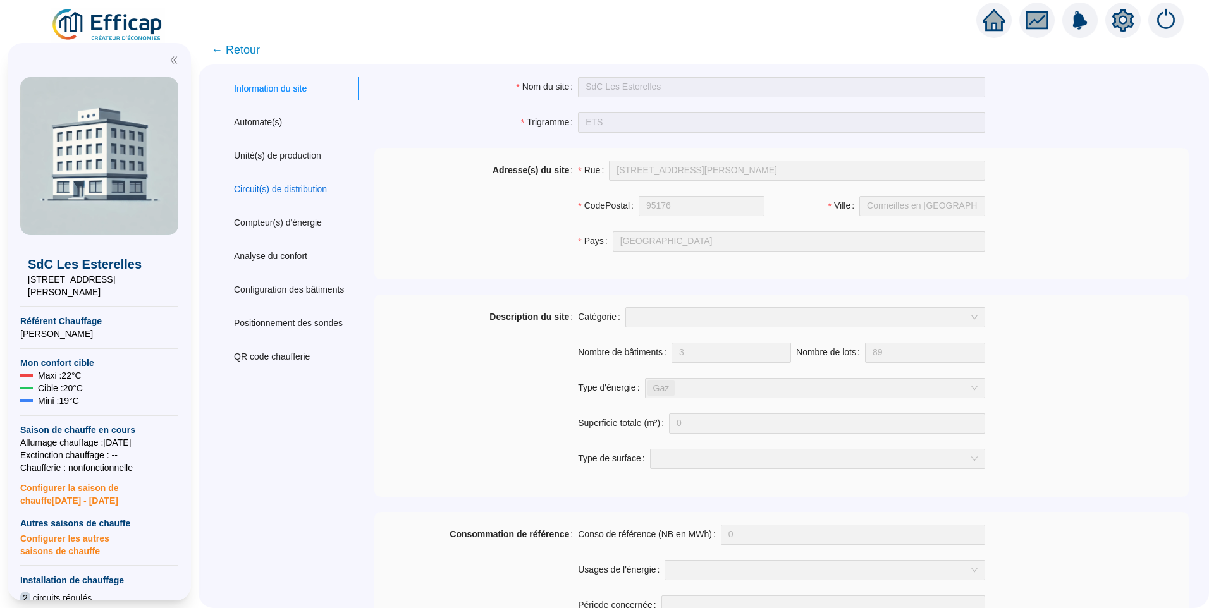
click at [283, 187] on div "Circuit(s) de distribution" at bounding box center [280, 189] width 93 height 13
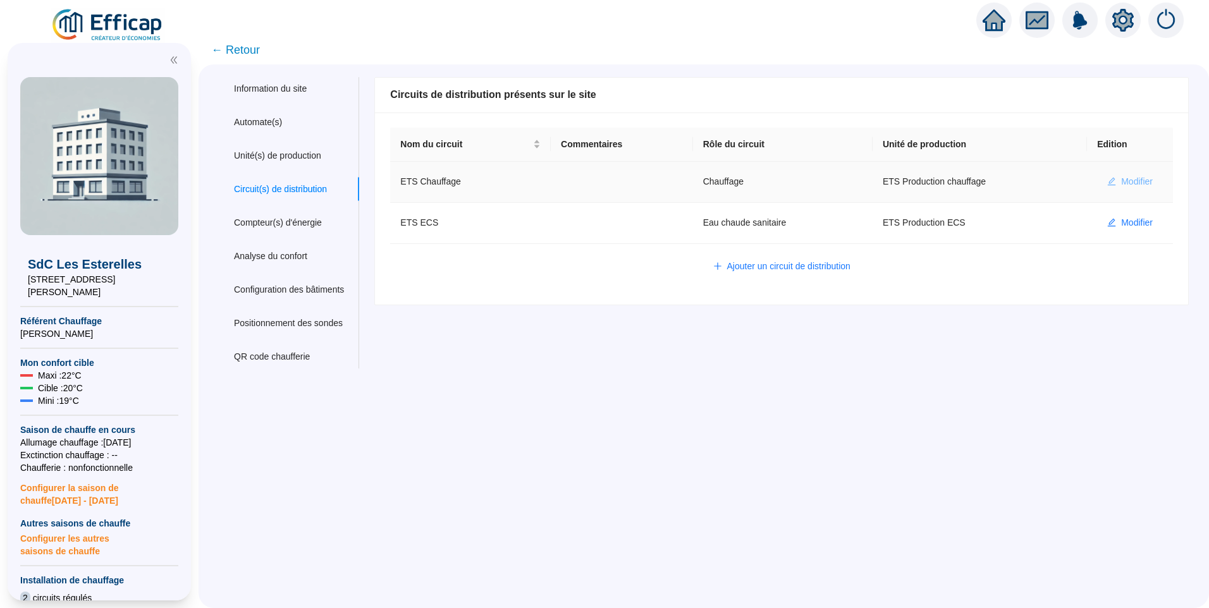
click at [1121, 181] on span "Modifier" at bounding box center [1137, 181] width 32 height 13
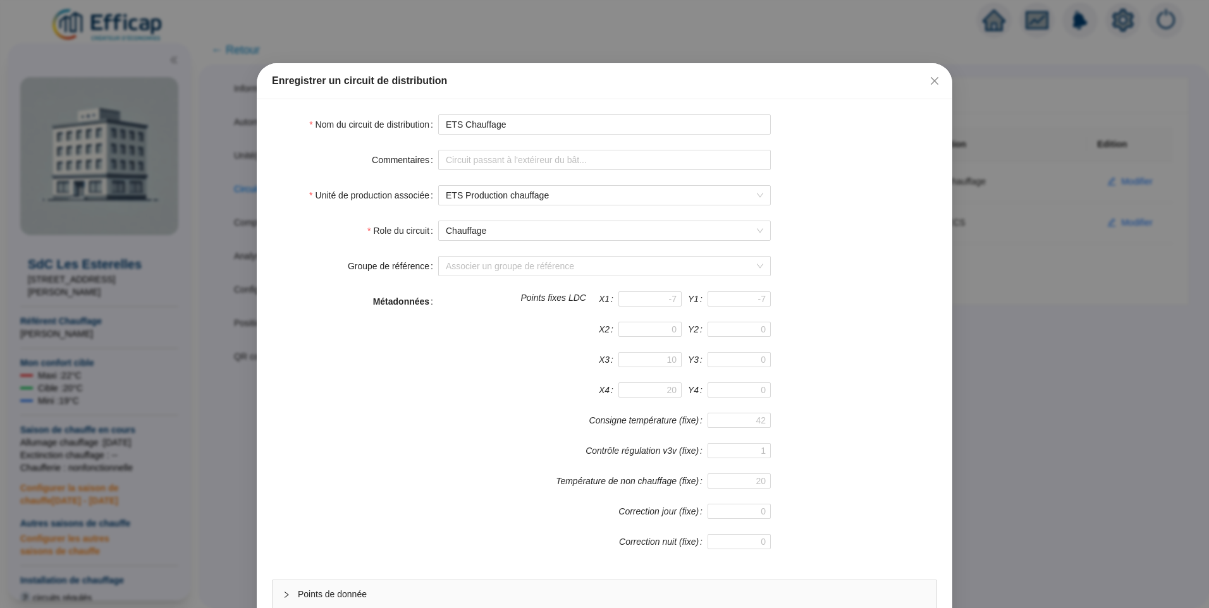
scroll to position [111, 0]
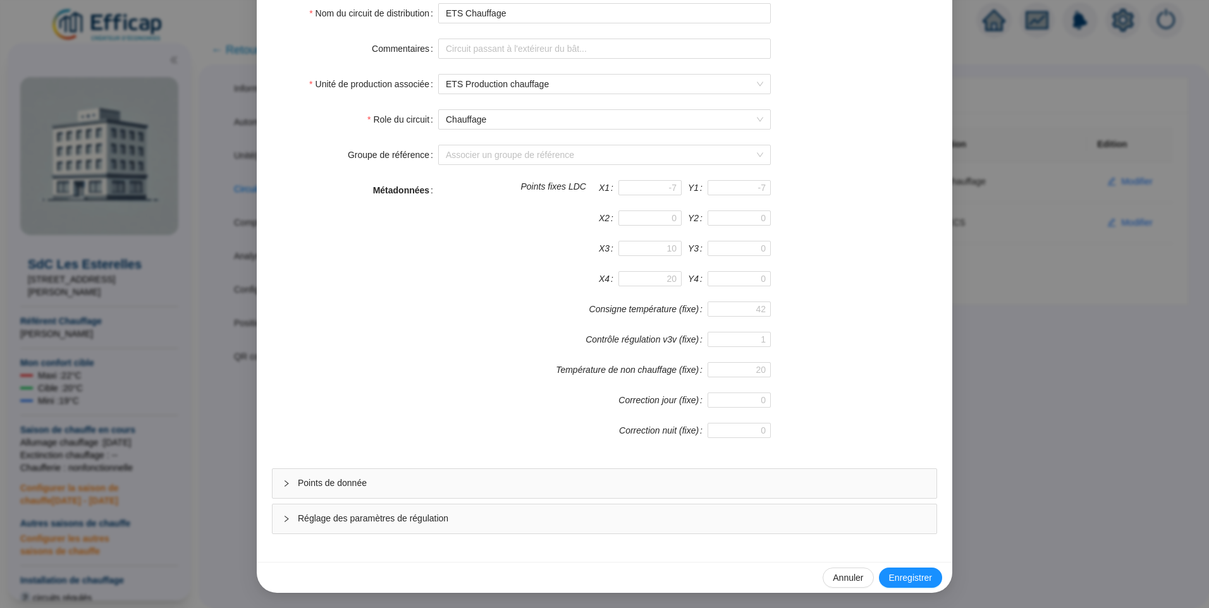
click at [398, 483] on span "Points de donnée" at bounding box center [612, 483] width 628 height 13
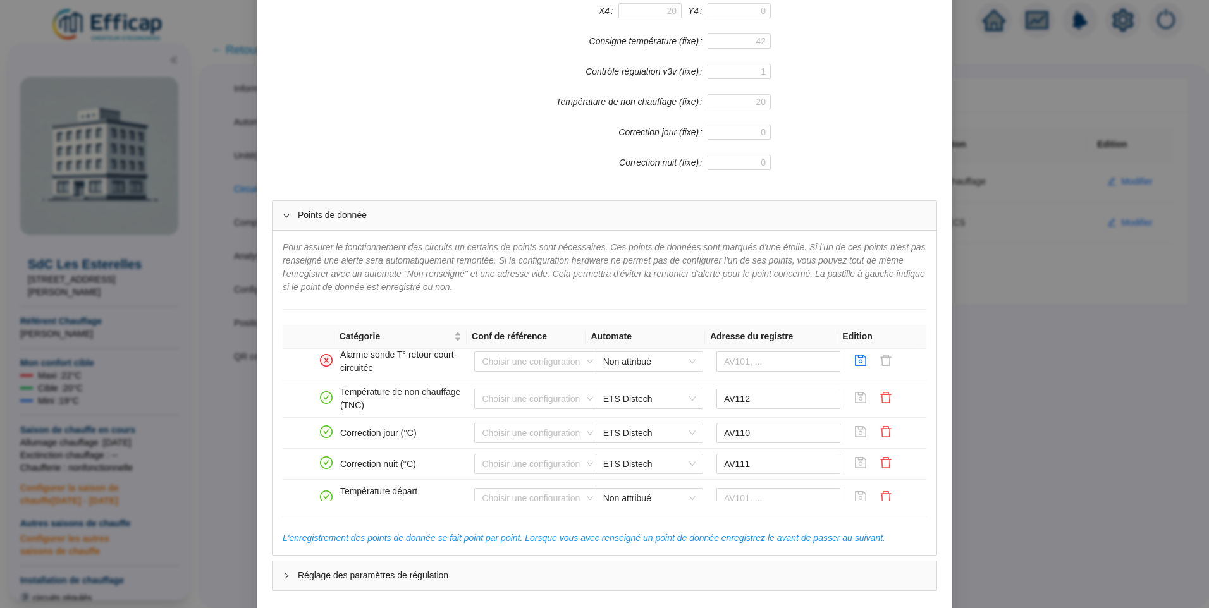
scroll to position [0, 0]
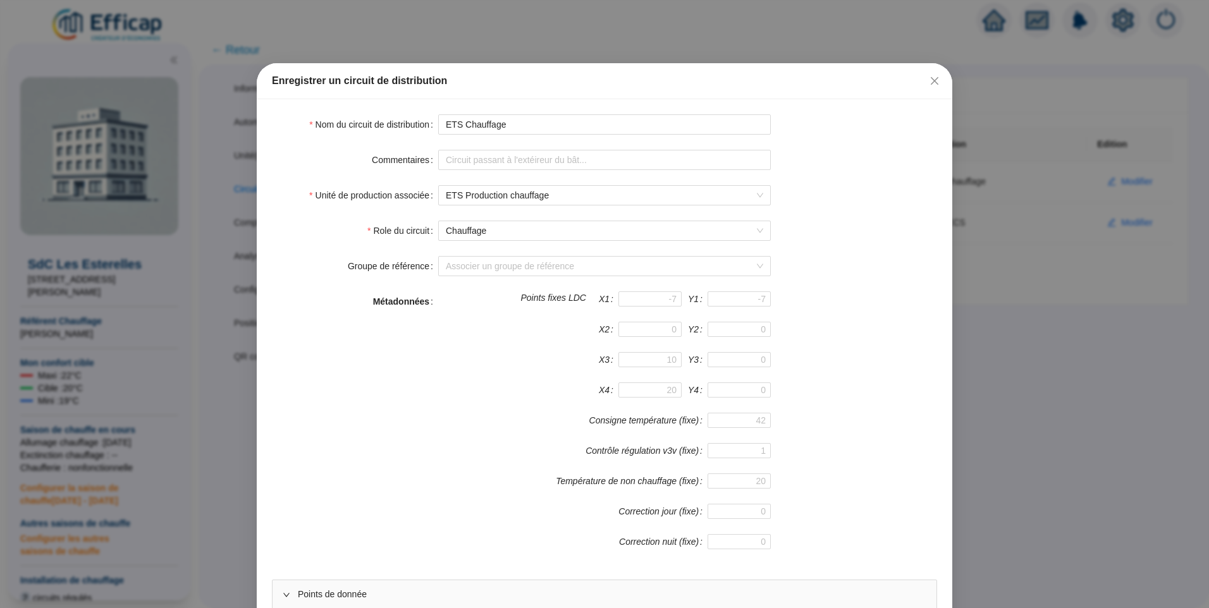
drag, startPoint x: 931, startPoint y: 78, endPoint x: 641, endPoint y: 46, distance: 291.4
click at [931, 78] on icon "close" at bounding box center [934, 81] width 10 height 10
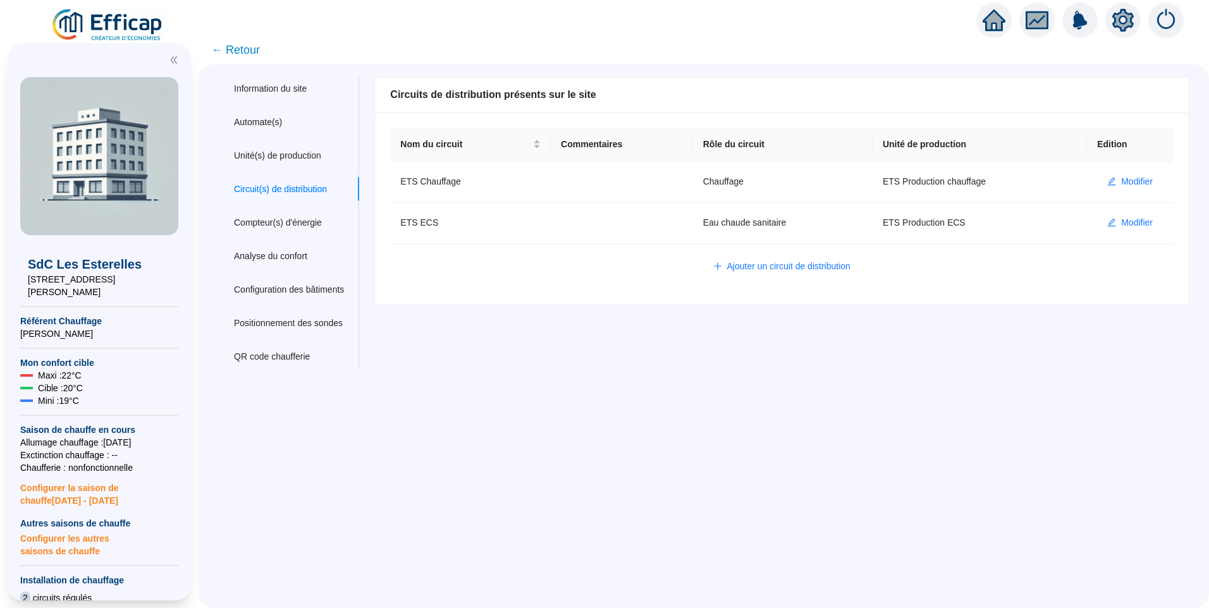
click at [250, 51] on span "← Retour" at bounding box center [235, 50] width 49 height 18
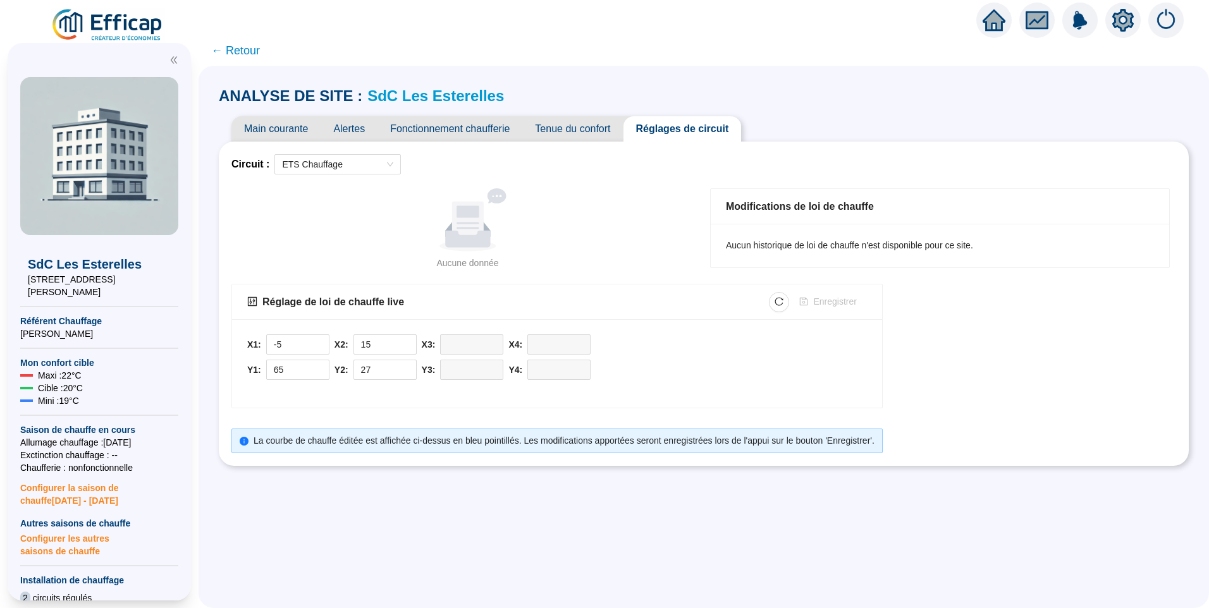
click at [862, 242] on div "Aucun historique de loi de chauffe n'est disponible pour ce site." at bounding box center [940, 245] width 428 height 13
click at [585, 496] on div "ANALYSE DE SITE : SdC Les Esterelles Main courante Alertes Fonctionnement chauf…" at bounding box center [704, 337] width 1010 height 542
click at [1118, 20] on icon "setting" at bounding box center [1122, 19] width 21 height 20
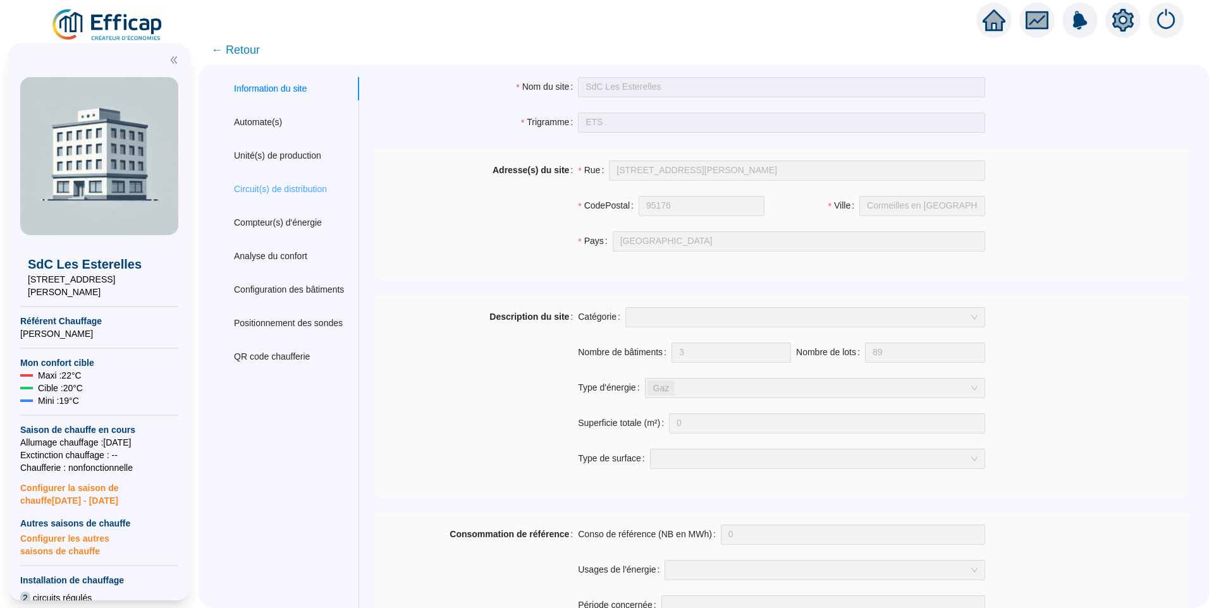
click at [297, 181] on div "Circuit(s) de distribution" at bounding box center [289, 189] width 140 height 23
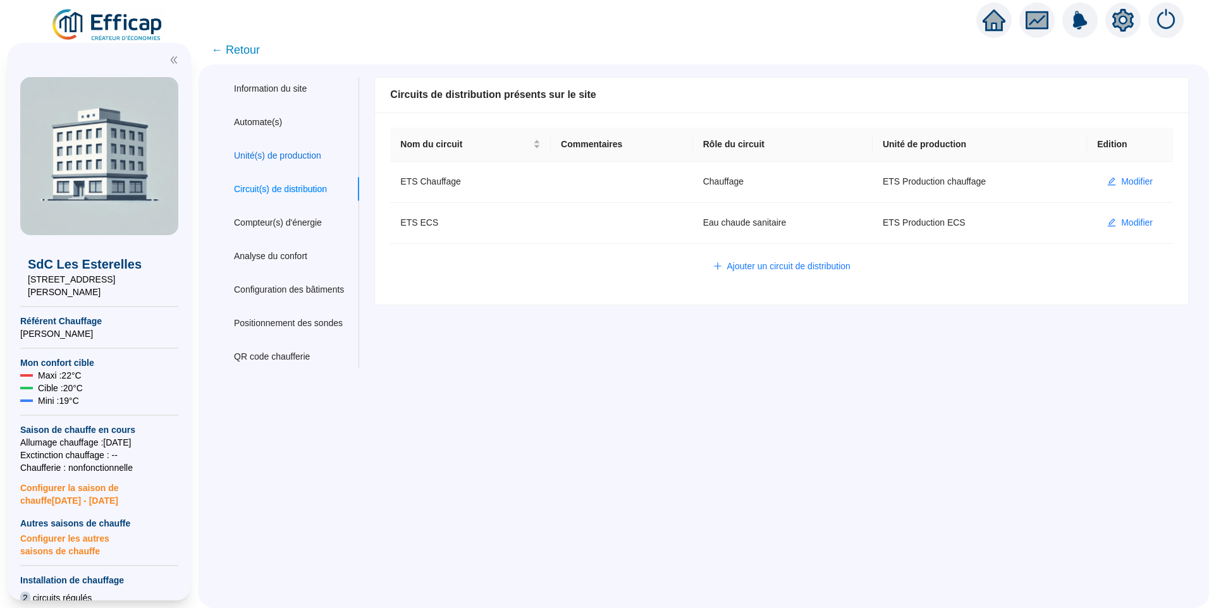
click at [281, 152] on div "Unité(s) de production" at bounding box center [277, 155] width 87 height 13
click at [263, 187] on div "Circuit(s) de distribution" at bounding box center [280, 189] width 93 height 13
click at [242, 48] on span "← Retour" at bounding box center [235, 50] width 49 height 18
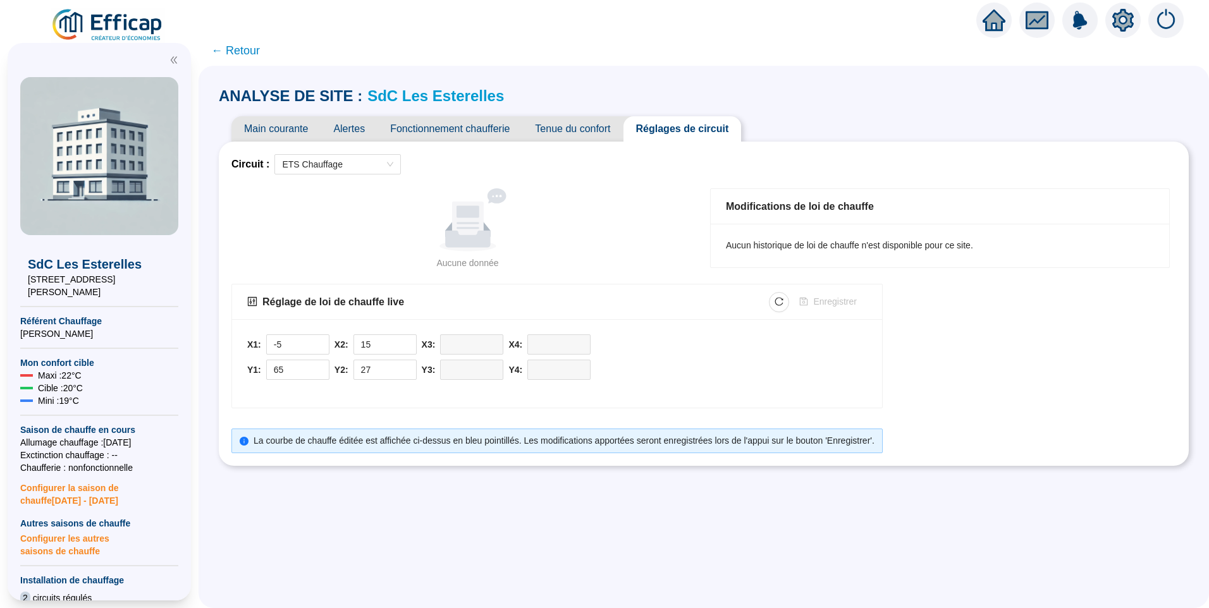
click at [134, 25] on img at bounding box center [108, 25] width 114 height 35
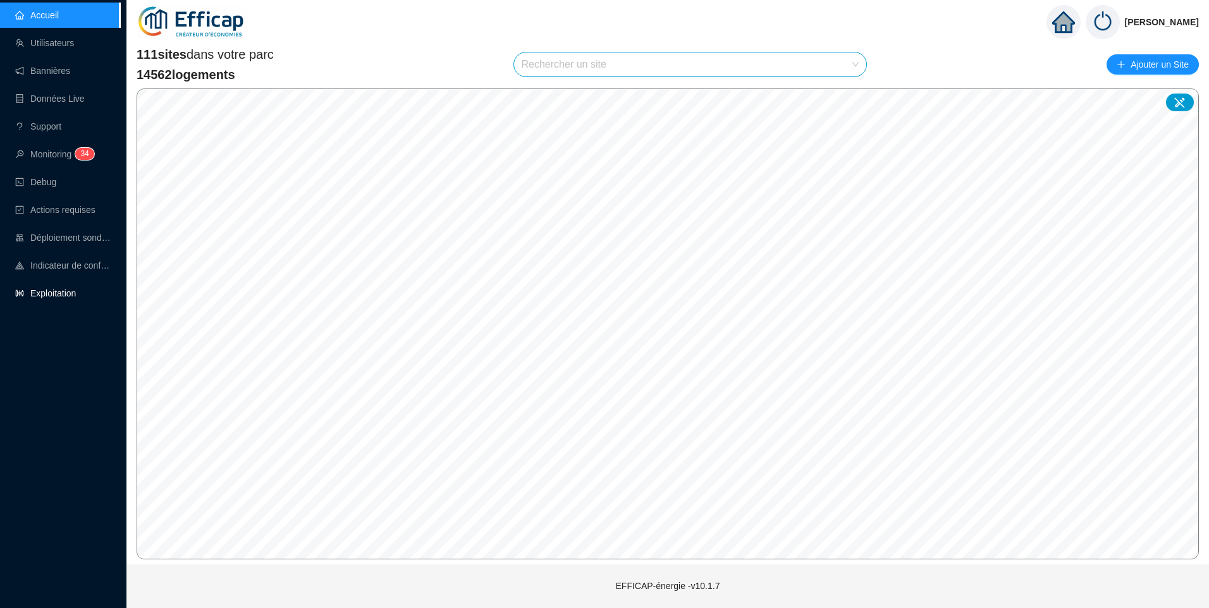
click at [32, 298] on link "Exploitation" at bounding box center [45, 293] width 61 height 10
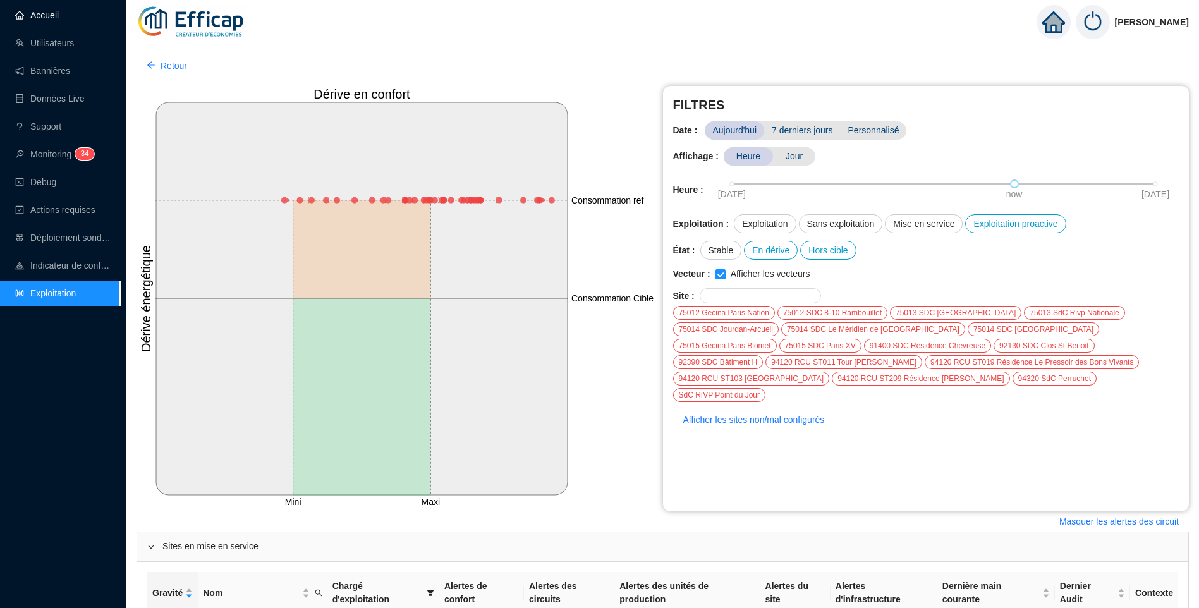
drag, startPoint x: 44, startPoint y: 15, endPoint x: 59, endPoint y: 21, distance: 17.0
click at [44, 15] on link "Accueil" at bounding box center [37, 15] width 44 height 10
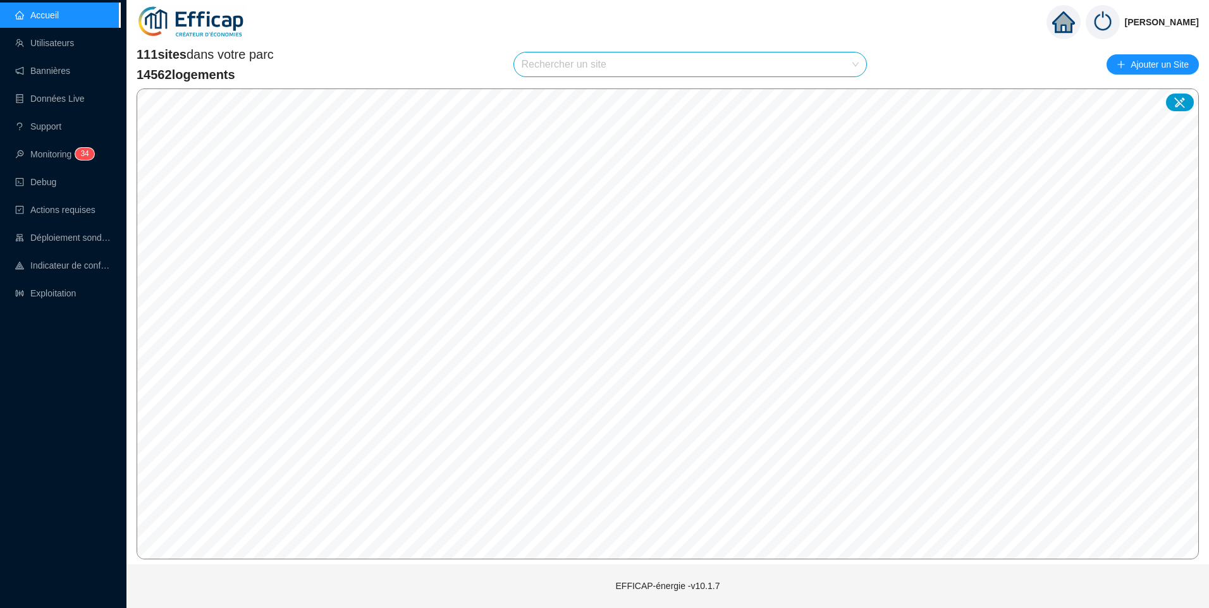
click at [539, 71] on input "search" at bounding box center [685, 64] width 326 height 24
type input "saus"
click at [607, 94] on div "75017 SDC Saussure" at bounding box center [692, 94] width 333 height 19
click at [1177, 104] on icon at bounding box center [1179, 102] width 11 height 11
click at [663, 339] on input "search" at bounding box center [649, 333] width 94 height 19
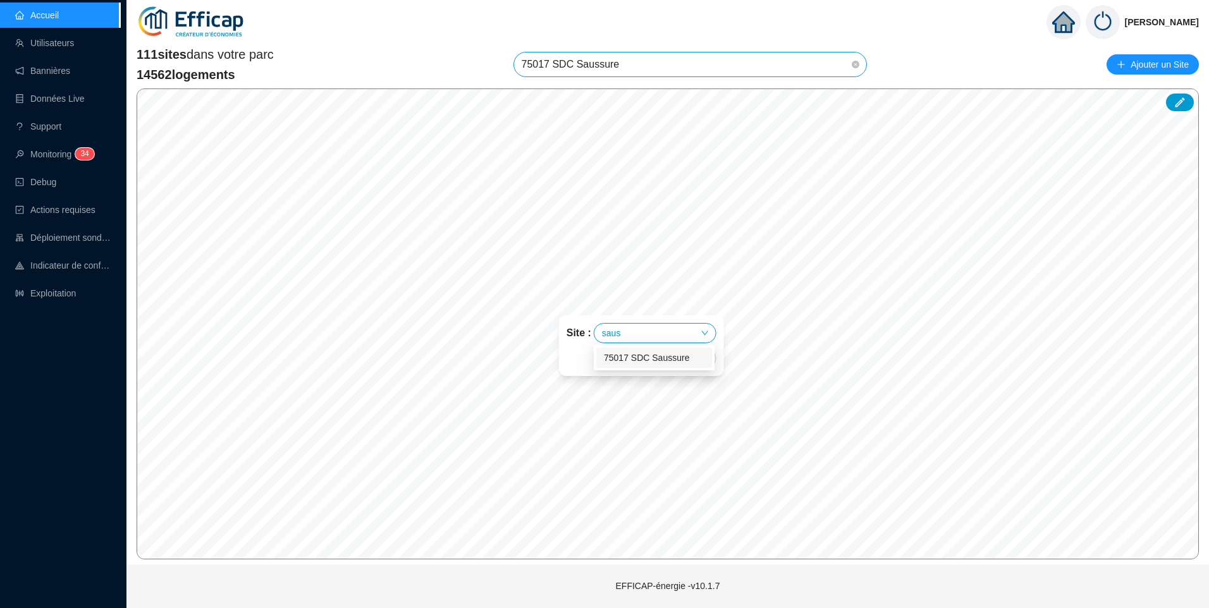
type input "sauss"
click at [651, 360] on div "75017 SDC Saussure" at bounding box center [654, 358] width 101 height 13
click at [639, 339] on div "152" at bounding box center [638, 333] width 31 height 19
click at [670, 331] on div "154" at bounding box center [671, 333] width 31 height 19
click at [669, 362] on span "Enregistrer" at bounding box center [679, 358] width 43 height 15
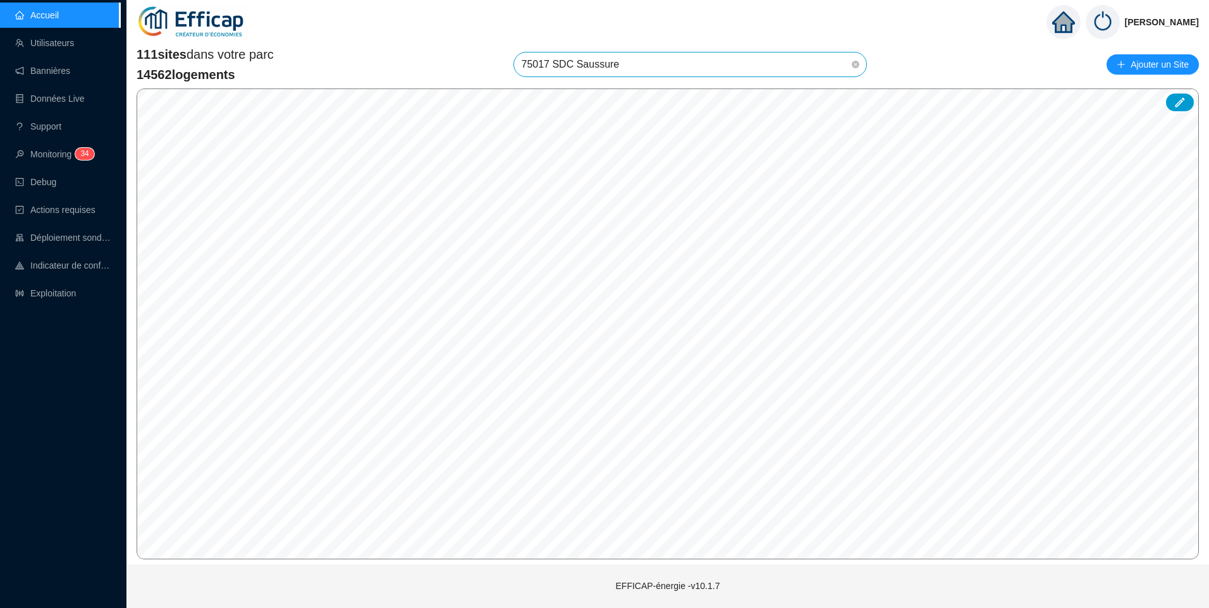
click at [952, 60] on div "111 sites dans votre parc 14562 logements 75017 SDC Saussure Ajouter un Site" at bounding box center [668, 65] width 1062 height 38
click at [628, 68] on span "75017 SDC Saussure" at bounding box center [691, 64] width 338 height 24
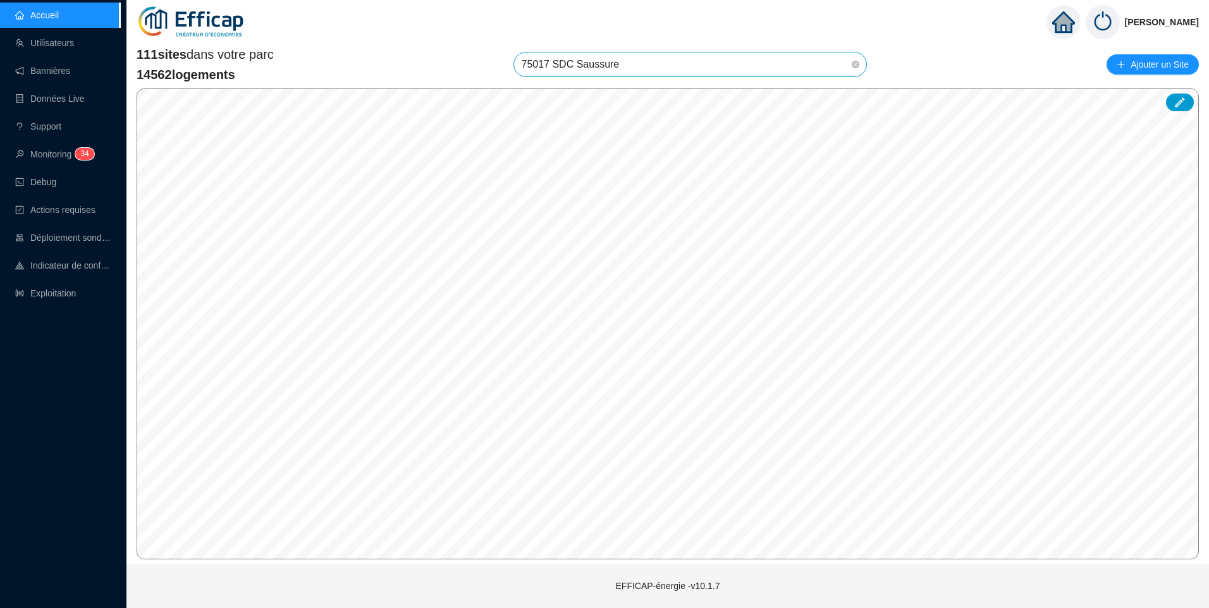
click at [628, 68] on span "75017 SDC Saussure" at bounding box center [691, 64] width 338 height 24
click at [484, 59] on div "111 sites dans votre parc 14562 logements 75017 SDC Saussure 75017 SDC Saussure…" at bounding box center [668, 65] width 1062 height 38
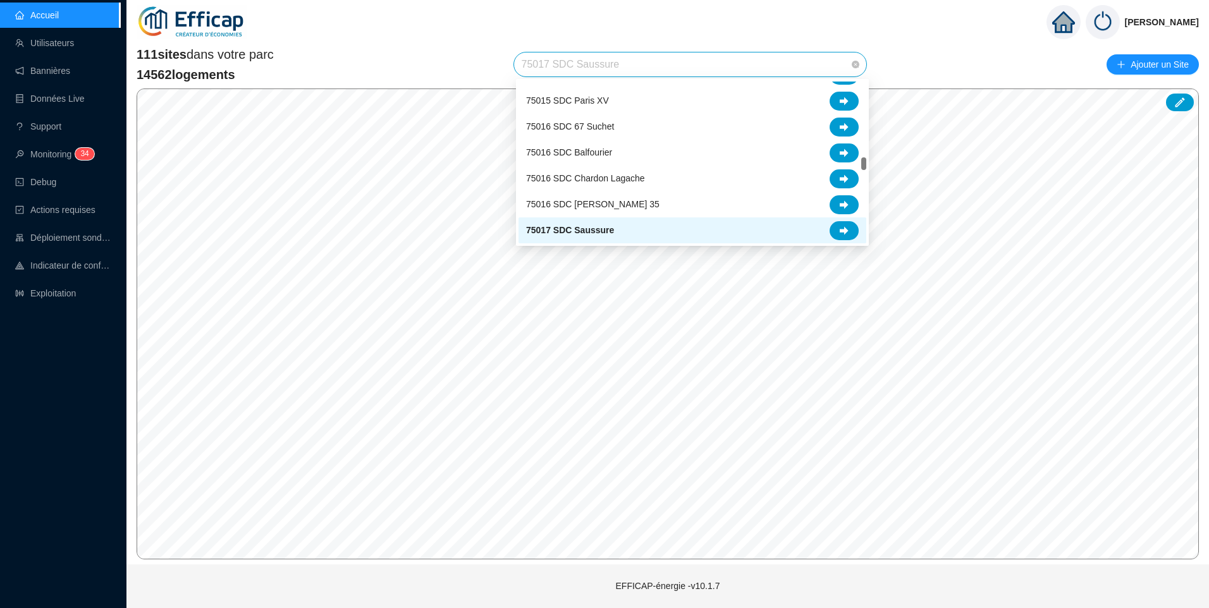
click at [639, 62] on span "75017 SDC Saussure" at bounding box center [691, 64] width 338 height 24
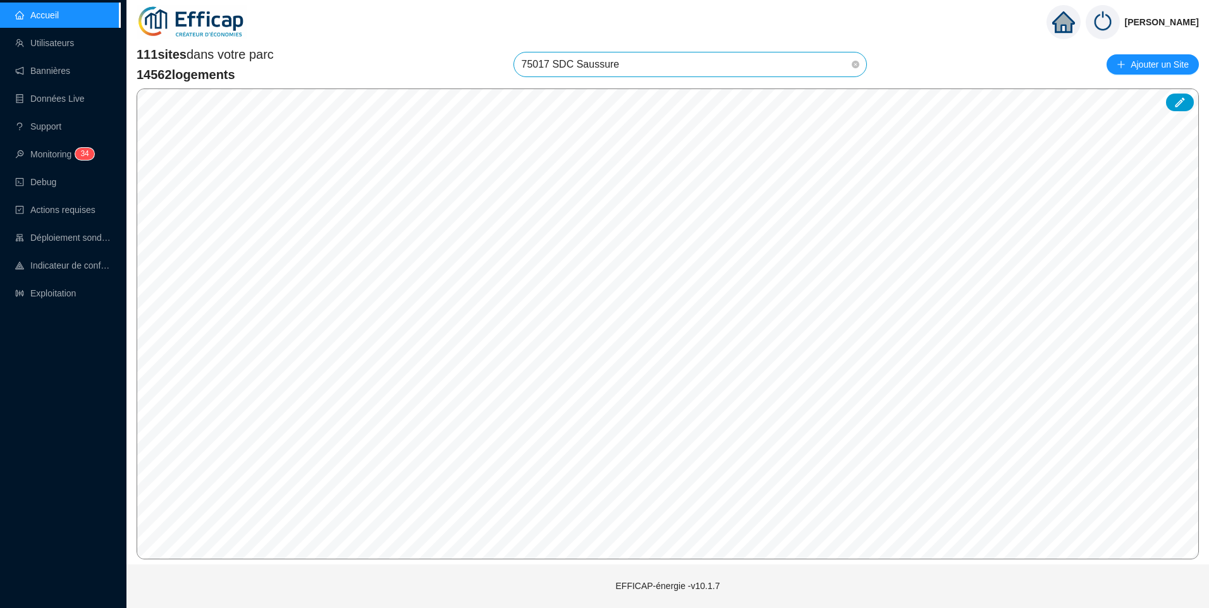
click at [919, 72] on div "111 sites dans votre parc 14562 logements 75017 SDC Saussure Ajouter un Site" at bounding box center [668, 65] width 1062 height 38
click at [656, 61] on span "75017 SDC Saussure" at bounding box center [691, 64] width 338 height 24
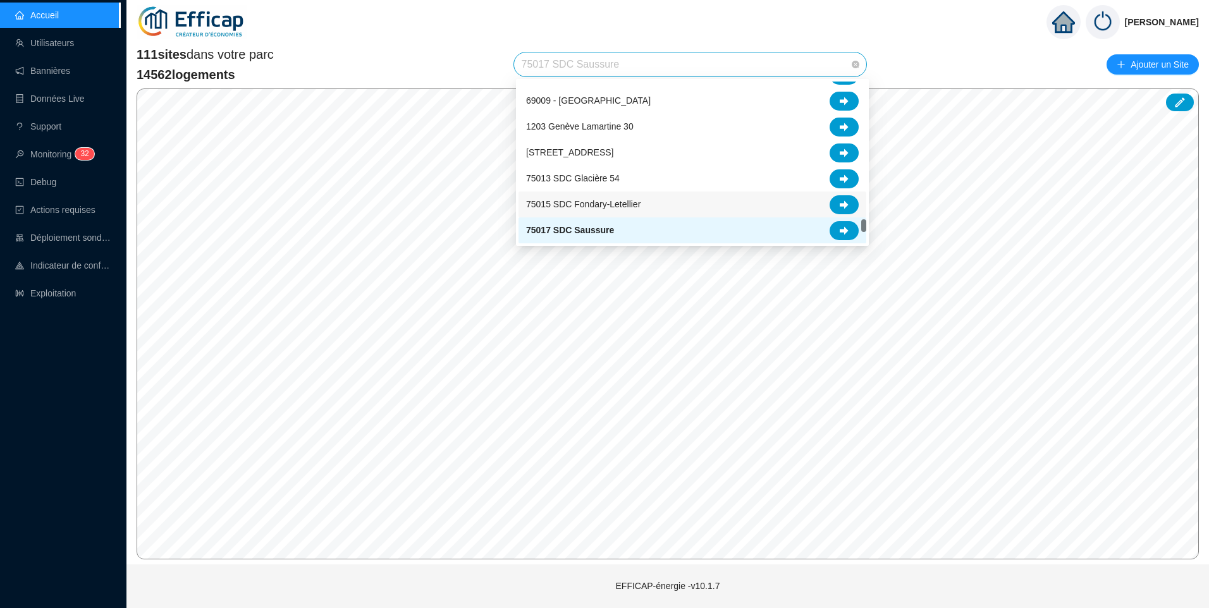
click at [612, 204] on span "75015 SDC Fondary-Letellier" at bounding box center [583, 204] width 114 height 13
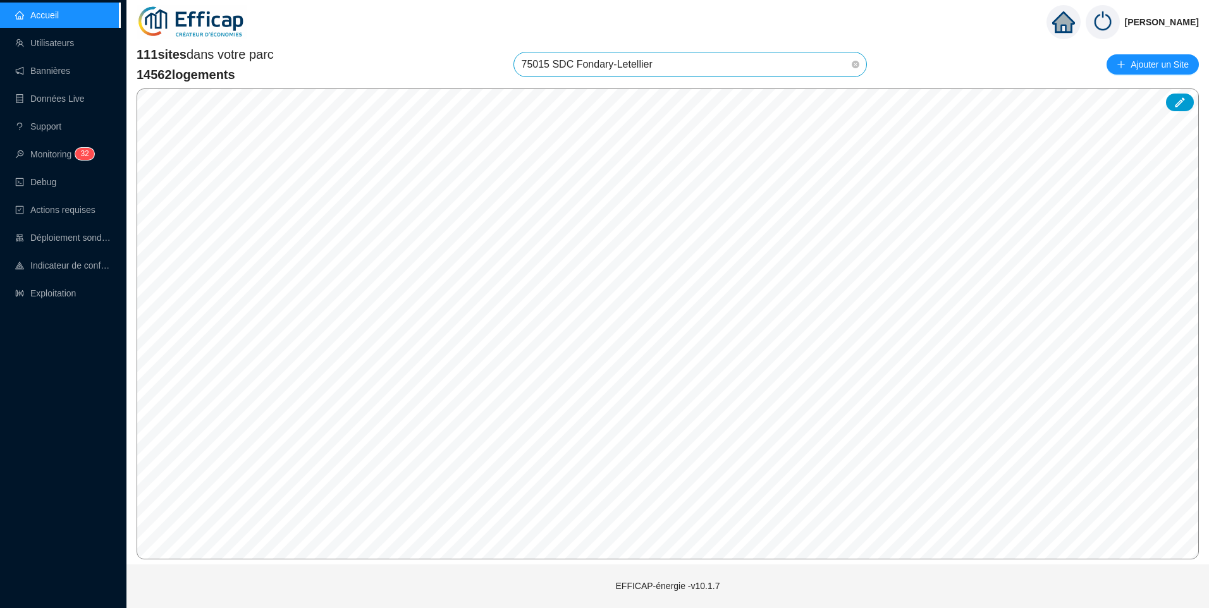
click at [658, 70] on span "75015 SDC Fondary-Letellier" at bounding box center [691, 64] width 338 height 24
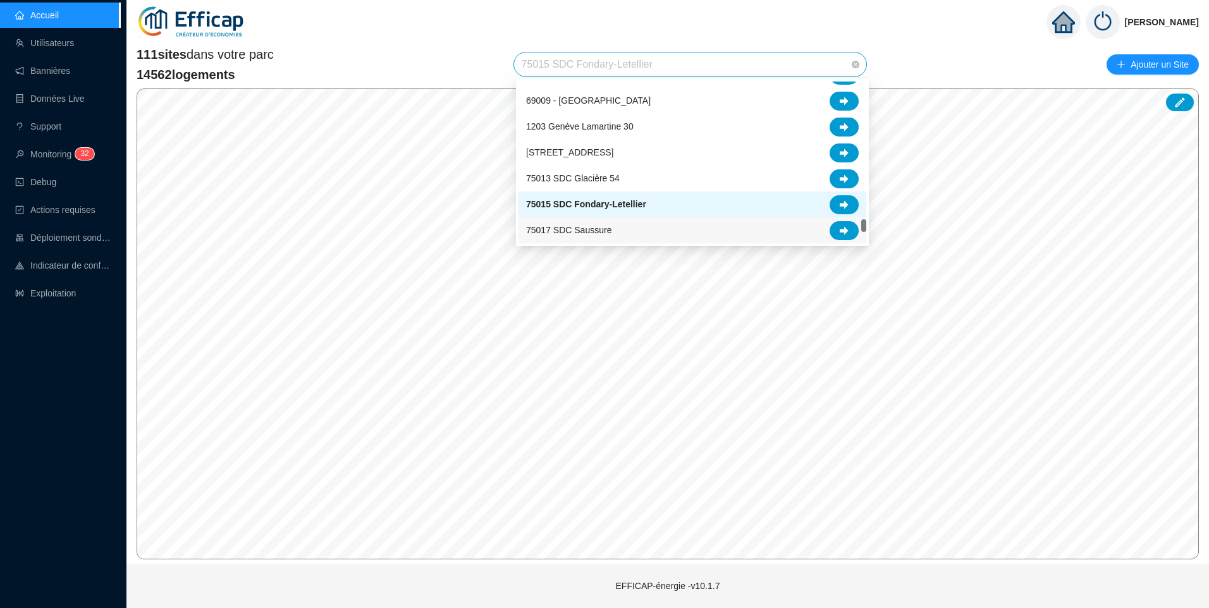
click at [589, 223] on div "75017 SDC Saussure" at bounding box center [692, 230] width 333 height 19
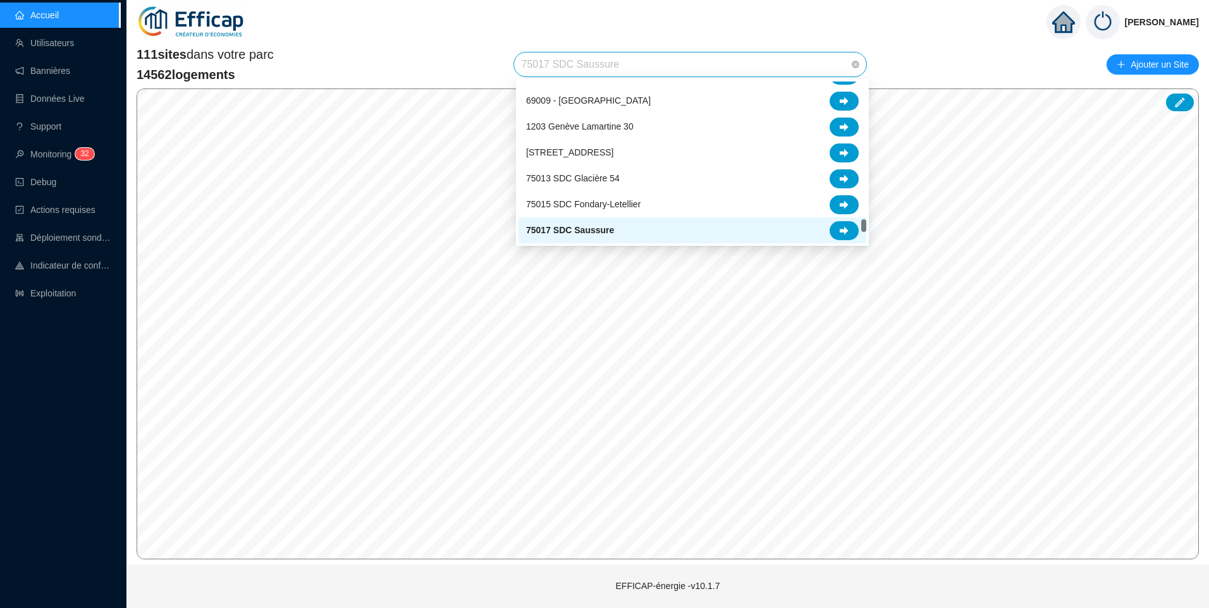
click at [622, 60] on span "75017 SDC Saussure" at bounding box center [691, 64] width 338 height 24
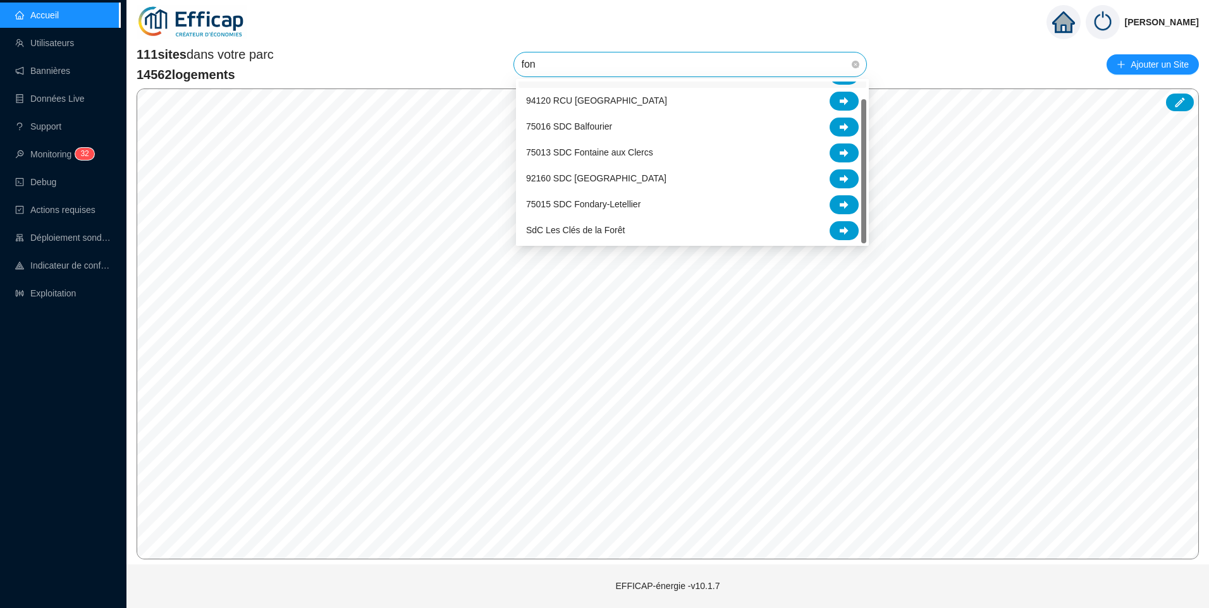
scroll to position [0, 0]
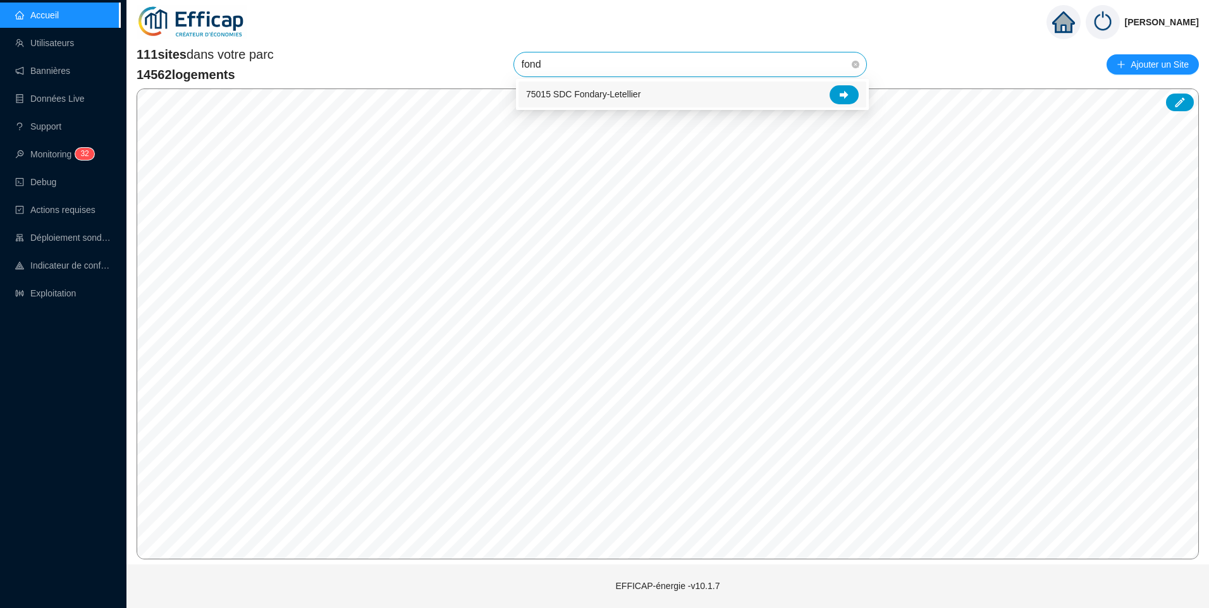
type input "fonda"
click at [615, 100] on span "75015 SDC Fondary-Letellier" at bounding box center [583, 94] width 114 height 13
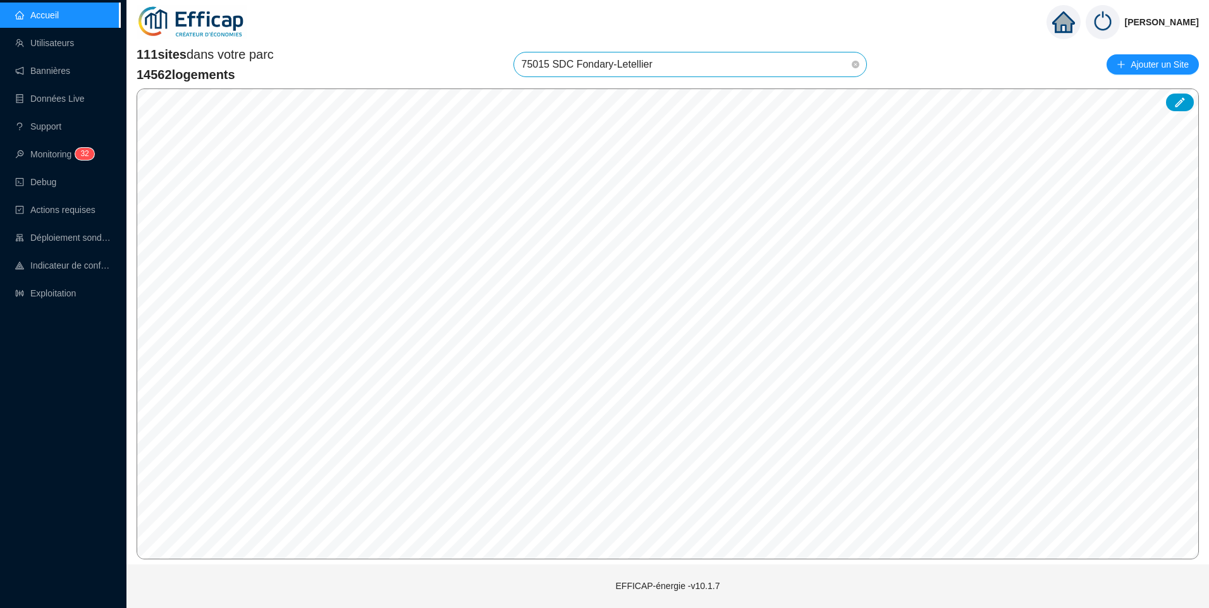
click at [663, 61] on span "75015 SDC Fondary-Letellier" at bounding box center [691, 64] width 338 height 24
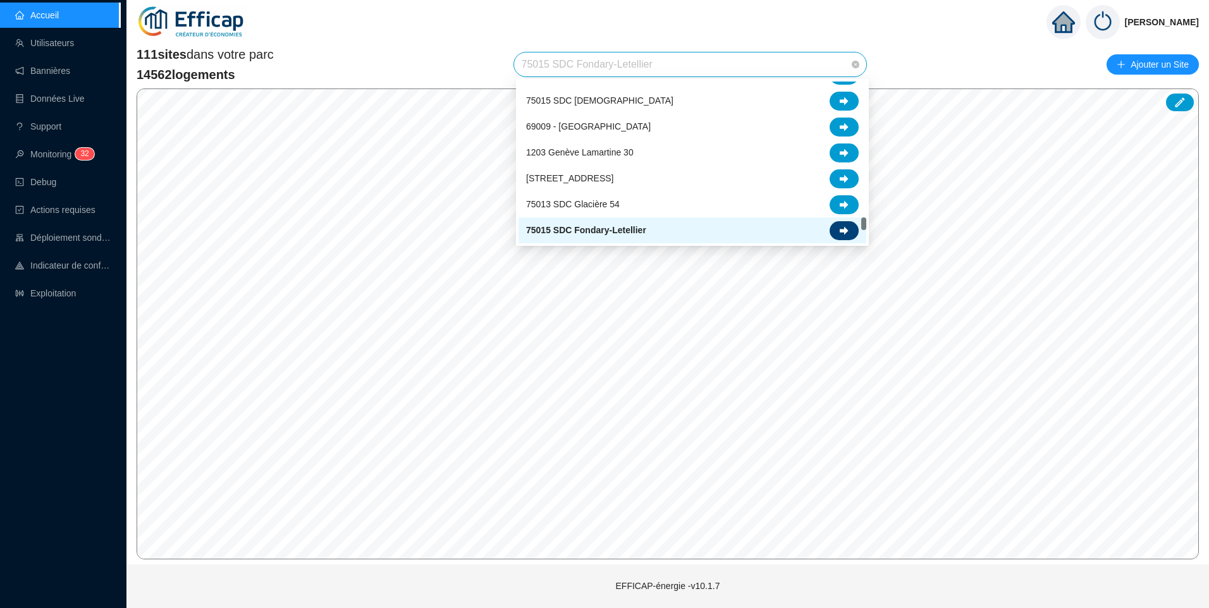
click at [847, 234] on icon at bounding box center [844, 230] width 9 height 9
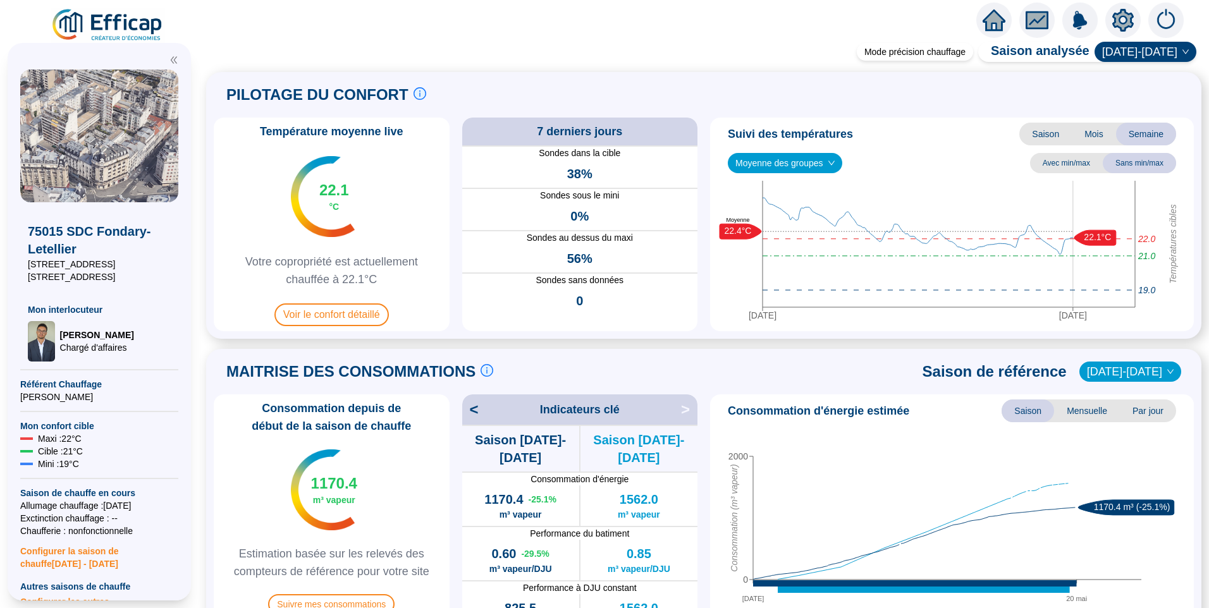
click at [925, 89] on div "PILOTAGE DU CONFORT Le pilotage du confort est fondamental pour le confort de t…" at bounding box center [704, 95] width 980 height 30
click at [860, 77] on div "PILOTAGE DU CONFORT Le pilotage du confort est fondamental pour le confort de t…" at bounding box center [703, 205] width 995 height 267
click at [1122, 25] on icon "setting" at bounding box center [1122, 19] width 21 height 20
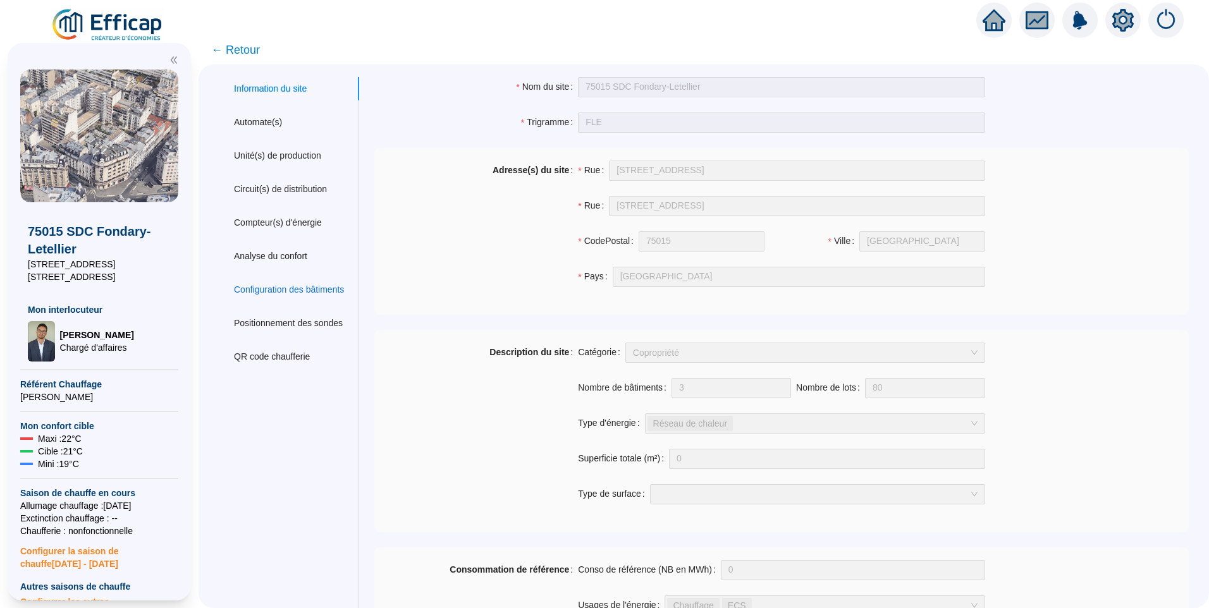
click at [319, 284] on div "Configuration des bâtiments" at bounding box center [289, 289] width 110 height 13
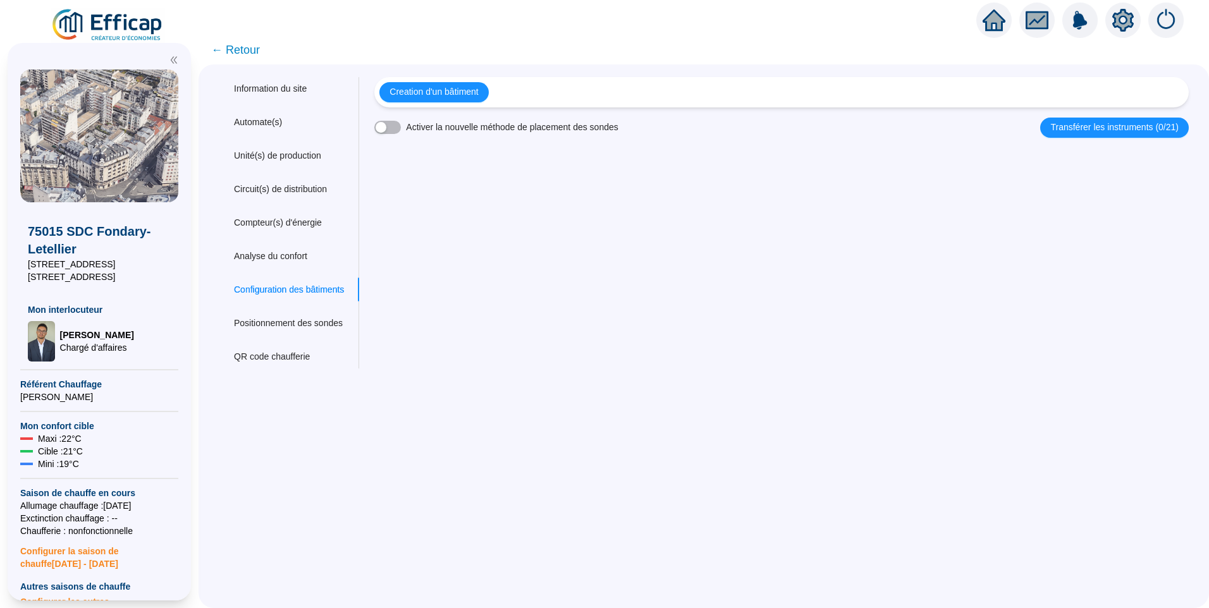
click at [244, 49] on span "← Retour" at bounding box center [235, 50] width 49 height 18
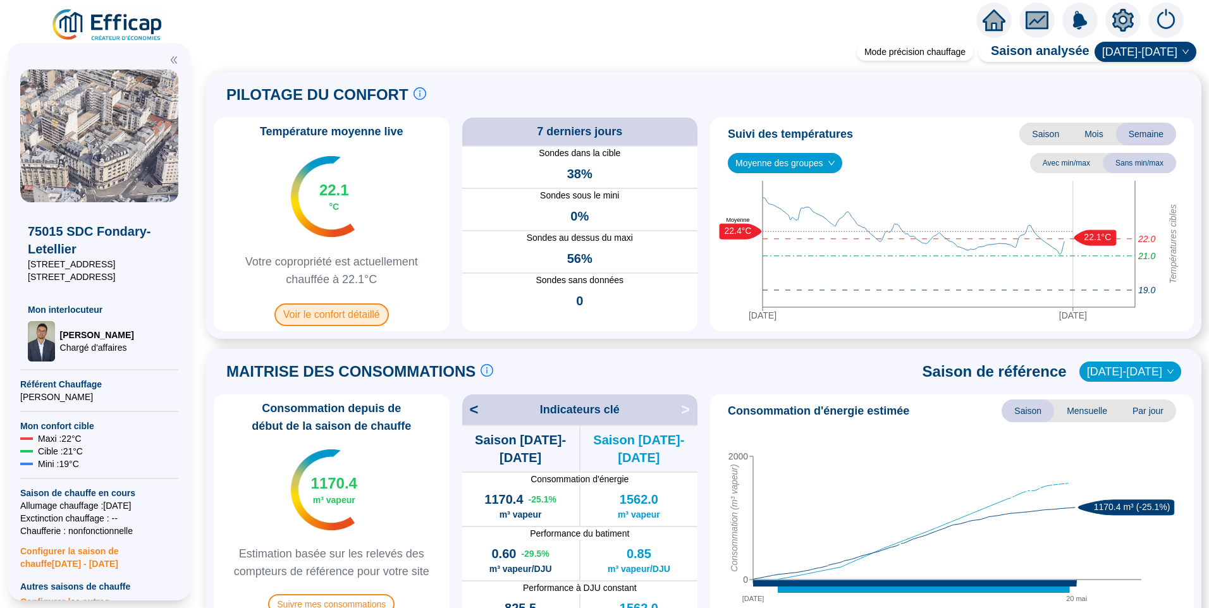
click at [309, 323] on span "Voir le confort détaillé" at bounding box center [331, 314] width 114 height 23
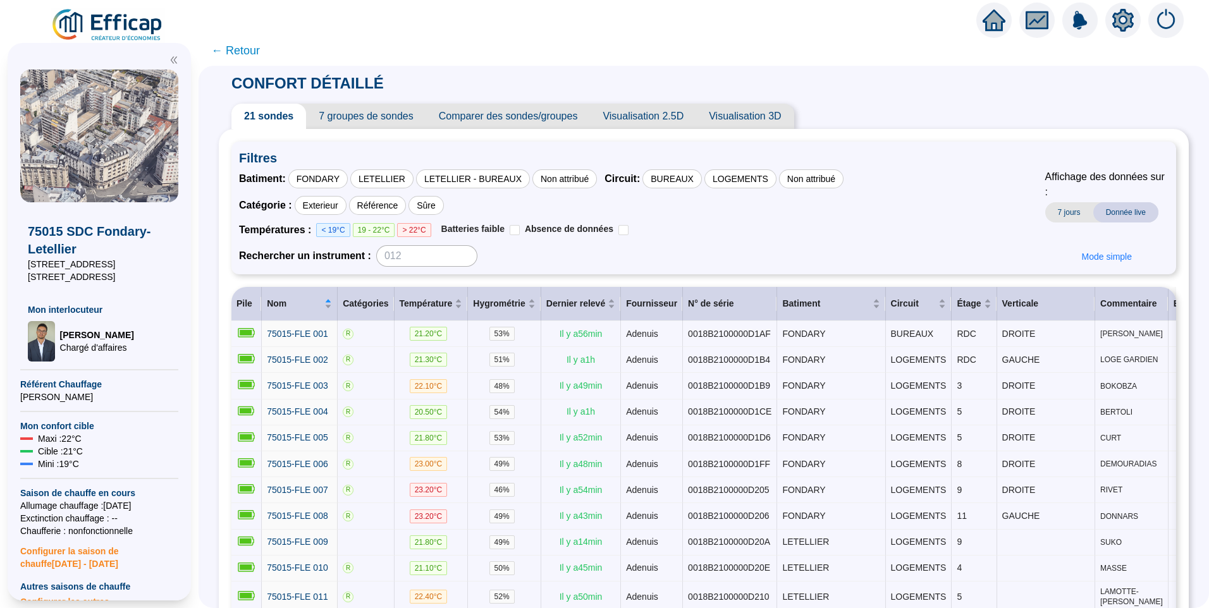
click at [115, 25] on img at bounding box center [108, 25] width 114 height 35
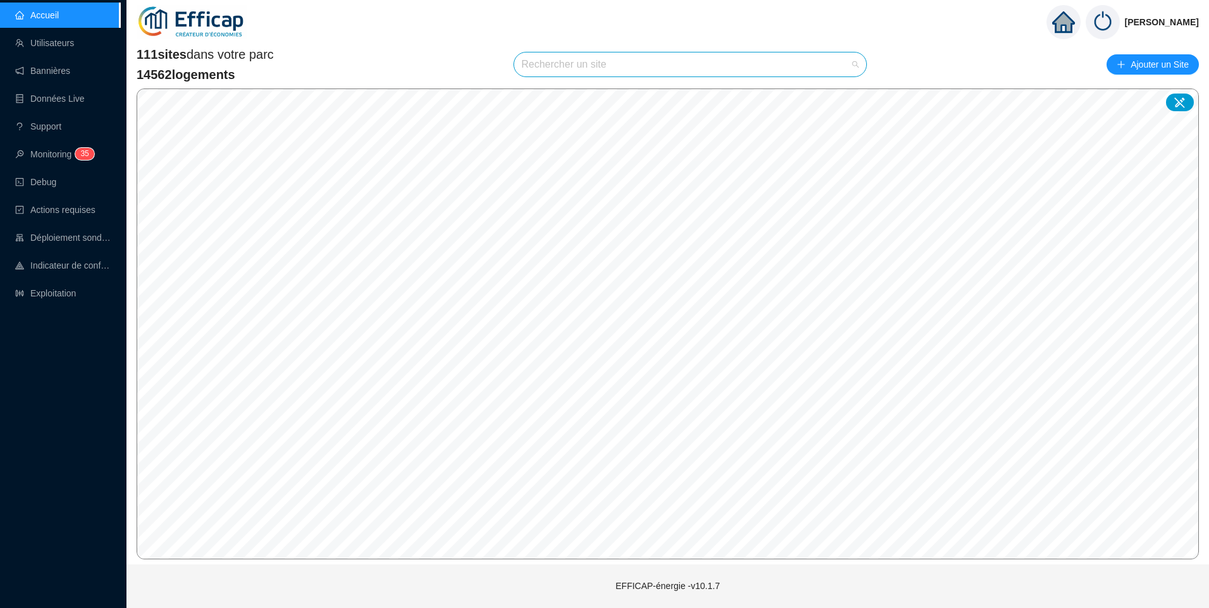
click at [580, 61] on input "search" at bounding box center [685, 64] width 326 height 24
type input "este"
click at [567, 95] on span "SdC Les Esterelles" at bounding box center [563, 94] width 75 height 13
click at [631, 62] on span "SdC Les Esterelles" at bounding box center [691, 64] width 338 height 24
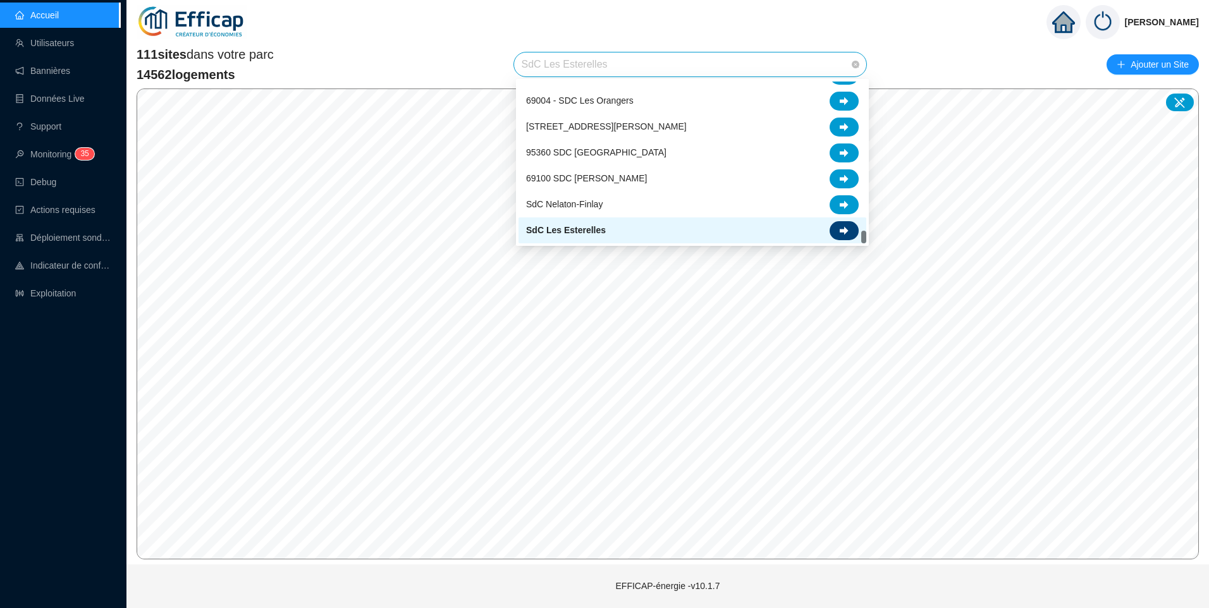
click at [845, 232] on icon at bounding box center [844, 230] width 9 height 8
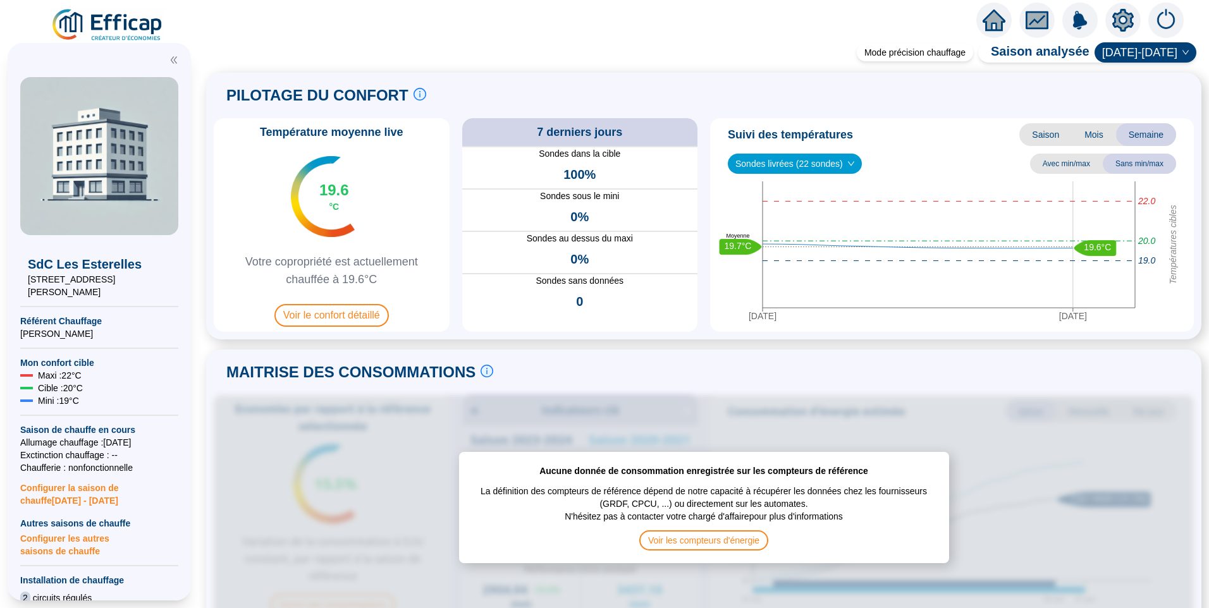
click at [774, 169] on span "Sondes livrées (22 sondes)" at bounding box center [794, 163] width 119 height 19
click at [323, 315] on span "Voir le confort détaillé" at bounding box center [331, 315] width 114 height 23
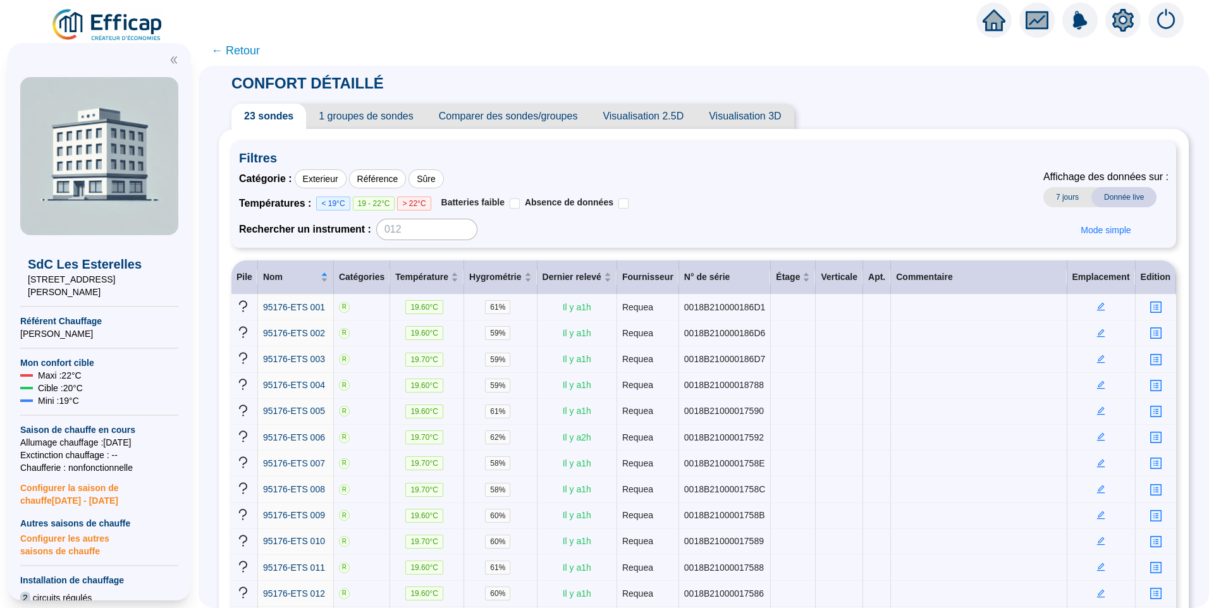
click at [369, 109] on span "1 groupes de sondes" at bounding box center [365, 116] width 119 height 25
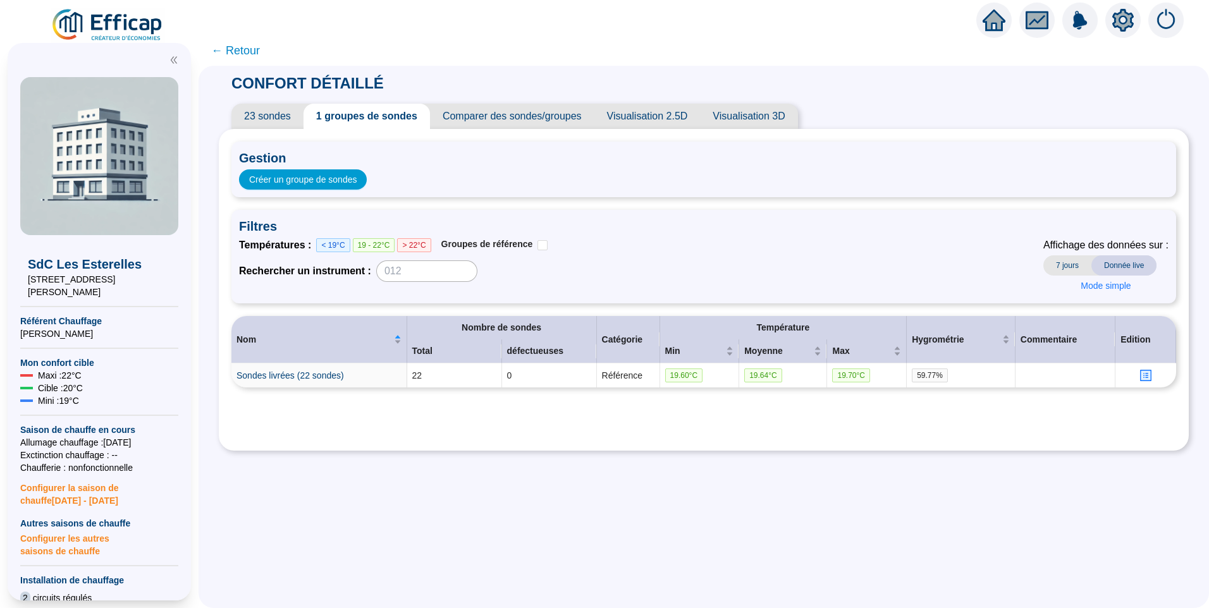
click at [274, 116] on span "23 sondes" at bounding box center [267, 116] width 72 height 25
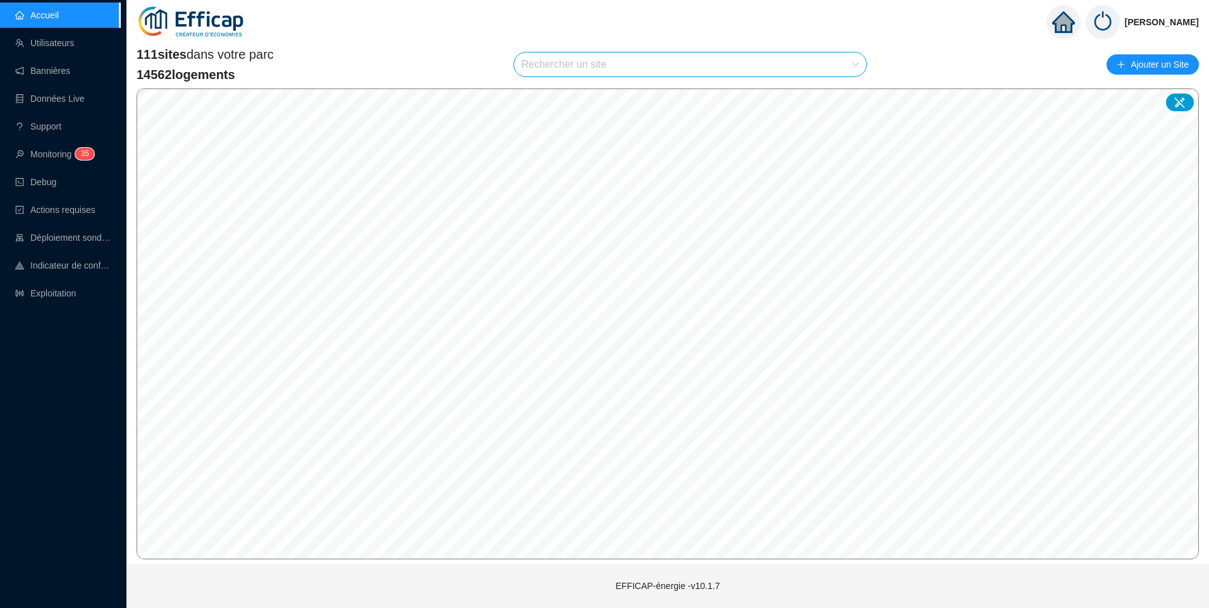
click at [604, 61] on input "search" at bounding box center [685, 64] width 326 height 24
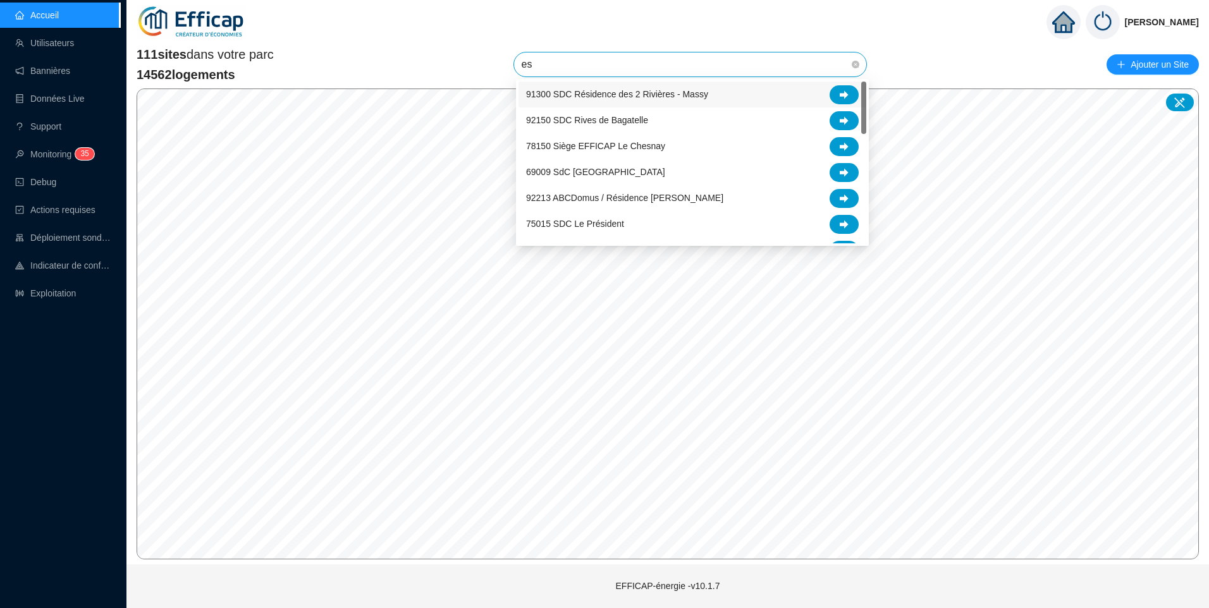
type input "est"
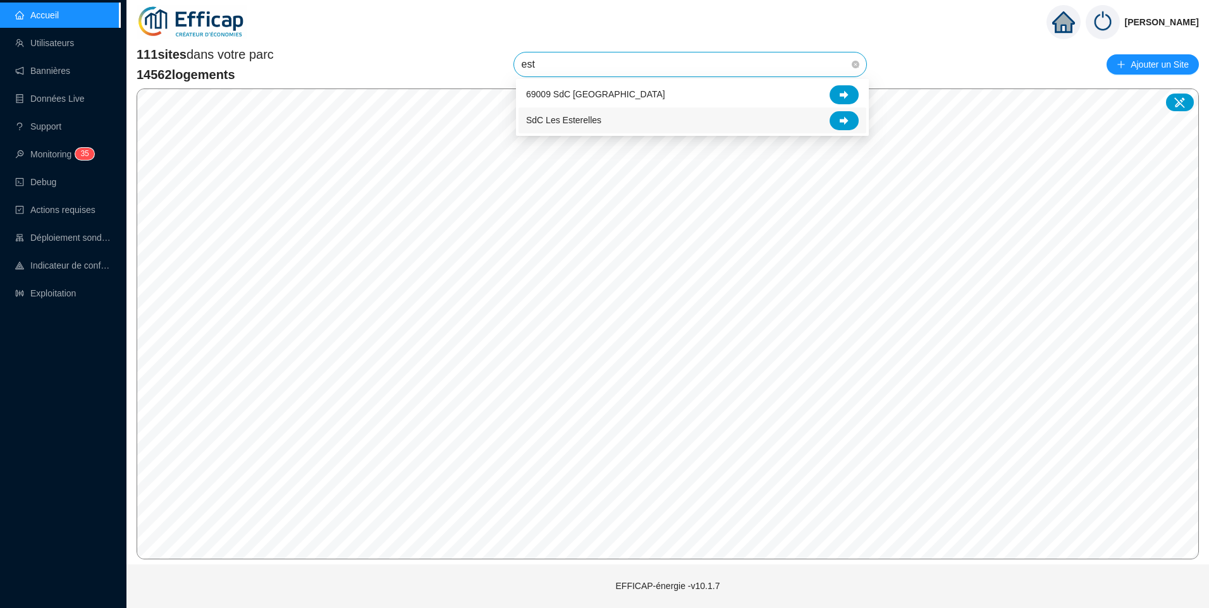
click at [596, 116] on div "SdC Les Esterelles" at bounding box center [692, 120] width 333 height 19
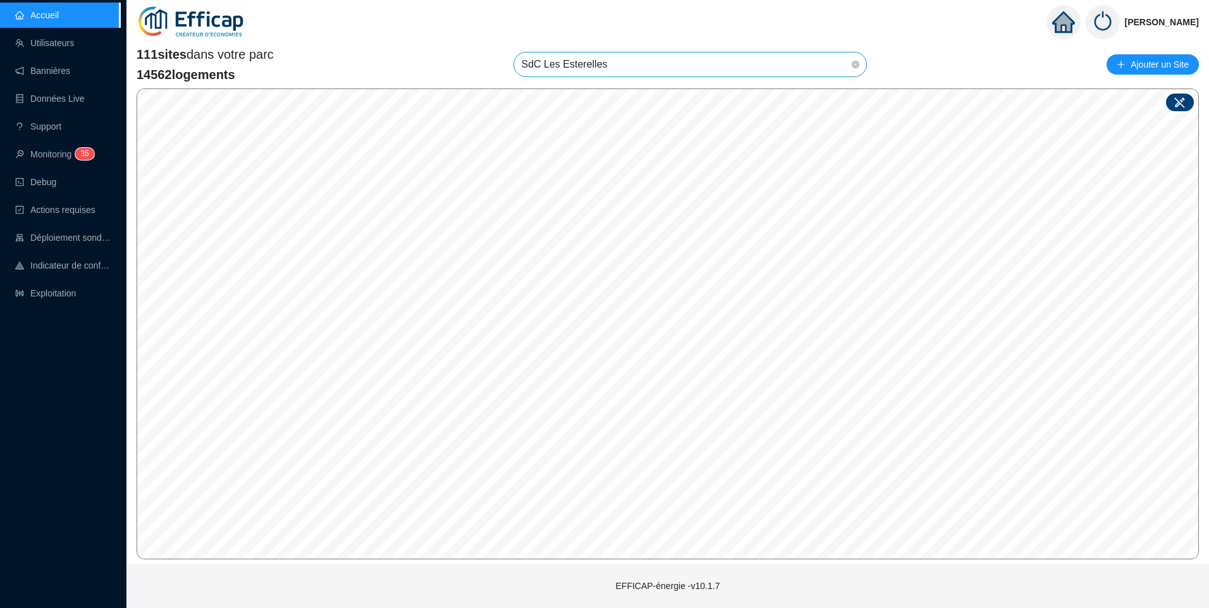
click at [1184, 101] on icon at bounding box center [1179, 102] width 13 height 13
click at [646, 71] on span "SdC Les Esterelles" at bounding box center [691, 64] width 338 height 24
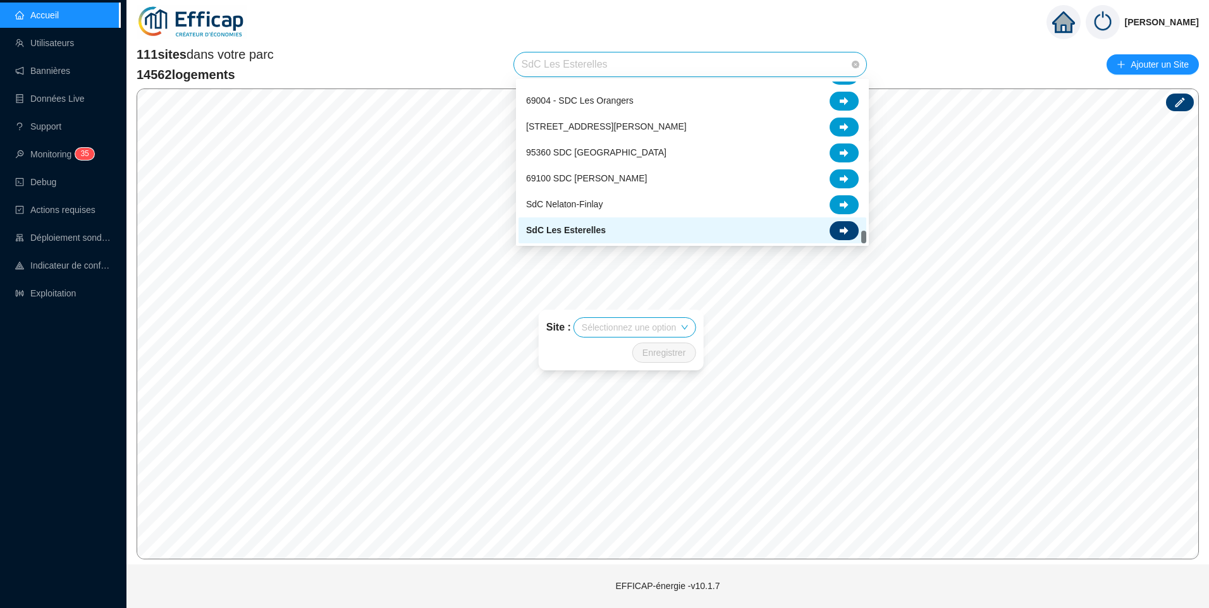
click at [855, 229] on div at bounding box center [843, 230] width 29 height 19
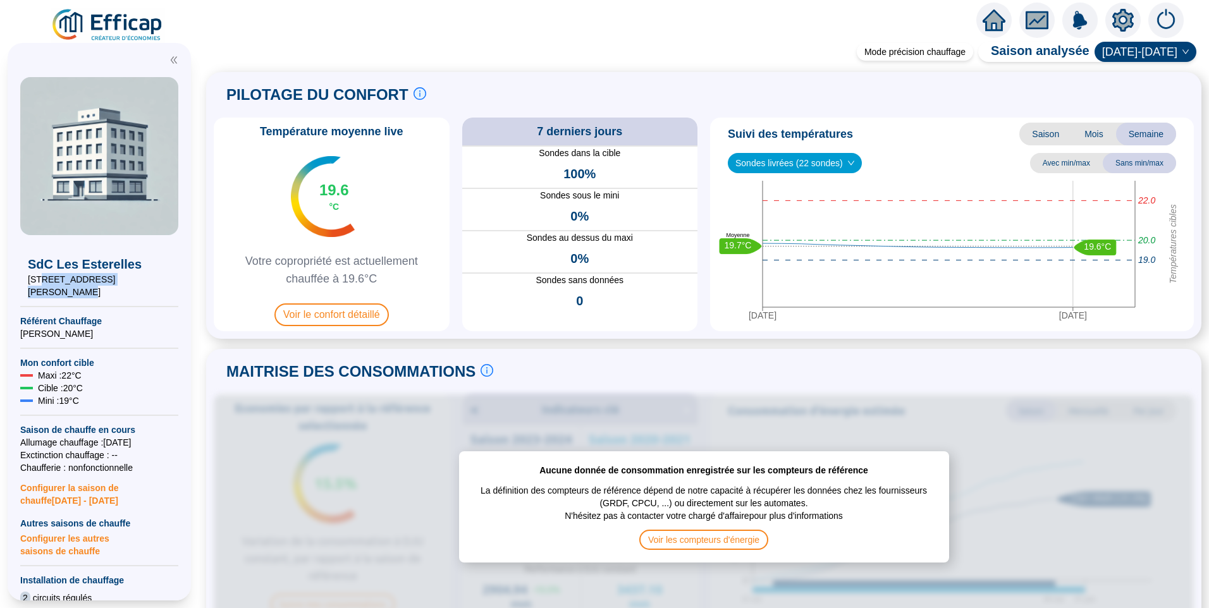
drag, startPoint x: 147, startPoint y: 281, endPoint x: 42, endPoint y: 286, distance: 104.4
click at [42, 286] on div "SdC Les Esterelles 10-18 rue du docteur Flament Référent Chauffage Jean-Baptist…" at bounding box center [99, 489] width 158 height 838
copy span "18 rue du docteur Flament"
click at [336, 314] on span "Voir le confort détaillé" at bounding box center [331, 314] width 114 height 23
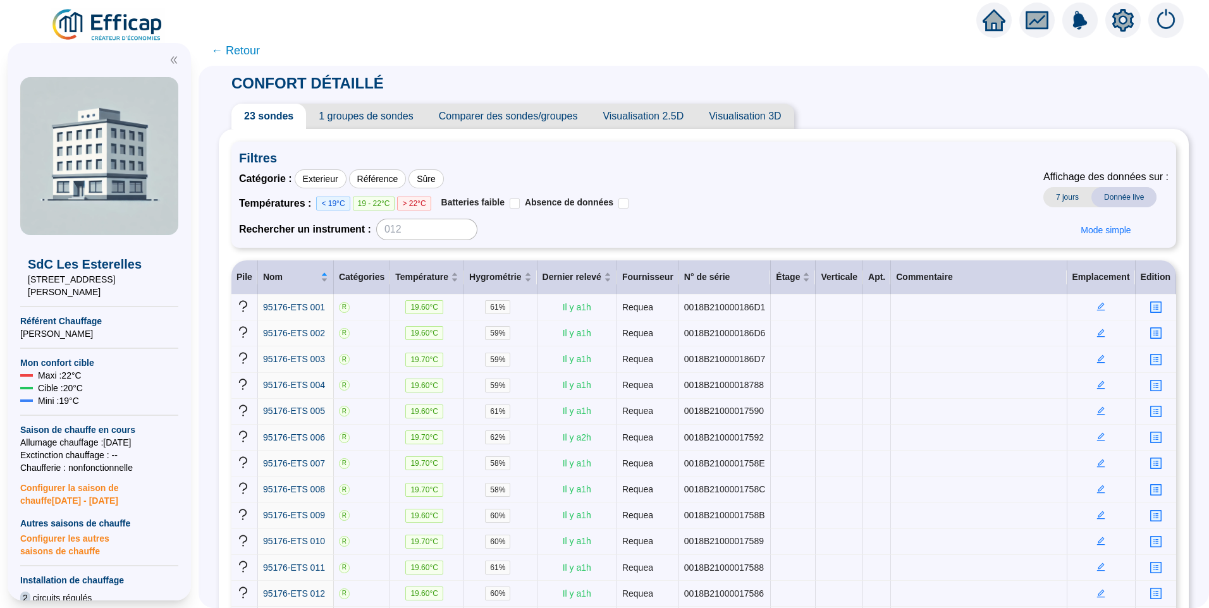
click at [364, 118] on span "1 groupes de sondes" at bounding box center [365, 116] width 119 height 25
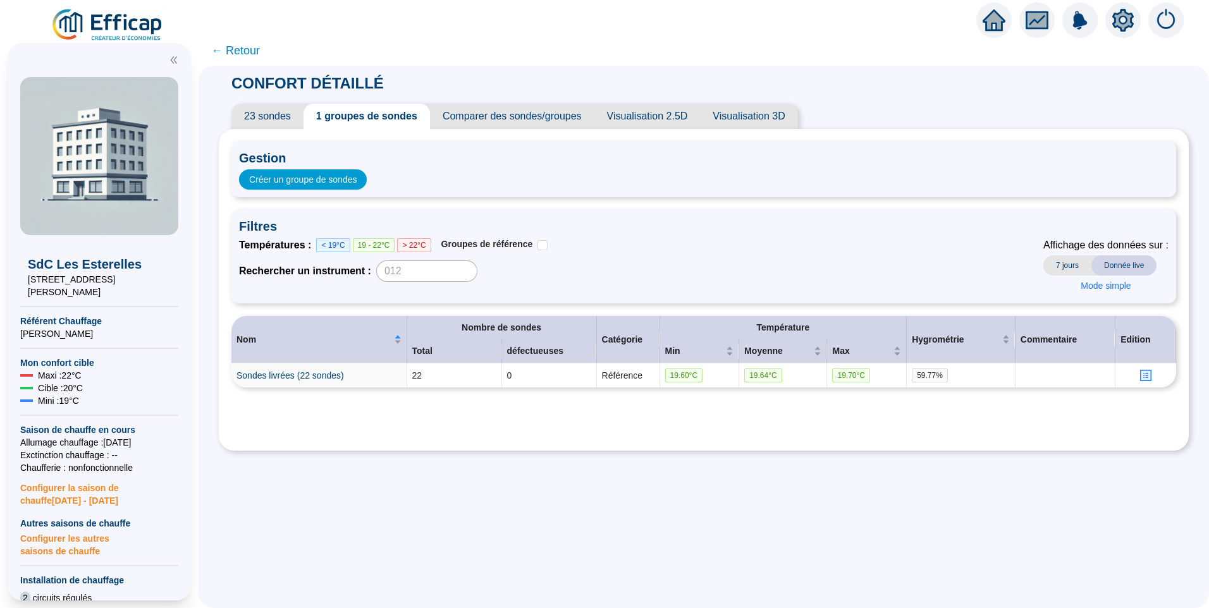
click at [281, 116] on span "23 sondes" at bounding box center [267, 116] width 72 height 25
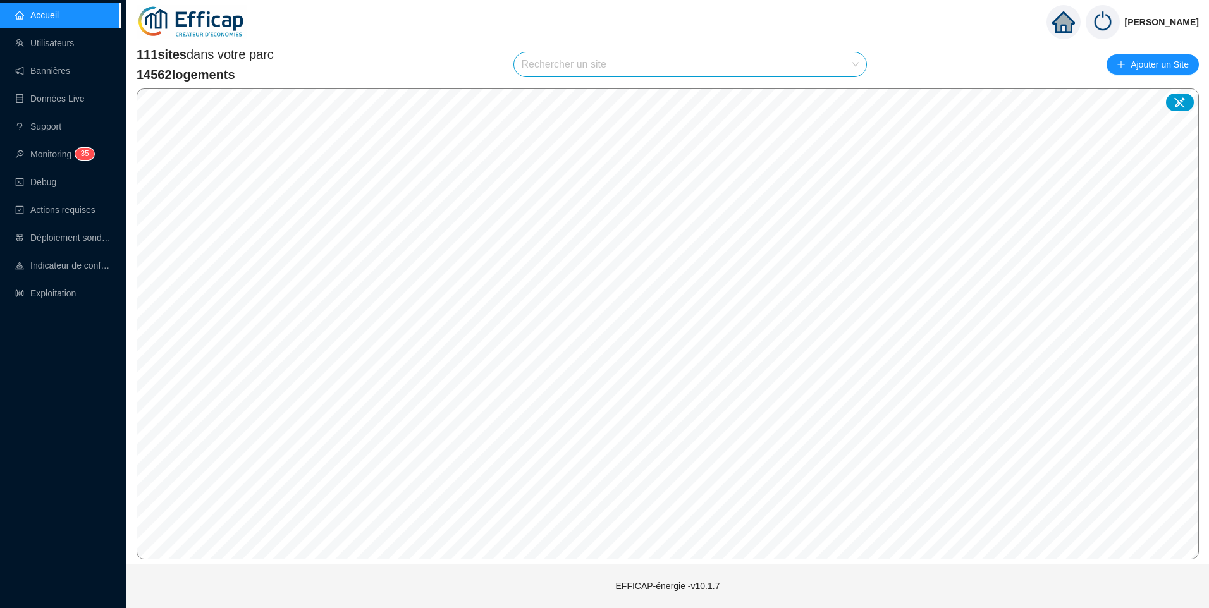
click at [624, 66] on input "search" at bounding box center [685, 64] width 326 height 24
type input "fonda"
click at [840, 97] on icon at bounding box center [844, 94] width 9 height 9
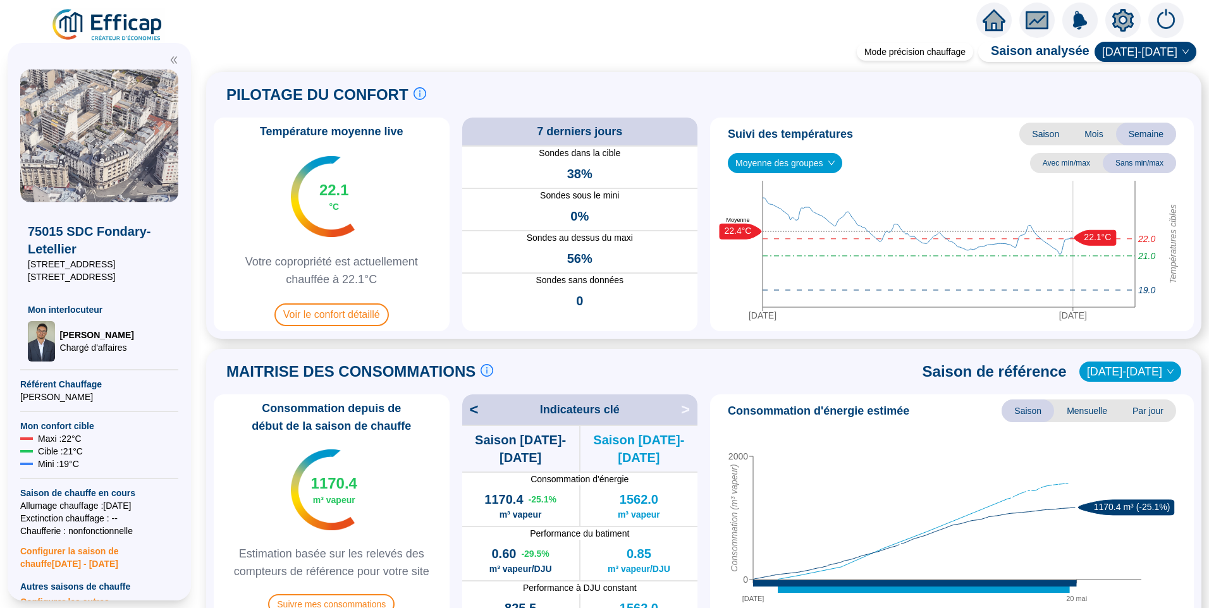
drag, startPoint x: 104, startPoint y: 267, endPoint x: 39, endPoint y: 261, distance: 64.8
click at [39, 261] on span "51-53 rue Fondary" at bounding box center [99, 264] width 143 height 13
copy span "53 rue Fondary"
click at [210, 247] on div "Mode précision chauffage Saison analysée 2024-2025 PILOTAGE DU CONFORT Le pilot…" at bounding box center [704, 327] width 1010 height 561
click at [316, 317] on span "Voir le confort détaillé" at bounding box center [331, 314] width 114 height 23
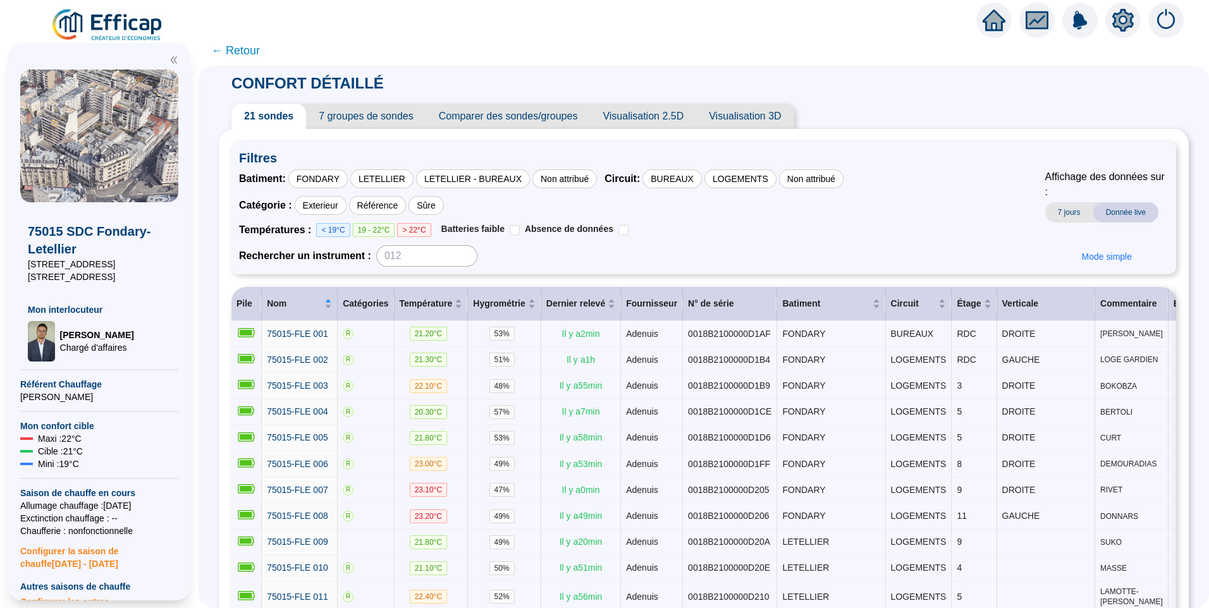
click at [1123, 27] on icon "setting" at bounding box center [1122, 19] width 21 height 20
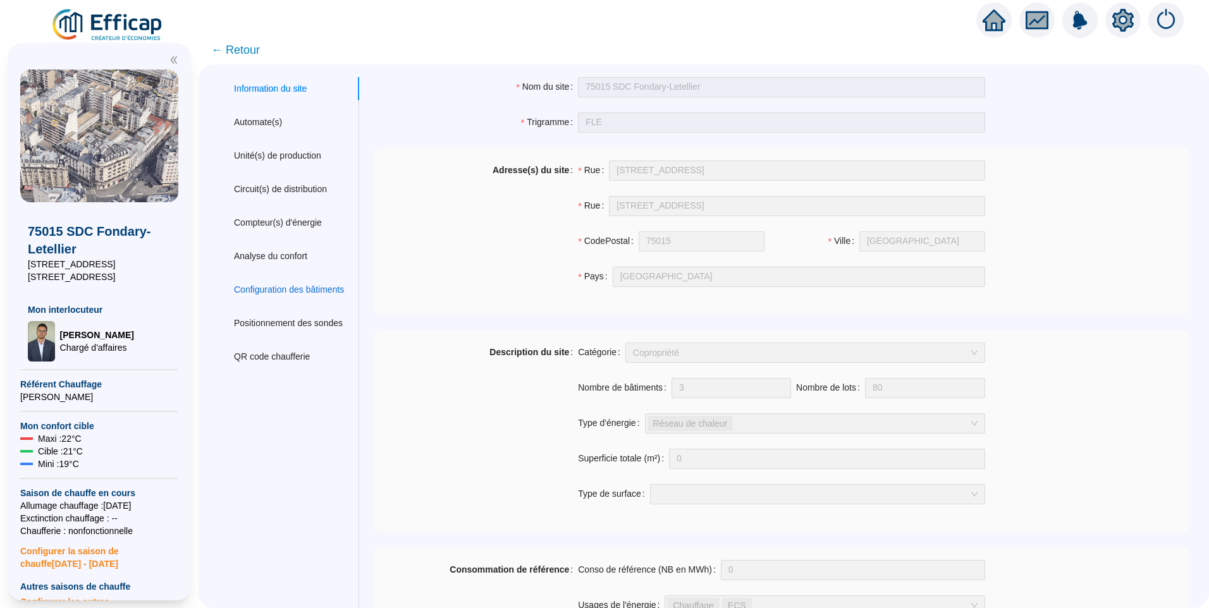
click at [309, 291] on div "Configuration des bâtiments" at bounding box center [289, 289] width 110 height 13
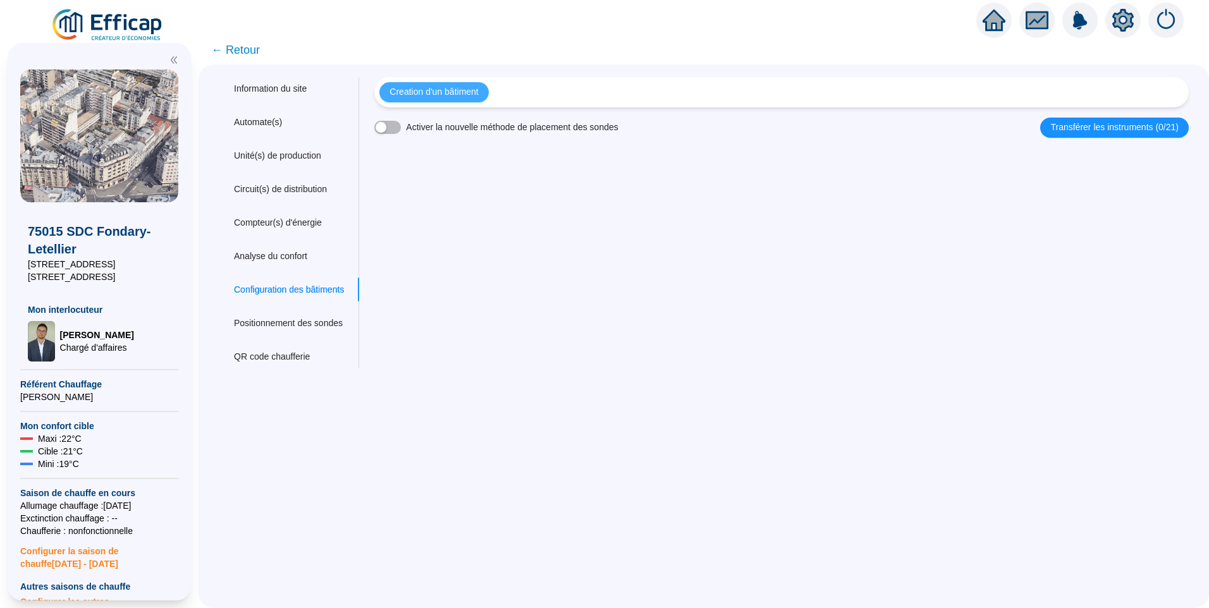
click at [475, 87] on span "Creation d'un bâtiment" at bounding box center [433, 91] width 89 height 13
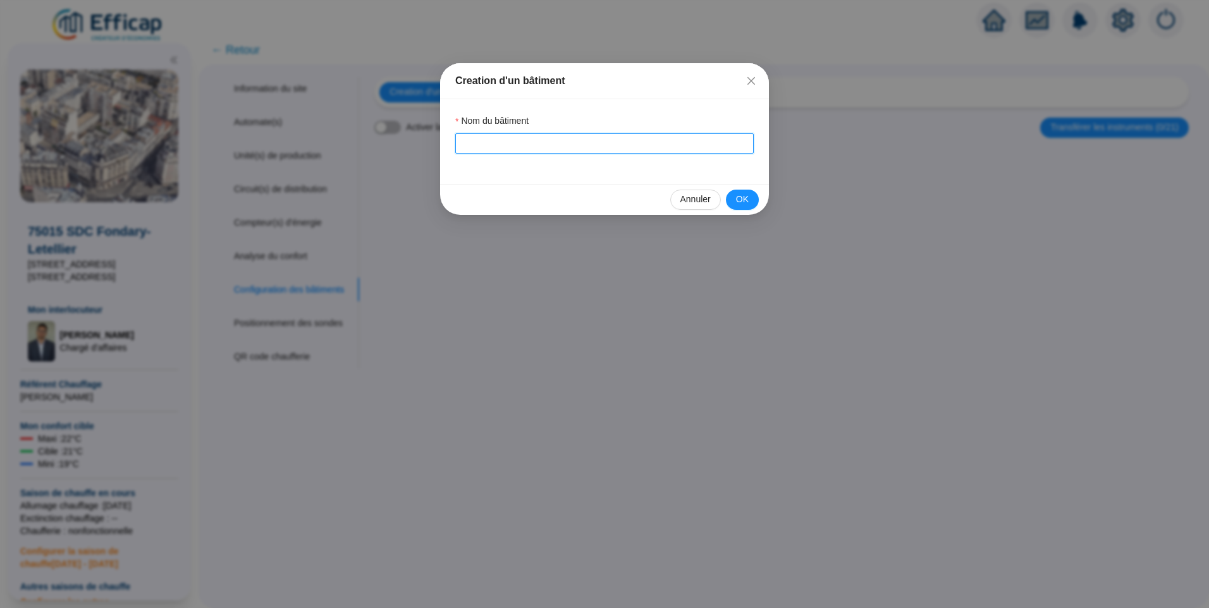
click at [513, 146] on input "Nom du bâtiment" at bounding box center [604, 143] width 298 height 20
click at [738, 202] on span "OK" at bounding box center [742, 199] width 13 height 13
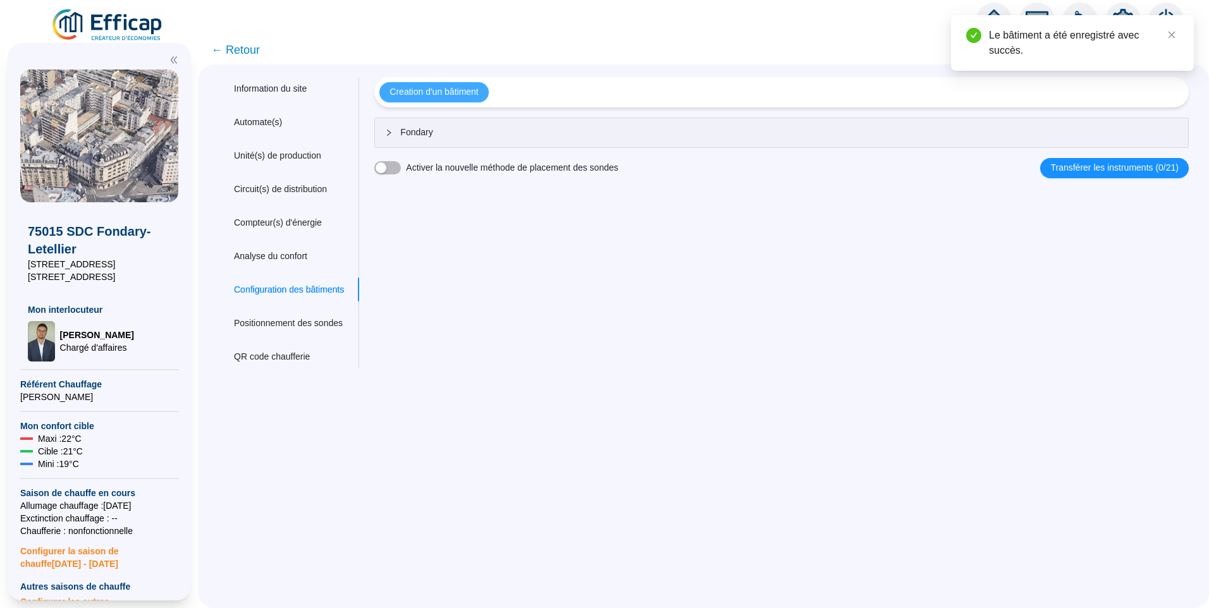
click at [470, 88] on span "Creation d'un bâtiment" at bounding box center [433, 91] width 89 height 13
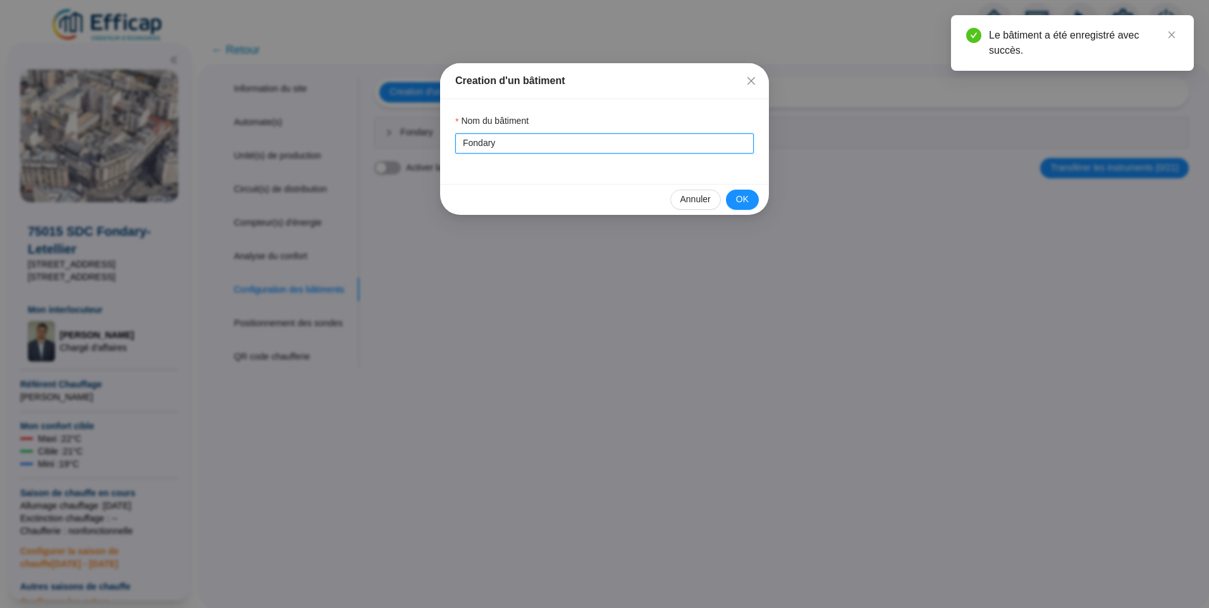
drag, startPoint x: 506, startPoint y: 150, endPoint x: 573, endPoint y: 139, distance: 67.9
click at [442, 142] on div "Nom du bâtiment Fondary" at bounding box center [604, 141] width 329 height 85
click at [742, 200] on span "OK" at bounding box center [742, 199] width 13 height 13
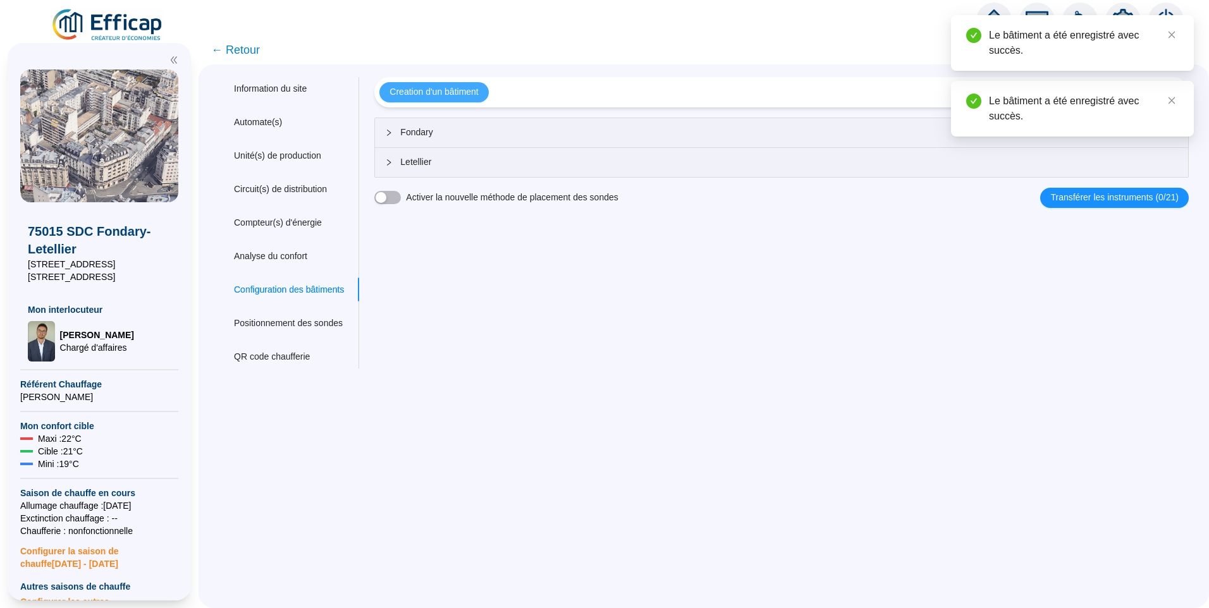
click at [443, 89] on span "Creation d'un bâtiment" at bounding box center [433, 91] width 89 height 13
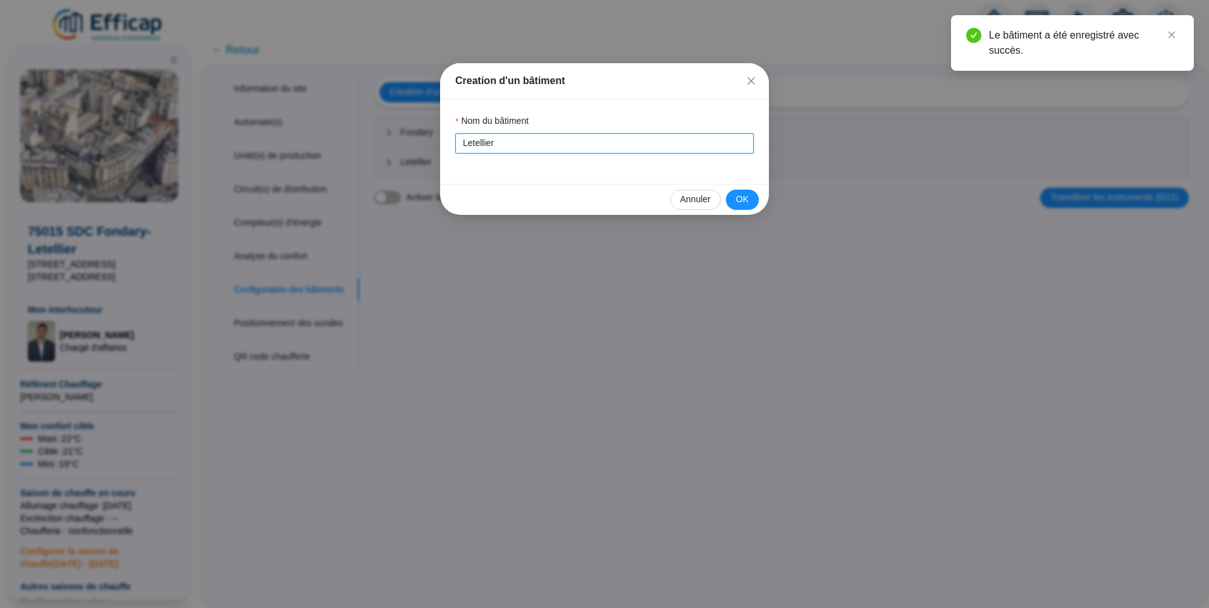
click at [526, 149] on input "Letellier" at bounding box center [604, 143] width 298 height 20
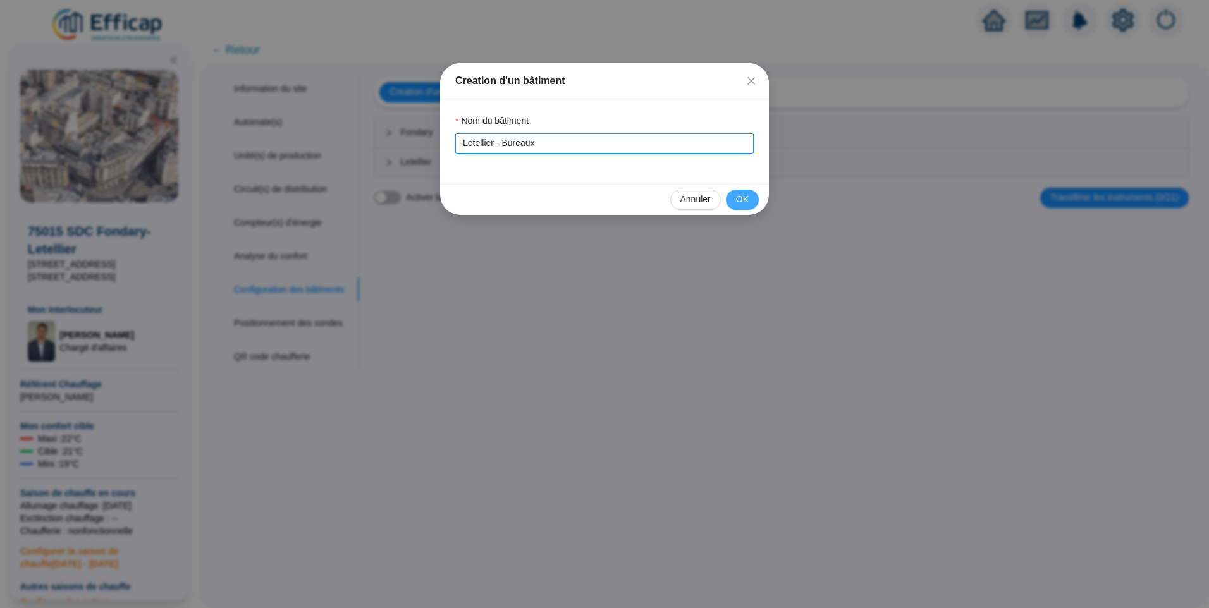
type input "Letellier - Bureaux"
click at [743, 201] on span "OK" at bounding box center [742, 199] width 13 height 13
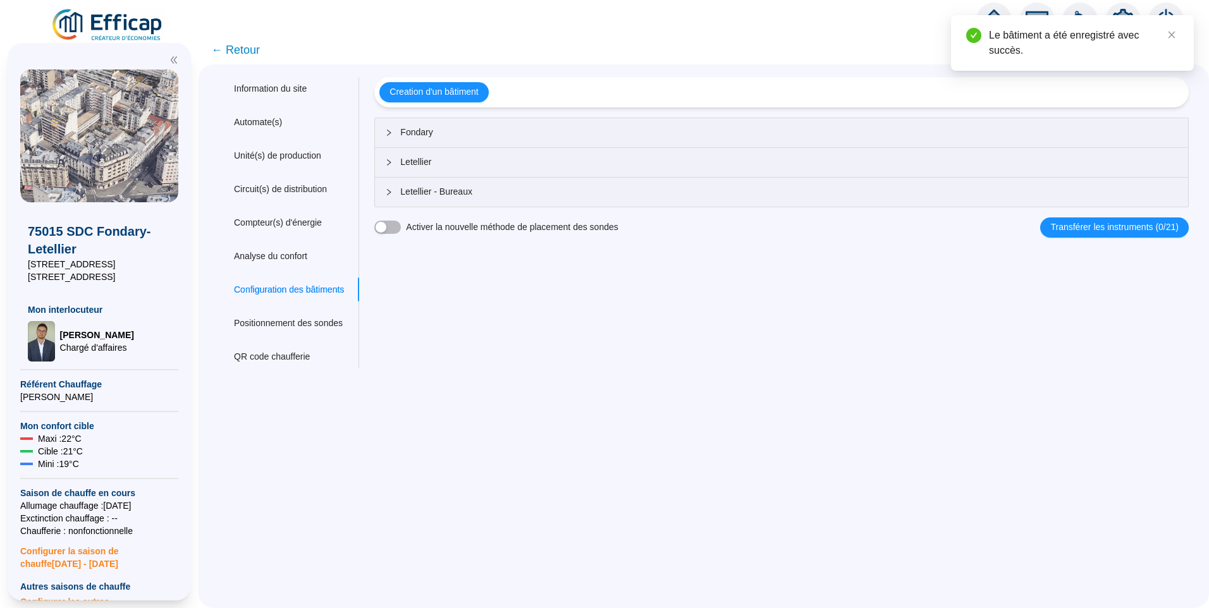
click at [247, 47] on span "← Retour" at bounding box center [235, 50] width 49 height 18
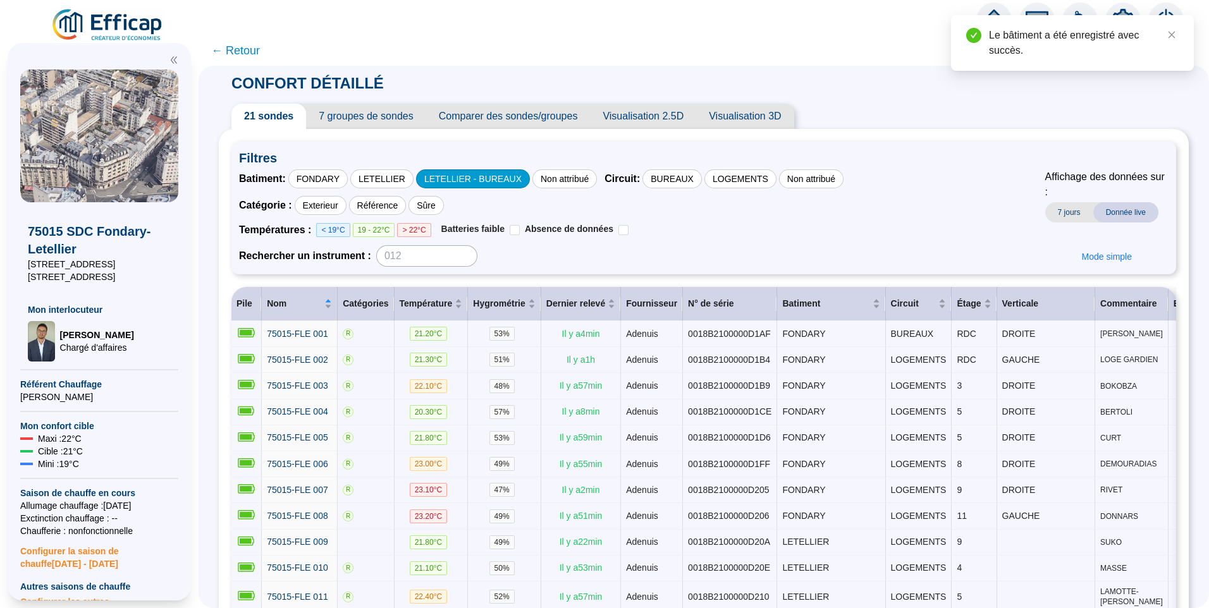
click at [460, 180] on div "LETELLIER - BUREAUX" at bounding box center [473, 178] width 114 height 19
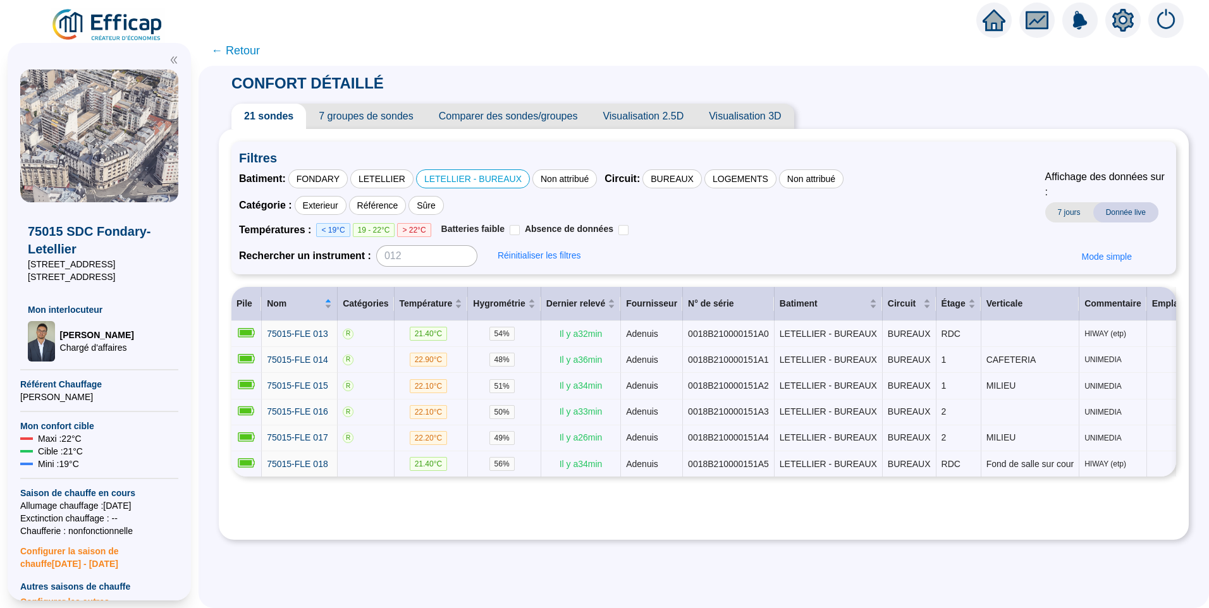
click at [853, 81] on div "CONFORT DÉTAILLÉ 21 sondes 7 groupes de sondes Comparer des sondes/groupes Visu…" at bounding box center [704, 307] width 970 height 482
click at [825, 245] on div "Rechercher un instrument : Réinitialiser les filtres" at bounding box center [642, 255] width 806 height 21
click at [1129, 23] on icon "setting" at bounding box center [1122, 19] width 21 height 20
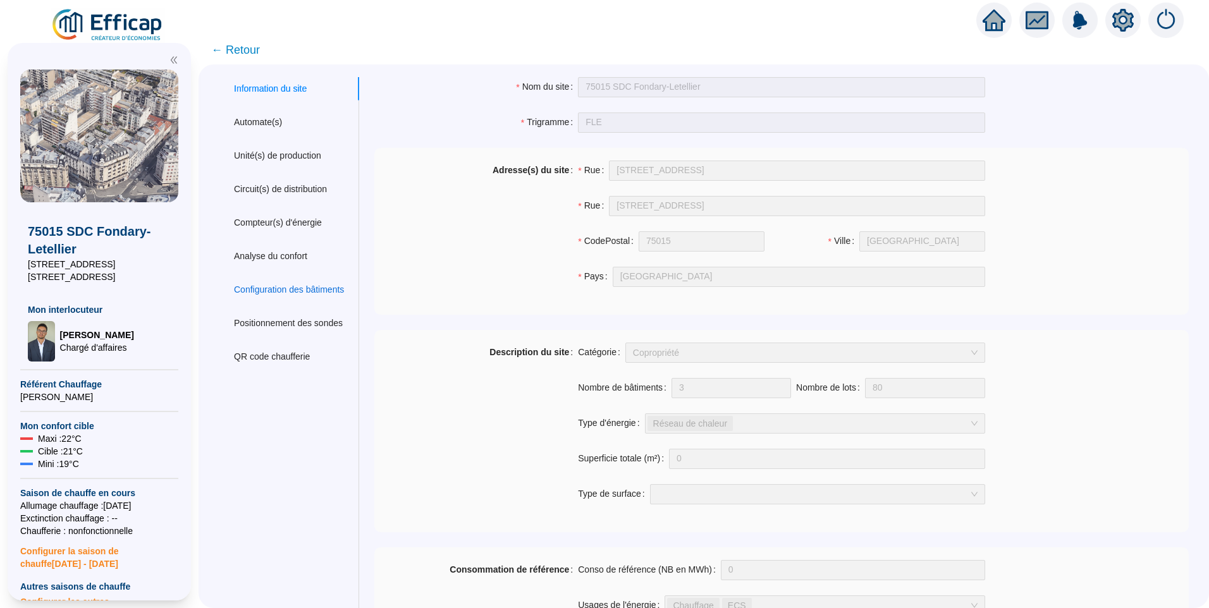
drag, startPoint x: 303, startPoint y: 290, endPoint x: 318, endPoint y: 279, distance: 18.1
click at [304, 290] on div "Configuration des bâtiments" at bounding box center [289, 289] width 110 height 13
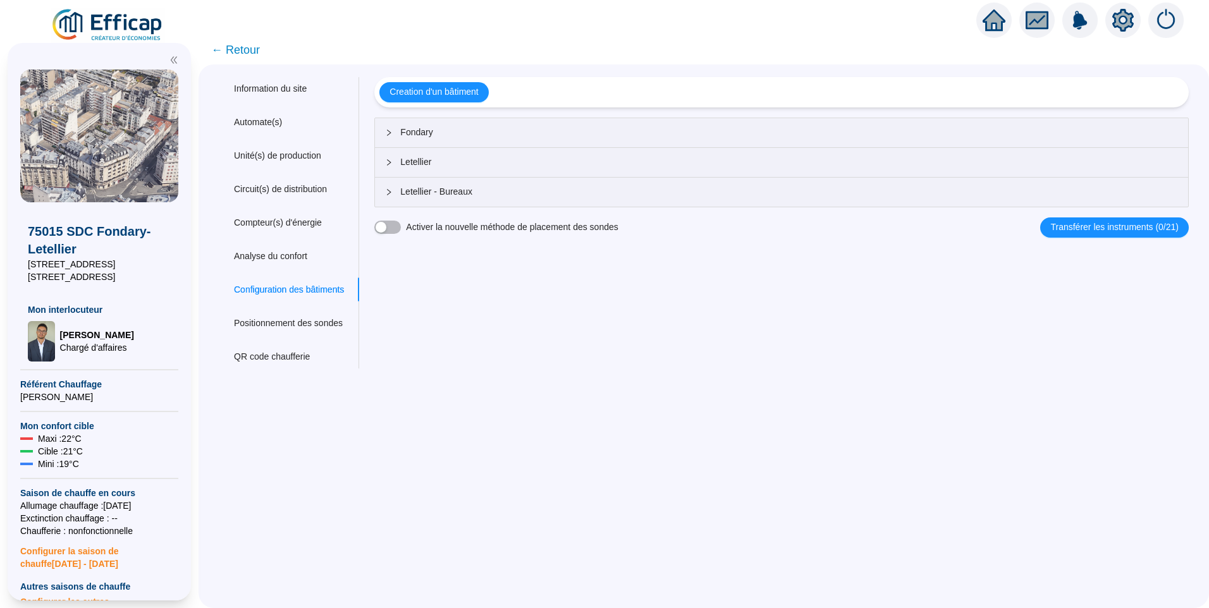
click at [431, 190] on span "Letellier - Bureaux" at bounding box center [789, 191] width 778 height 13
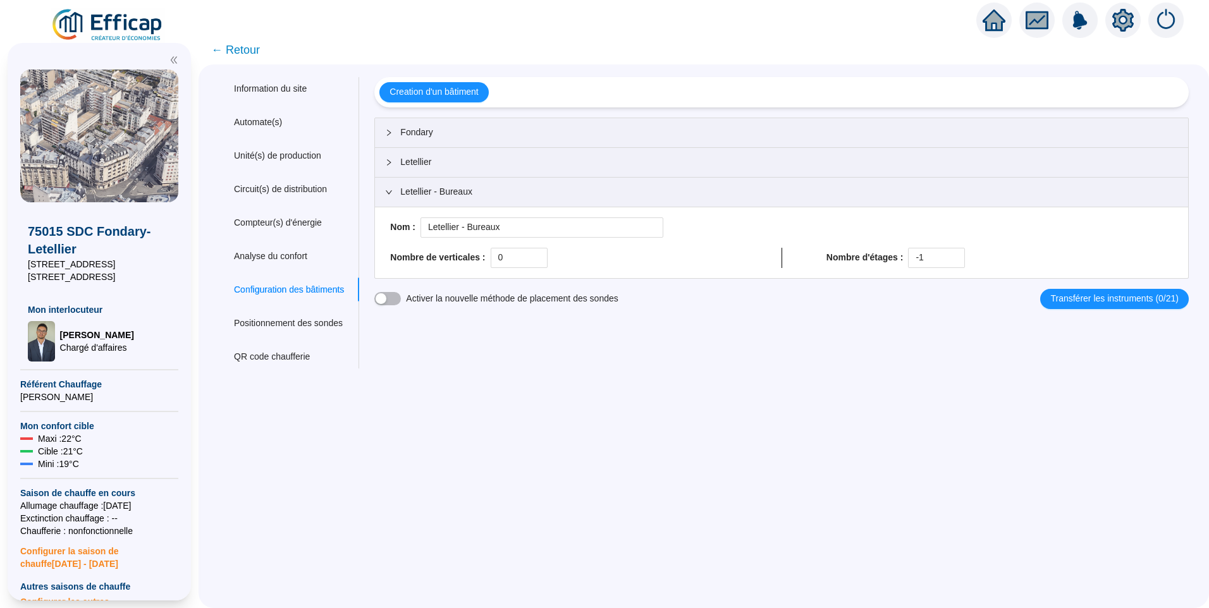
drag, startPoint x: 950, startPoint y: 257, endPoint x: 810, endPoint y: 242, distance: 140.6
click at [810, 242] on div "Nom : Letellier - Bureaux Nombre de verticales : 0 Nombre d'étages : -1" at bounding box center [781, 242] width 793 height 51
drag, startPoint x: 926, startPoint y: 257, endPoint x: 890, endPoint y: 264, distance: 36.7
click at [890, 264] on div "Nombre d'étages : -1" at bounding box center [999, 258] width 346 height 20
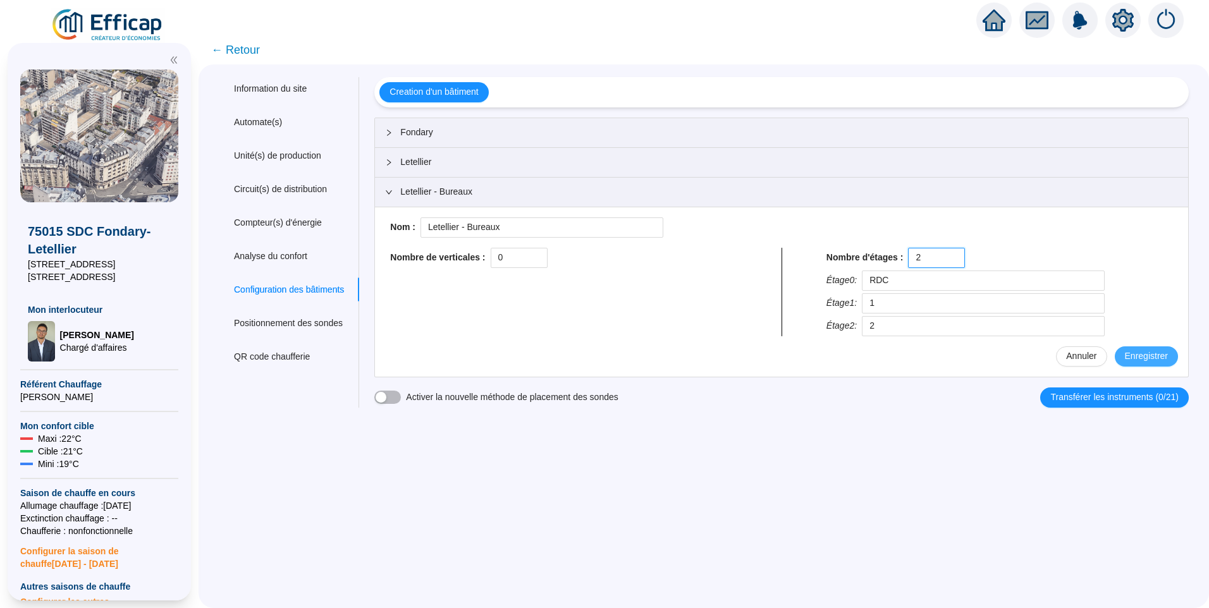
type input "2"
click at [1160, 353] on button "Enregistrer" at bounding box center [1146, 356] width 63 height 20
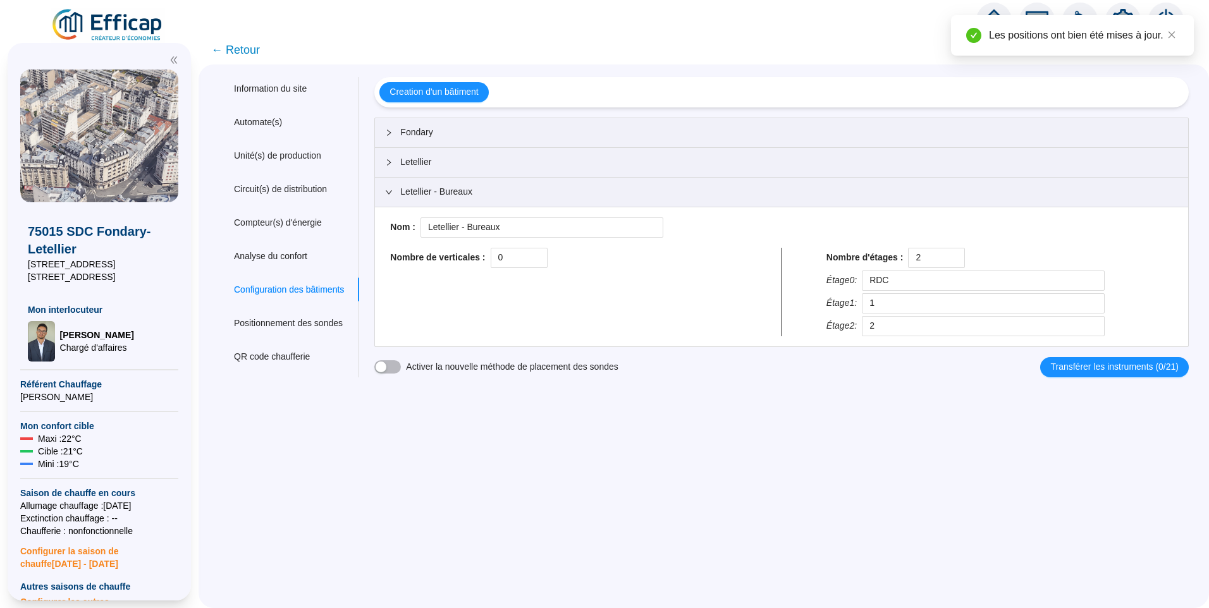
click at [422, 167] on span "Letellier" at bounding box center [789, 162] width 778 height 13
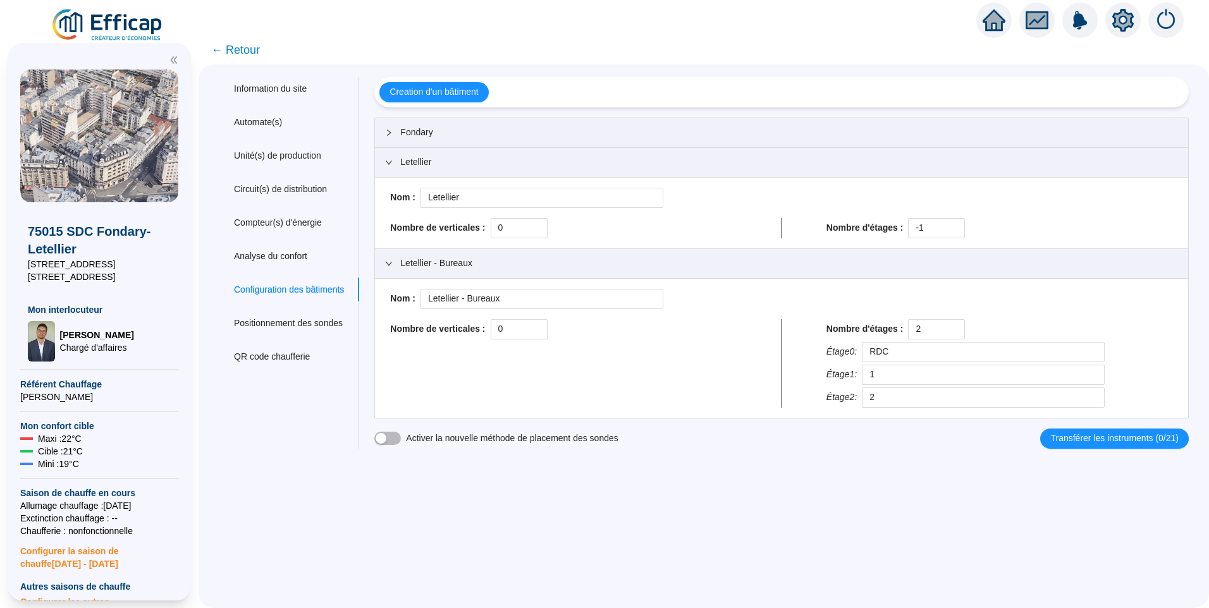
click at [260, 50] on span "← Retour" at bounding box center [235, 50] width 49 height 18
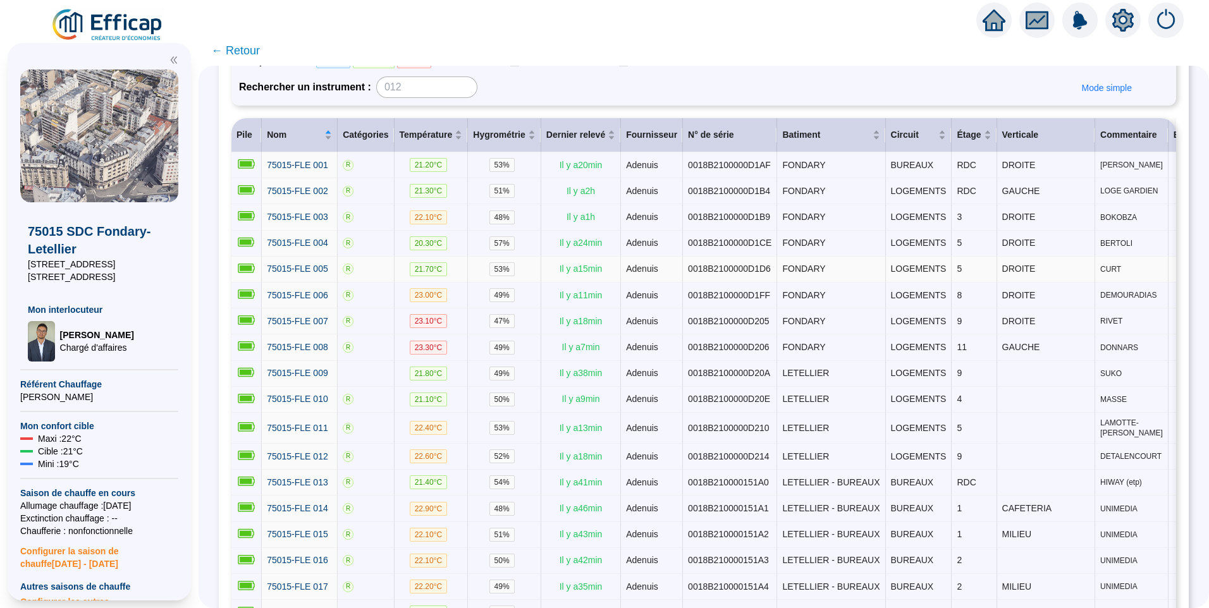
scroll to position [190, 0]
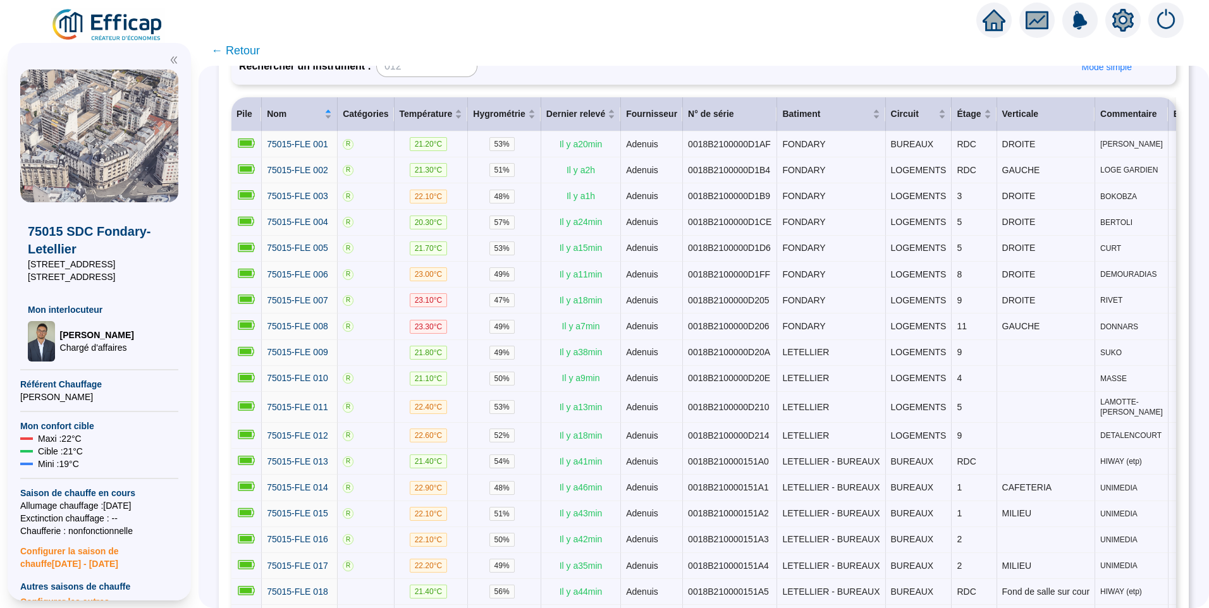
click at [1130, 18] on icon "setting" at bounding box center [1122, 19] width 21 height 20
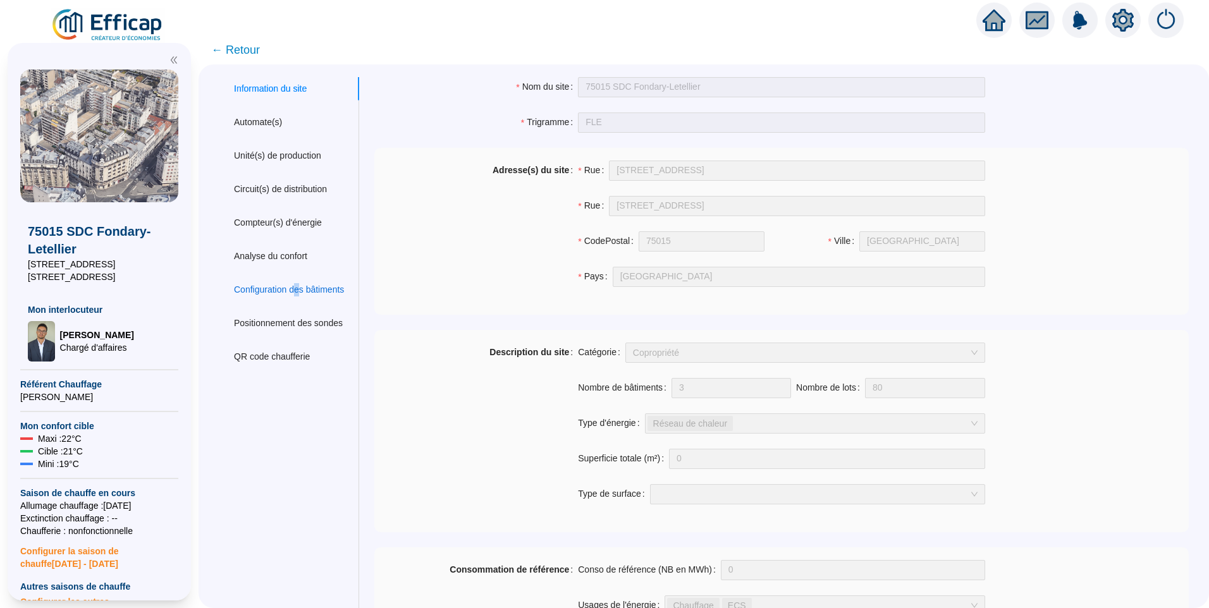
click at [307, 290] on div "Configuration des bâtiments" at bounding box center [289, 289] width 110 height 13
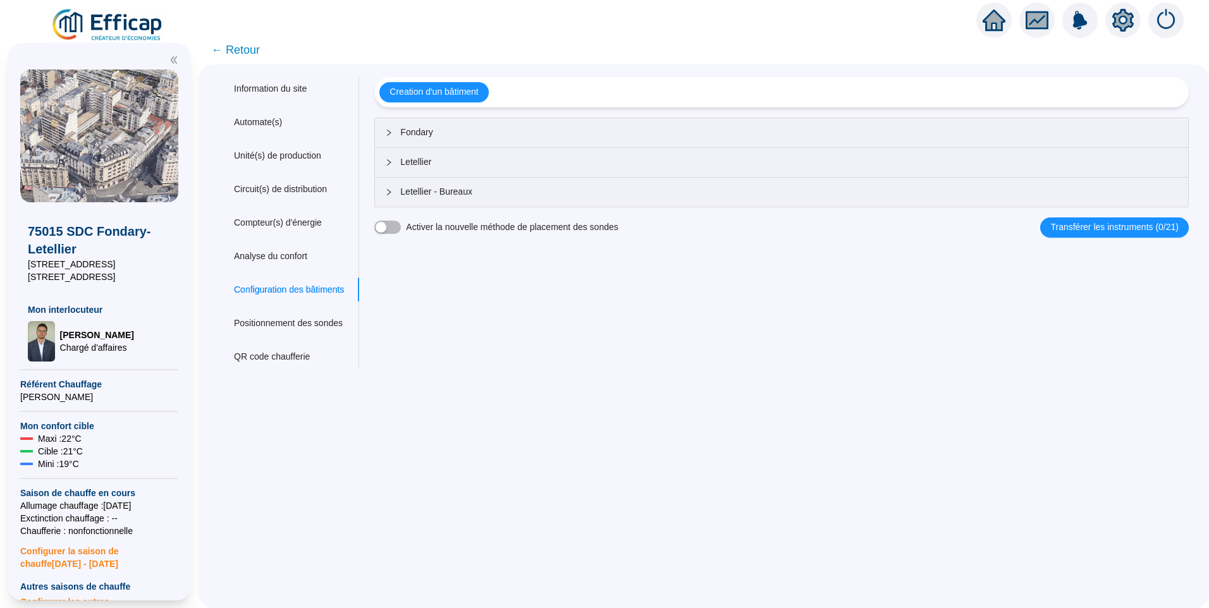
click at [479, 129] on span "Fondary" at bounding box center [789, 132] width 778 height 13
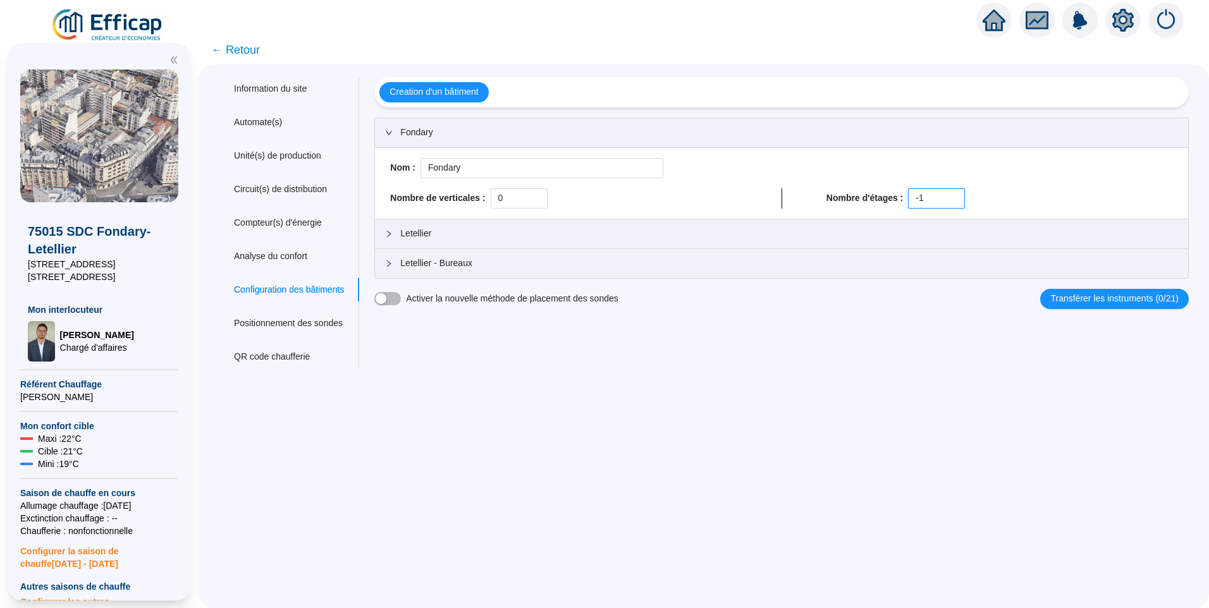
drag, startPoint x: 926, startPoint y: 202, endPoint x: 899, endPoint y: 199, distance: 26.7
click at [899, 199] on div "Nombre d'étages : -1" at bounding box center [999, 198] width 346 height 20
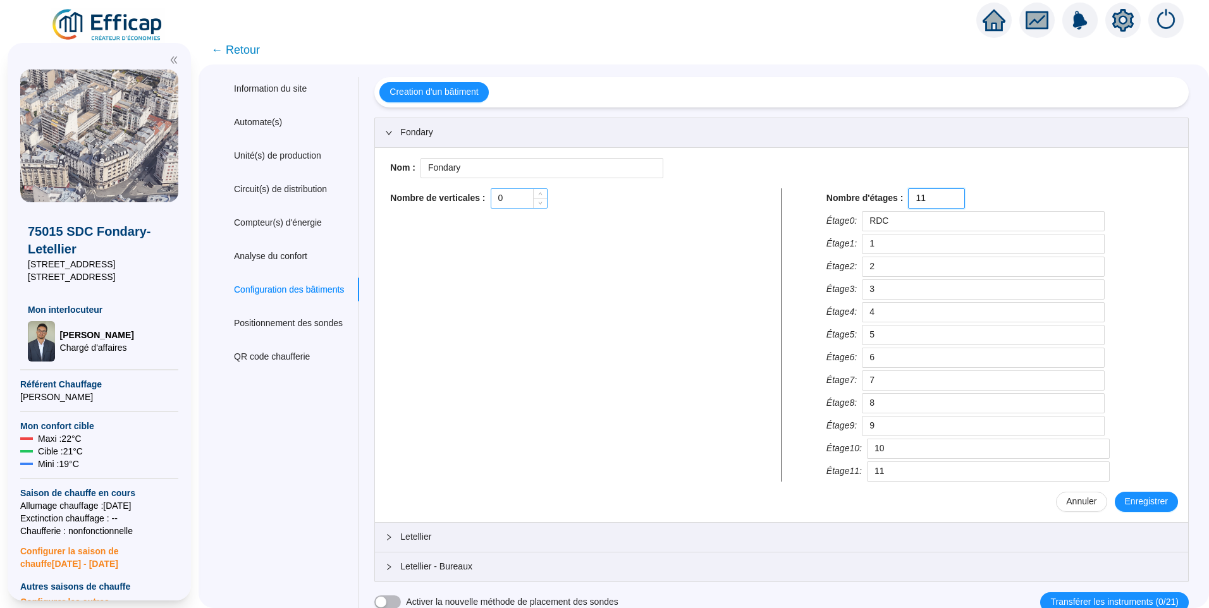
type input "11"
drag, startPoint x: 522, startPoint y: 193, endPoint x: 463, endPoint y: 184, distance: 58.9
click at [463, 184] on div "Nom : Fondary Nombre de verticales : 0 Nombre d'étages : 11 Étage 0 : RDC Étage…" at bounding box center [781, 335] width 793 height 354
type input "1"
click at [1143, 498] on span "Enregistrer" at bounding box center [1146, 501] width 43 height 13
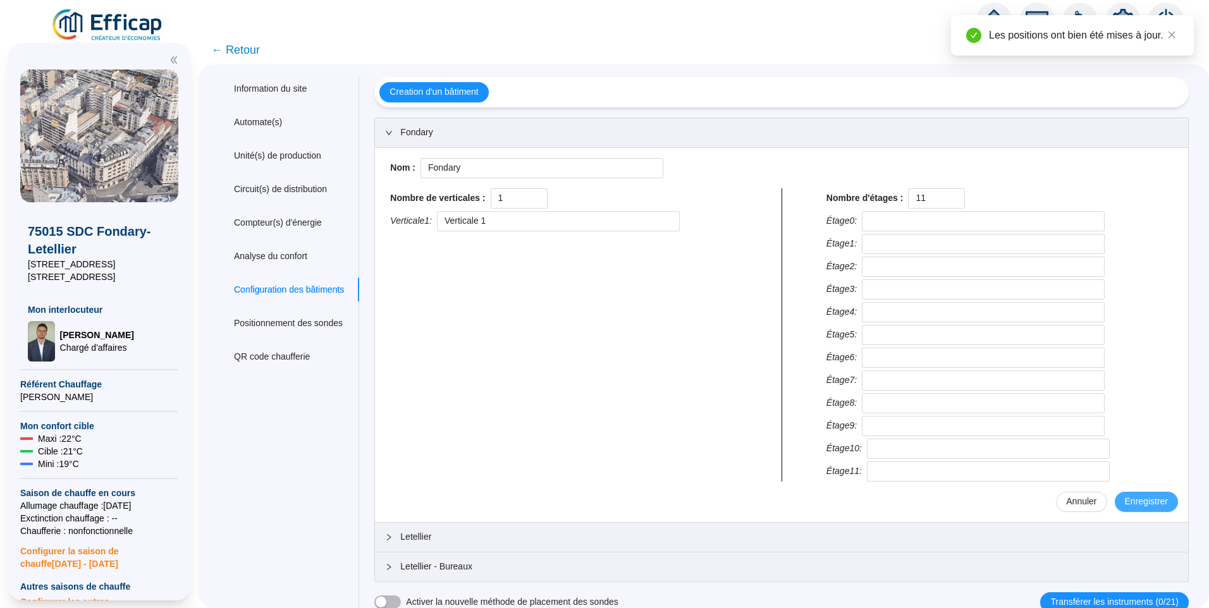
type input "RDC"
type input "1"
type input "2"
type input "3"
type input "4"
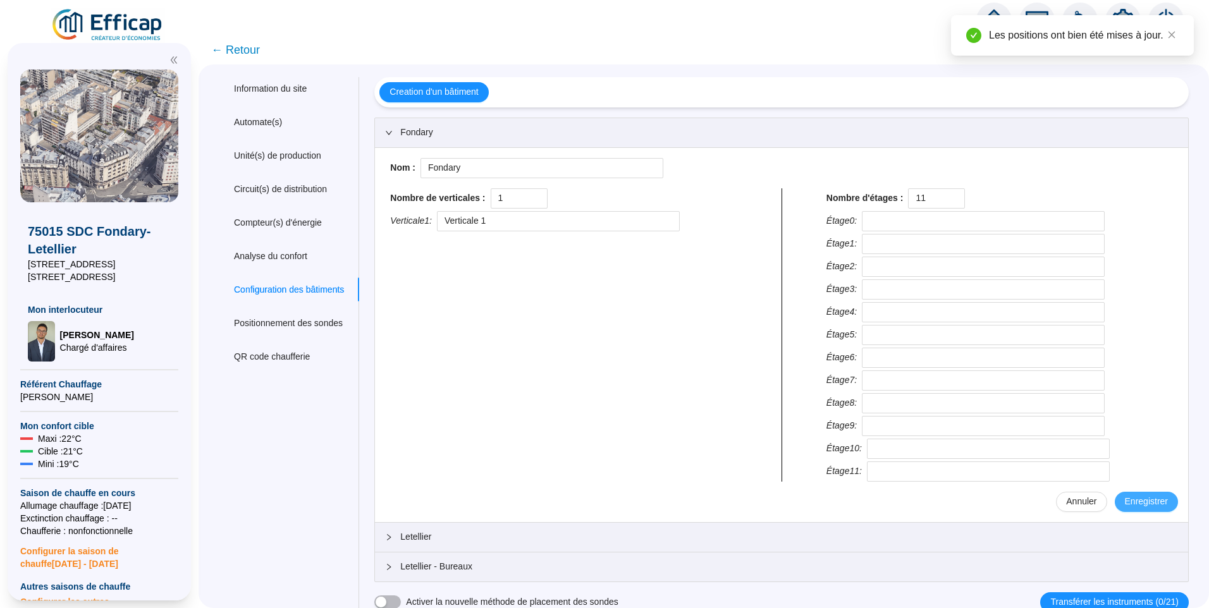
type input "5"
type input "6"
type input "7"
type input "8"
type input "9"
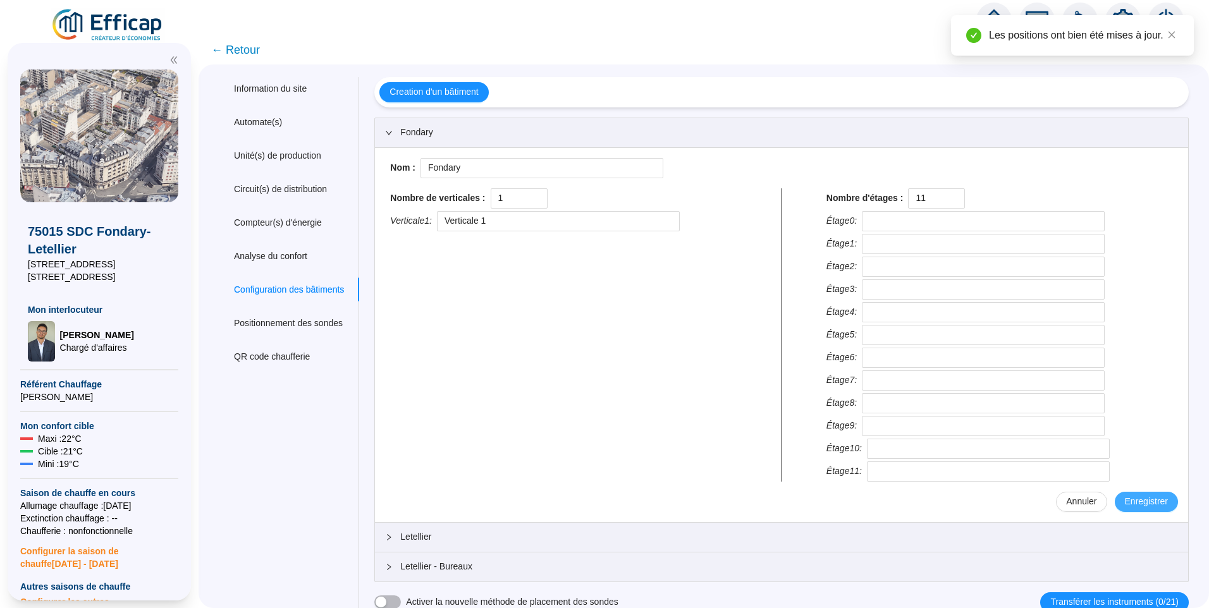
type input "10"
type input "11"
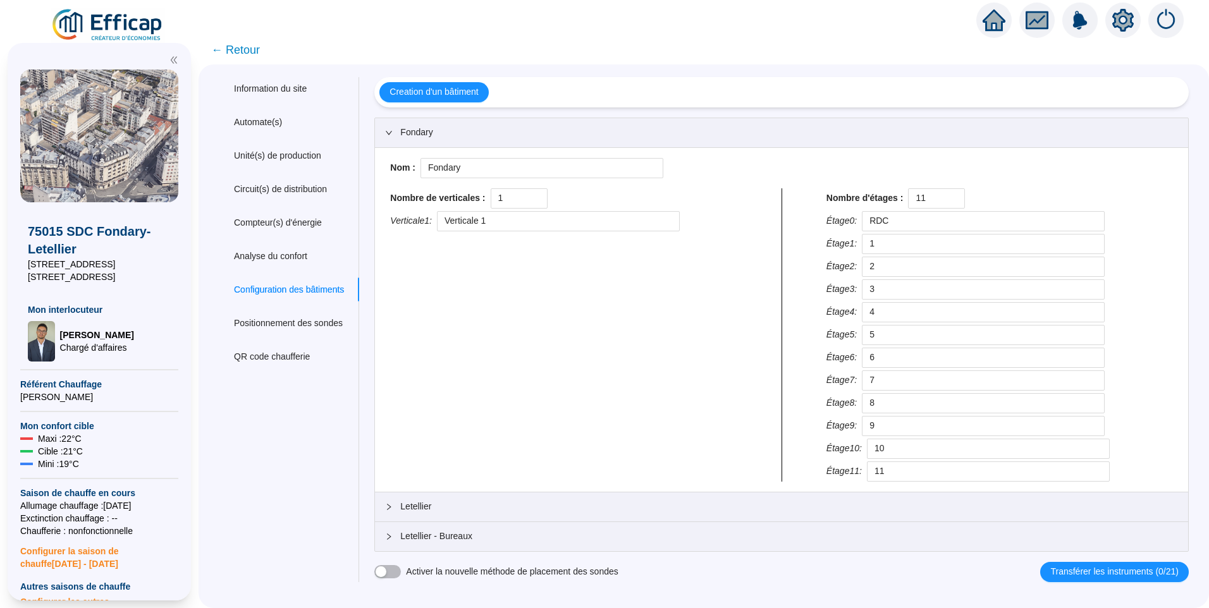
click at [479, 508] on span "Letellier" at bounding box center [789, 506] width 778 height 13
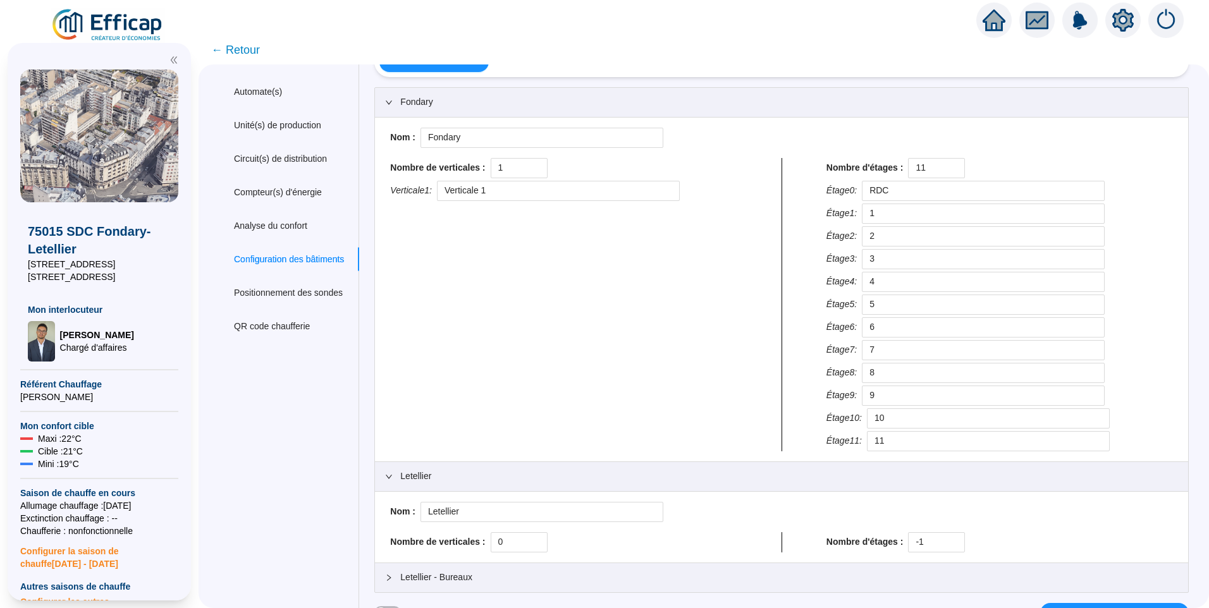
scroll to position [46, 0]
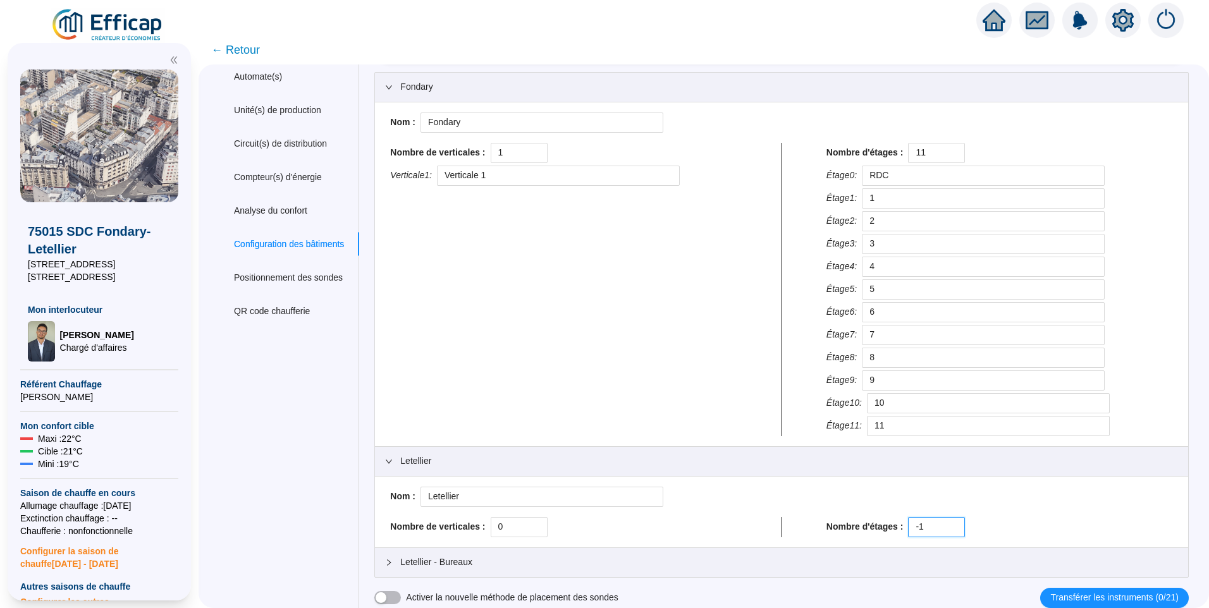
drag, startPoint x: 938, startPoint y: 527, endPoint x: 879, endPoint y: 522, distance: 59.6
click at [879, 522] on div "Nombre d'étages : -1" at bounding box center [999, 527] width 346 height 20
click at [928, 534] on input "-1" at bounding box center [937, 527] width 56 height 19
type input "-"
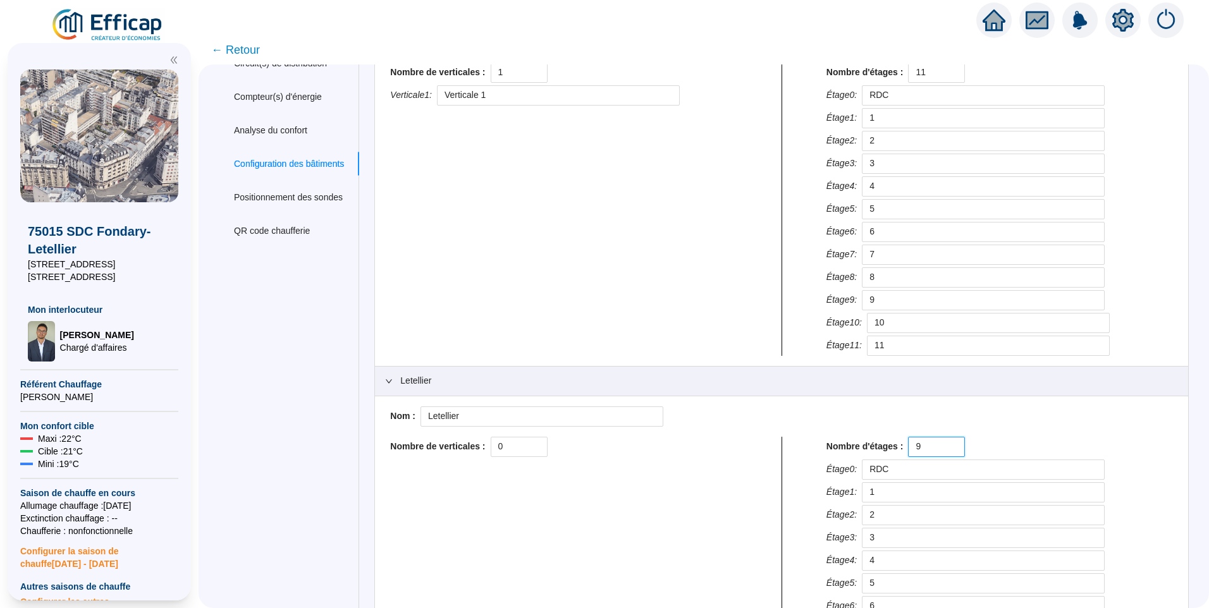
scroll to position [303, 0]
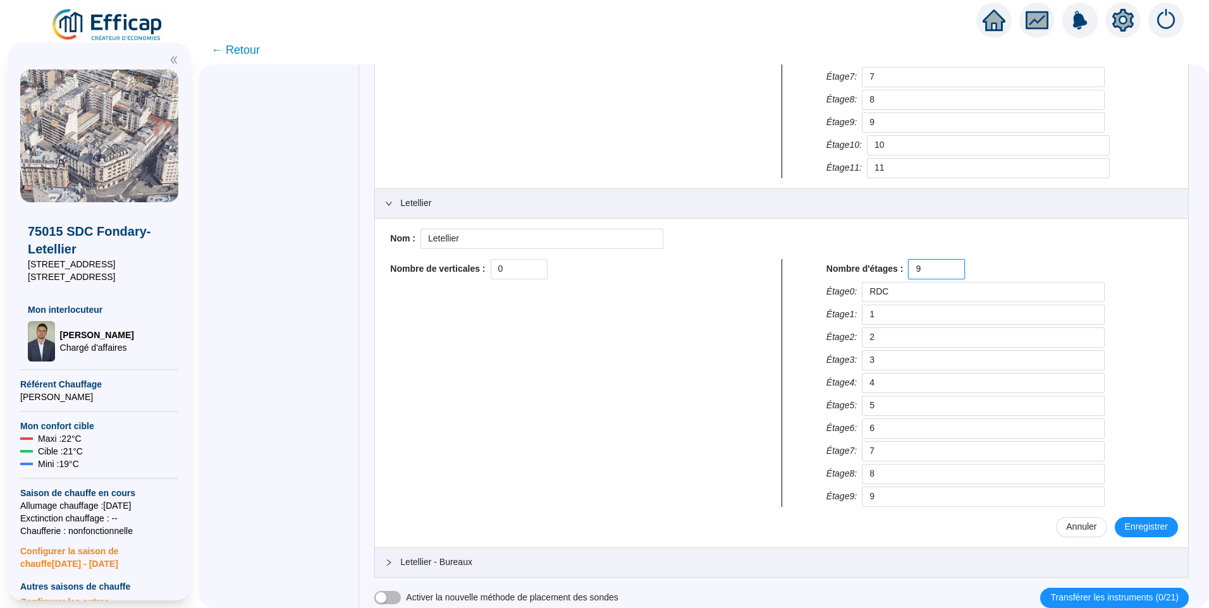
type input "9"
click at [501, 570] on div "Letellier - Bureaux" at bounding box center [781, 562] width 813 height 29
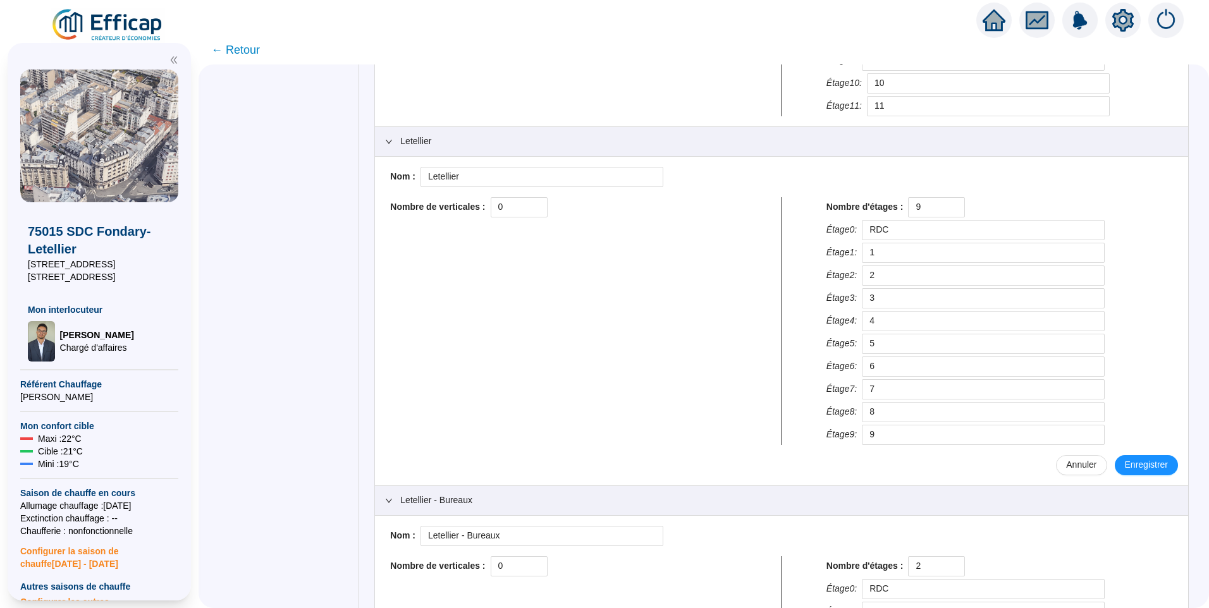
scroll to position [443, 0]
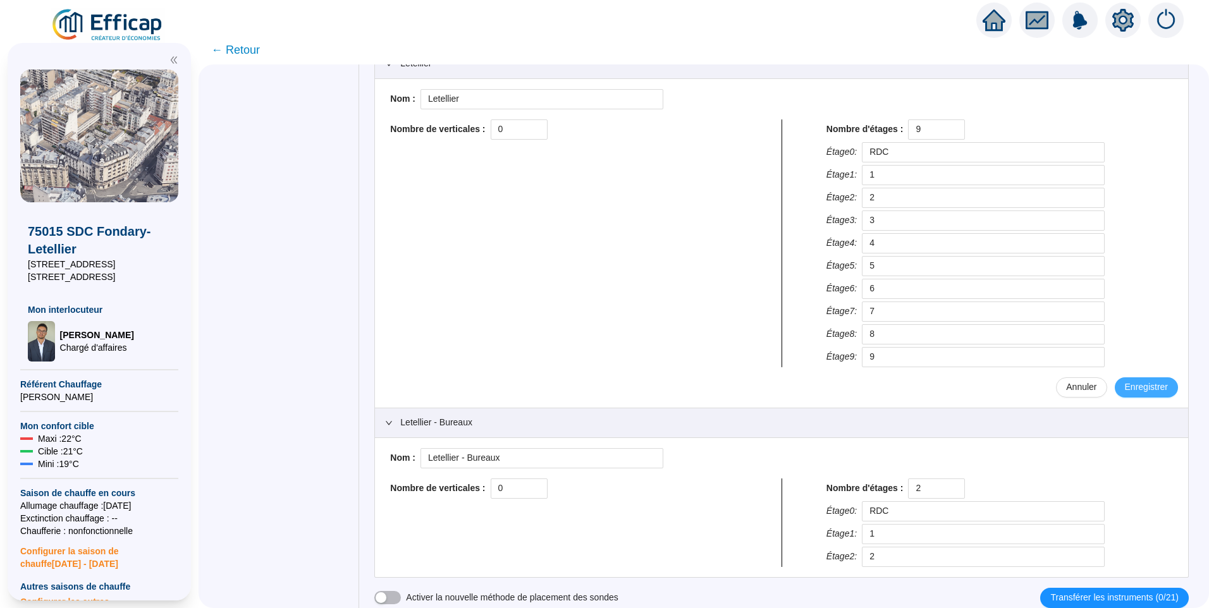
click at [1129, 388] on span "Enregistrer" at bounding box center [1146, 387] width 43 height 13
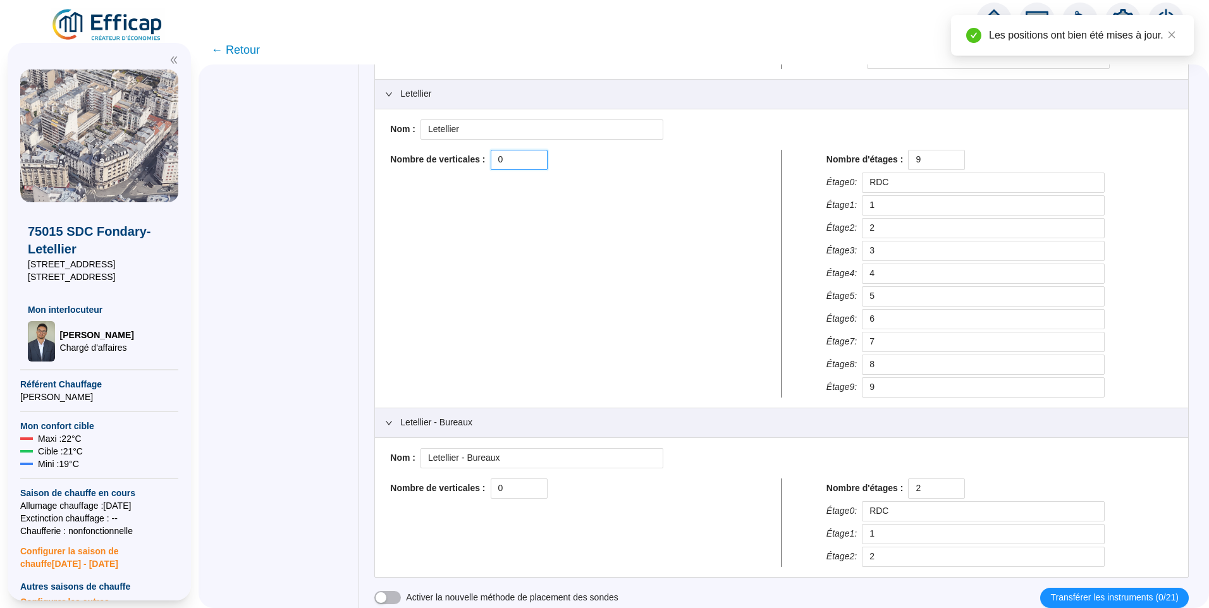
click at [485, 157] on div "Nombre de verticales : 0" at bounding box center [563, 160] width 346 height 20
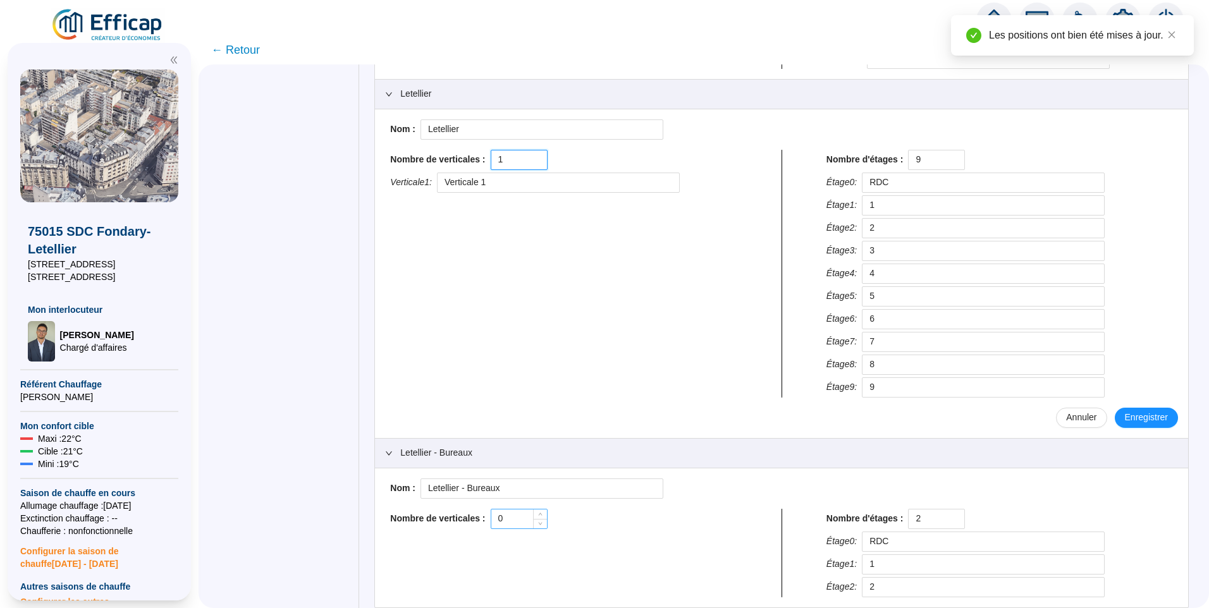
type input "1"
drag, startPoint x: 523, startPoint y: 518, endPoint x: 493, endPoint y: 513, distance: 30.1
click at [493, 513] on div "Nombre de verticales : 0" at bounding box center [563, 519] width 346 height 20
type input "1"
click at [1142, 410] on button "Enregistrer" at bounding box center [1146, 418] width 63 height 20
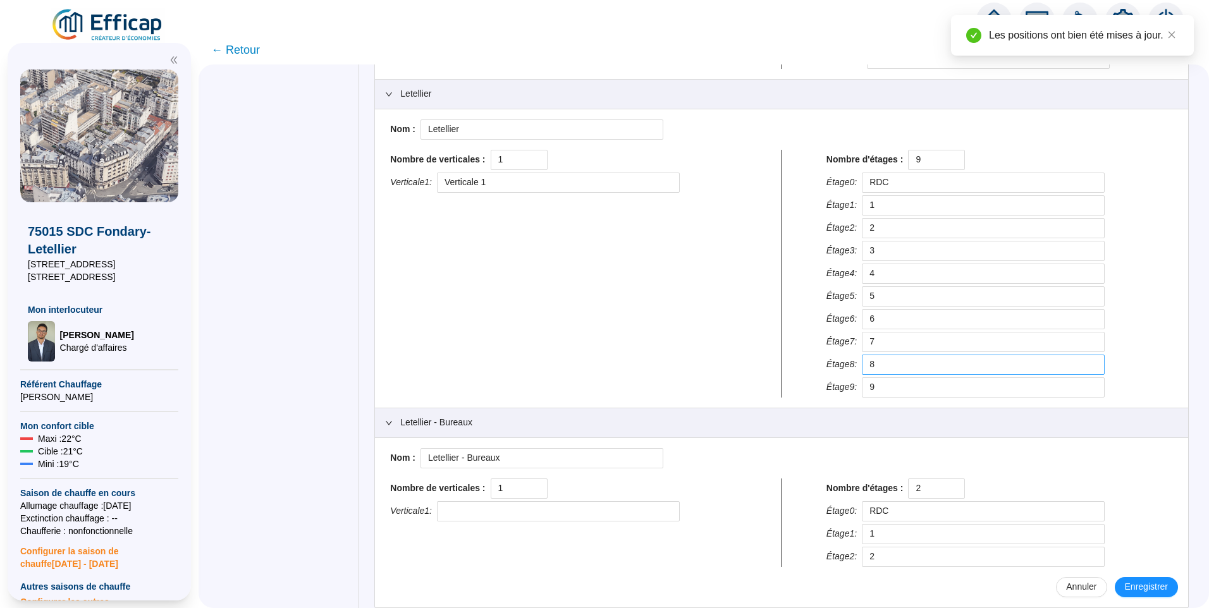
scroll to position [443, 0]
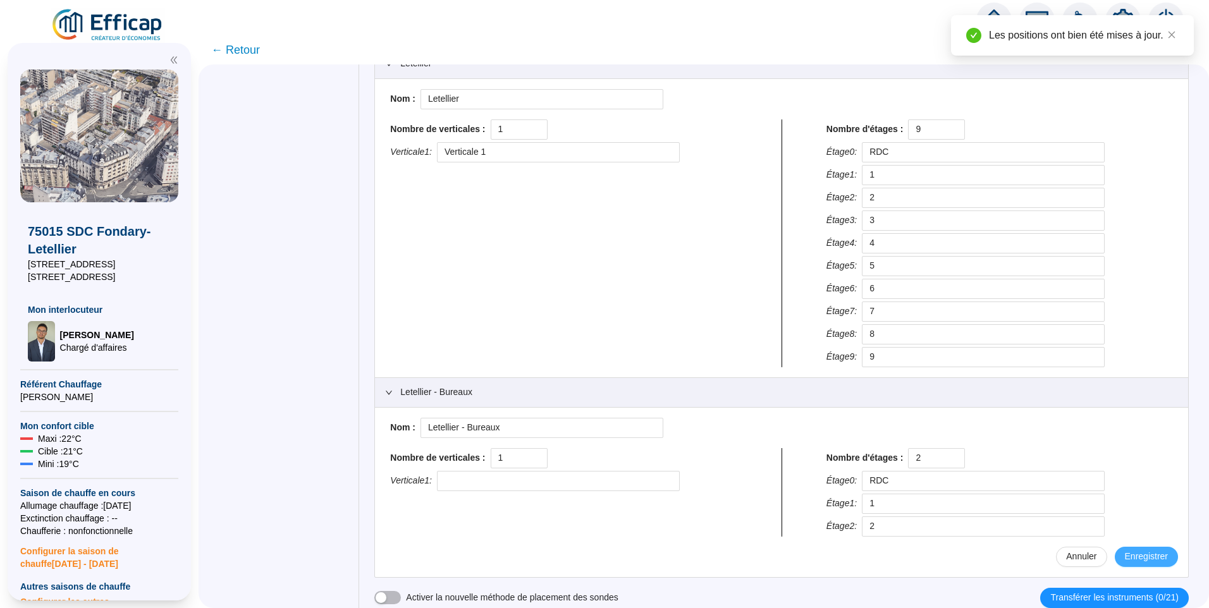
click at [1133, 551] on span "Enregistrer" at bounding box center [1146, 556] width 43 height 13
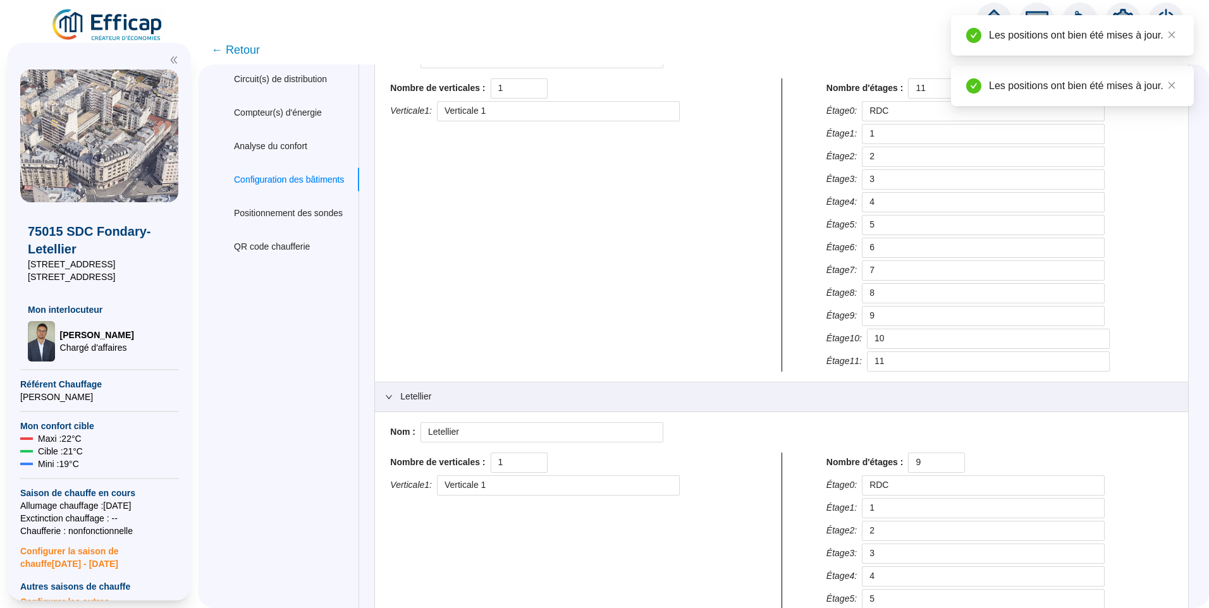
scroll to position [0, 0]
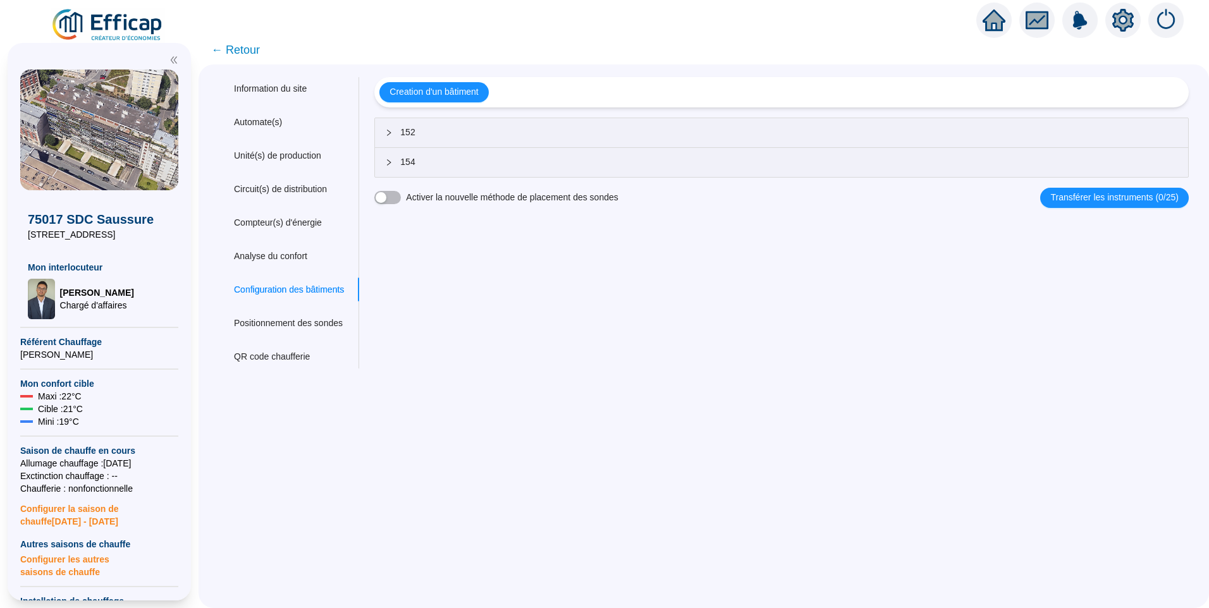
click at [420, 130] on span "152" at bounding box center [789, 132] width 778 height 13
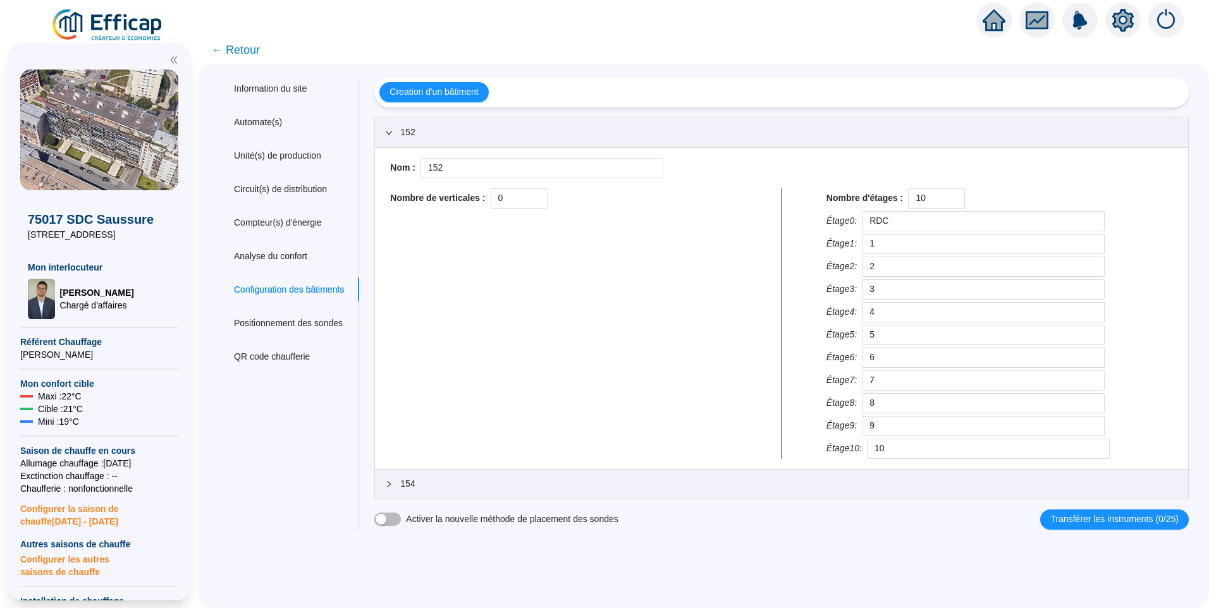
click at [419, 130] on span "152" at bounding box center [789, 132] width 778 height 13
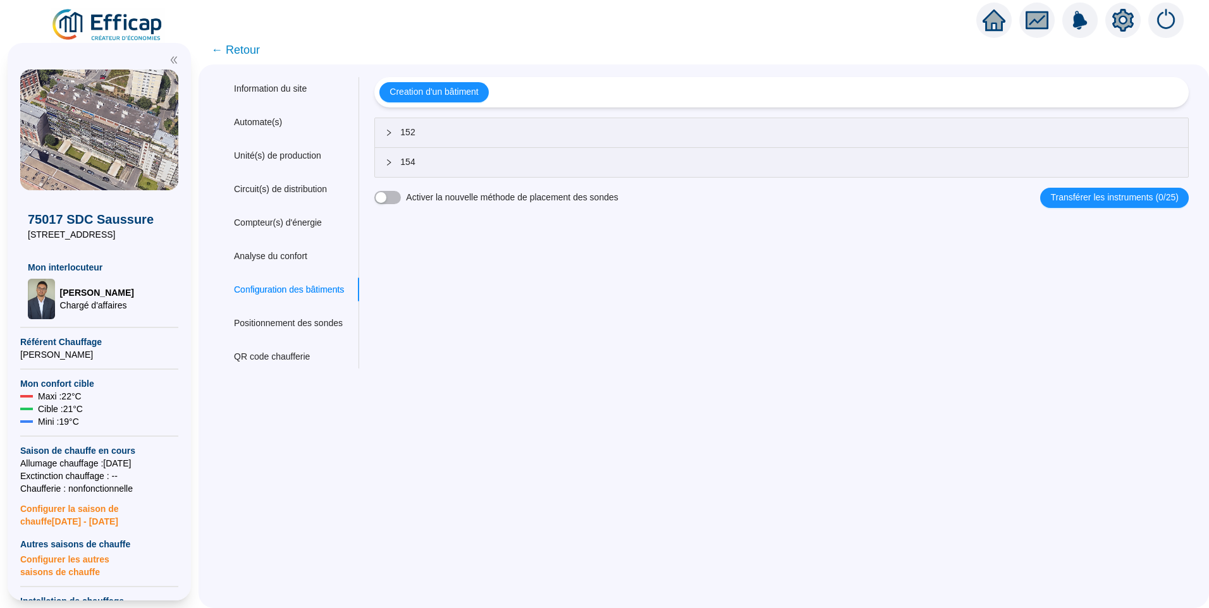
click at [715, 77] on div "Creation d'un bâtiment" at bounding box center [781, 92] width 814 height 30
click at [125, 27] on img at bounding box center [108, 25] width 114 height 35
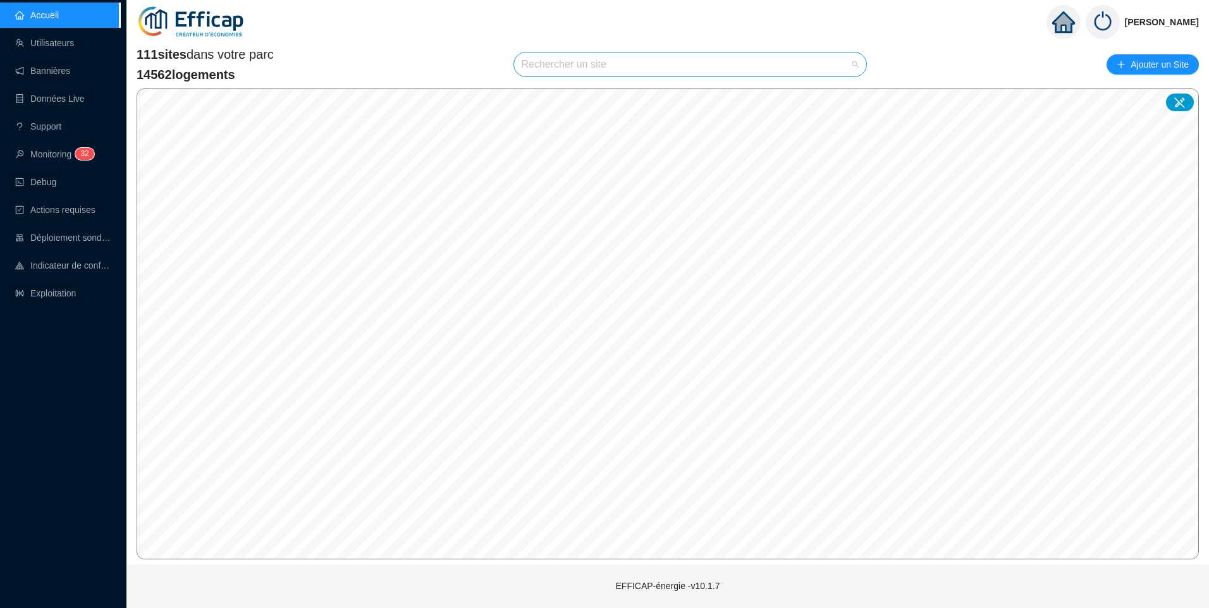
click at [548, 75] on input "search" at bounding box center [685, 64] width 326 height 24
type input "fondary"
click at [623, 91] on span "75015 SDC Fondary-Letellier" at bounding box center [583, 94] width 114 height 13
click at [1176, 106] on icon at bounding box center [1179, 102] width 11 height 11
click at [659, 487] on div "Site : Sélectionnez une option Enregistrer" at bounding box center [672, 442] width 195 height 91
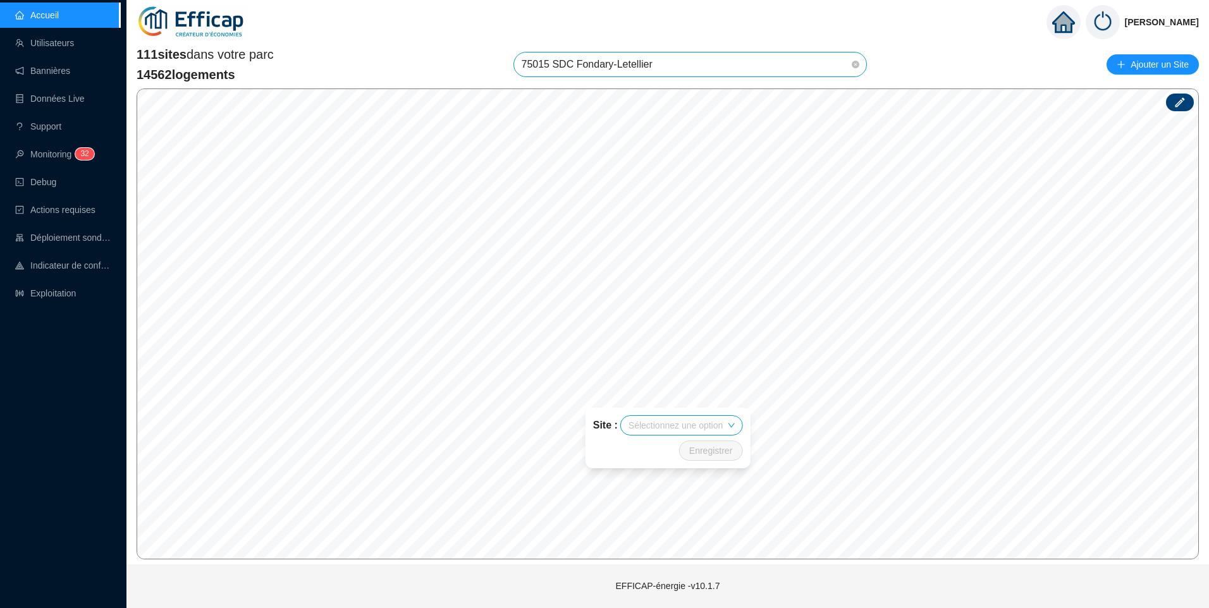
click at [694, 431] on input "search" at bounding box center [675, 425] width 94 height 19
type input "fon"
click at [646, 537] on div "75015 SDC Fondary-Letellier" at bounding box center [680, 531] width 101 height 13
click at [647, 400] on div "Fondary" at bounding box center [645, 404] width 49 height 19
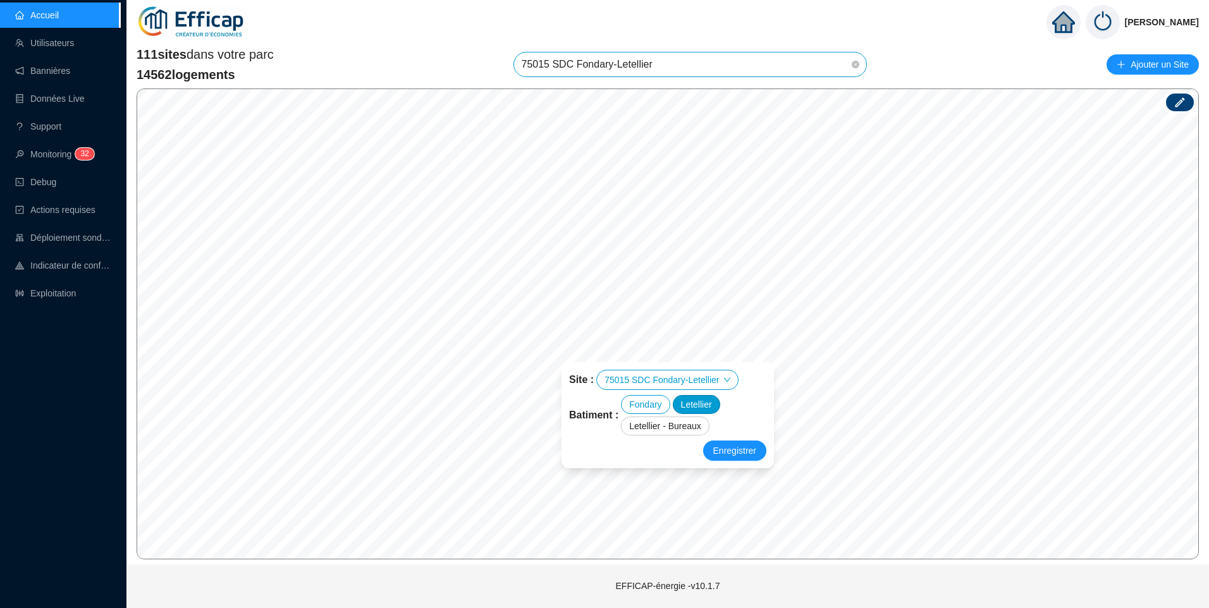
click at [687, 400] on div "Letellier" at bounding box center [696, 404] width 47 height 19
click at [664, 431] on div "Letellier - Bureaux" at bounding box center [665, 426] width 89 height 19
click at [745, 445] on span "Enregistrer" at bounding box center [734, 450] width 43 height 15
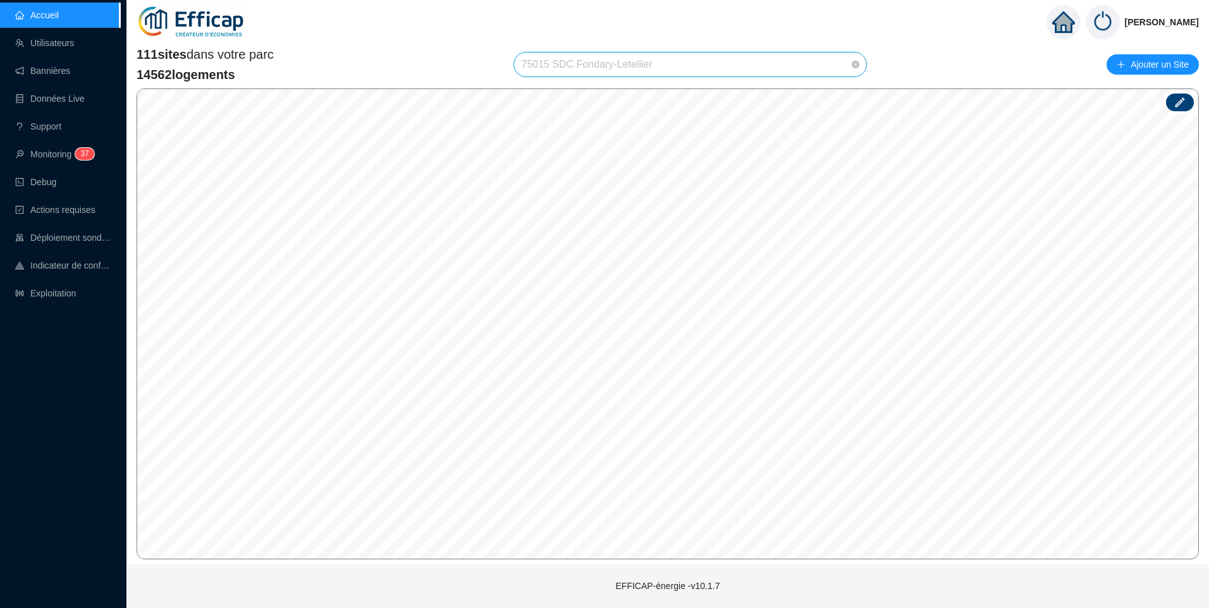
scroll to position [2050, 0]
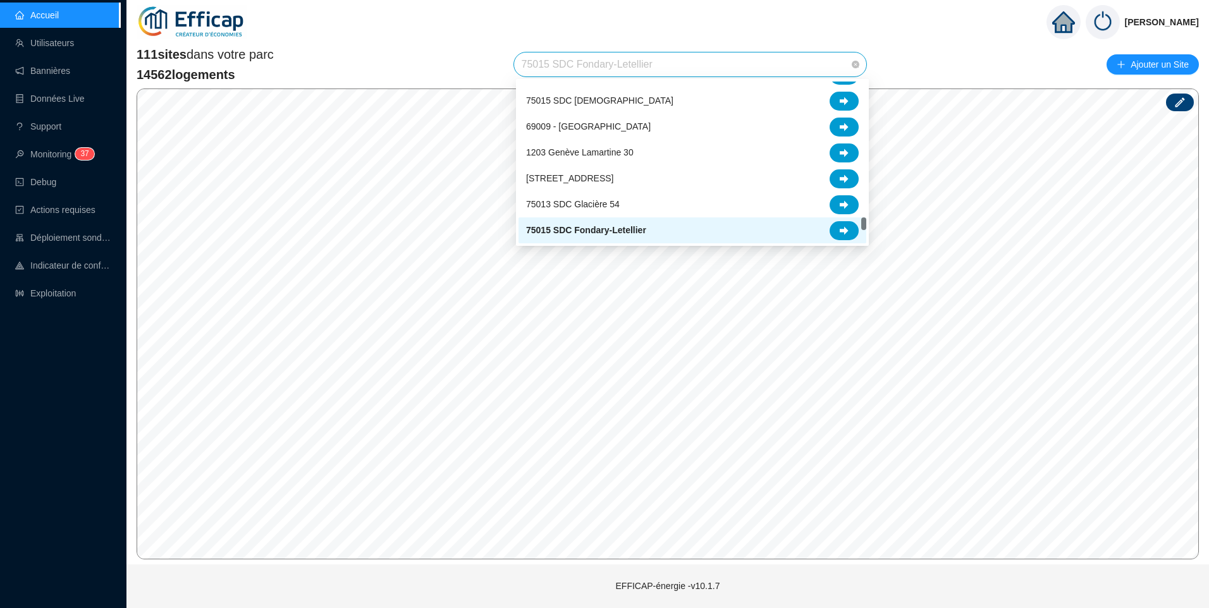
click at [689, 63] on span "75015 SDC Fondary-Letellier" at bounding box center [691, 64] width 338 height 24
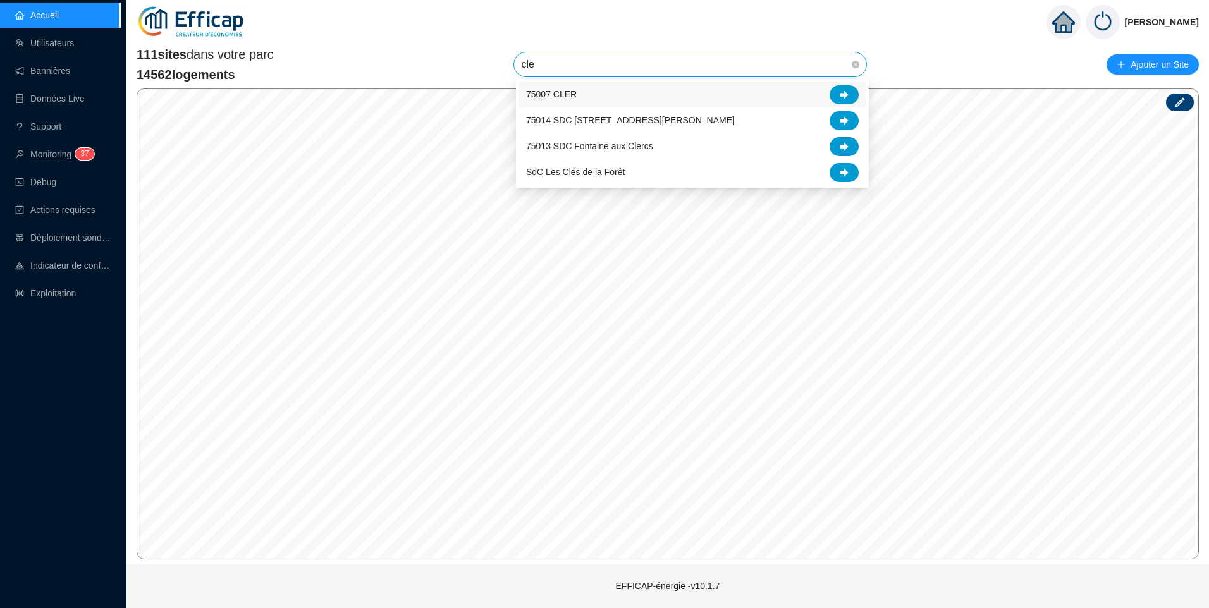
type input "cler"
click at [582, 95] on div "75007 CLER" at bounding box center [692, 94] width 333 height 19
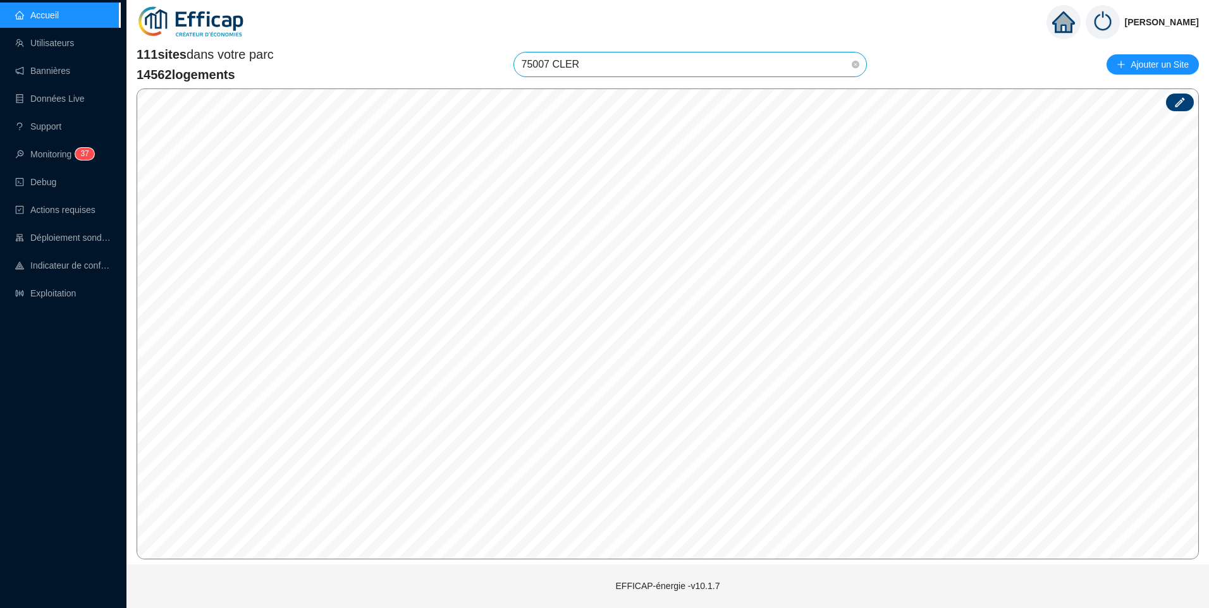
click at [700, 66] on span "75007 CLER" at bounding box center [691, 64] width 338 height 24
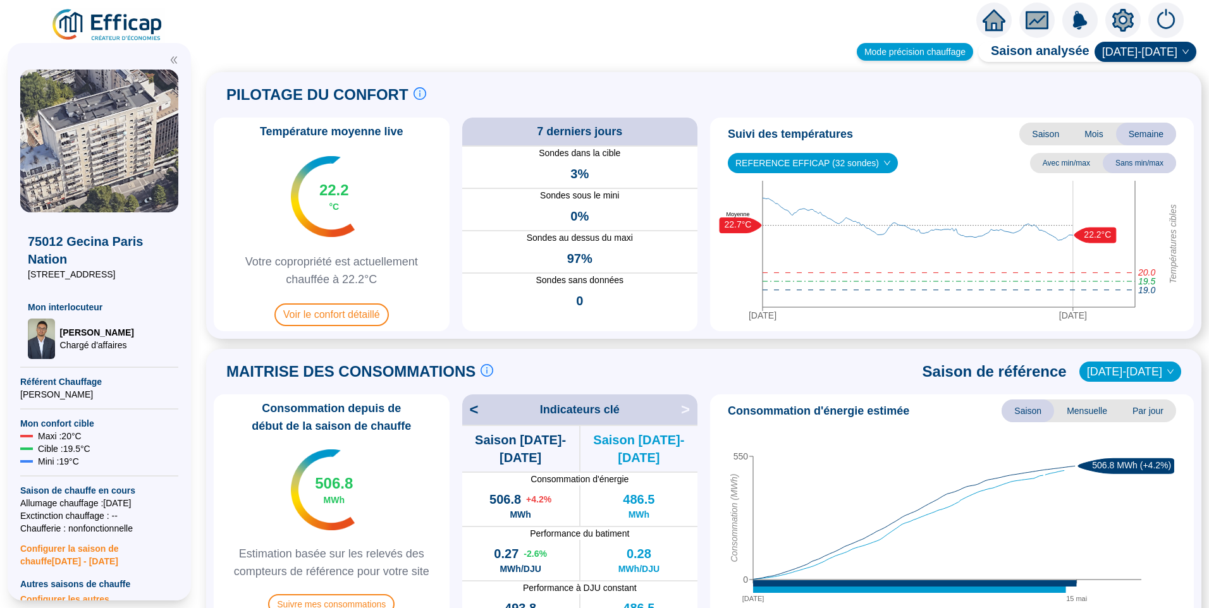
click at [927, 55] on div "Mode précision chauffage" at bounding box center [915, 52] width 116 height 18
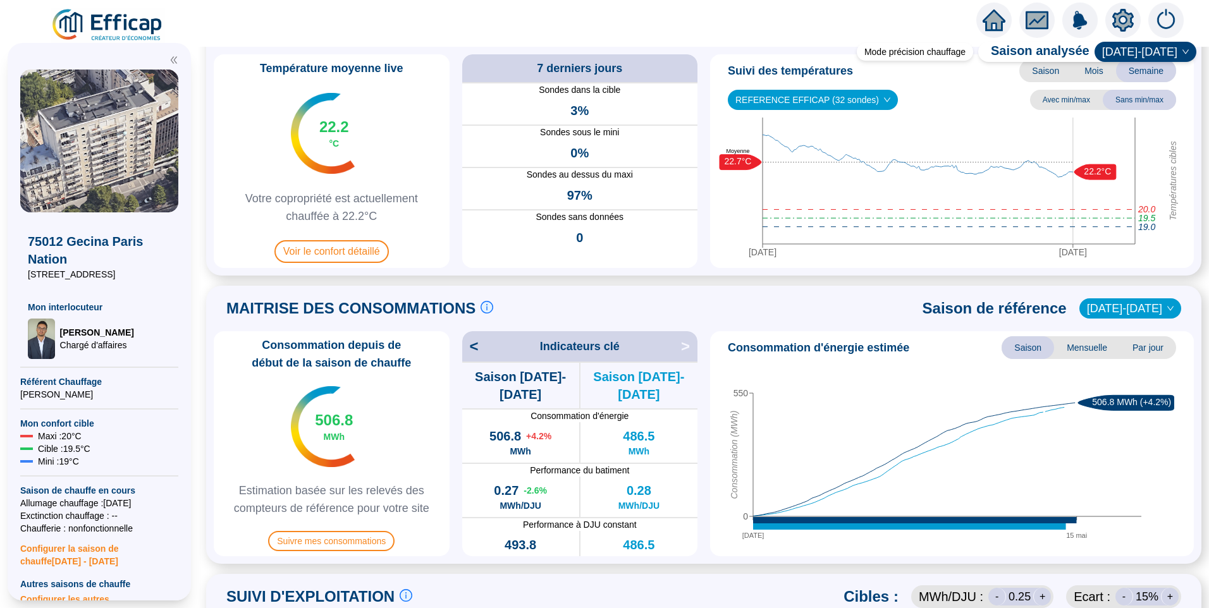
click at [1124, 23] on icon "setting" at bounding box center [1122, 20] width 9 height 9
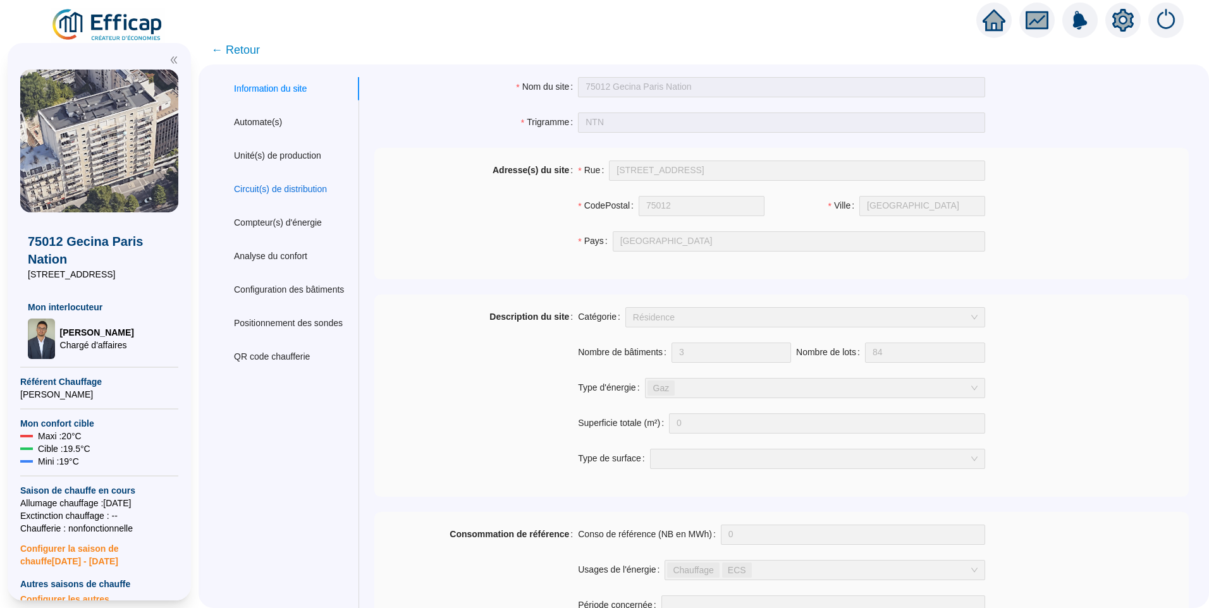
click at [276, 188] on div "Circuit(s) de distribution" at bounding box center [280, 189] width 93 height 13
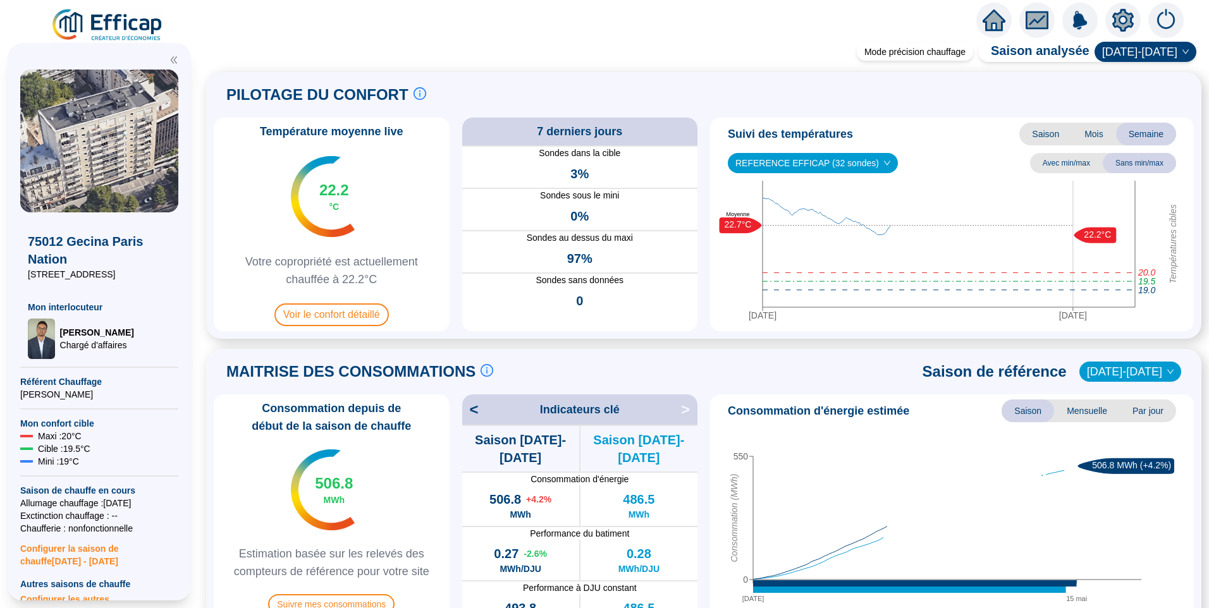
click at [102, 15] on img at bounding box center [108, 25] width 114 height 35
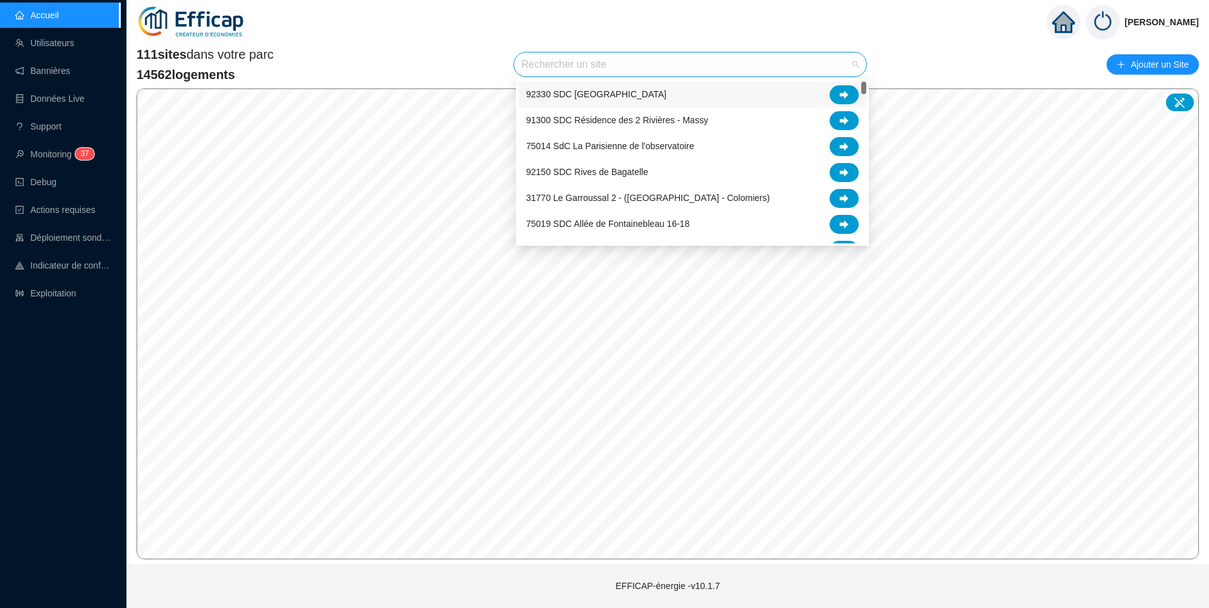
click at [561, 73] on input "search" at bounding box center [685, 64] width 326 height 24
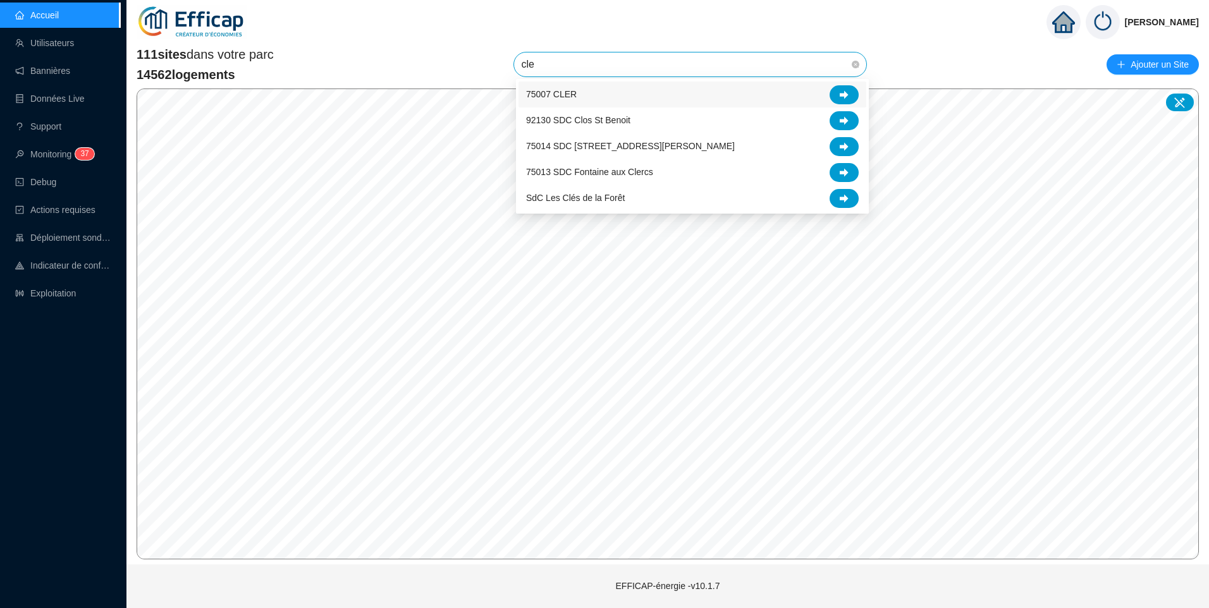
type input "cler"
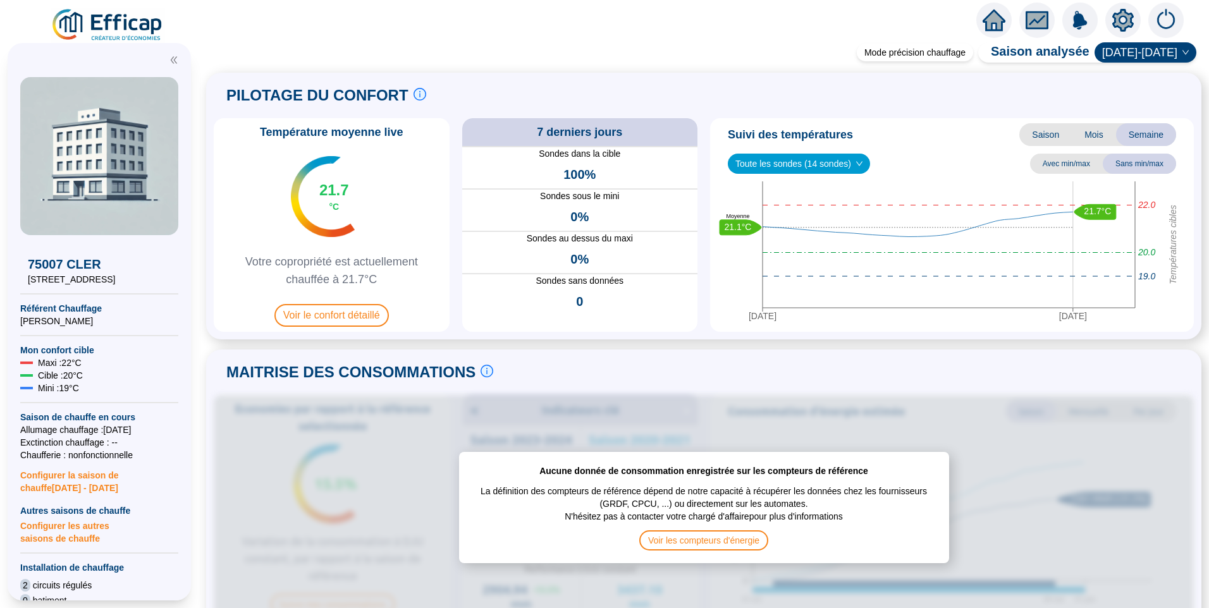
click at [1122, 25] on icon "setting" at bounding box center [1122, 19] width 21 height 20
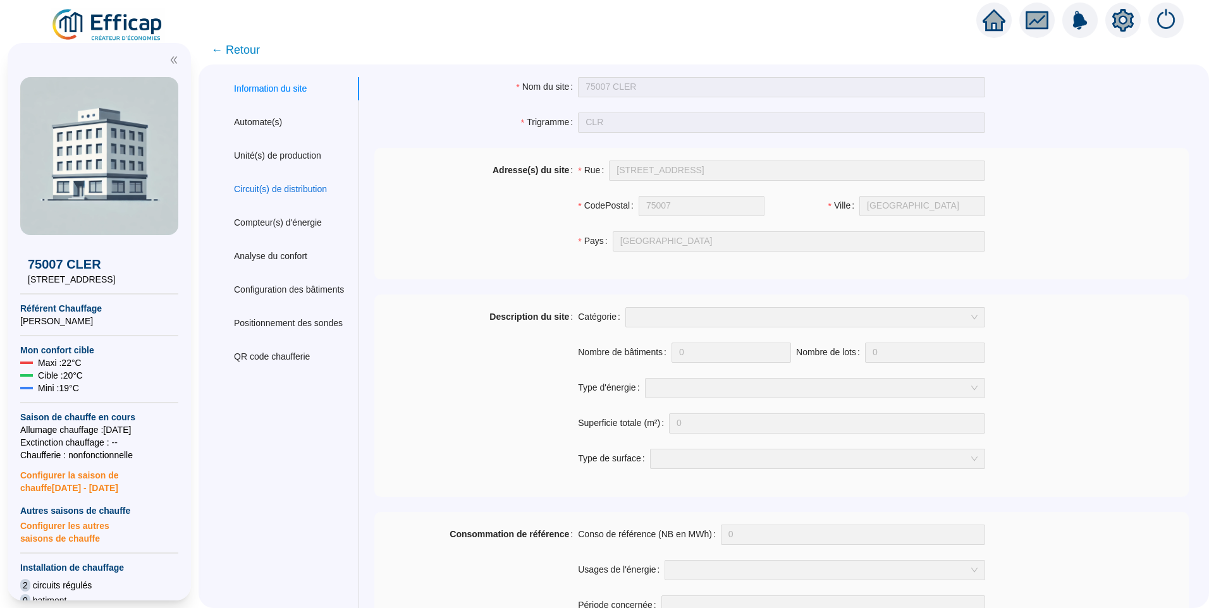
click at [277, 190] on div "Circuit(s) de distribution" at bounding box center [280, 189] width 93 height 13
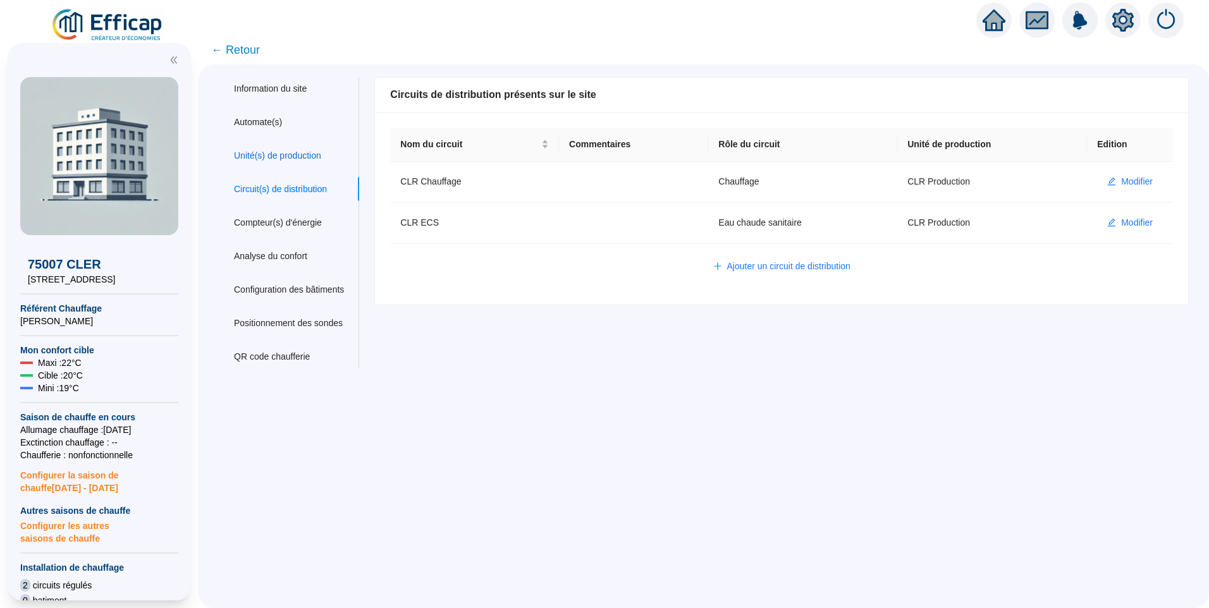
click at [313, 149] on div "Unité(s) de production" at bounding box center [277, 155] width 87 height 13
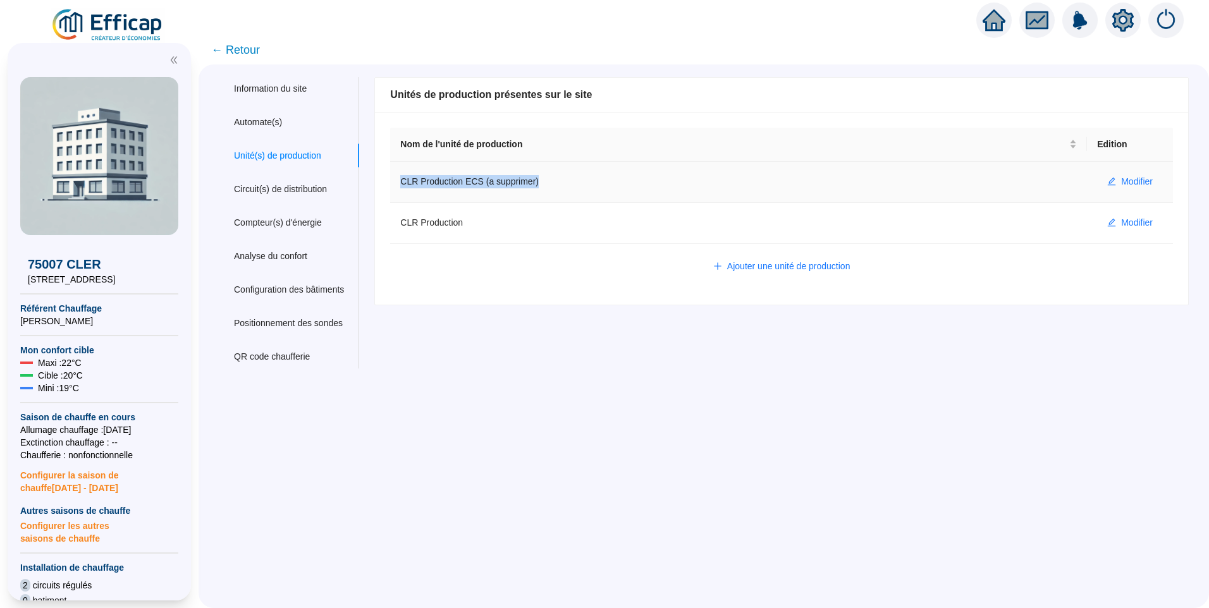
drag, startPoint x: 585, startPoint y: 184, endPoint x: 410, endPoint y: 185, distance: 175.1
click at [410, 185] on td "CLR Production ECS (a supprimer)" at bounding box center [738, 182] width 697 height 41
copy td "CLR Production ECS (a supprimer)"
click at [542, 404] on div "Information du site Automate(s) Unité(s) de production Circuit(s) de distributi…" at bounding box center [704, 336] width 1010 height 544
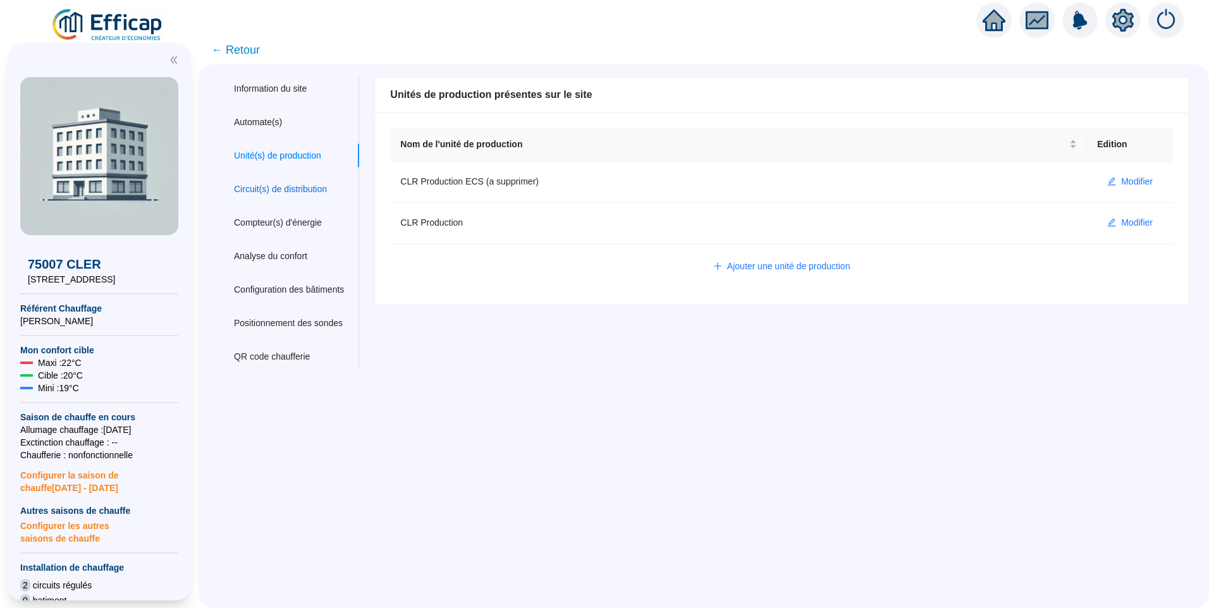
click at [276, 190] on div "Circuit(s) de distribution" at bounding box center [280, 189] width 93 height 13
click at [270, 150] on div "Unité(s) de production" at bounding box center [277, 155] width 87 height 13
click at [345, 47] on span "← Retour" at bounding box center [704, 49] width 1010 height 29
drag, startPoint x: 307, startPoint y: 54, endPoint x: 217, endPoint y: 58, distance: 89.9
click at [217, 58] on span "← Retour" at bounding box center [704, 49] width 1010 height 29
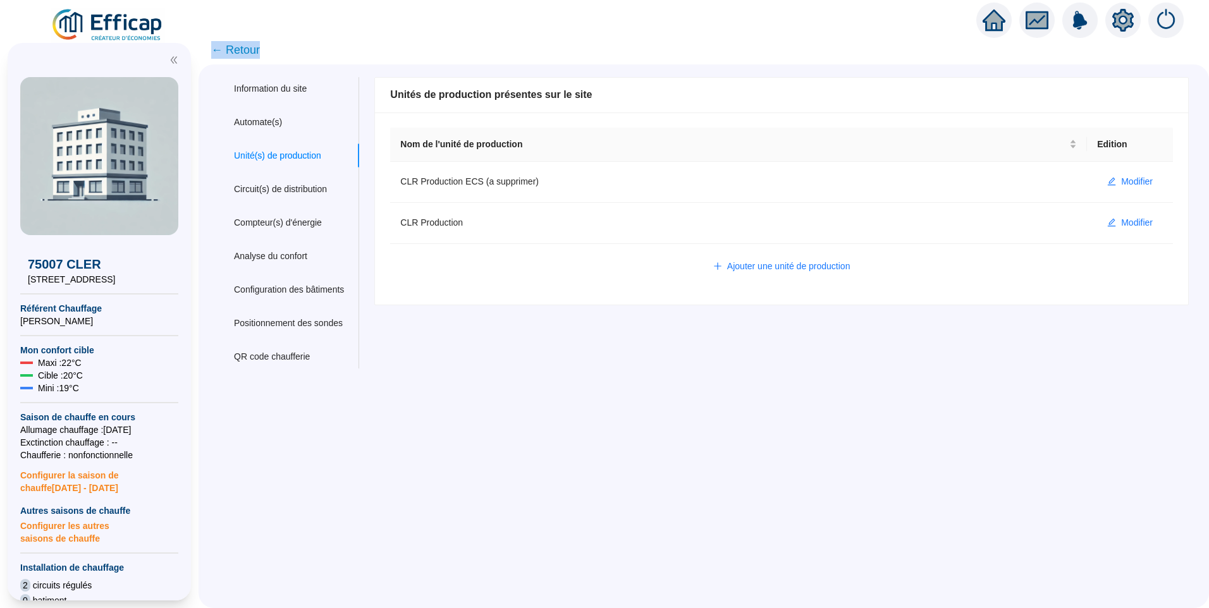
click at [325, 54] on span "← Retour" at bounding box center [704, 49] width 1010 height 29
click at [620, 519] on div "Information du site Automate(s) Unité(s) de production Circuit(s) de distributi…" at bounding box center [704, 336] width 1010 height 544
click at [637, 424] on div "Information du site Automate(s) Unité(s) de production Circuit(s) de distributi…" at bounding box center [704, 336] width 1010 height 544
click at [251, 50] on span "← Retour" at bounding box center [235, 50] width 49 height 18
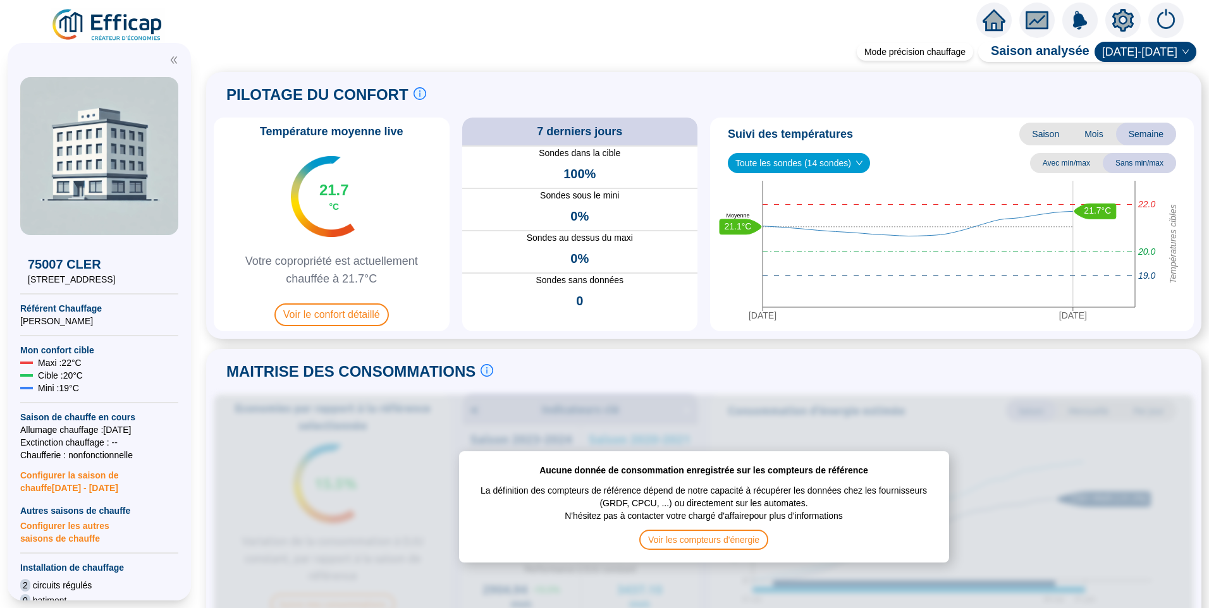
click at [133, 34] on img at bounding box center [108, 25] width 114 height 35
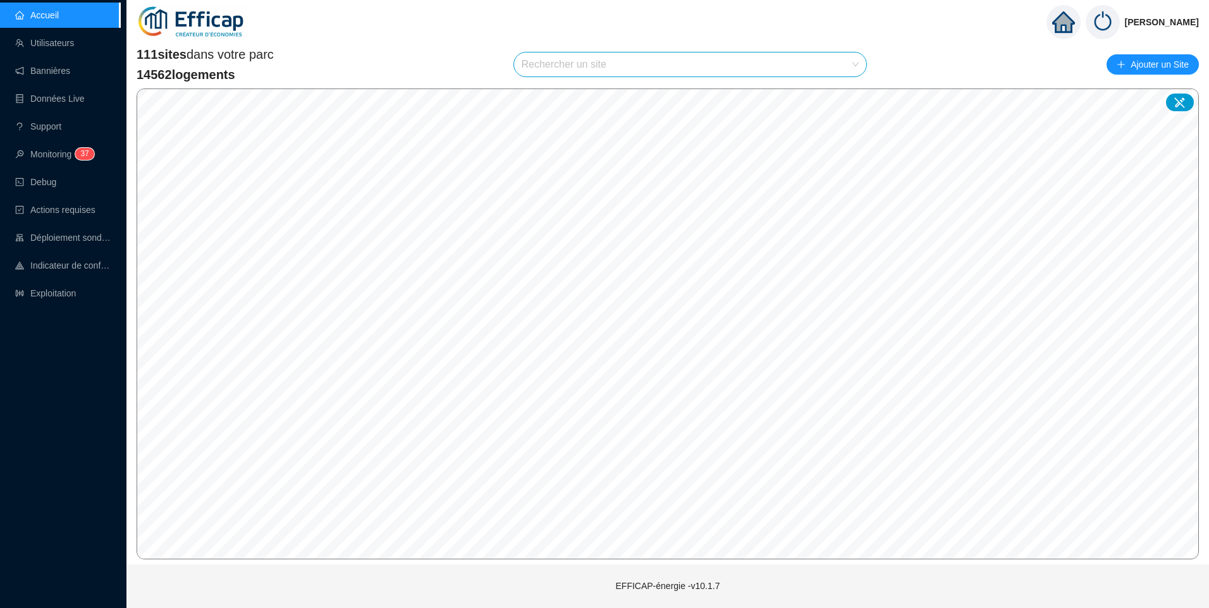
click at [601, 63] on input "search" at bounding box center [685, 64] width 326 height 24
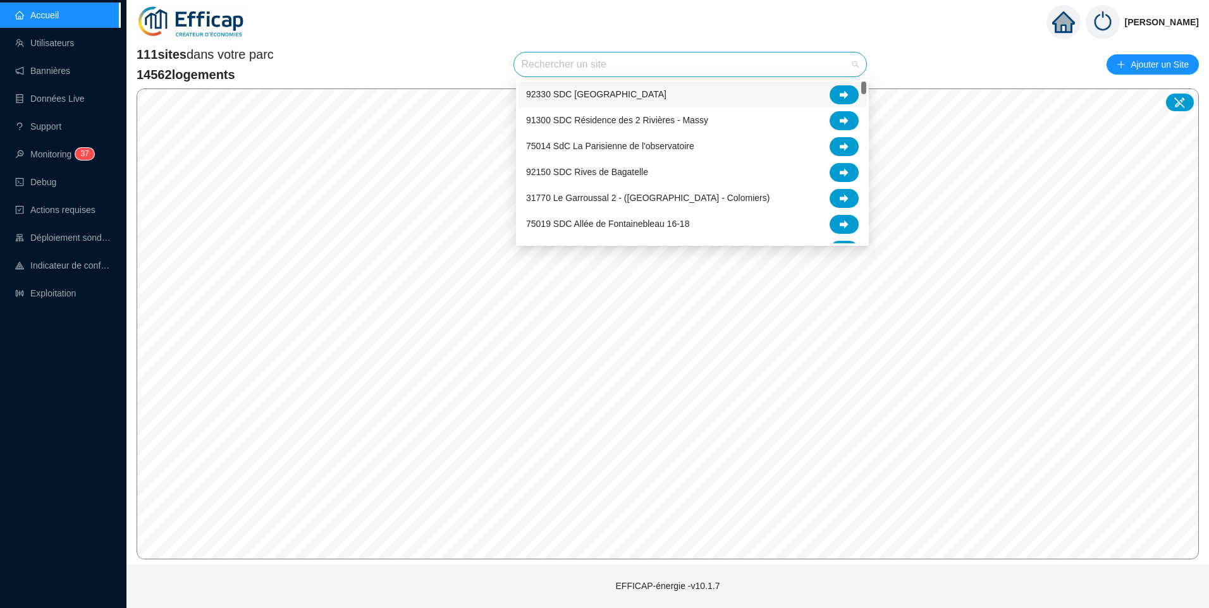
click at [601, 63] on input "search" at bounding box center [685, 64] width 326 height 24
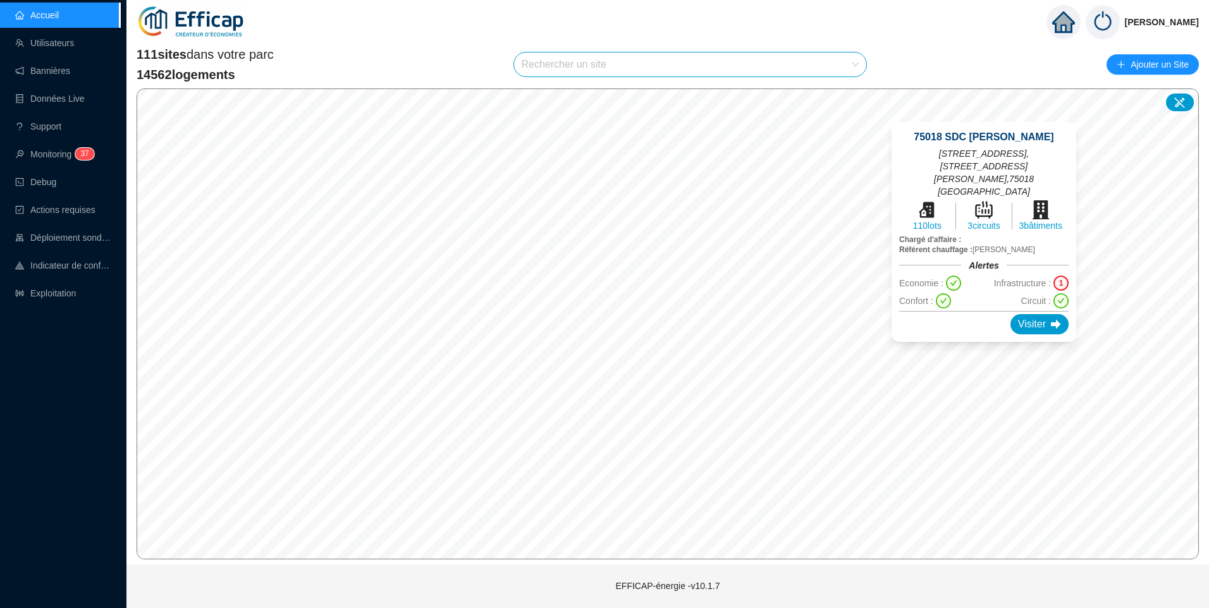
click at [984, 348] on div "75018 SDC Girard Pajol 29 rue Pajol, 70 rue Philippe de Girard , 75018 Paris 11…" at bounding box center [983, 232] width 215 height 250
click at [988, 350] on div "75018 SDC Girard Pajol 29 rue Pajol, 70 rue Philippe de Girard , 75018 Paris 11…" at bounding box center [983, 232] width 215 height 250
click at [1034, 289] on span "Infrastructure :" at bounding box center [1022, 283] width 57 height 13
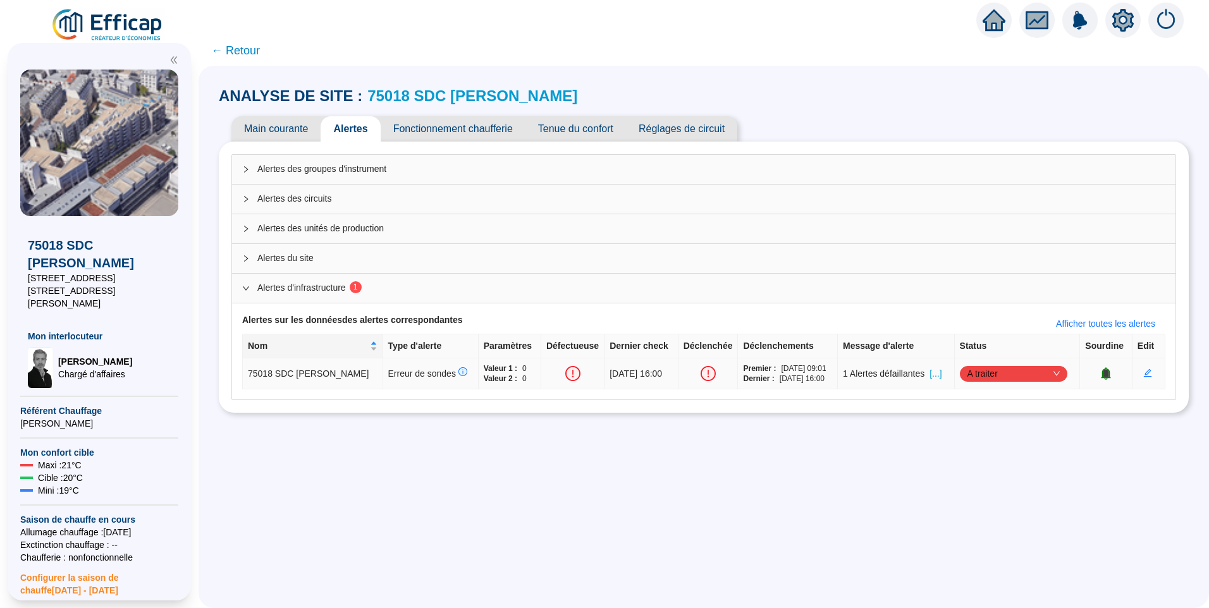
click at [931, 374] on span "[...]" at bounding box center [935, 373] width 12 height 13
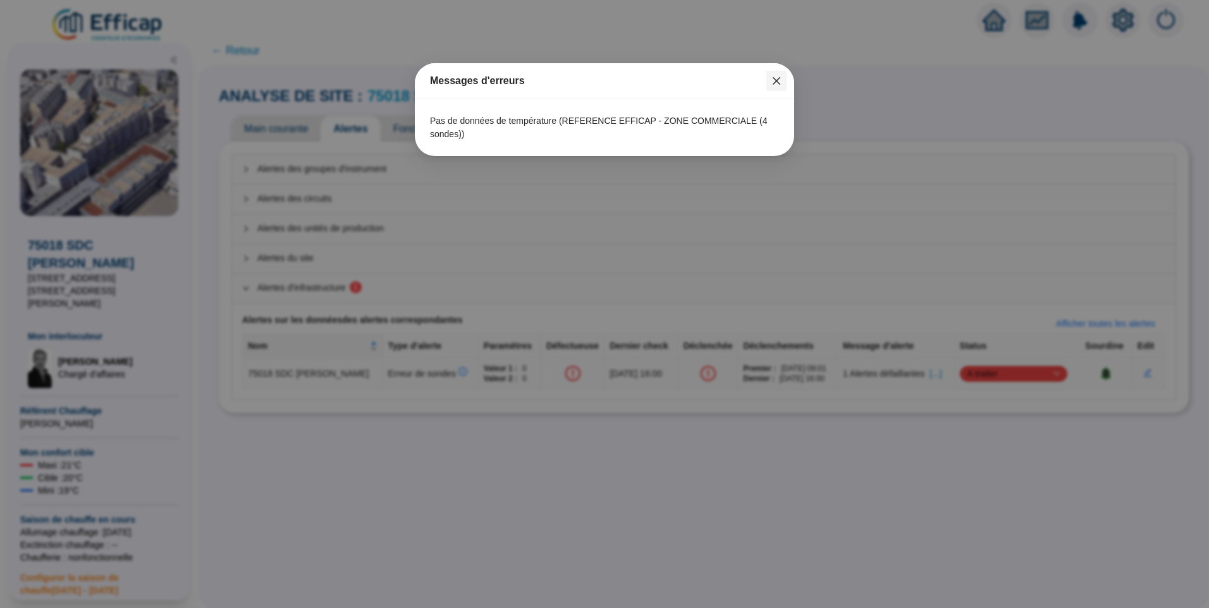
click at [777, 82] on icon "close" at bounding box center [777, 81] width 8 height 8
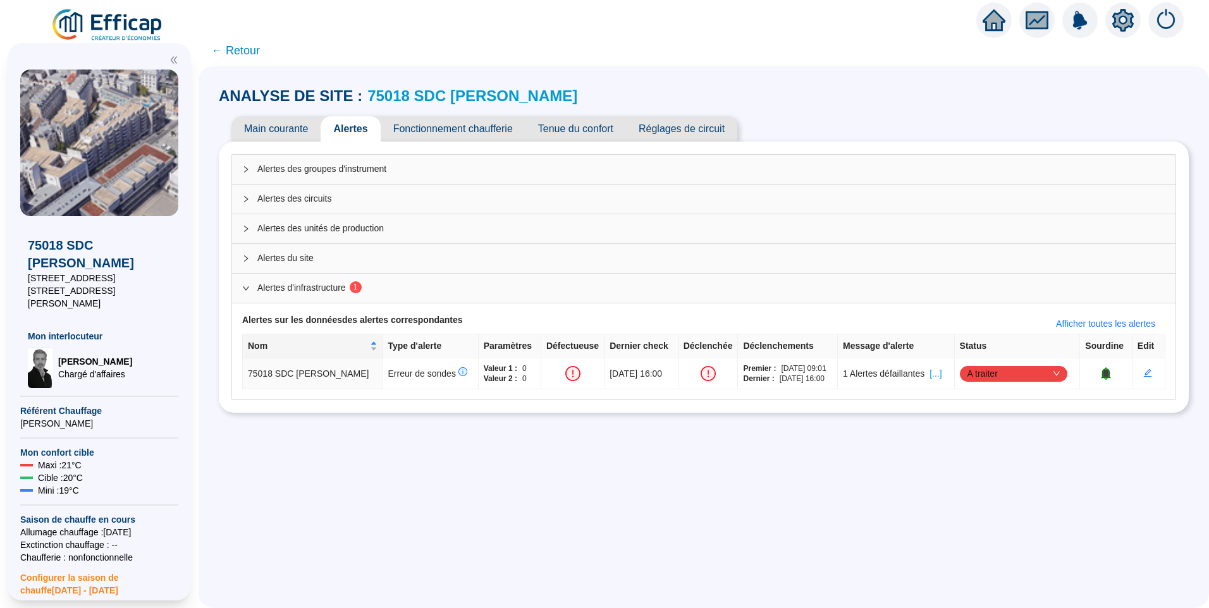
click at [563, 462] on div "ANALYSE DE SITE : 75018 SDC [PERSON_NAME] Main courante Alertes Fonctionnement …" at bounding box center [704, 337] width 1010 height 542
drag, startPoint x: 291, startPoint y: 376, endPoint x: 499, endPoint y: 384, distance: 208.2
click at [499, 384] on tr "75018 SDC [PERSON_NAME] Erreur de sondes Valeur 1 : 0 Valeur 2 : 0 [DATE] 16:00…" at bounding box center [704, 373] width 922 height 31
click at [577, 480] on div "ANALYSE DE SITE : 75018 SDC [PERSON_NAME] Main courante Alertes Fonctionnement …" at bounding box center [704, 337] width 1010 height 542
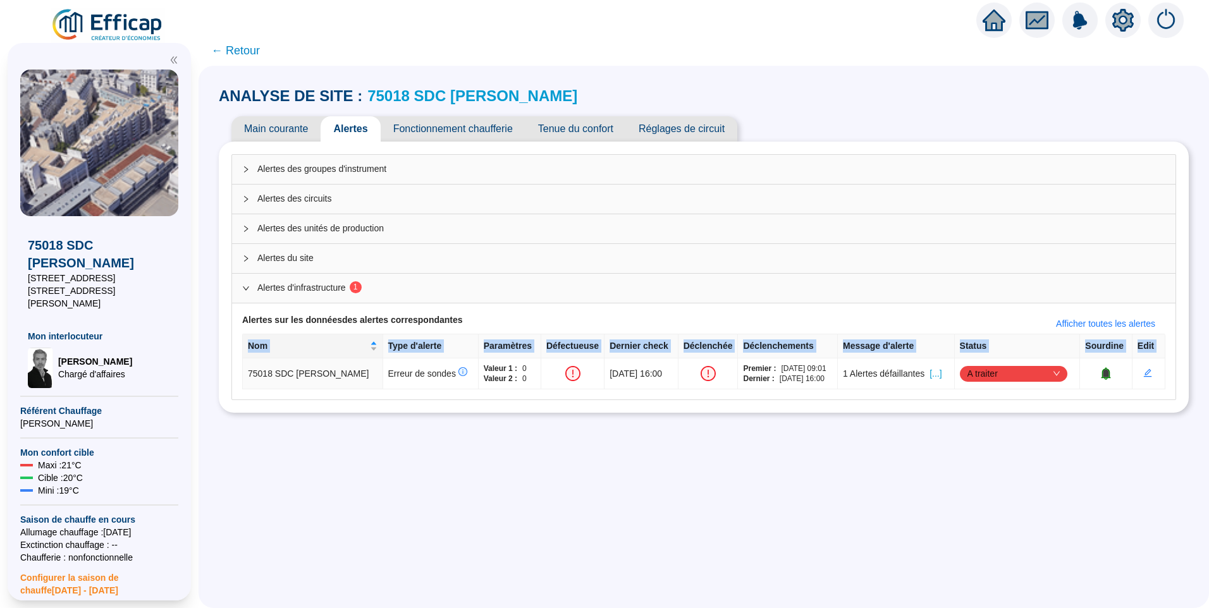
drag, startPoint x: 255, startPoint y: 377, endPoint x: 515, endPoint y: 411, distance: 261.5
click at [515, 411] on div "Alertes des groupes d'instrument Alertes des circuits Alertes des unités de pro…" at bounding box center [704, 277] width 970 height 271
click at [597, 464] on div "ANALYSE DE SITE : 75018 SDC [PERSON_NAME] Main courante Alertes Fonctionnement …" at bounding box center [704, 337] width 1010 height 542
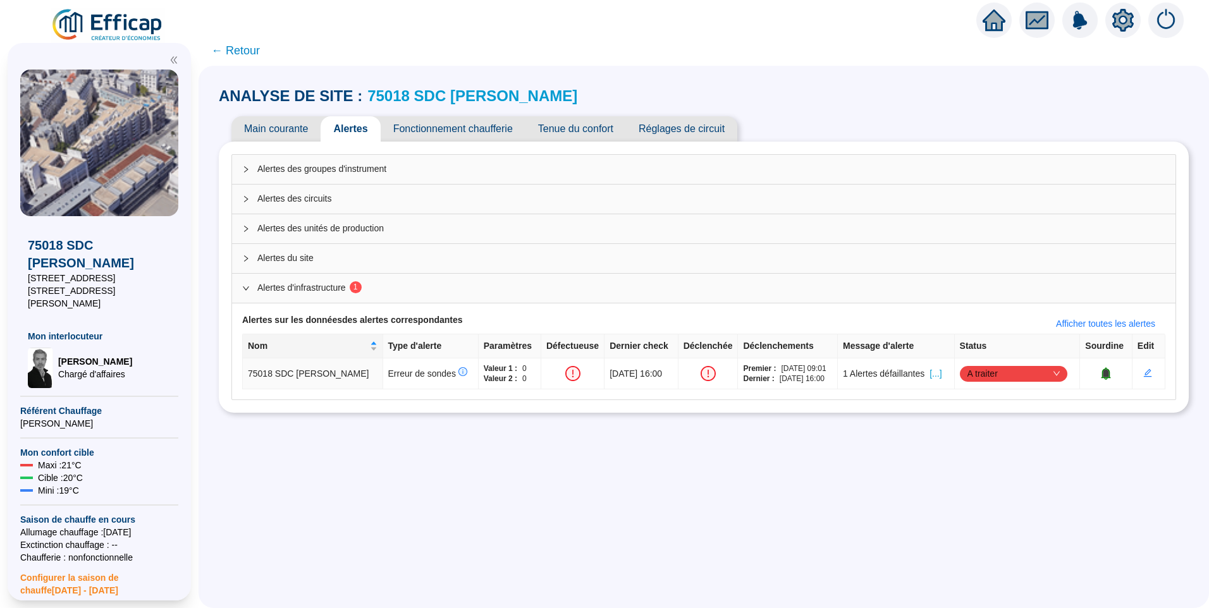
click at [391, 503] on div "ANALYSE DE SITE : 75018 SDC [PERSON_NAME] Main courante Alertes Fonctionnement …" at bounding box center [704, 337] width 1010 height 542
